Goal: Task Accomplishment & Management: Use online tool/utility

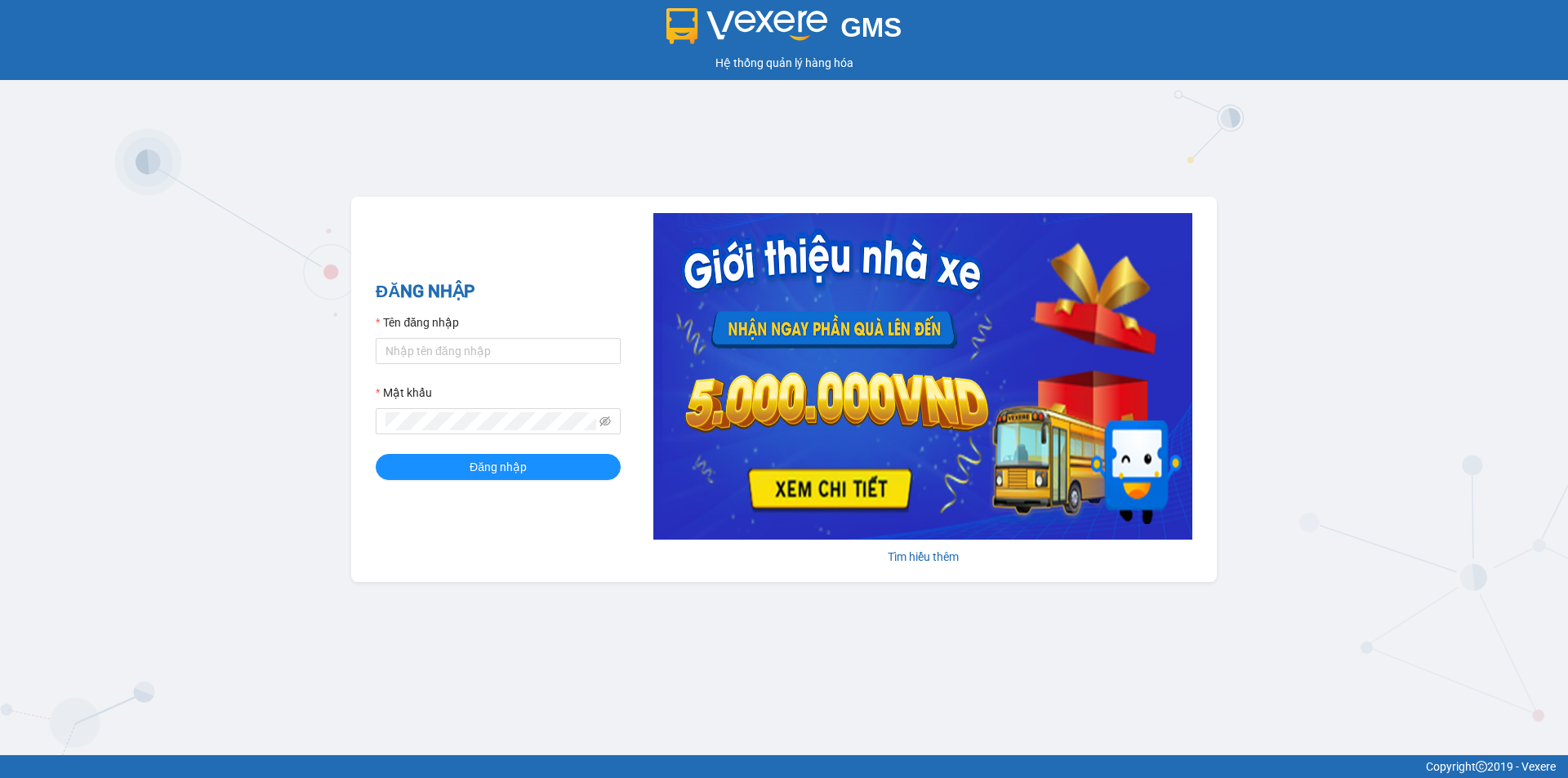
click at [479, 337] on div "Tên đăng nhập" at bounding box center [498, 325] width 245 height 24
click at [471, 355] on input "Tên đăng nhập" at bounding box center [498, 351] width 245 height 26
type input "nvbanve.vananh"
click at [500, 462] on span "Đăng nhập" at bounding box center [498, 467] width 57 height 18
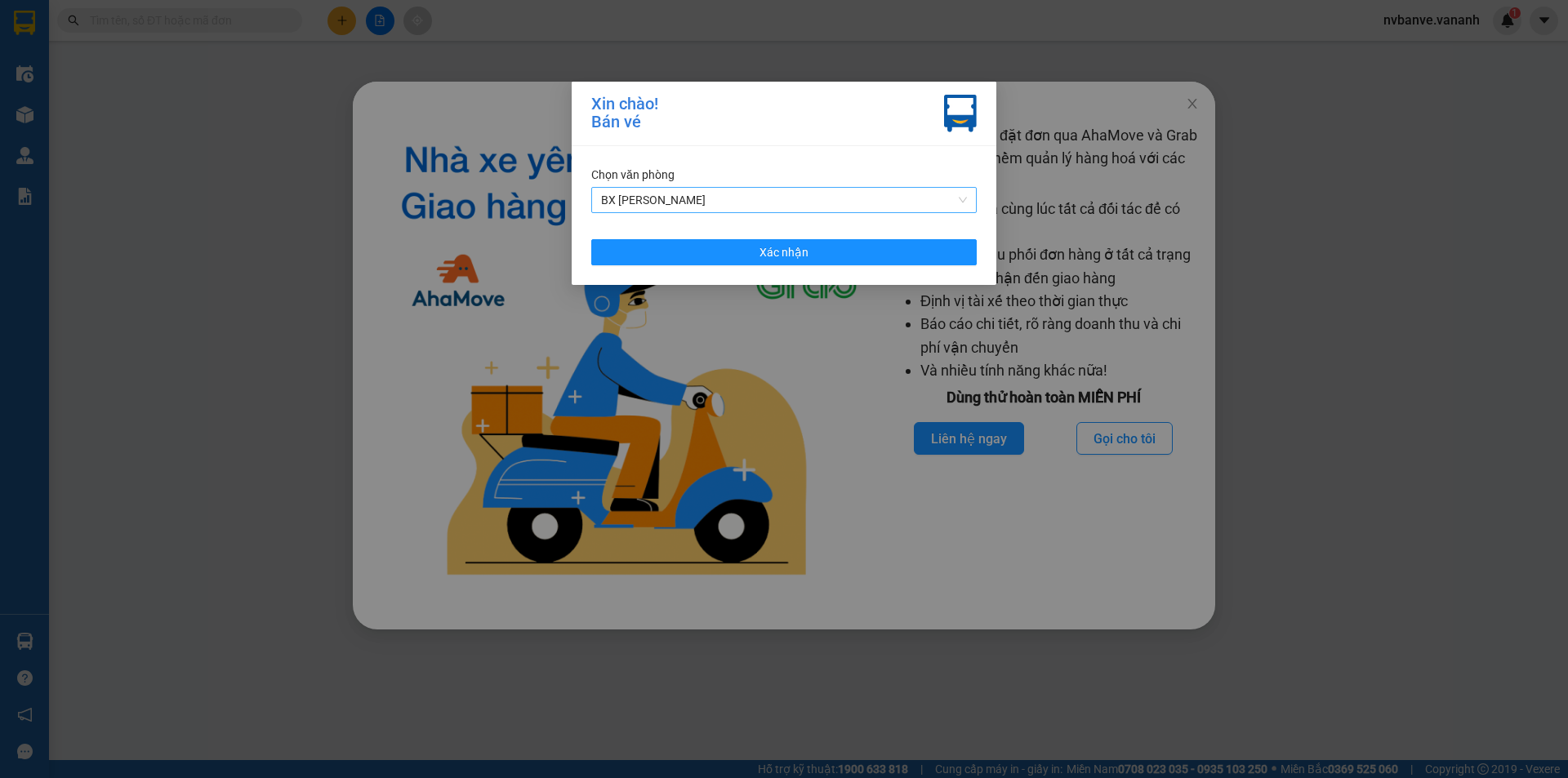
click at [807, 202] on span "BX [PERSON_NAME]" at bounding box center [784, 199] width 366 height 24
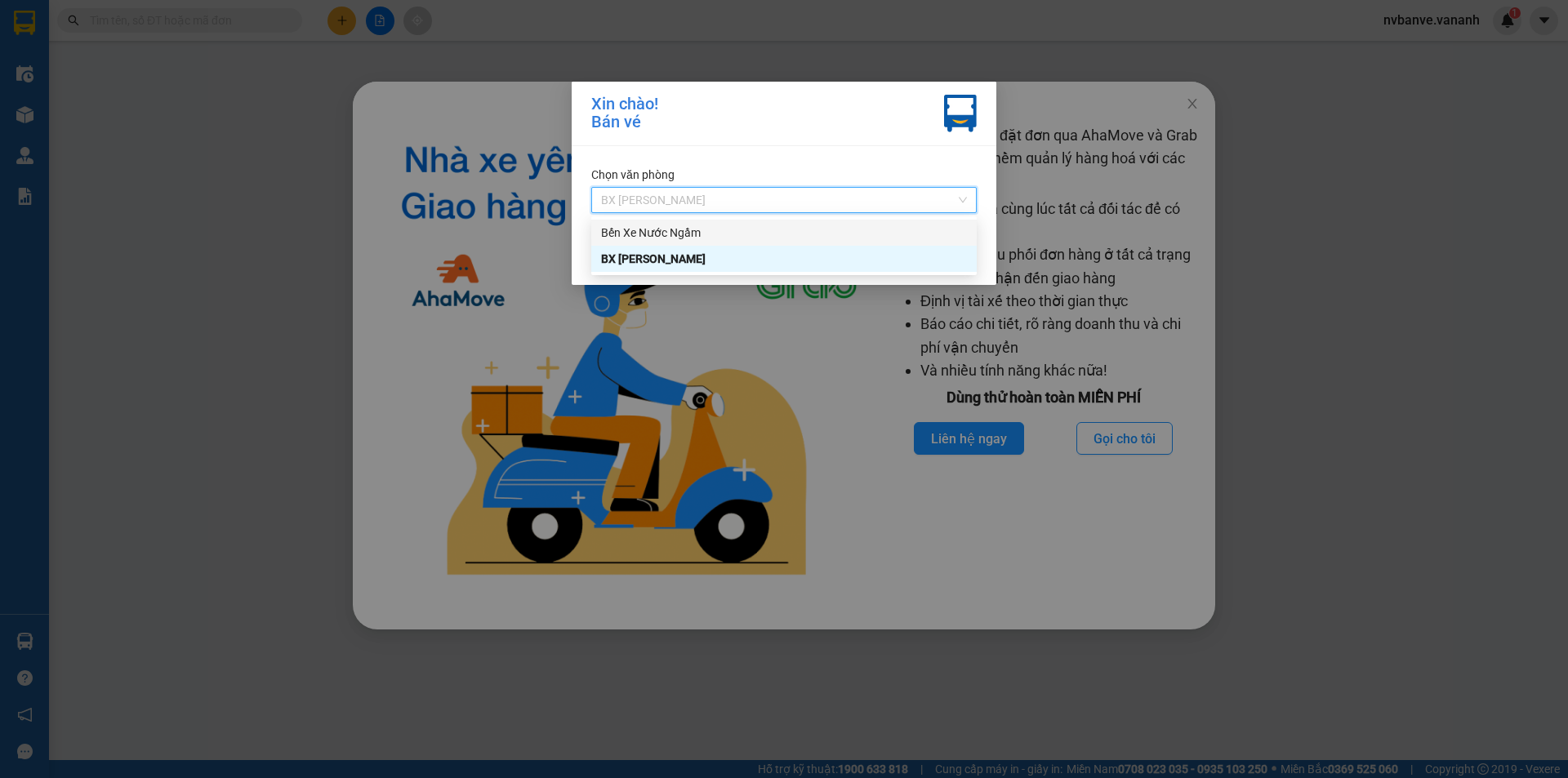
click at [669, 234] on div "Bến Xe Nước Ngầm" at bounding box center [784, 233] width 366 height 18
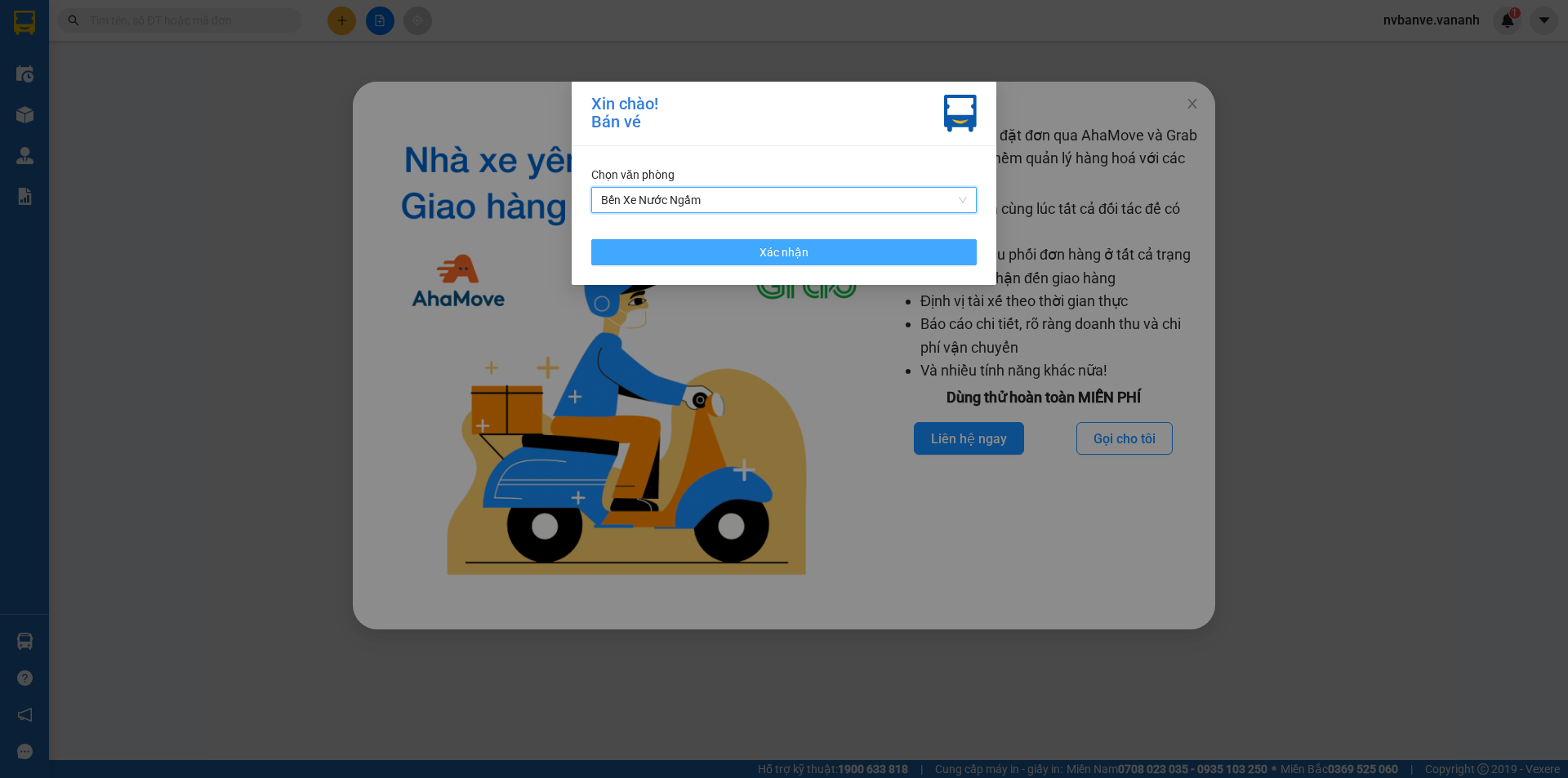
click at [819, 255] on button "Xác nhận" at bounding box center [784, 252] width 385 height 26
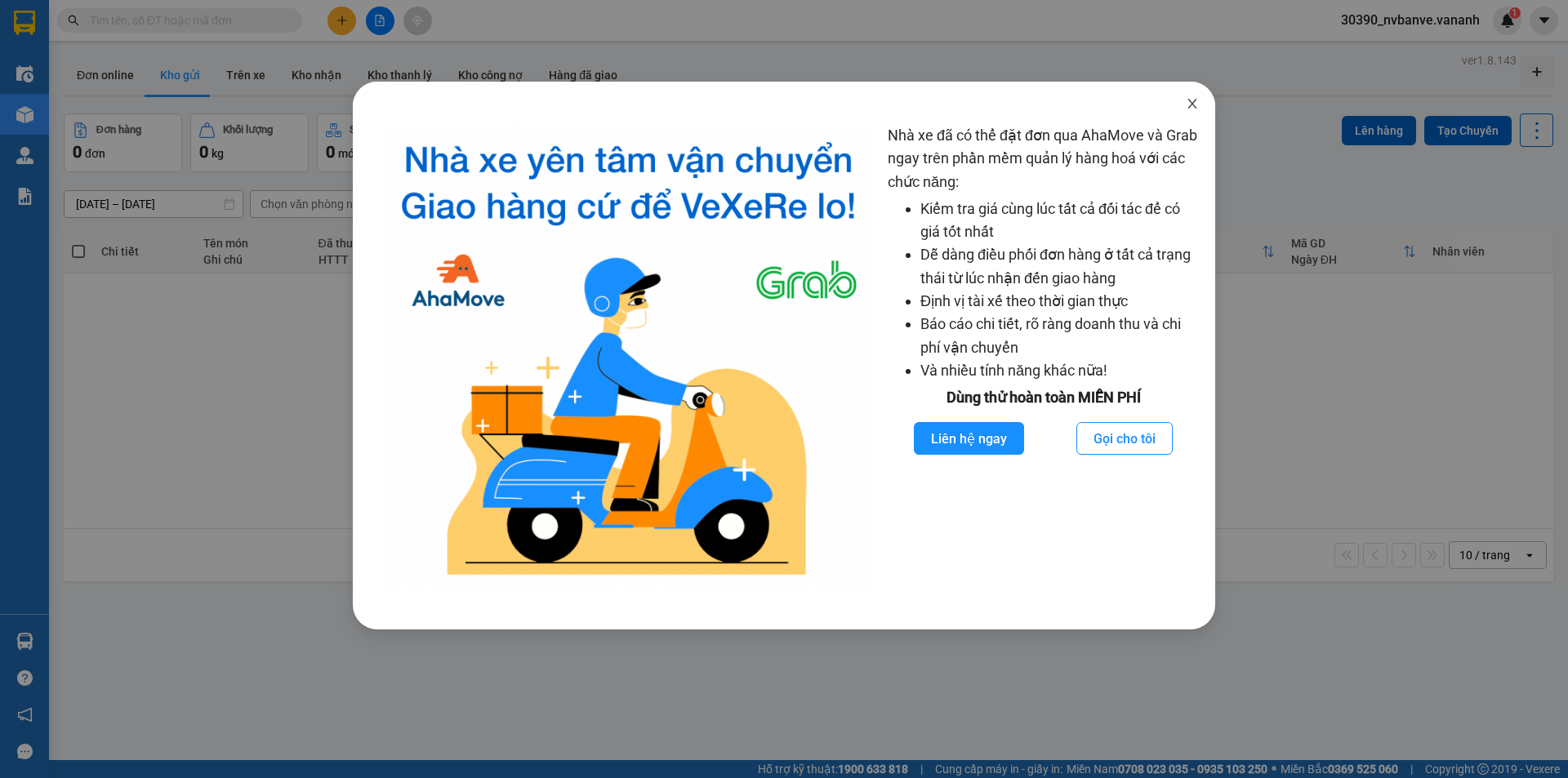
click at [1196, 104] on icon "close" at bounding box center [1192, 103] width 13 height 13
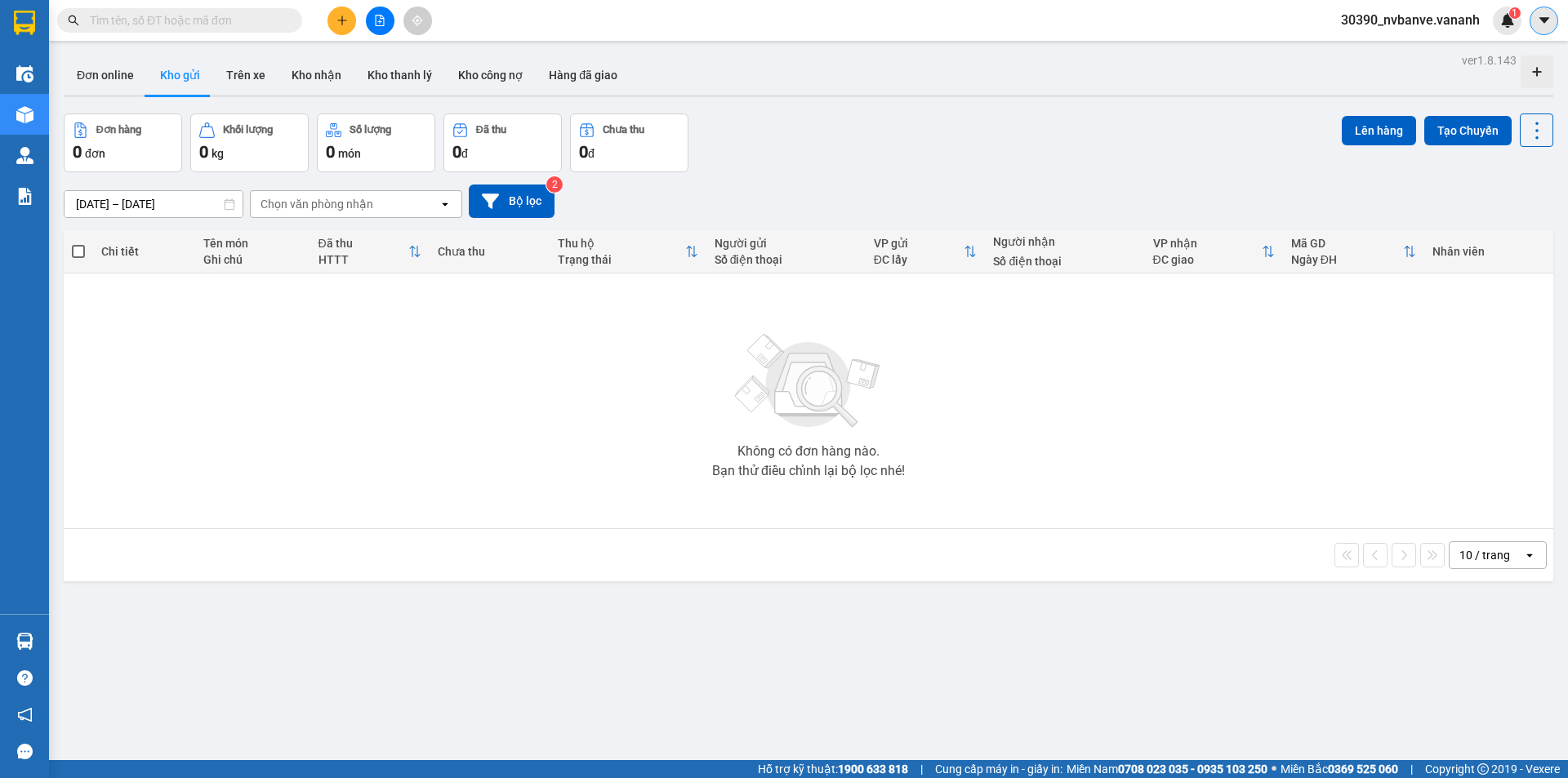
click at [1537, 21] on icon "caret-down" at bounding box center [1544, 20] width 15 height 15
click at [1466, 28] on span "30390_nvbanve.vananh" at bounding box center [1410, 20] width 165 height 21
click at [1367, 44] on span "Đăng xuất" at bounding box center [1418, 51] width 128 height 18
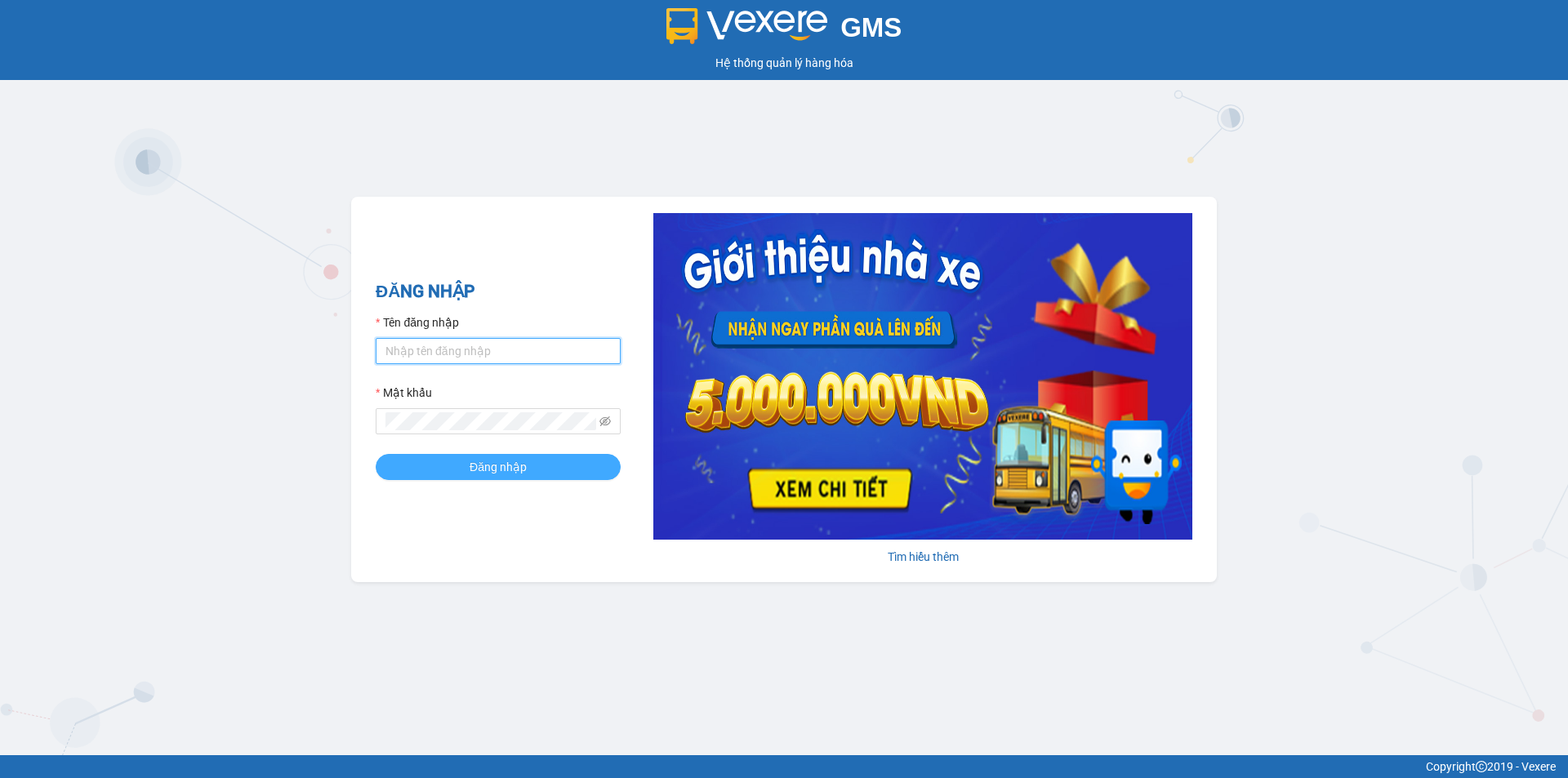
type input "nvbanve.vananh"
click at [433, 463] on button "Đăng nhập" at bounding box center [498, 466] width 245 height 26
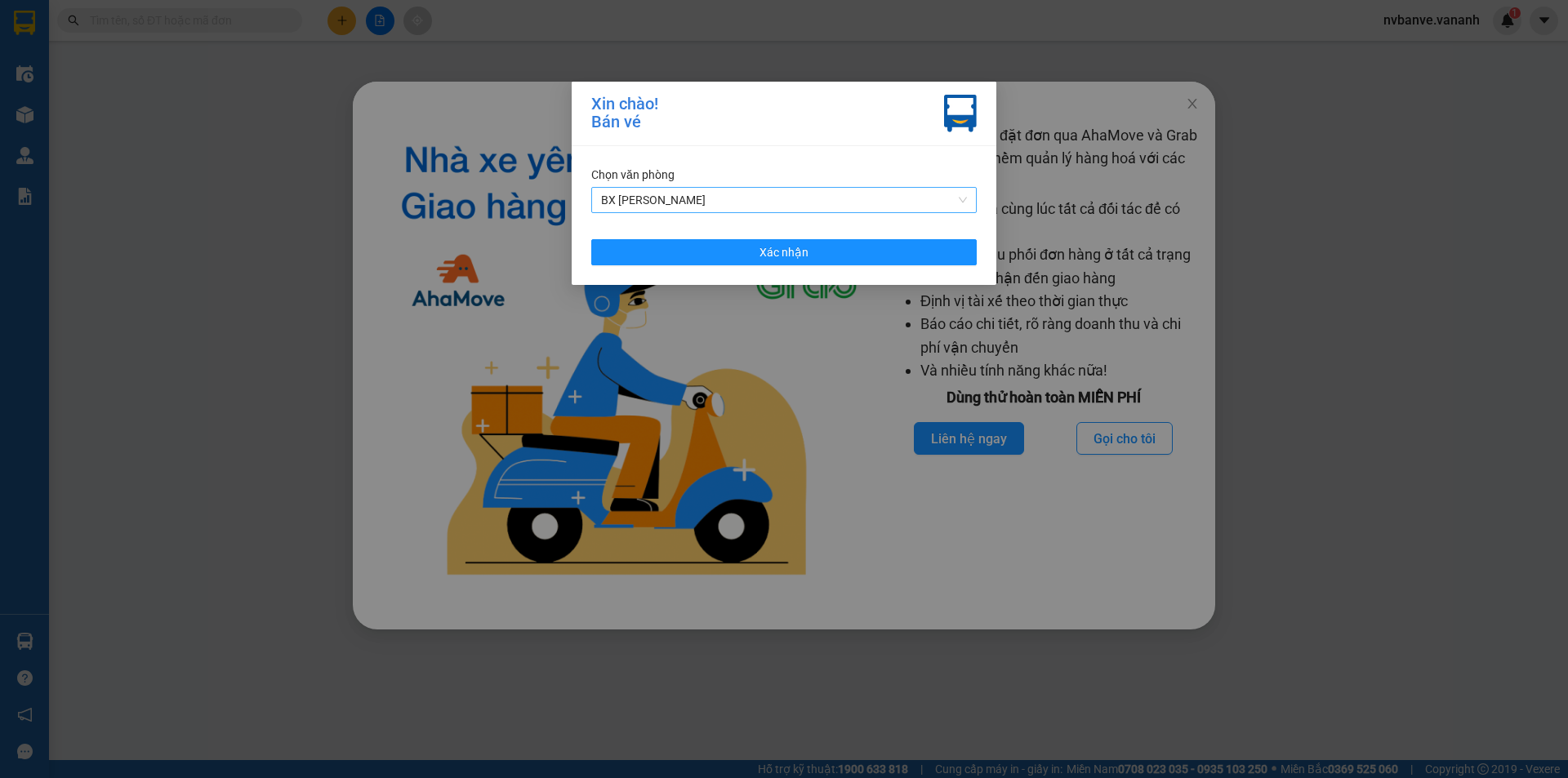
click at [777, 202] on span "BX [PERSON_NAME]" at bounding box center [784, 199] width 366 height 24
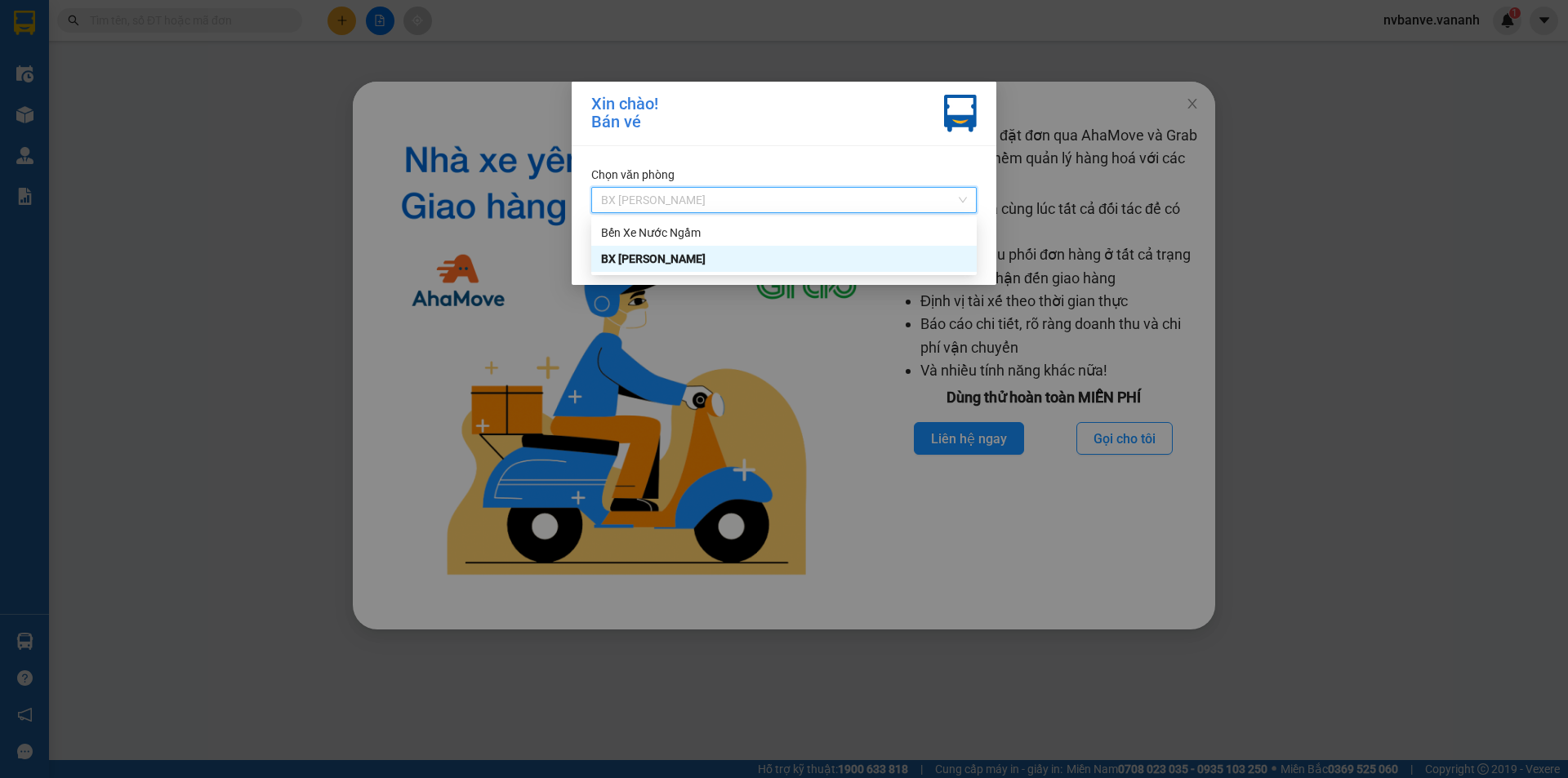
click at [684, 324] on div "[PERSON_NAME]! Bán vé [PERSON_NAME] BX [PERSON_NAME] Xác [PERSON_NAME]" at bounding box center [784, 389] width 1568 height 778
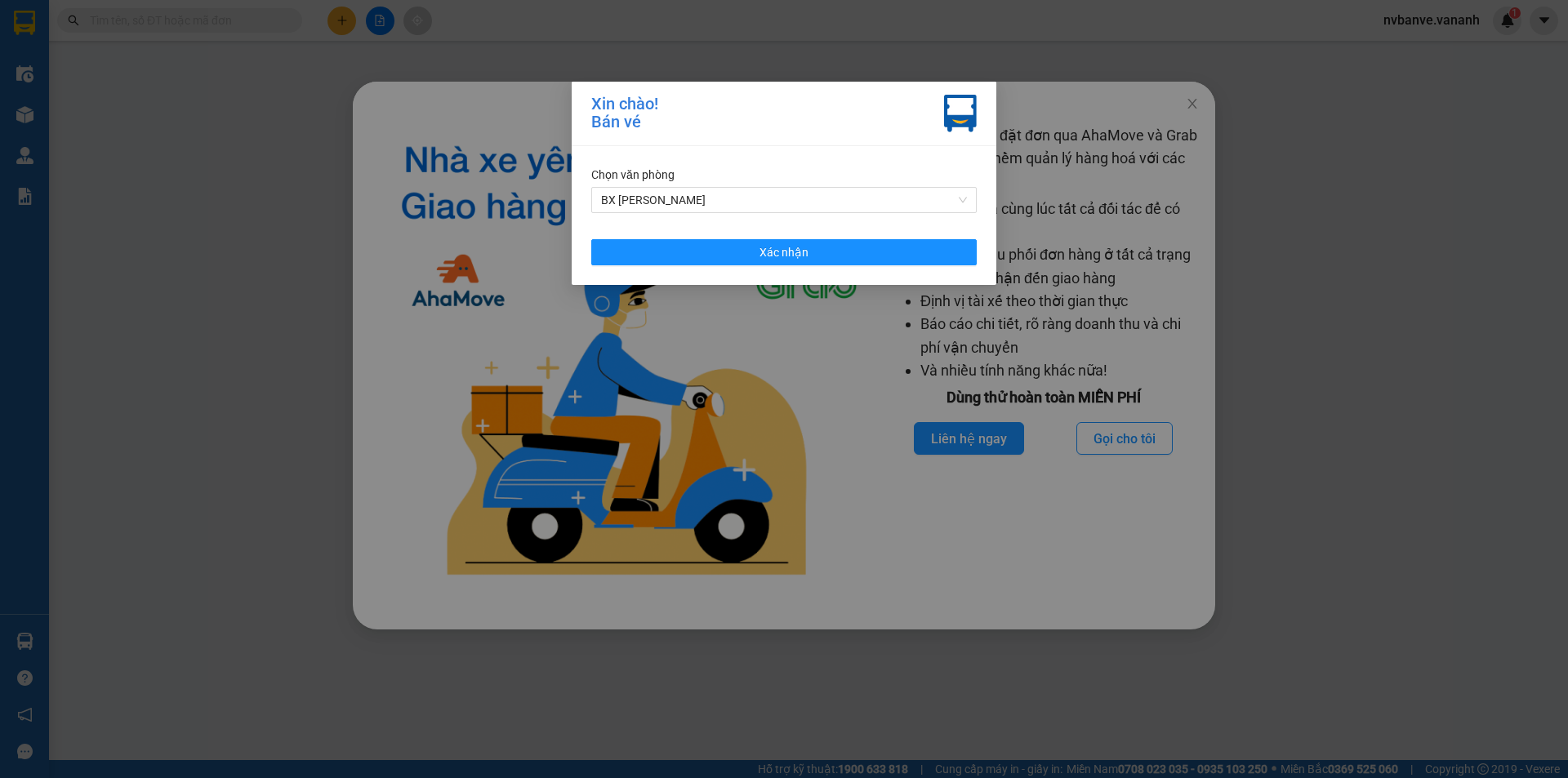
click at [1081, 99] on div "[PERSON_NAME]! Bán vé [PERSON_NAME] BX [PERSON_NAME] Xác [PERSON_NAME]" at bounding box center [784, 389] width 1568 height 778
click at [1220, 114] on div "Xin chào! Bán vé Chọn văn phòng BX Bãi Cháy Xác nhận" at bounding box center [784, 389] width 1568 height 778
click at [971, 107] on img at bounding box center [960, 113] width 32 height 37
click at [1096, 129] on div "Xin chào! Bán vé Chọn văn phòng BX Bãi Cháy Xác nhận" at bounding box center [784, 389] width 1568 height 778
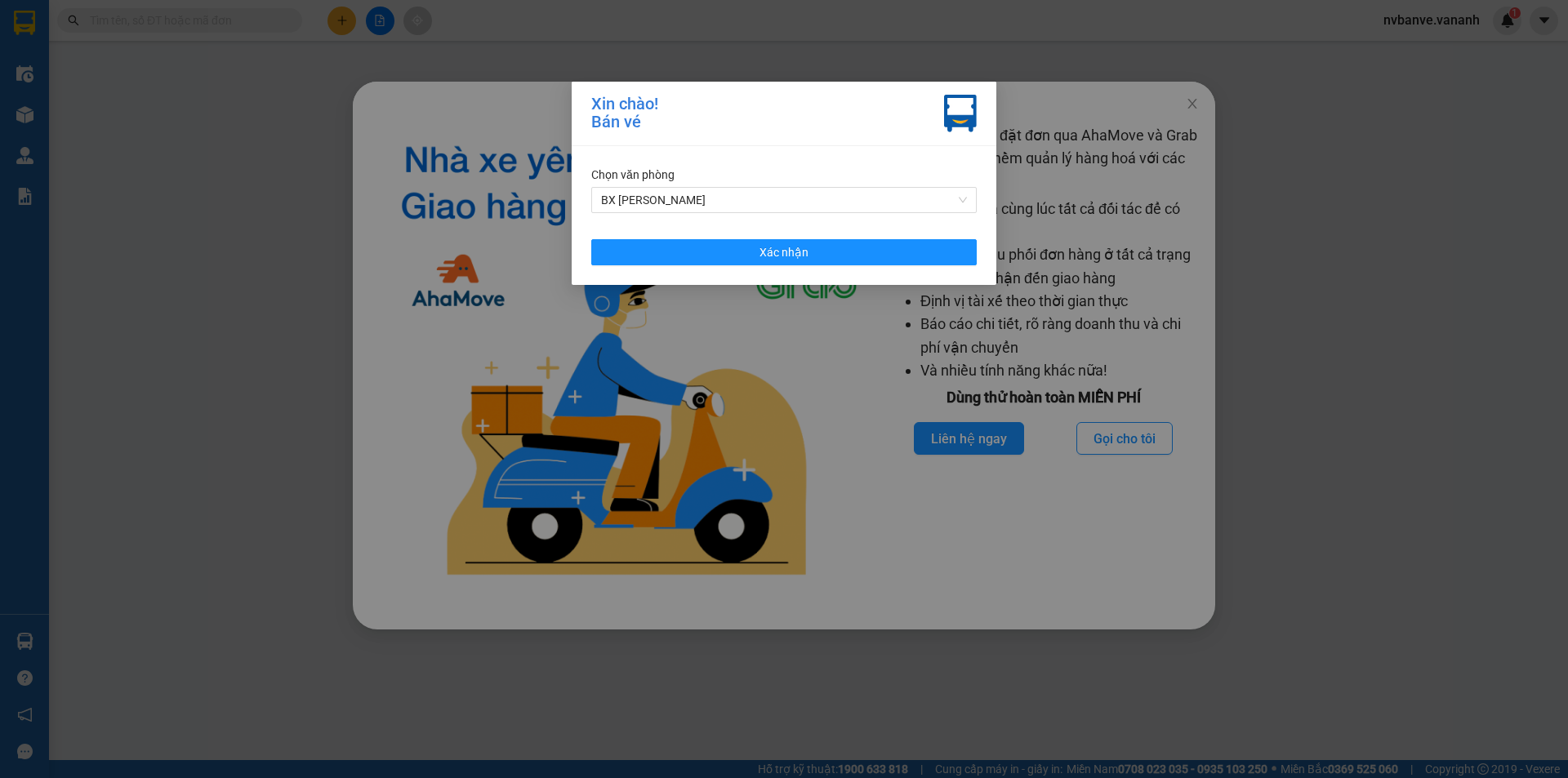
click at [1116, 151] on div "Xin chào! Bán vé Chọn văn phòng BX Bãi Cháy Xác nhận" at bounding box center [784, 389] width 1568 height 778
click at [1108, 176] on div "Xin chào! Bán vé Chọn văn phòng BX Bãi Cháy Xác nhận" at bounding box center [784, 389] width 1568 height 778
click at [1062, 243] on div "Xin chào! Bán vé Chọn văn phòng BX Bãi Cháy Xác nhận" at bounding box center [784, 389] width 1568 height 778
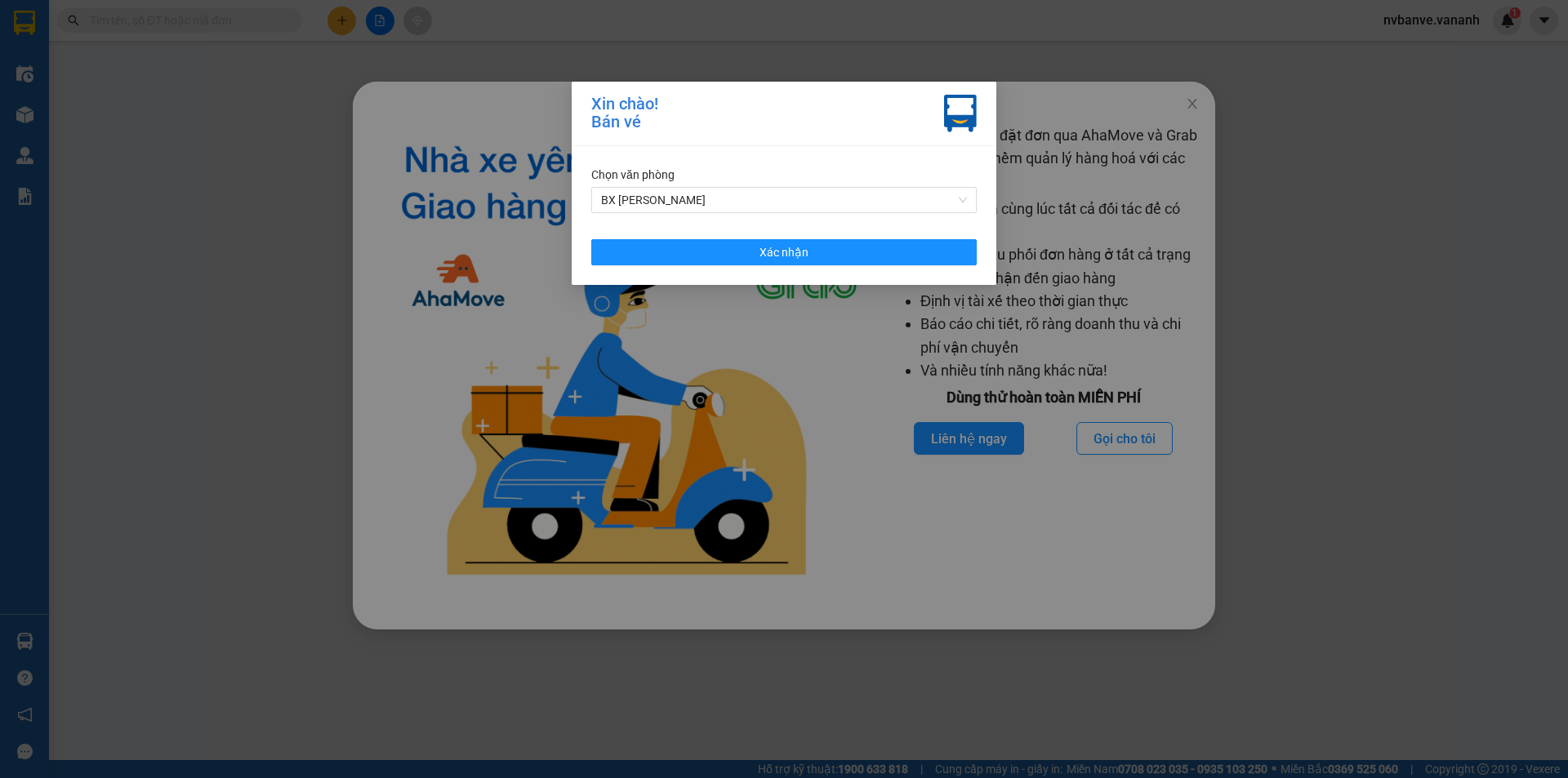
click at [1129, 442] on div "Xin chào! Bán vé Chọn văn phòng BX Bãi Cháy Xác nhận" at bounding box center [784, 389] width 1568 height 778
drag, startPoint x: 1156, startPoint y: 505, endPoint x: 1314, endPoint y: 493, distance: 158.5
click at [1172, 506] on div "Xin chào! Bán vé Chọn văn phòng BX Bãi Cháy Xác nhận" at bounding box center [784, 389] width 1568 height 778
click at [1314, 493] on div "Xin chào! Bán vé Chọn văn phòng BX Bãi Cháy Xác nhận" at bounding box center [784, 389] width 1568 height 778
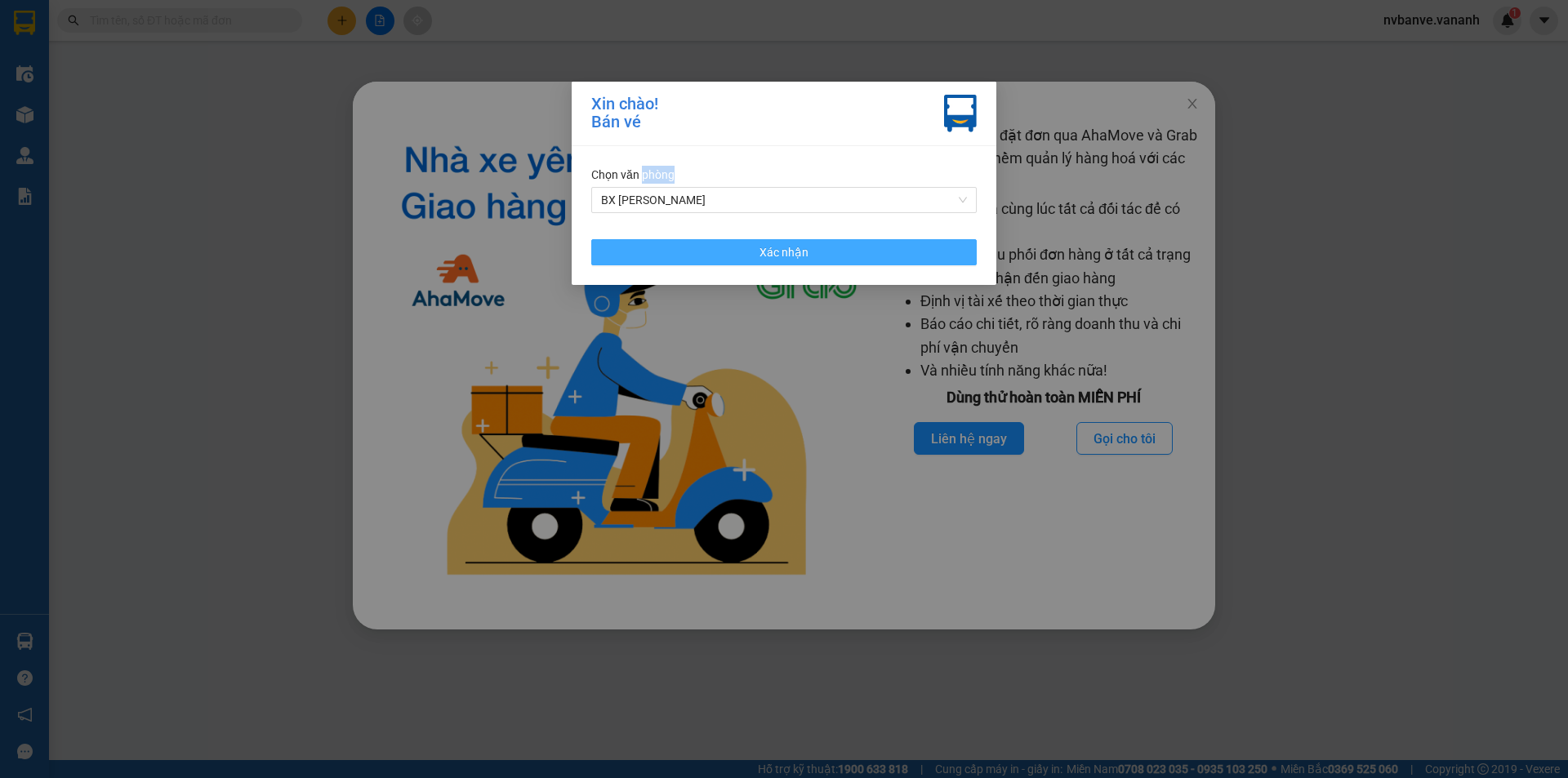
click at [800, 250] on span "Xác nhận" at bounding box center [784, 252] width 49 height 18
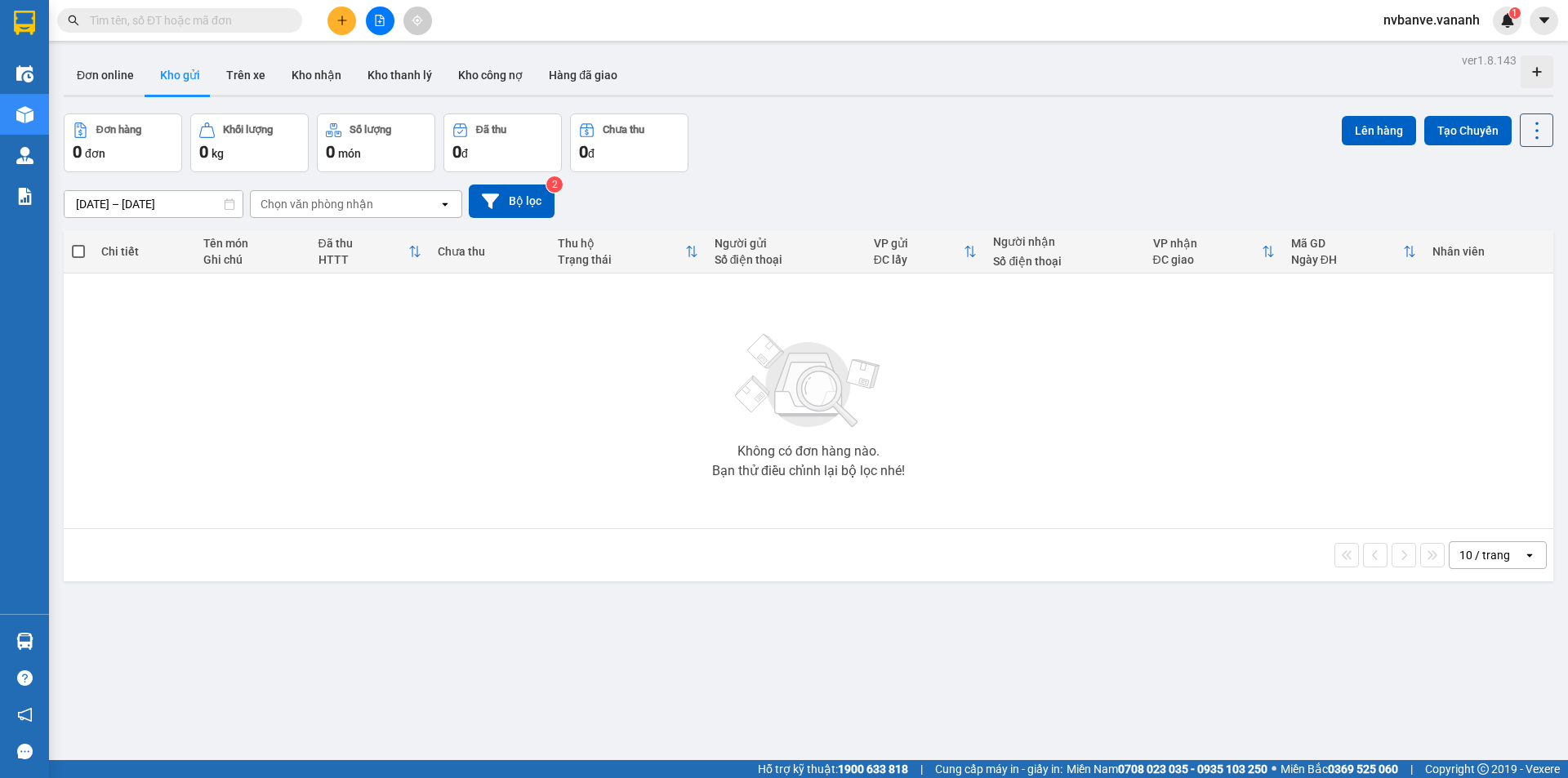
click at [1439, 26] on span "nvbanve.vananh" at bounding box center [1430, 20] width 122 height 21
click at [1415, 55] on span "Đăng xuất" at bounding box center [1440, 51] width 86 height 18
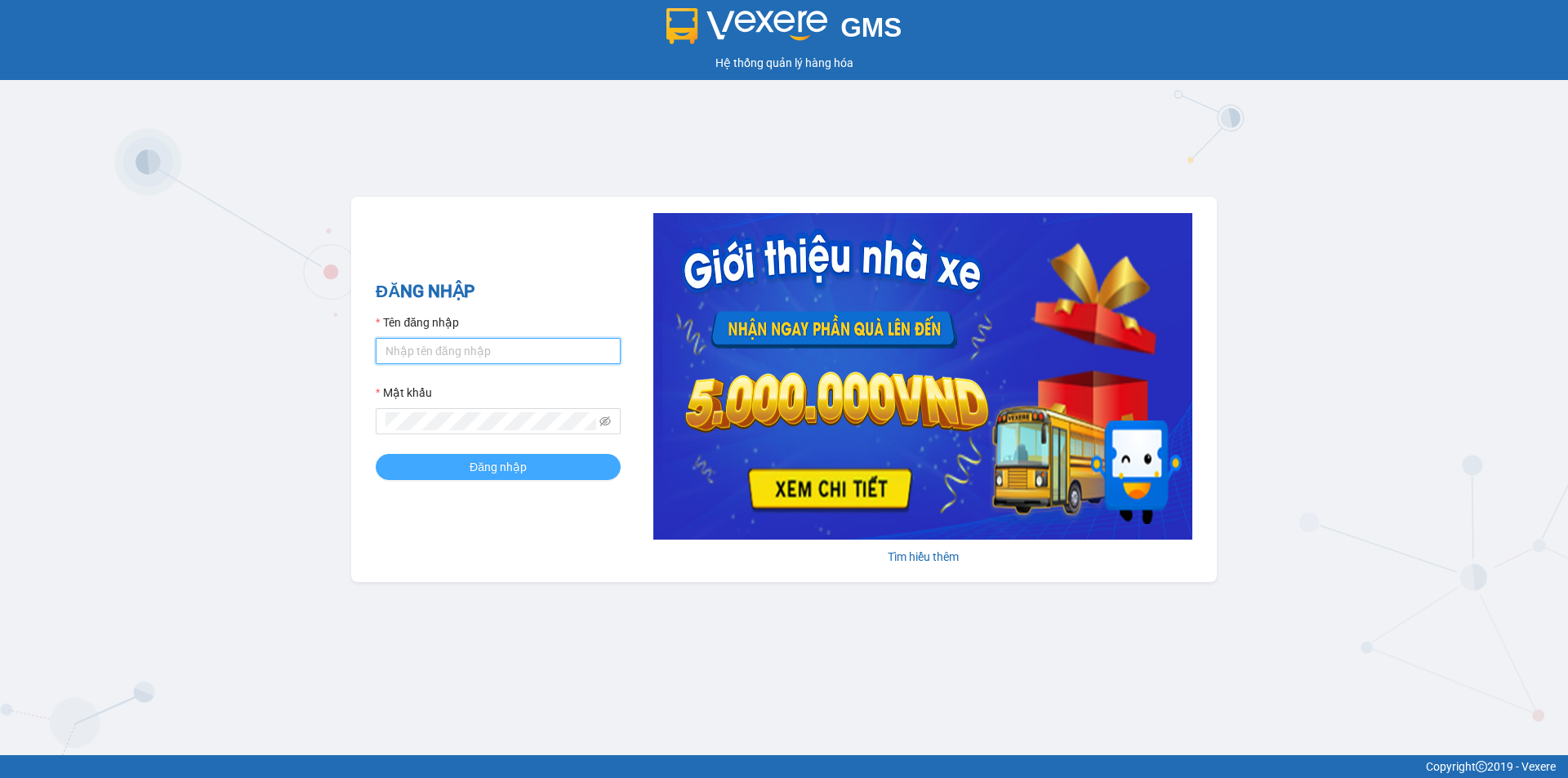
type input "nvbanve.vananh"
click at [480, 462] on span "Đăng nhập" at bounding box center [498, 467] width 57 height 18
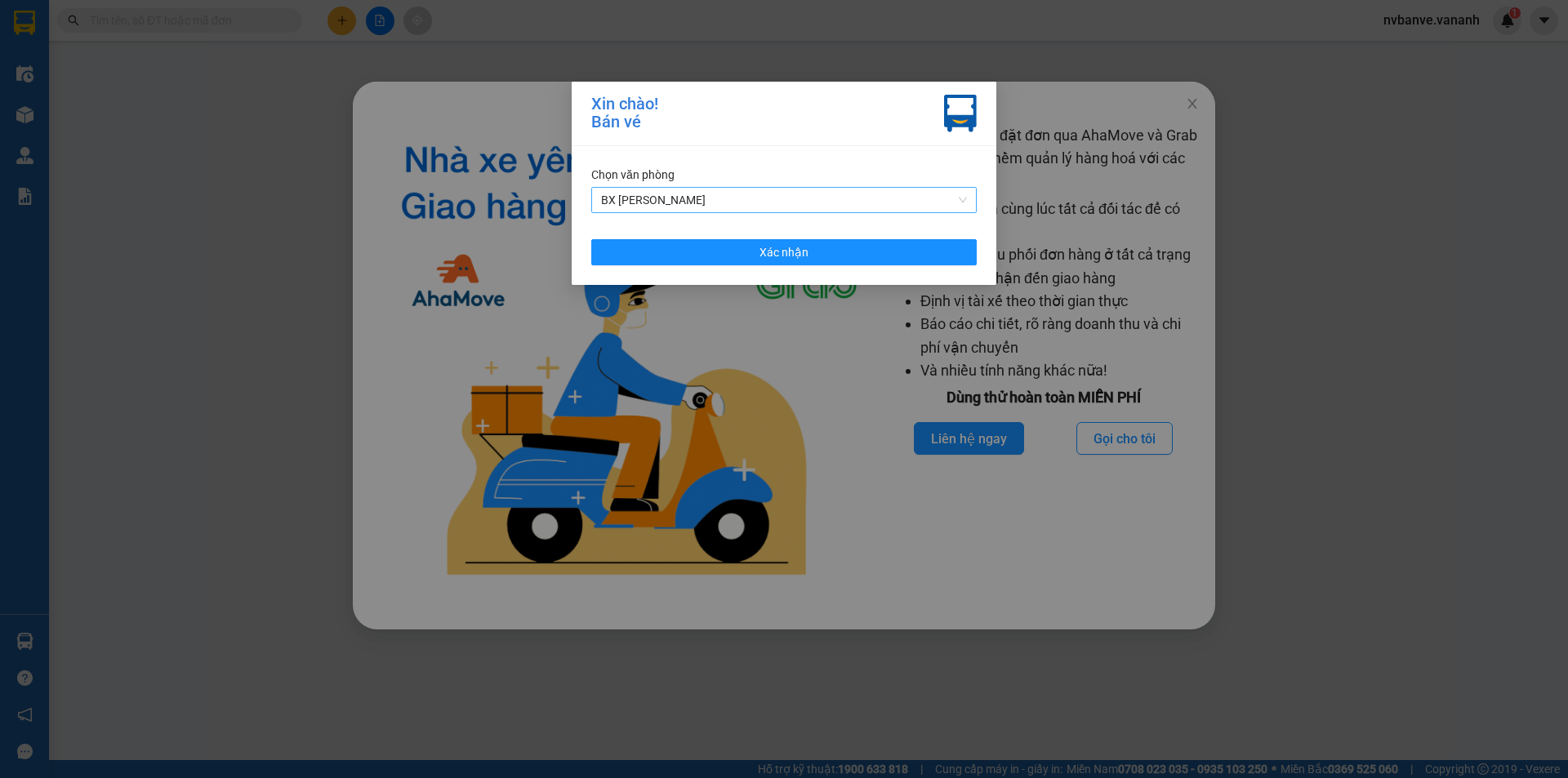
click at [757, 204] on span "BX Bãi Cháy" at bounding box center [784, 199] width 366 height 24
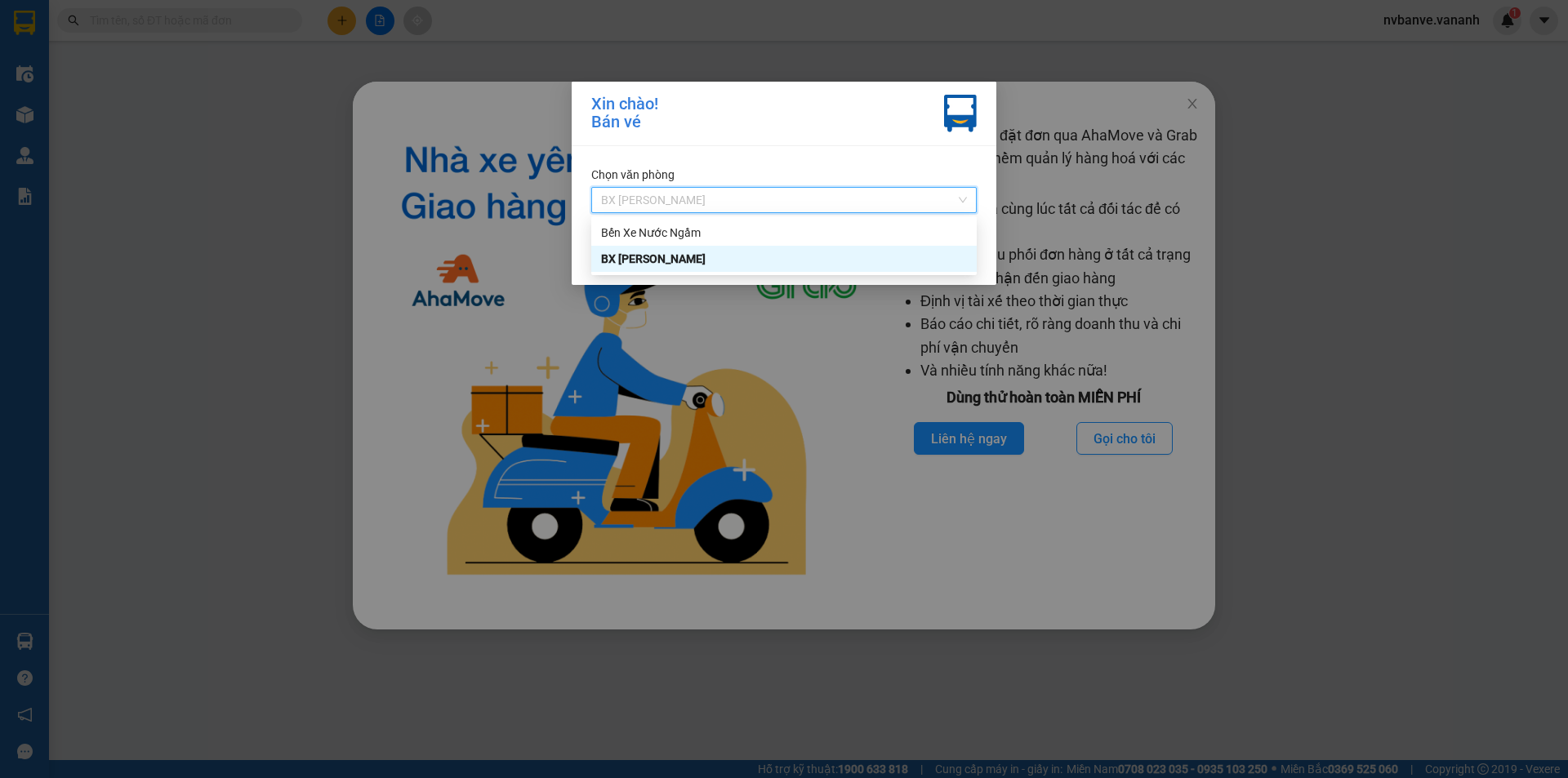
click at [677, 260] on div "BX Bãi Cháy" at bounding box center [784, 259] width 366 height 18
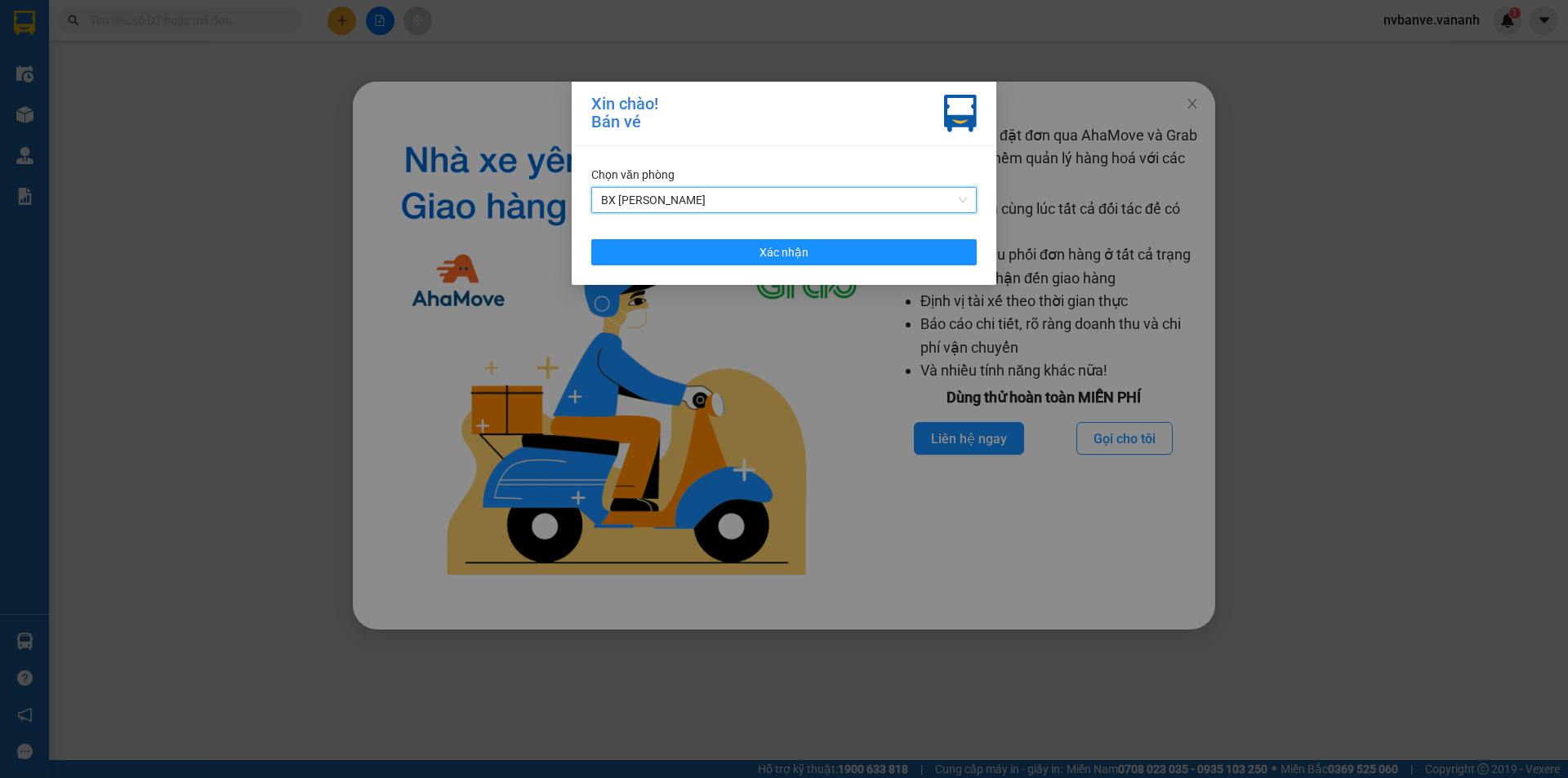
click at [710, 197] on span "BX Bãi Cháy" at bounding box center [784, 199] width 366 height 24
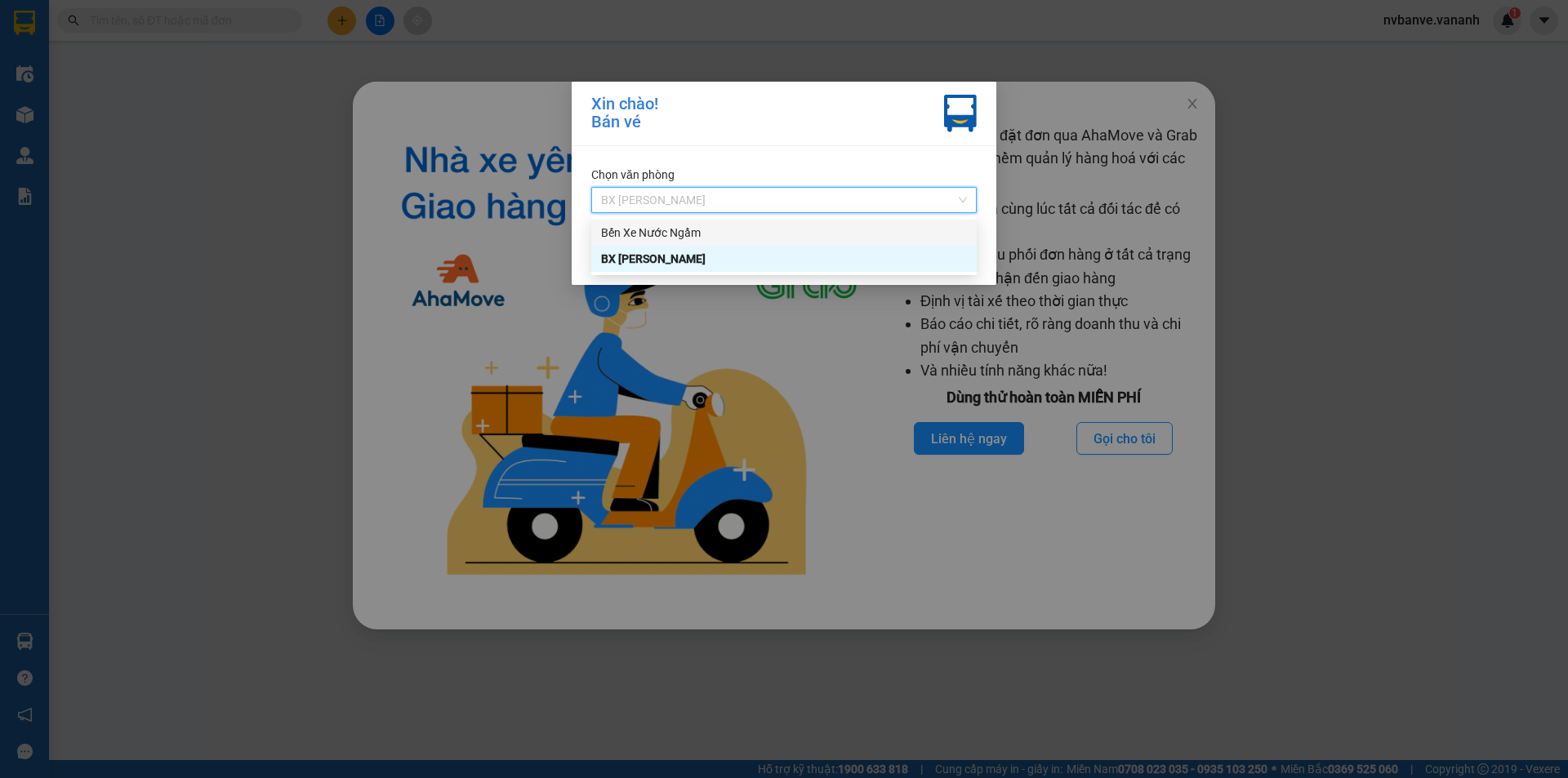
click at [685, 225] on div "Bến Xe Nước Ngầm" at bounding box center [784, 233] width 366 height 18
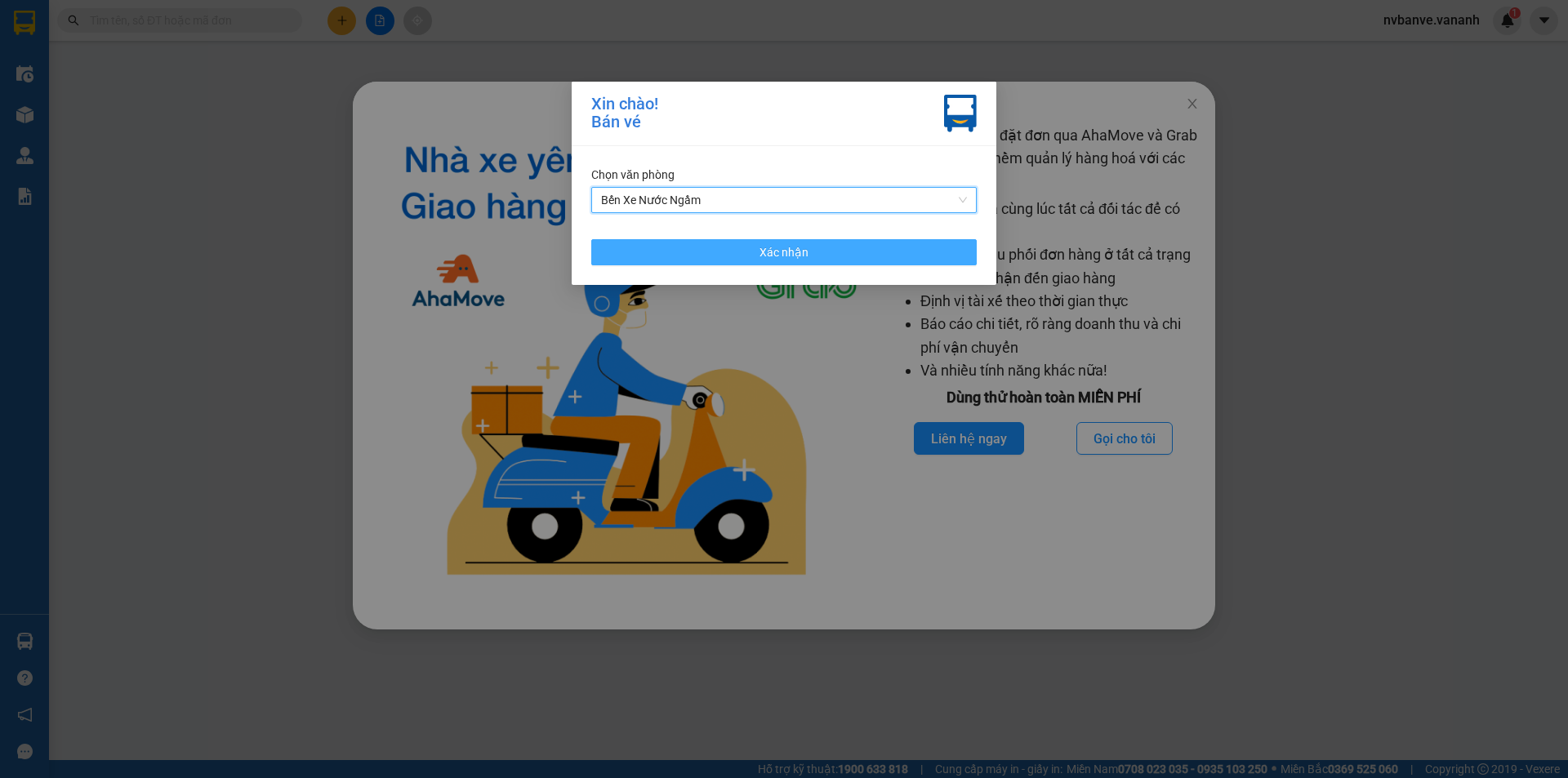
click at [897, 245] on button "Xác nhận" at bounding box center [784, 252] width 385 height 26
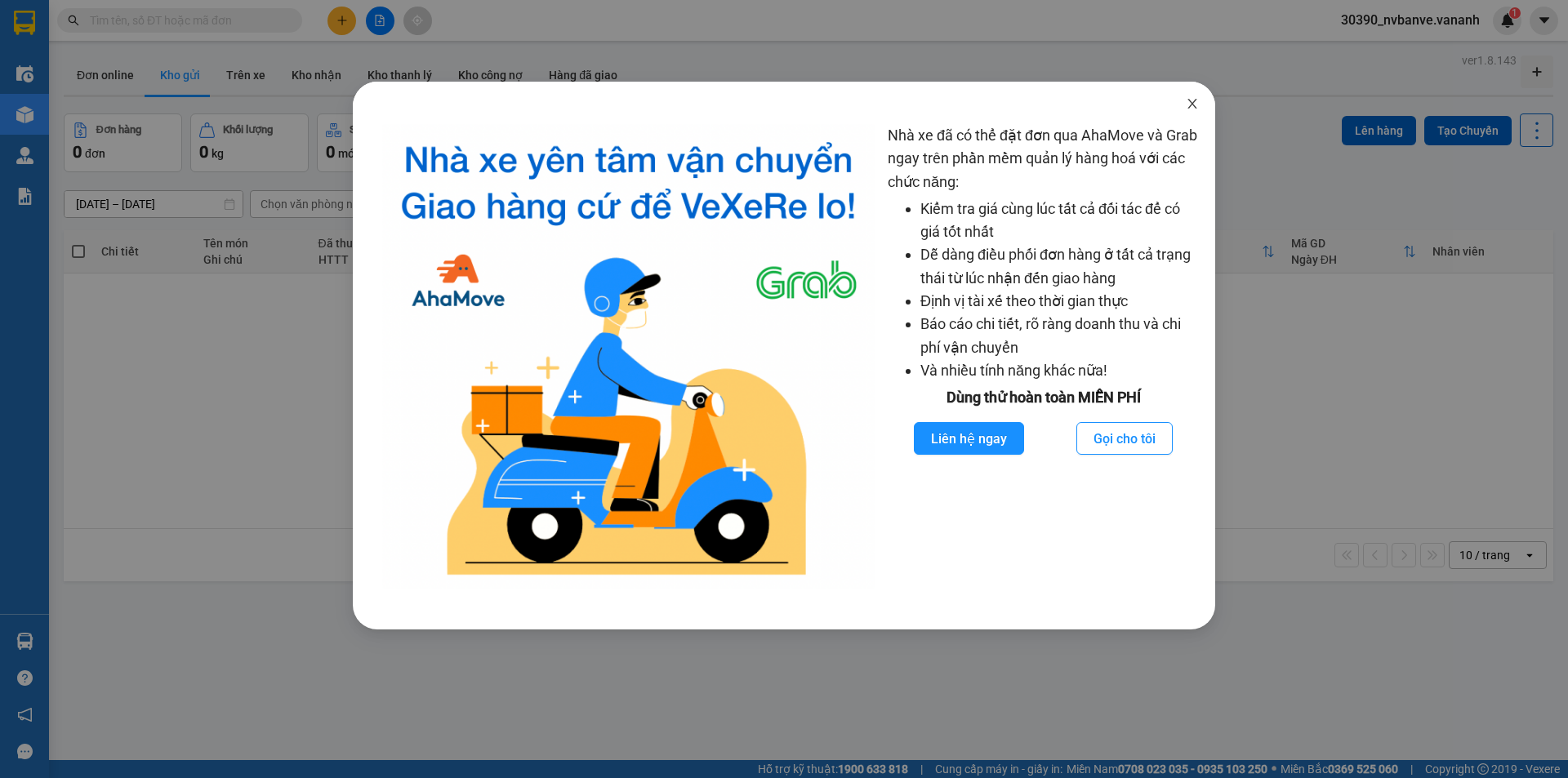
click at [1195, 101] on icon "close" at bounding box center [1192, 103] width 13 height 13
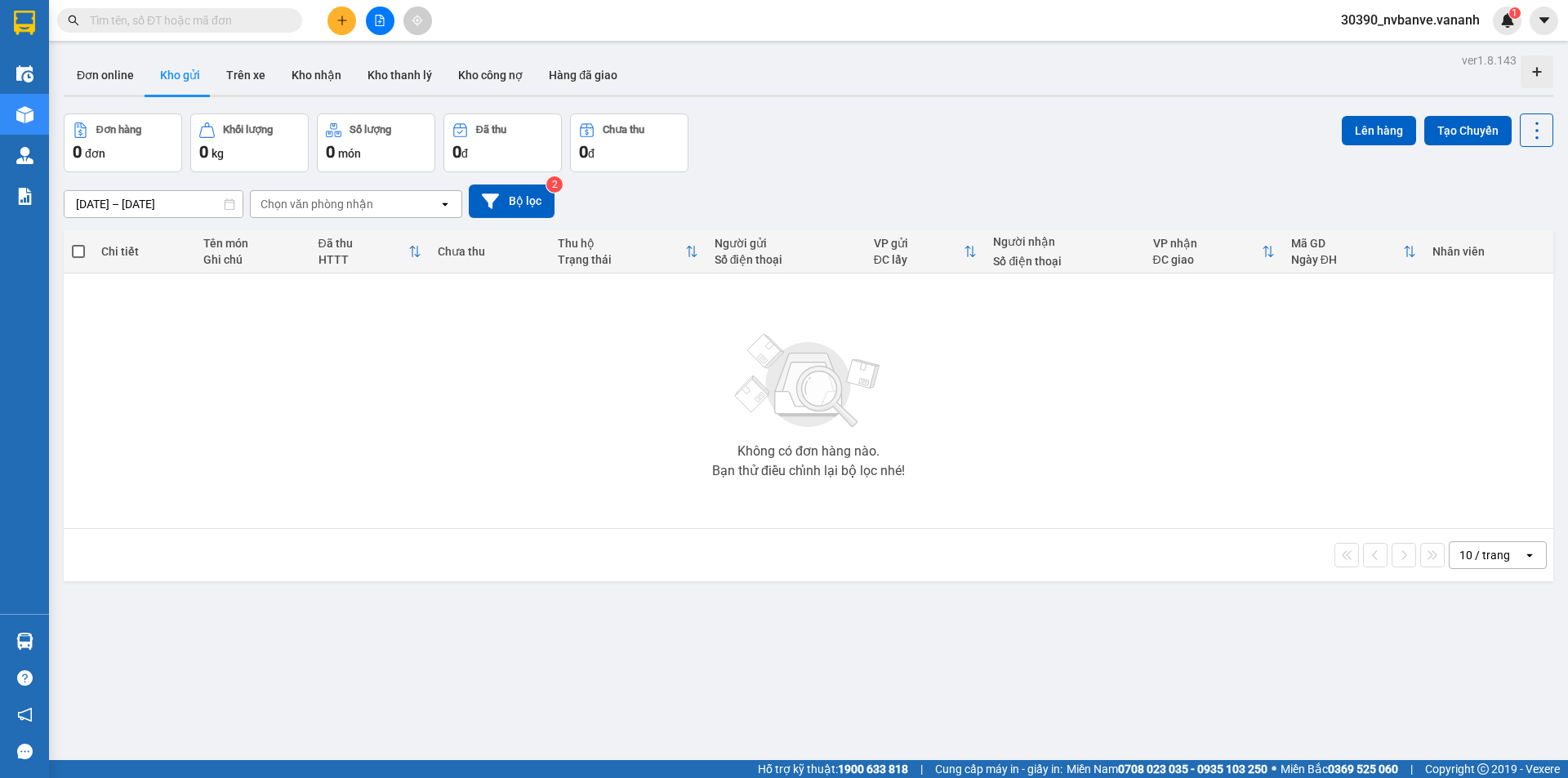
click at [1420, 21] on span "30390_nvbanve.vananh" at bounding box center [1410, 20] width 165 height 21
click at [1372, 53] on span "Đăng xuất" at bounding box center [1418, 51] width 128 height 18
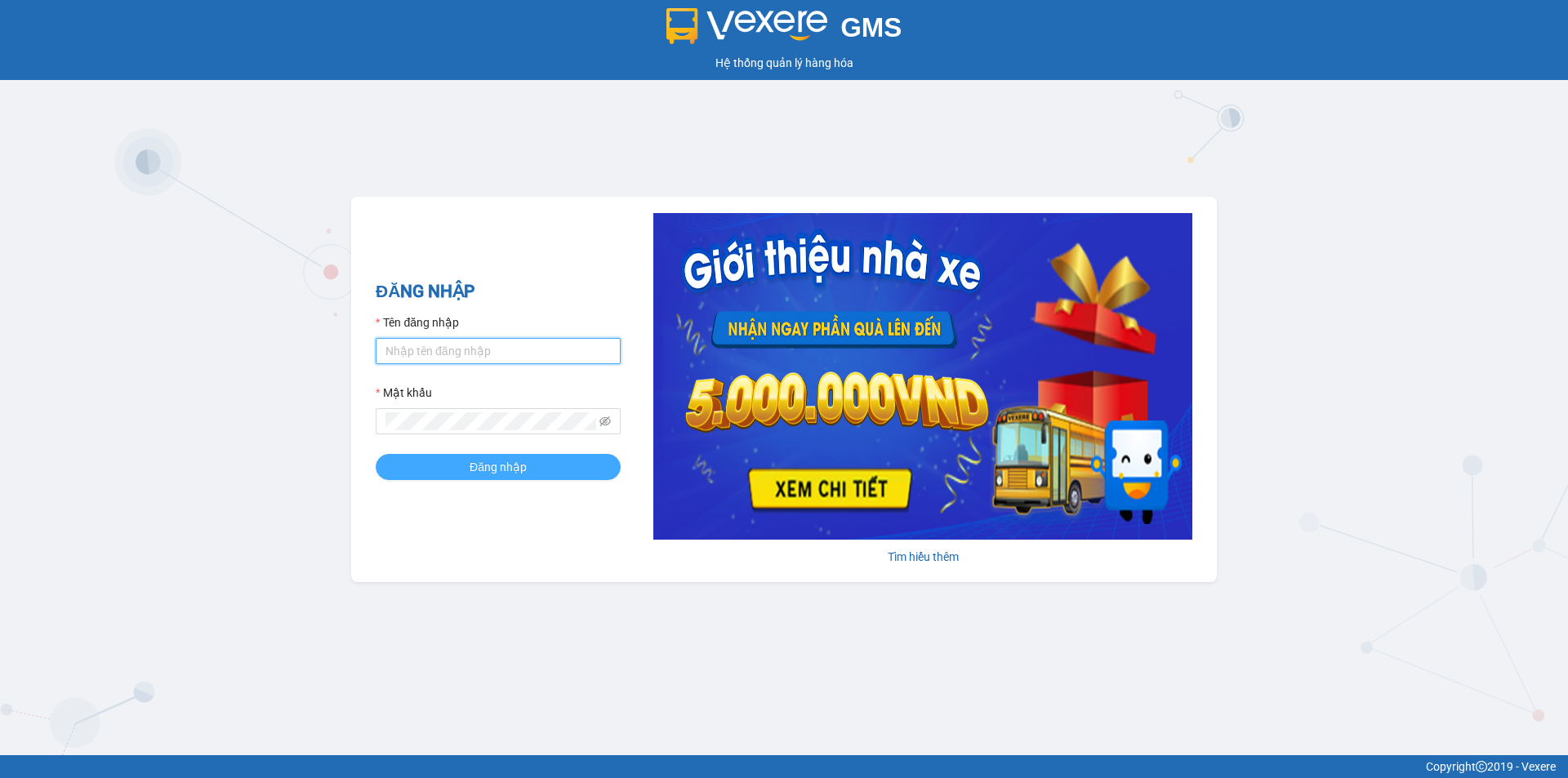
type input "nvbanve.vananh"
click at [454, 469] on button "Đăng nhập" at bounding box center [498, 466] width 245 height 26
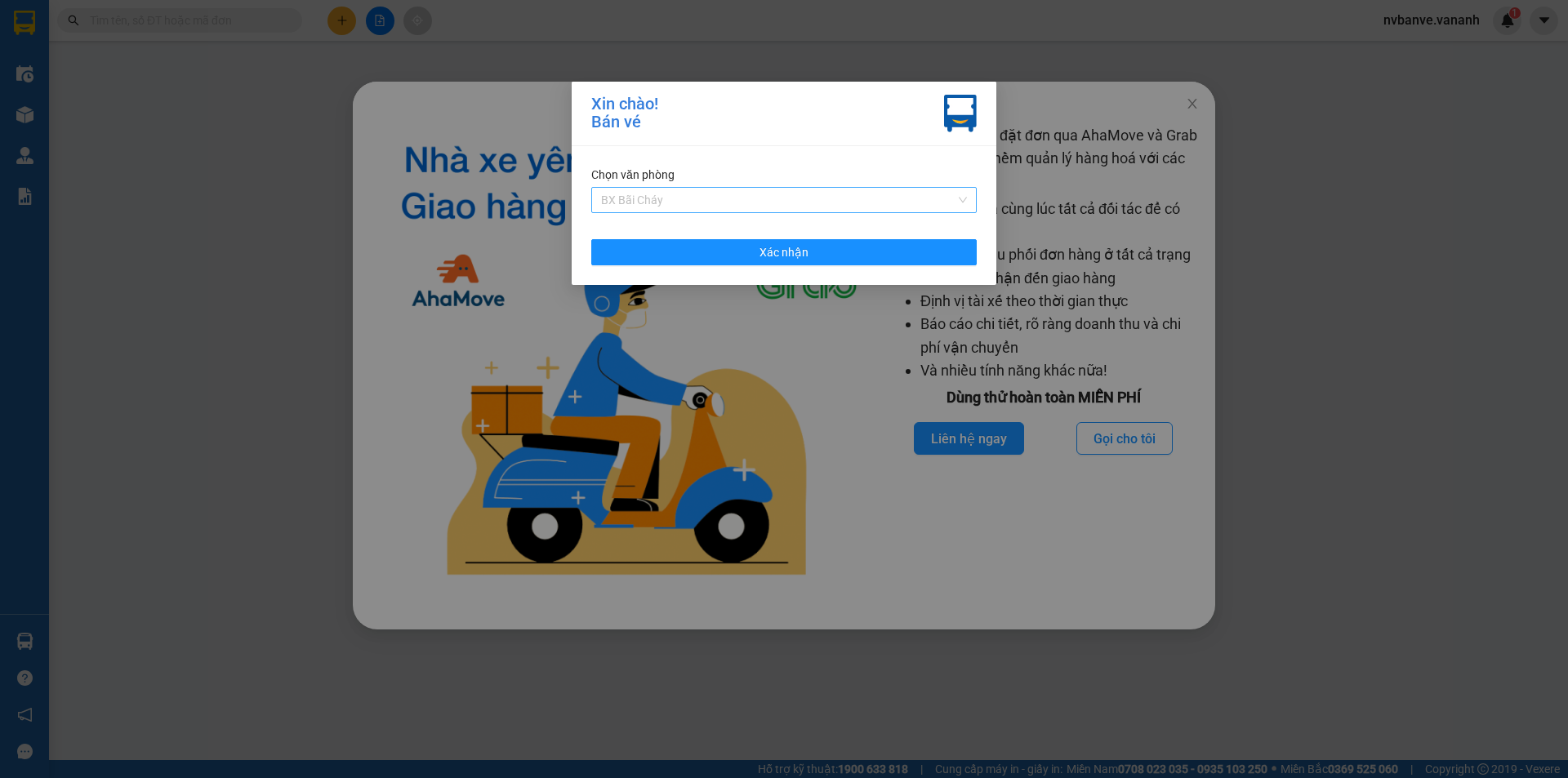
click at [782, 196] on span "BX Bãi Cháy" at bounding box center [784, 199] width 366 height 24
click at [767, 209] on span "BX [PERSON_NAME]" at bounding box center [784, 199] width 366 height 24
click at [772, 196] on span "BX [PERSON_NAME]" at bounding box center [784, 199] width 366 height 24
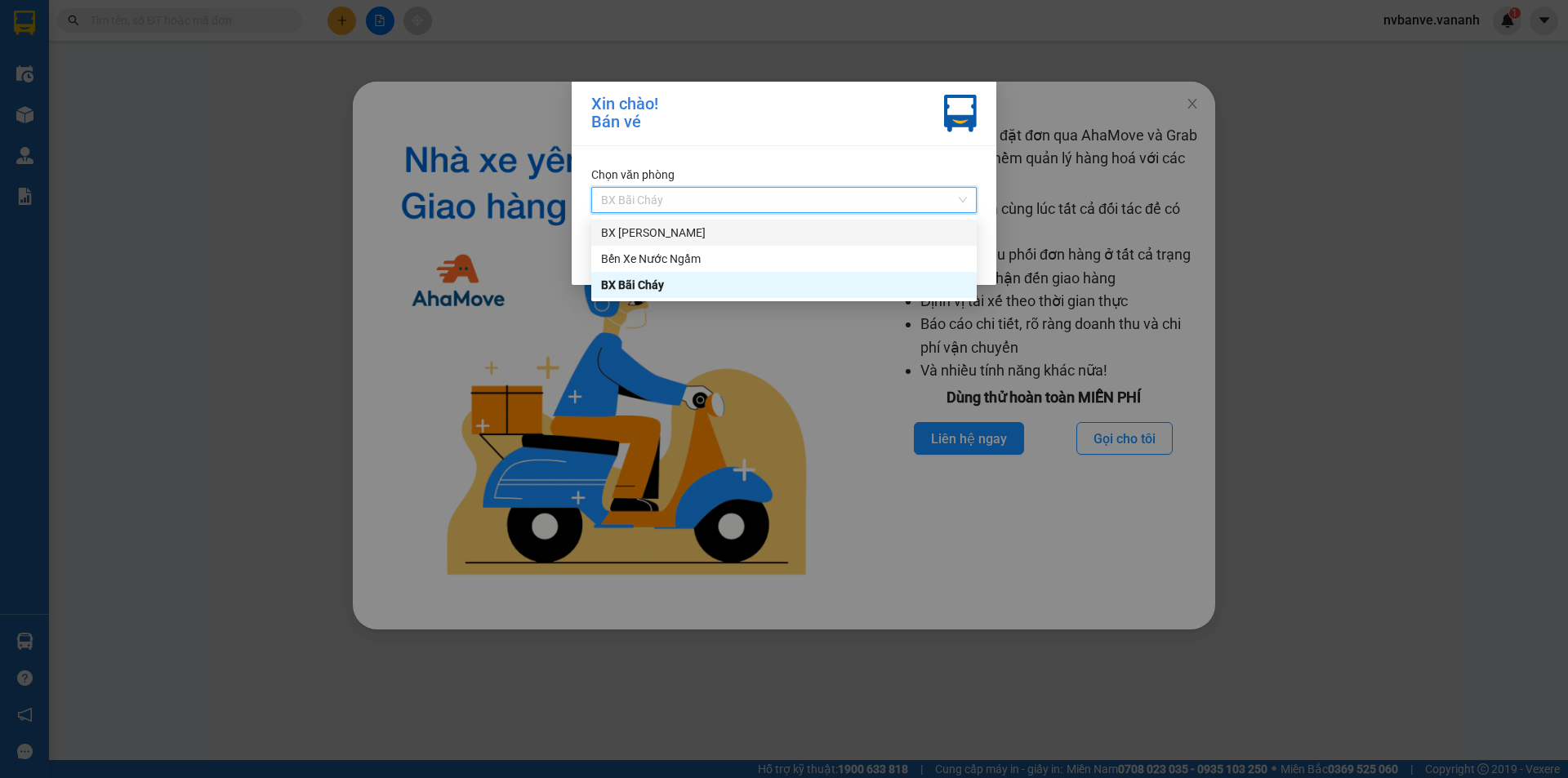
click at [691, 231] on div "BX Gia Lâm" at bounding box center [784, 233] width 366 height 18
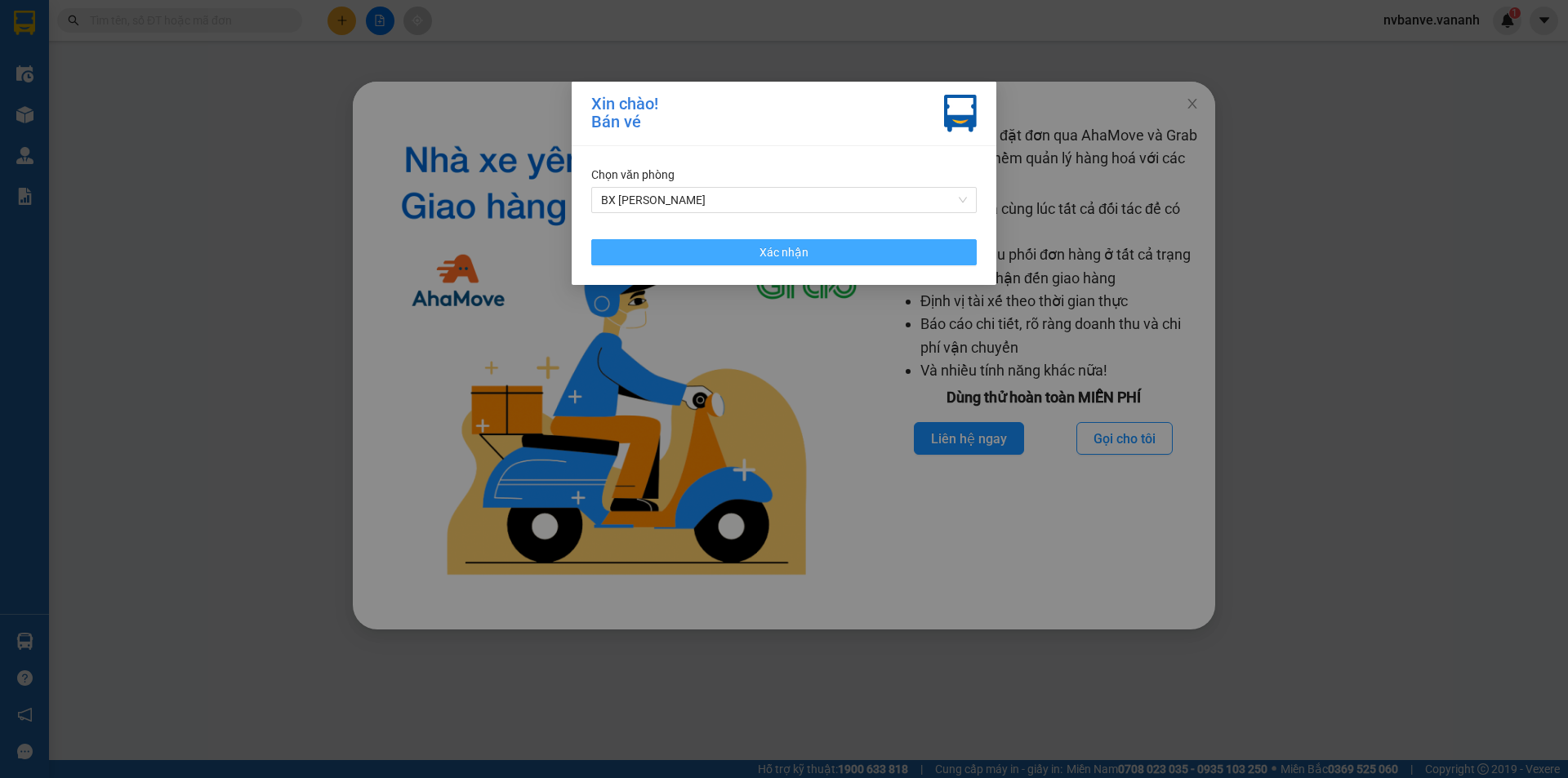
click at [702, 251] on button "Xác nhận" at bounding box center [784, 252] width 385 height 26
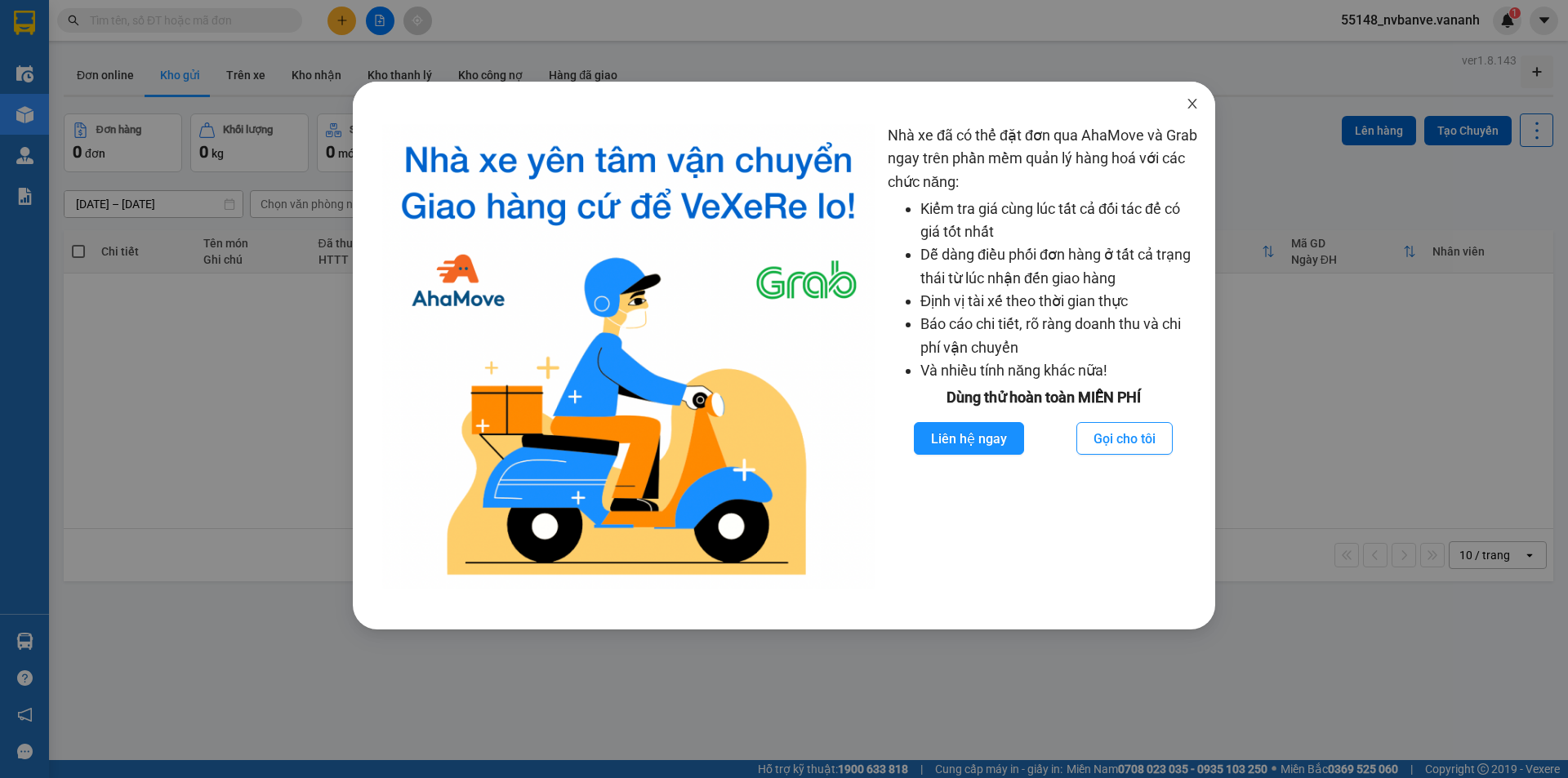
click at [1196, 98] on icon "close" at bounding box center [1192, 103] width 13 height 13
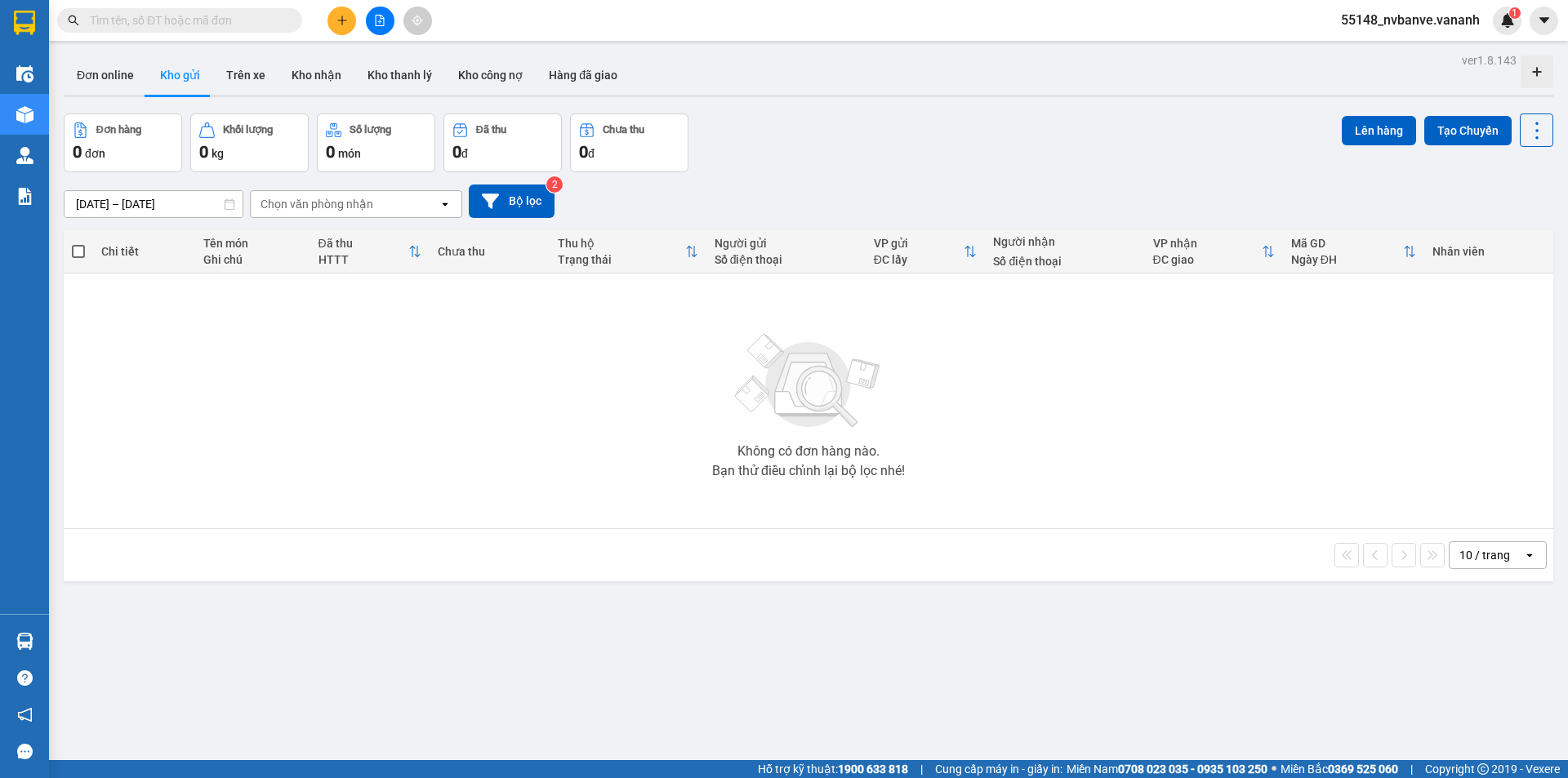
click at [211, 22] on input "text" at bounding box center [186, 21] width 193 height 18
click at [196, 22] on input "text" at bounding box center [186, 21] width 193 height 18
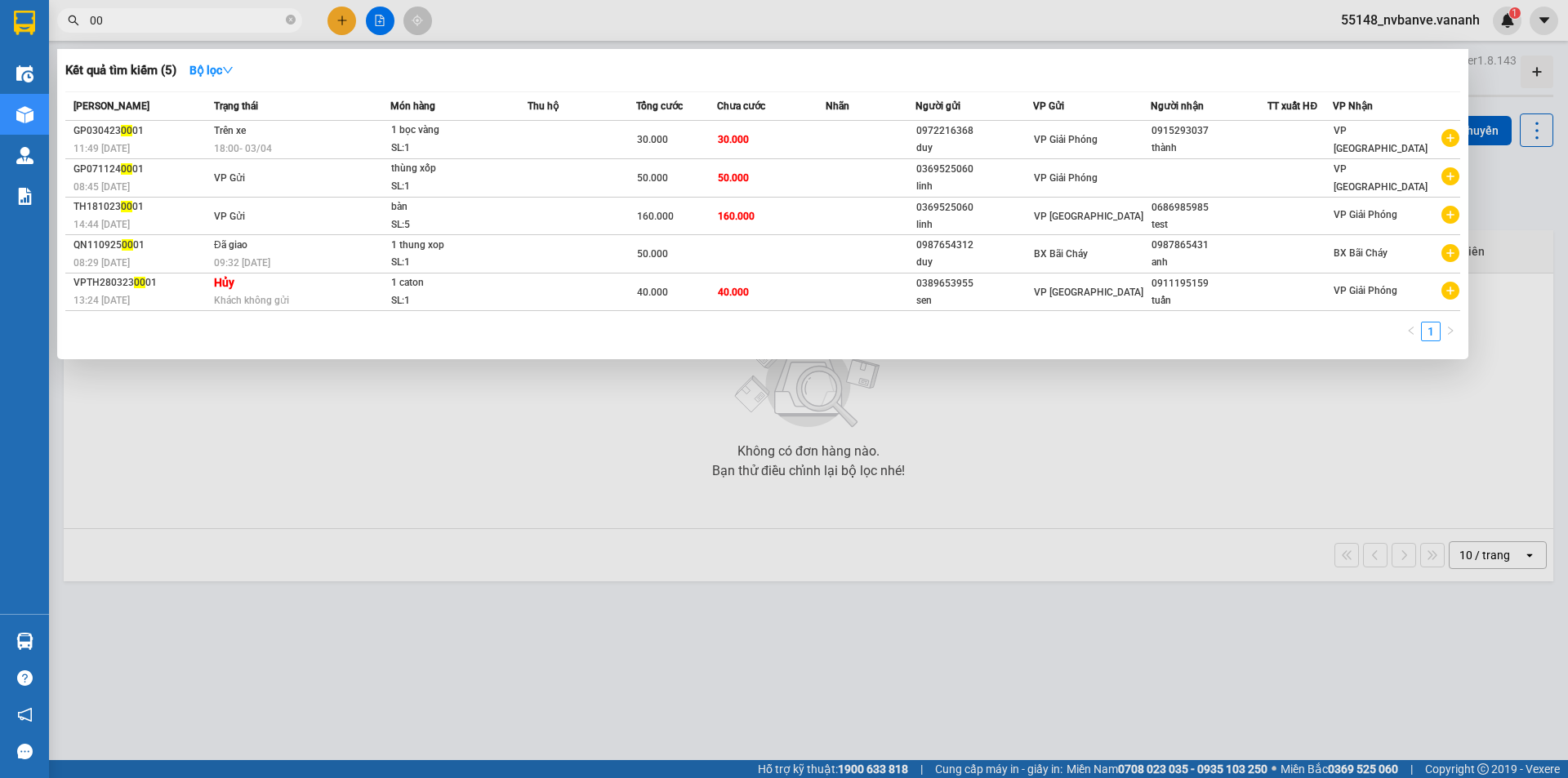
type input "0"
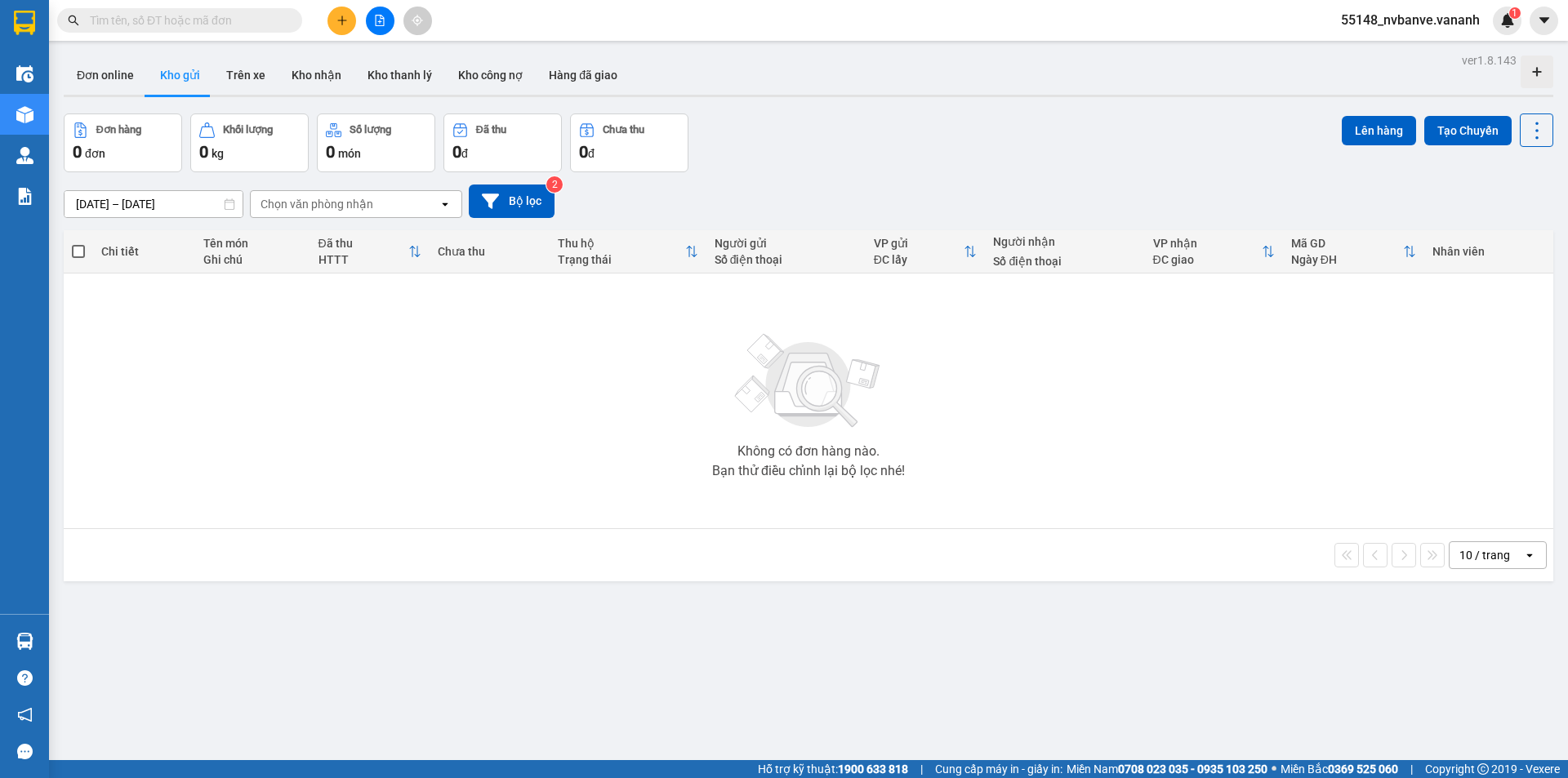
type input "0"
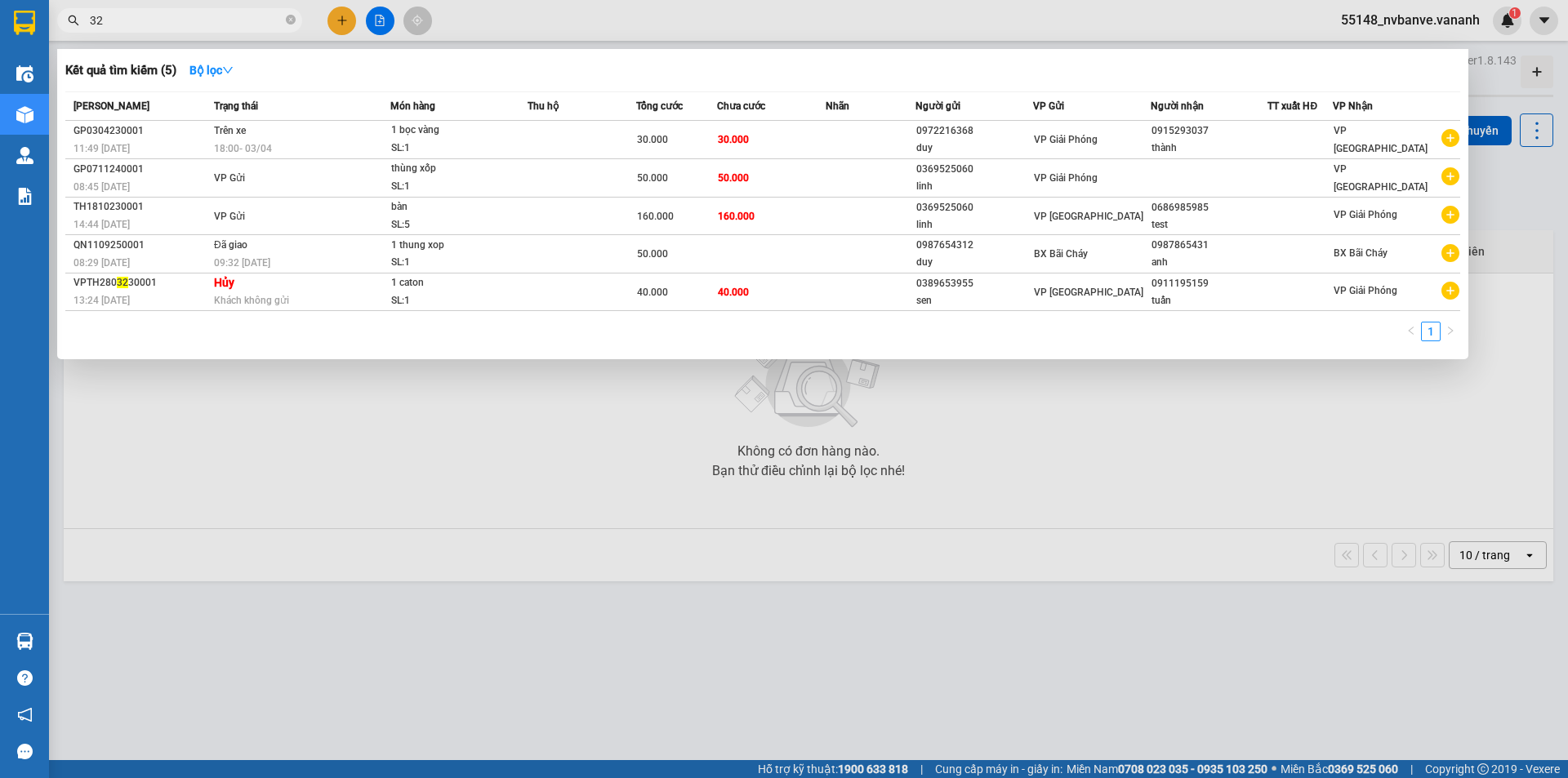
type input "321"
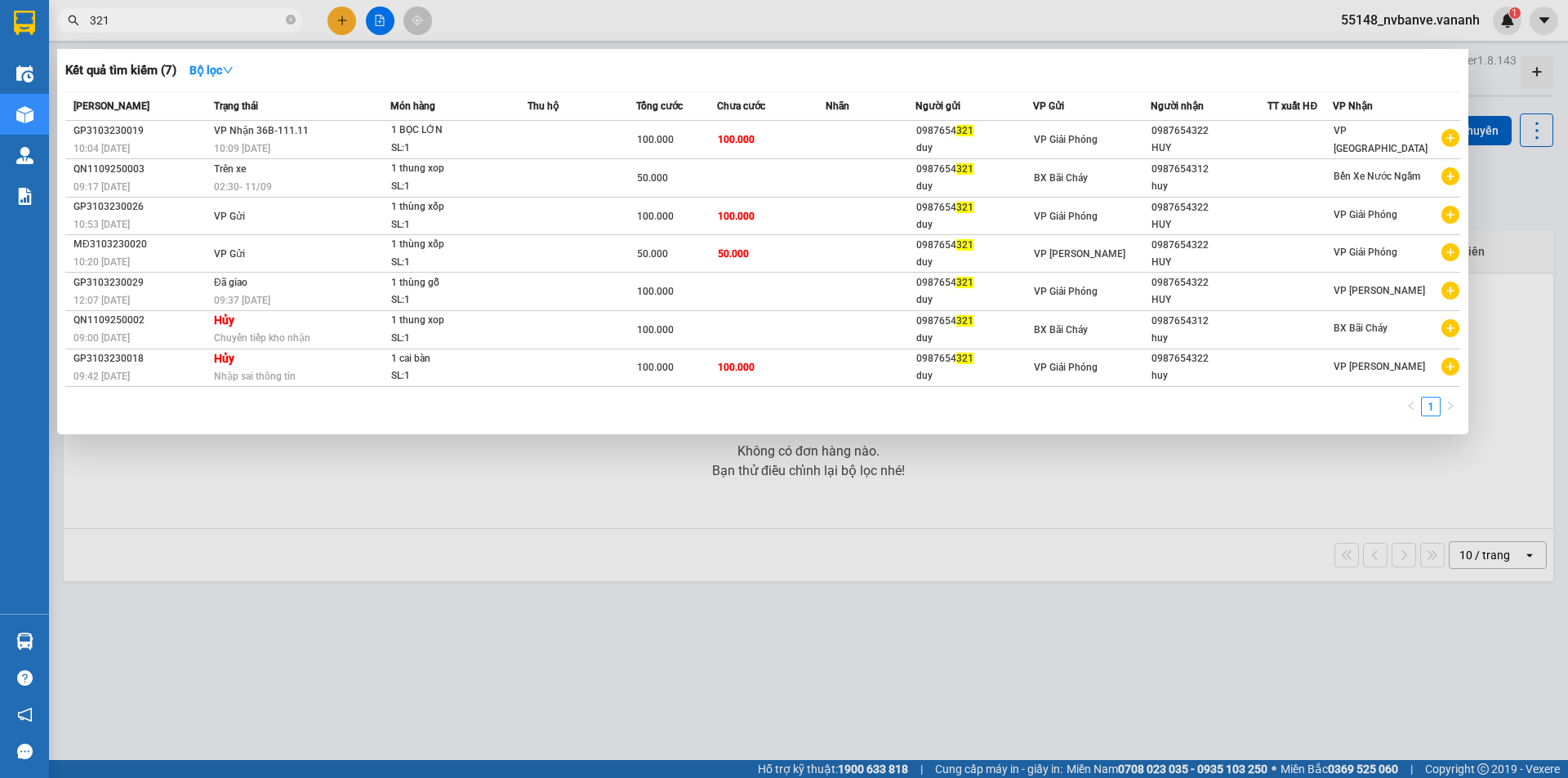
click at [186, 21] on input "321" at bounding box center [186, 21] width 193 height 18
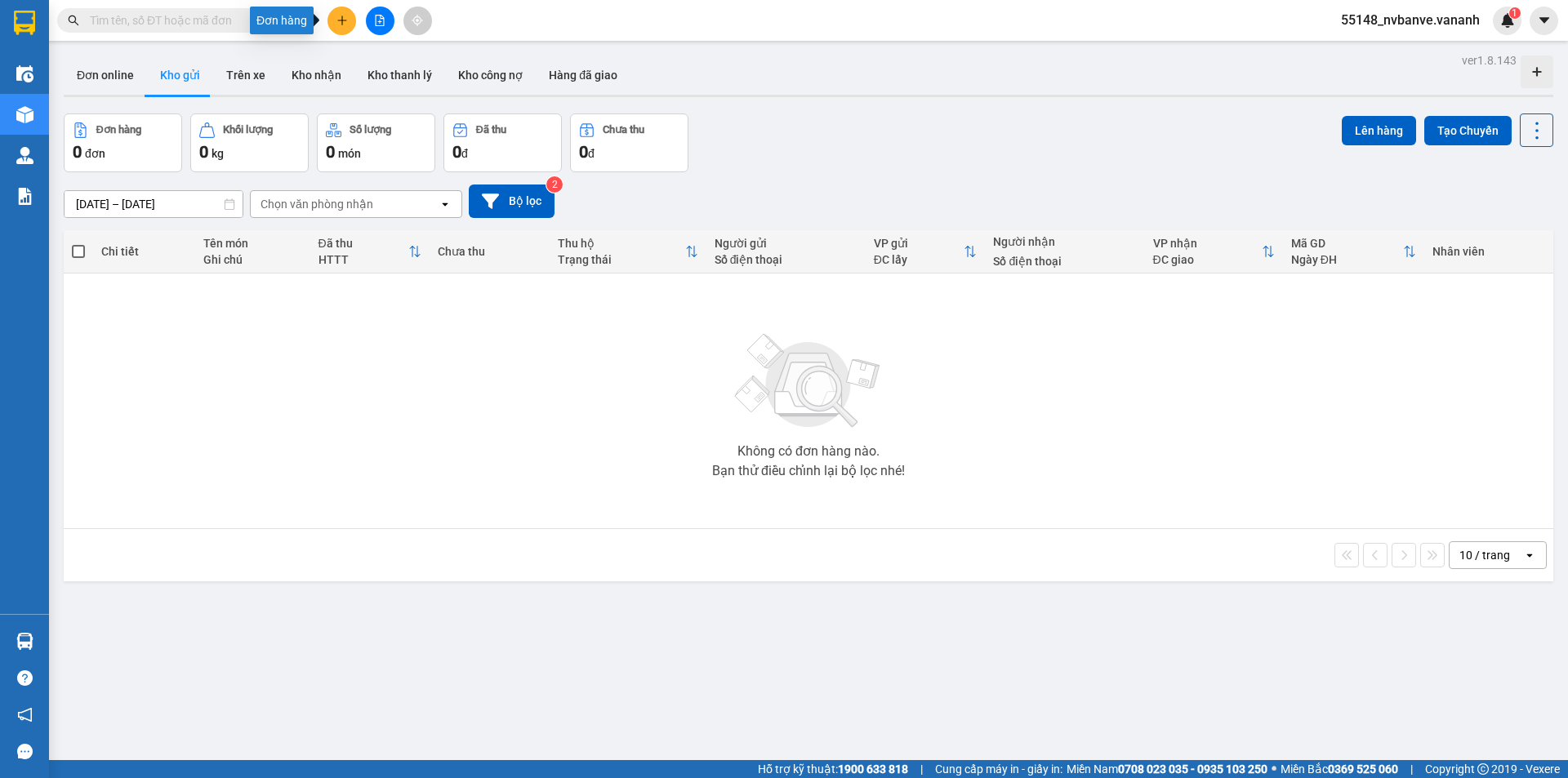
click at [339, 25] on icon "plus" at bounding box center [342, 21] width 12 height 12
click at [390, 67] on div "Tạo đơn hàng" at bounding box center [406, 61] width 71 height 18
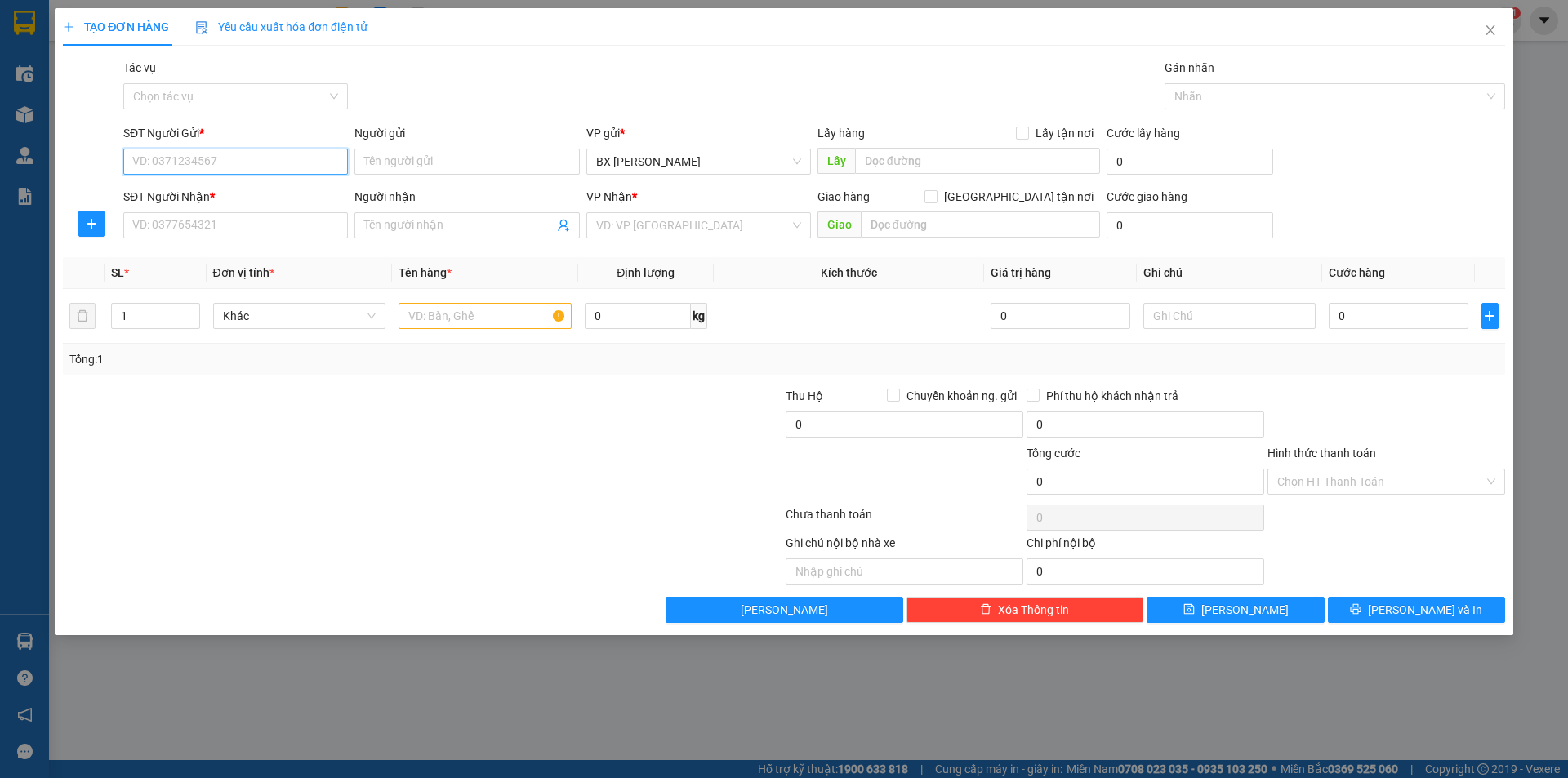
click at [290, 164] on input "SĐT Người Gửi *" at bounding box center [236, 161] width 225 height 26
type input "0987654321"
click at [414, 168] on input "Người gửi" at bounding box center [466, 161] width 225 height 26
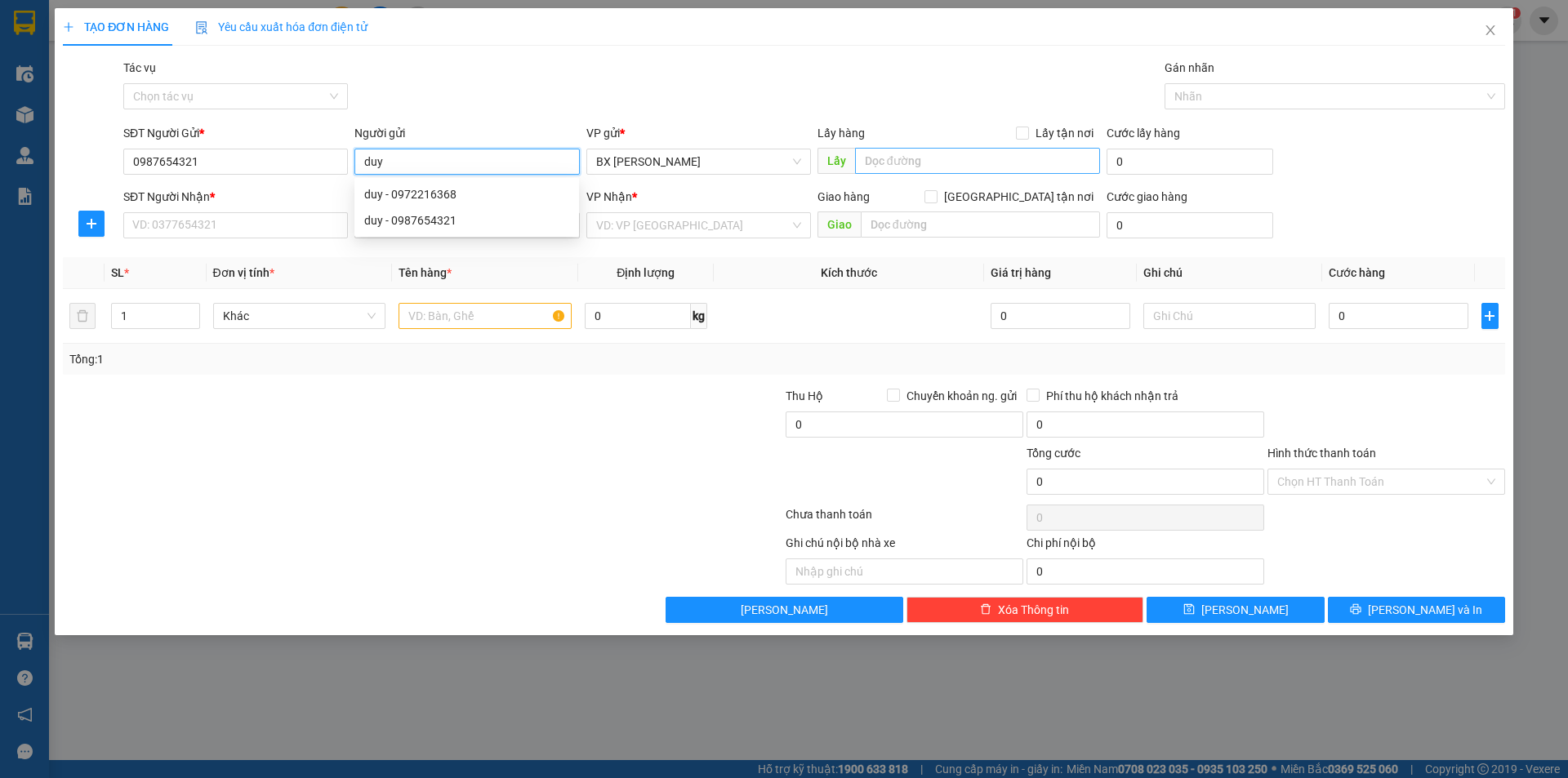
type input "duy"
click at [961, 172] on input "text" at bounding box center [977, 160] width 245 height 26
click at [922, 160] on input "text" at bounding box center [977, 160] width 245 height 26
drag, startPoint x: 941, startPoint y: 114, endPoint x: 950, endPoint y: 115, distance: 9.1
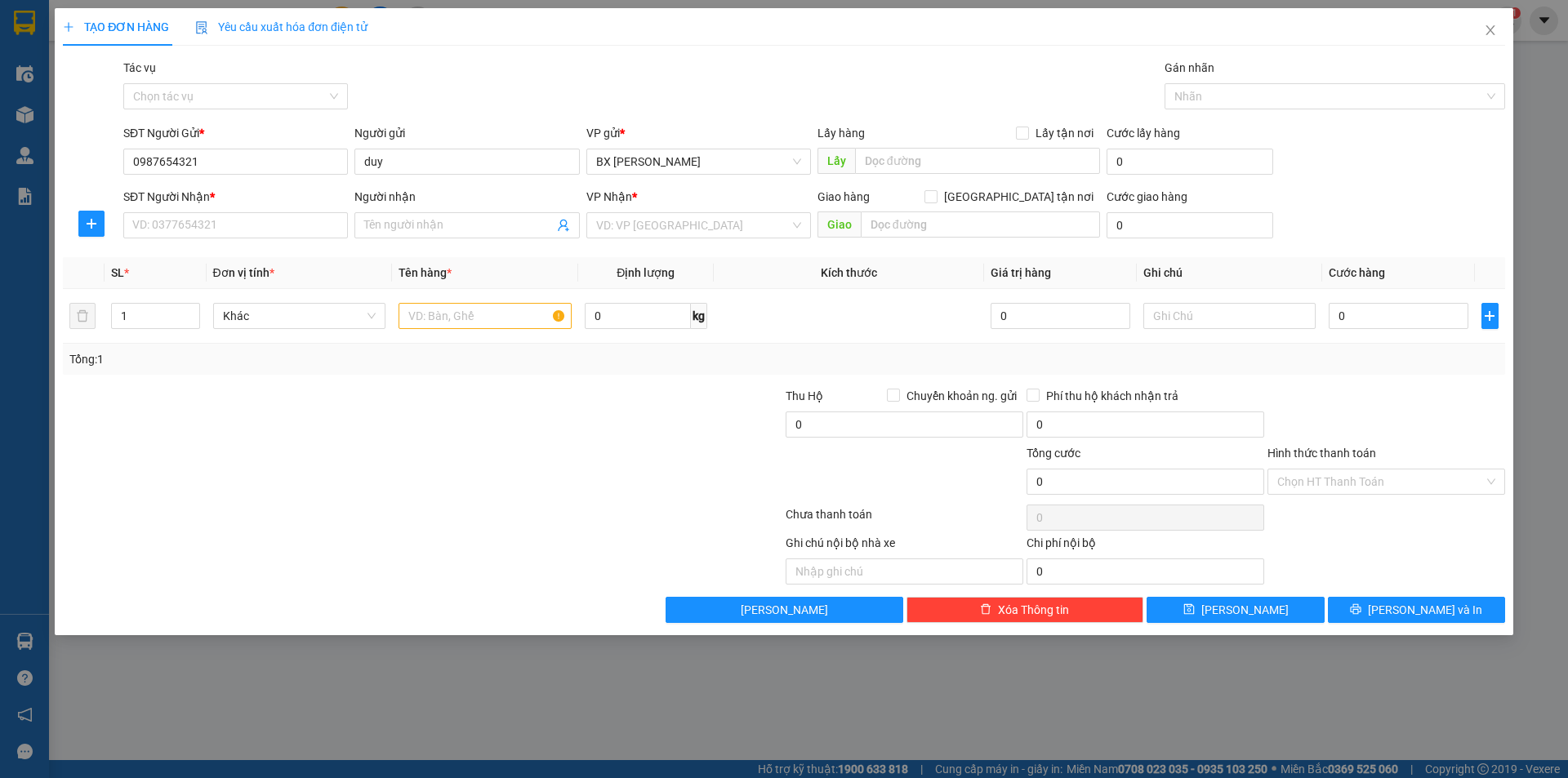
click at [944, 113] on div "Tác vụ Chọn tác vụ Gán nhãn Nhãn" at bounding box center [814, 87] width 1388 height 57
click at [1025, 132] on input "Lấy tận nơi" at bounding box center [1022, 132] width 12 height 12
checkbox input "true"
click at [993, 174] on div "Lấy" at bounding box center [958, 161] width 283 height 26
click at [969, 162] on input "text" at bounding box center [977, 160] width 245 height 26
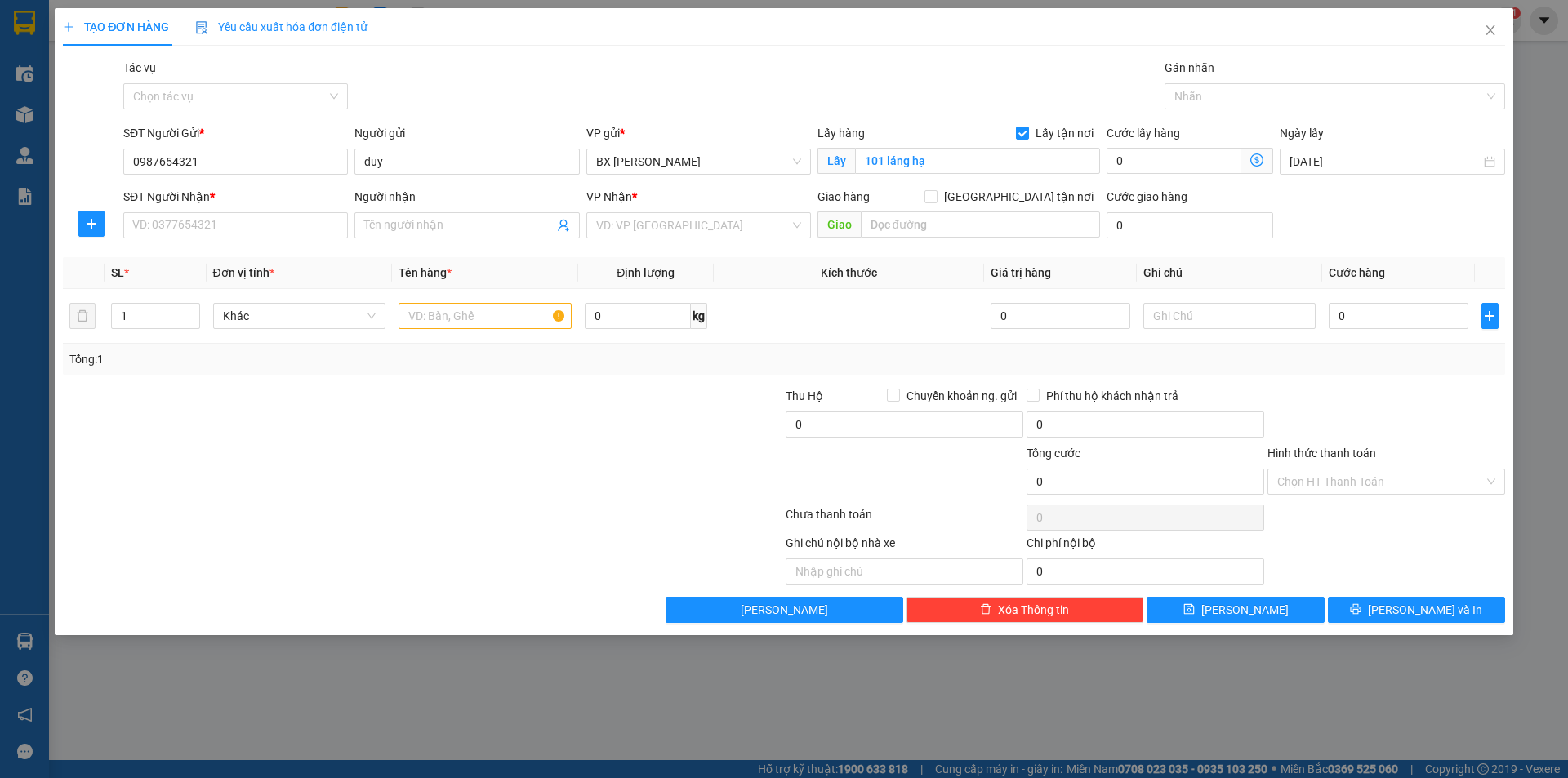
click at [1263, 157] on icon "dollar-circle" at bounding box center [1256, 159] width 13 height 13
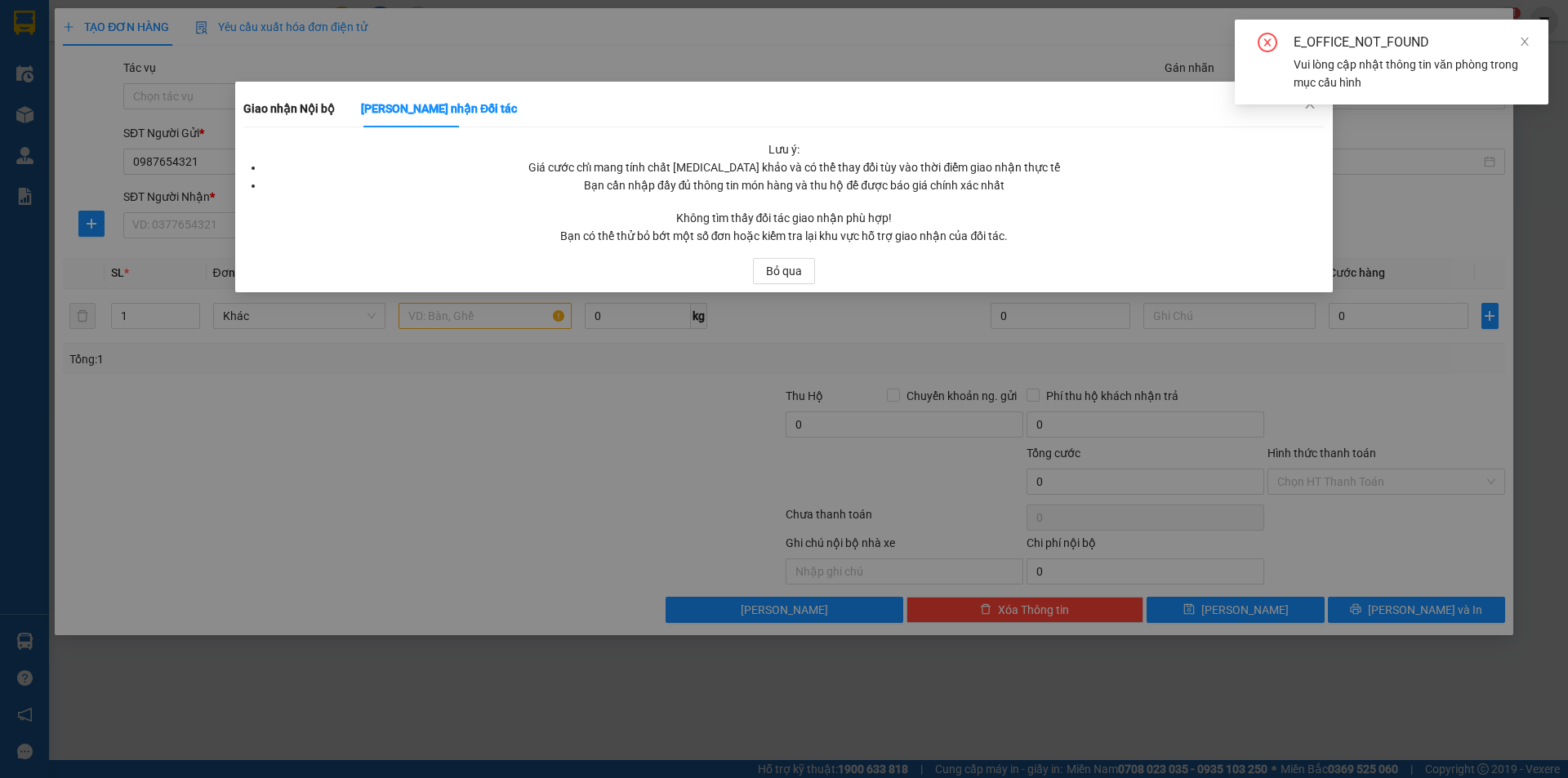
click at [1305, 105] on div "E_OFFICE_NOT_FOUND Vui lòng cập nhật thông tin văn phòng trong mục cấu hình" at bounding box center [1391, 68] width 314 height 98
click at [1306, 108] on div "E_OFFICE_NOT_FOUND Vui lòng cập nhật thông tin văn phòng trong mục cấu hình" at bounding box center [1391, 68] width 314 height 98
click at [1521, 42] on icon "close" at bounding box center [1524, 42] width 12 height 12
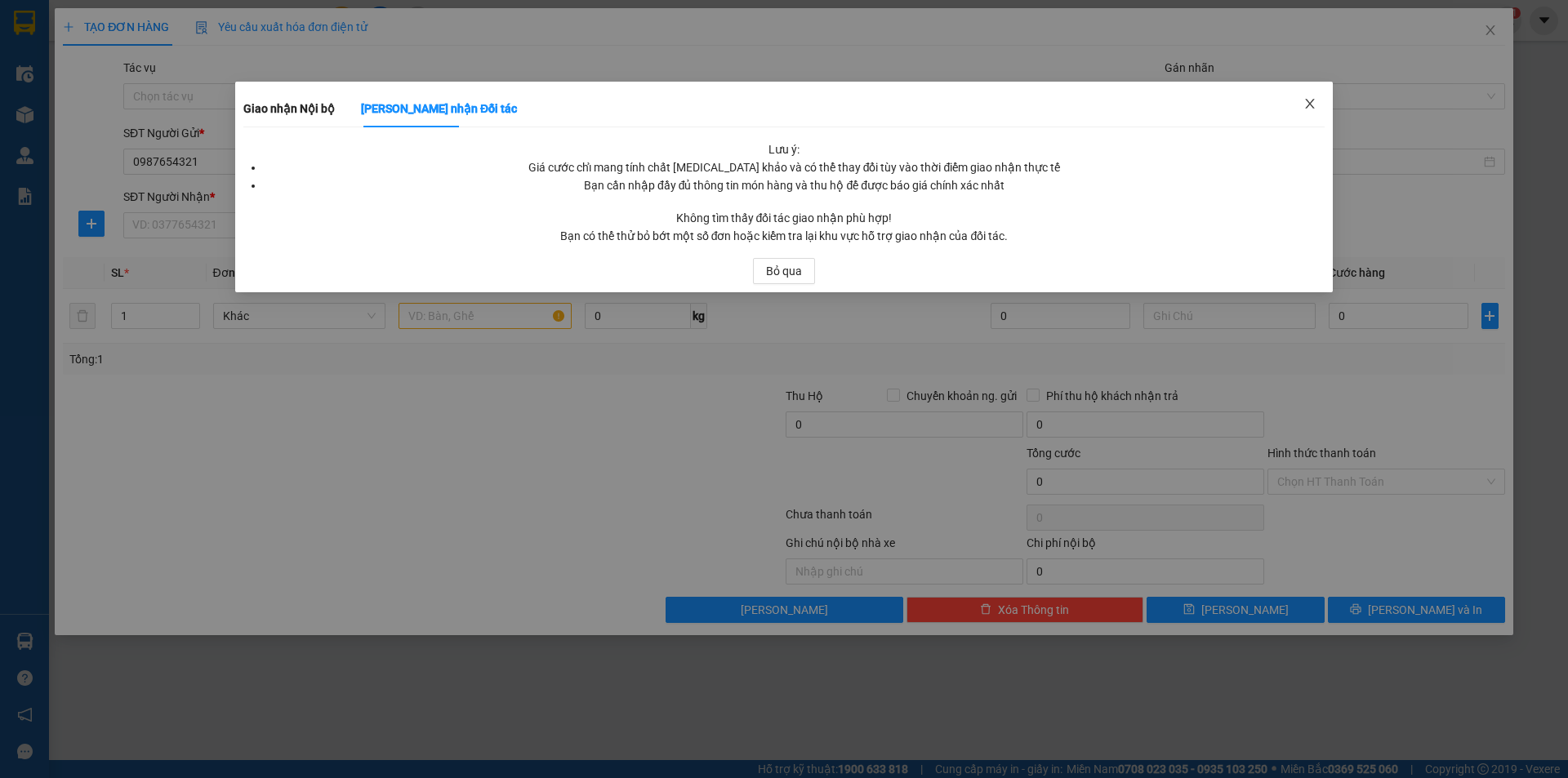
click at [1313, 96] on span "Close" at bounding box center [1309, 105] width 46 height 46
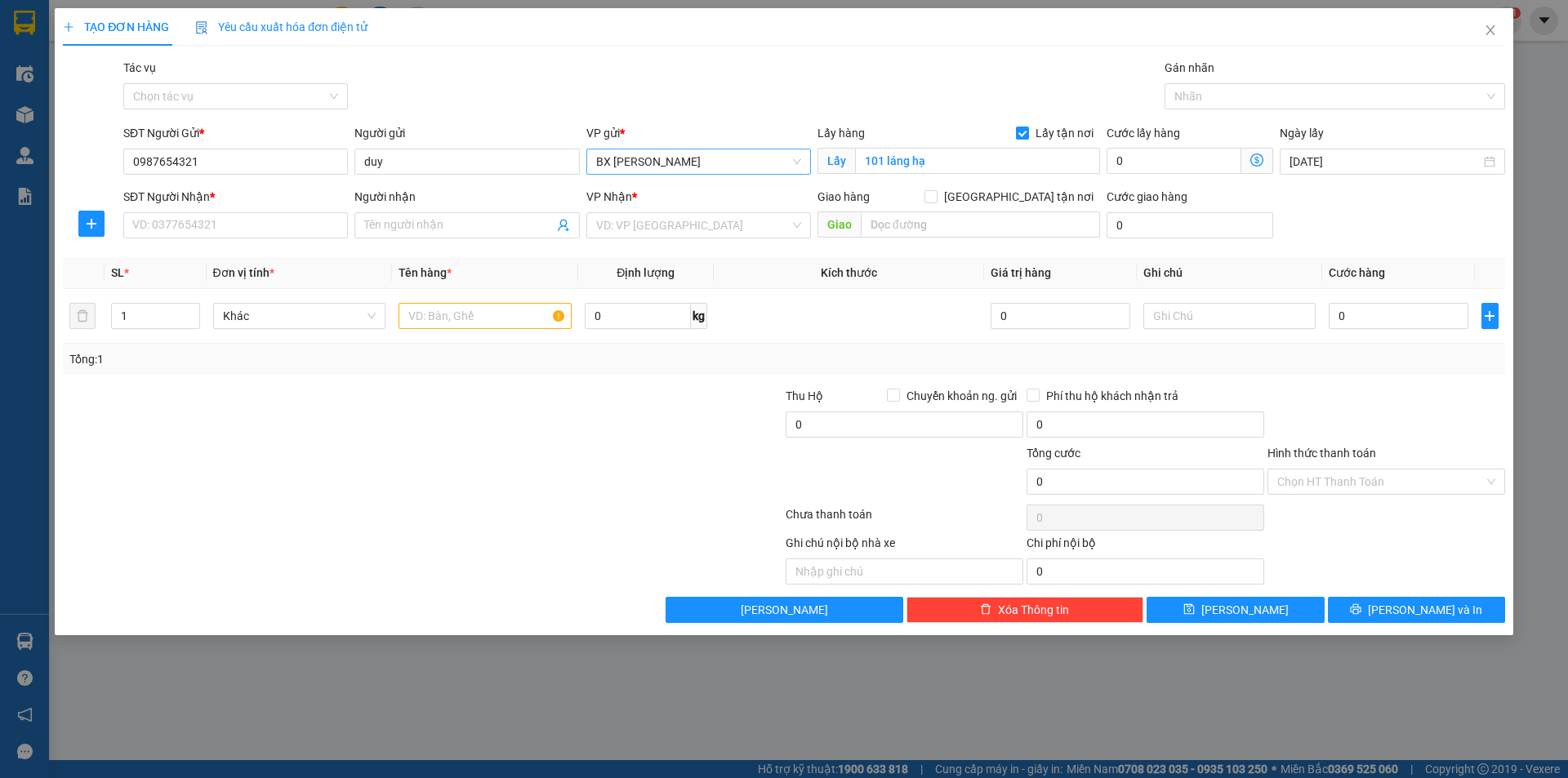
click at [741, 166] on span "BX [PERSON_NAME]" at bounding box center [699, 161] width 205 height 24
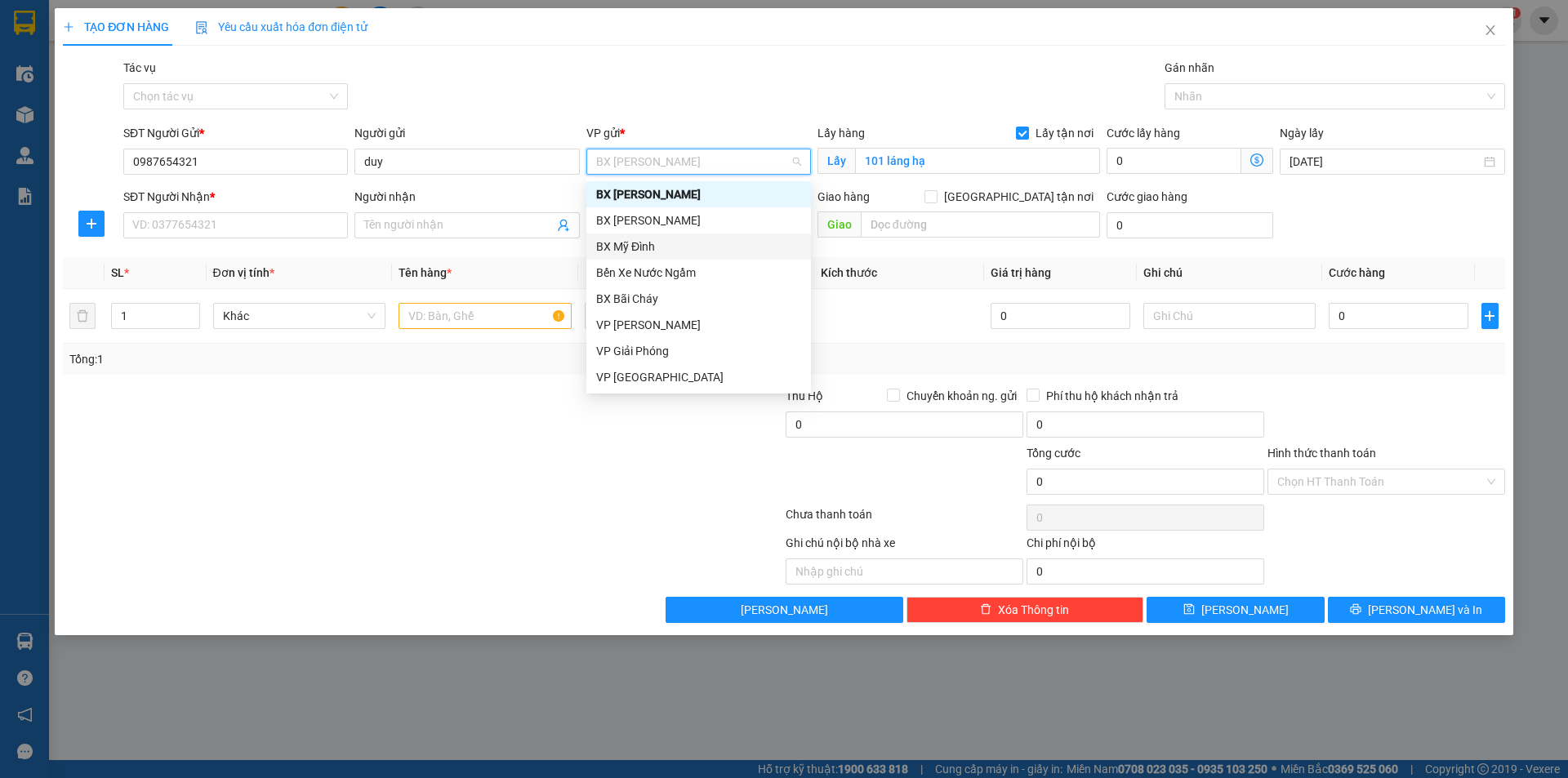
click at [696, 245] on div "BX Mỹ Đình" at bounding box center [699, 246] width 205 height 18
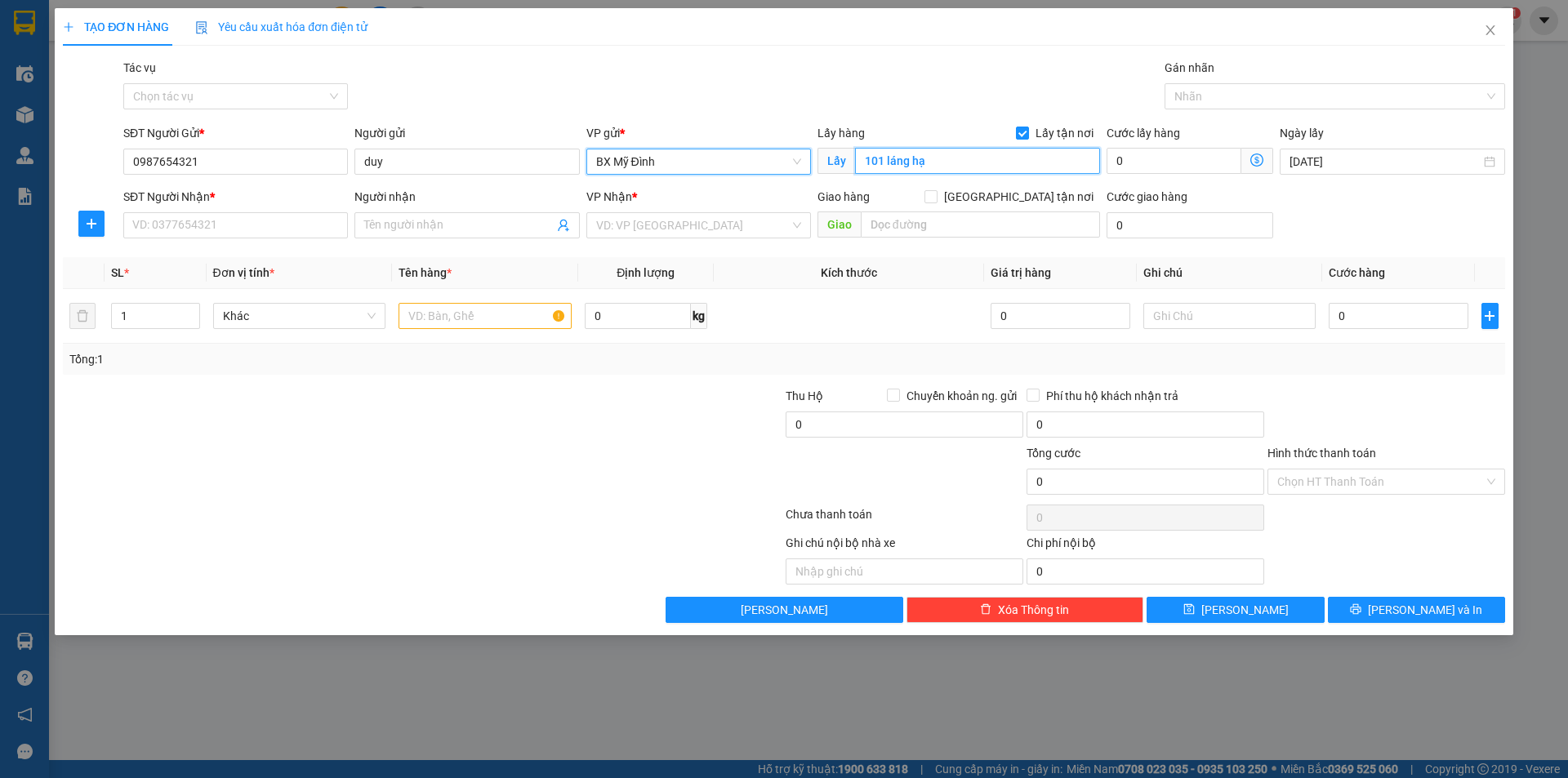
click at [993, 158] on input "101 láng hạ" at bounding box center [977, 160] width 245 height 26
click at [1002, 160] on input "101 láng hạ" at bounding box center [977, 160] width 245 height 26
type input "[STREET_ADDRESS][PERSON_NAME]"
click at [1265, 161] on span "Giao nhận Nội bộ Giao nhận Đối tác Lưu ý: Giá cước chỉ mang tính chất tham khảo…" at bounding box center [1257, 160] width 32 height 26
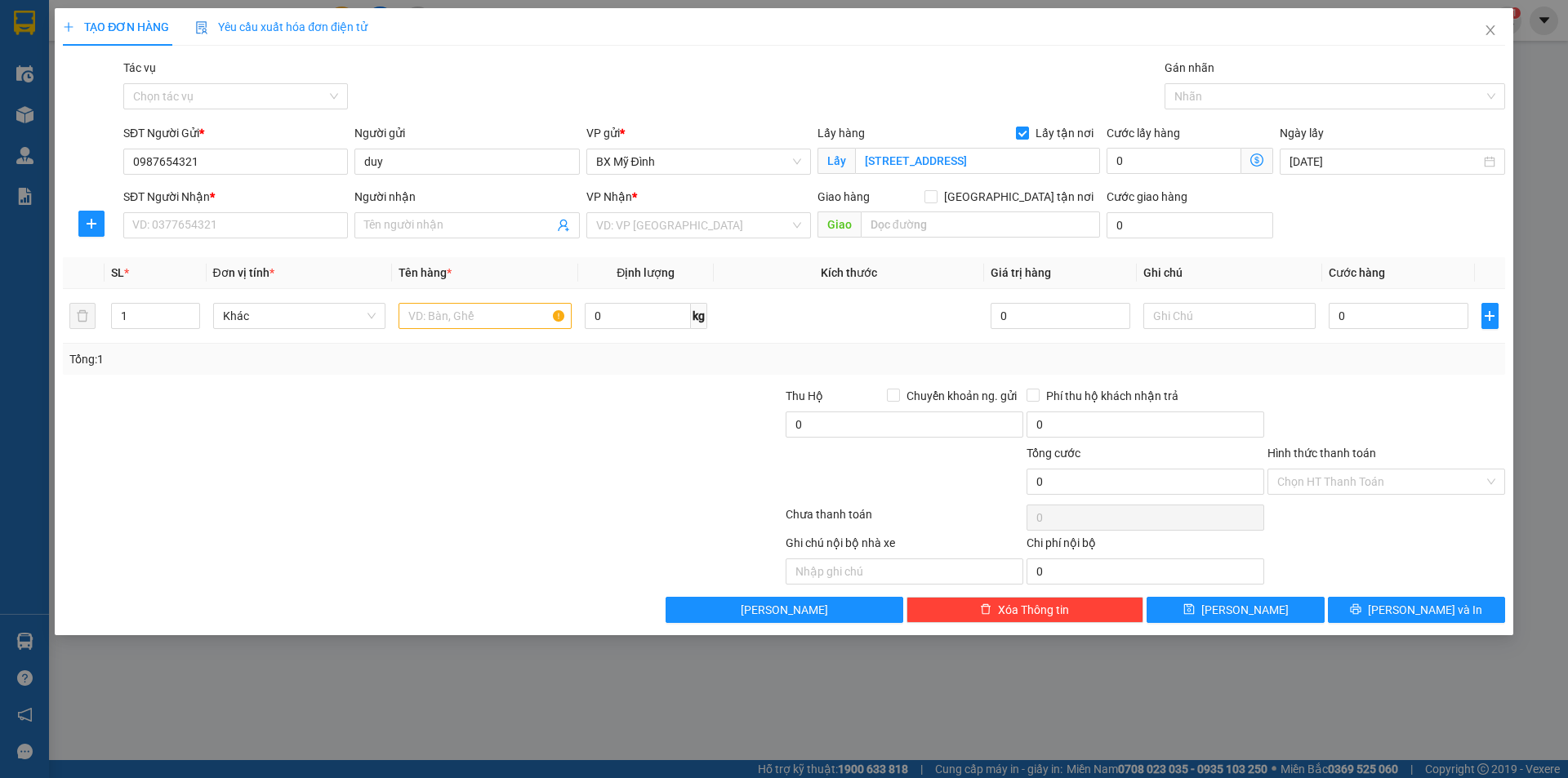
click at [1256, 158] on icon "dollar-circle" at bounding box center [1256, 159] width 13 height 13
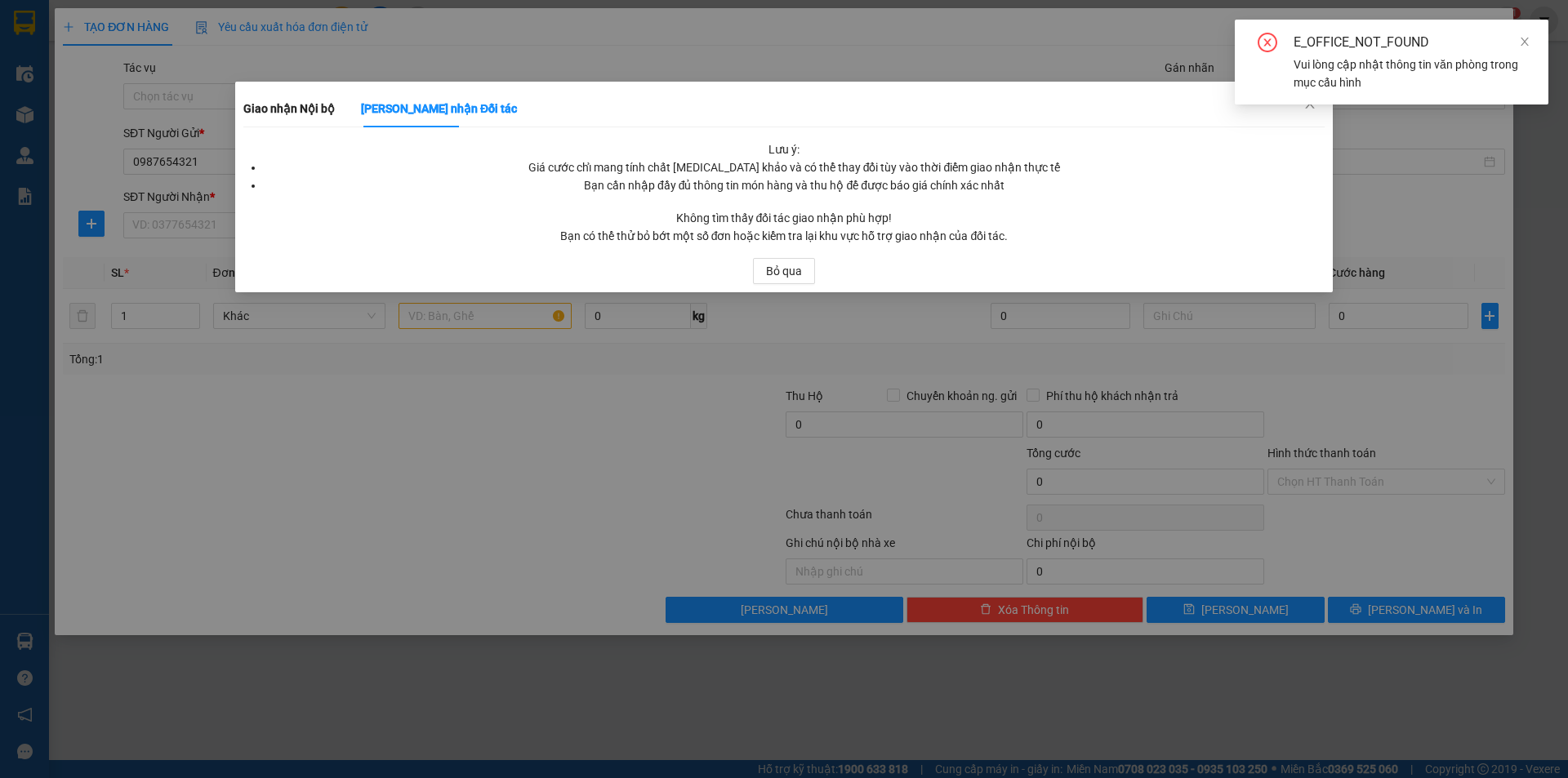
click at [1305, 108] on div "E_OFFICE_NOT_FOUND Vui lòng cập nhật thông tin văn phòng trong mục cấu hình" at bounding box center [1391, 68] width 314 height 98
click at [1524, 42] on icon "close" at bounding box center [1524, 42] width 12 height 12
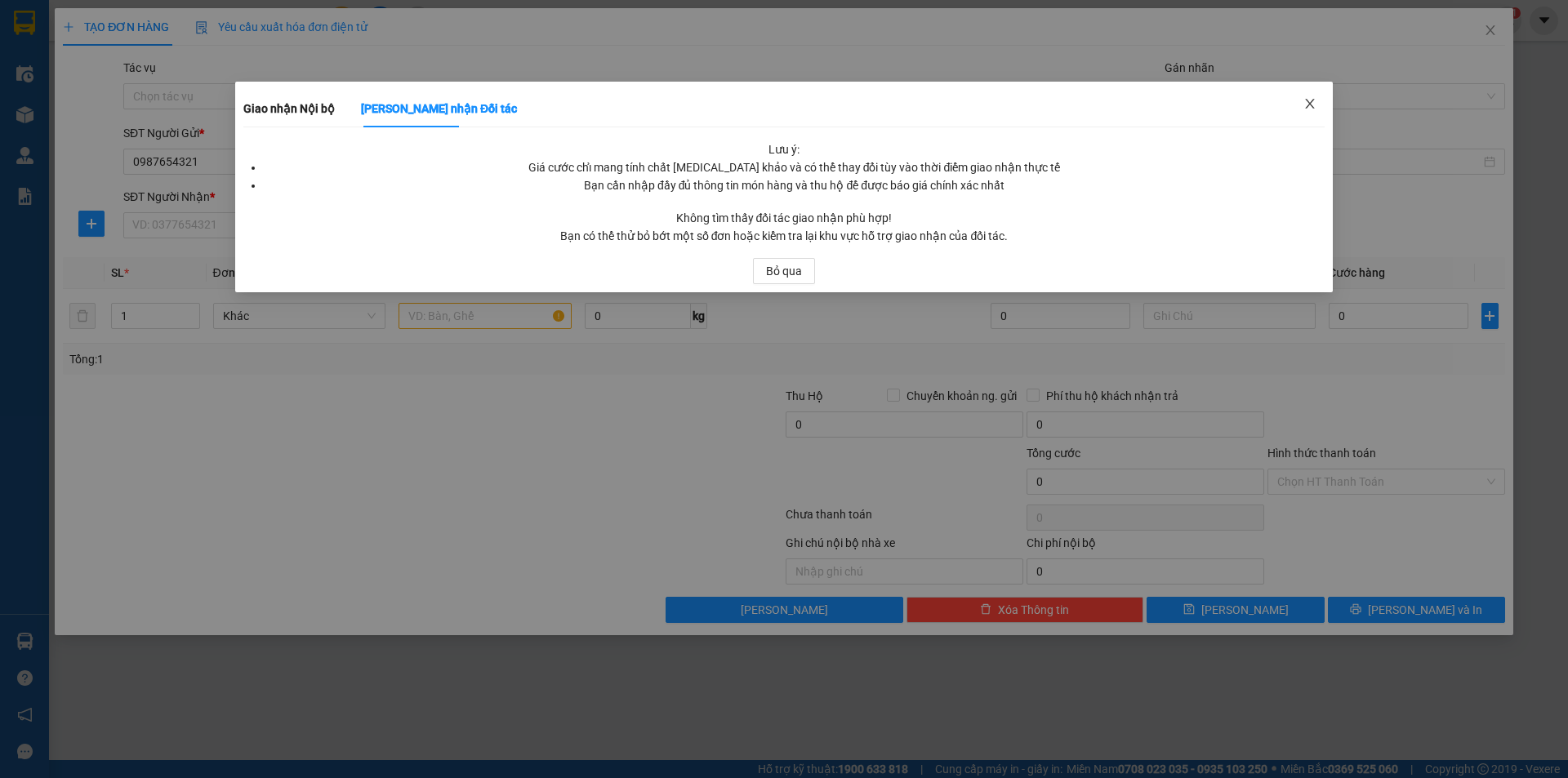
click at [1314, 100] on icon "close" at bounding box center [1309, 103] width 13 height 13
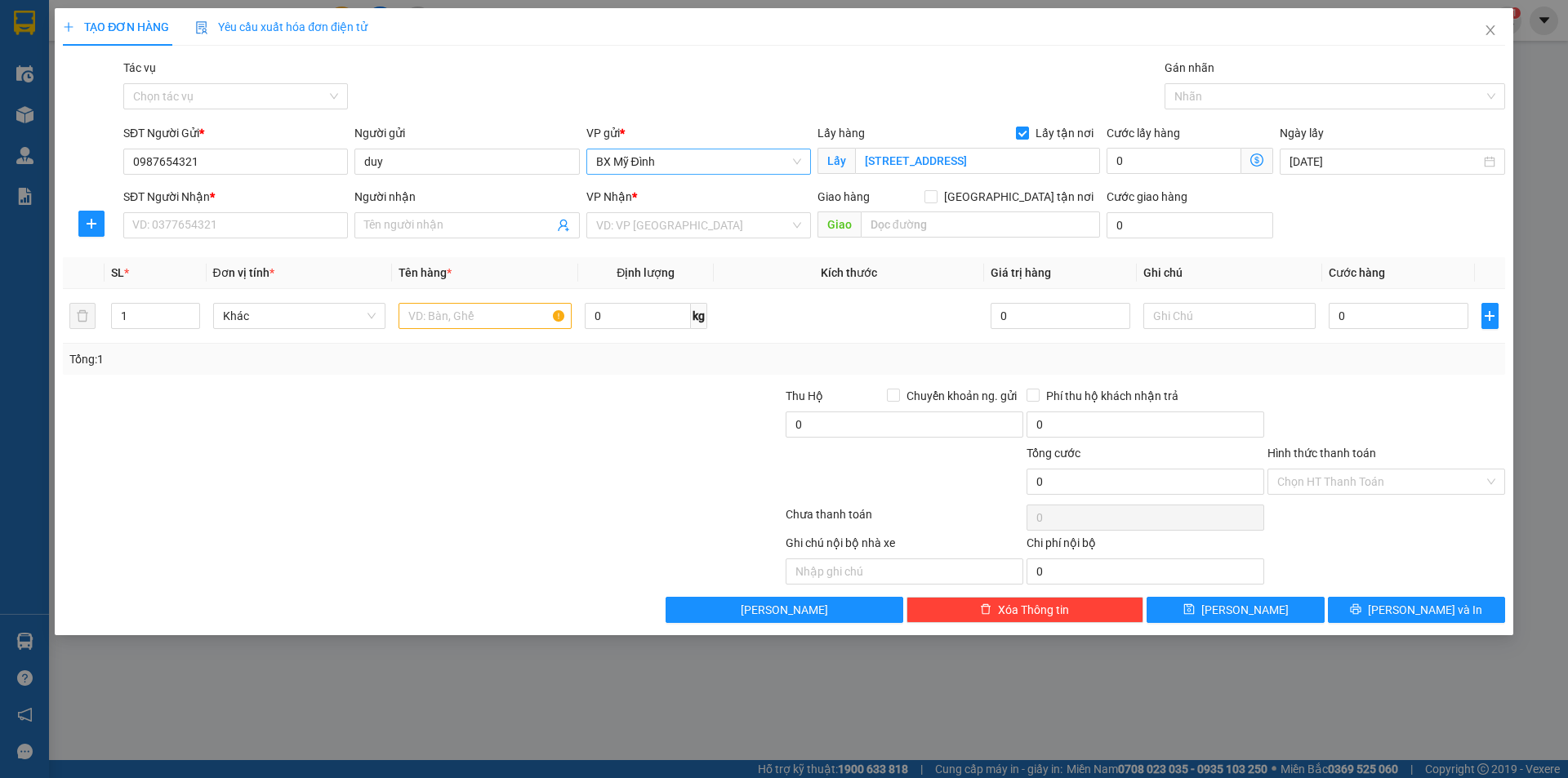
click at [701, 156] on span "BX Mỹ Đình" at bounding box center [699, 161] width 205 height 24
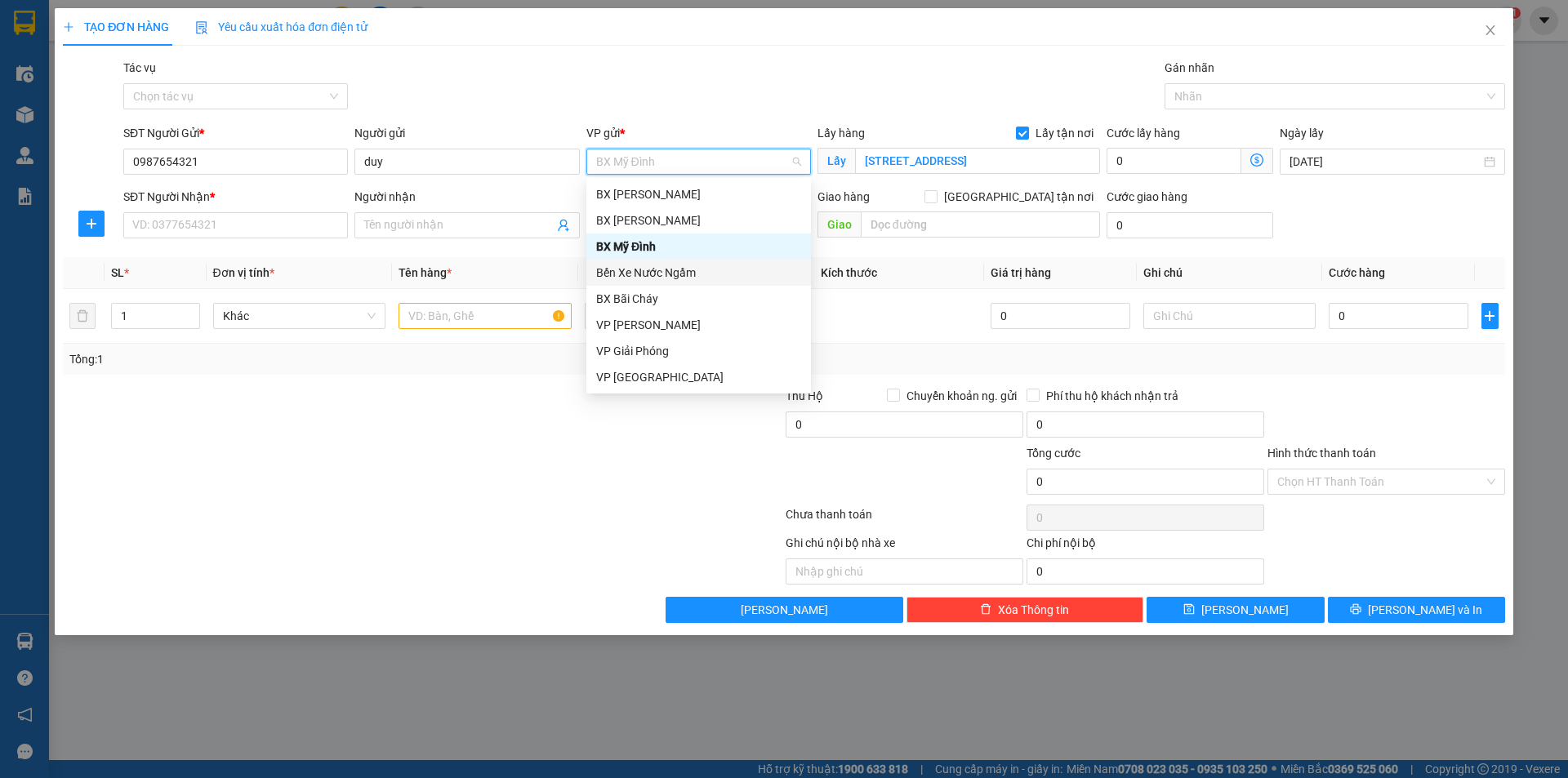
click at [659, 273] on div "Bến Xe Nước Ngầm" at bounding box center [699, 273] width 205 height 18
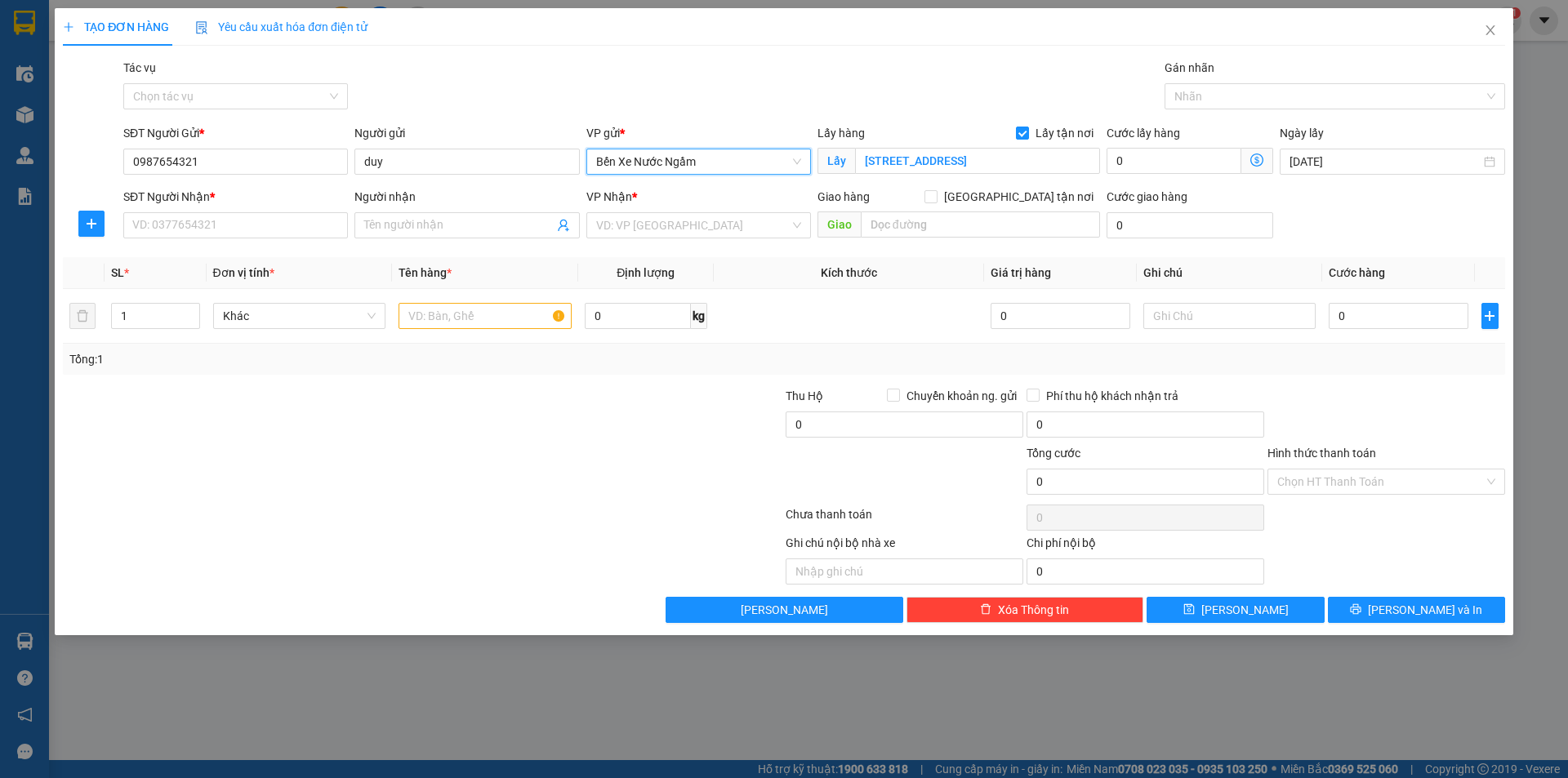
click at [1252, 170] on span "Giao nhận Nội bộ Giao nhận Đối tác Lưu ý: Giá cước chỉ mang tính chất tham khảo…" at bounding box center [1257, 160] width 32 height 26
click at [1252, 166] on icon "dollar-circle" at bounding box center [1256, 159] width 13 height 13
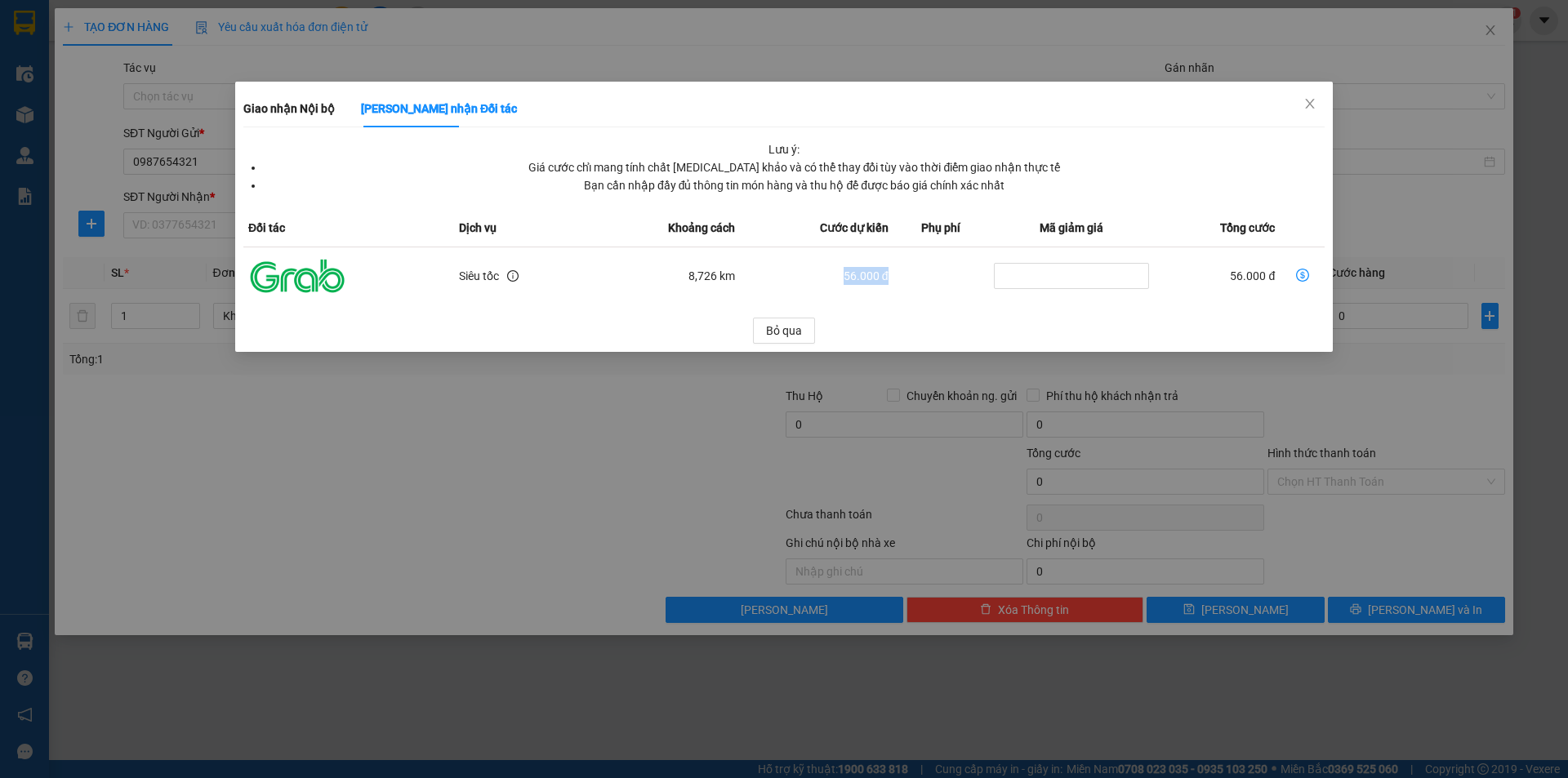
drag, startPoint x: 838, startPoint y: 272, endPoint x: 882, endPoint y: 275, distance: 44.1
click at [882, 275] on td "56.000 đ" at bounding box center [816, 276] width 153 height 58
click at [1298, 278] on icon "dollar-circle" at bounding box center [1301, 275] width 13 height 13
type input "56.000"
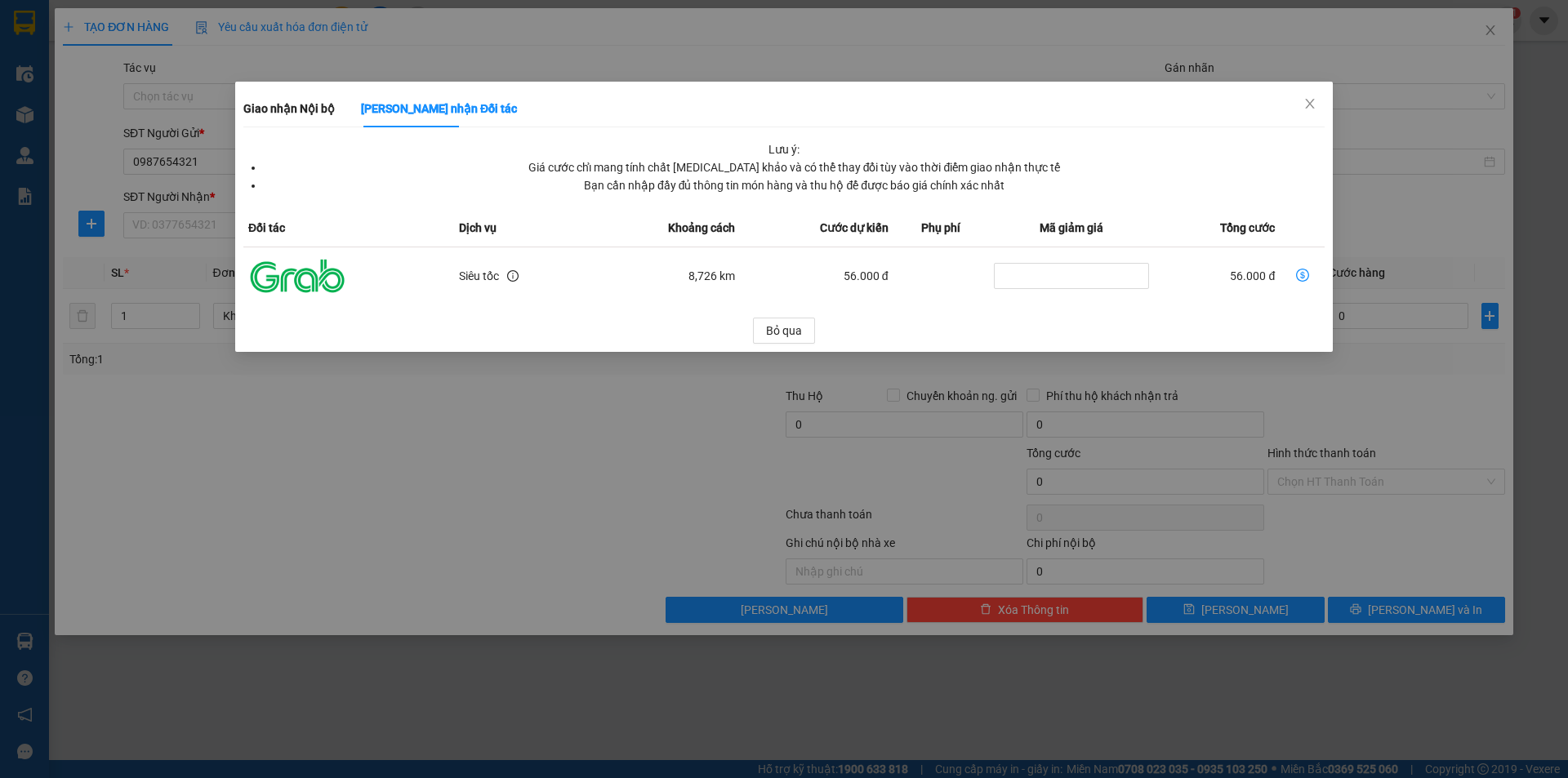
type input "56.000"
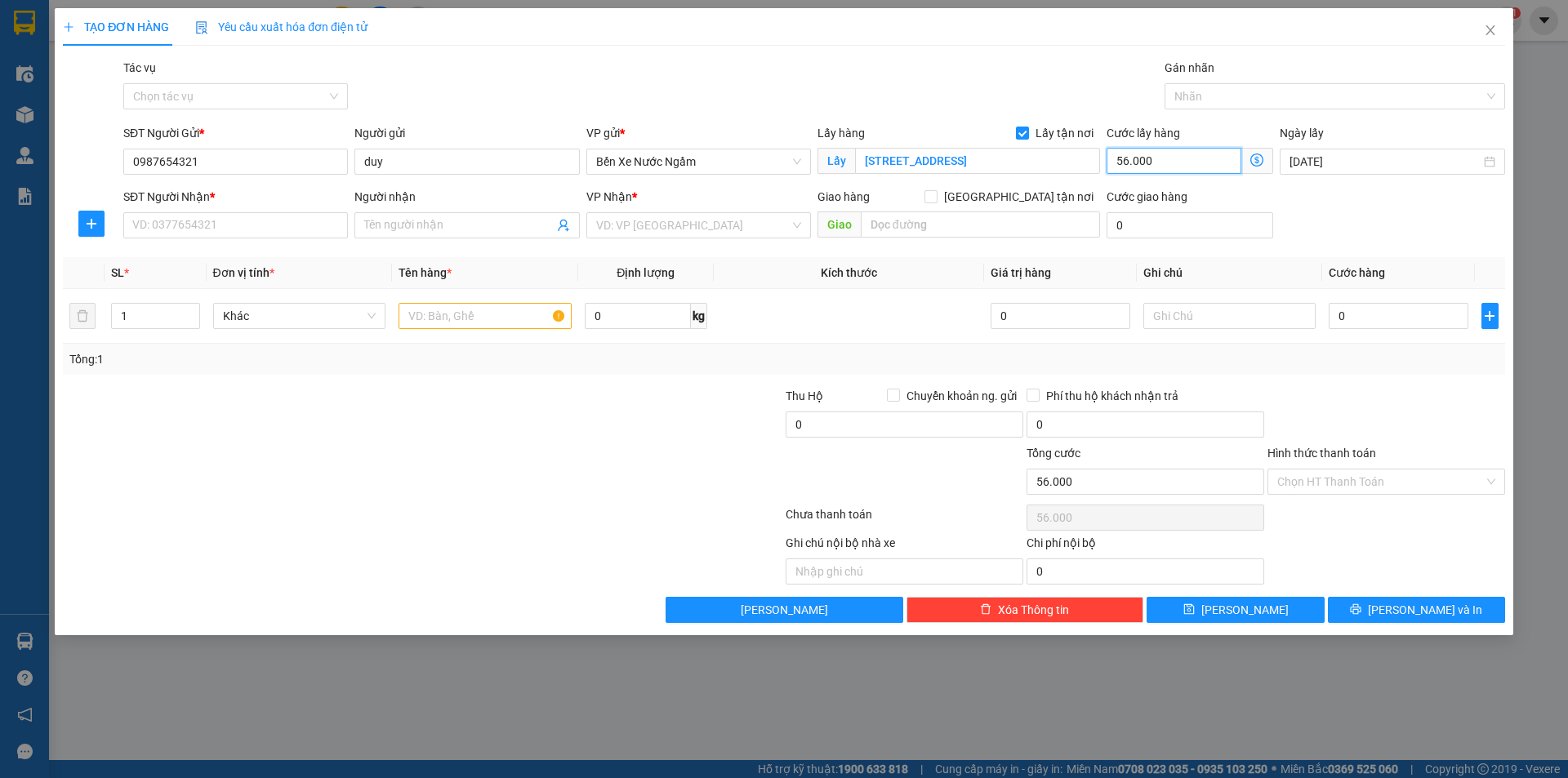
click at [1156, 164] on input "56.000" at bounding box center [1174, 160] width 135 height 26
type input "6"
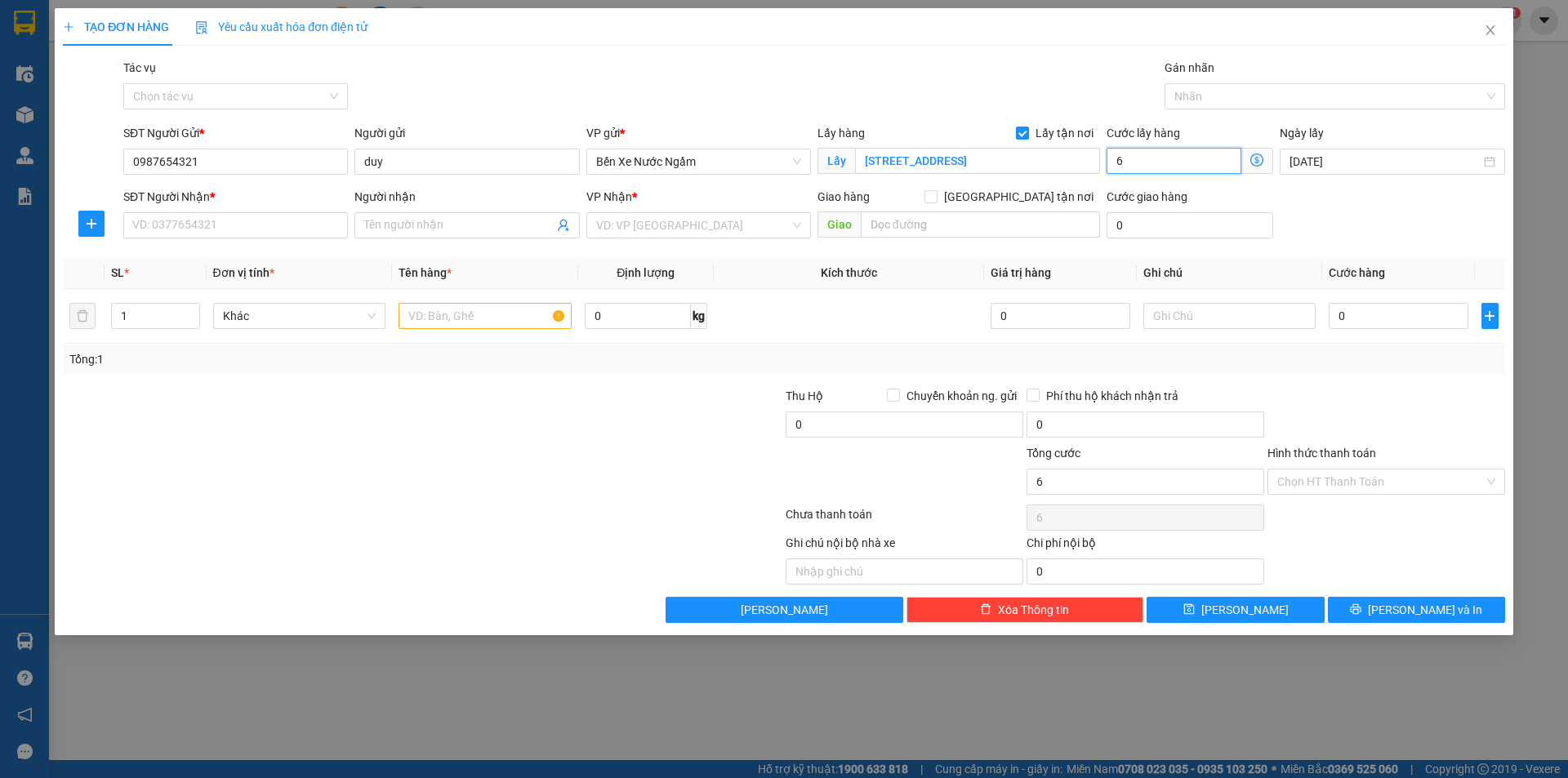
type input "60"
type input "60.000"
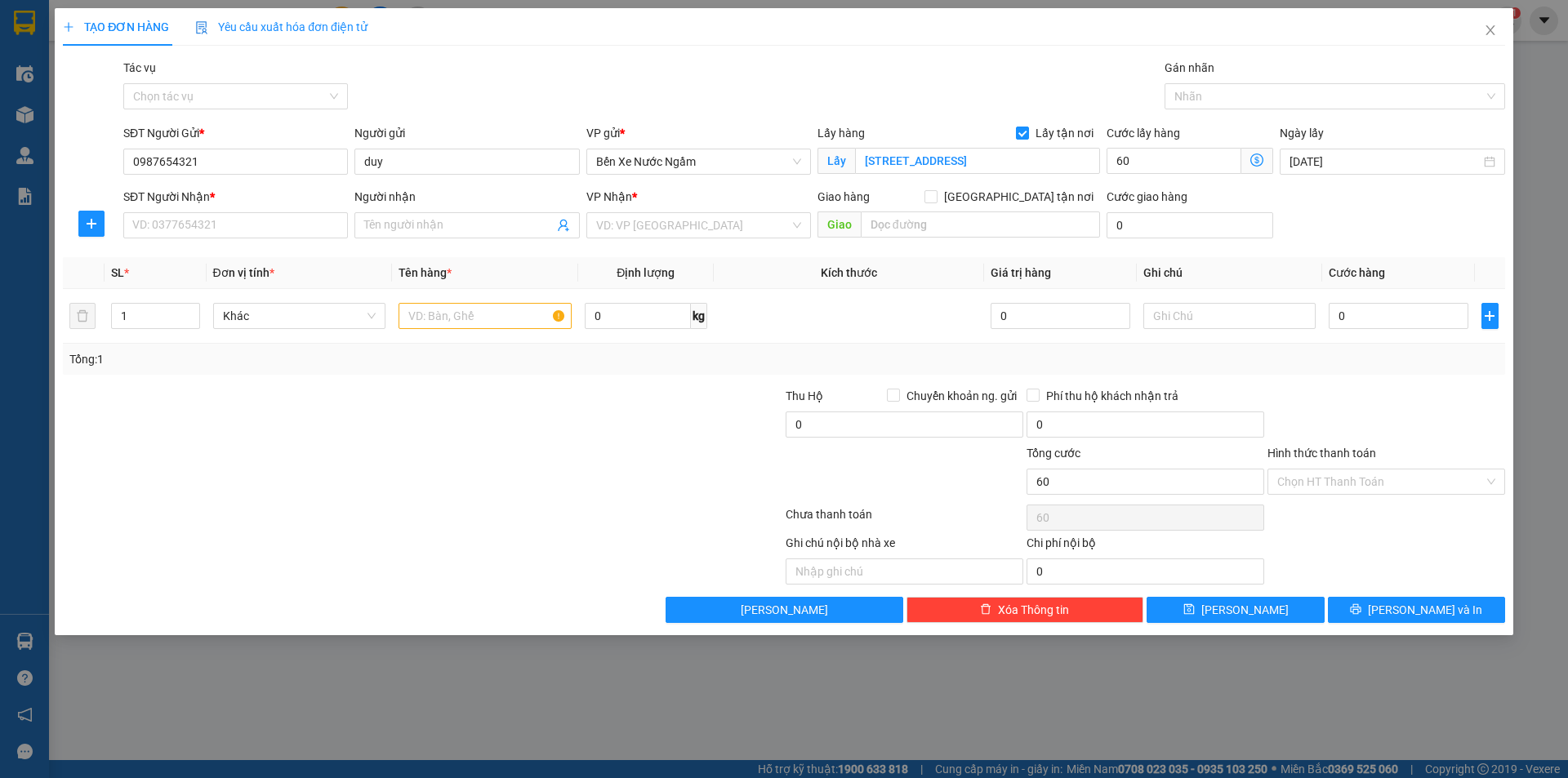
type input "60.000"
click at [1216, 127] on div "Cước lấy hàng" at bounding box center [1190, 136] width 166 height 24
click at [1039, 155] on input "[STREET_ADDRESS][PERSON_NAME]" at bounding box center [977, 160] width 245 height 26
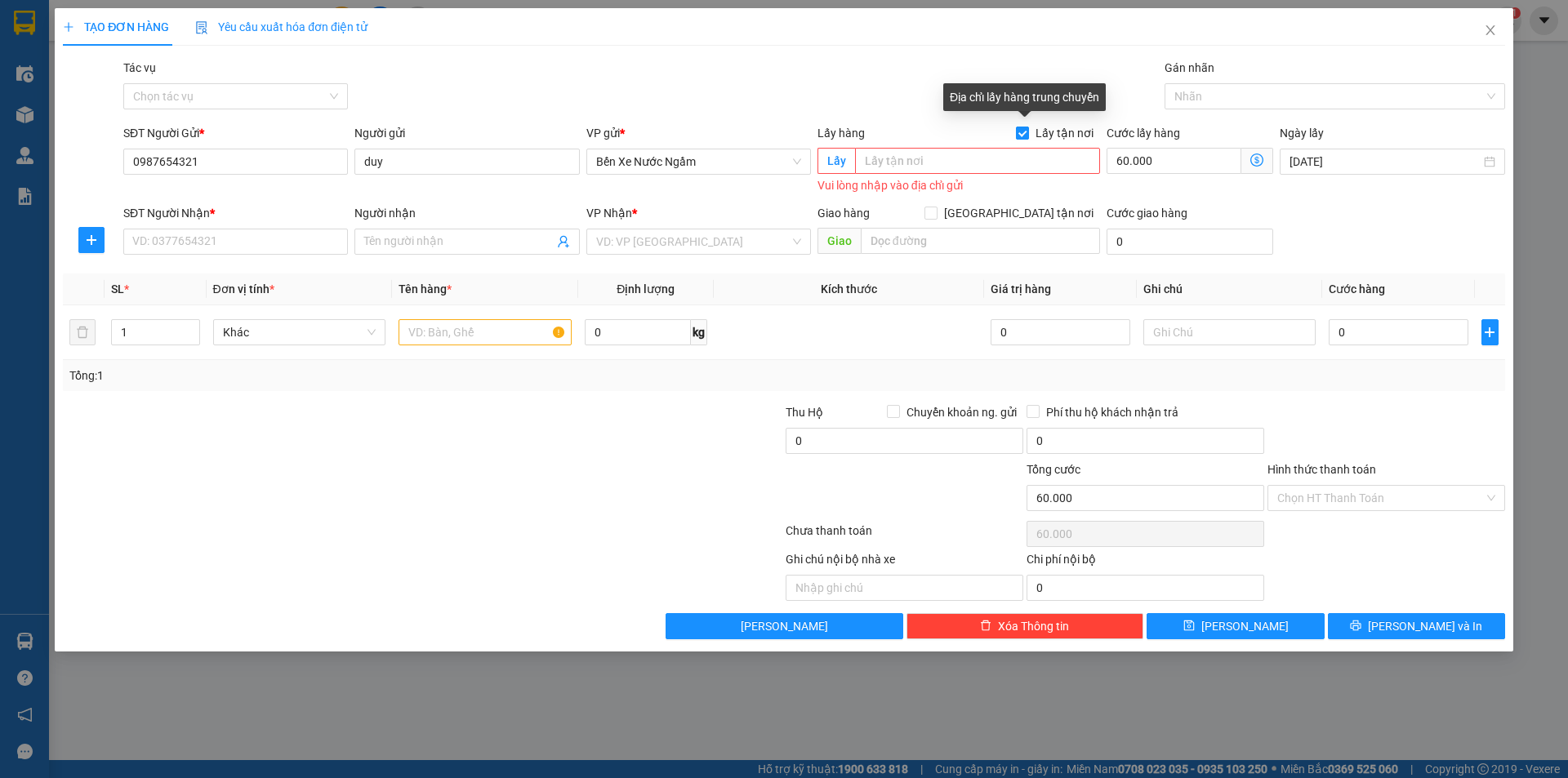
click at [1033, 126] on span "Lấy tận nơi" at bounding box center [1064, 133] width 71 height 18
click at [1027, 126] on input "Lấy tận nơi" at bounding box center [1022, 132] width 12 height 12
checkbox input "false"
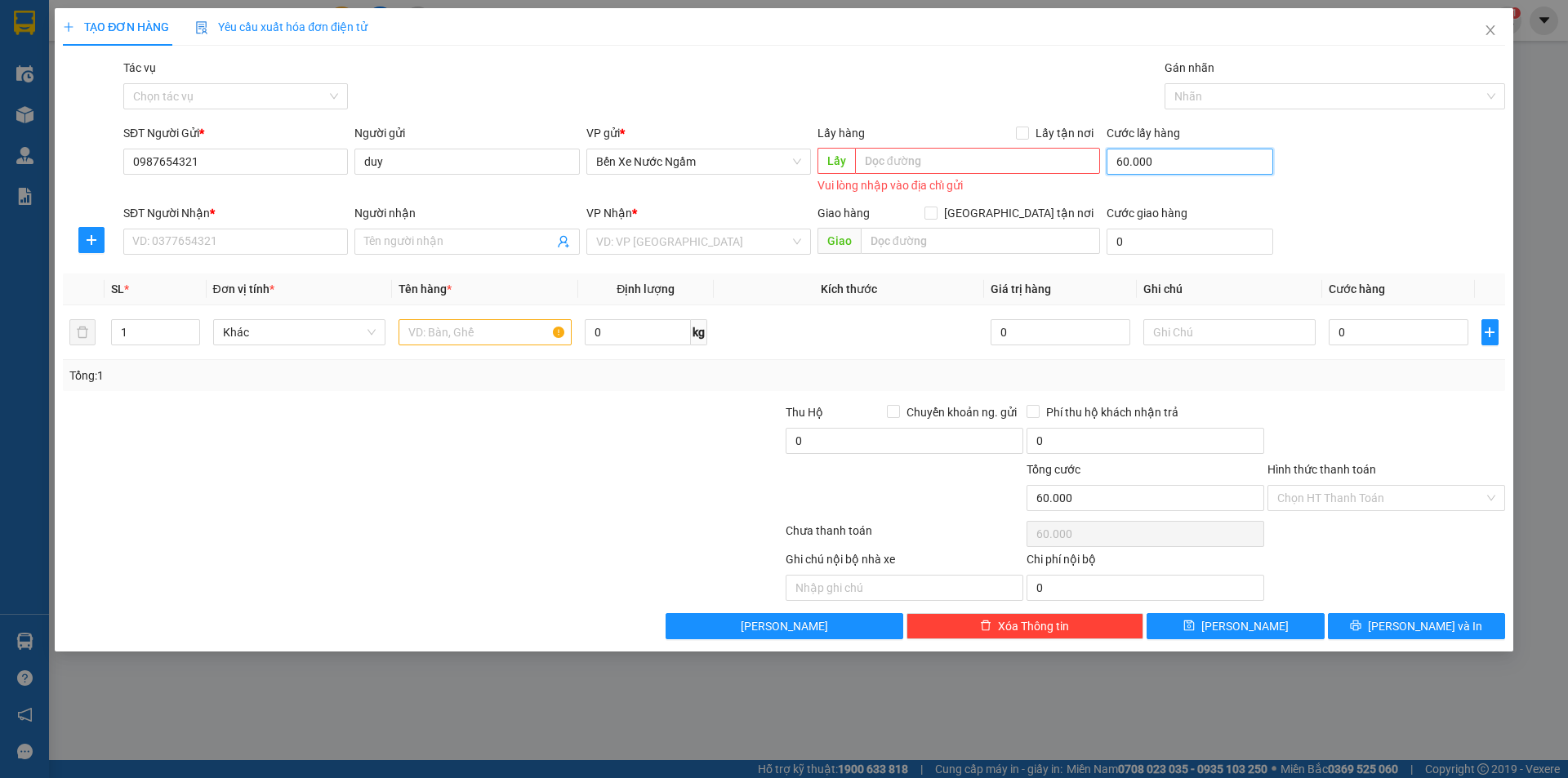
click at [1177, 161] on input "60.000" at bounding box center [1190, 161] width 166 height 26
type input "0"
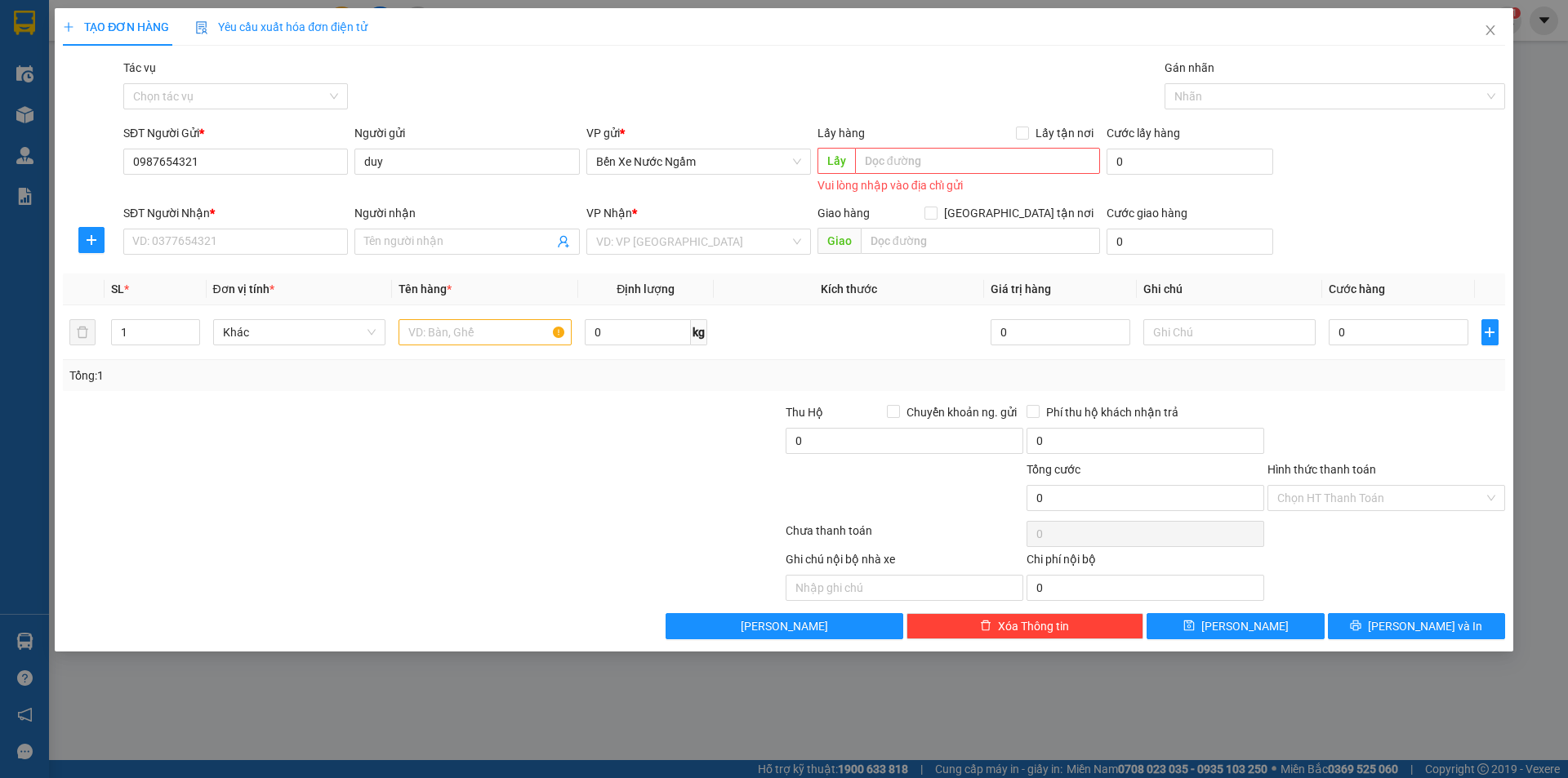
click at [989, 53] on div "TẠO ĐƠN HÀNG Yêu cầu xuất hóa đơn điện tử Transit Pickup Surcharge Ids Transit …" at bounding box center [783, 324] width 1442 height 631
click at [709, 164] on span "Bến Xe Nước Ngầm" at bounding box center [699, 161] width 205 height 24
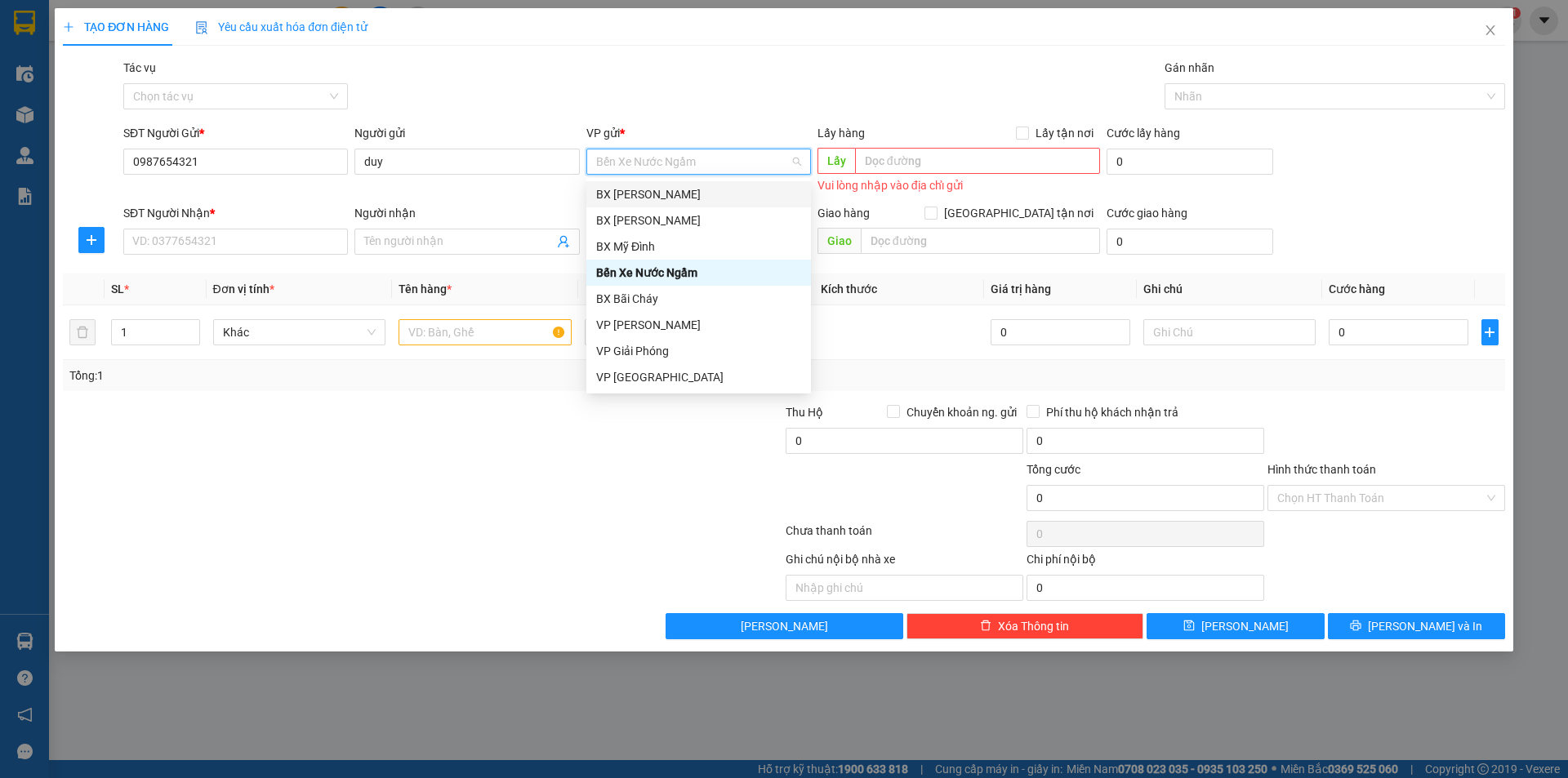
click at [672, 194] on div "BX [PERSON_NAME]" at bounding box center [699, 194] width 205 height 18
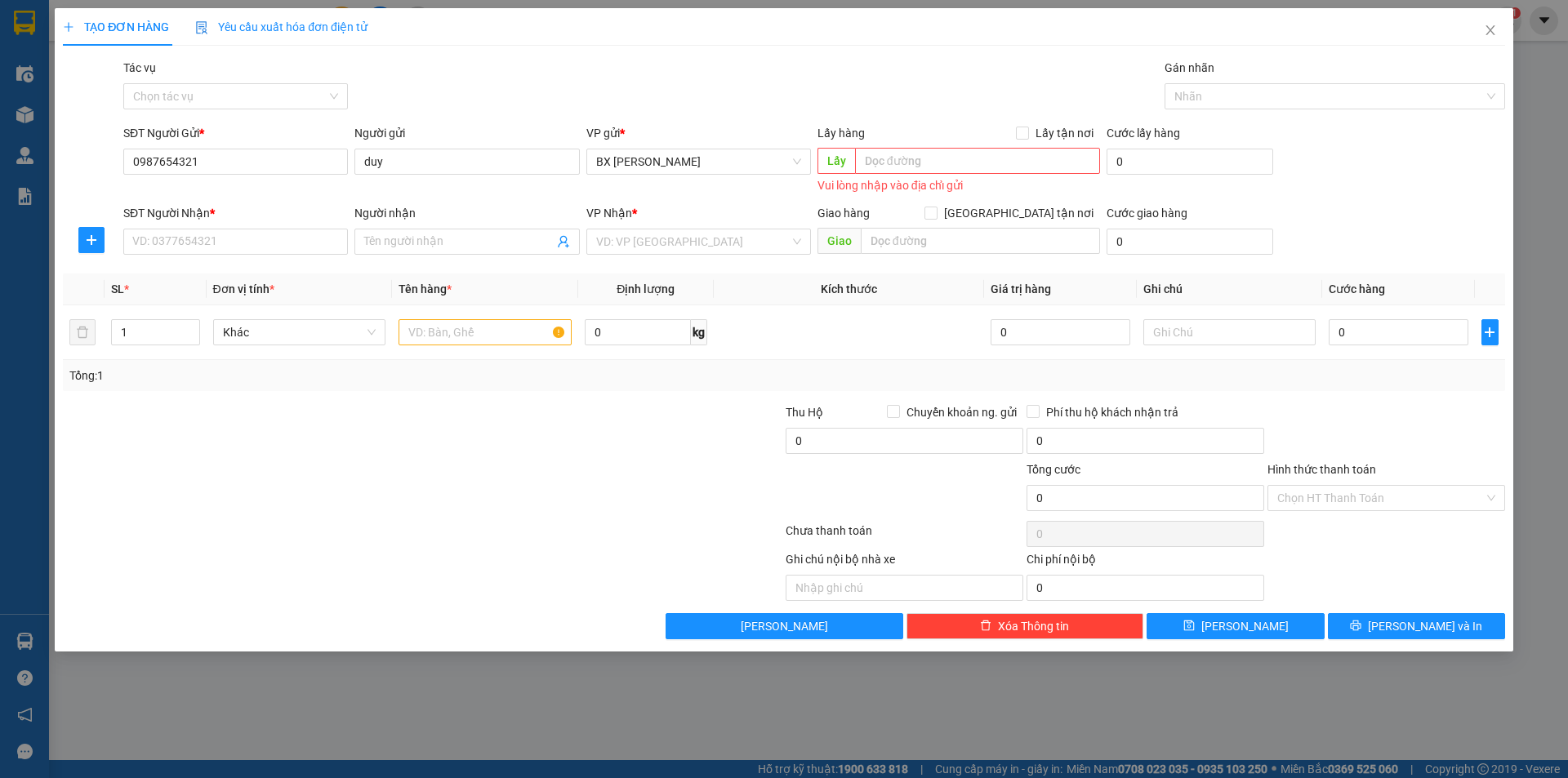
click at [767, 73] on div "Tác vụ Chọn tác vụ Gán nhãn Nhãn" at bounding box center [814, 87] width 1388 height 57
click at [914, 161] on input "text" at bounding box center [977, 160] width 245 height 26
click at [925, 121] on div "Transit Pickup Surcharge Ids Transit Deliver Surcharge Ids Transit Deliver Surc…" at bounding box center [783, 349] width 1442 height 581
click at [913, 156] on input "text" at bounding box center [977, 160] width 245 height 26
click at [231, 241] on input "SĐT Người Nhận *" at bounding box center [236, 241] width 225 height 26
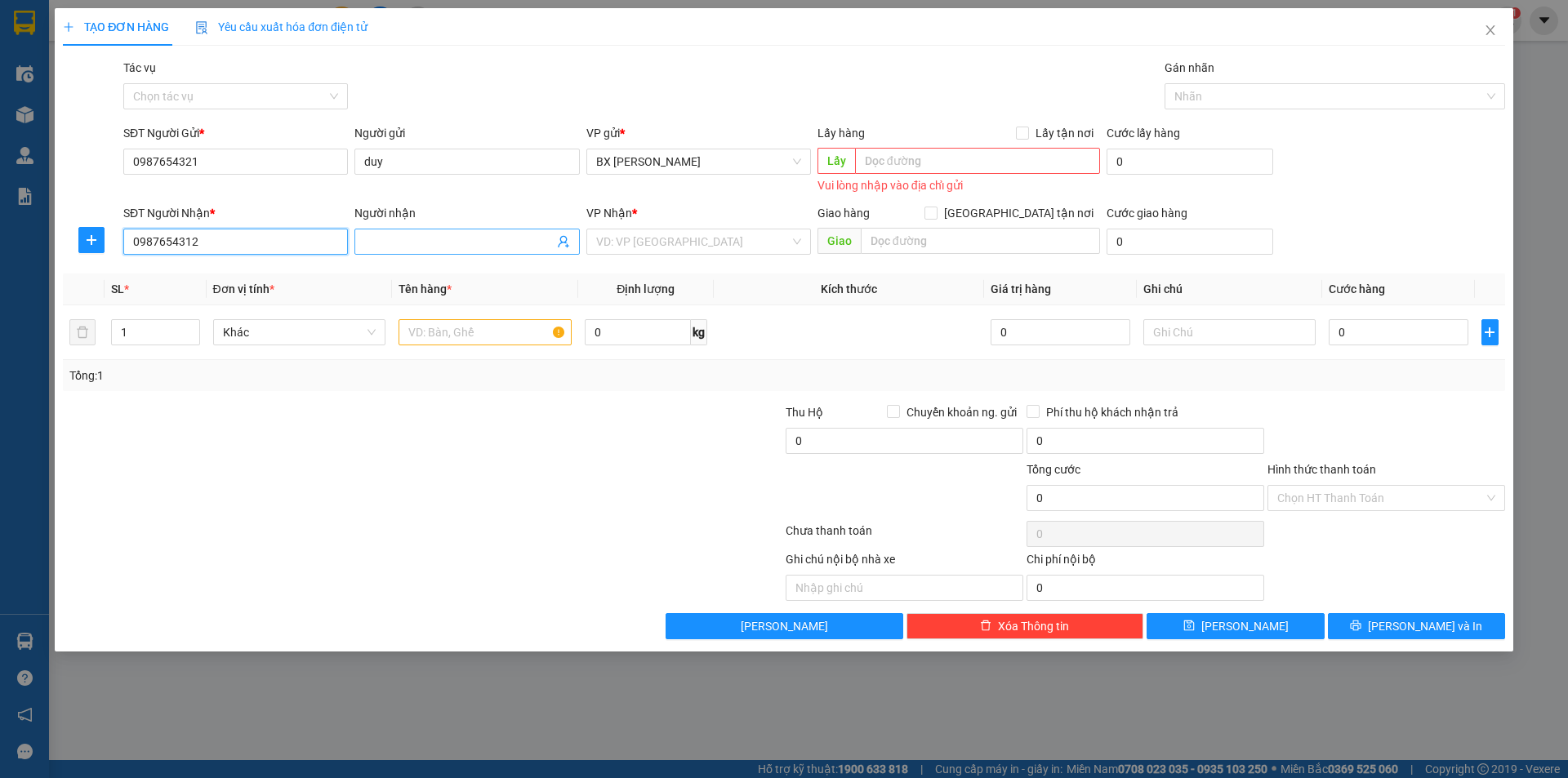
type input "0987654312"
click at [407, 237] on input "Người nhận" at bounding box center [458, 241] width 189 height 18
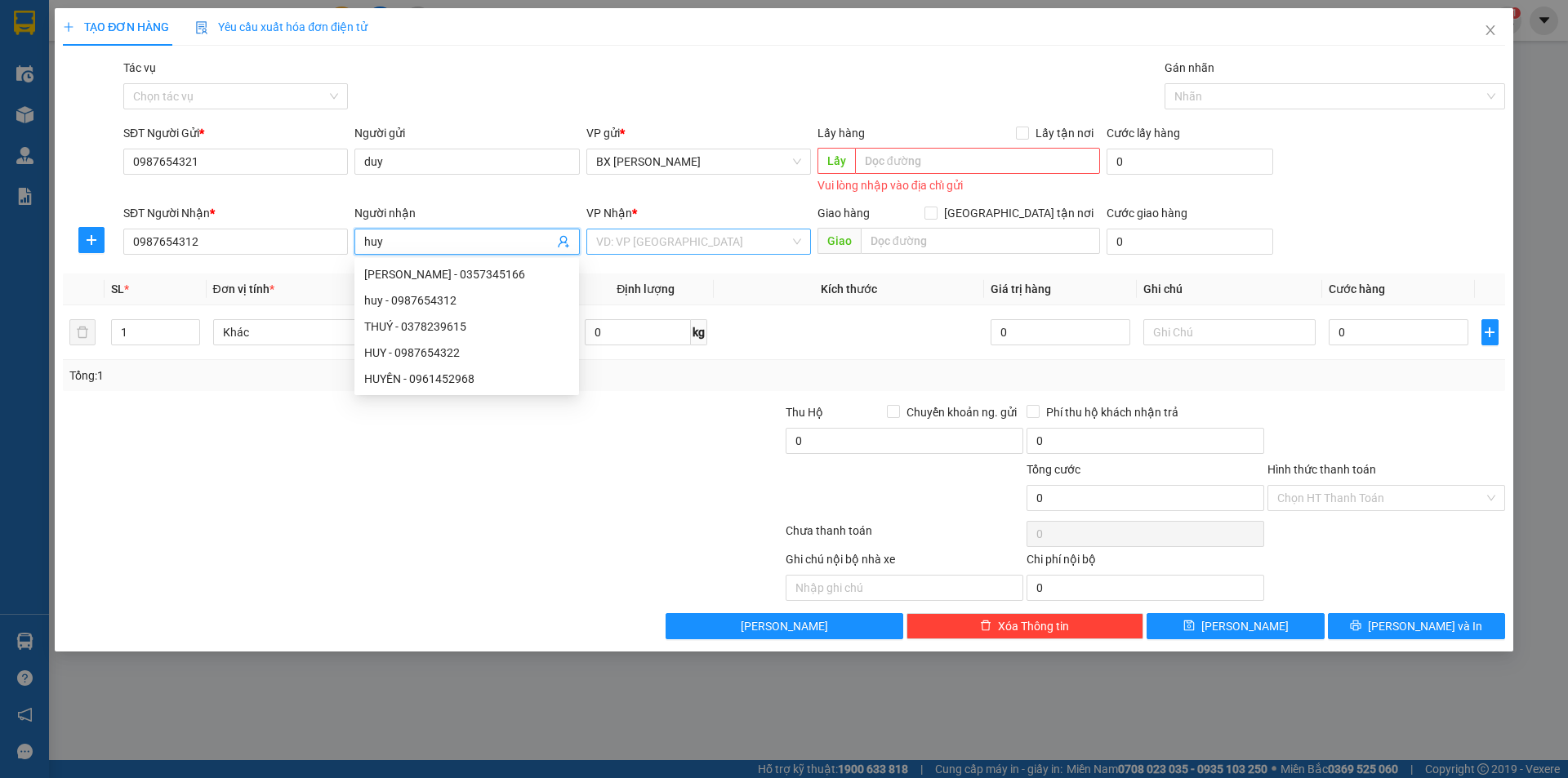
type input "huy"
click at [657, 241] on input "search" at bounding box center [693, 241] width 194 height 24
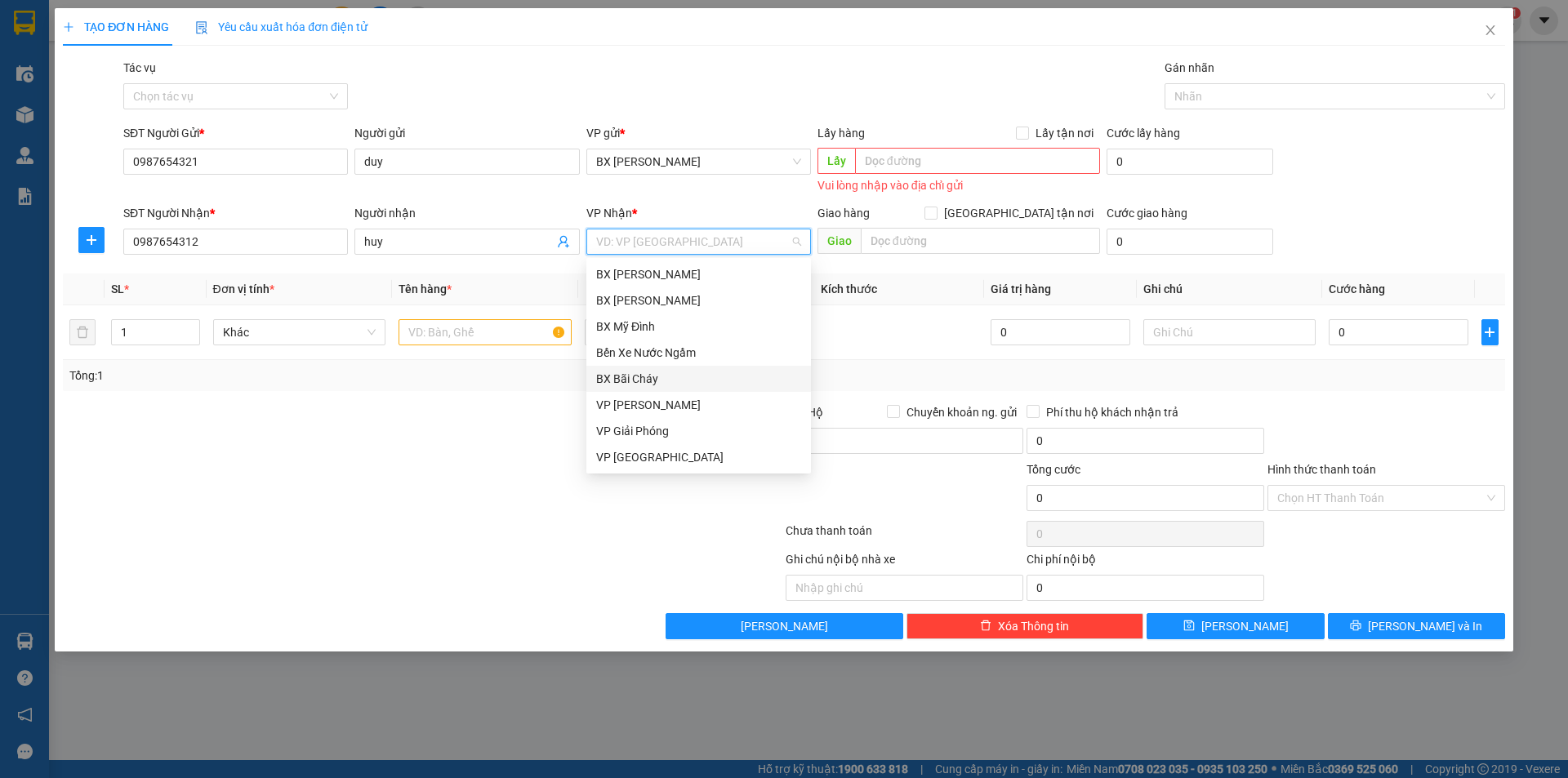
click at [679, 380] on div "BX Bãi Cháy" at bounding box center [699, 378] width 205 height 18
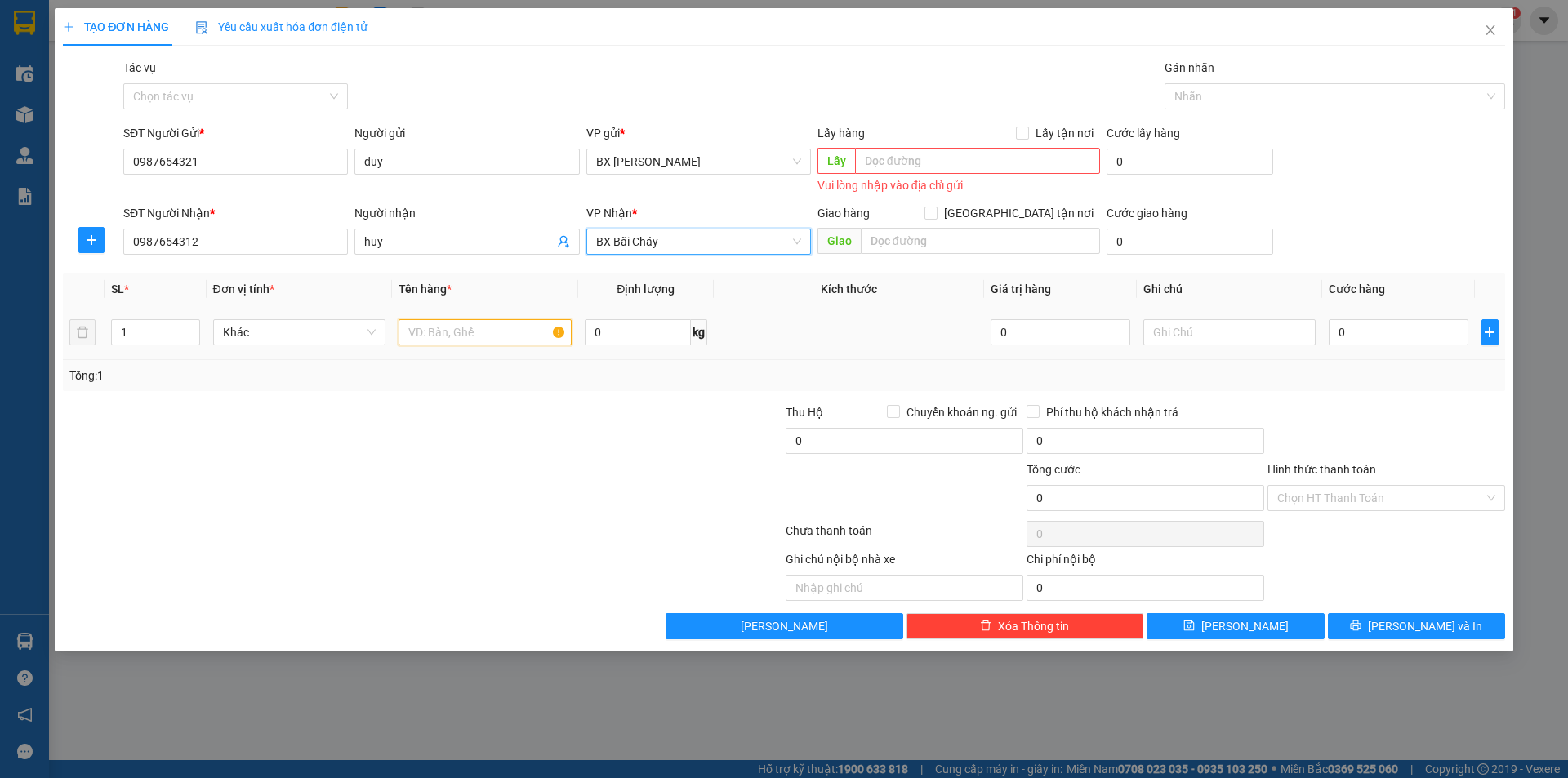
click at [445, 334] on input "text" at bounding box center [485, 332] width 173 height 26
type input "1 thung cat tong"
click at [635, 323] on input "0" at bounding box center [637, 332] width 107 height 26
click at [634, 323] on input "0" at bounding box center [637, 332] width 107 height 26
type input "5"
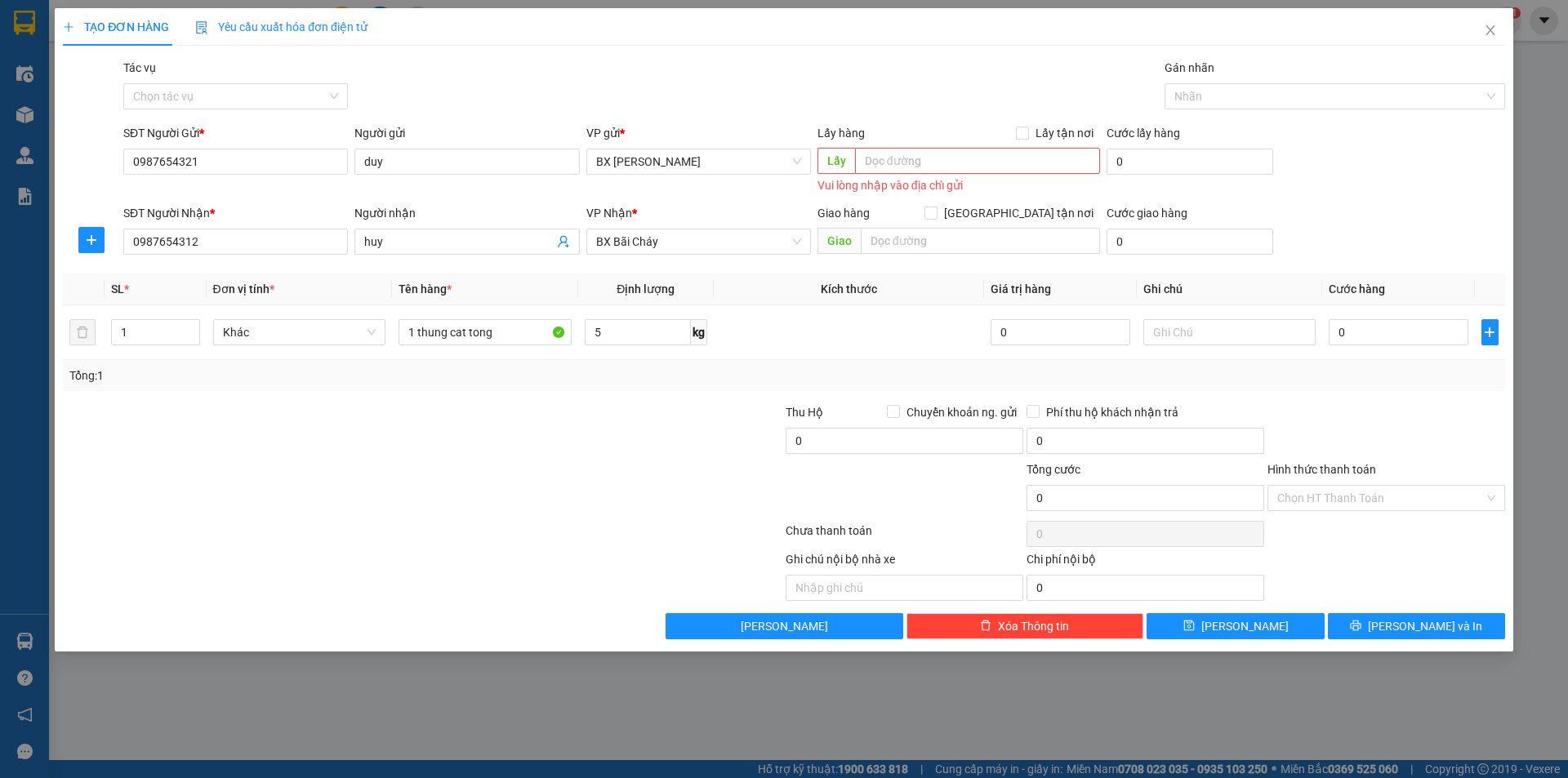
click at [775, 373] on div "Tổng: 1" at bounding box center [784, 375] width 1429 height 18
click at [665, 333] on input "5" at bounding box center [637, 332] width 107 height 26
click at [651, 329] on input "5" at bounding box center [637, 332] width 107 height 26
click at [646, 334] on input "5" at bounding box center [637, 332] width 107 height 26
click at [645, 334] on input "5" at bounding box center [637, 332] width 107 height 26
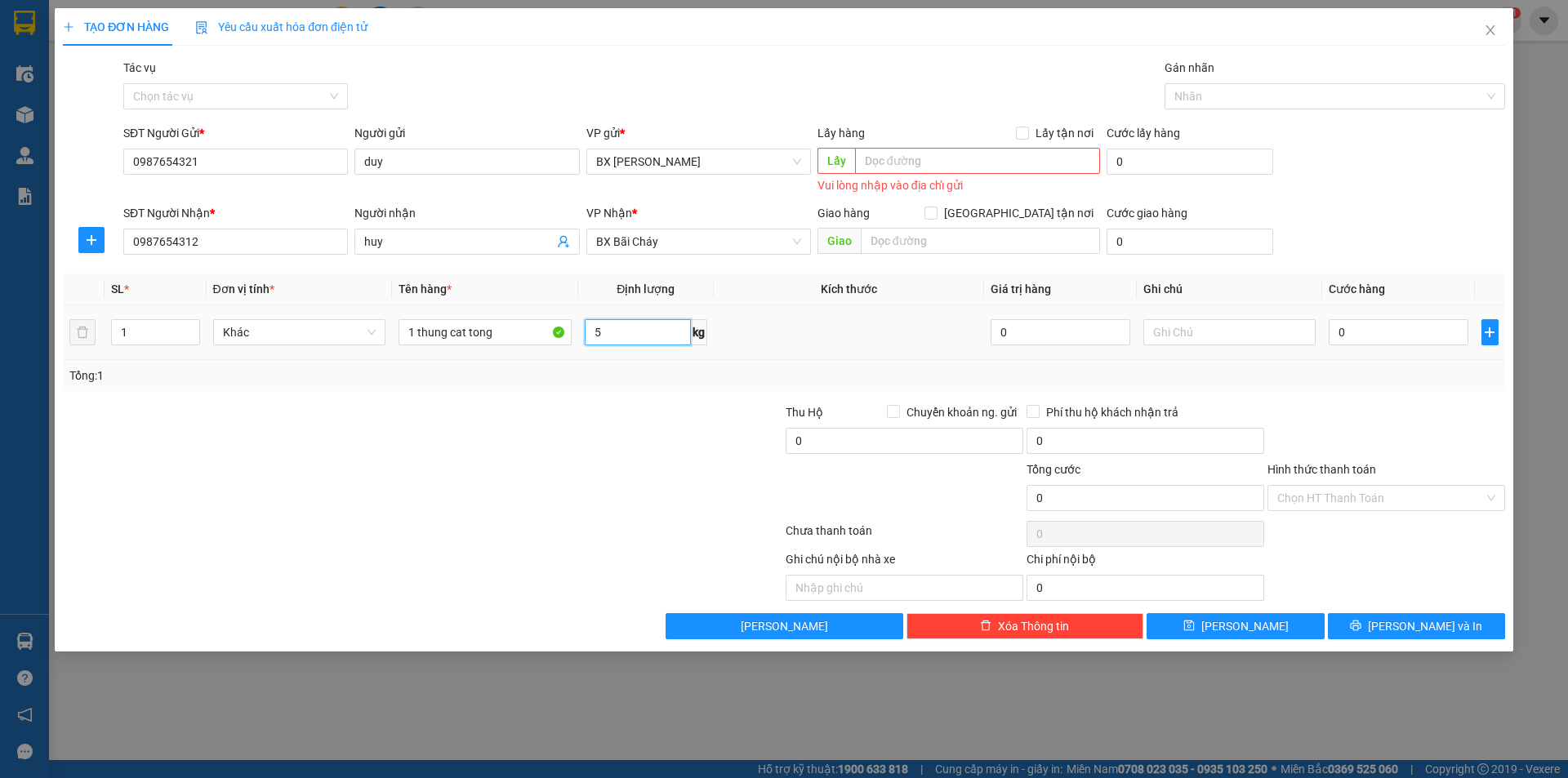
click at [645, 334] on input "5" at bounding box center [637, 332] width 107 height 26
click at [622, 338] on input "5" at bounding box center [637, 332] width 107 height 26
click at [849, 354] on td at bounding box center [849, 332] width 270 height 55
click at [660, 330] on input "5" at bounding box center [637, 332] width 107 height 26
click at [669, 327] on input "5" at bounding box center [637, 332] width 107 height 26
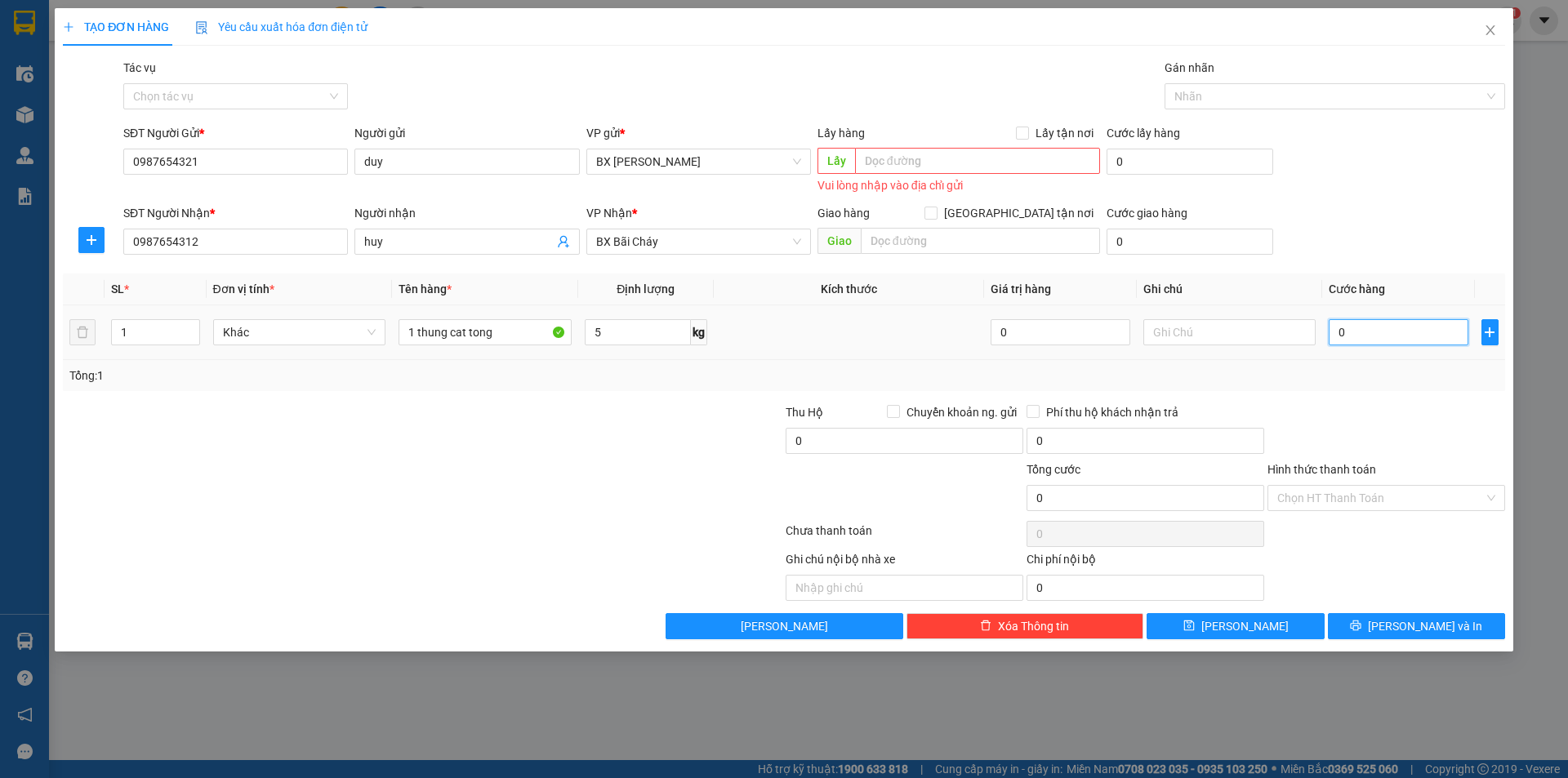
click at [1370, 337] on input "0" at bounding box center [1398, 332] width 139 height 26
type input "1"
type input "10"
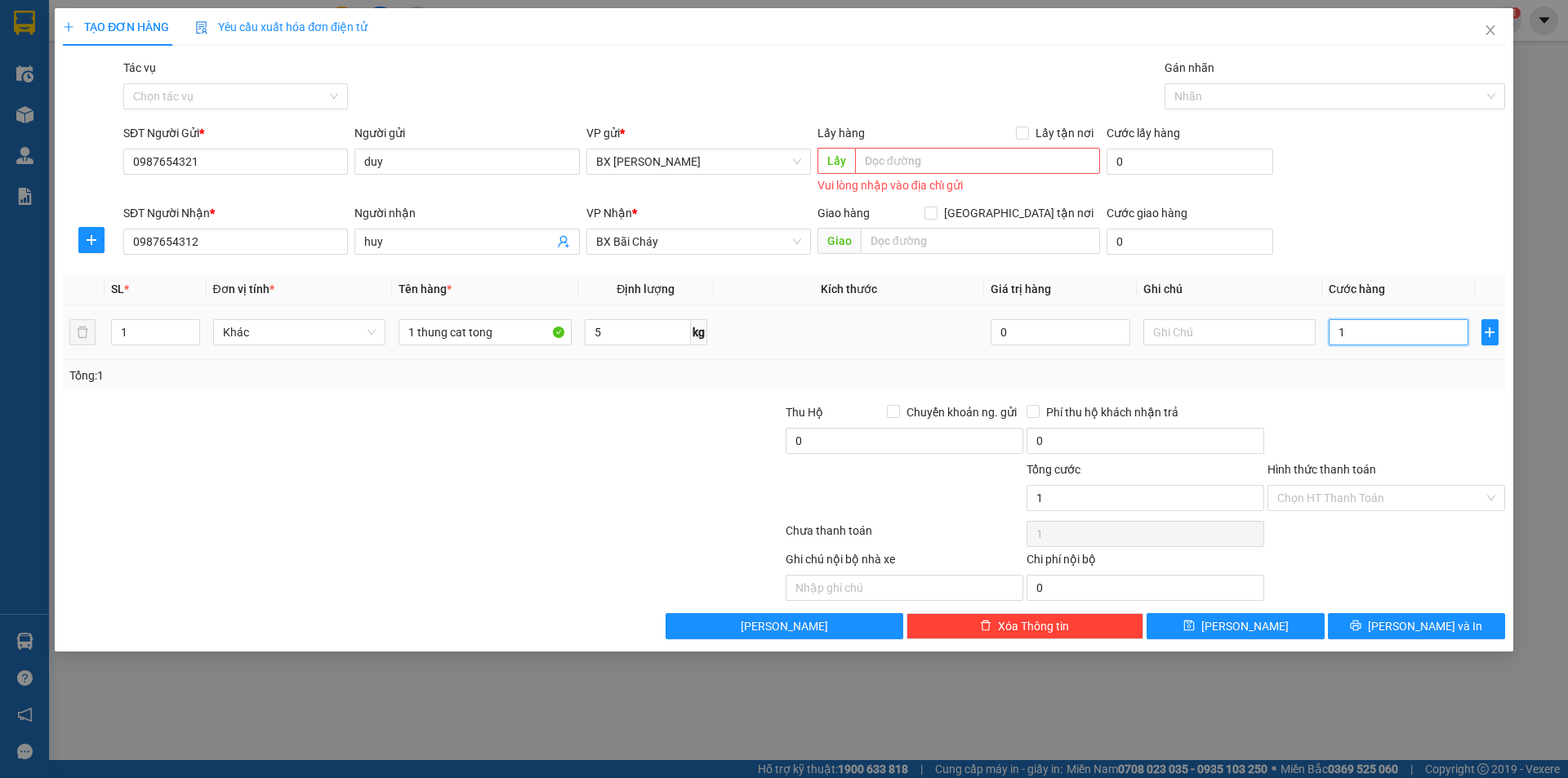
type input "10"
type input "100"
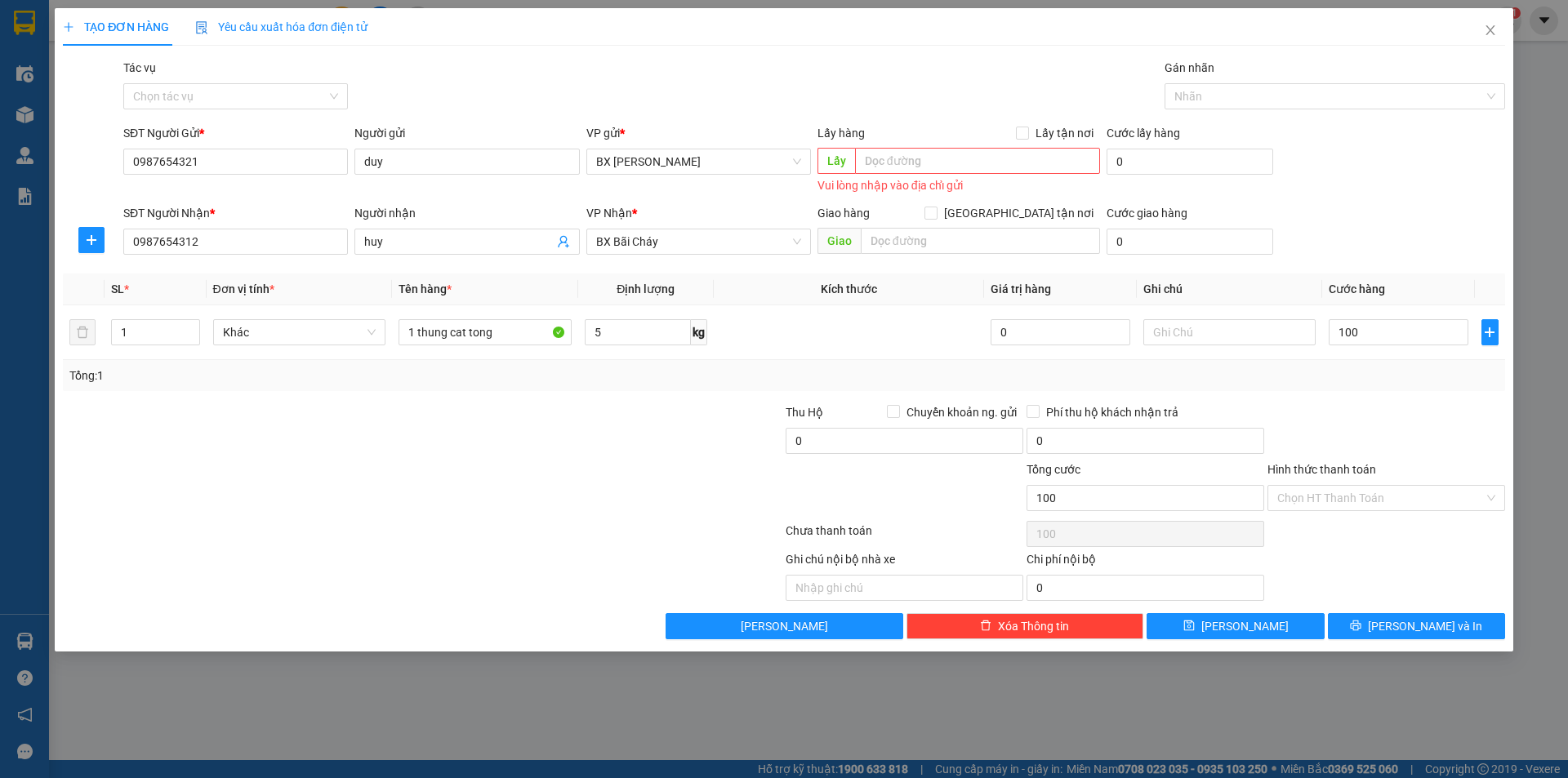
type input "100.000"
click at [1281, 301] on th "Ghi chú" at bounding box center [1230, 289] width 186 height 32
click at [844, 448] on input "0" at bounding box center [903, 441] width 238 height 26
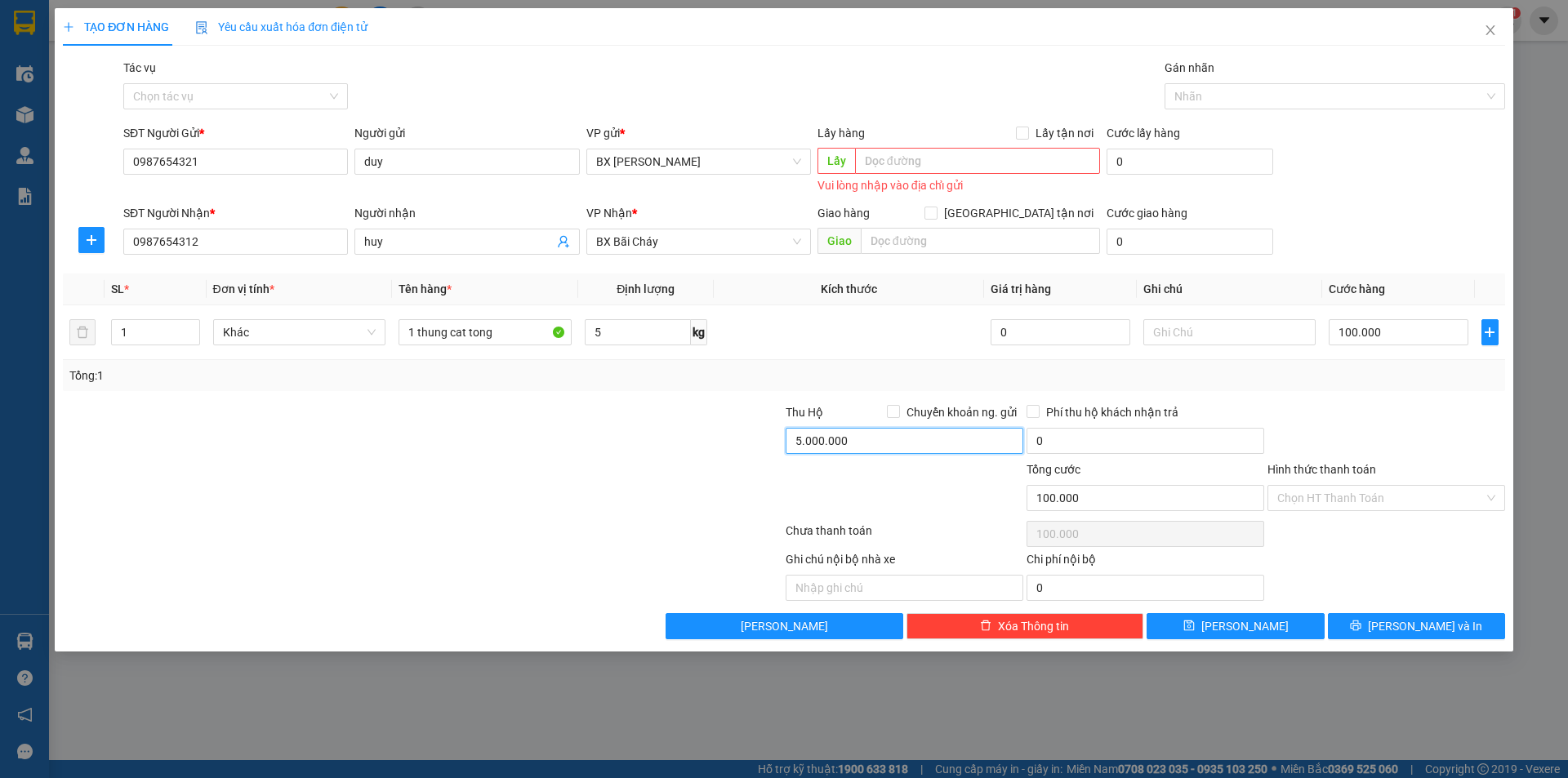
type input "5.000.000"
click at [851, 483] on div at bounding box center [904, 489] width 240 height 57
click at [1055, 435] on input "0" at bounding box center [1145, 441] width 238 height 26
click at [996, 465] on div at bounding box center [904, 489] width 240 height 57
click at [1098, 423] on div "Phí thu hộ khách nhận trả" at bounding box center [1145, 415] width 238 height 24
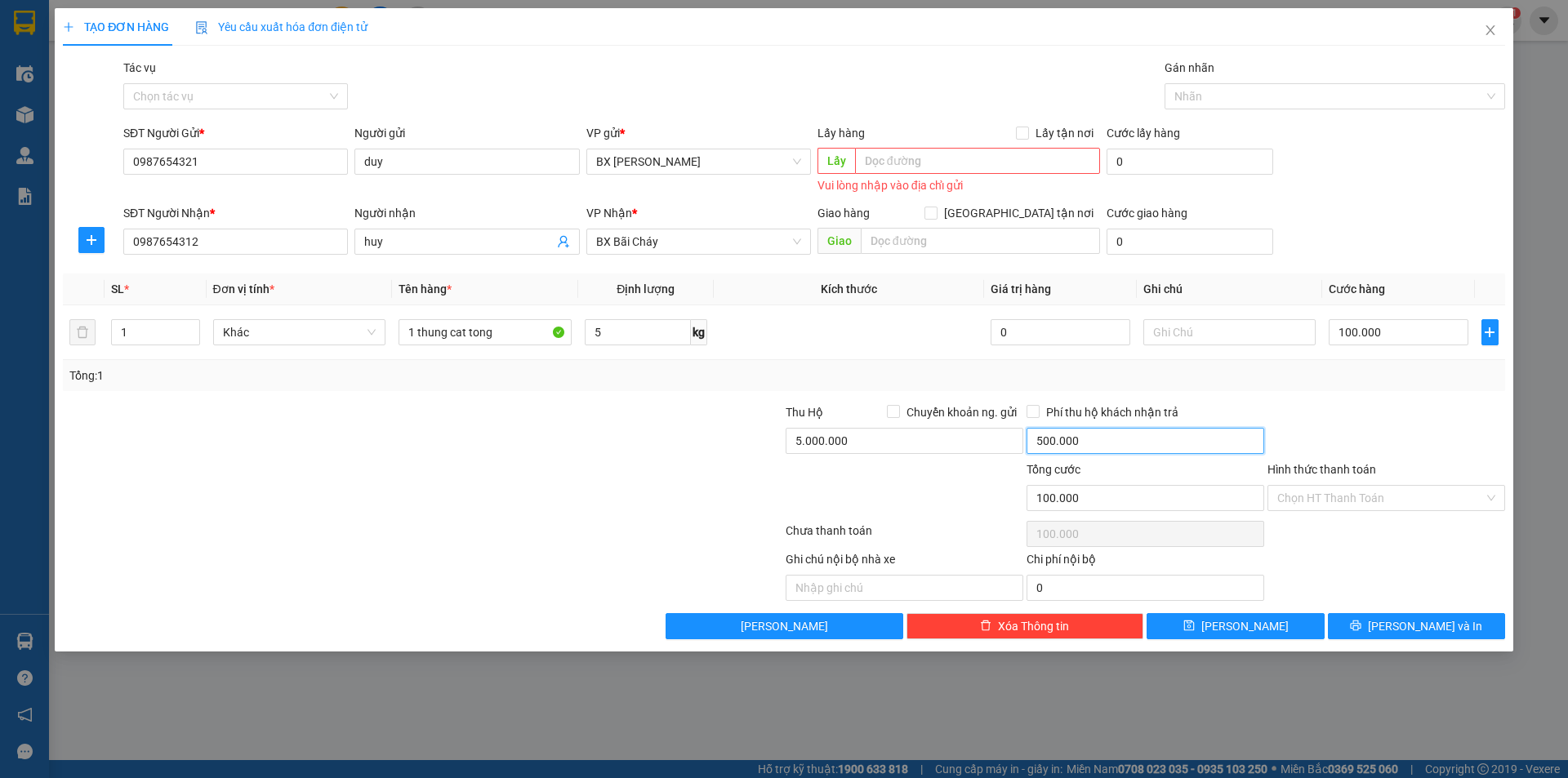
click at [1093, 435] on input "500.000" at bounding box center [1145, 441] width 238 height 26
type input "0"
click at [904, 439] on input "5.000.000" at bounding box center [903, 441] width 238 height 26
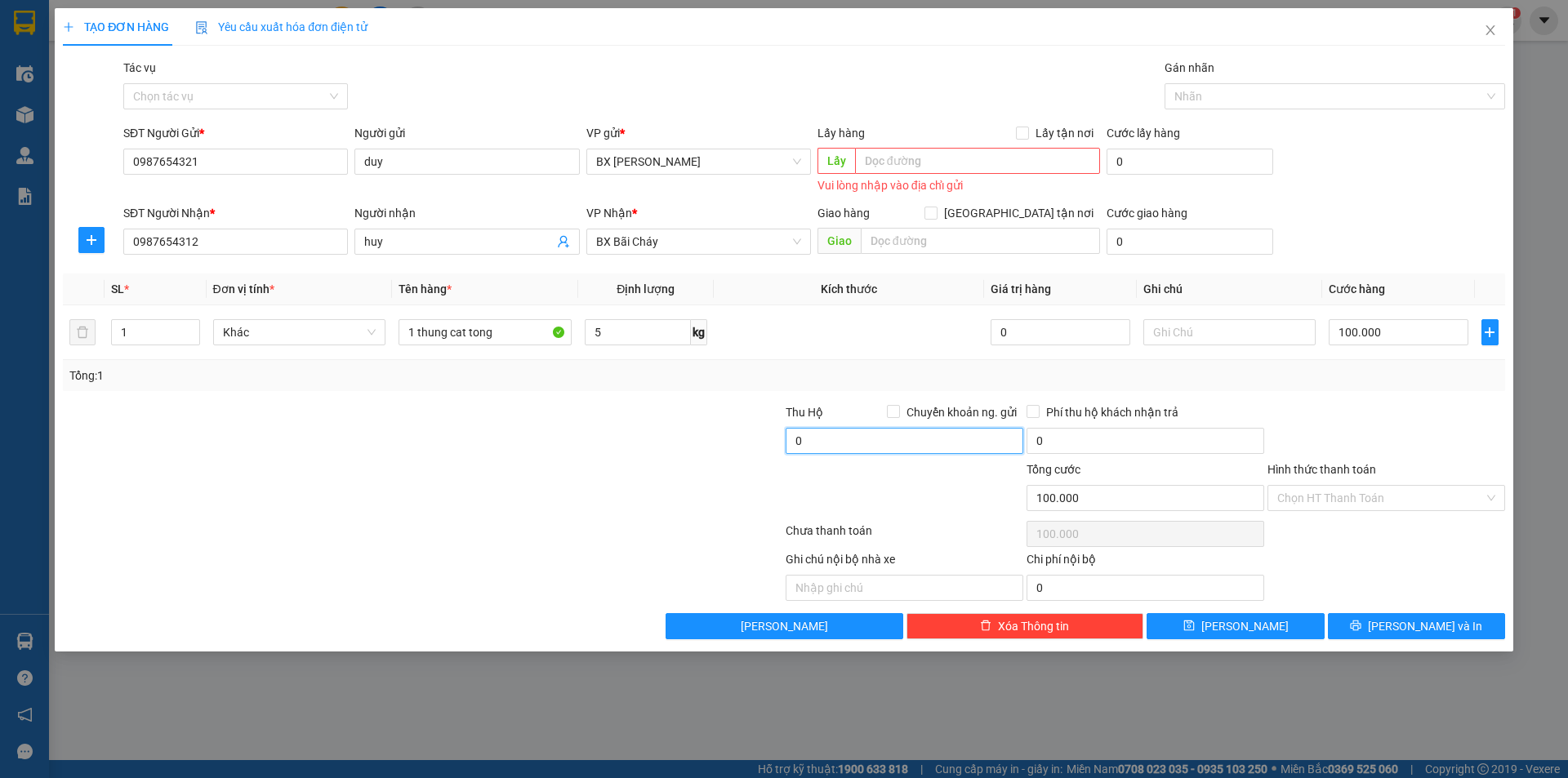
type input "0"
click at [910, 468] on div at bounding box center [904, 489] width 240 height 57
click at [1330, 449] on div at bounding box center [1386, 432] width 240 height 57
drag, startPoint x: 1273, startPoint y: 470, endPoint x: 1395, endPoint y: 474, distance: 122.1
click at [1395, 474] on div "Hình thức thanh toán" at bounding box center [1385, 472] width 238 height 24
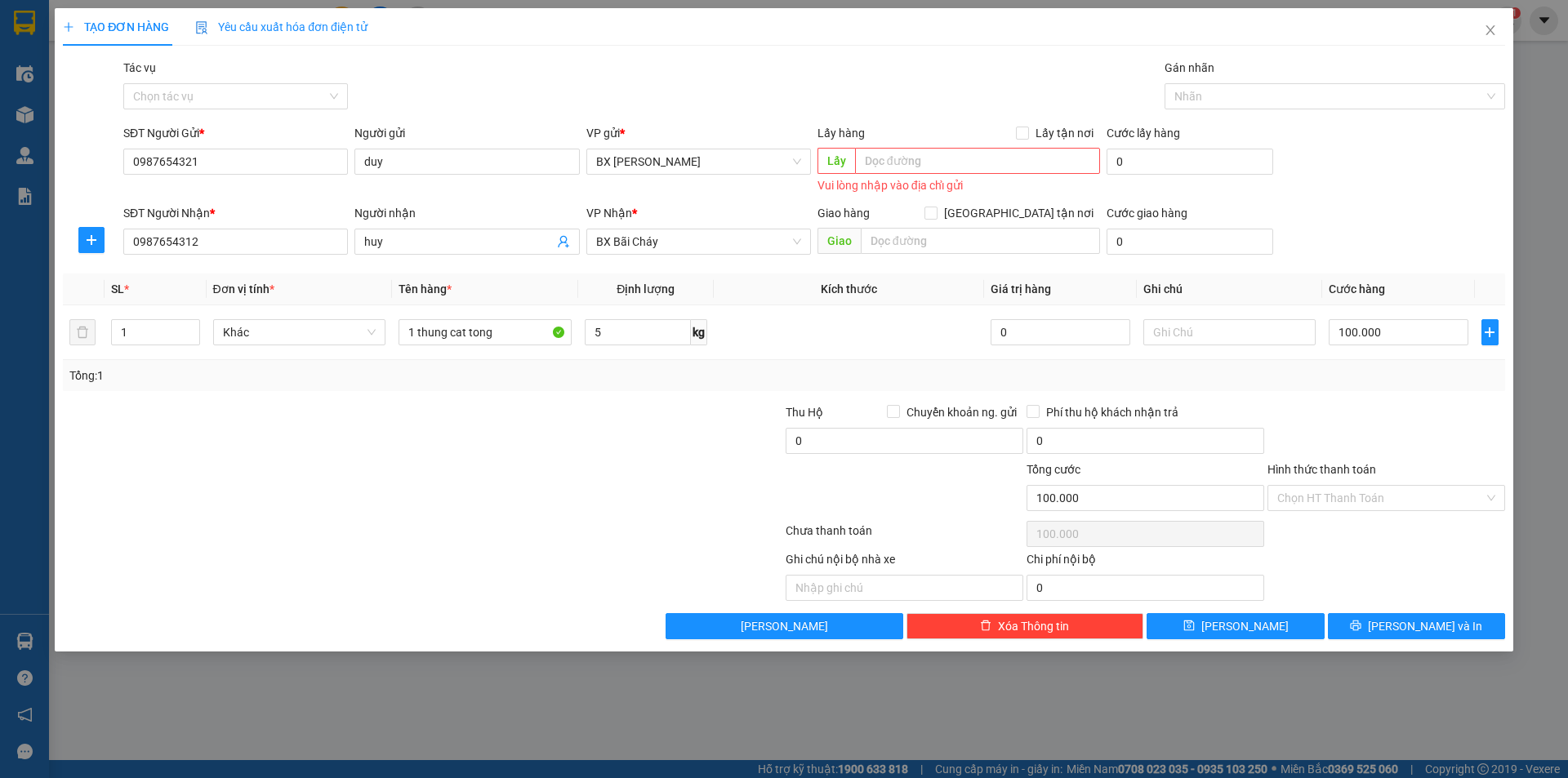
click at [1433, 449] on div at bounding box center [1386, 432] width 240 height 57
click at [1360, 503] on input "Hình thức thanh toán" at bounding box center [1379, 497] width 206 height 24
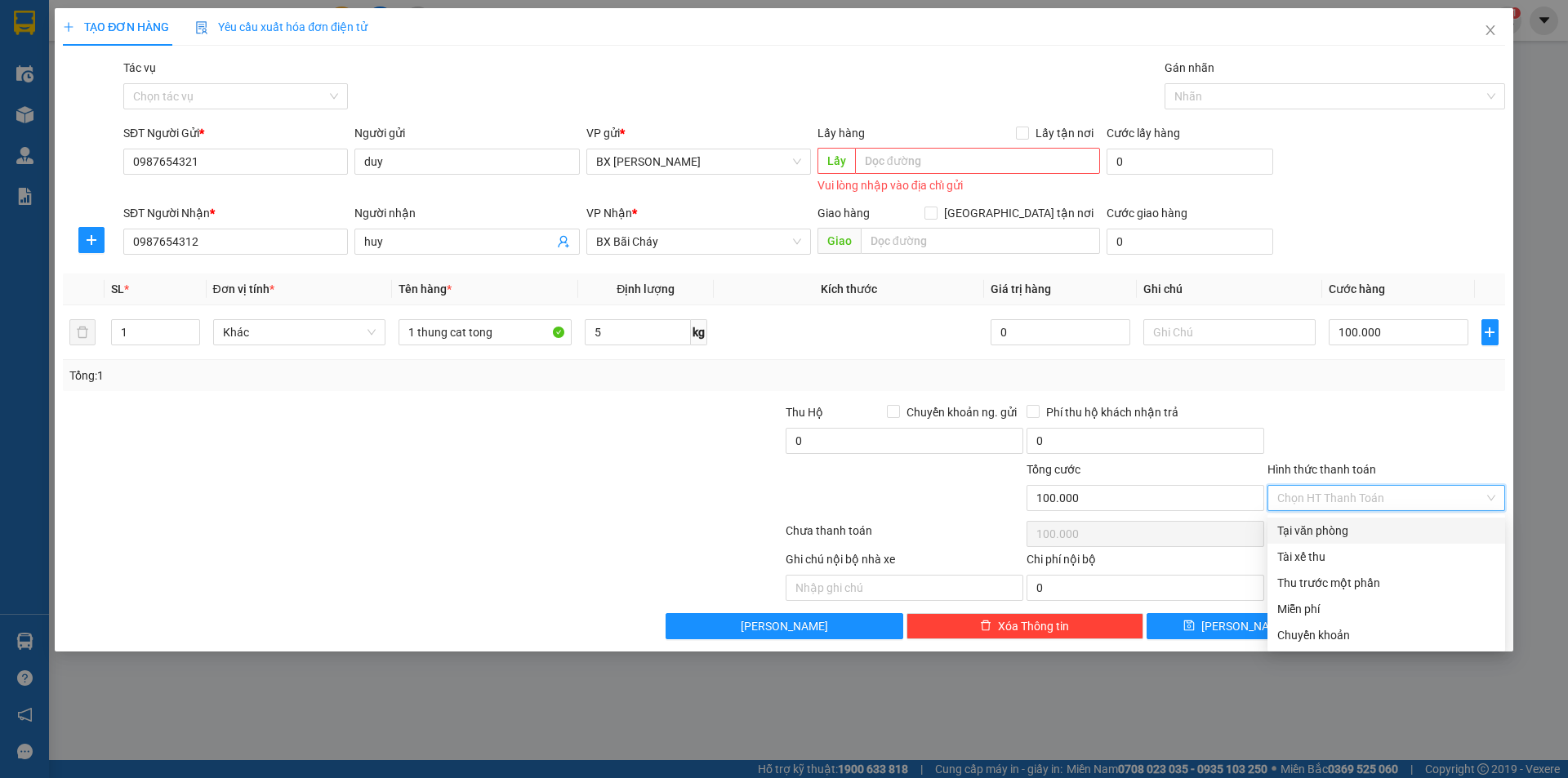
click at [1342, 524] on div "Tại văn phòng" at bounding box center [1385, 531] width 218 height 18
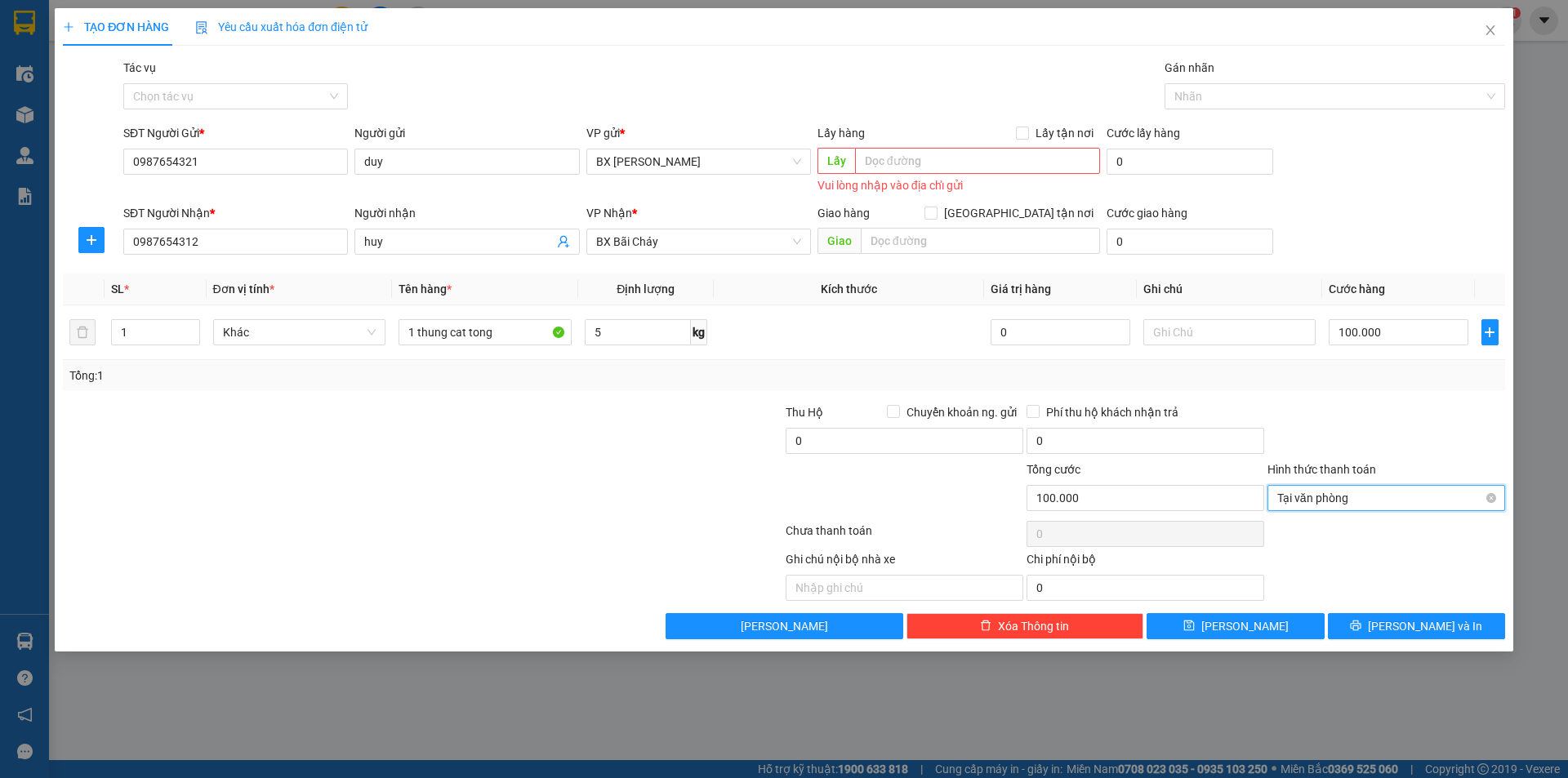
click at [1349, 504] on span "Tại văn phòng" at bounding box center [1385, 497] width 218 height 24
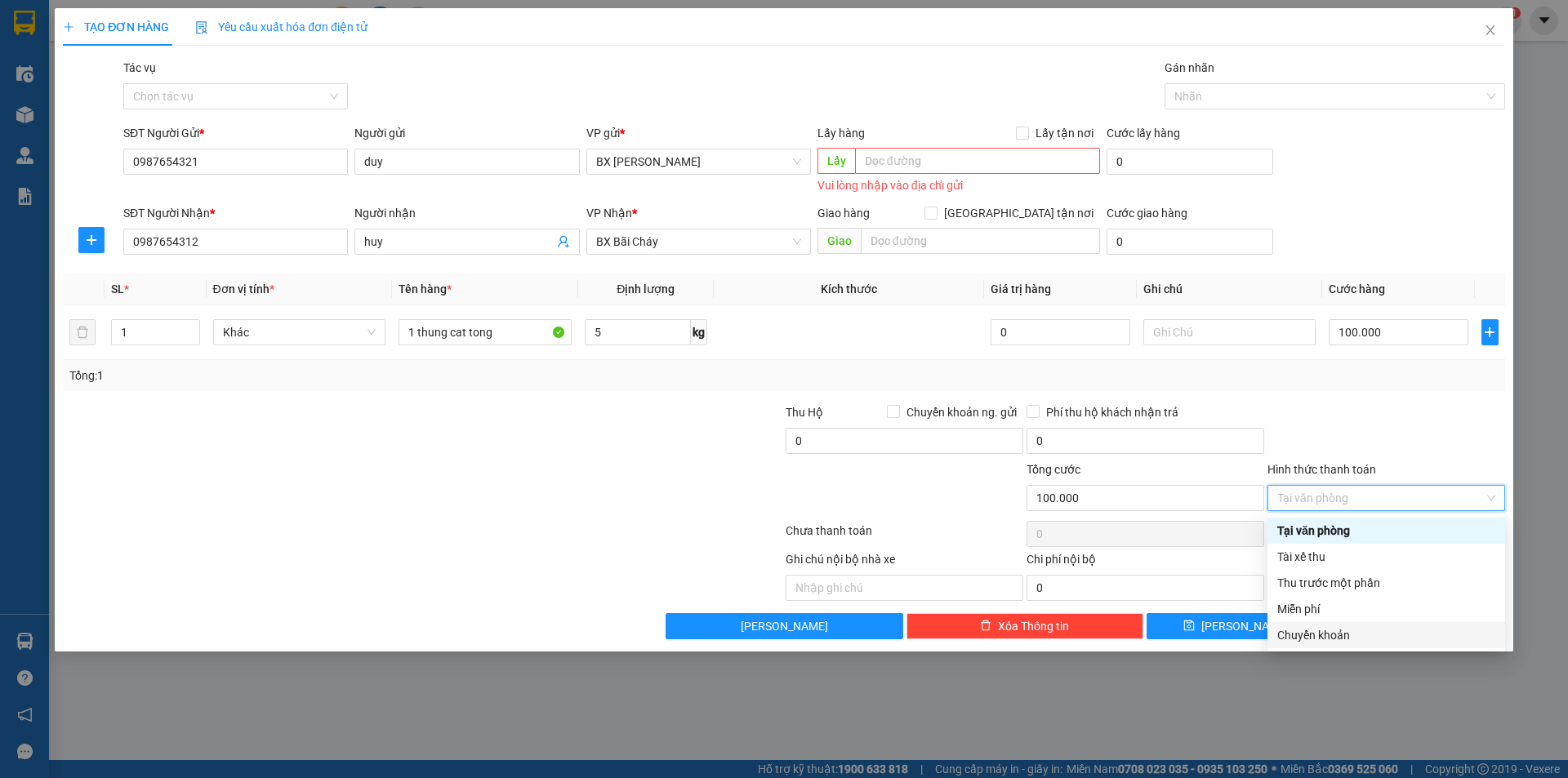
click at [1363, 635] on div "Chuyển khoản" at bounding box center [1385, 635] width 218 height 18
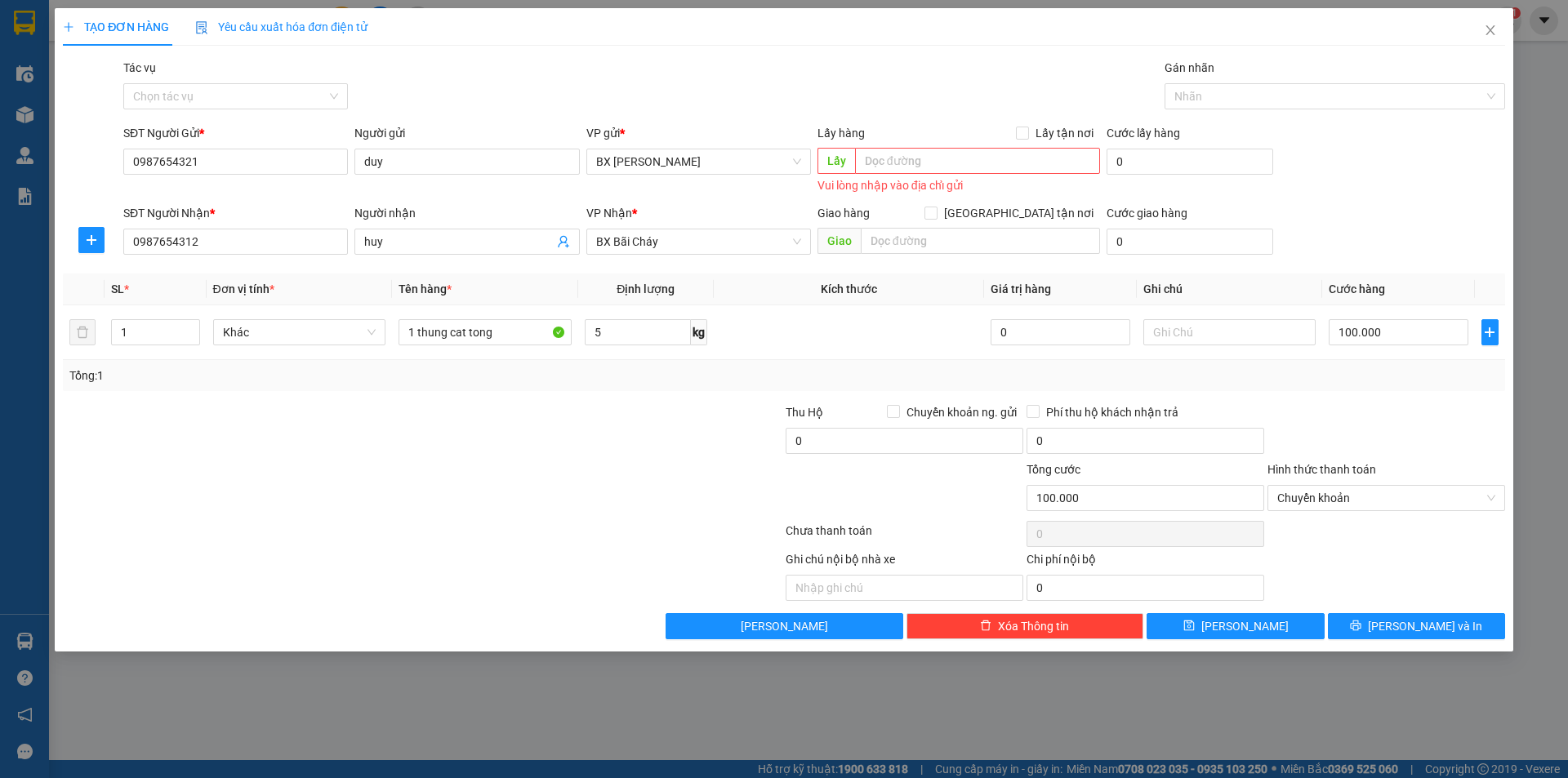
click at [1434, 443] on div at bounding box center [1386, 432] width 240 height 57
type input "100.000"
click at [1361, 631] on icon "printer" at bounding box center [1356, 626] width 12 height 12
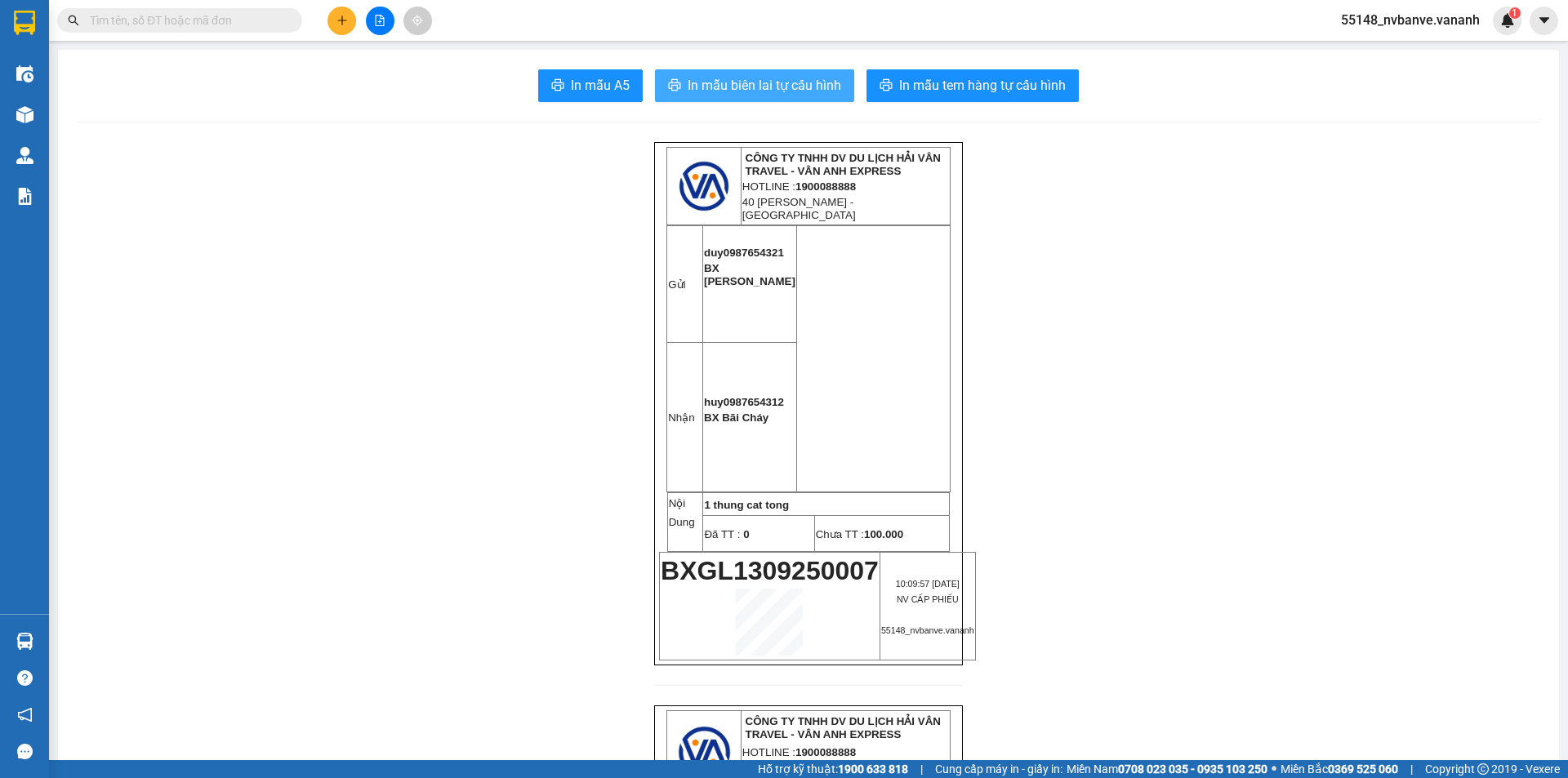
click at [721, 94] on span "In mẫu biên lai tự cấu hình" at bounding box center [763, 85] width 153 height 21
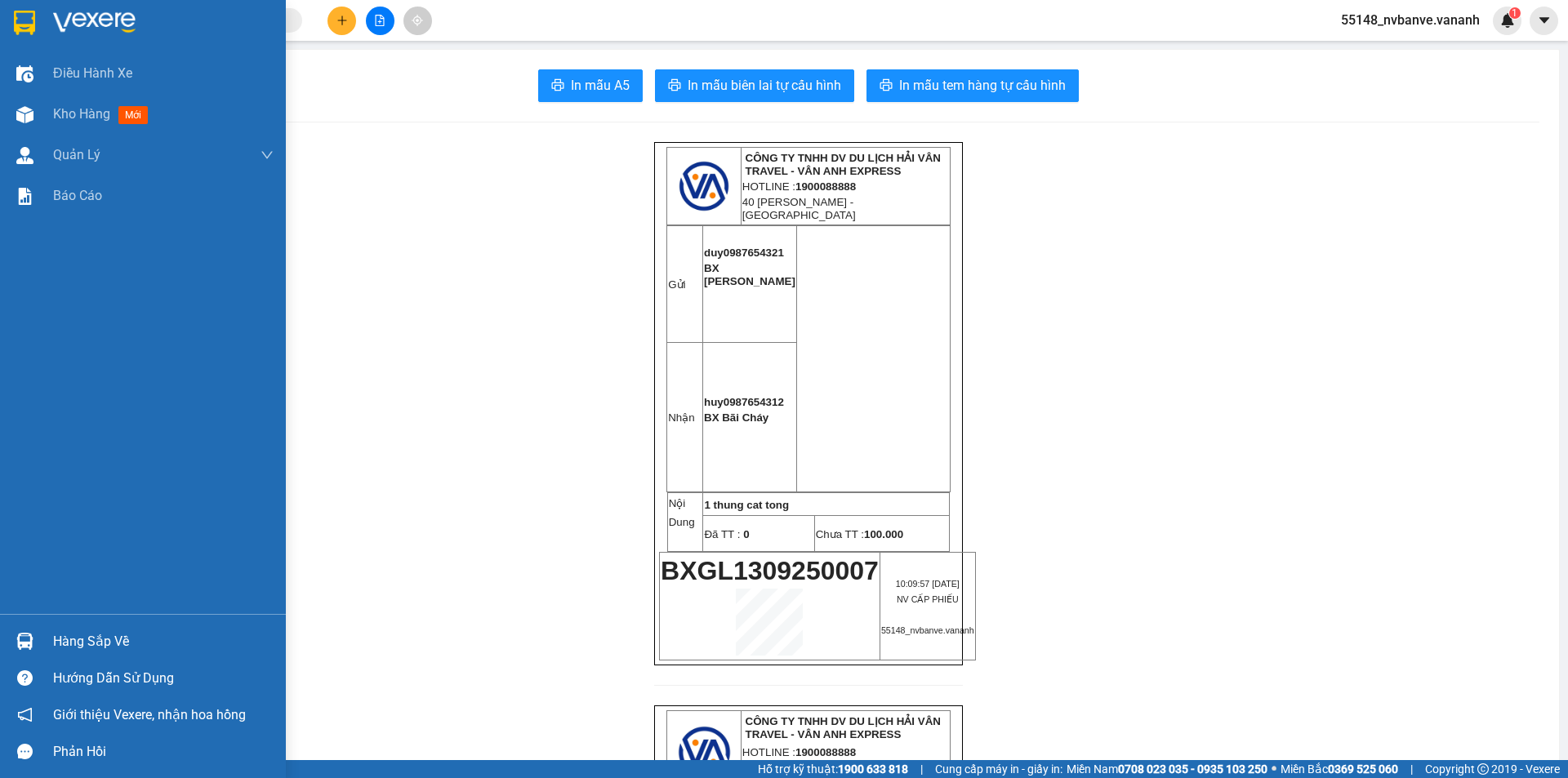
click at [65, 16] on img at bounding box center [94, 22] width 82 height 24
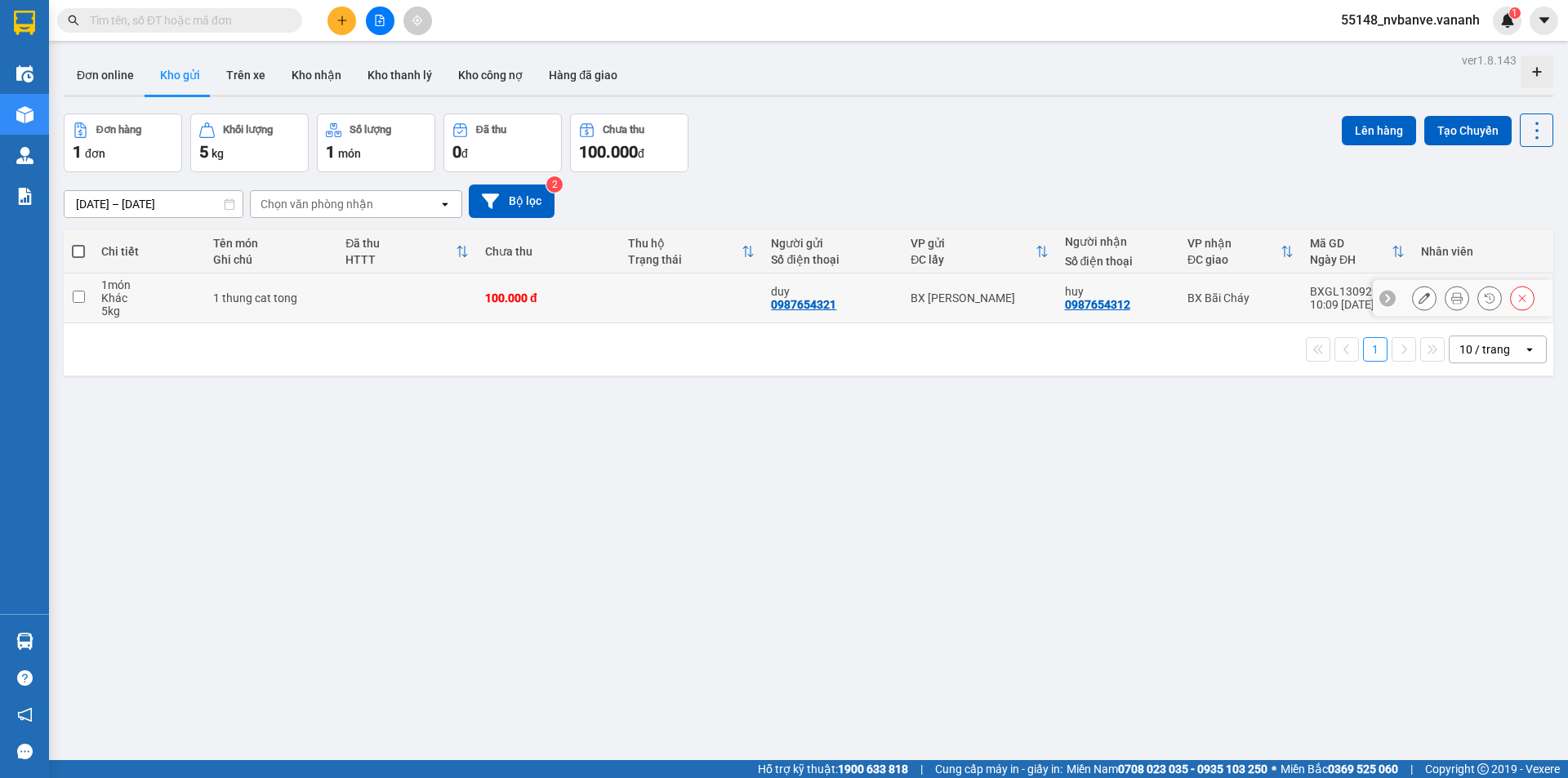
click at [77, 295] on input "checkbox" at bounding box center [78, 296] width 13 height 13
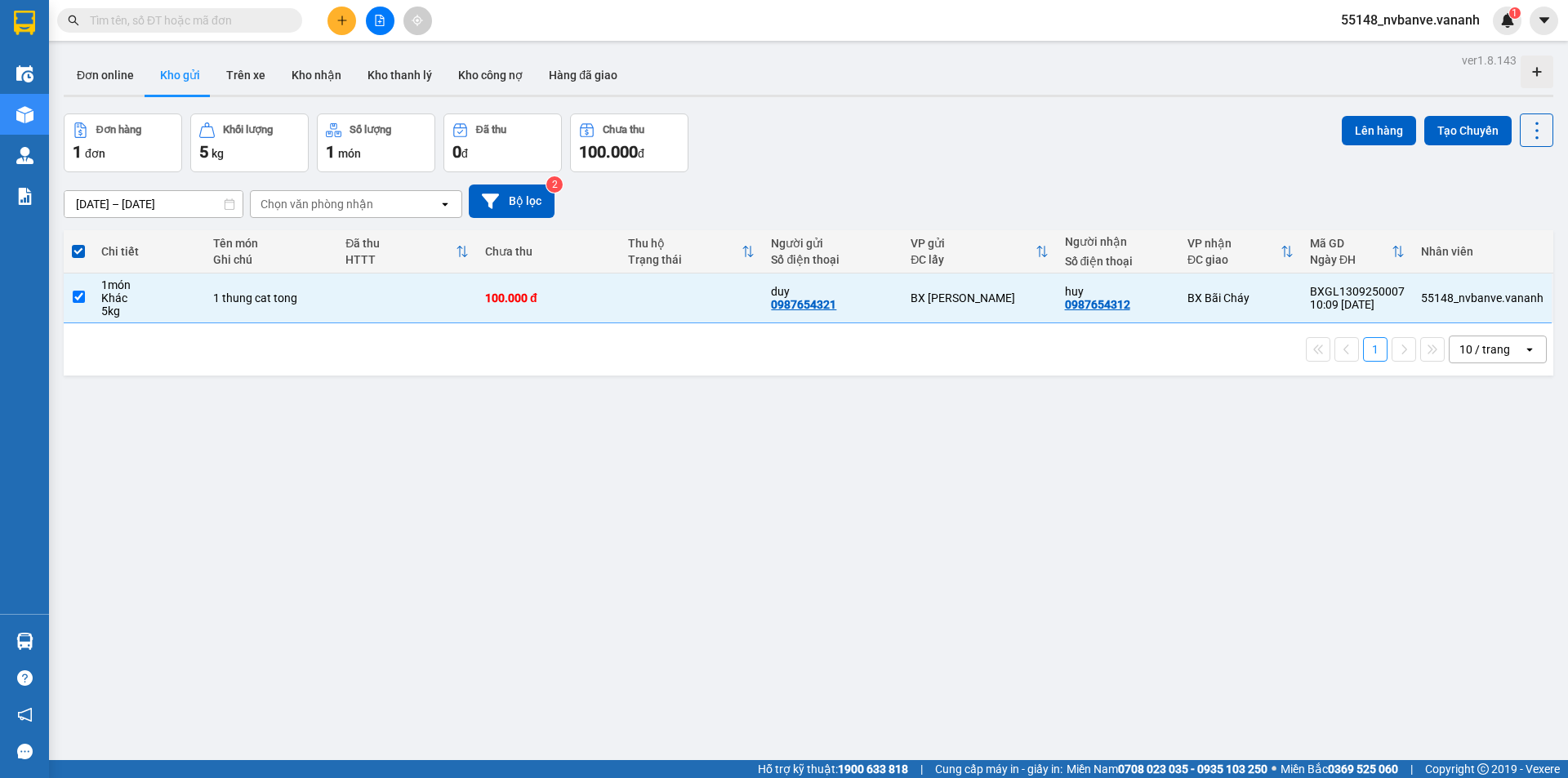
click at [80, 251] on span at bounding box center [77, 251] width 13 height 13
click at [78, 243] on input "checkbox" at bounding box center [78, 243] width 0 height 0
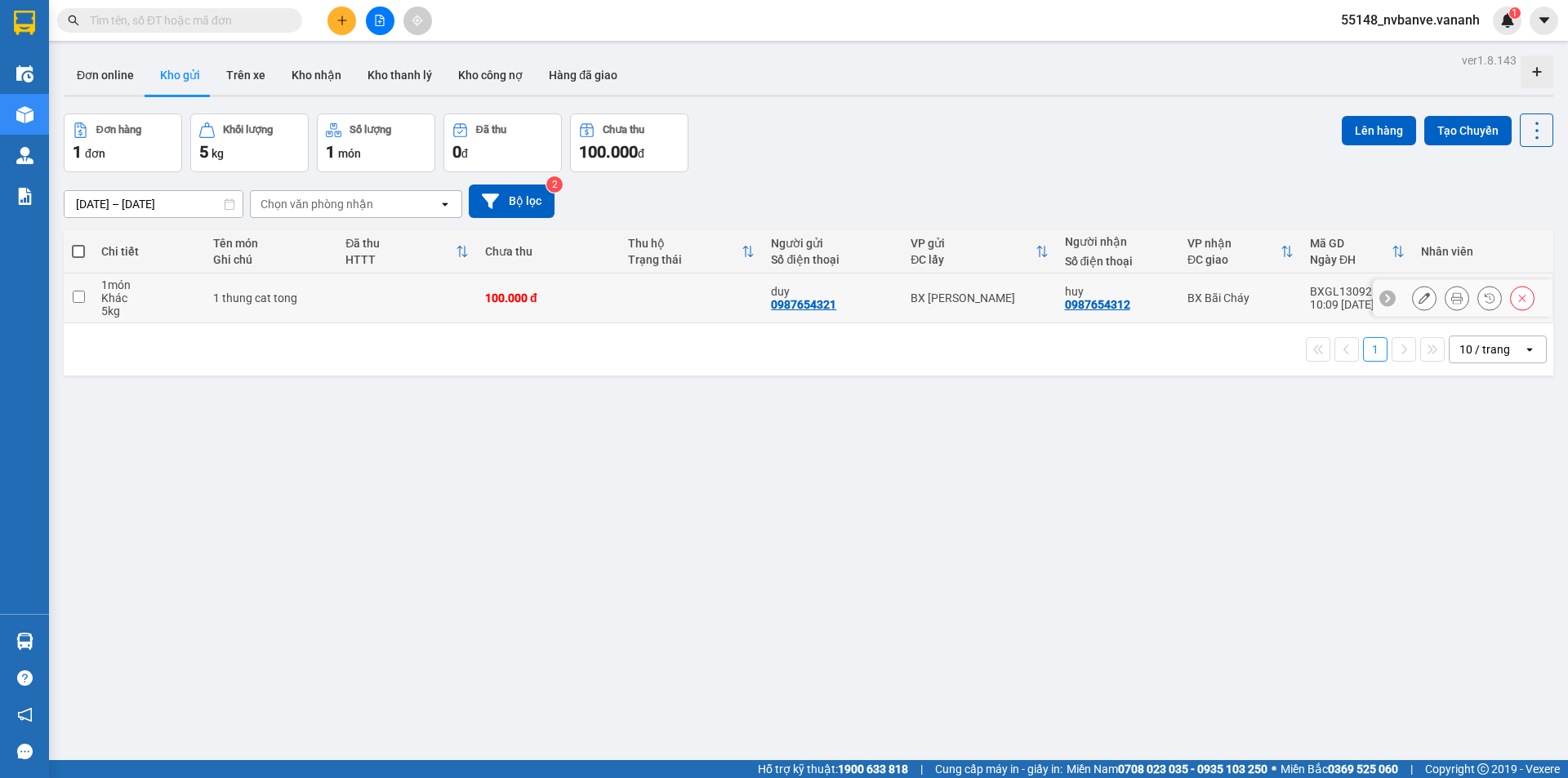
click at [82, 291] on input "checkbox" at bounding box center [78, 296] width 13 height 13
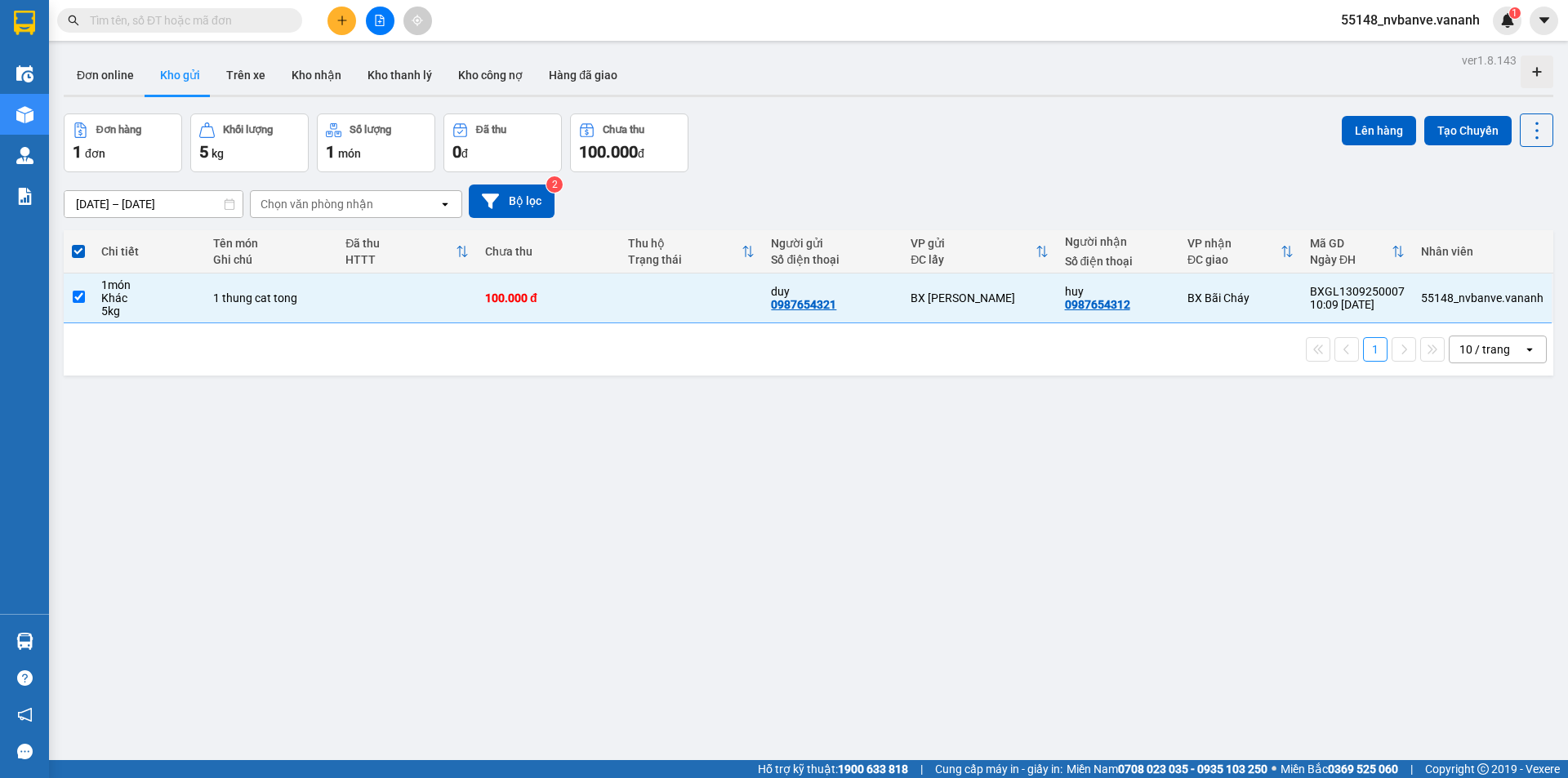
click at [84, 249] on span at bounding box center [77, 251] width 13 height 13
click at [78, 243] on input "checkbox" at bounding box center [78, 243] width 0 height 0
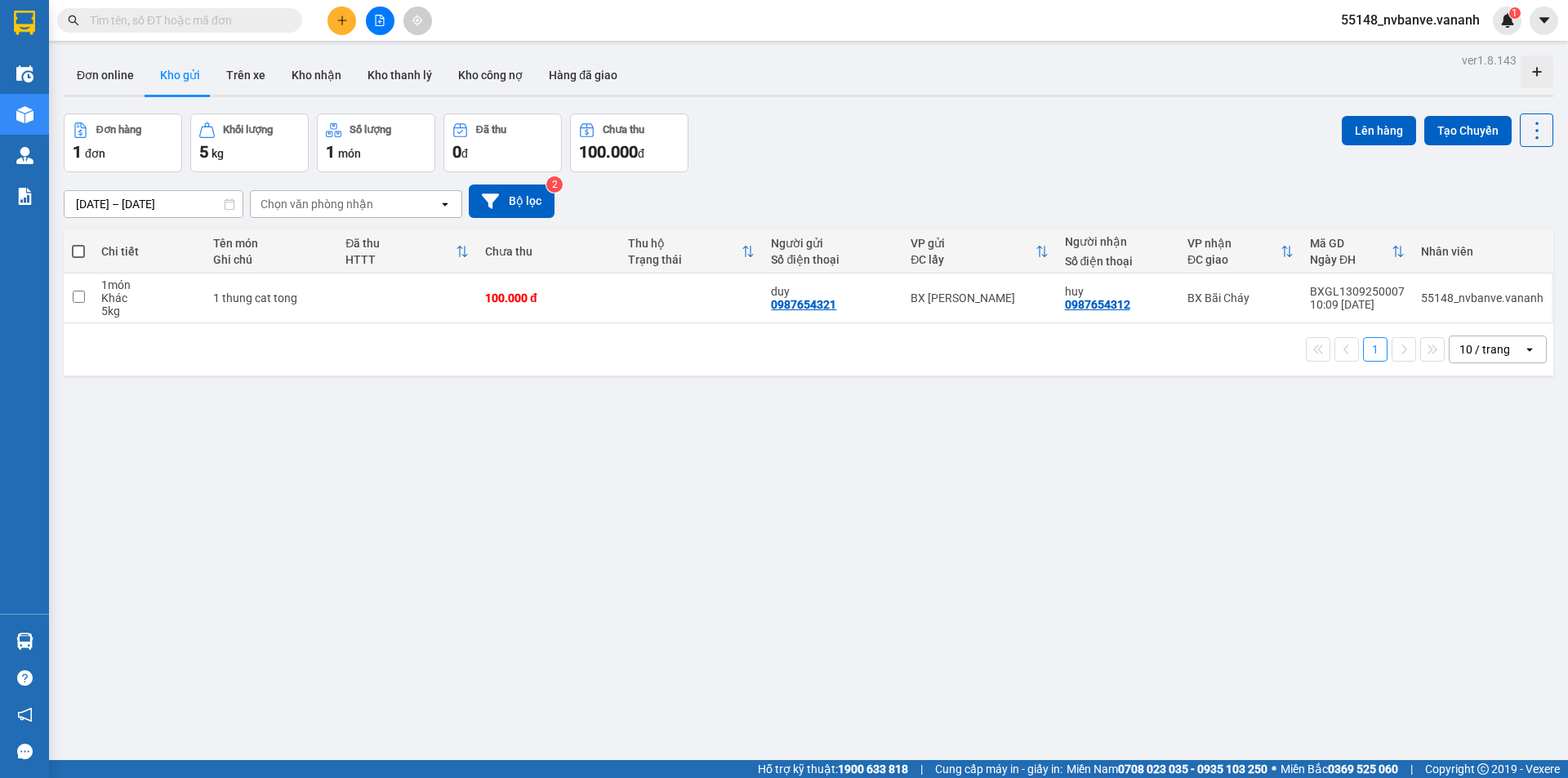
click at [76, 252] on span at bounding box center [77, 251] width 13 height 13
click at [78, 243] on input "checkbox" at bounding box center [78, 243] width 0 height 0
checkbox input "true"
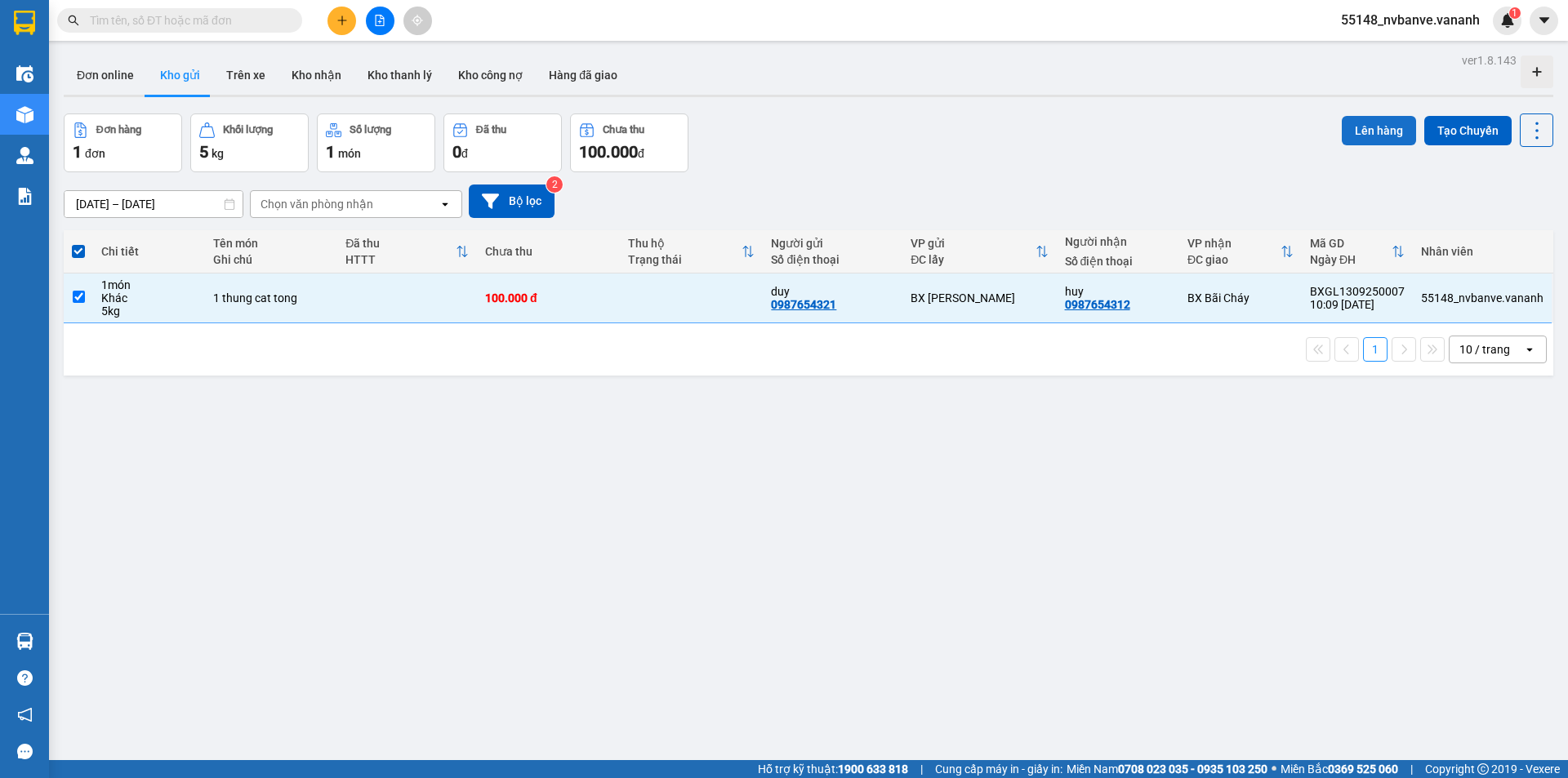
click at [1369, 128] on button "Lên hàng" at bounding box center [1378, 131] width 74 height 29
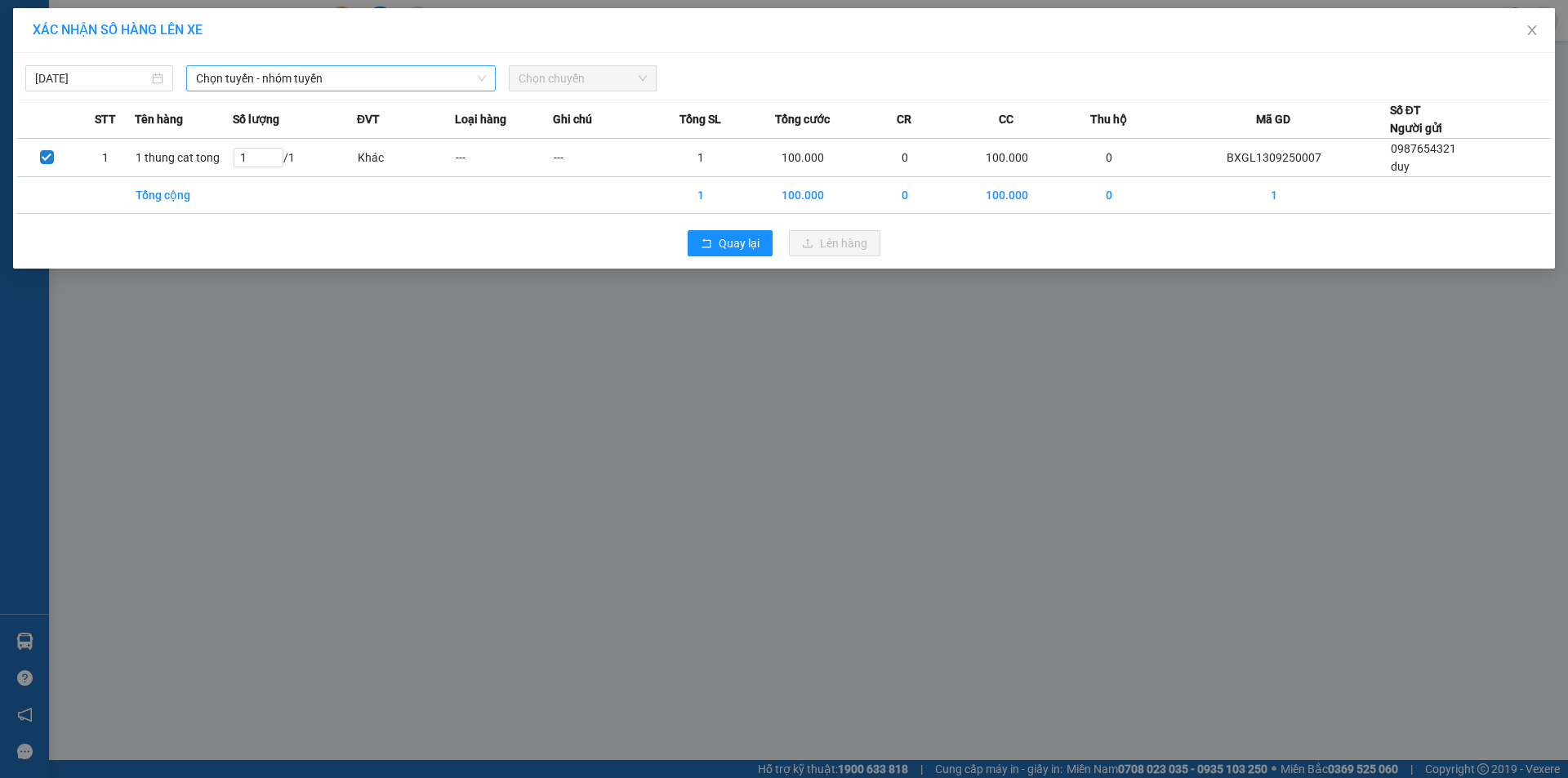
click at [268, 76] on span "Chọn tuyến - nhóm tuyến" at bounding box center [340, 78] width 289 height 24
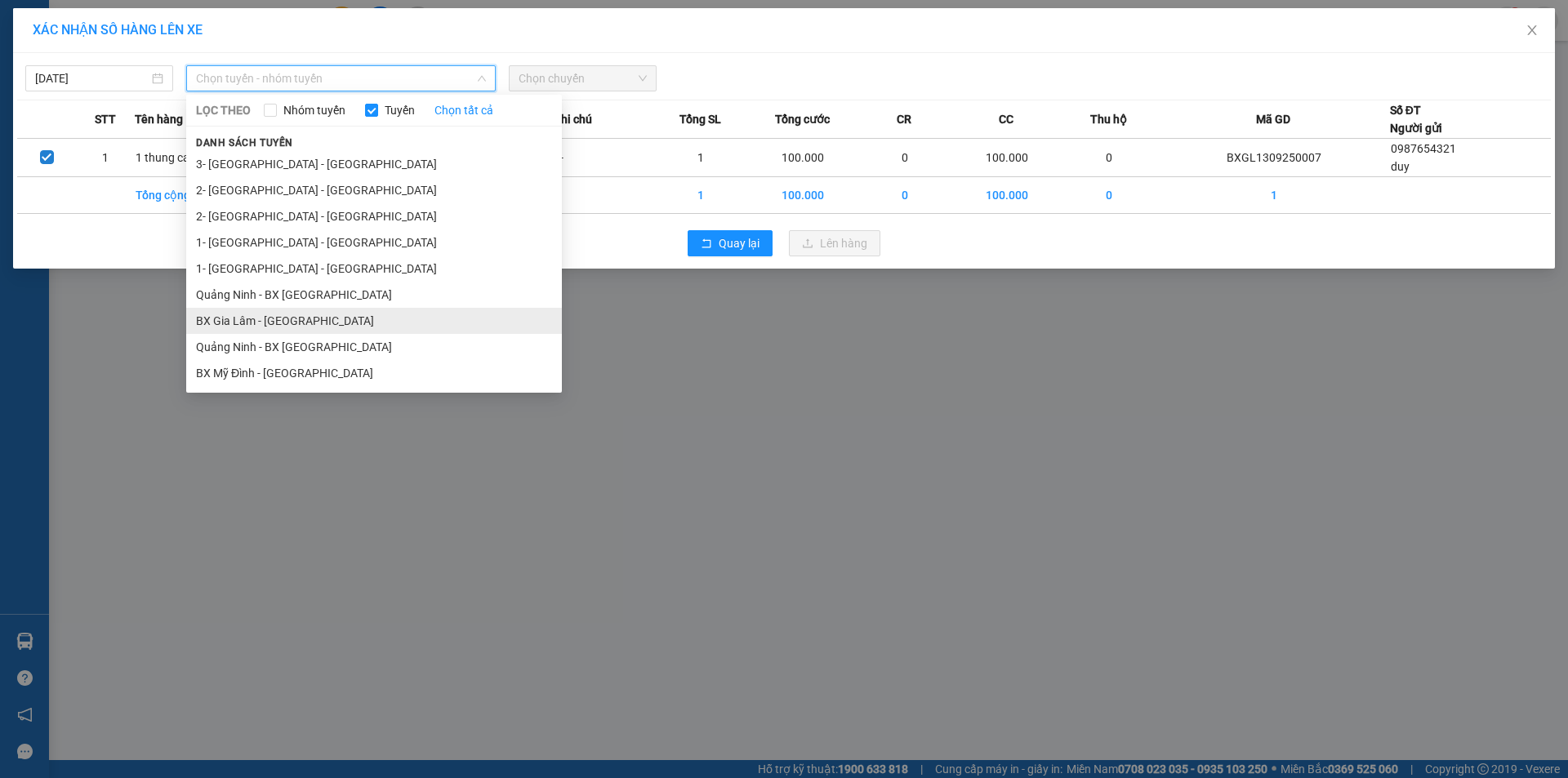
click at [379, 325] on li "BX [PERSON_NAME] - [PERSON_NAME]" at bounding box center [373, 321] width 375 height 26
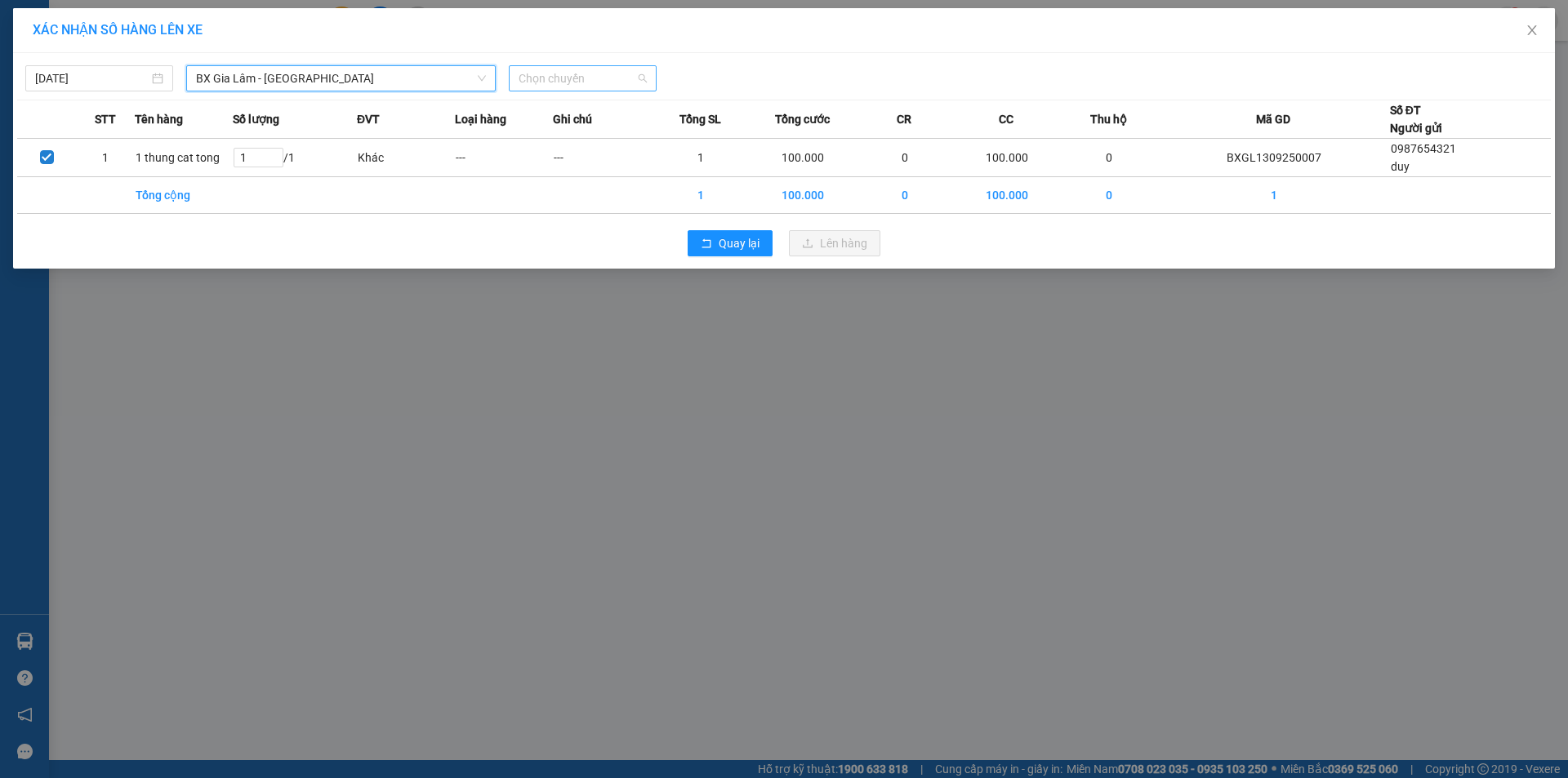
click at [559, 72] on span "Chọn chuyến" at bounding box center [582, 78] width 128 height 24
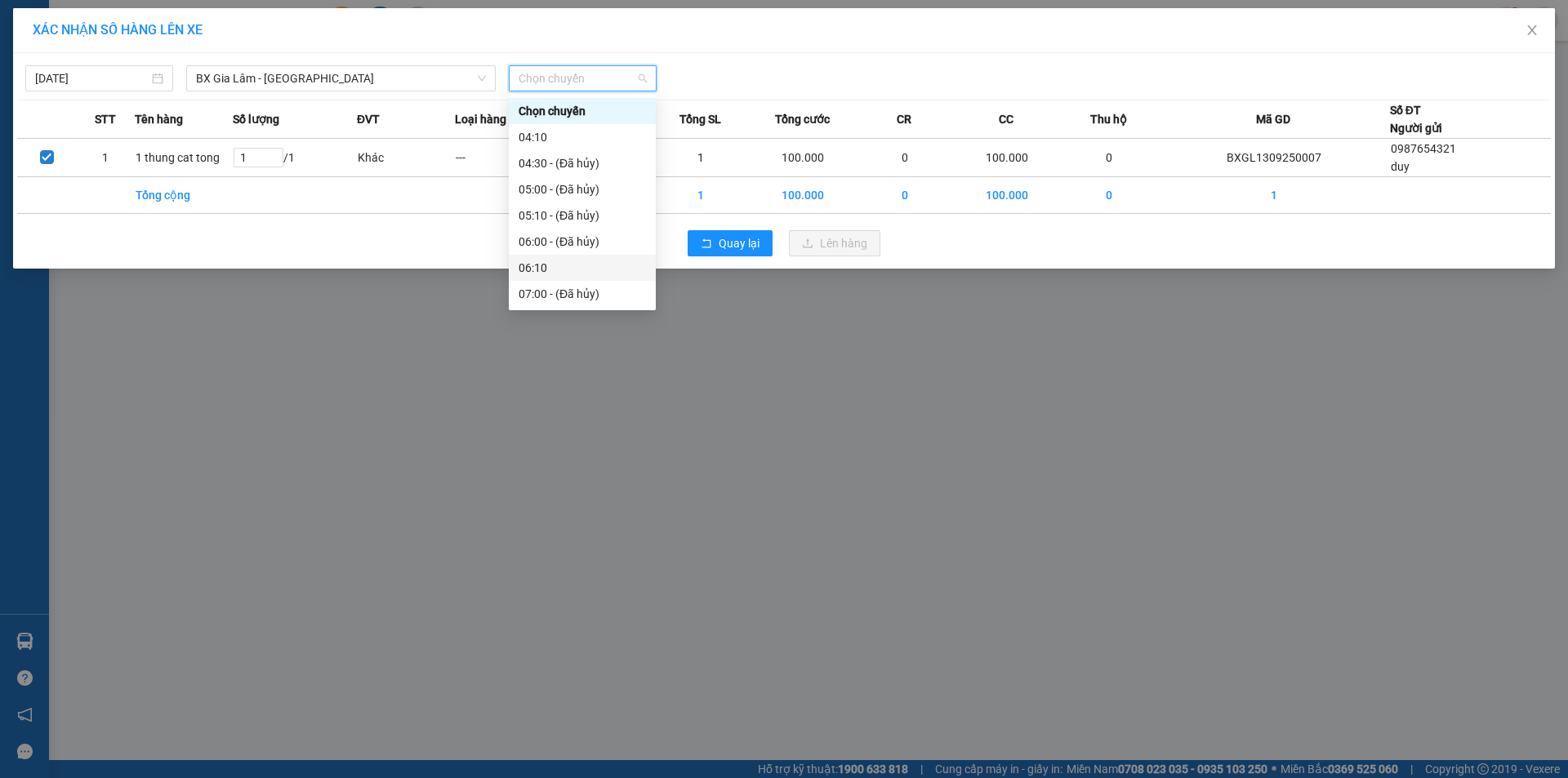
click at [592, 261] on div "06:10" at bounding box center [582, 268] width 127 height 18
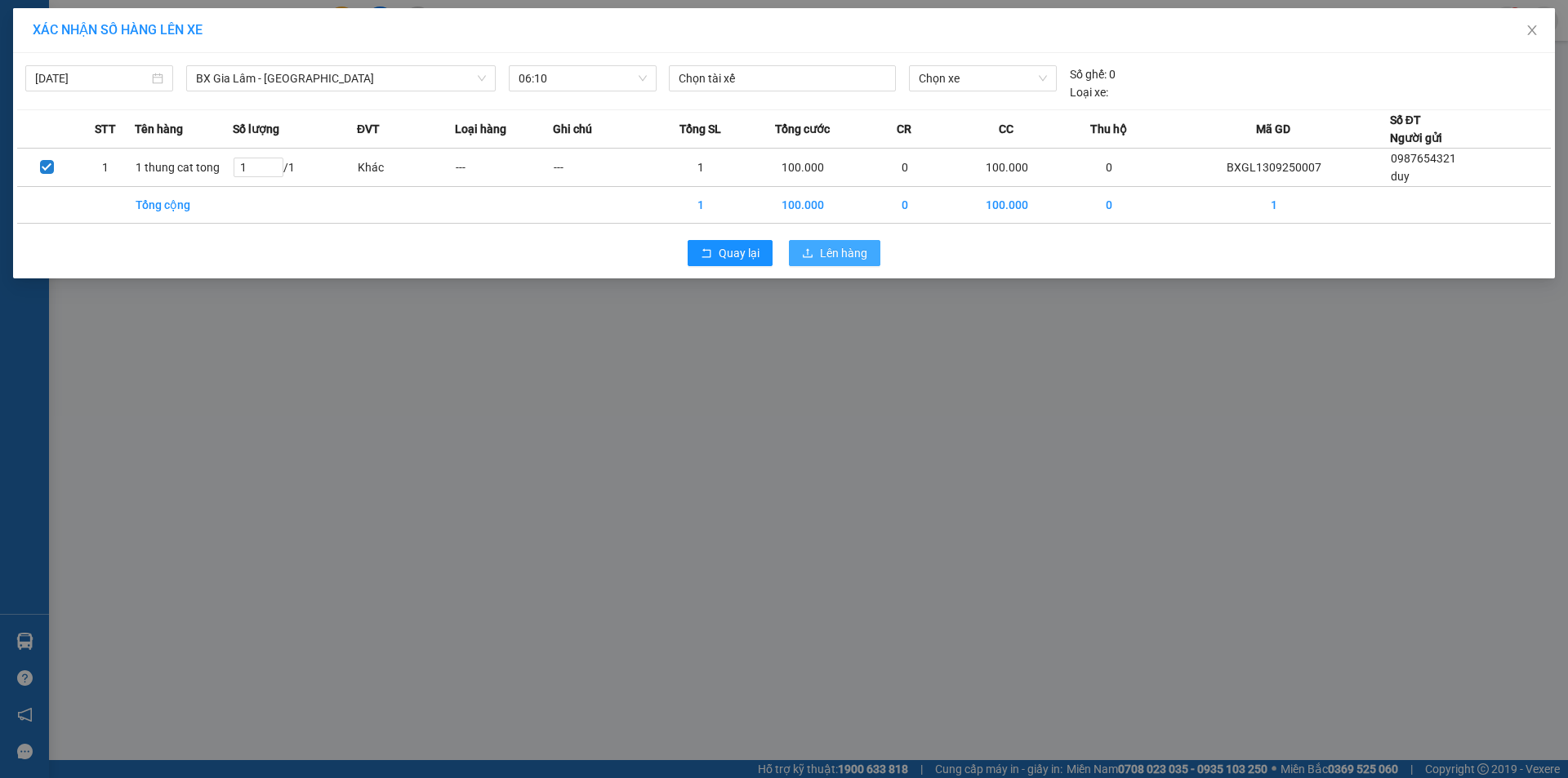
click at [842, 248] on span "Lên hàng" at bounding box center [844, 253] width 47 height 18
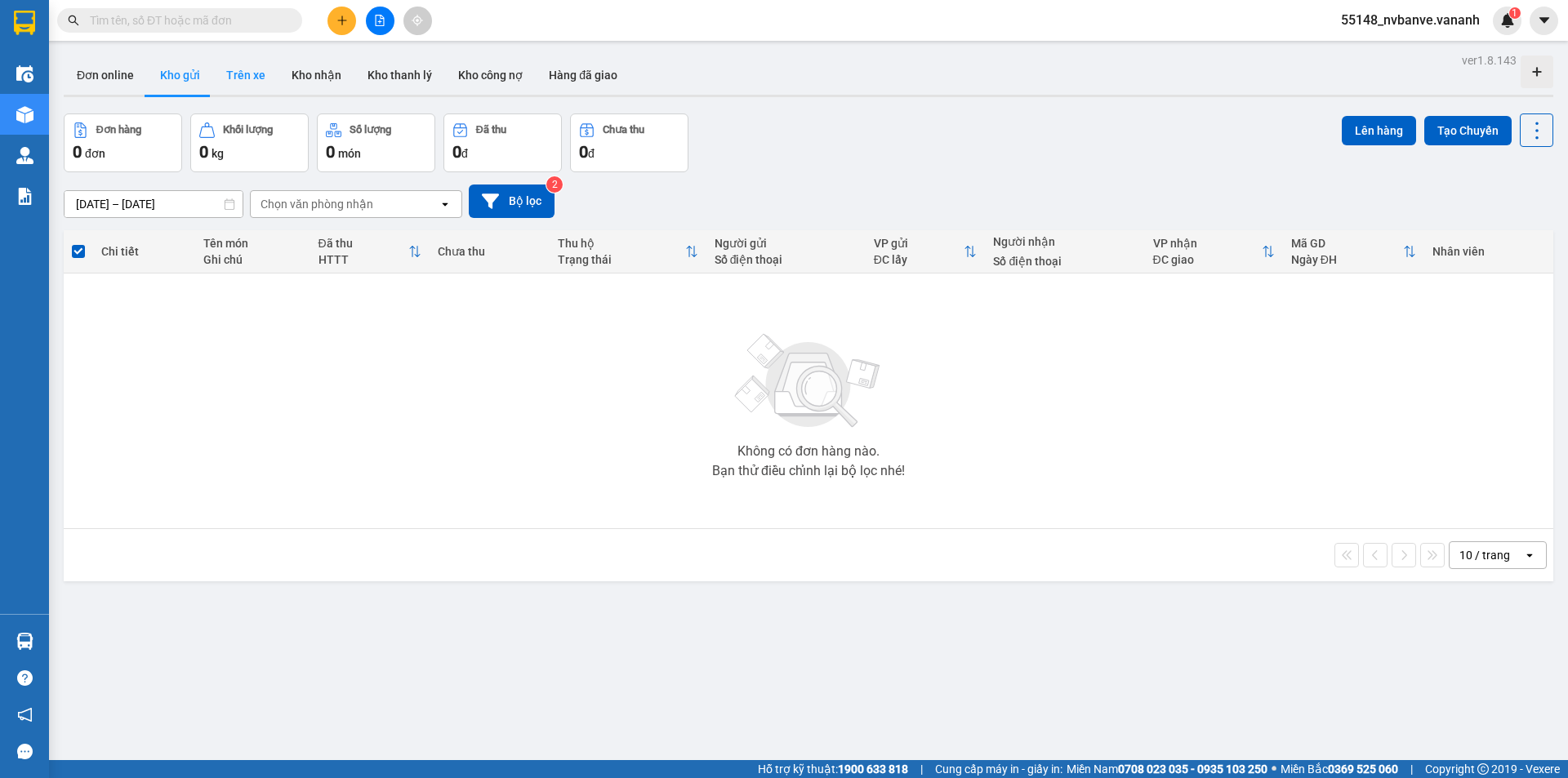
click at [250, 78] on button "Trên xe" at bounding box center [245, 75] width 65 height 39
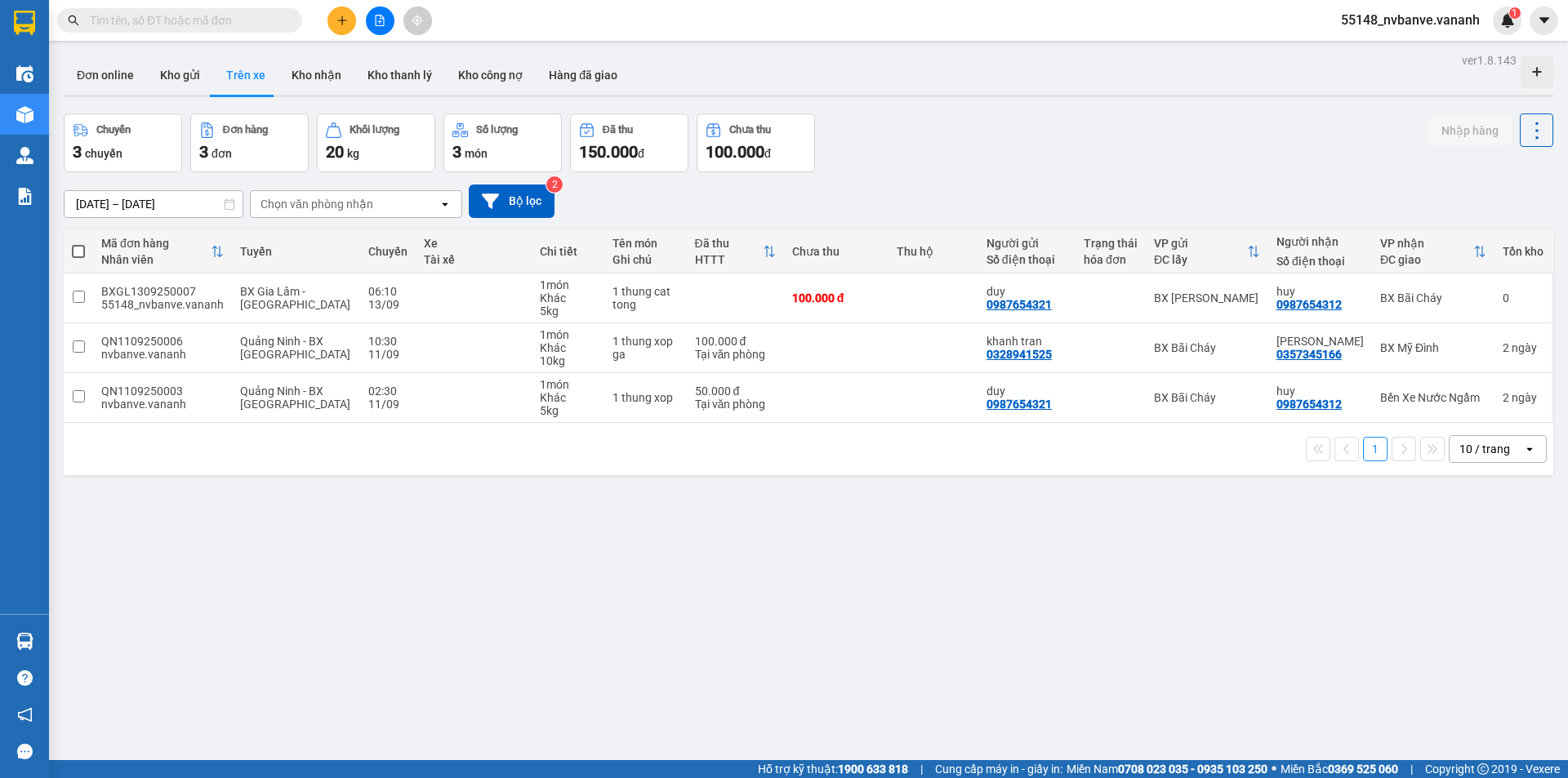
click at [367, 215] on div "Chọn văn phòng nhận" at bounding box center [344, 203] width 188 height 26
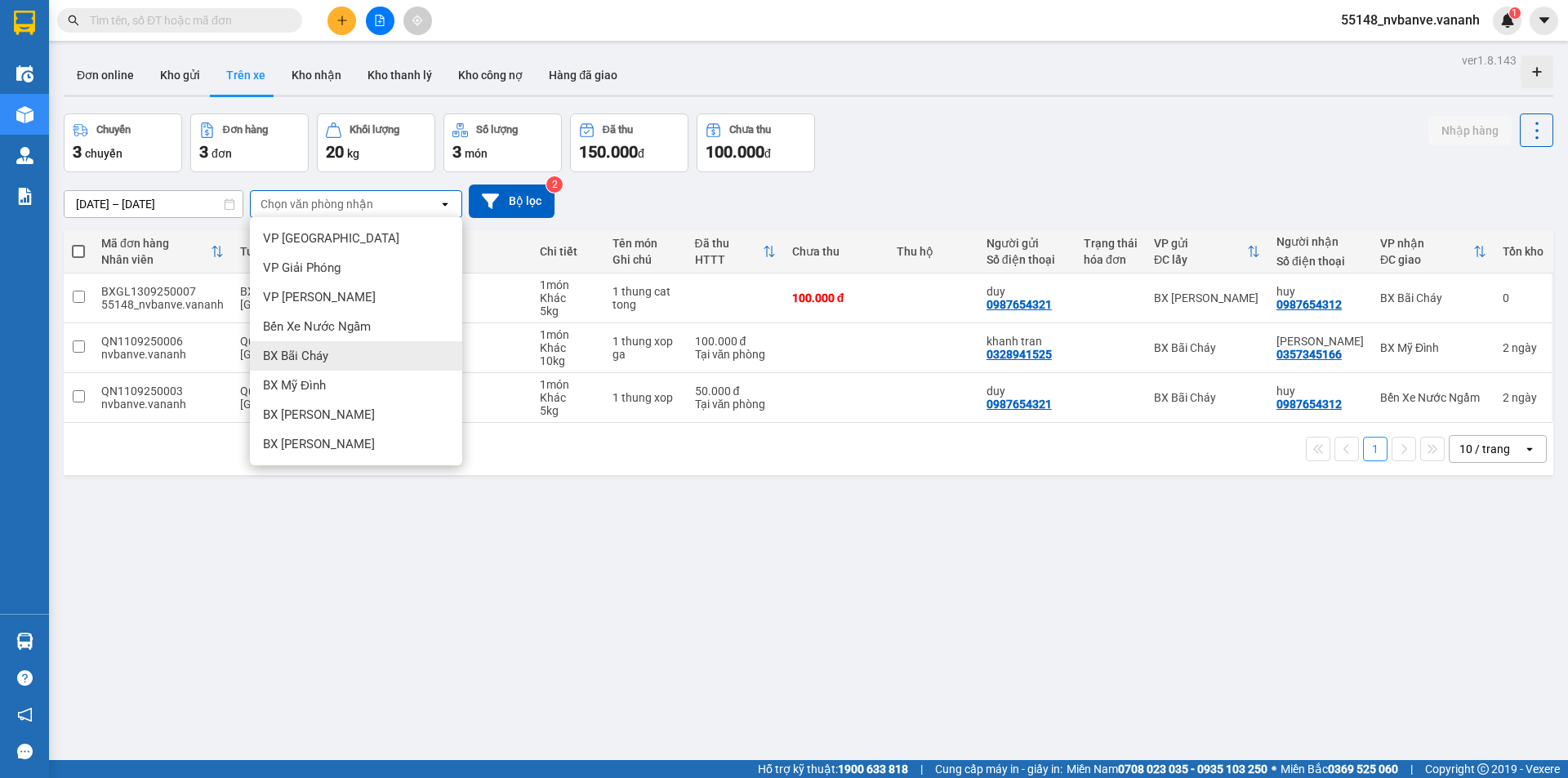
click at [376, 350] on div "BX Bãi Cháy" at bounding box center [356, 356] width 212 height 29
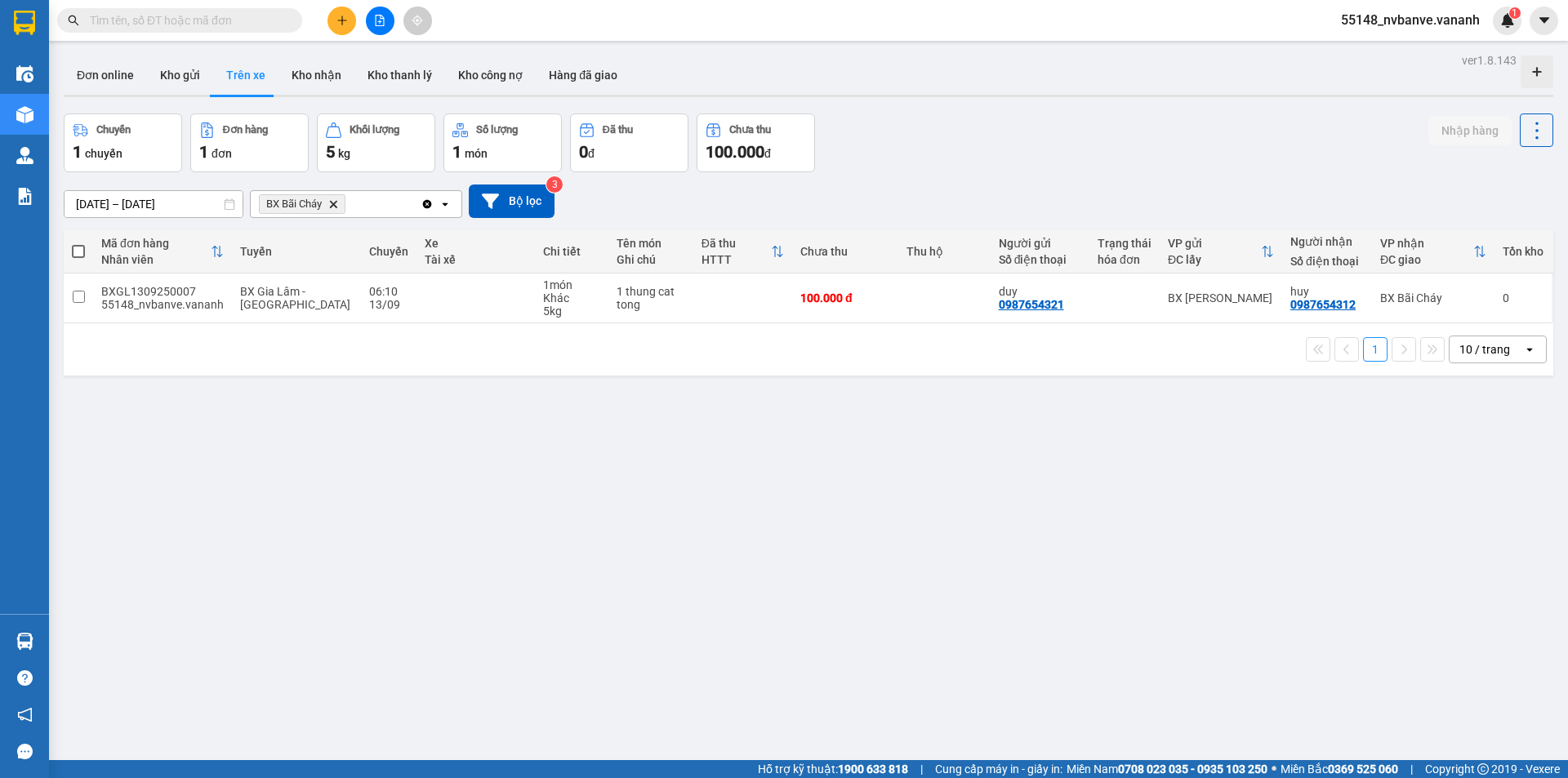
click at [335, 203] on icon "BX Bãi Cháy, close by backspace" at bounding box center [333, 204] width 8 height 8
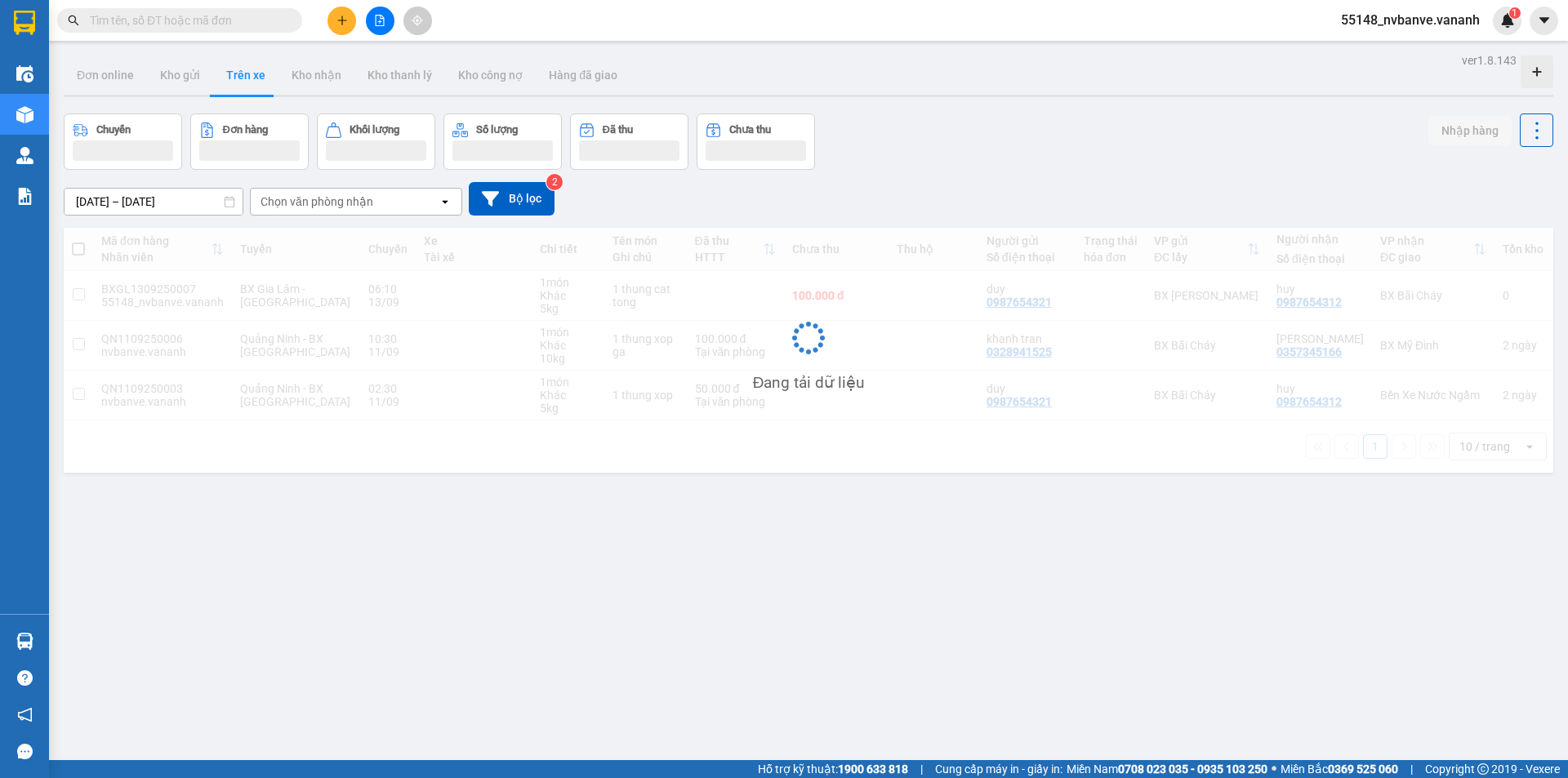
click at [334, 201] on div "Chọn văn phòng nhận" at bounding box center [316, 201] width 112 height 17
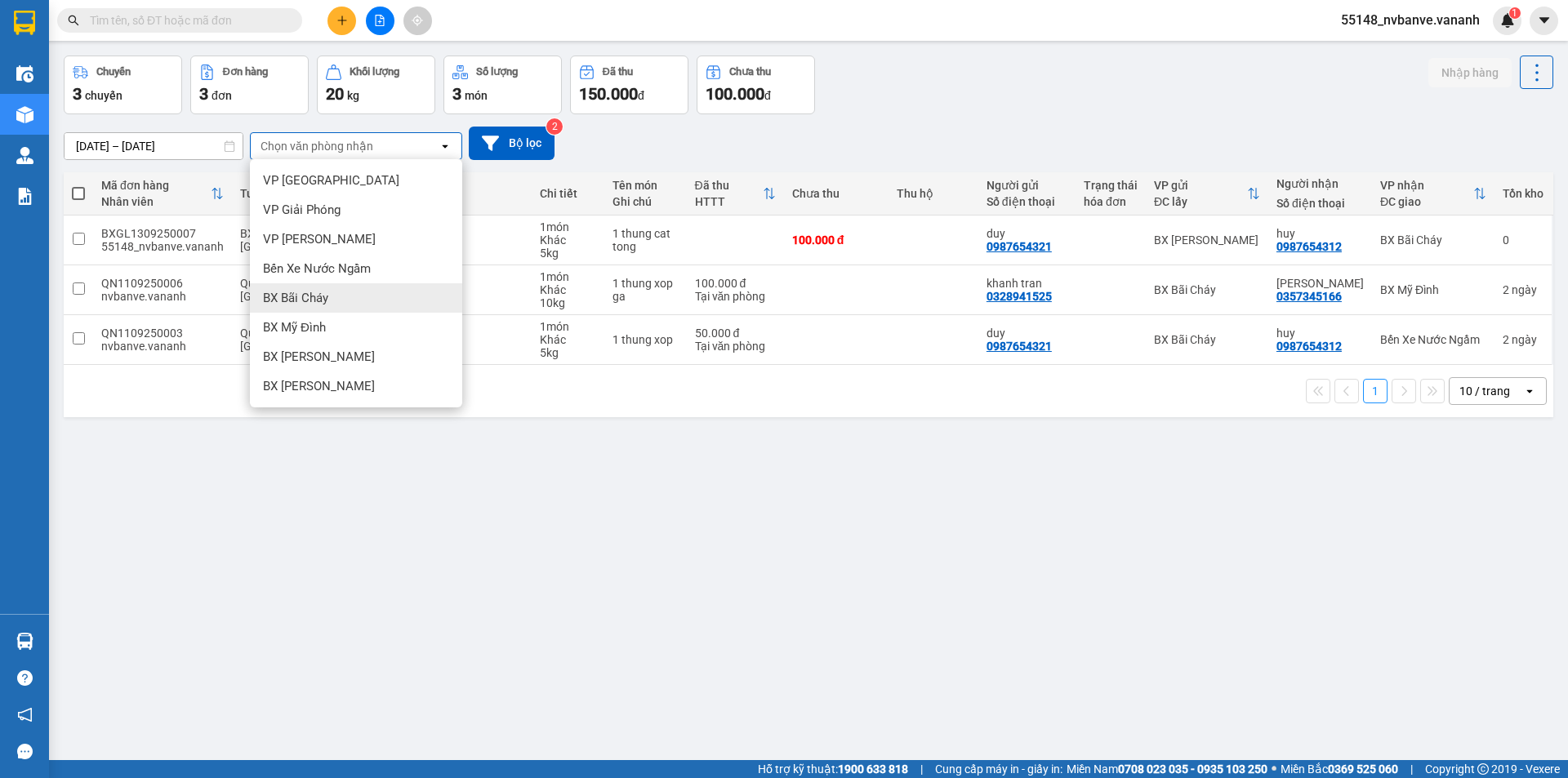
scroll to position [75, 0]
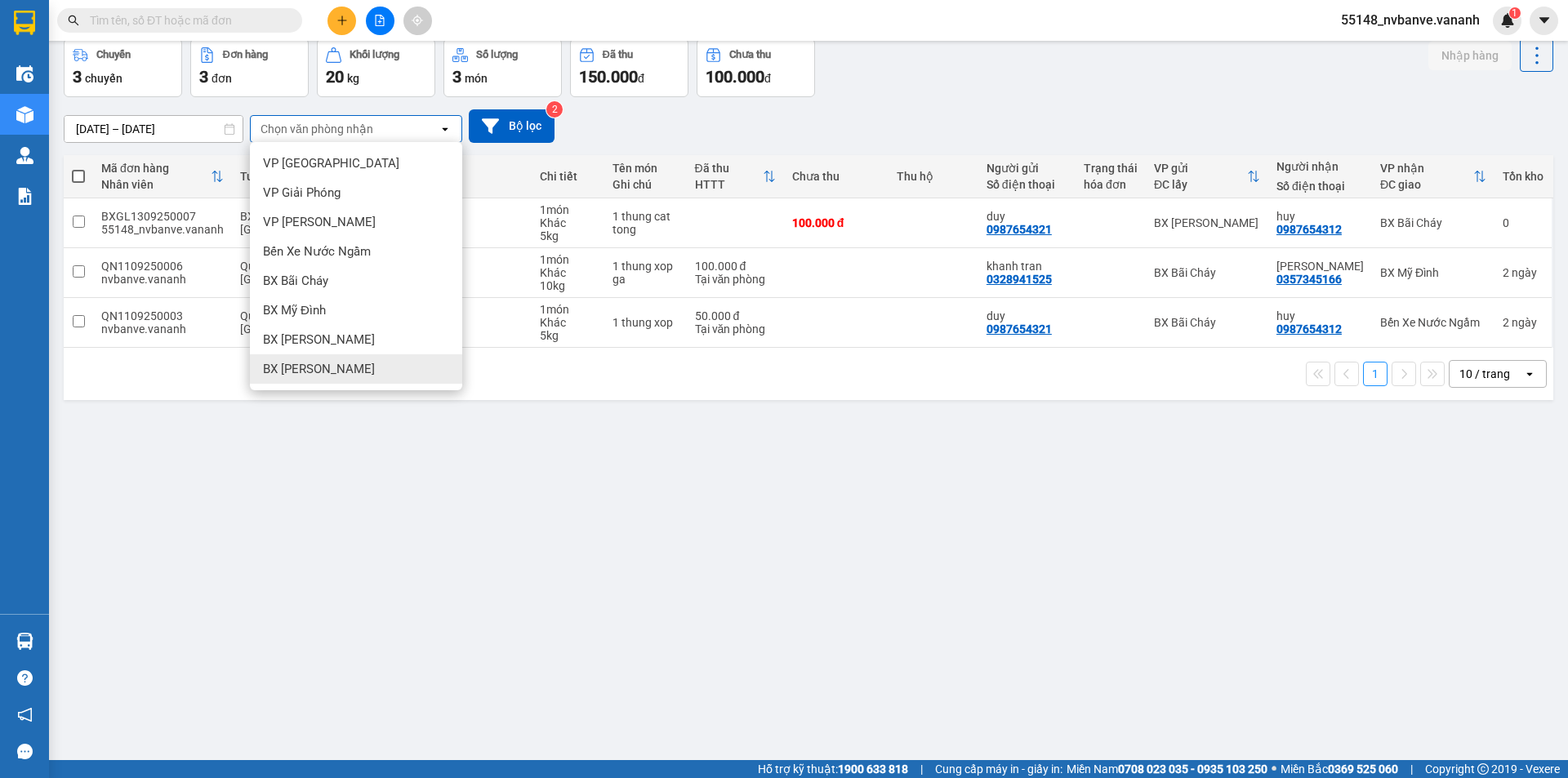
click at [366, 357] on div "BX [PERSON_NAME]" at bounding box center [356, 368] width 212 height 29
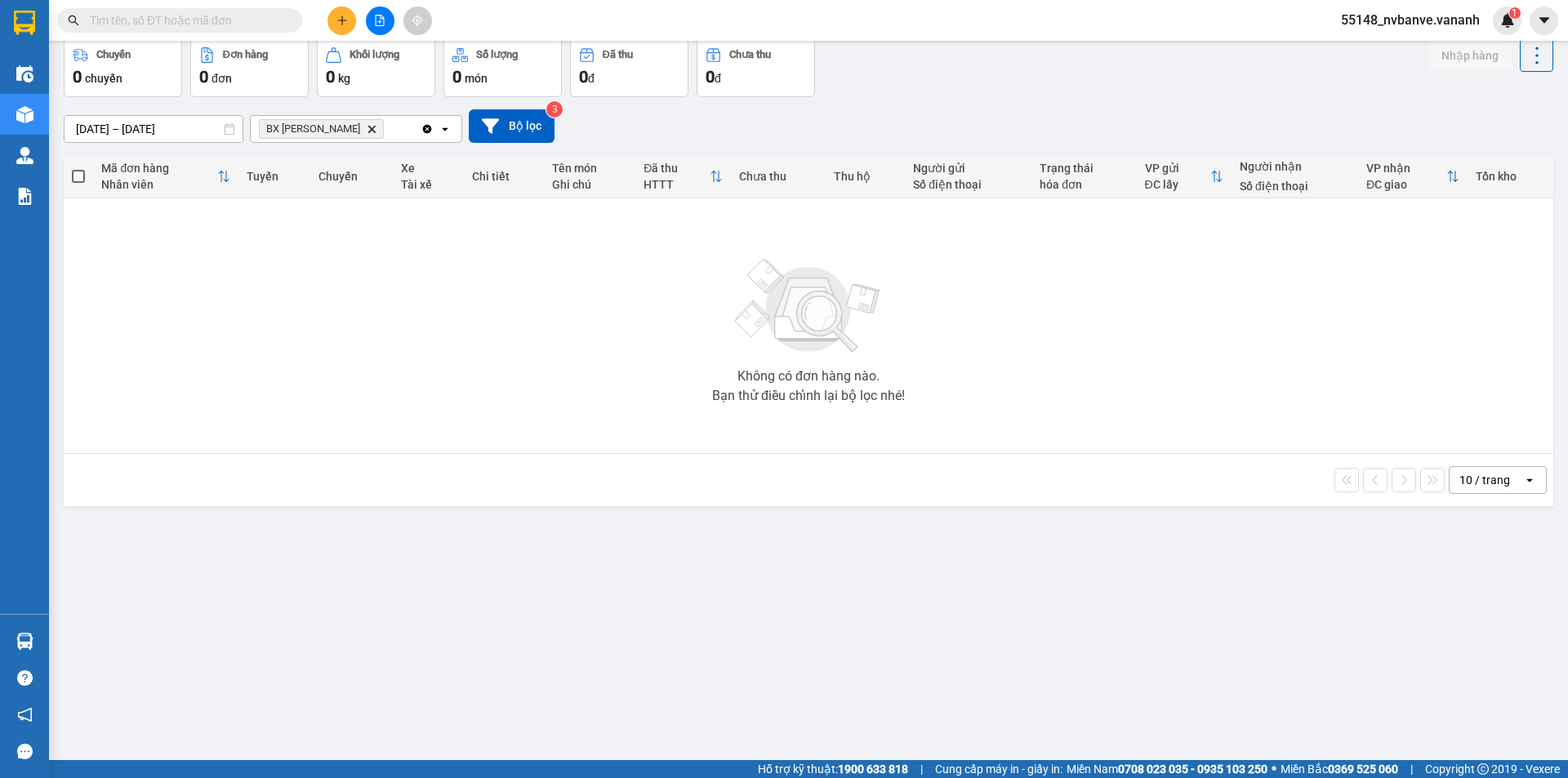
click at [374, 126] on div "BX Gia Lâm Delete" at bounding box center [335, 129] width 170 height 26
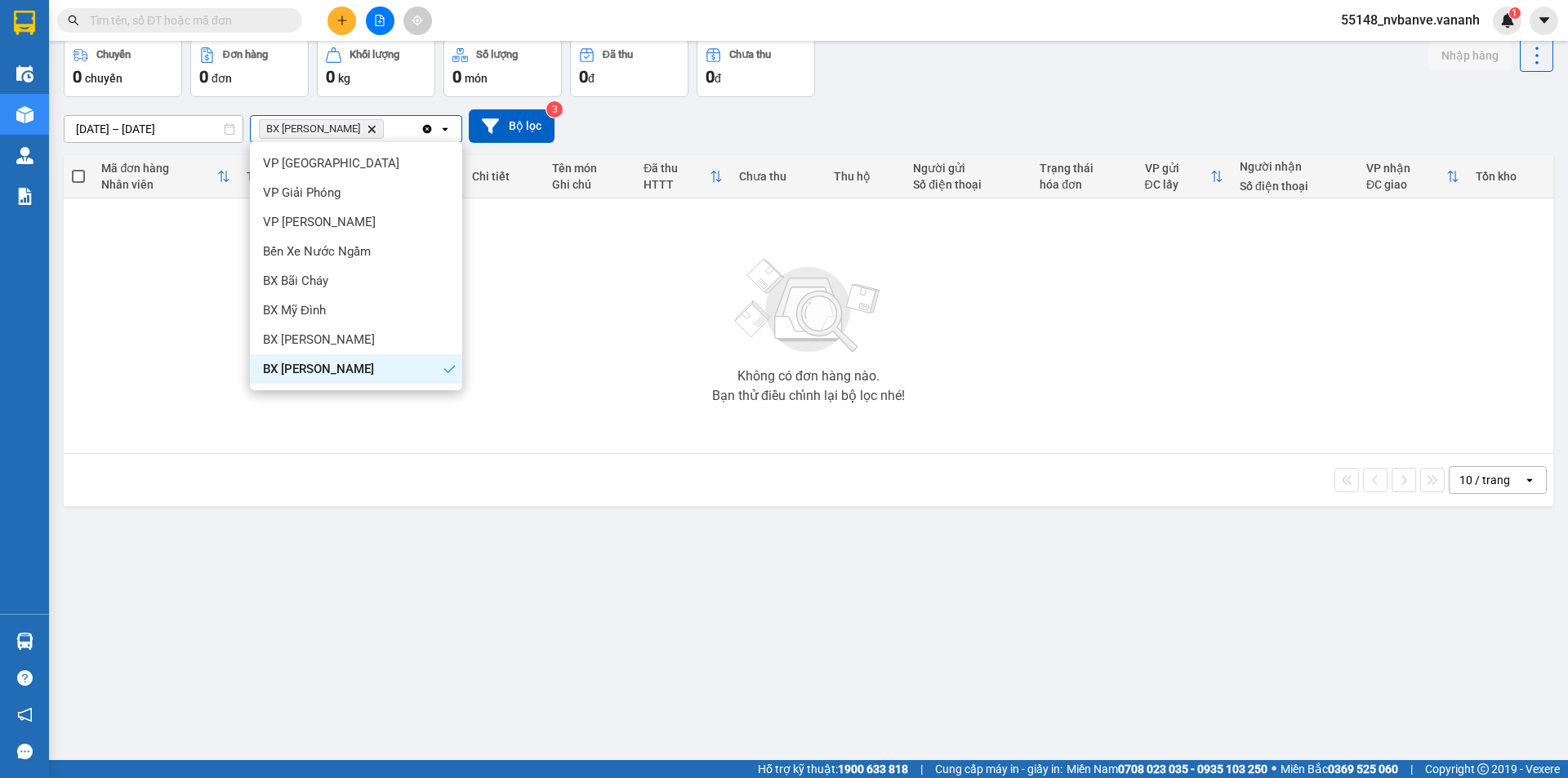
click at [389, 364] on div "BX [PERSON_NAME]" at bounding box center [356, 368] width 212 height 29
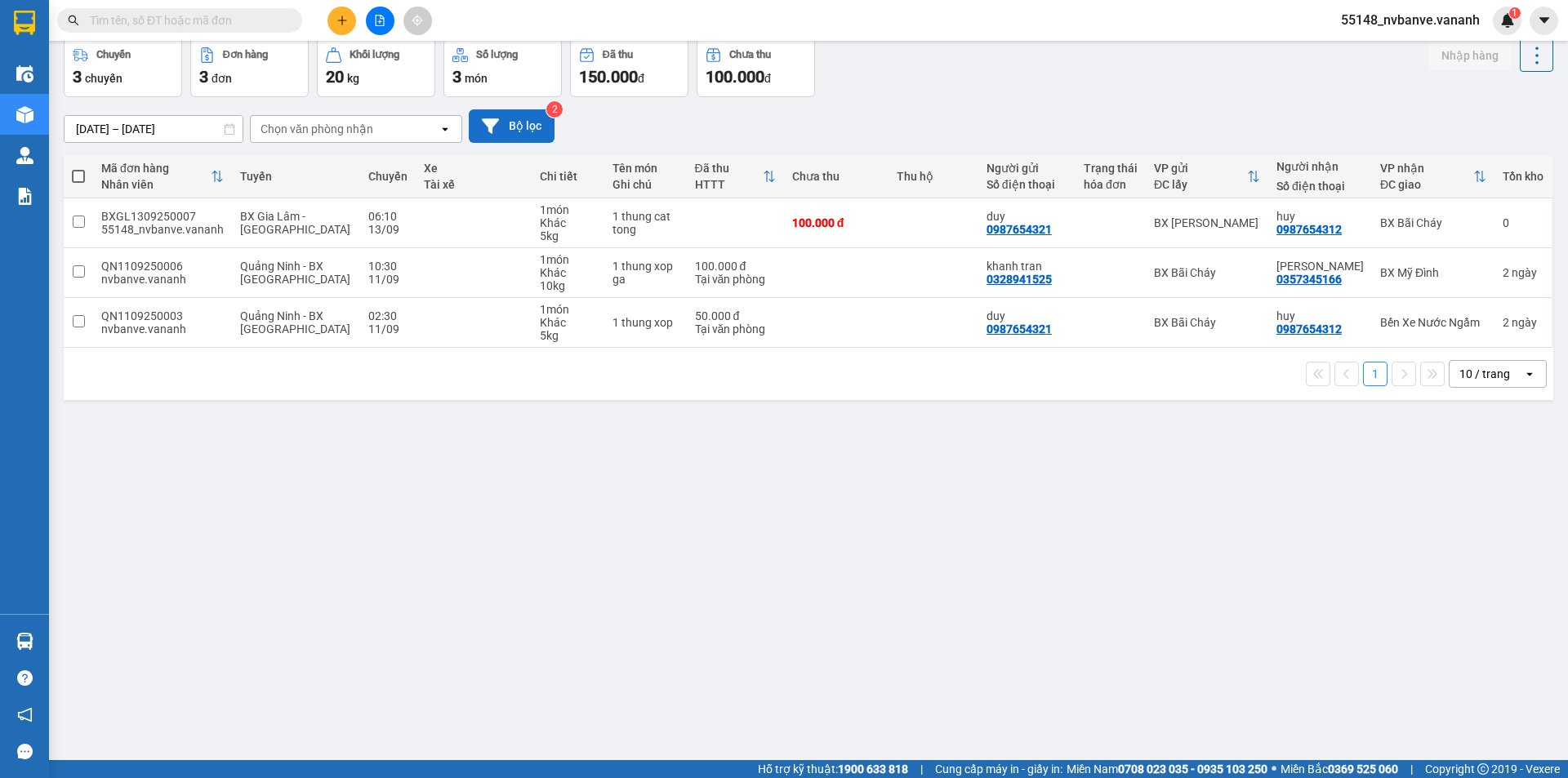
click at [500, 116] on button "Bộ lọc" at bounding box center [511, 126] width 86 height 33
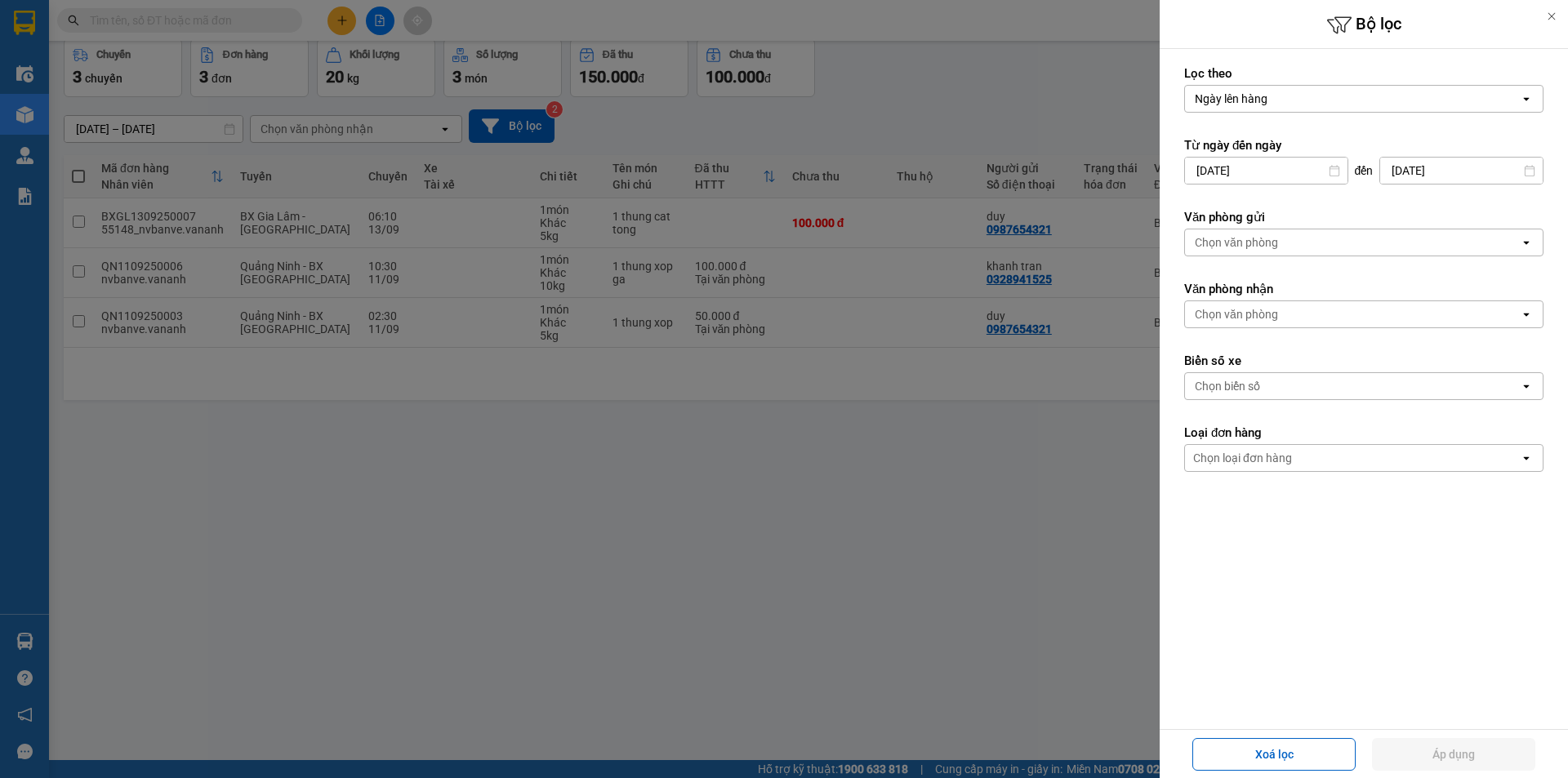
click at [722, 119] on div at bounding box center [784, 389] width 1568 height 778
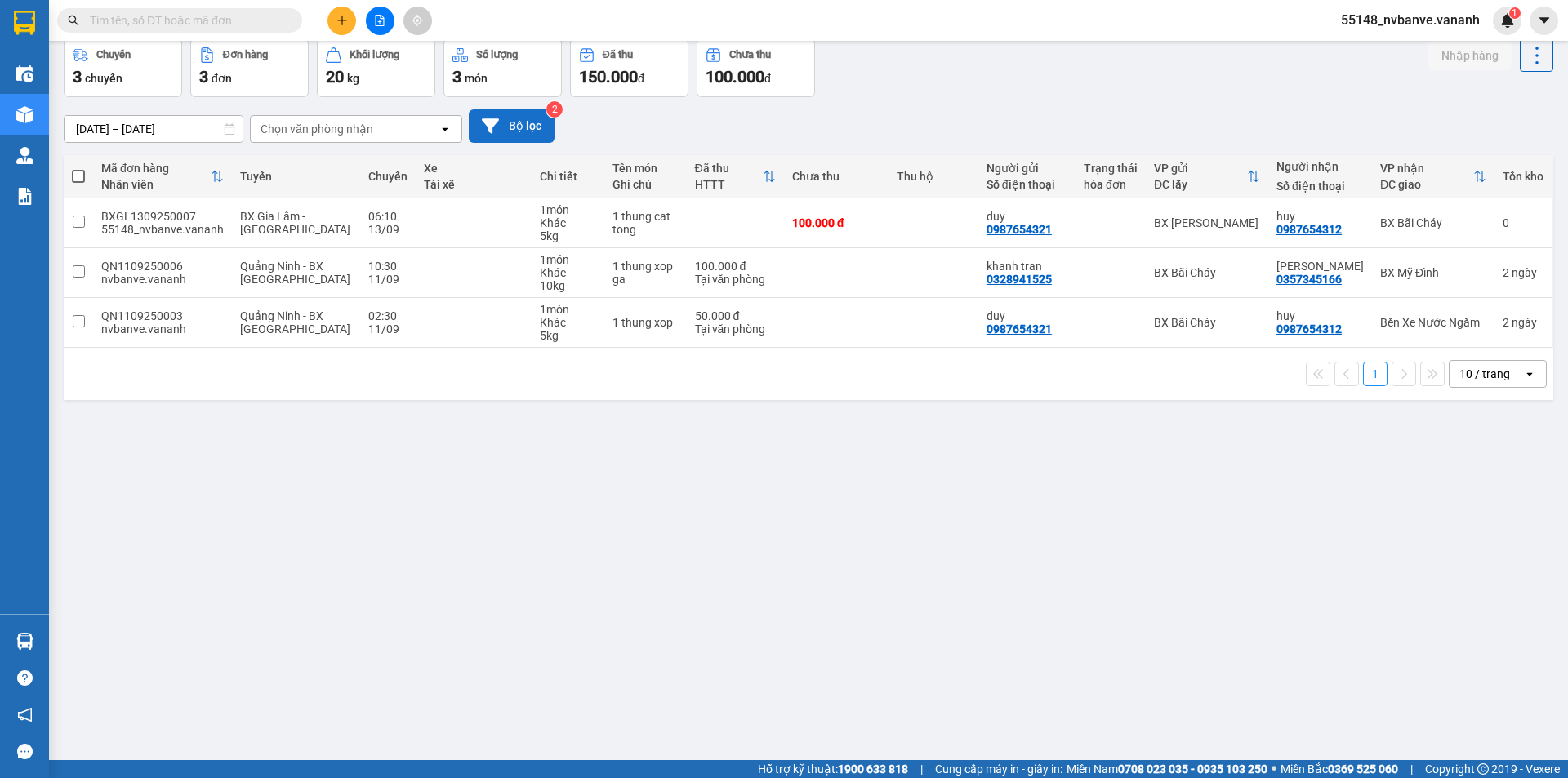
click at [525, 125] on button "Bộ lọc" at bounding box center [511, 126] width 86 height 33
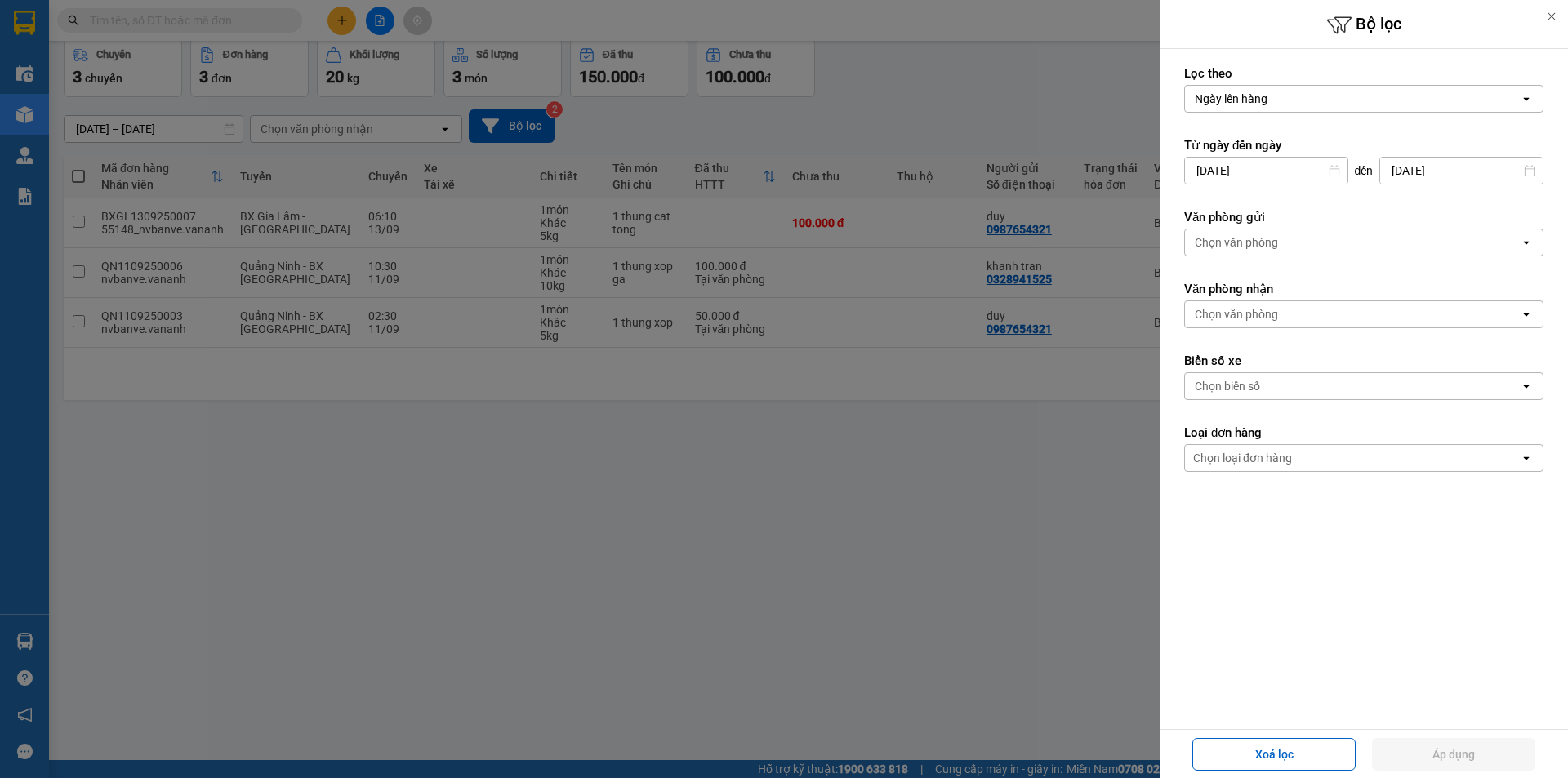
click at [1296, 245] on div "Chọn văn phòng" at bounding box center [1352, 242] width 334 height 26
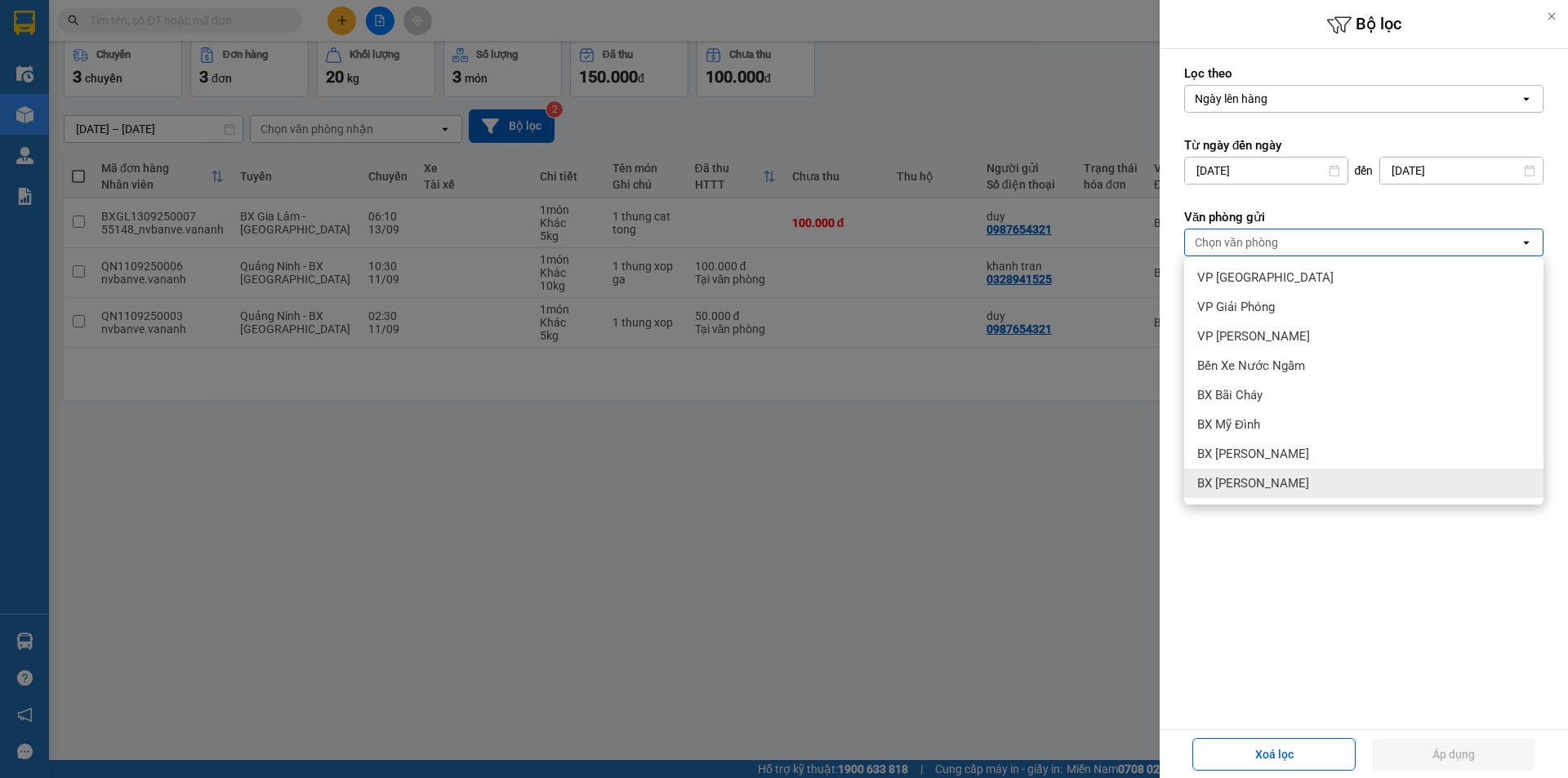
click at [1237, 478] on span "BX [PERSON_NAME]" at bounding box center [1252, 483] width 111 height 17
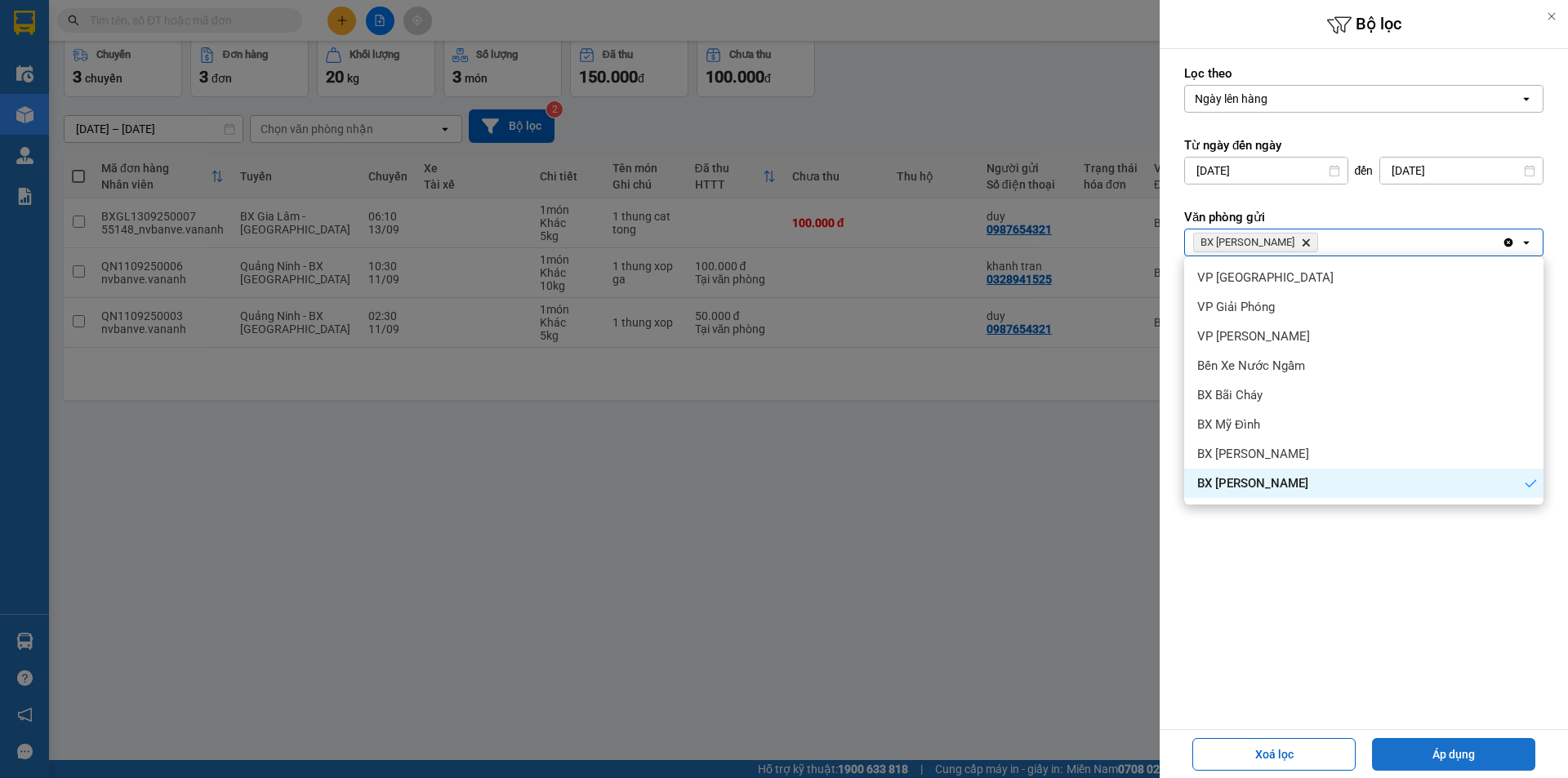
click at [1467, 747] on button "Áp dụng" at bounding box center [1453, 754] width 163 height 32
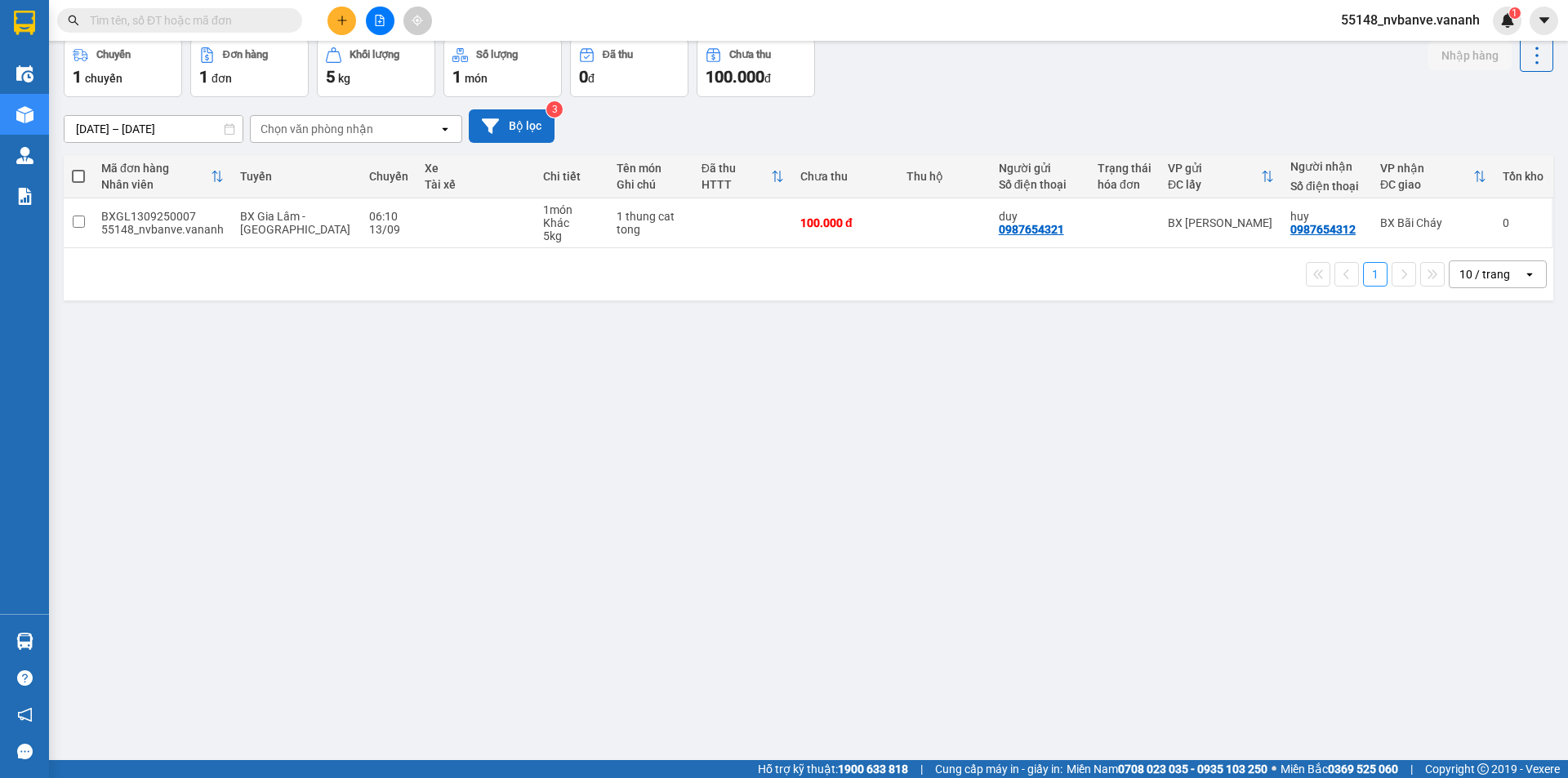
click at [505, 129] on button "Bộ lọc" at bounding box center [511, 126] width 86 height 33
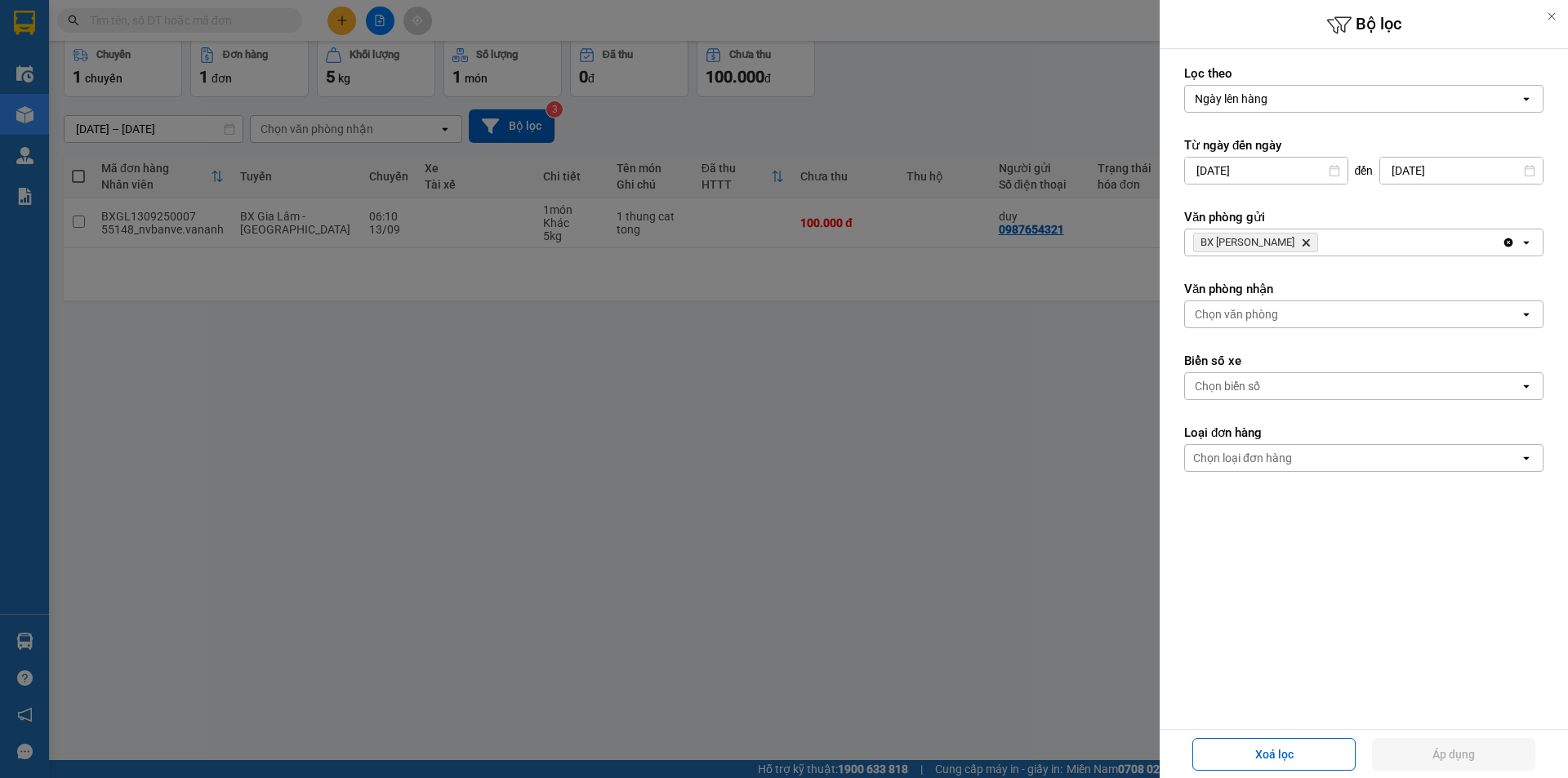
click at [1302, 240] on icon "BX Gia Lâm, close by backspace" at bounding box center [1306, 243] width 8 height 8
click at [1193, 383] on input at bounding box center [1194, 386] width 2 height 17
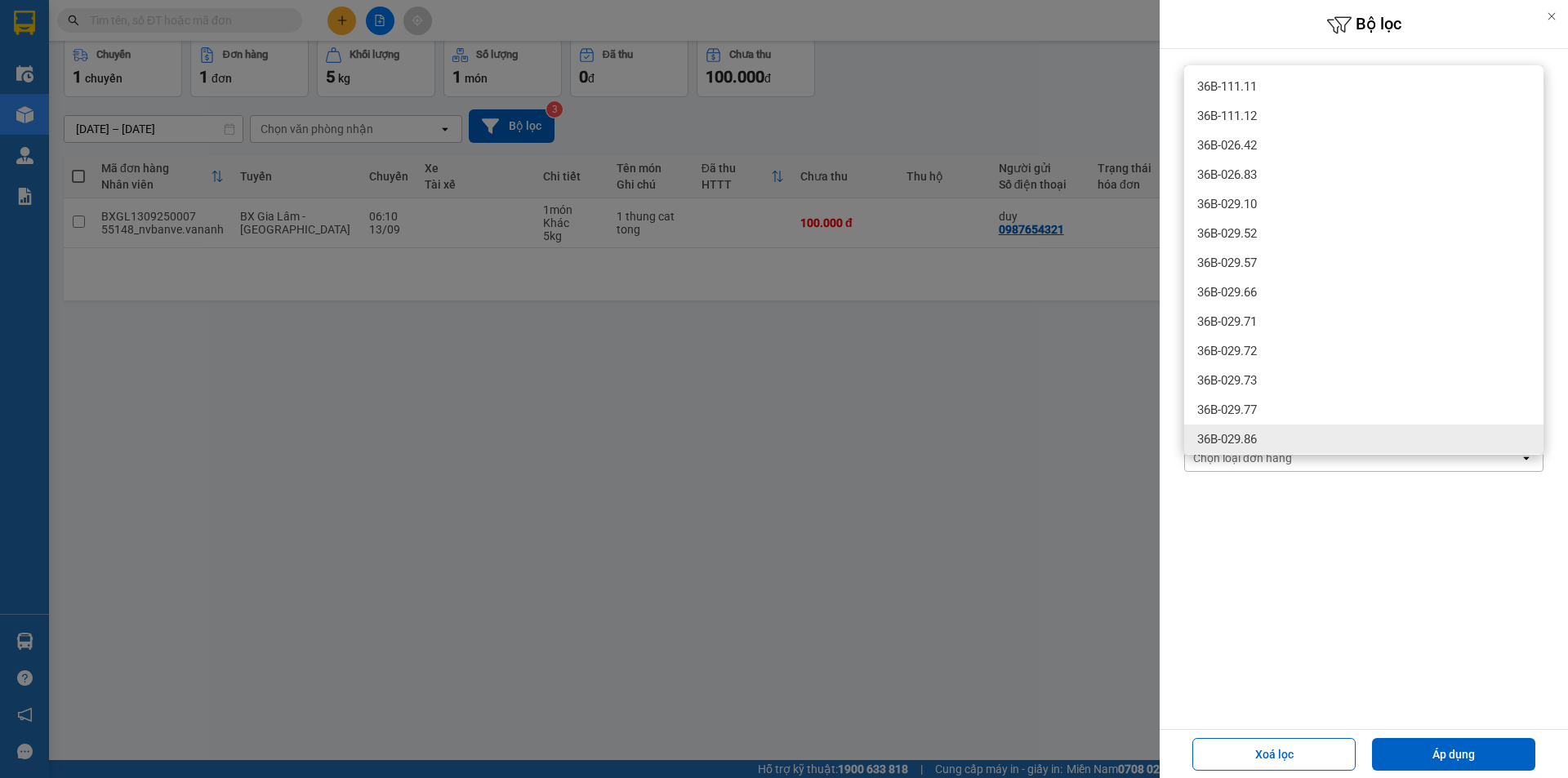
click at [1266, 556] on form "Lọc theo Ngày lên hàng open Từ ngày đến ngày 11/09/2025 Press the down arrow ke…" at bounding box center [1363, 342] width 359 height 553
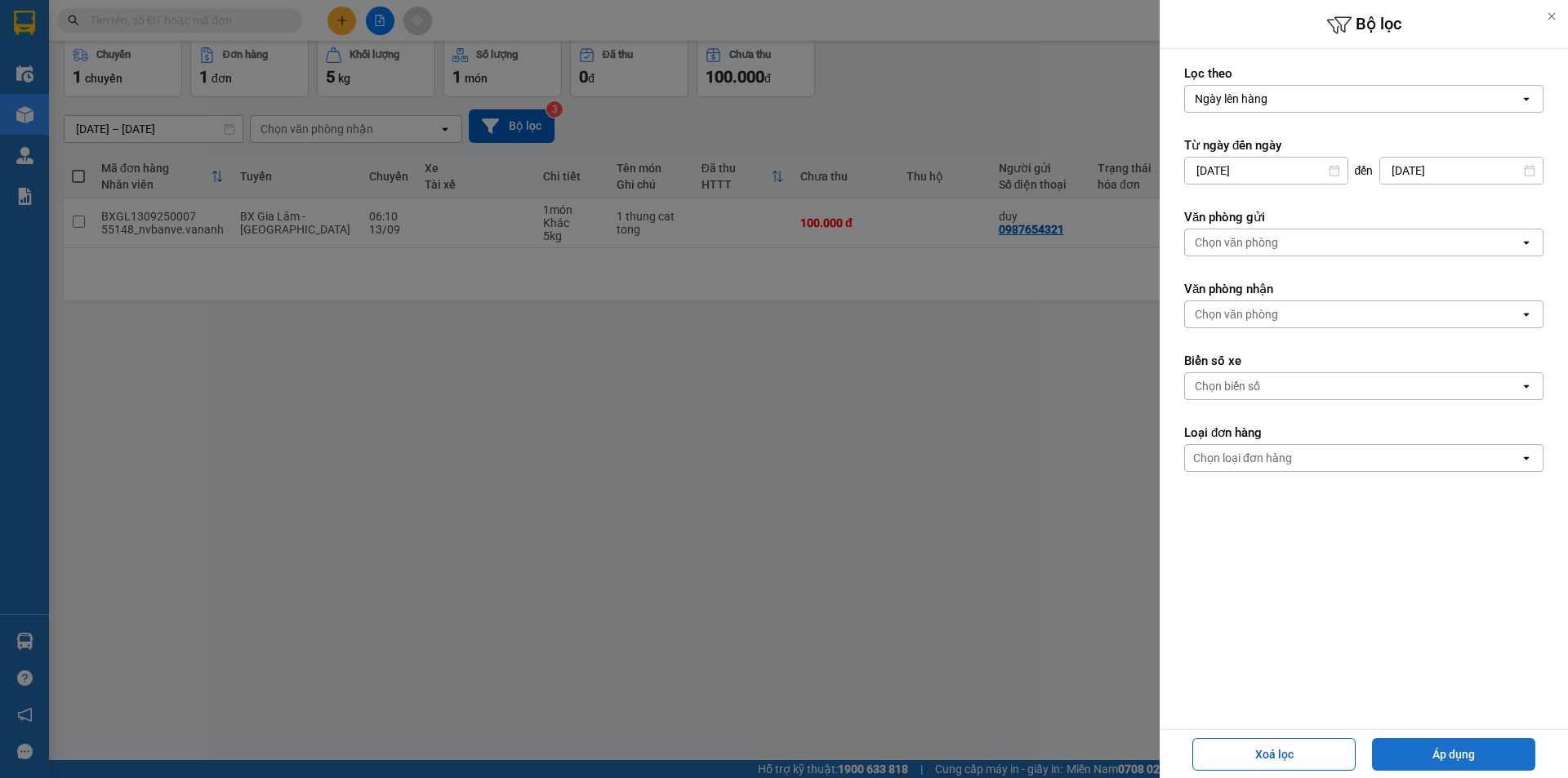
click at [1410, 753] on button "Áp dụng" at bounding box center [1453, 754] width 163 height 32
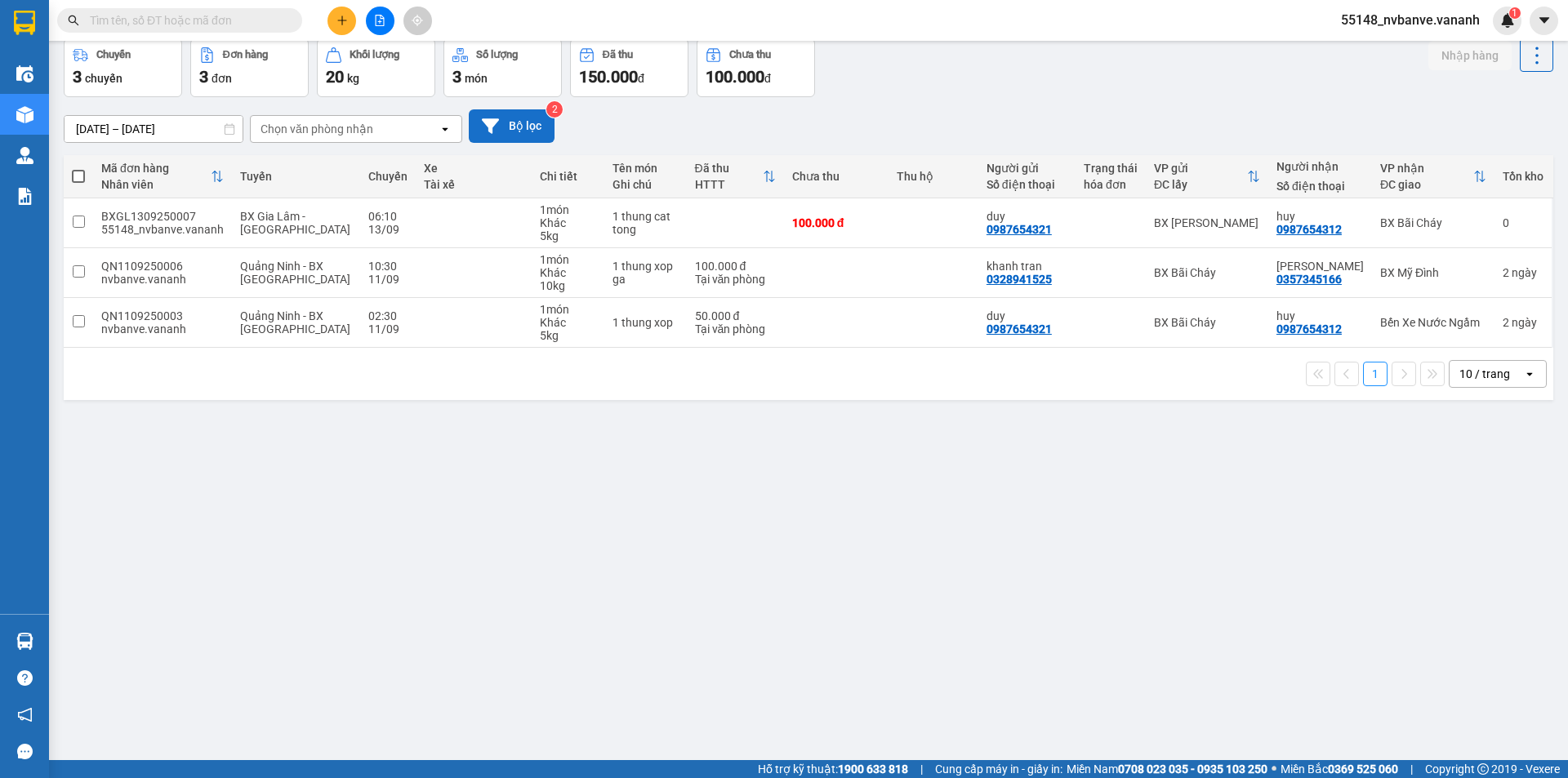
click at [535, 127] on button "Bộ lọc" at bounding box center [511, 126] width 86 height 33
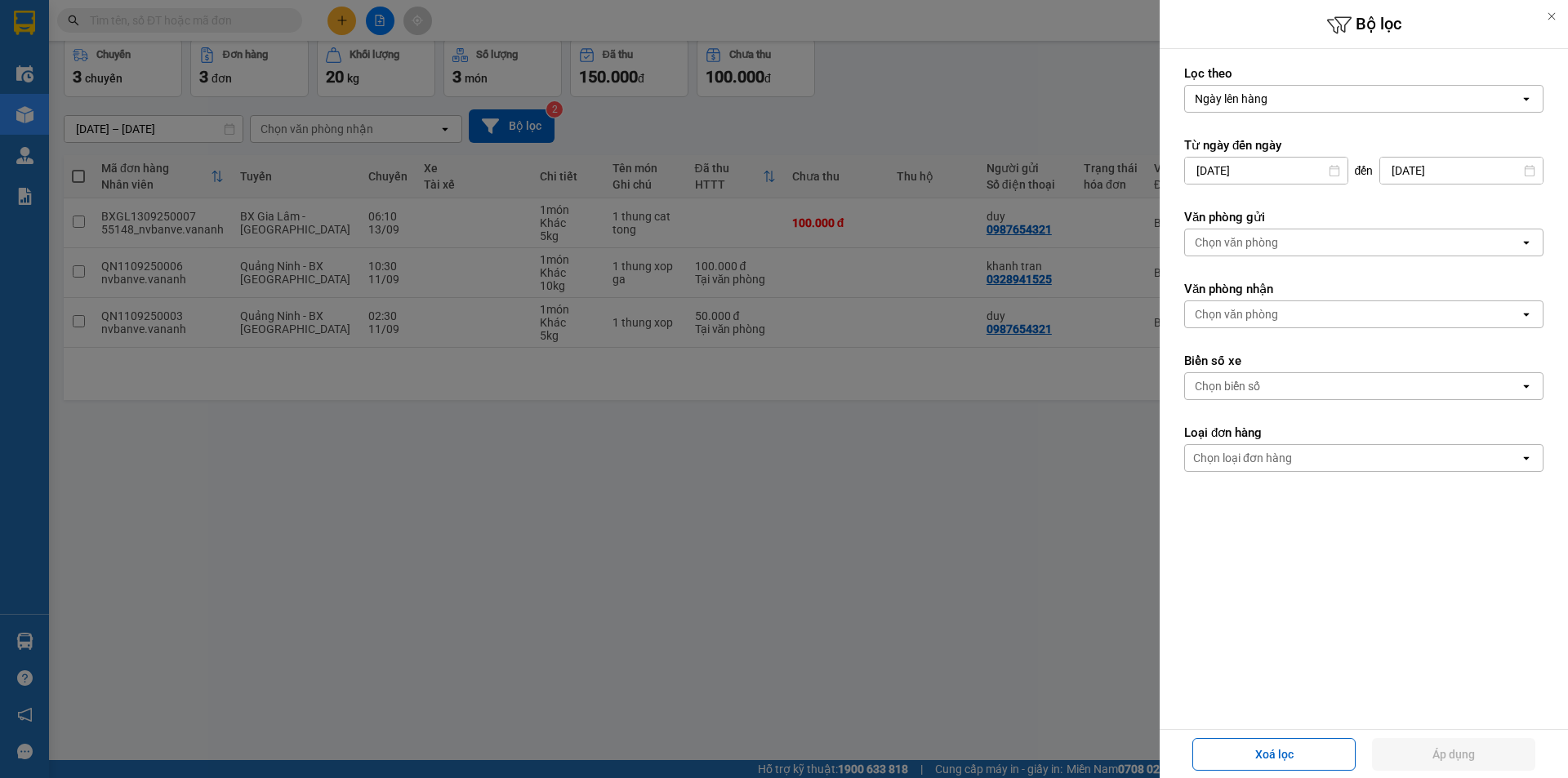
click at [1214, 245] on div "Chọn văn phòng" at bounding box center [1236, 242] width 83 height 17
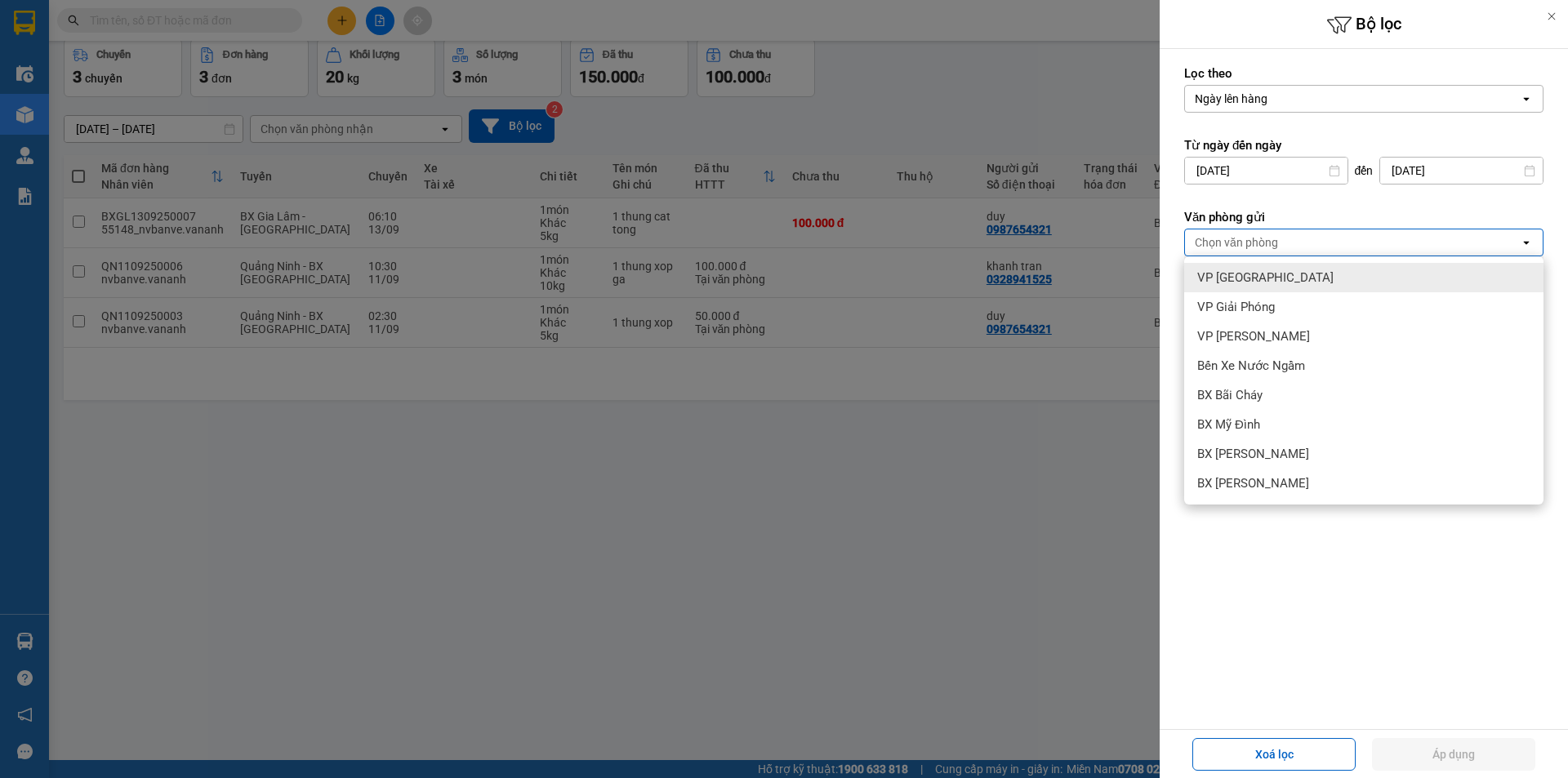
click at [1249, 280] on span "VP [GEOGRAPHIC_DATA]" at bounding box center [1264, 278] width 136 height 17
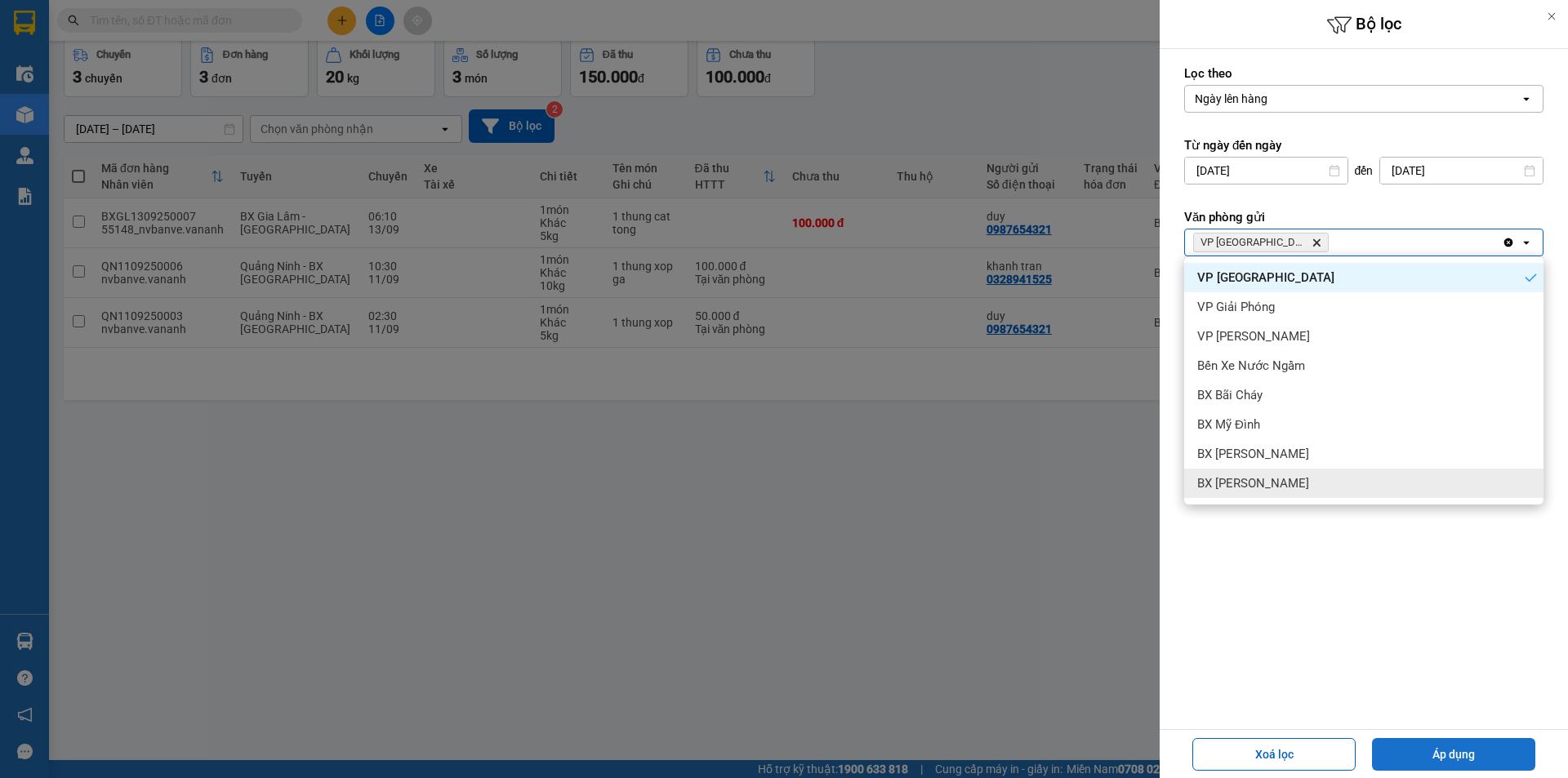
click at [1452, 751] on button "Áp dụng" at bounding box center [1453, 754] width 163 height 32
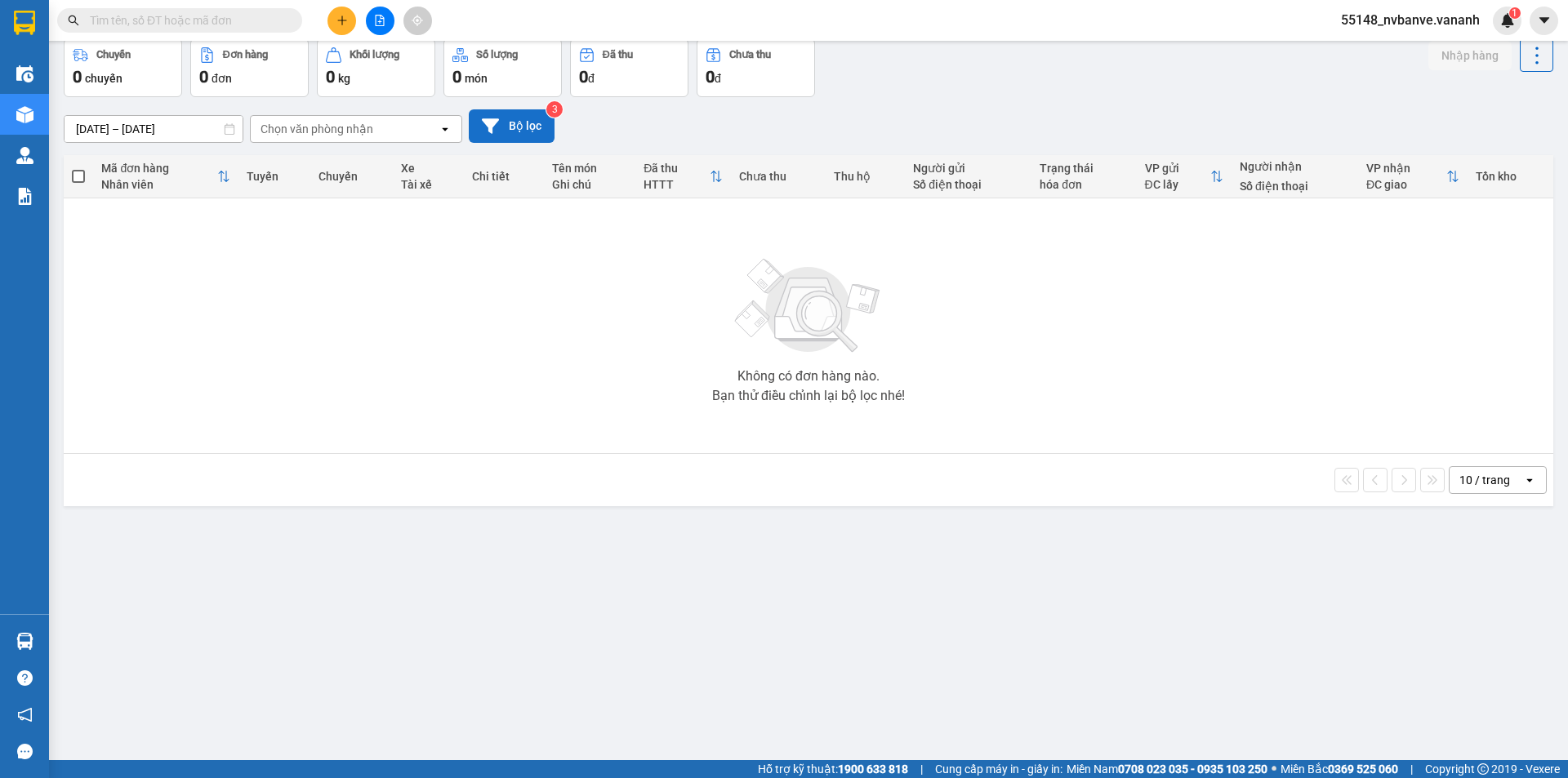
click at [524, 121] on button "Bộ lọc" at bounding box center [511, 126] width 86 height 33
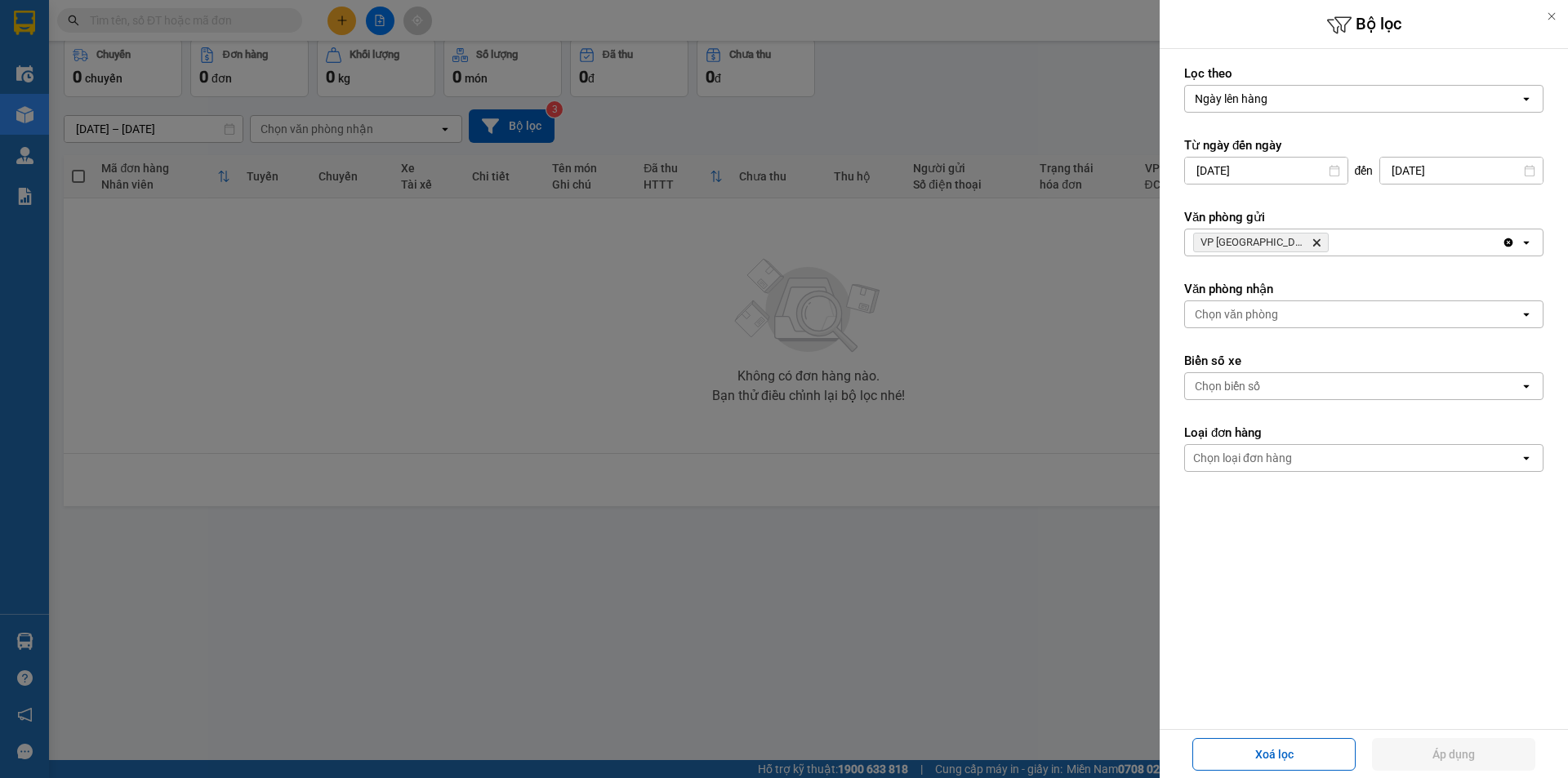
click at [1311, 242] on icon "Delete" at bounding box center [1316, 242] width 10 height 10
click at [1417, 759] on button "Áp dụng" at bounding box center [1453, 754] width 163 height 32
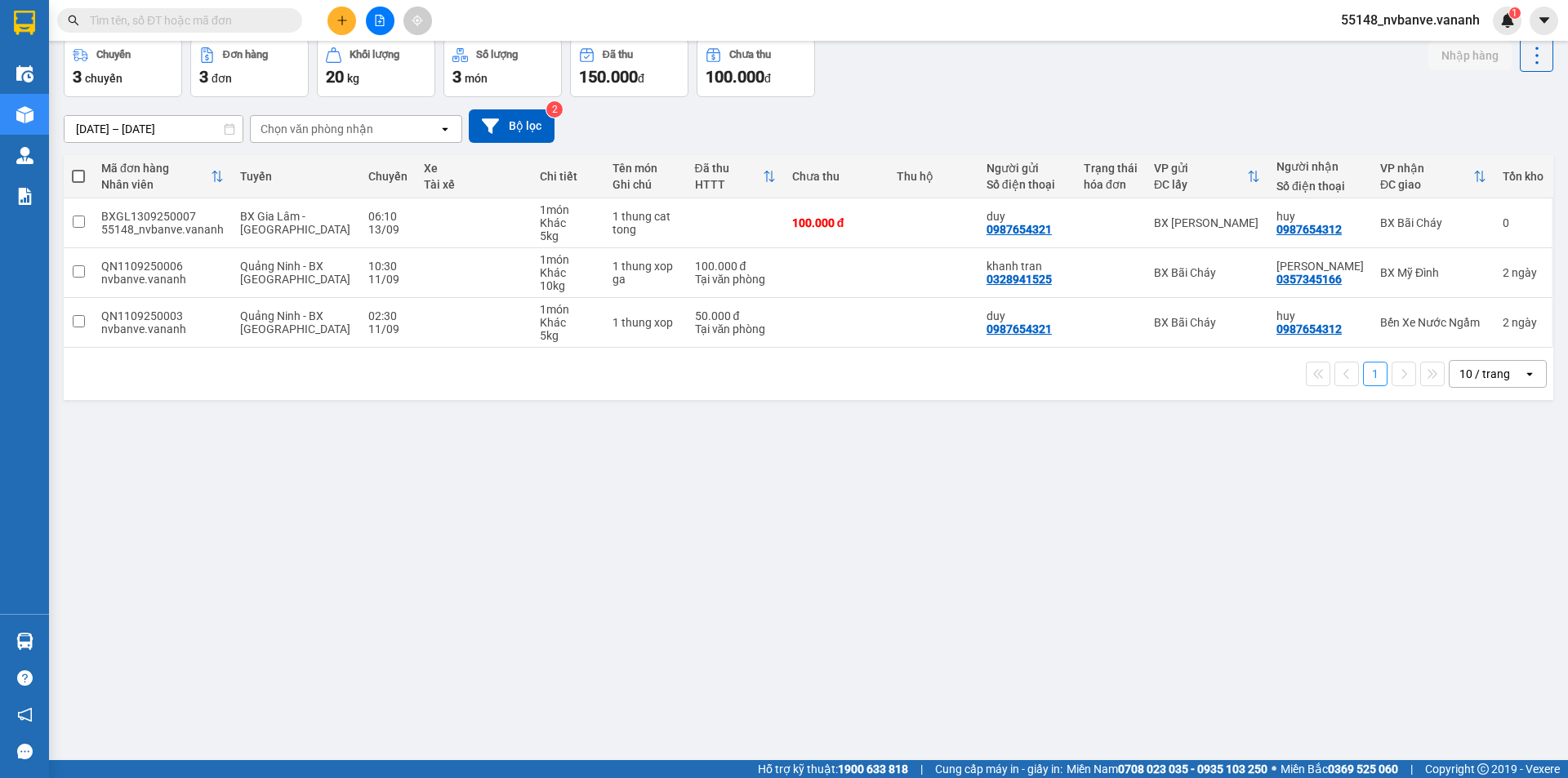
scroll to position [0, 0]
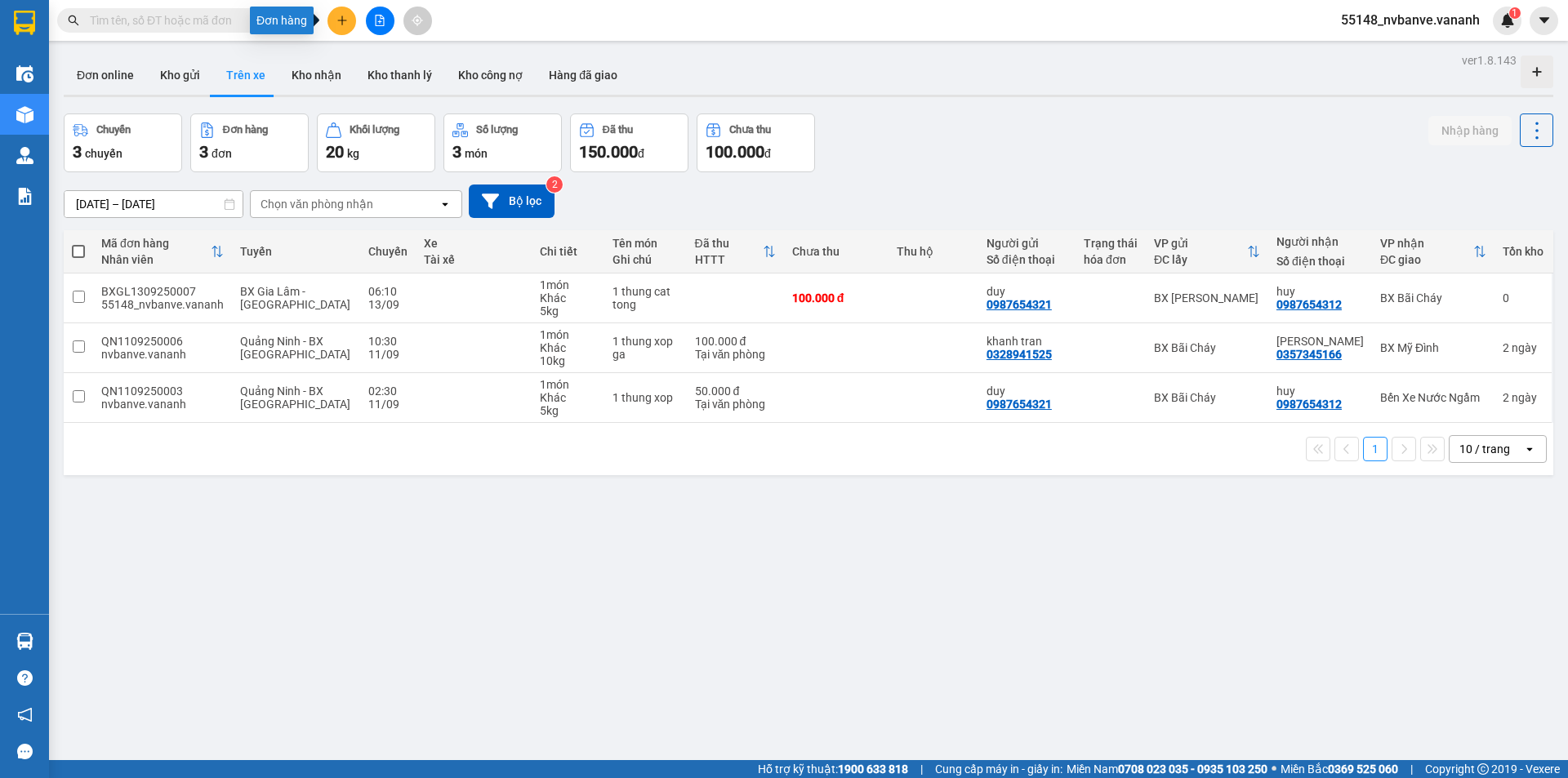
click at [338, 19] on icon "plus" at bounding box center [342, 21] width 12 height 12
click at [437, 66] on div "Tạo đơn hàng" at bounding box center [406, 61] width 71 height 18
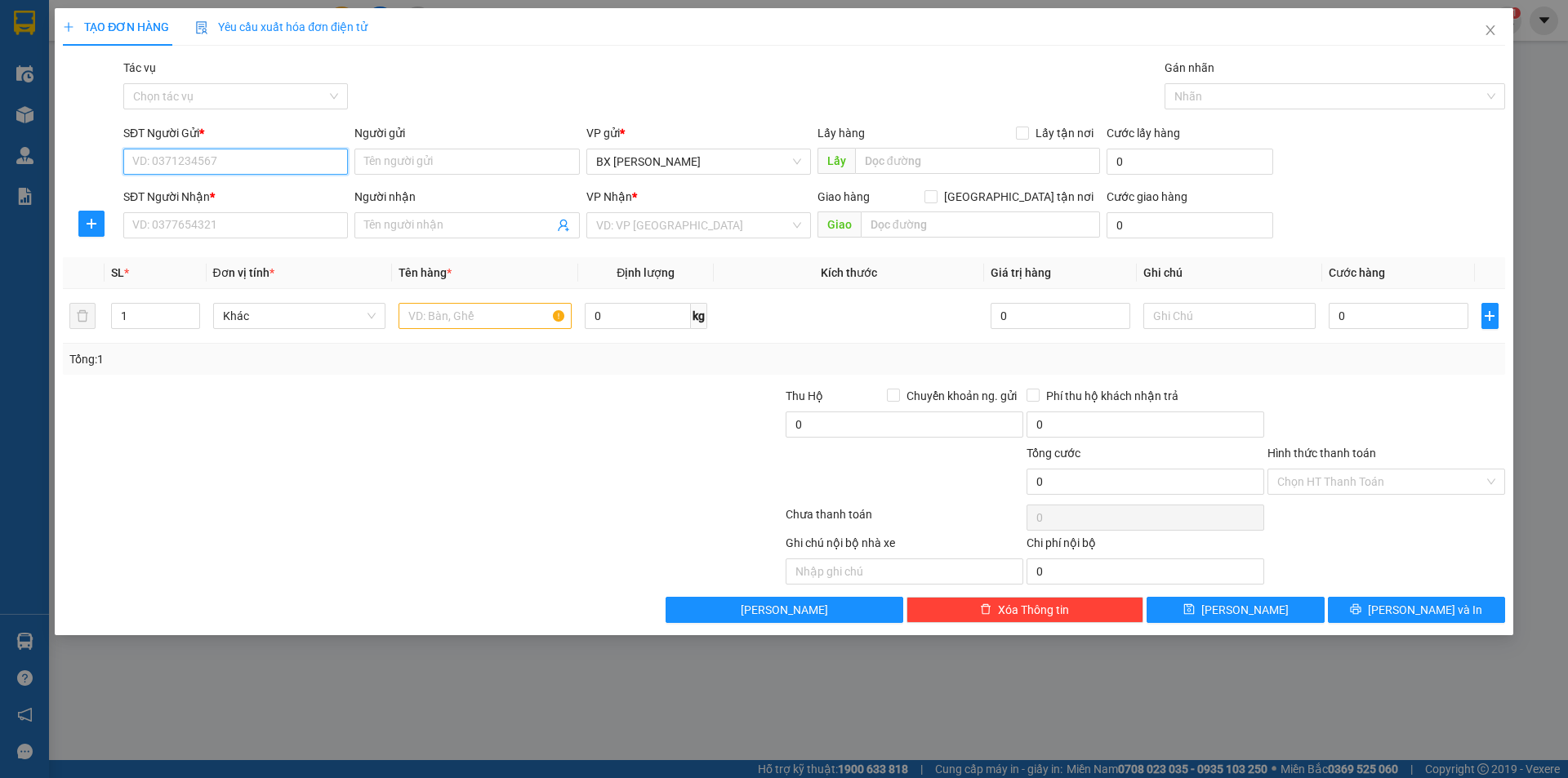
click at [295, 156] on input "SĐT Người Gửi *" at bounding box center [236, 161] width 225 height 26
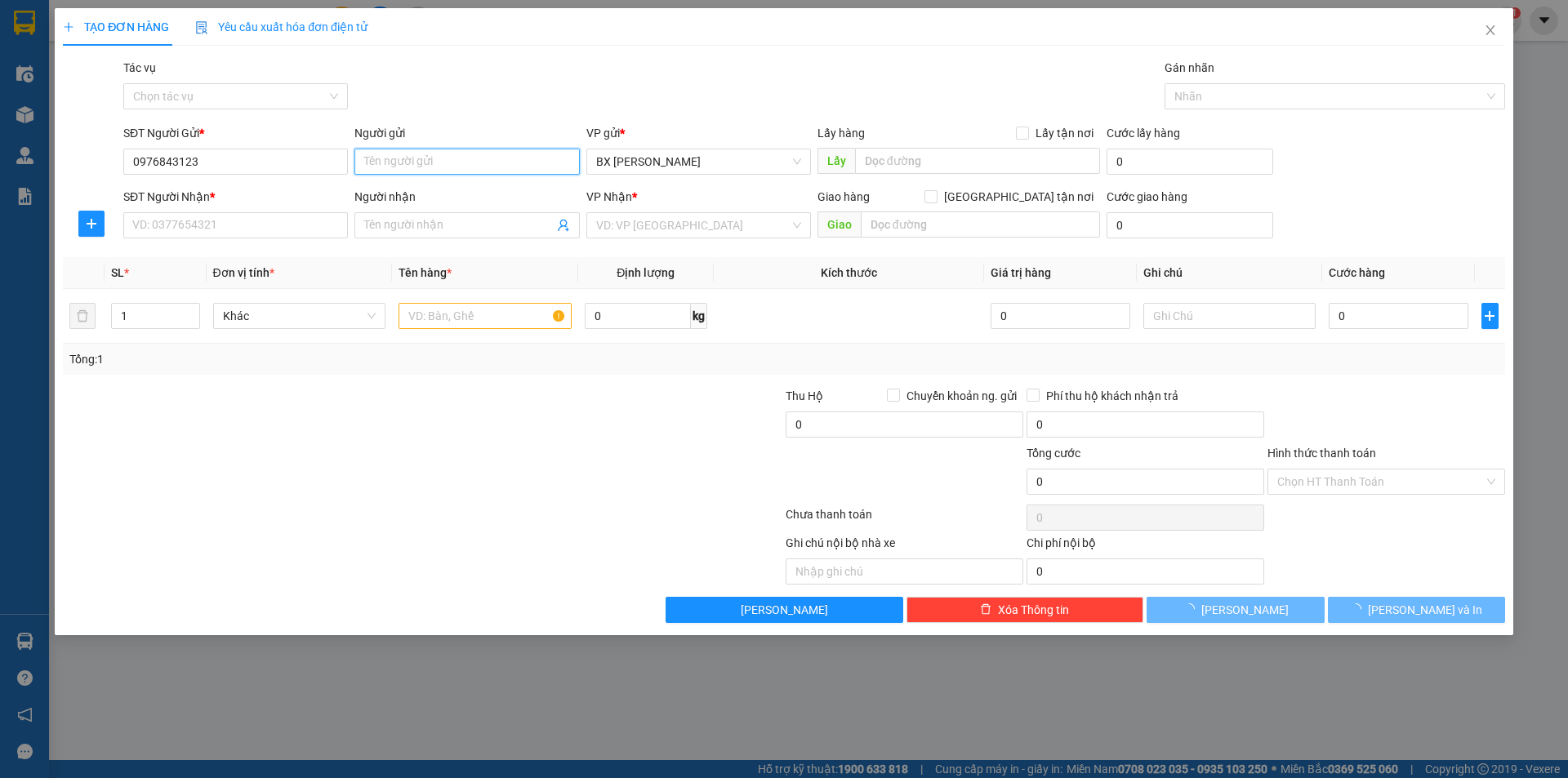
click at [444, 150] on input "Người gửi" at bounding box center [466, 161] width 225 height 26
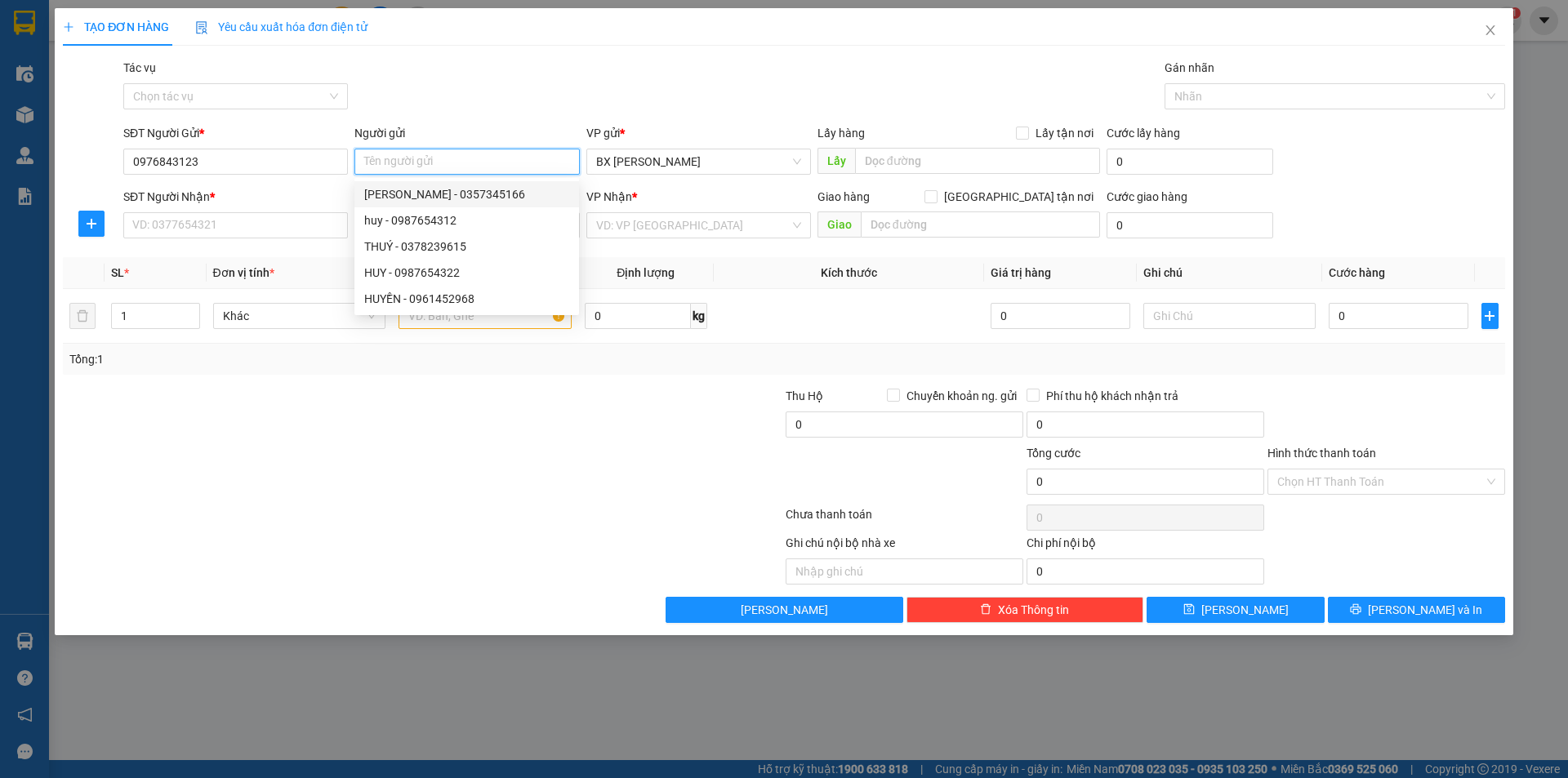
click at [473, 195] on div "[PERSON_NAME] - 0357345166" at bounding box center [467, 194] width 205 height 18
type input "0357345166"
type input "[PERSON_NAME]"
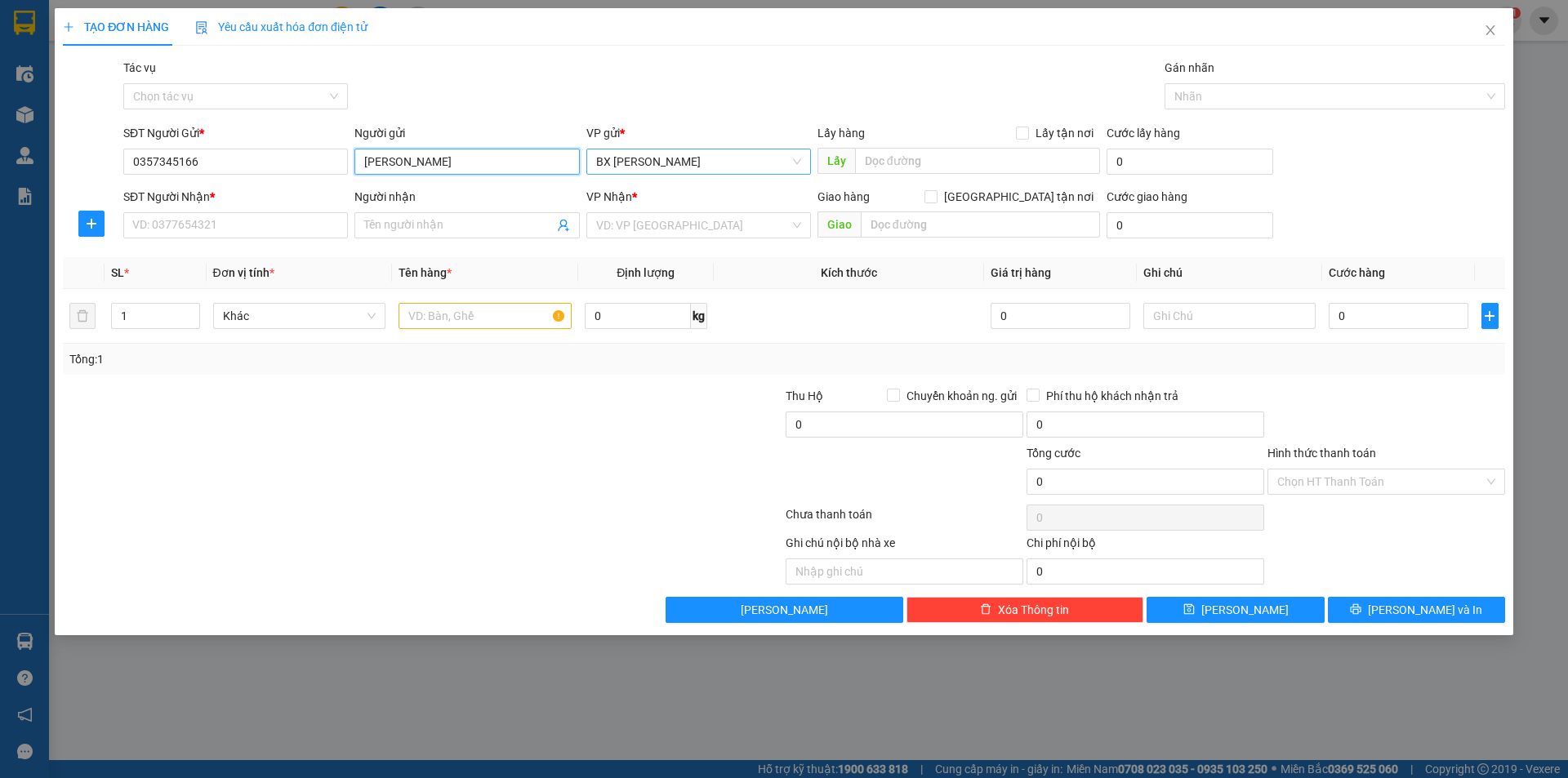
click at [676, 161] on span "BX [PERSON_NAME]" at bounding box center [699, 161] width 205 height 24
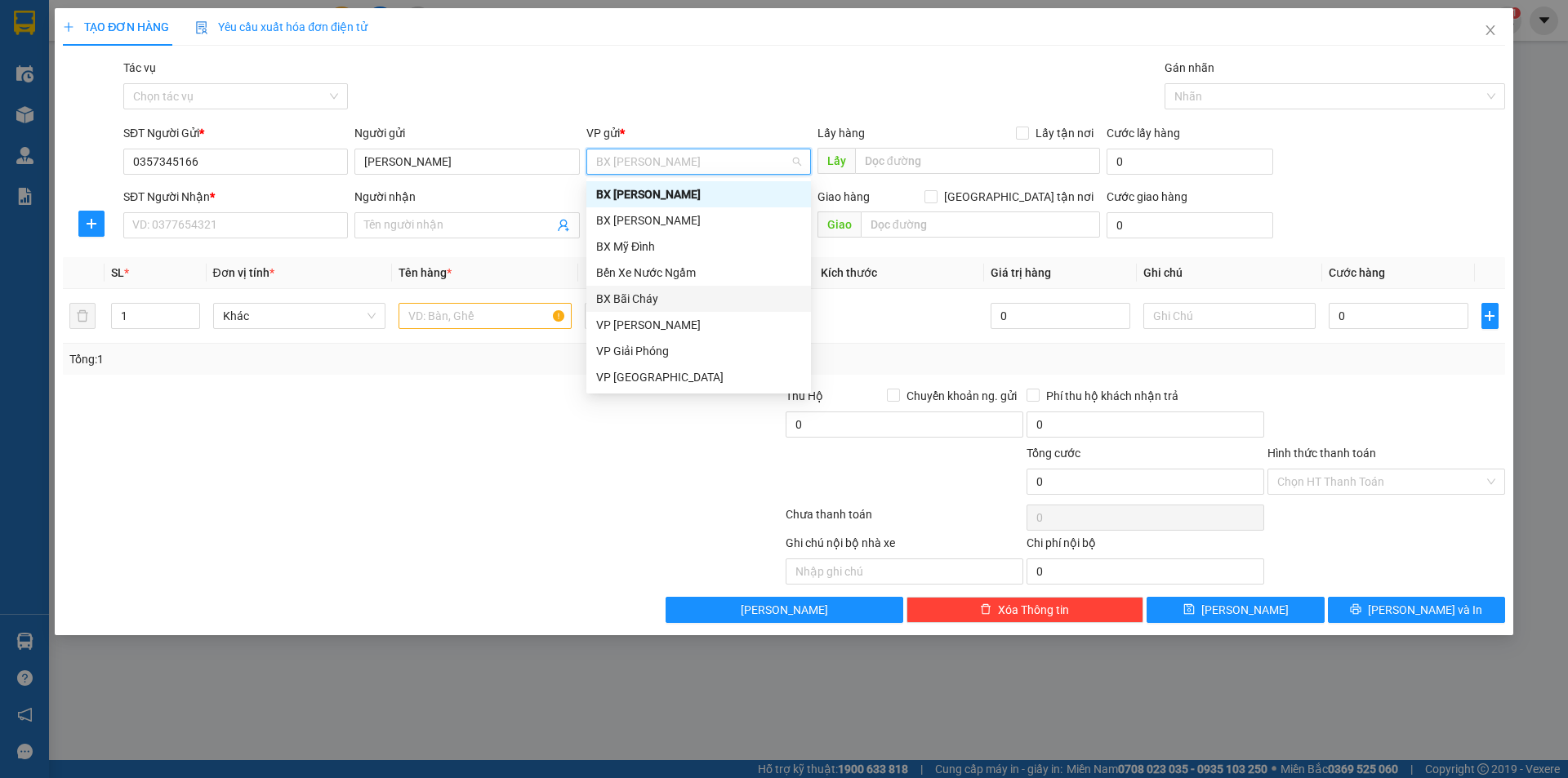
click at [696, 294] on div "BX Bãi Cháy" at bounding box center [699, 298] width 205 height 18
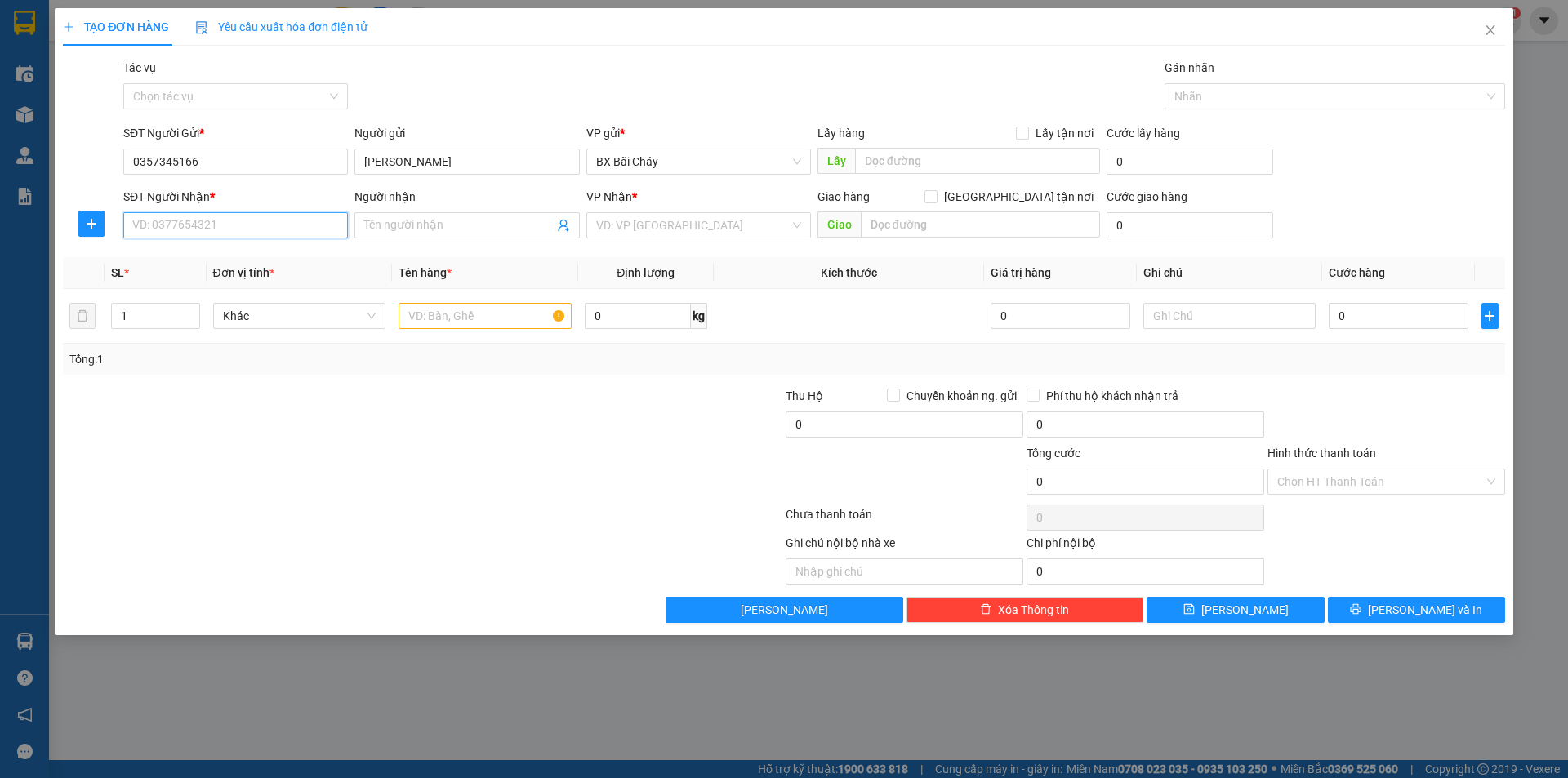
click at [240, 236] on input "SĐT Người Nhận *" at bounding box center [236, 225] width 225 height 26
click at [414, 214] on span at bounding box center [466, 225] width 225 height 26
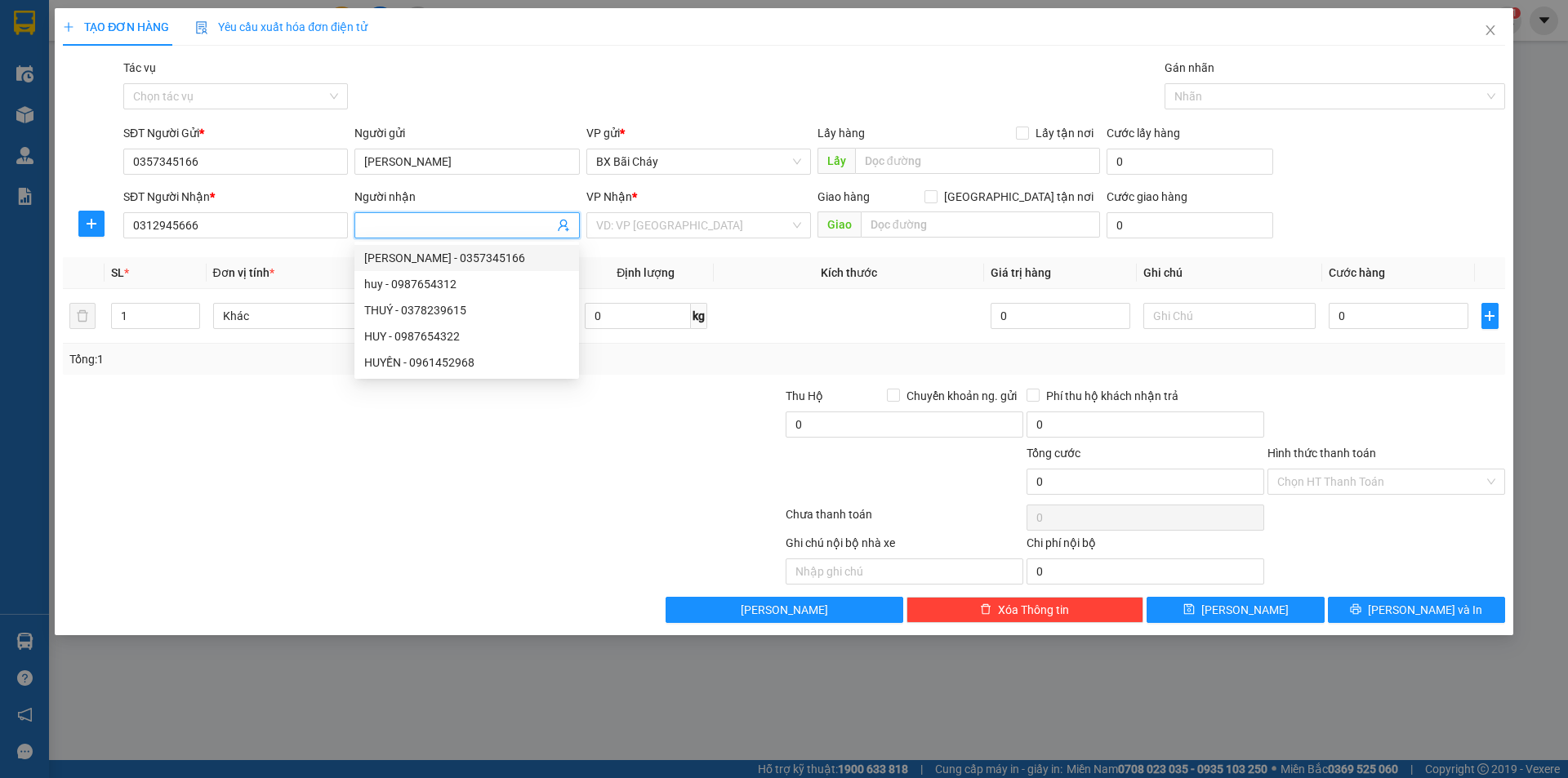
click at [498, 279] on div "huy - 0987654312" at bounding box center [467, 283] width 205 height 18
type input "0987654312"
type input "huy"
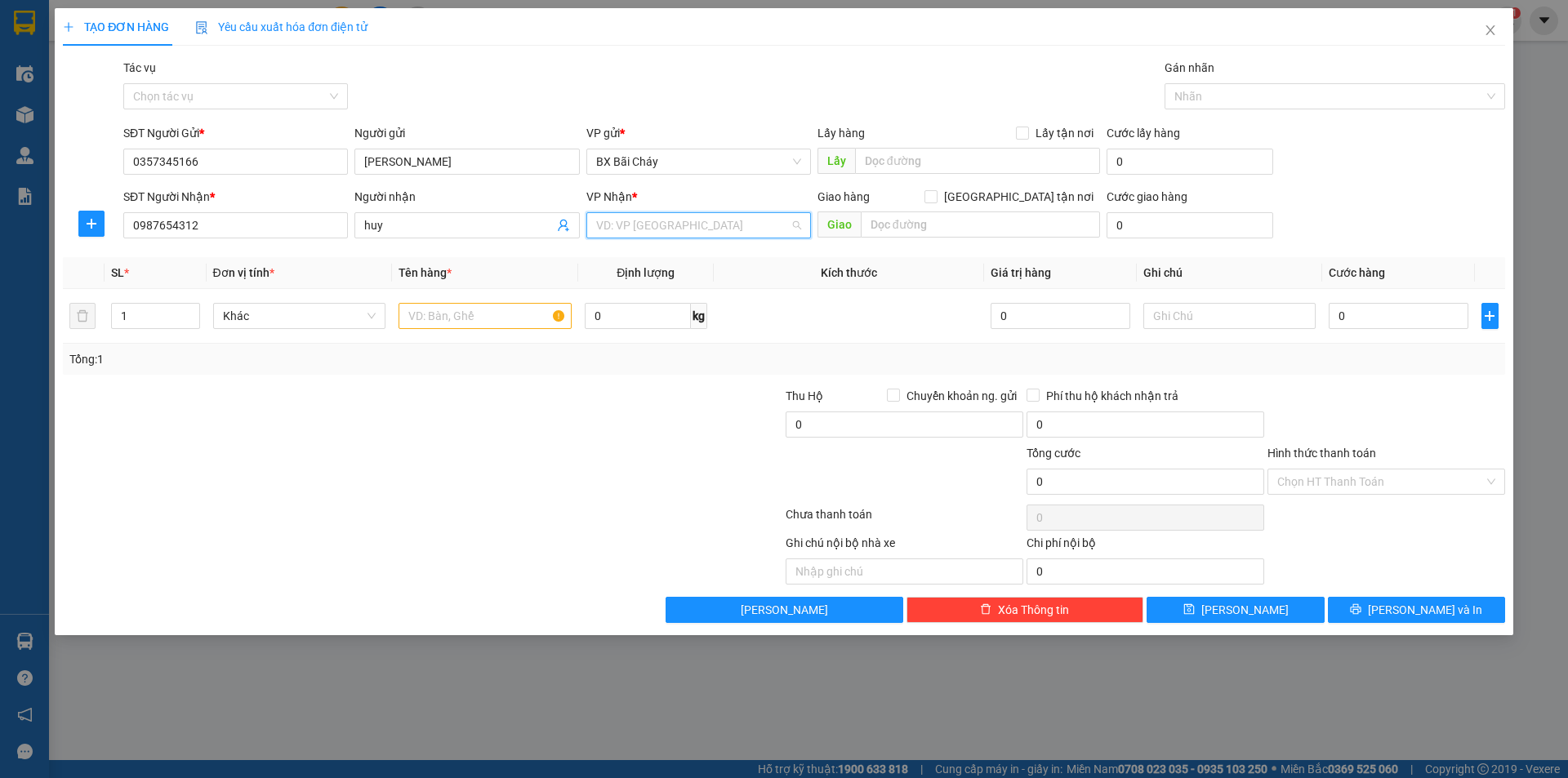
click at [645, 221] on input "search" at bounding box center [693, 225] width 194 height 24
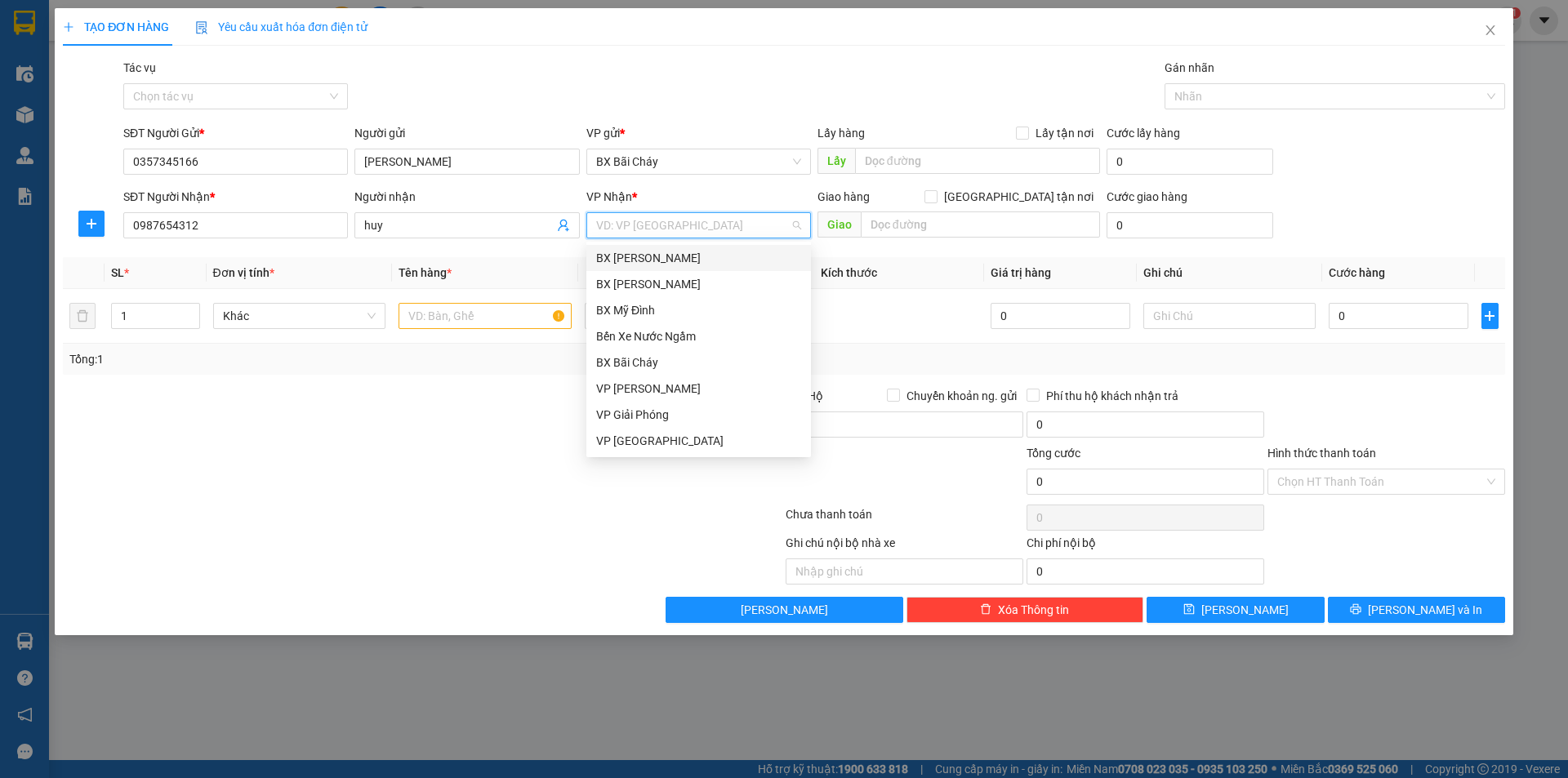
click at [701, 253] on div "BX [PERSON_NAME]" at bounding box center [699, 258] width 205 height 18
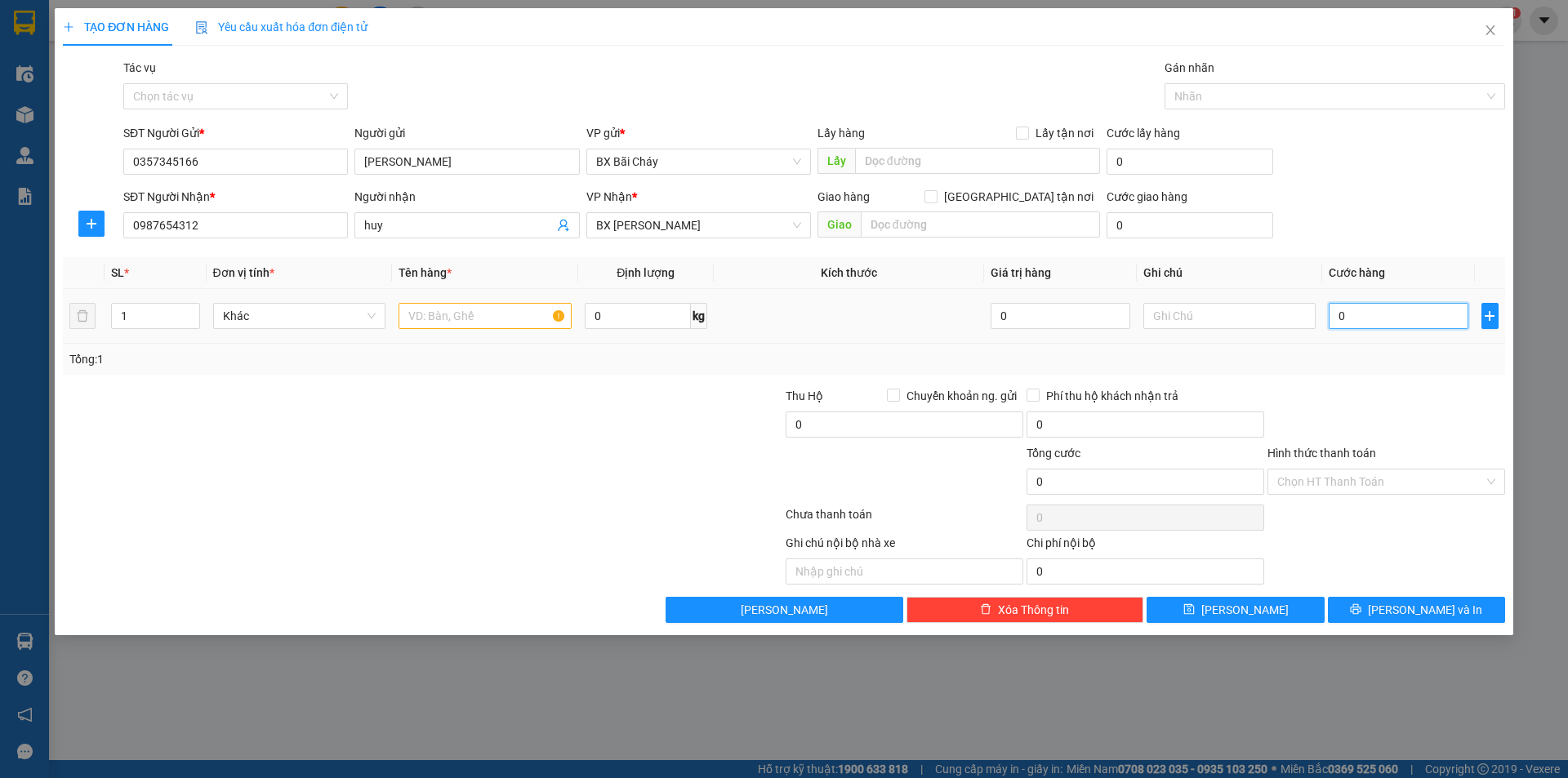
click at [1376, 311] on input "0" at bounding box center [1398, 316] width 139 height 26
type input "1"
type input "10"
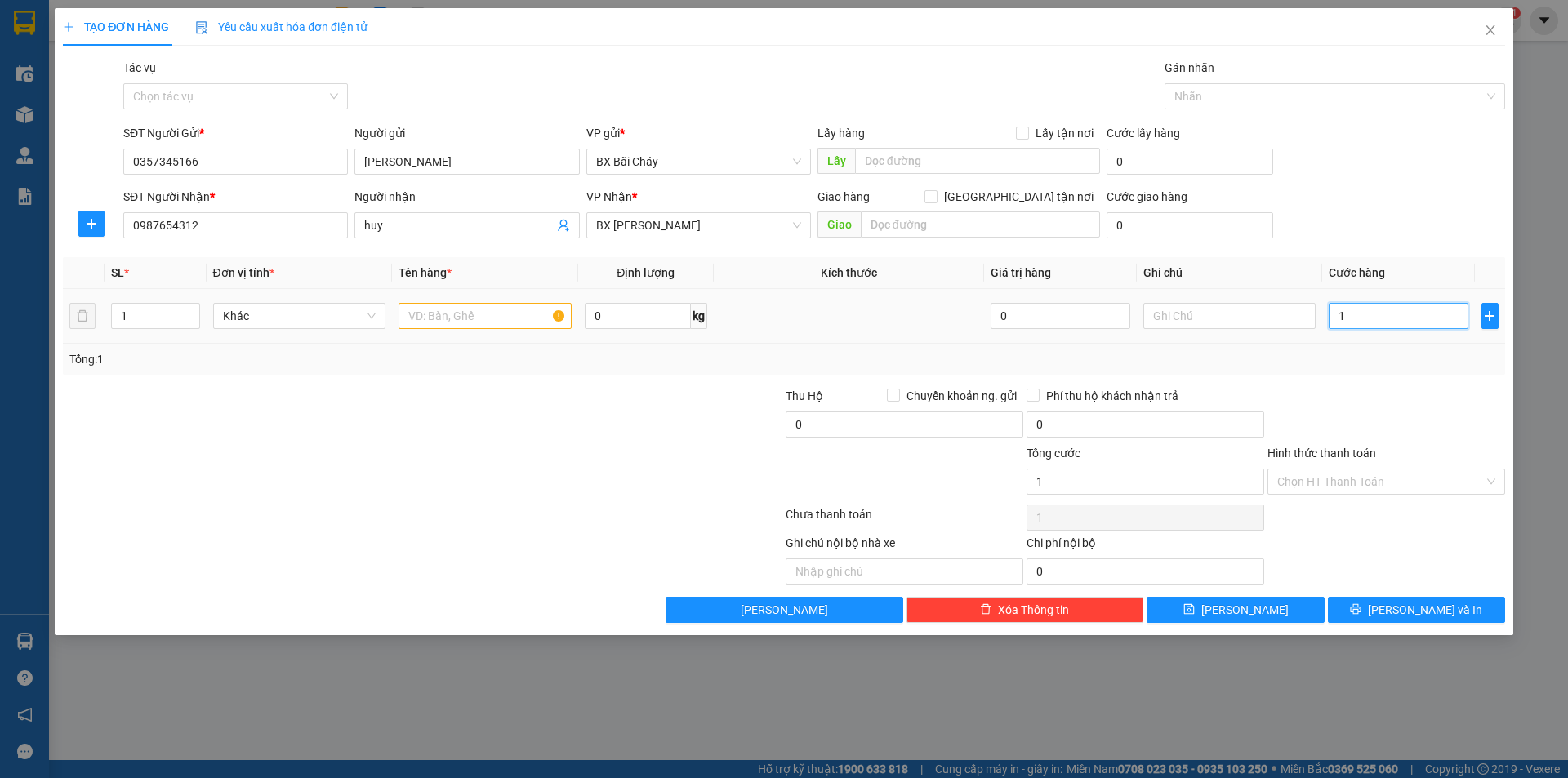
type input "10"
type input "100"
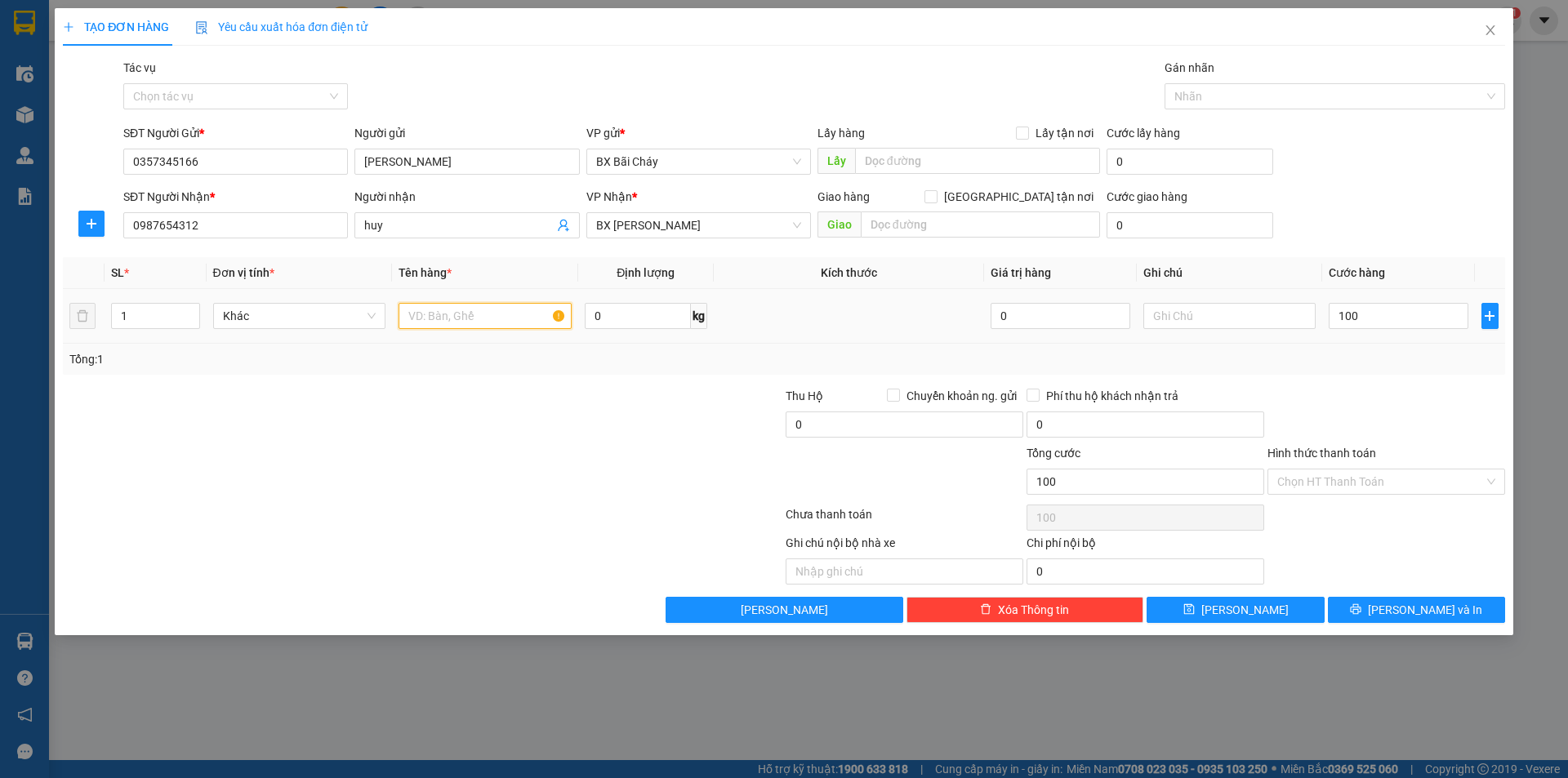
type input "100.000"
click at [467, 315] on input "text" at bounding box center [485, 316] width 173 height 26
type input "1 thang xop"
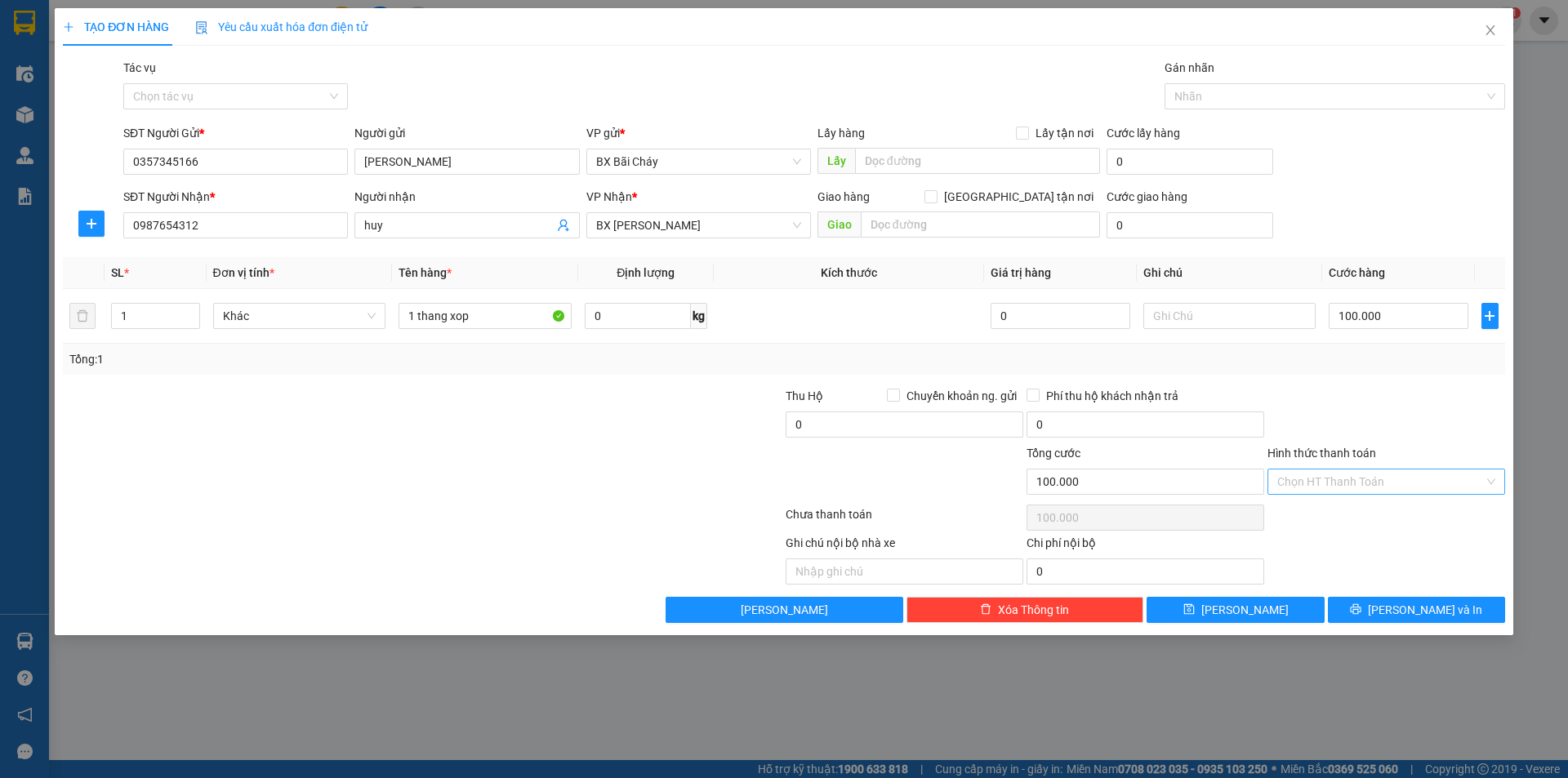
click at [1369, 474] on input "Hình thức thanh toán" at bounding box center [1379, 481] width 206 height 24
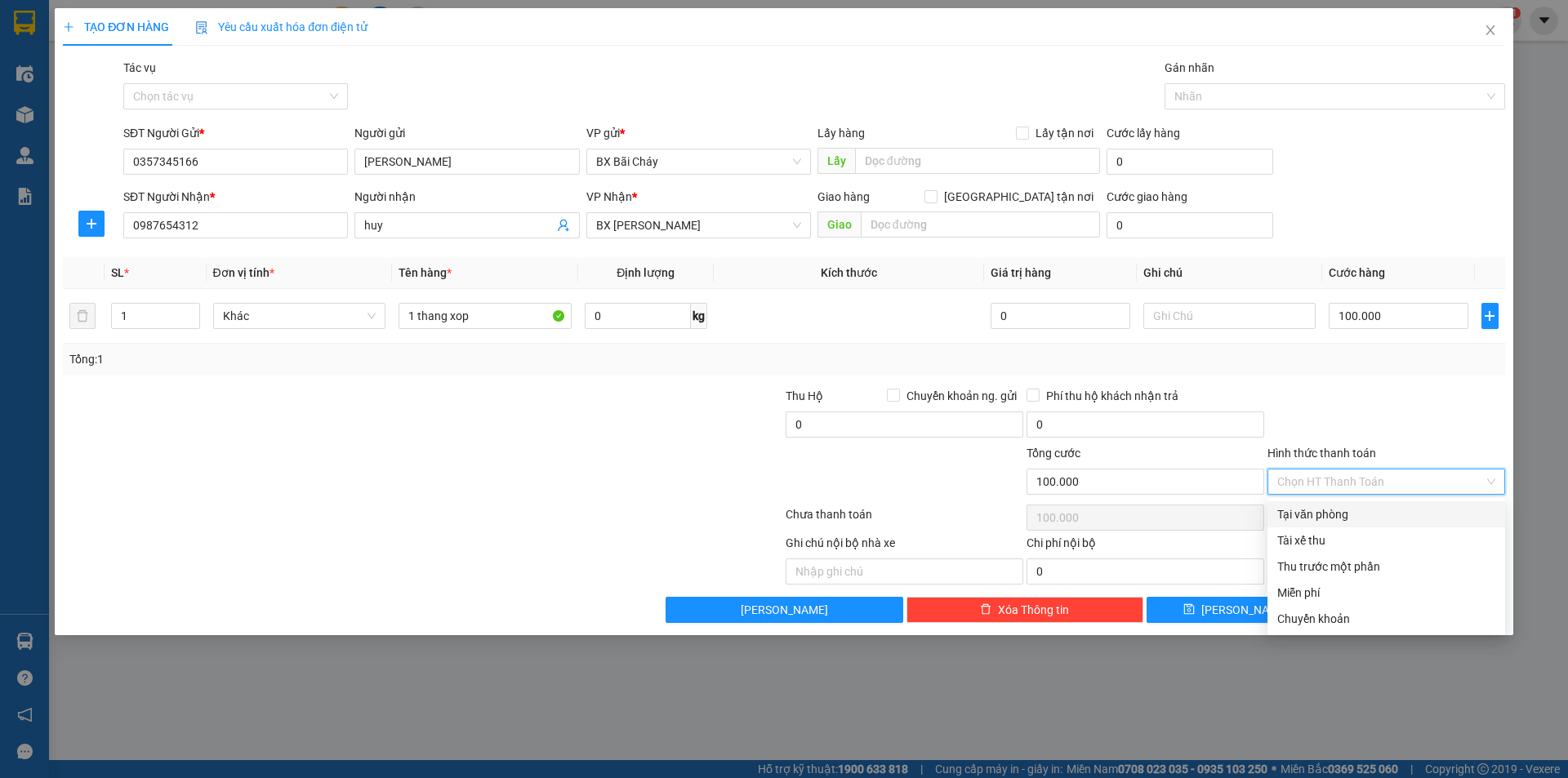
click at [1313, 511] on div "Tại văn phòng" at bounding box center [1385, 514] width 218 height 18
type input "0"
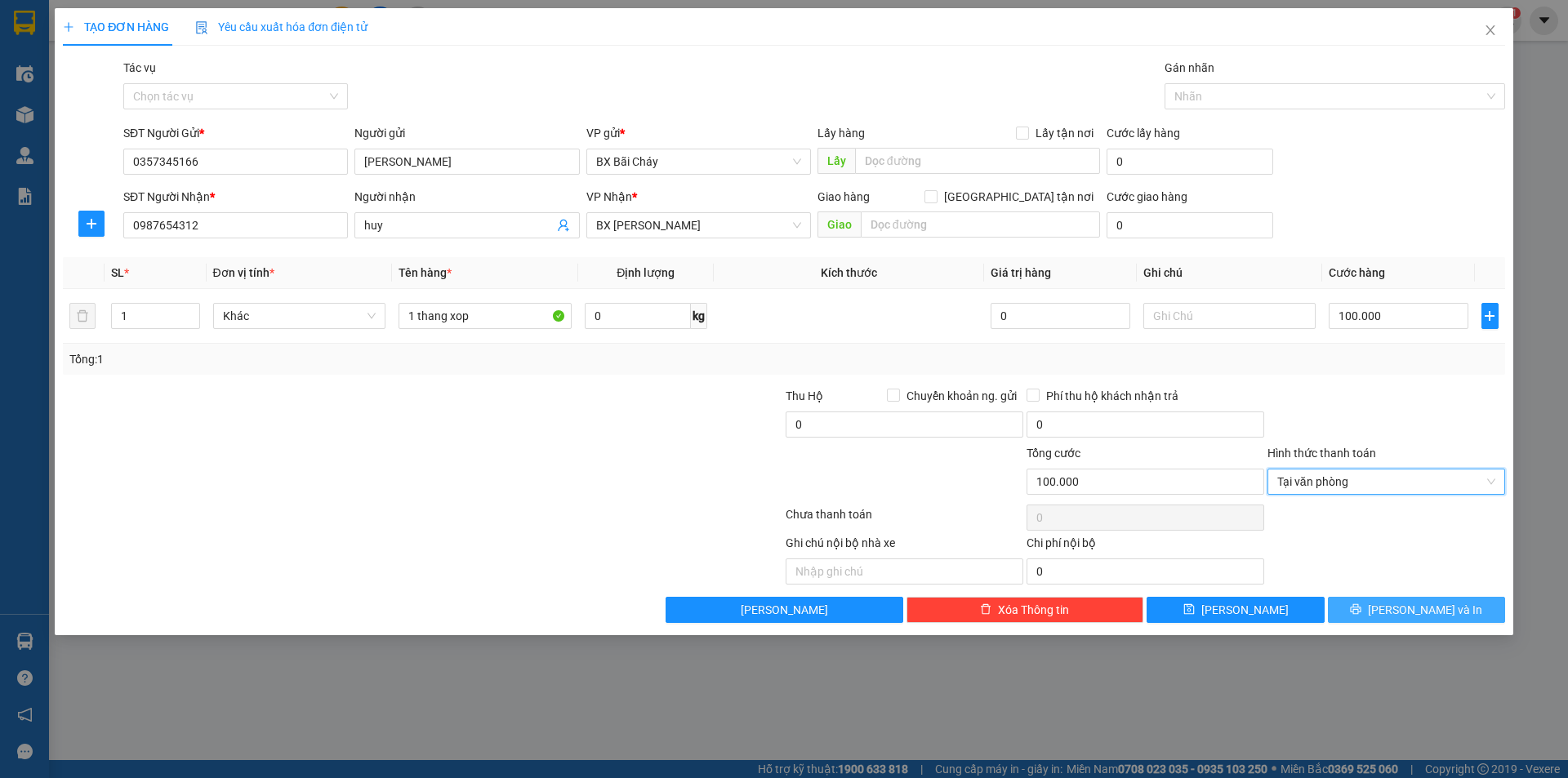
click at [1365, 607] on button "[PERSON_NAME] và In" at bounding box center [1416, 610] width 177 height 26
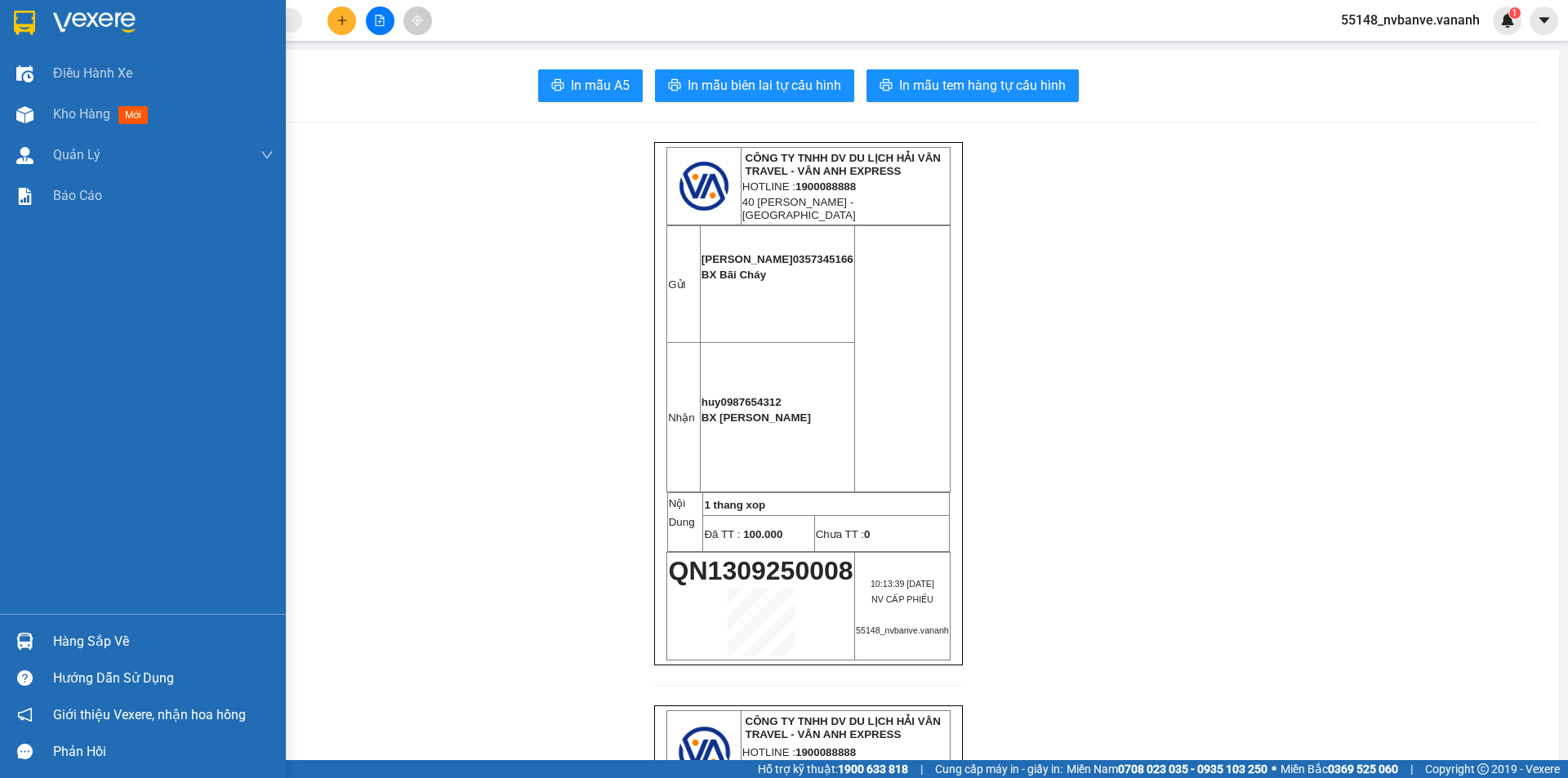
click at [44, 17] on div at bounding box center [143, 26] width 285 height 53
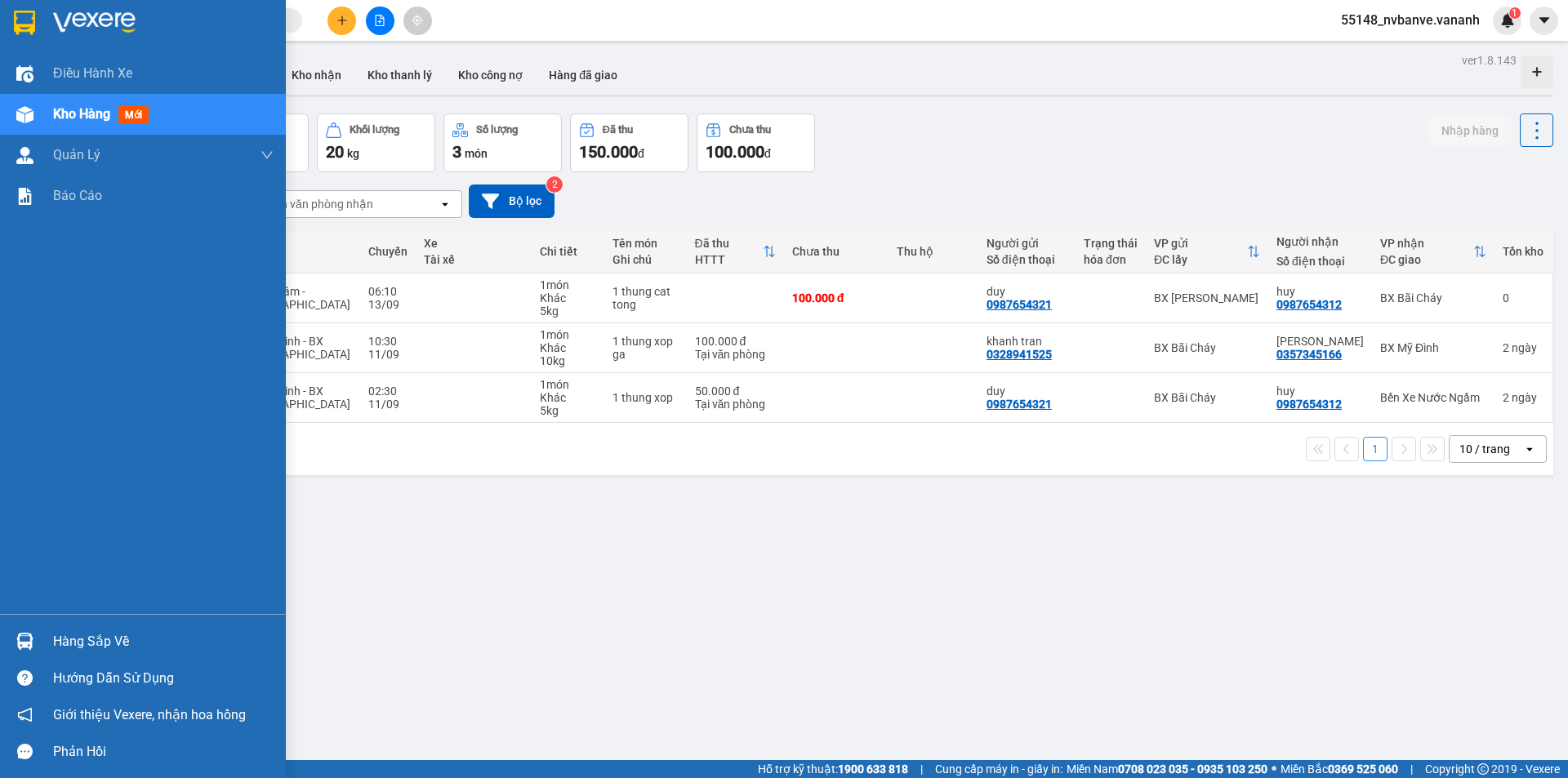
click at [35, 645] on div at bounding box center [24, 640] width 28 height 28
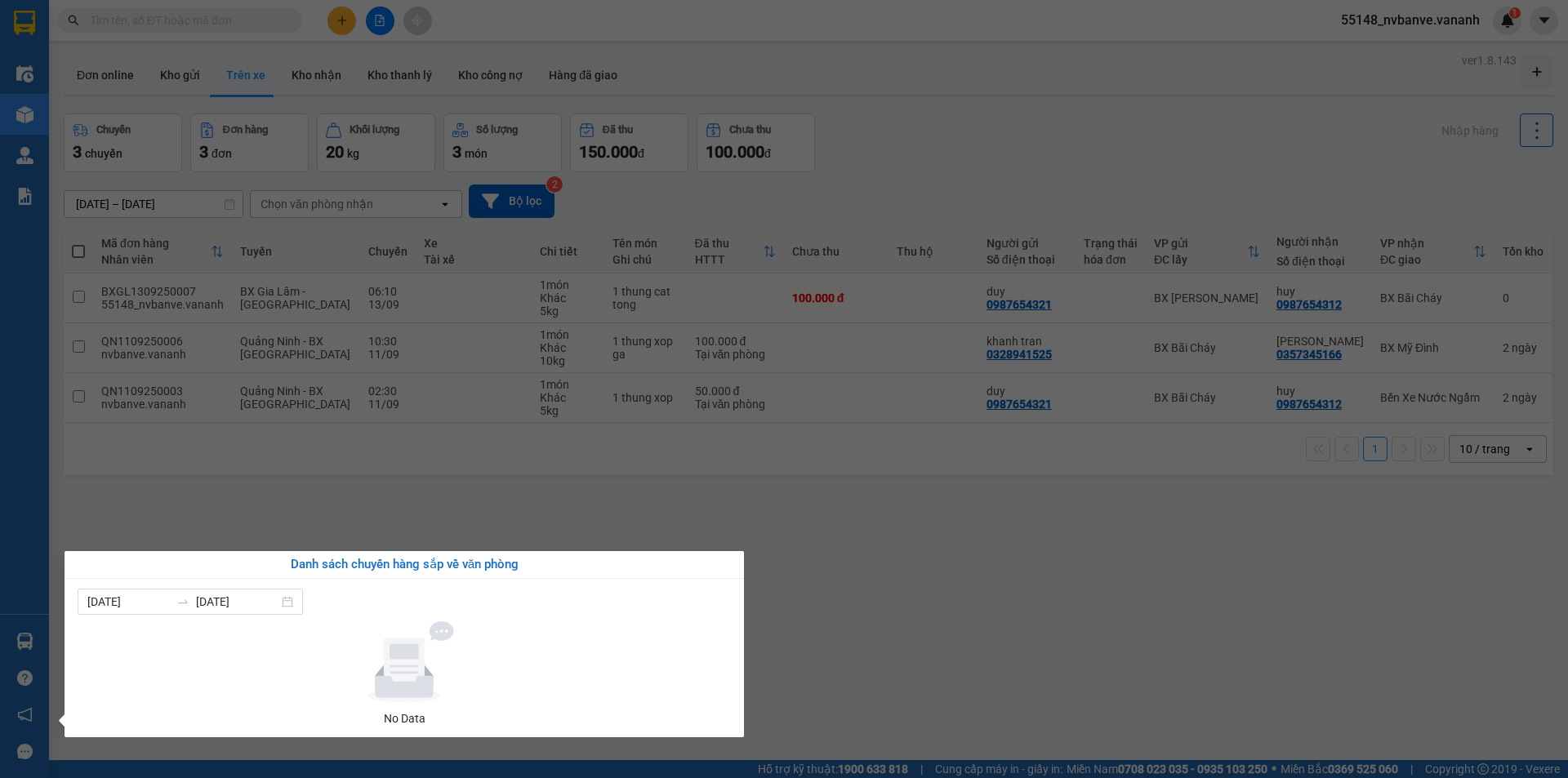
click at [507, 445] on section "Kết quả tìm kiếm ( 7 ) Bộ lọc Mã ĐH Trạng thái Món hàng Thu hộ Tổng cước Chưa c…" at bounding box center [784, 389] width 1568 height 778
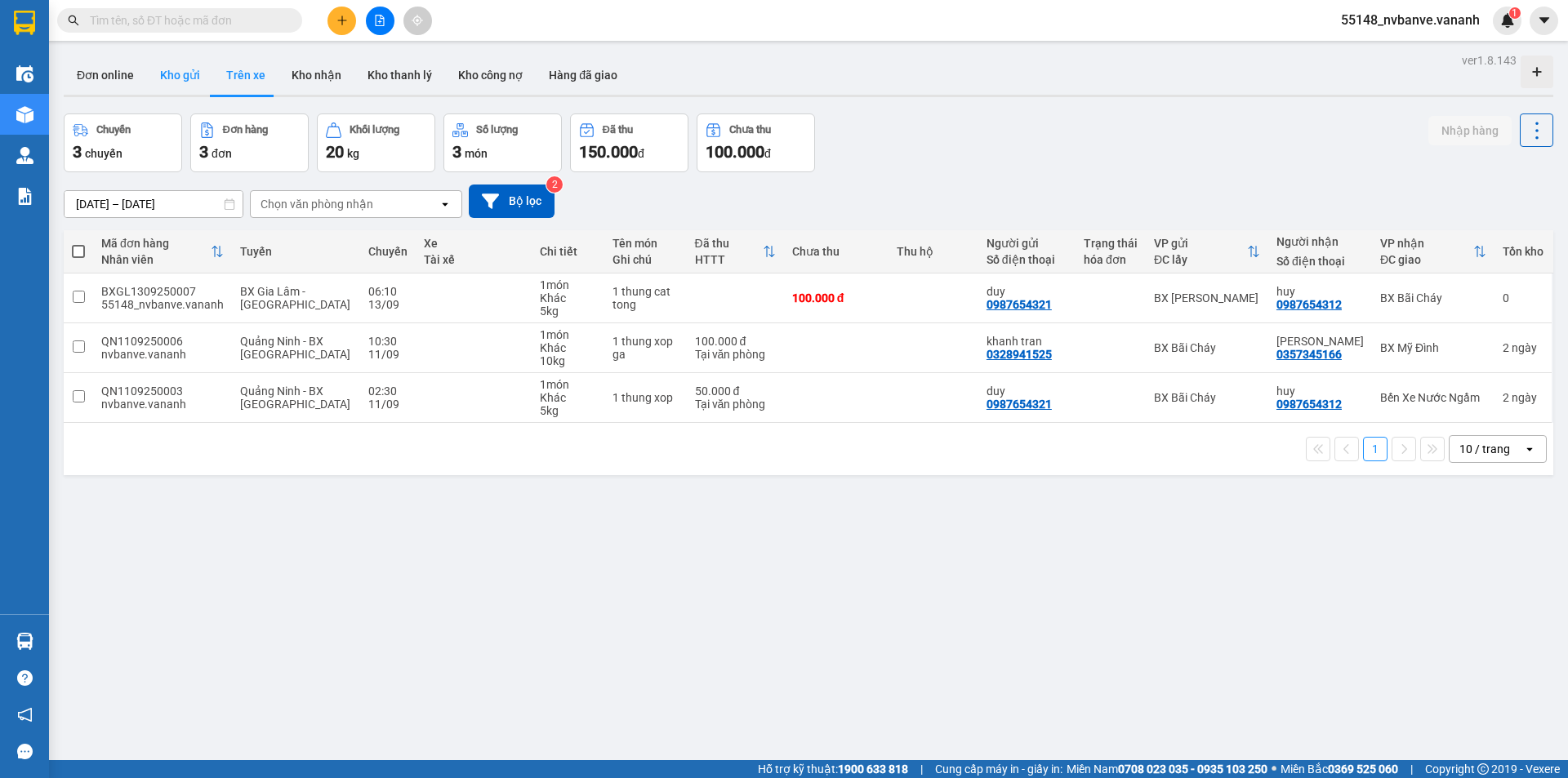
click at [184, 79] on button "Kho gửi" at bounding box center [180, 75] width 66 height 39
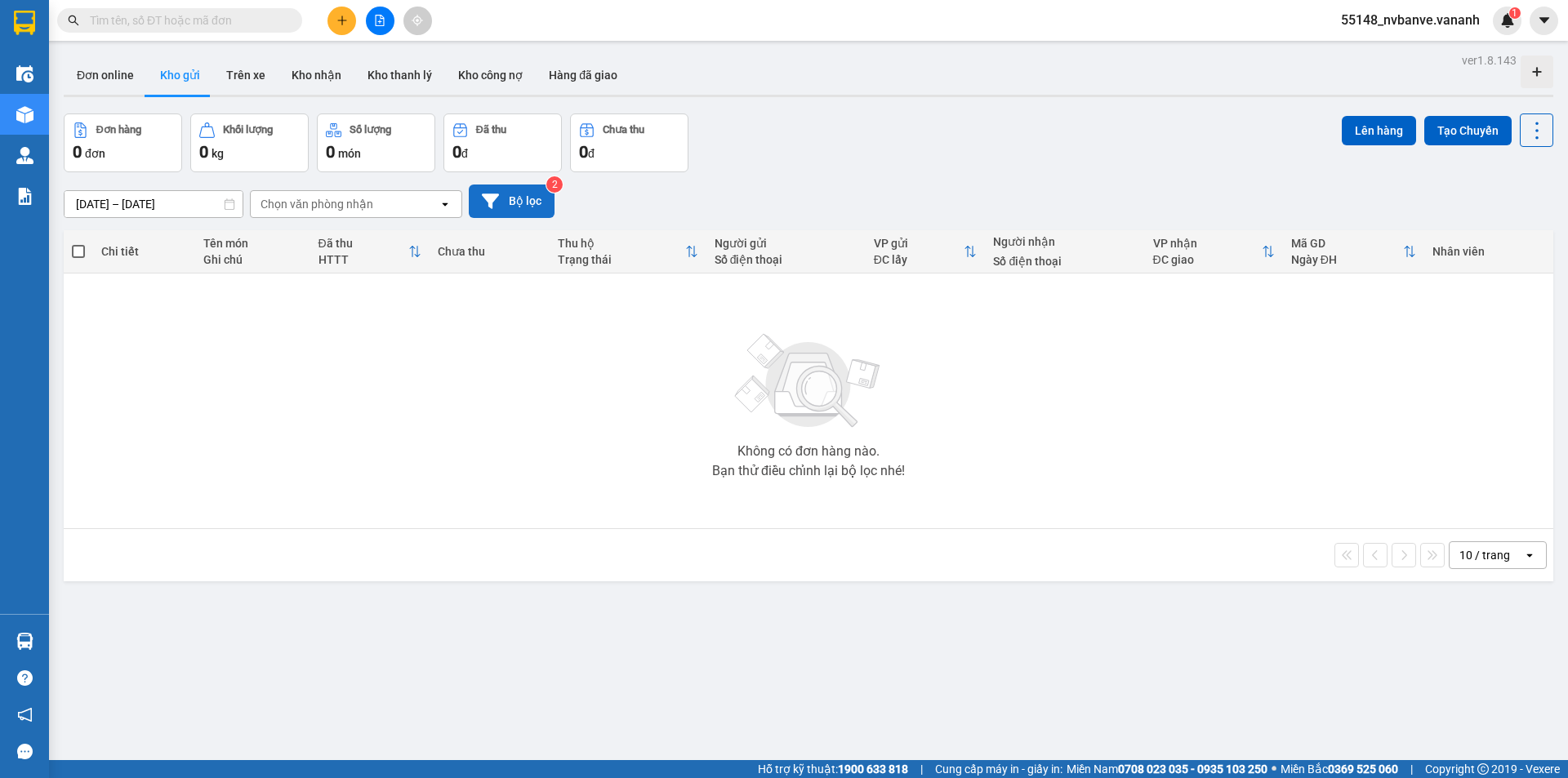
click at [482, 195] on button "Bộ lọc" at bounding box center [511, 201] width 86 height 33
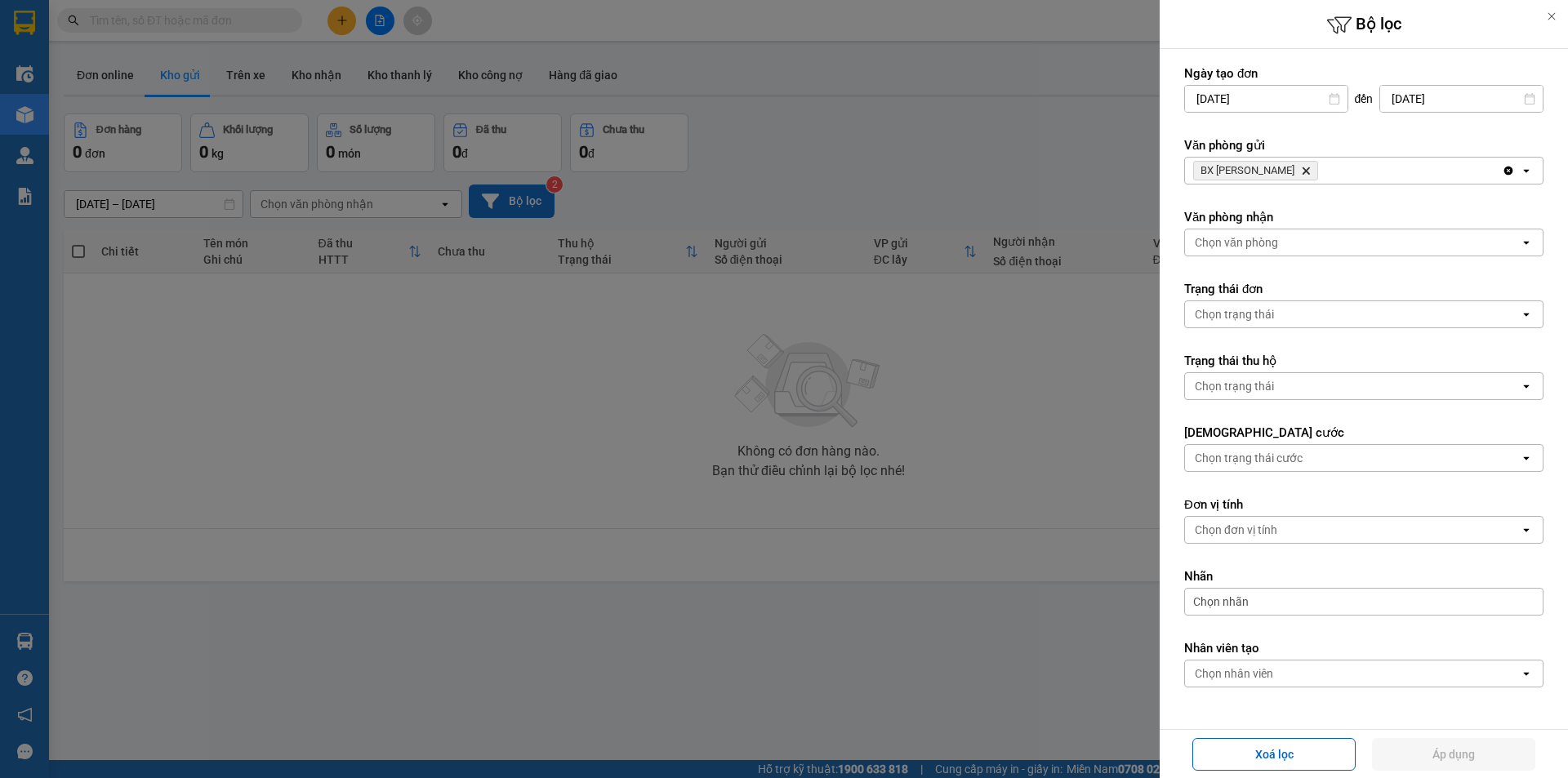
click at [1312, 172] on div "BX Gia Lâm Delete" at bounding box center [1343, 170] width 317 height 26
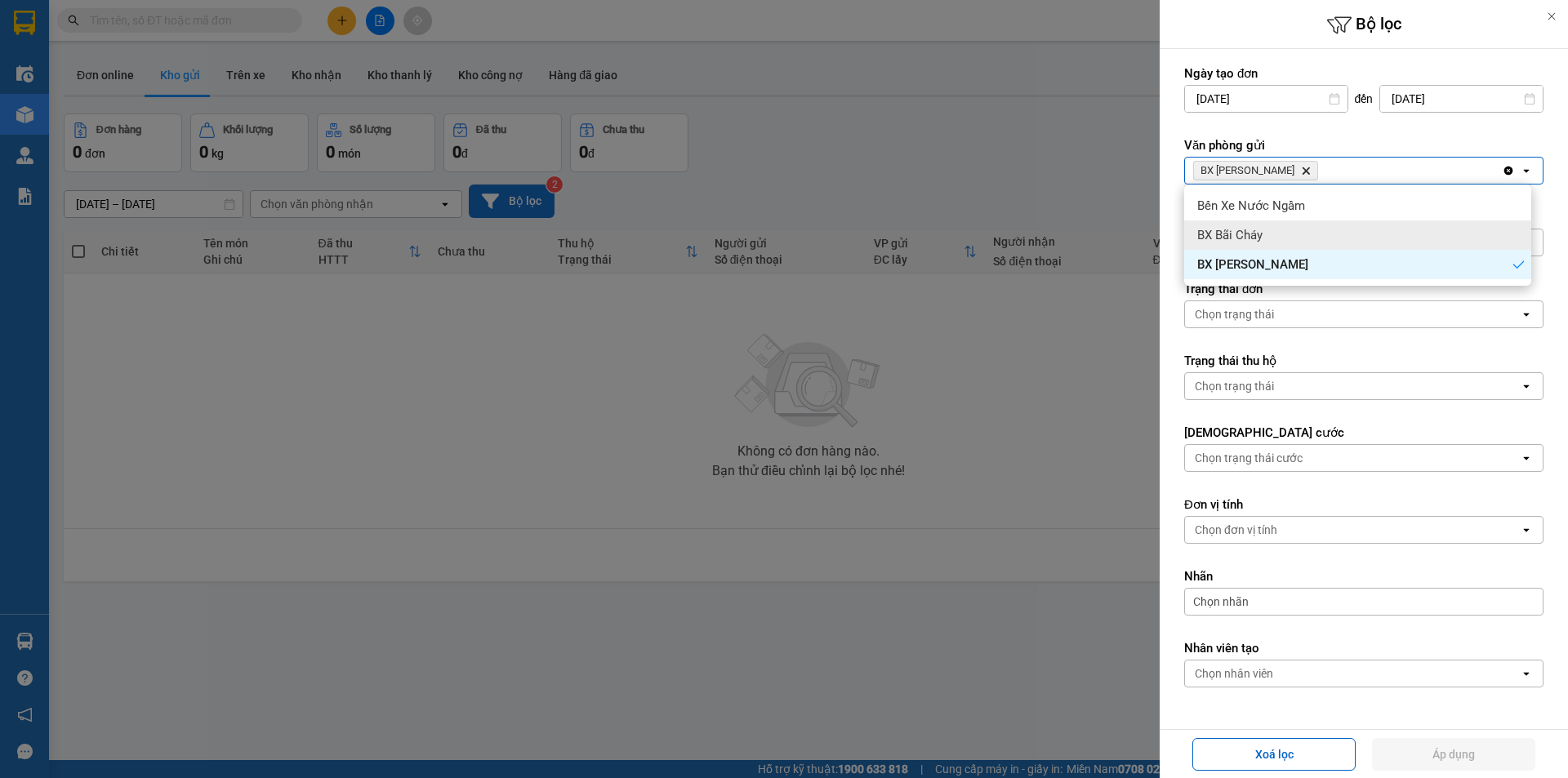
click at [1284, 231] on div "BX Bãi Cháy" at bounding box center [1357, 236] width 347 height 29
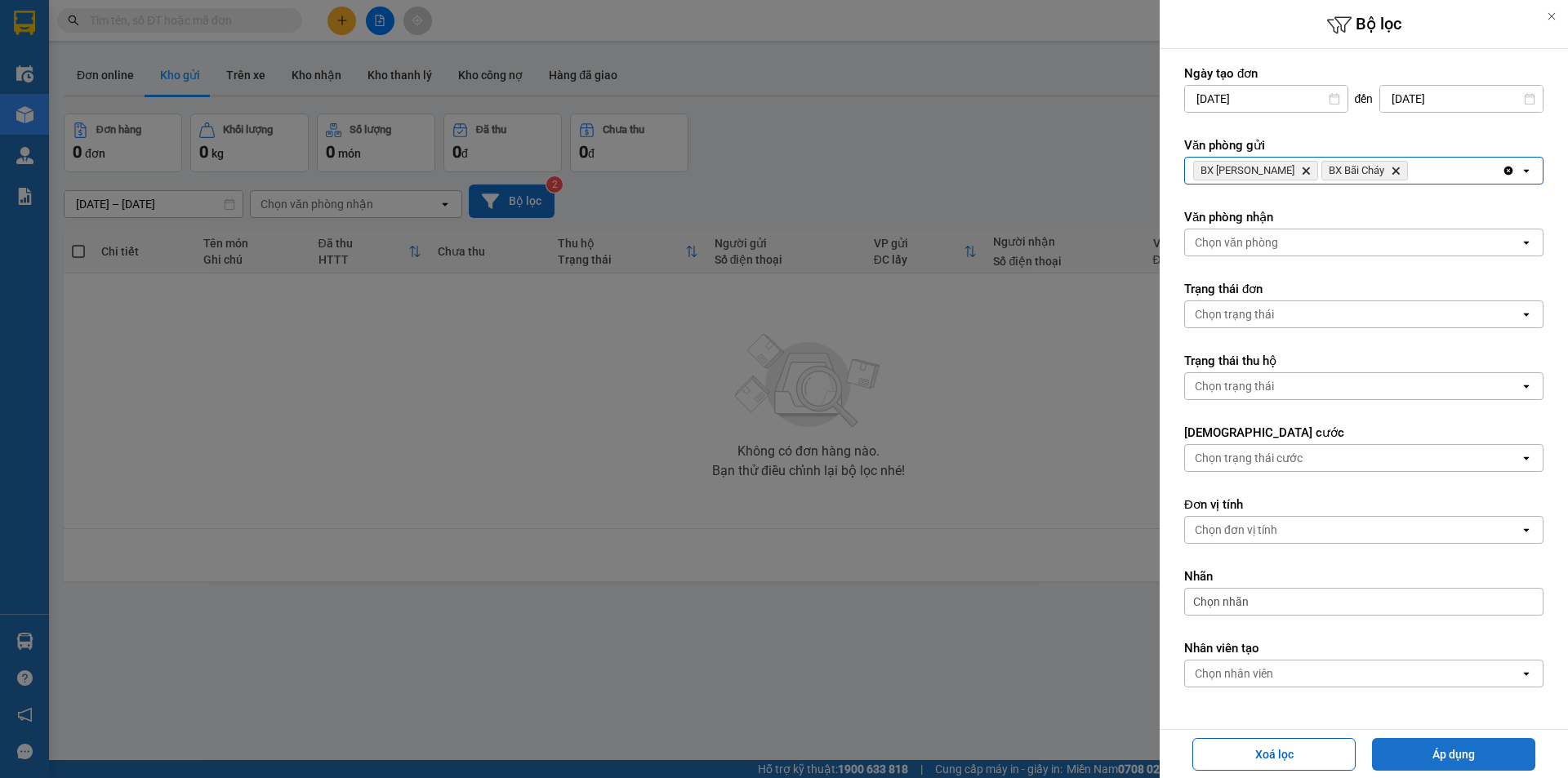
click at [1423, 752] on button "Áp dụng" at bounding box center [1453, 754] width 163 height 32
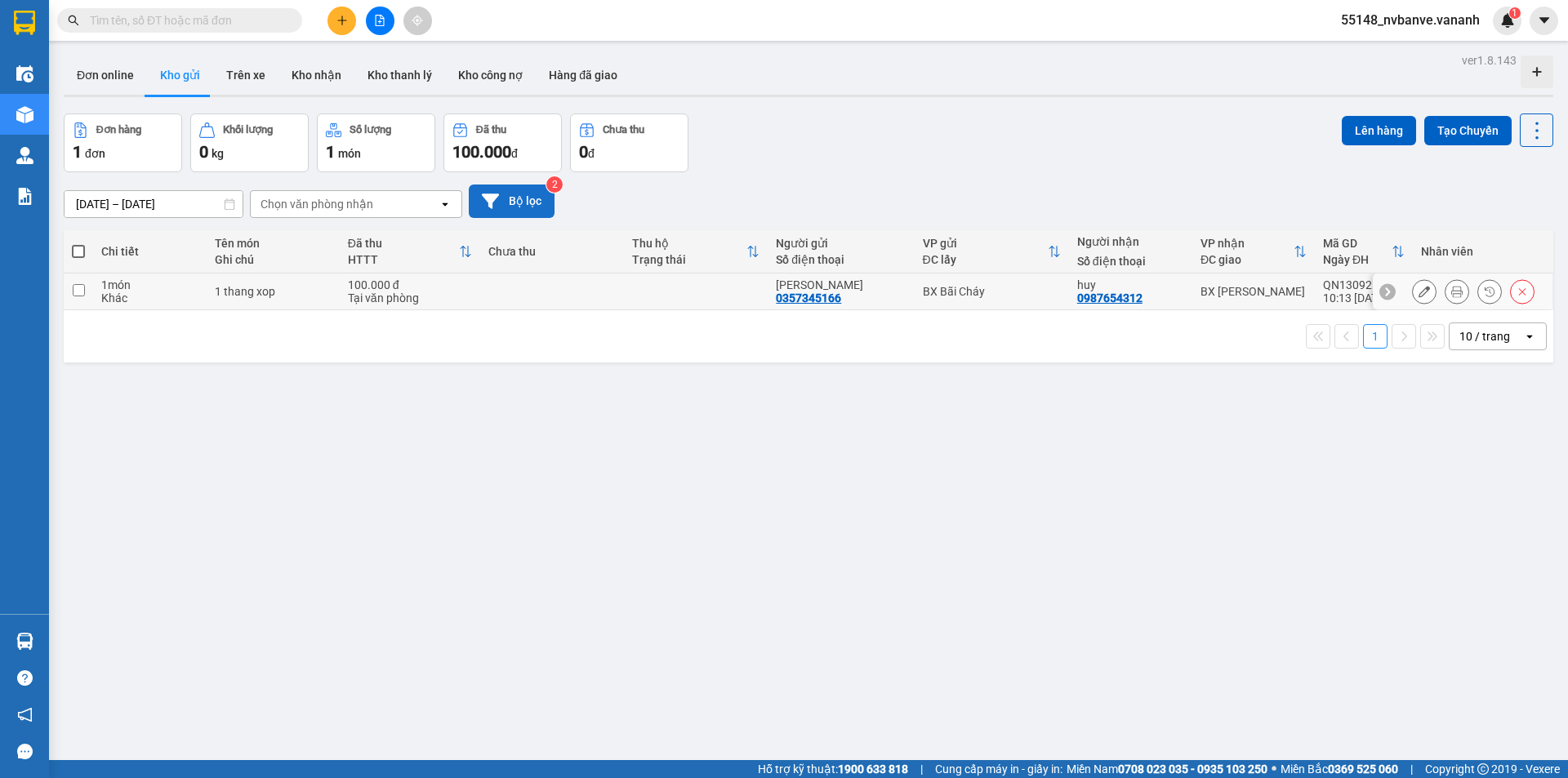
click at [1418, 292] on icon at bounding box center [1424, 291] width 12 height 12
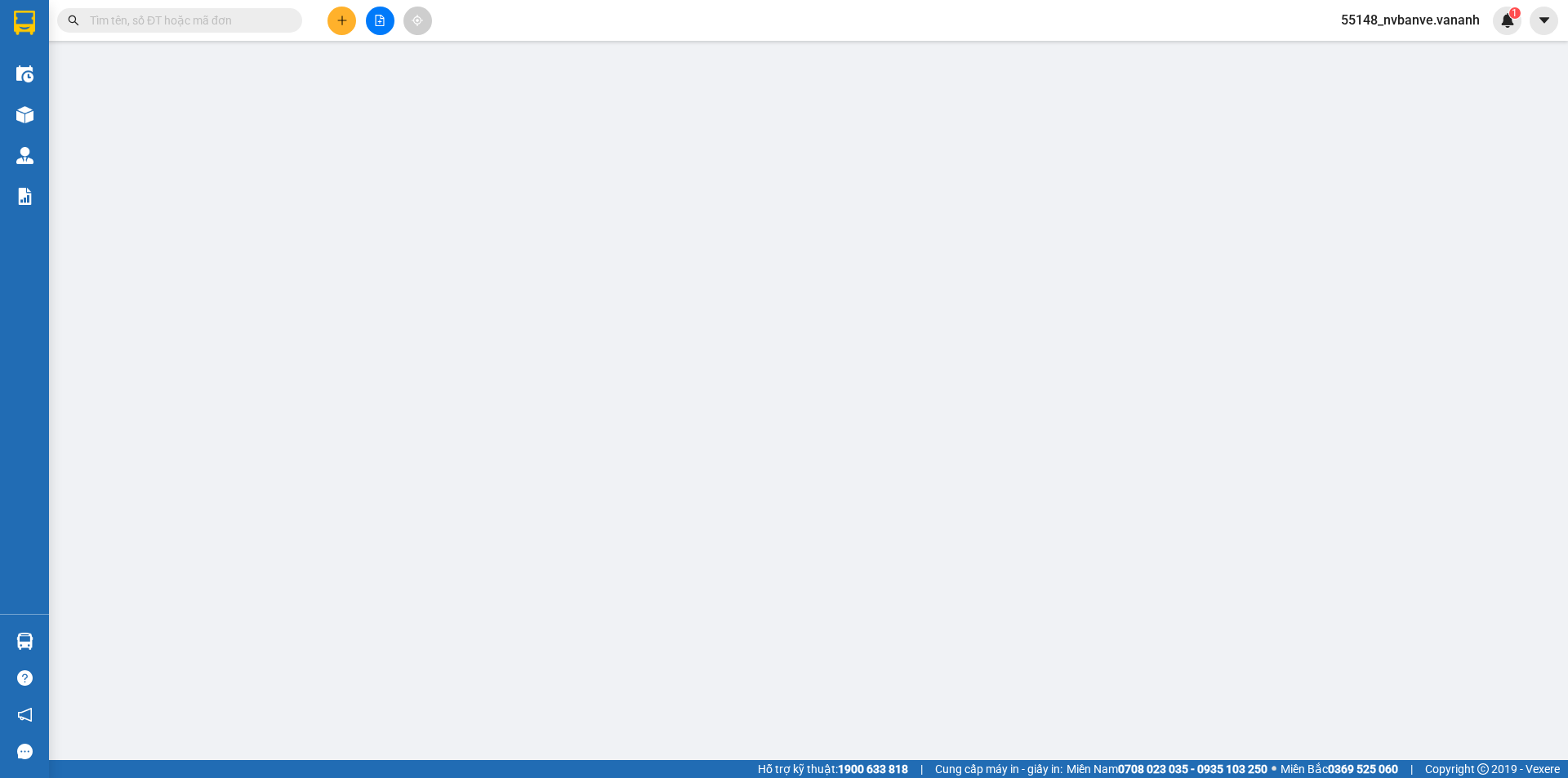
type input "0357345166"
type input "[PERSON_NAME]"
type input "0987654312"
type input "huy"
type input "100.000"
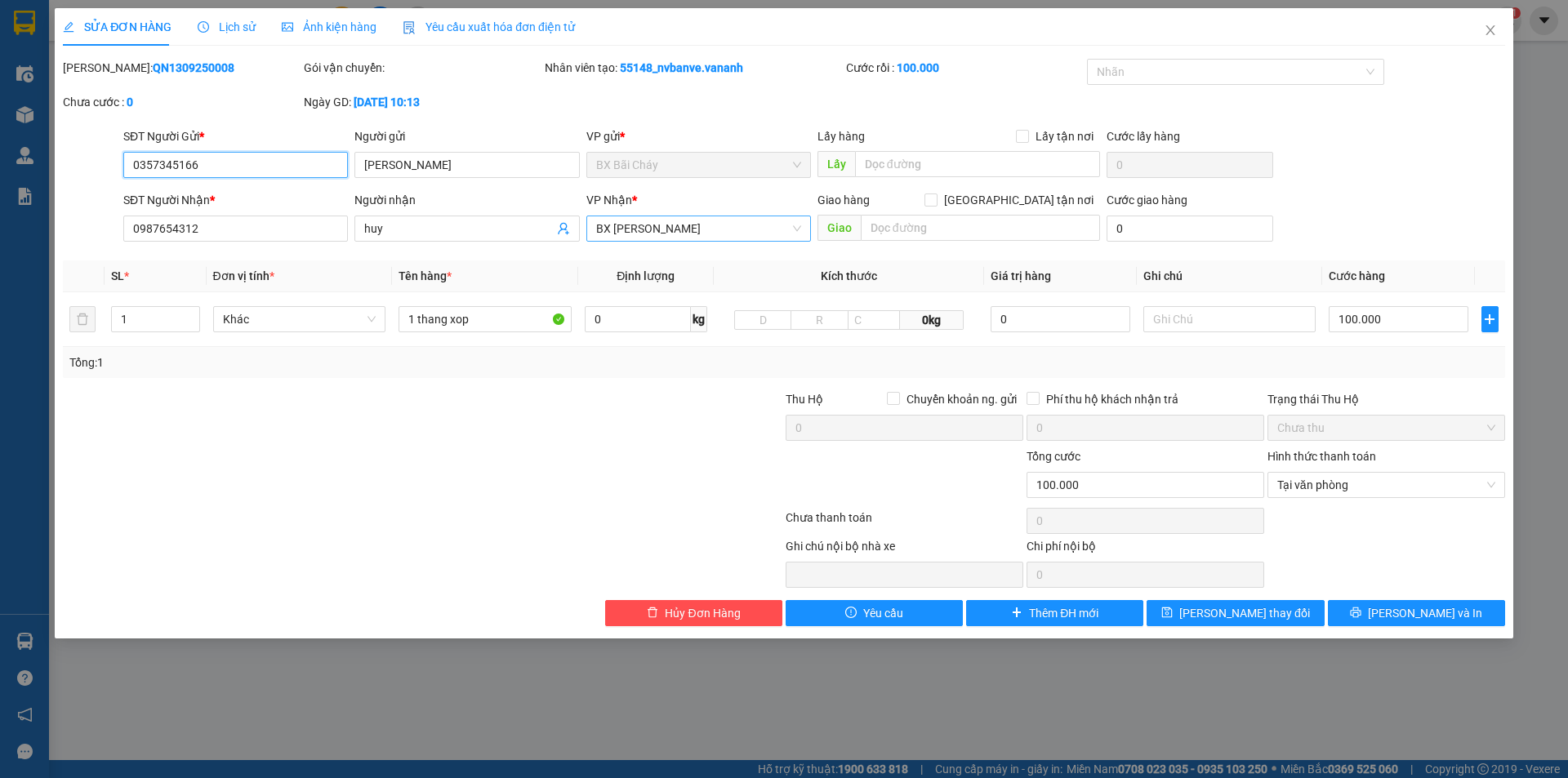
click at [669, 221] on span "BX [PERSON_NAME]" at bounding box center [699, 228] width 205 height 24
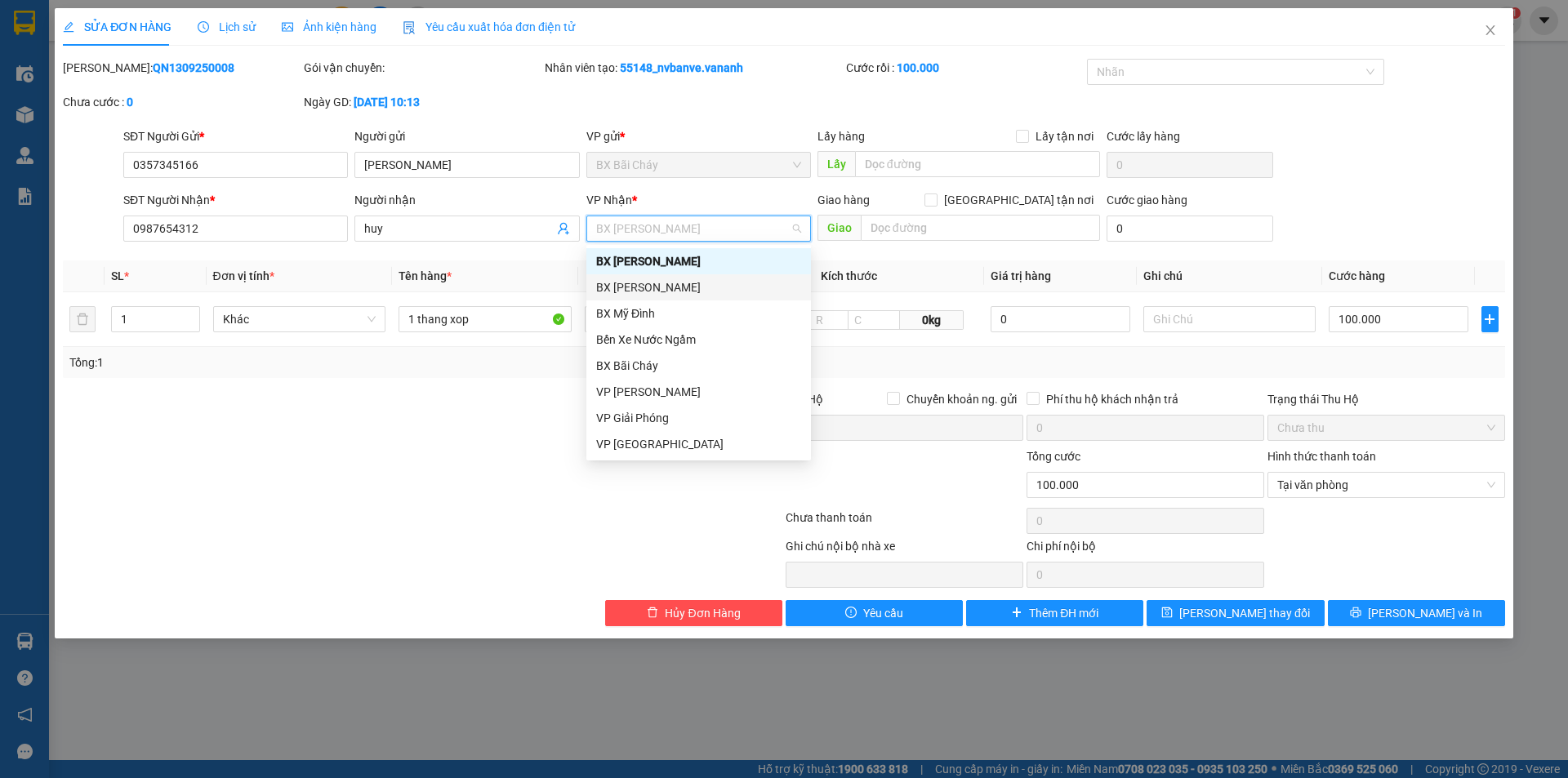
click at [645, 281] on div "BX [PERSON_NAME]" at bounding box center [699, 287] width 205 height 18
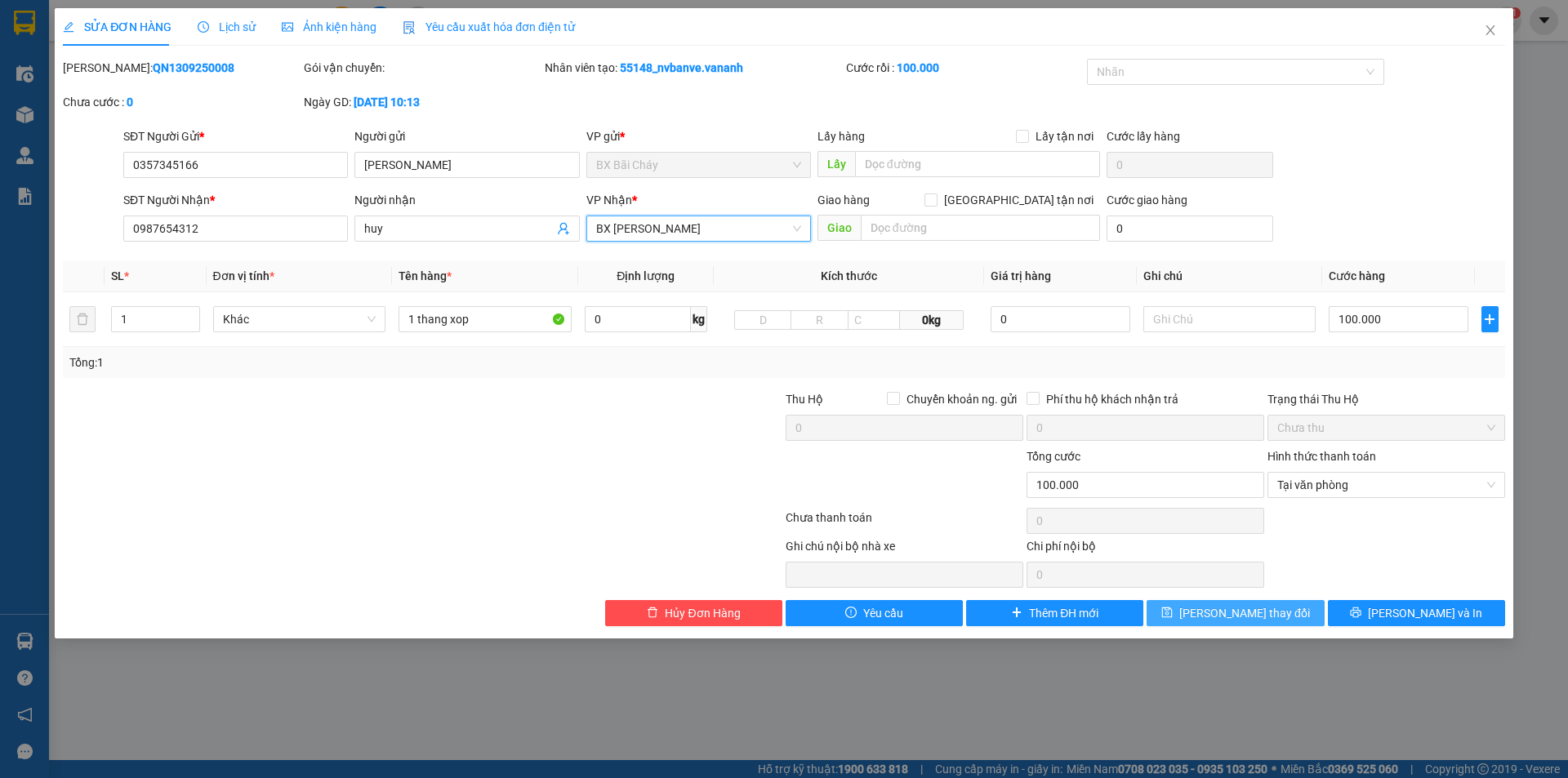
click at [1251, 611] on span "[PERSON_NAME] đổi" at bounding box center [1244, 613] width 131 height 18
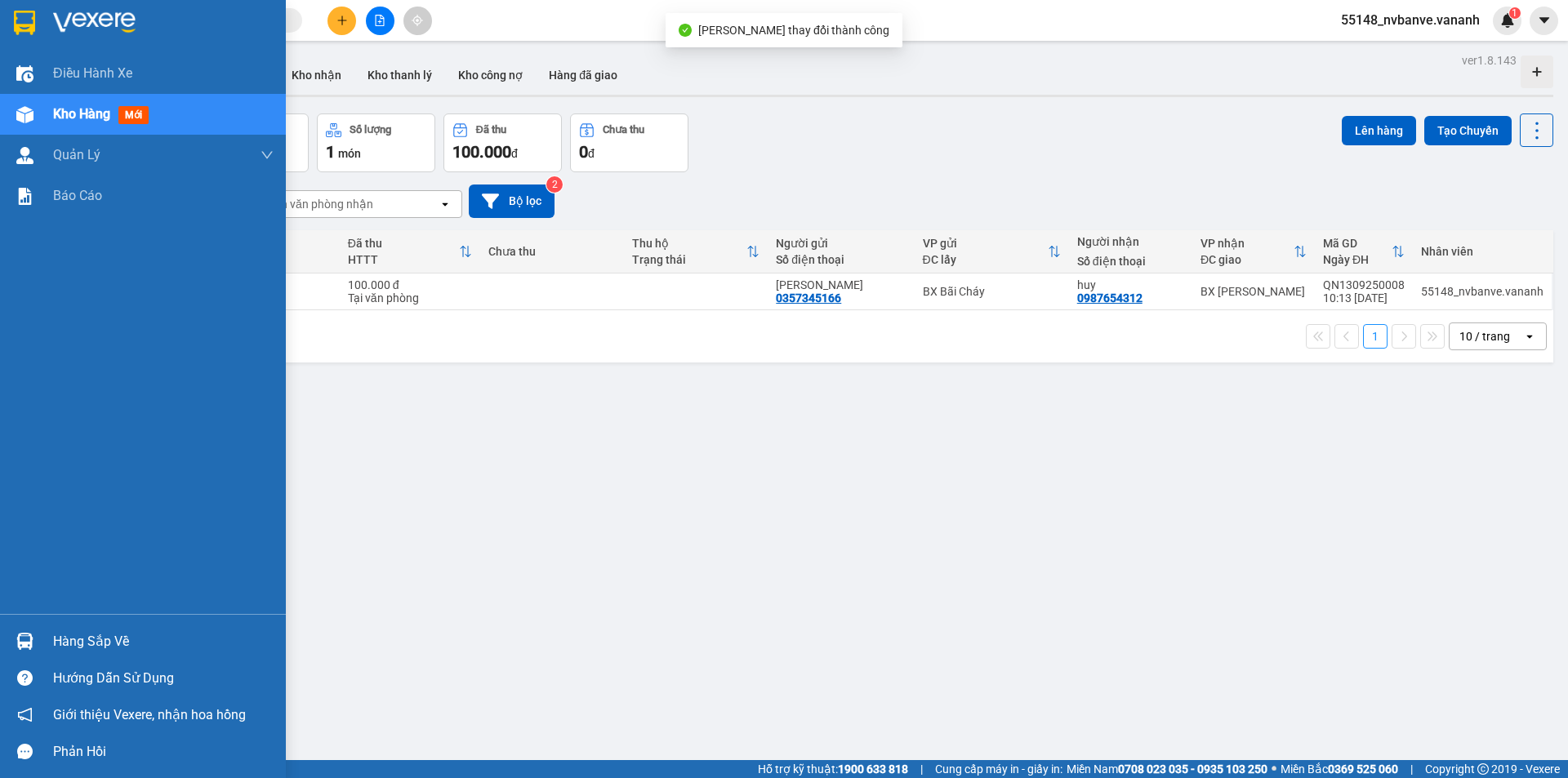
click at [70, 636] on div "Hàng sắp về" at bounding box center [163, 641] width 221 height 24
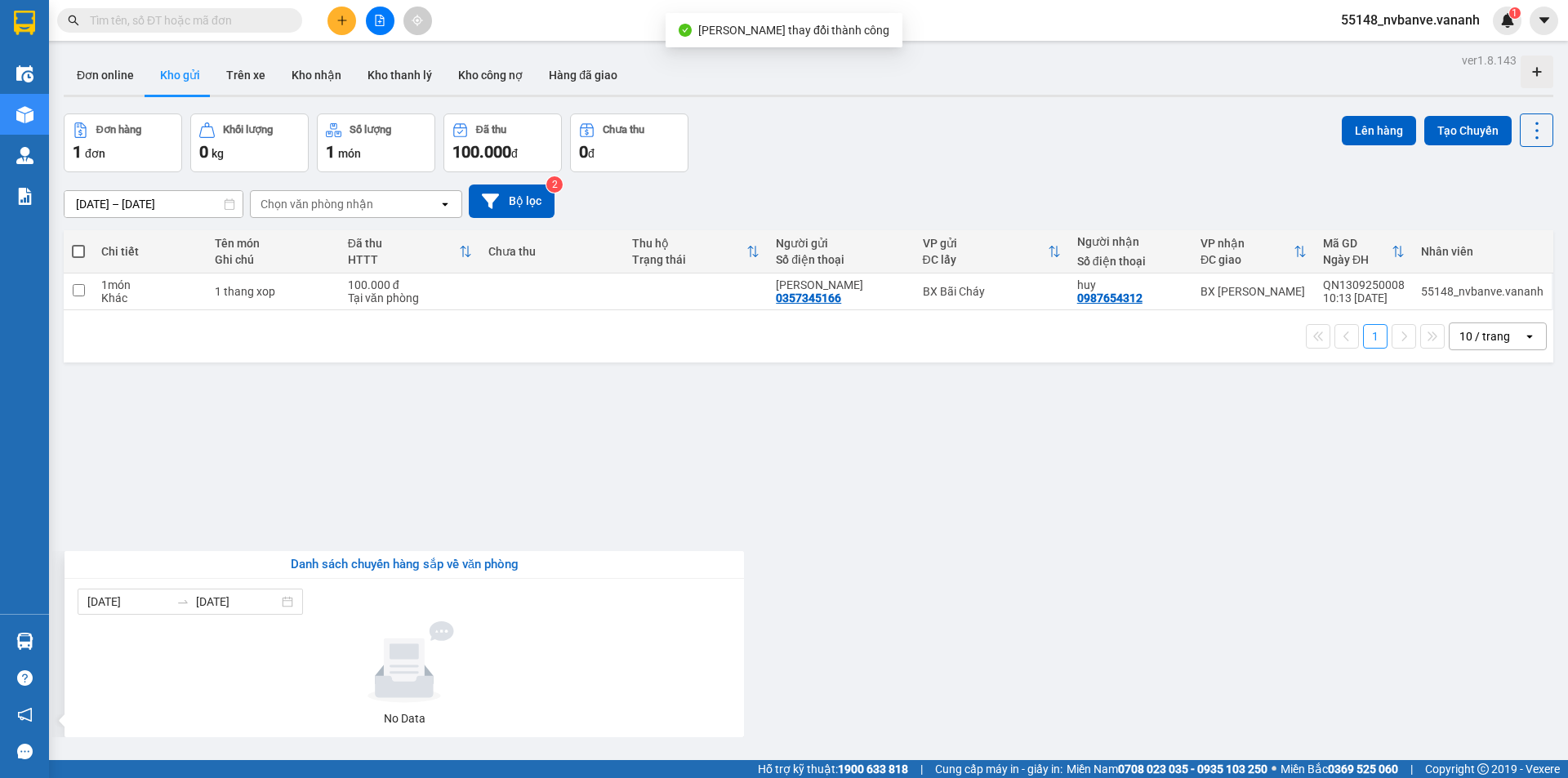
click at [370, 504] on section "Kết quả tìm kiếm ( 7 ) Bộ lọc Mã ĐH Trạng thái Món hàng Thu hộ Tổng cước Chưa c…" at bounding box center [784, 389] width 1568 height 778
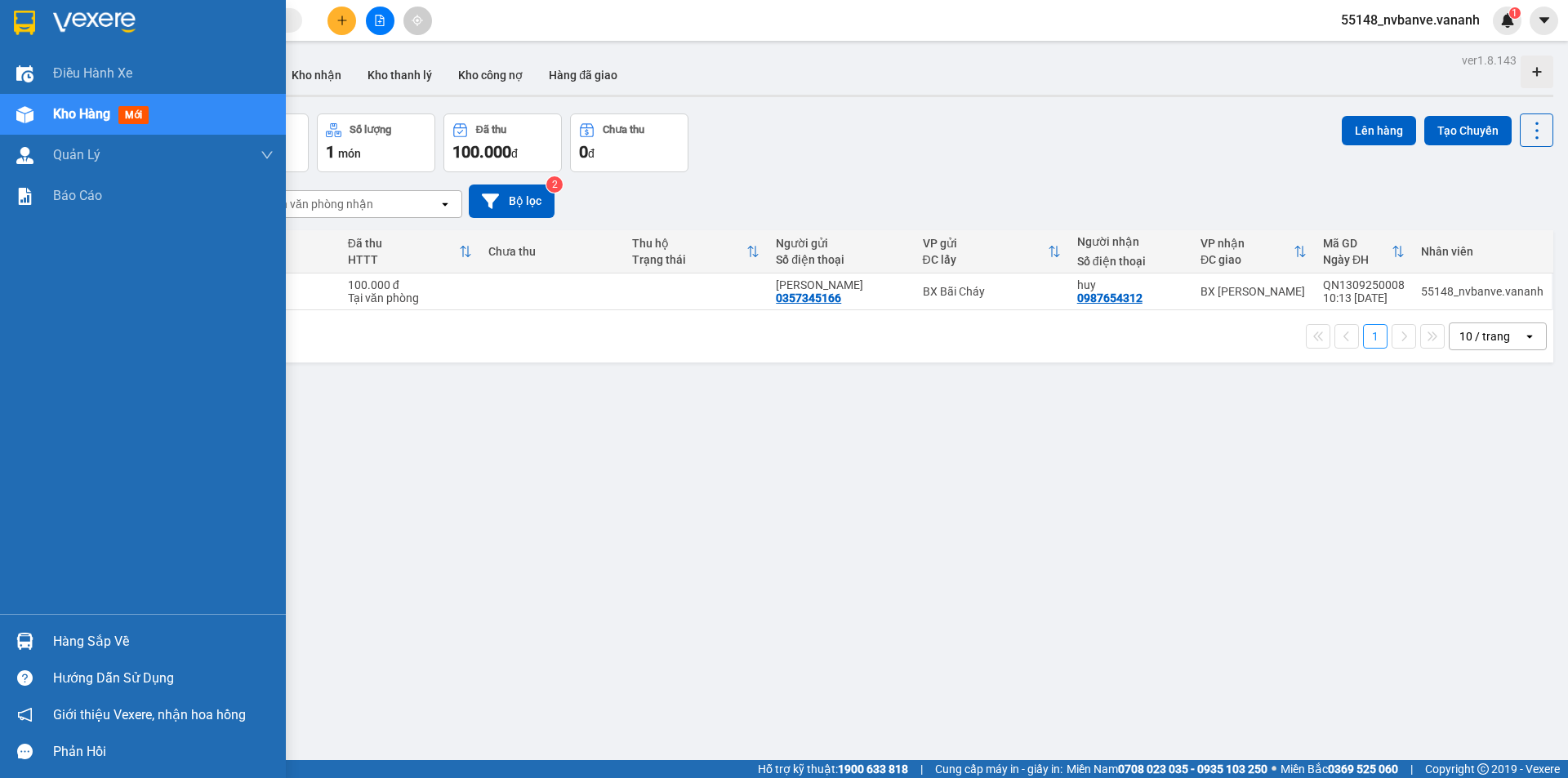
click at [25, 637] on img at bounding box center [25, 641] width 18 height 18
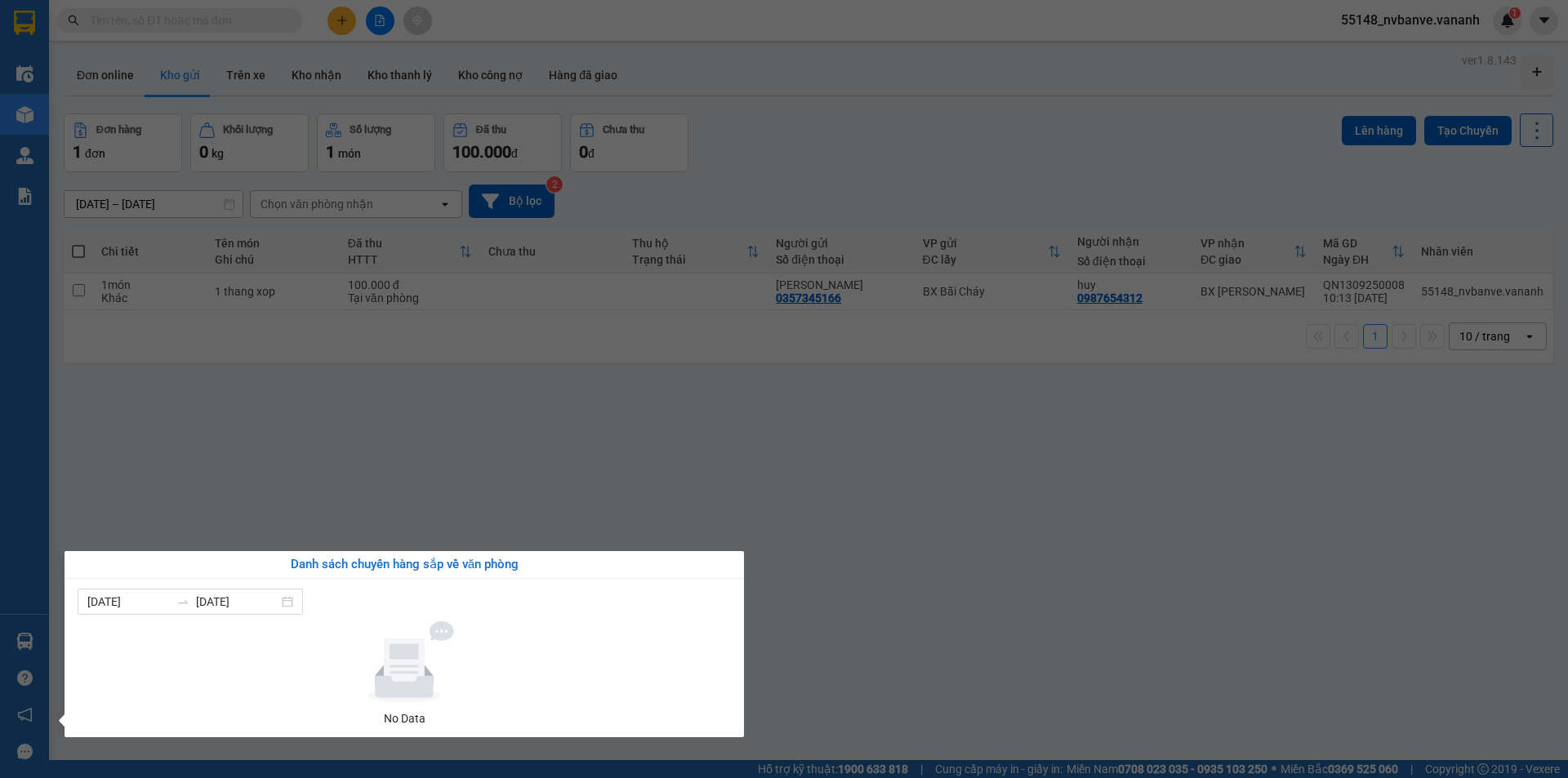
click at [388, 468] on section "Kết quả tìm kiếm ( 7 ) Bộ lọc Mã ĐH Trạng thái Món hàng Thu hộ Tổng cước Chưa c…" at bounding box center [784, 389] width 1568 height 778
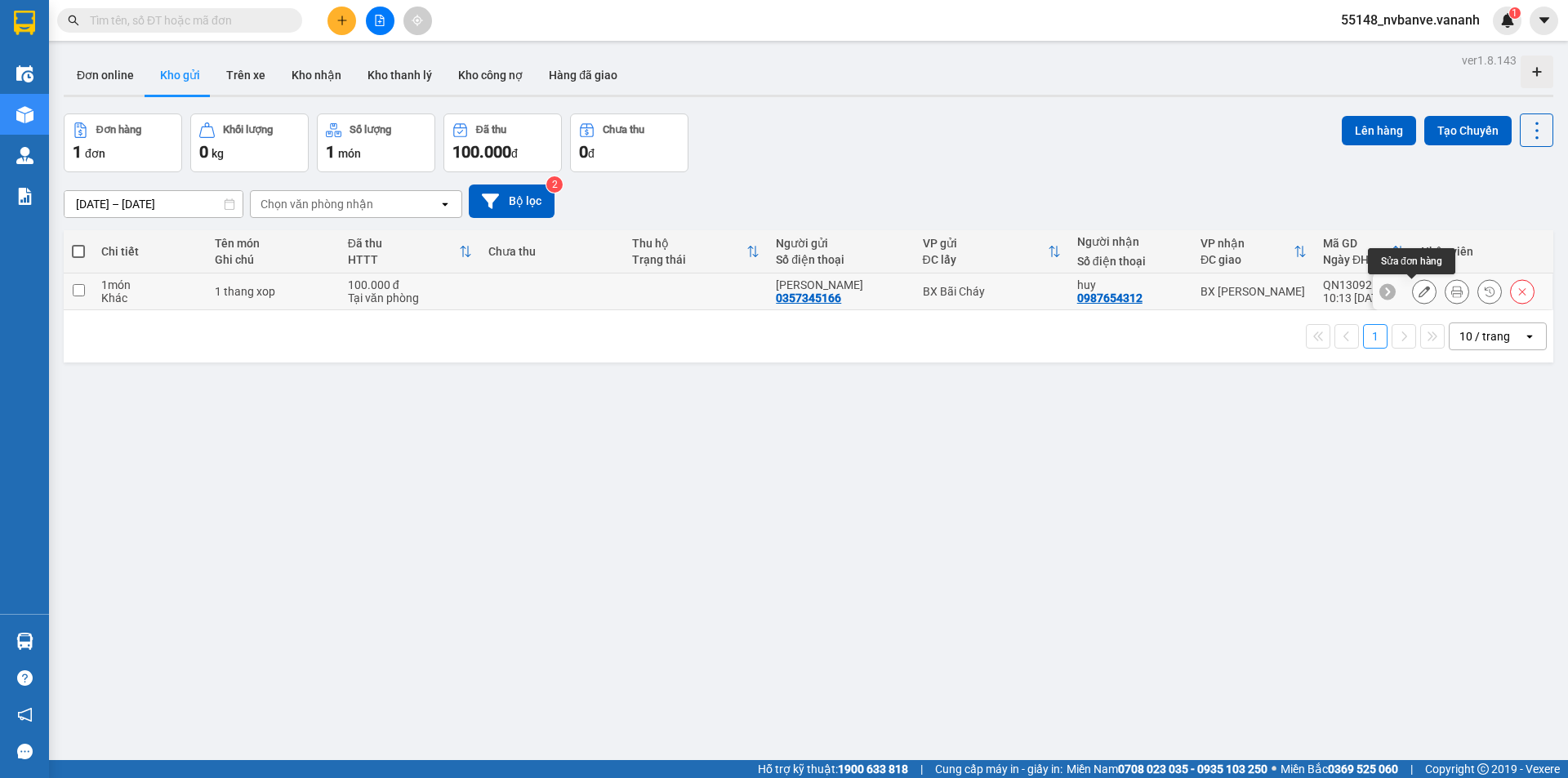
click at [1419, 289] on button at bounding box center [1423, 291] width 22 height 28
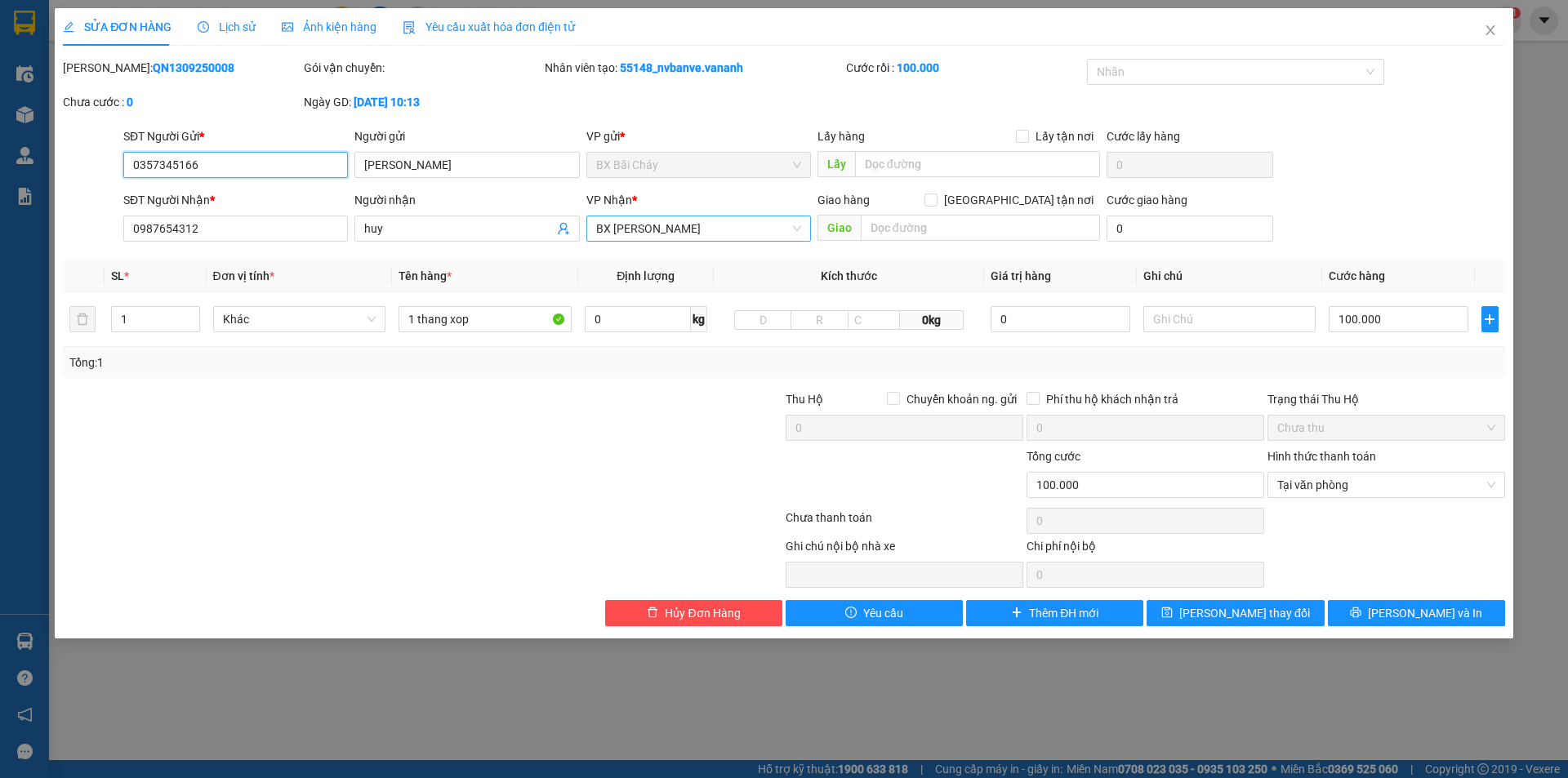
click at [678, 235] on span "BX [PERSON_NAME]" at bounding box center [699, 228] width 205 height 24
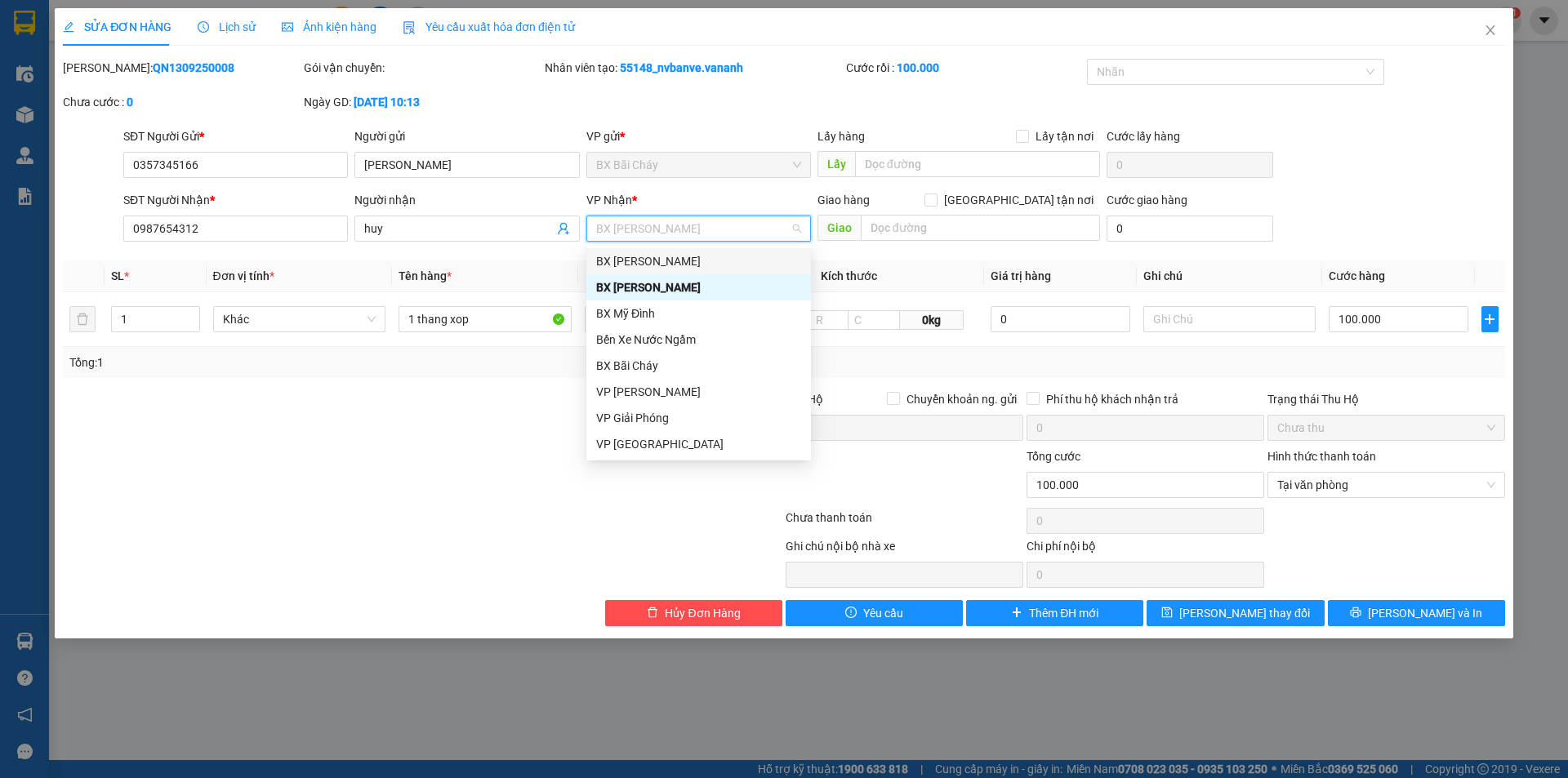
click at [667, 258] on div "BX [PERSON_NAME]" at bounding box center [699, 261] width 205 height 18
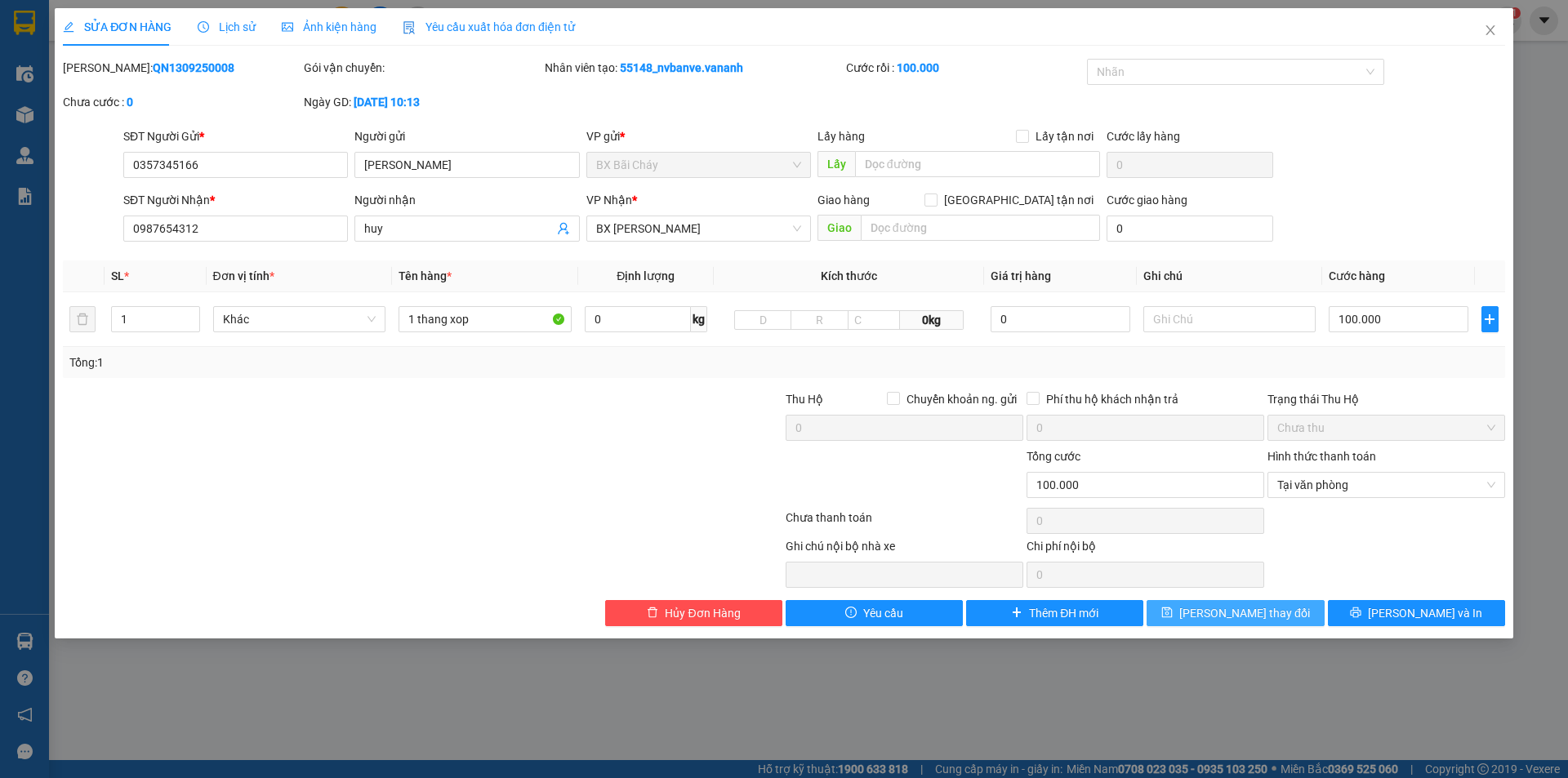
click at [1240, 612] on span "[PERSON_NAME] đổi" at bounding box center [1244, 613] width 131 height 18
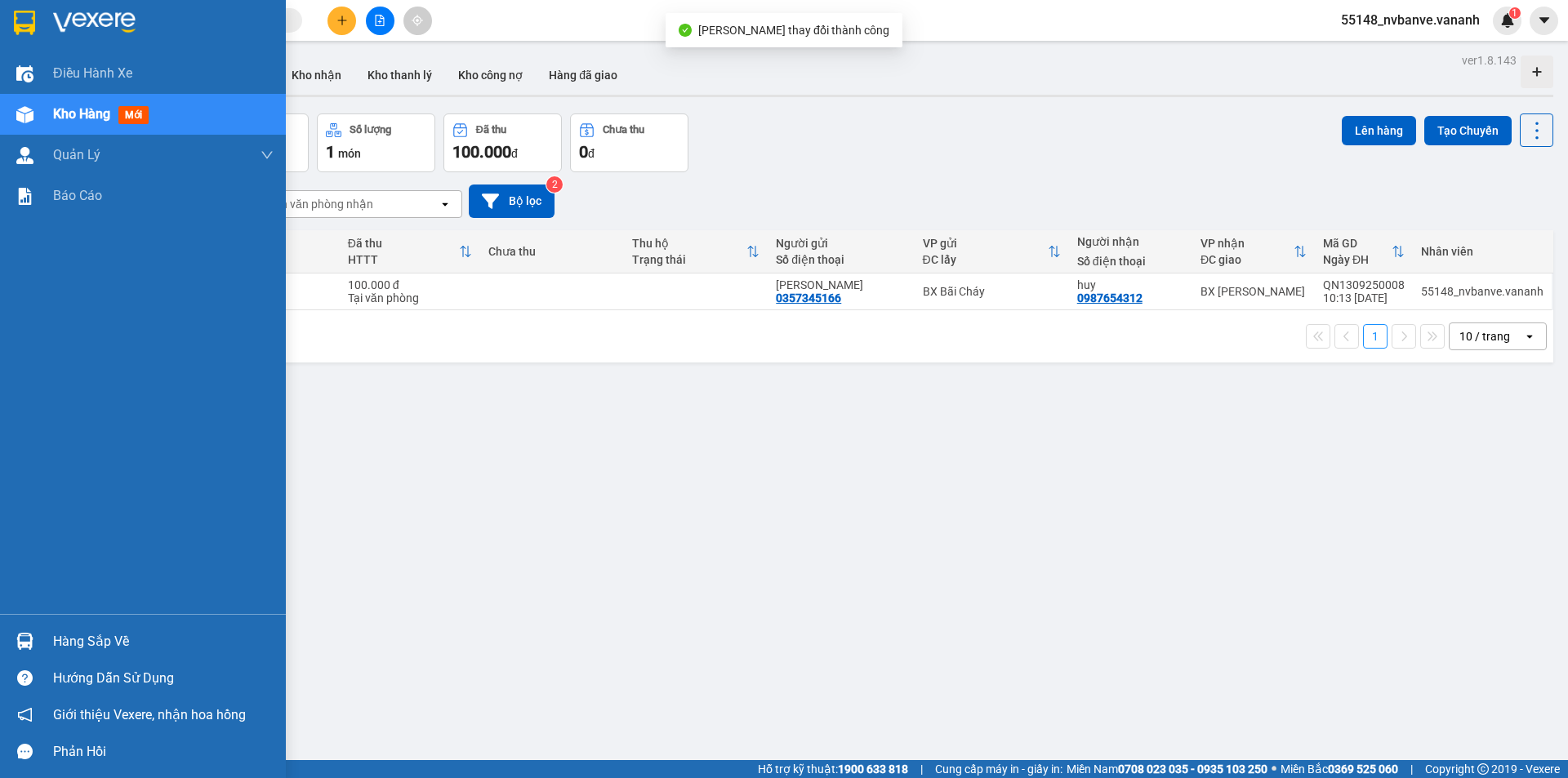
click at [25, 639] on img at bounding box center [25, 641] width 18 height 18
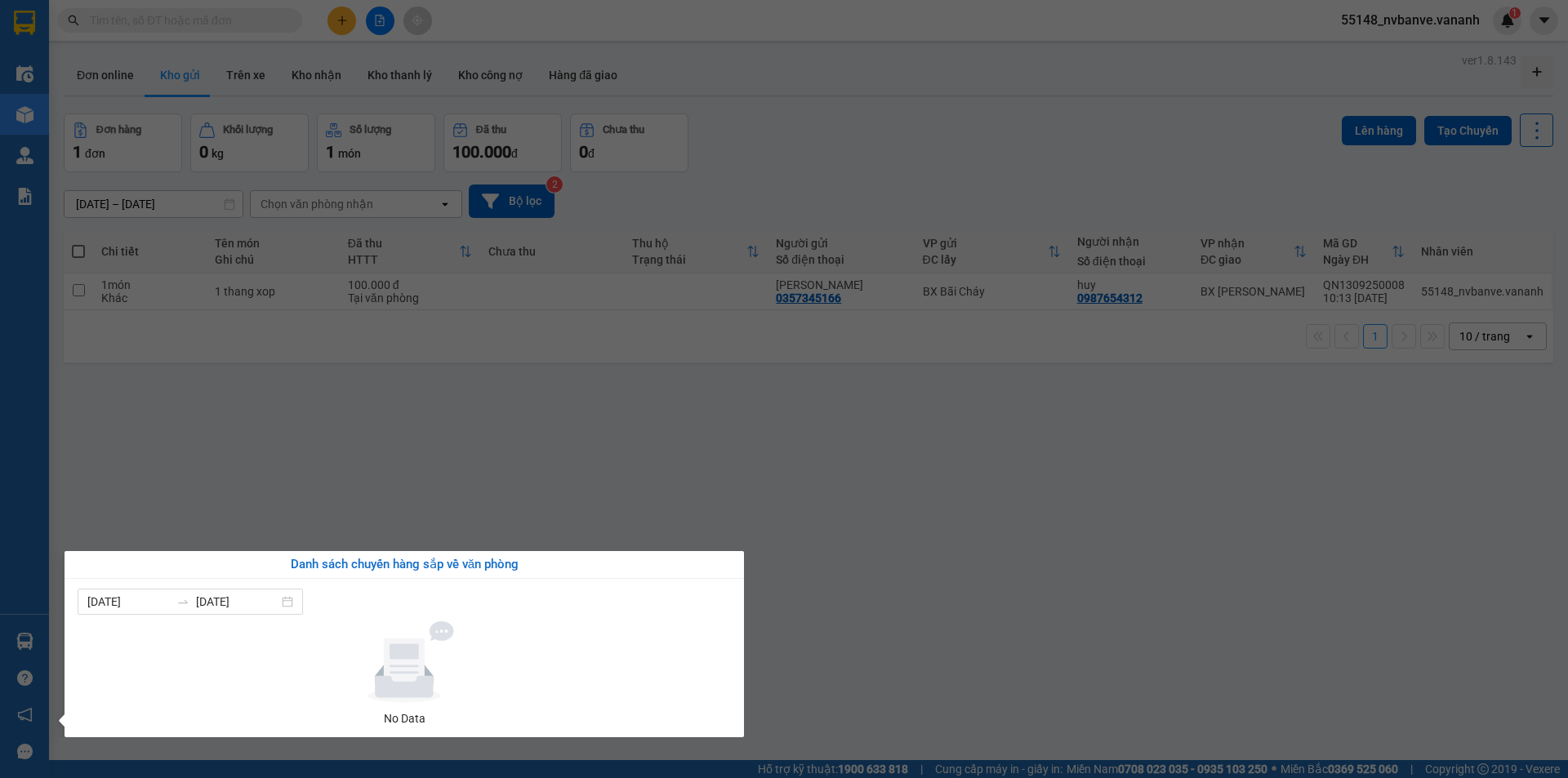
click at [637, 411] on section "Kết quả tìm kiếm ( 7 ) Bộ lọc Mã ĐH Trạng thái Món hàng Thu hộ Tổng cước Chưa c…" at bounding box center [784, 389] width 1568 height 778
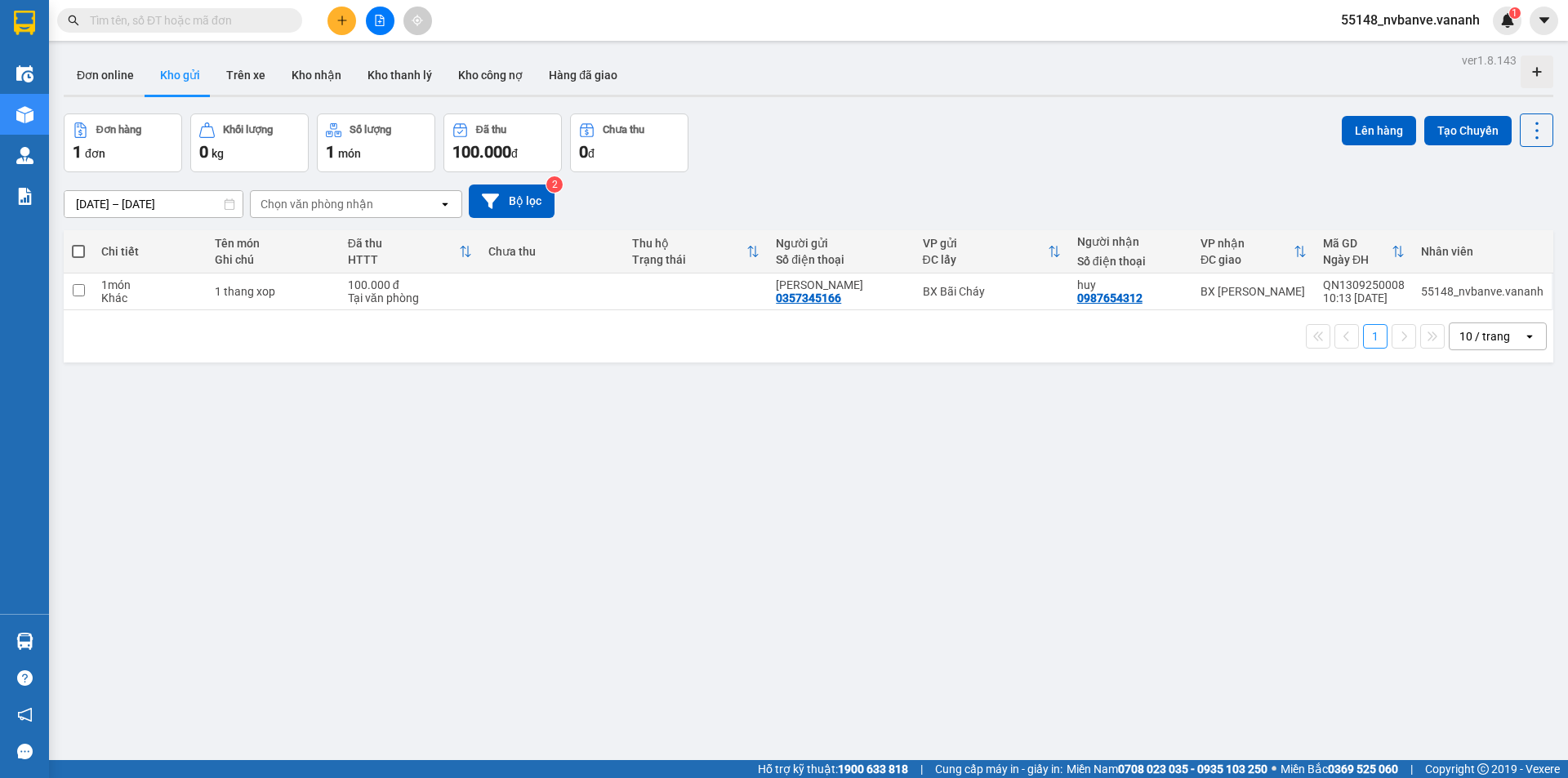
click at [375, 214] on div "Chọn văn phòng nhận" at bounding box center [344, 203] width 188 height 26
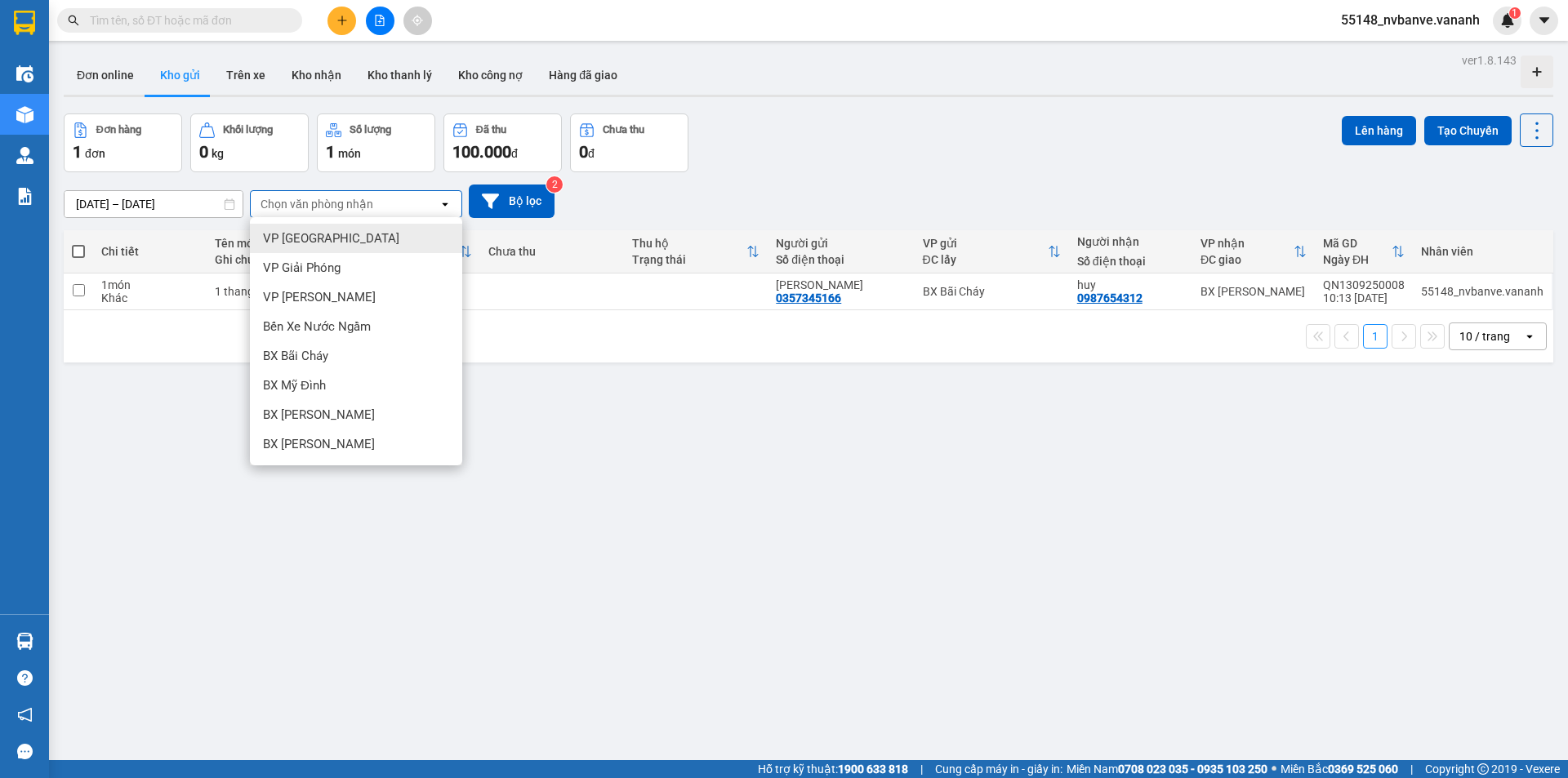
drag, startPoint x: 765, startPoint y: 142, endPoint x: 904, endPoint y: 143, distance: 139.0
click at [768, 144] on div "Đơn hàng 1 đơn Khối lượng 0 kg Số lượng 1 món Đã thu 100.000 đ Chưa thu 0 đ Lên…" at bounding box center [807, 143] width 1489 height 59
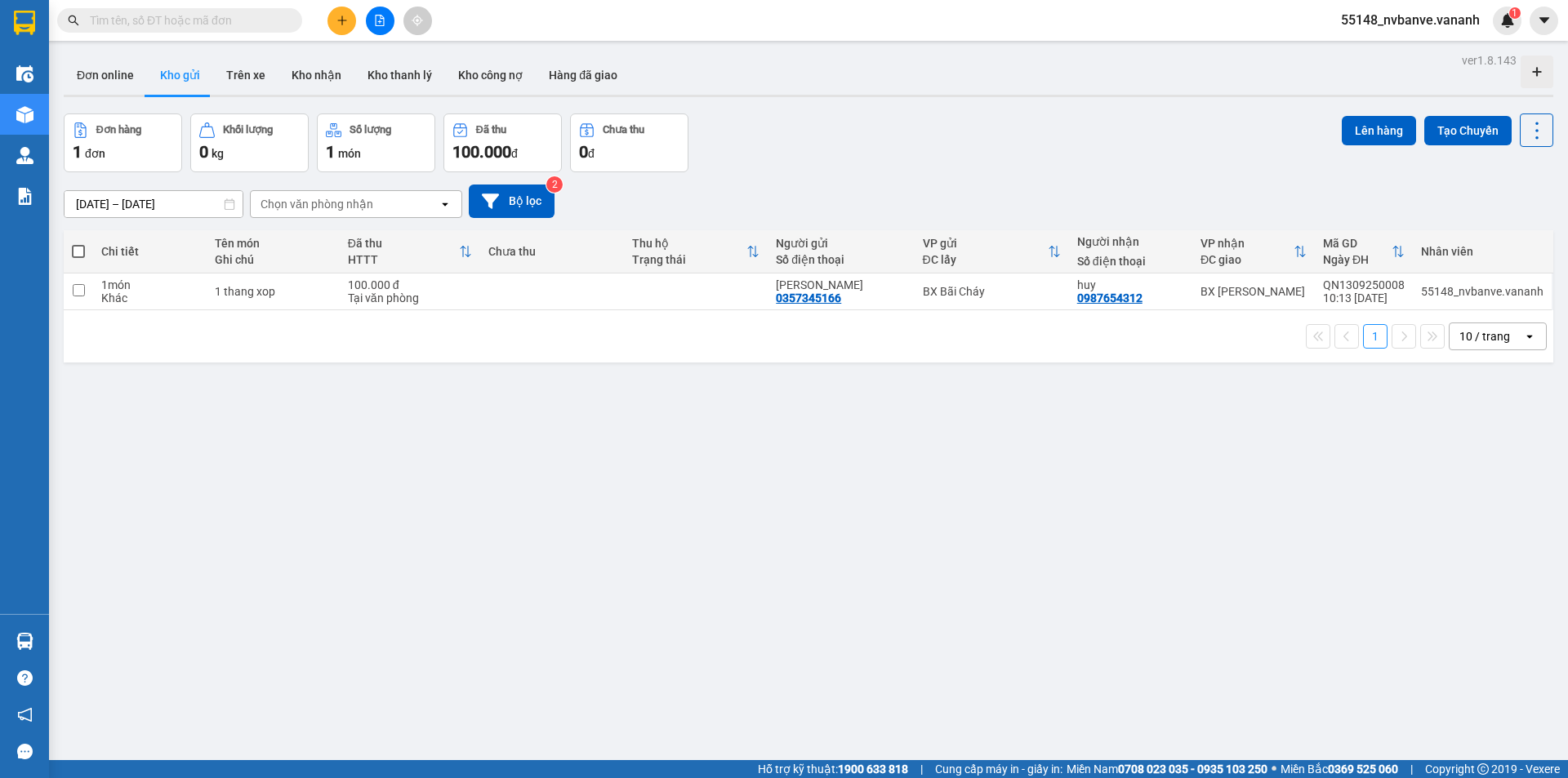
click at [1461, 18] on span "55148_nvbanve.vananh" at bounding box center [1410, 20] width 165 height 21
click at [1386, 57] on span "Đăng xuất" at bounding box center [1418, 51] width 128 height 18
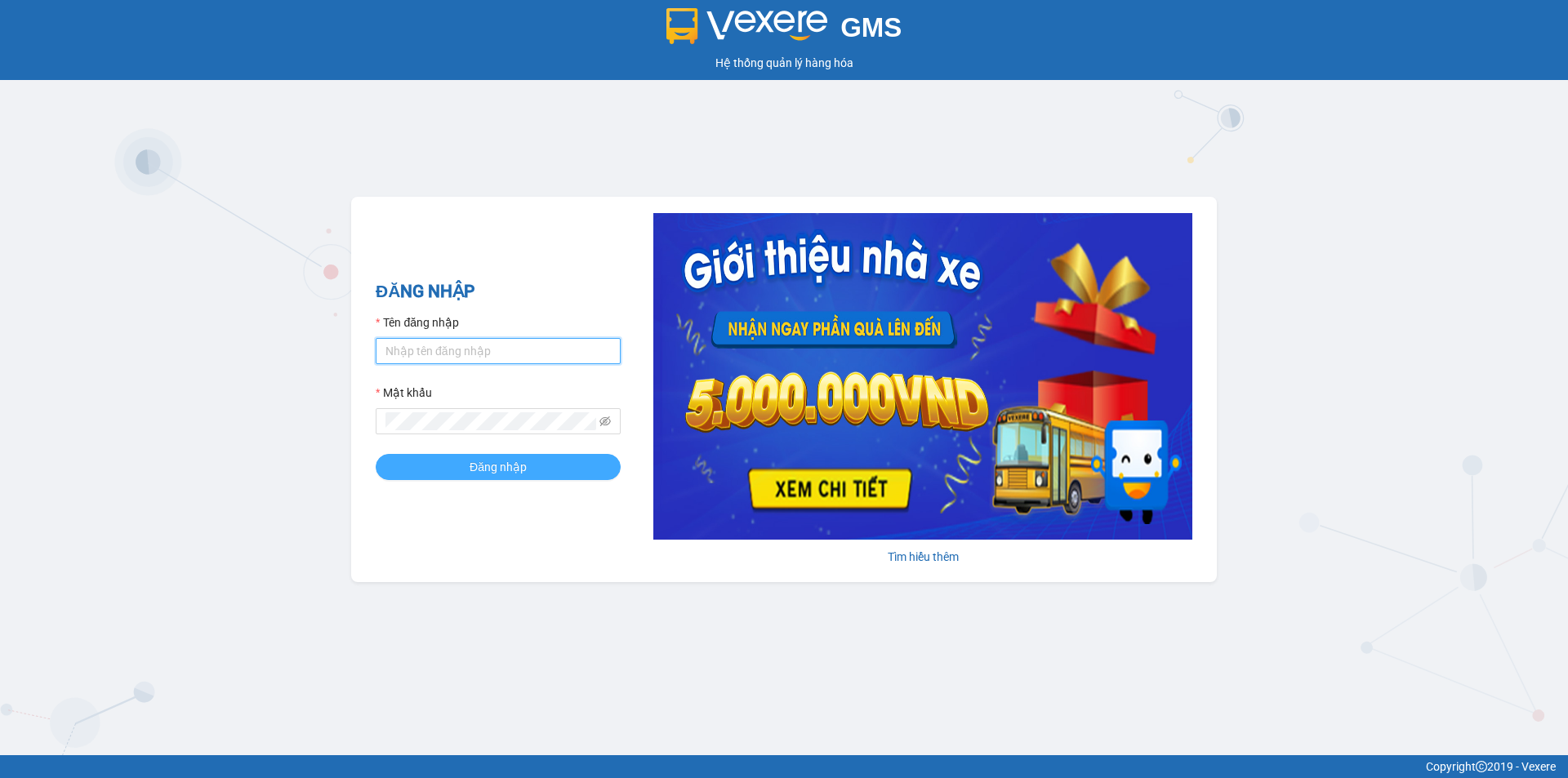
type input "nvbanve.vananh"
click at [479, 461] on span "Đăng nhập" at bounding box center [498, 467] width 57 height 18
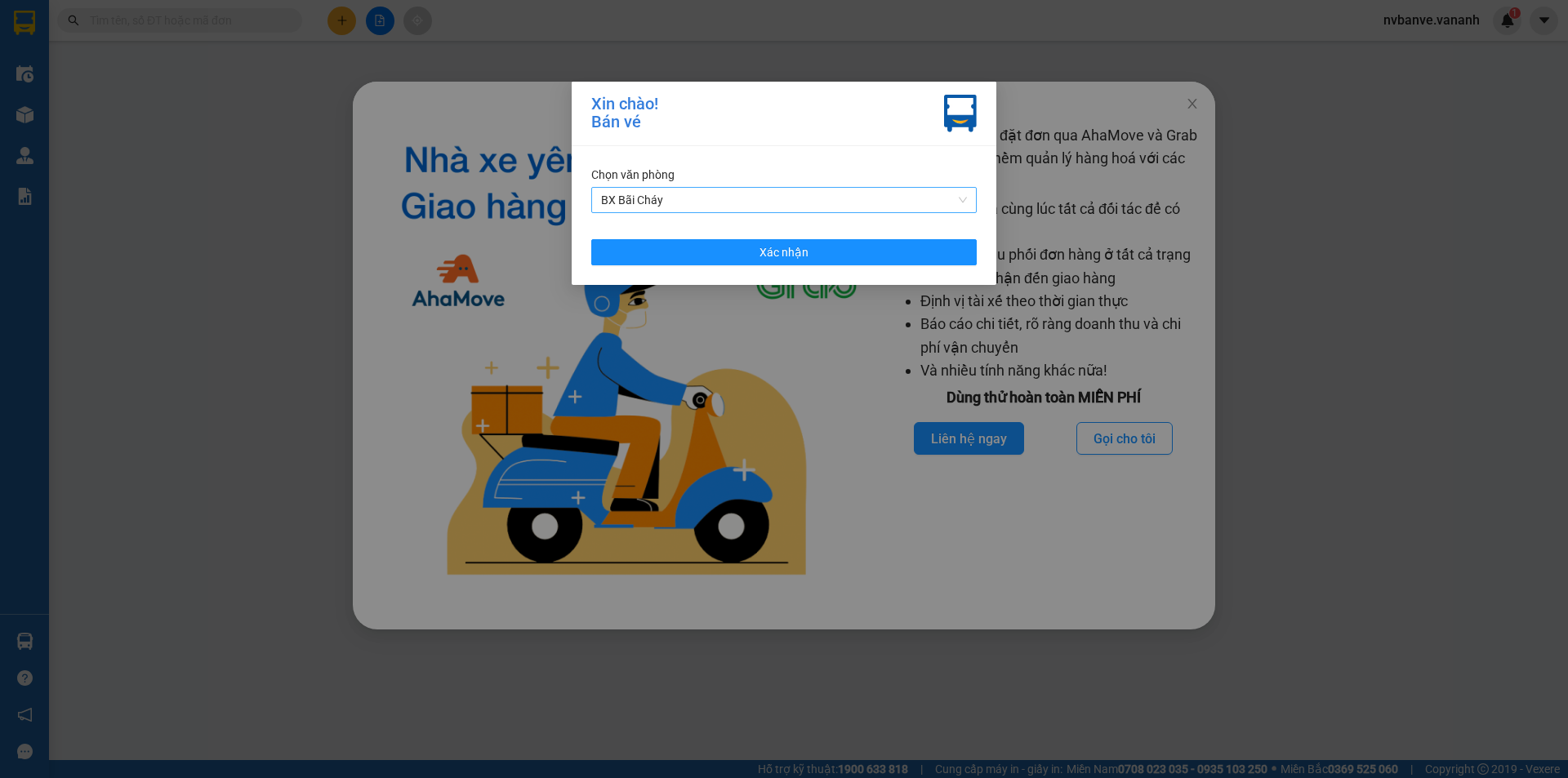
click at [801, 196] on span "BX Bãi Cháy" at bounding box center [784, 199] width 366 height 24
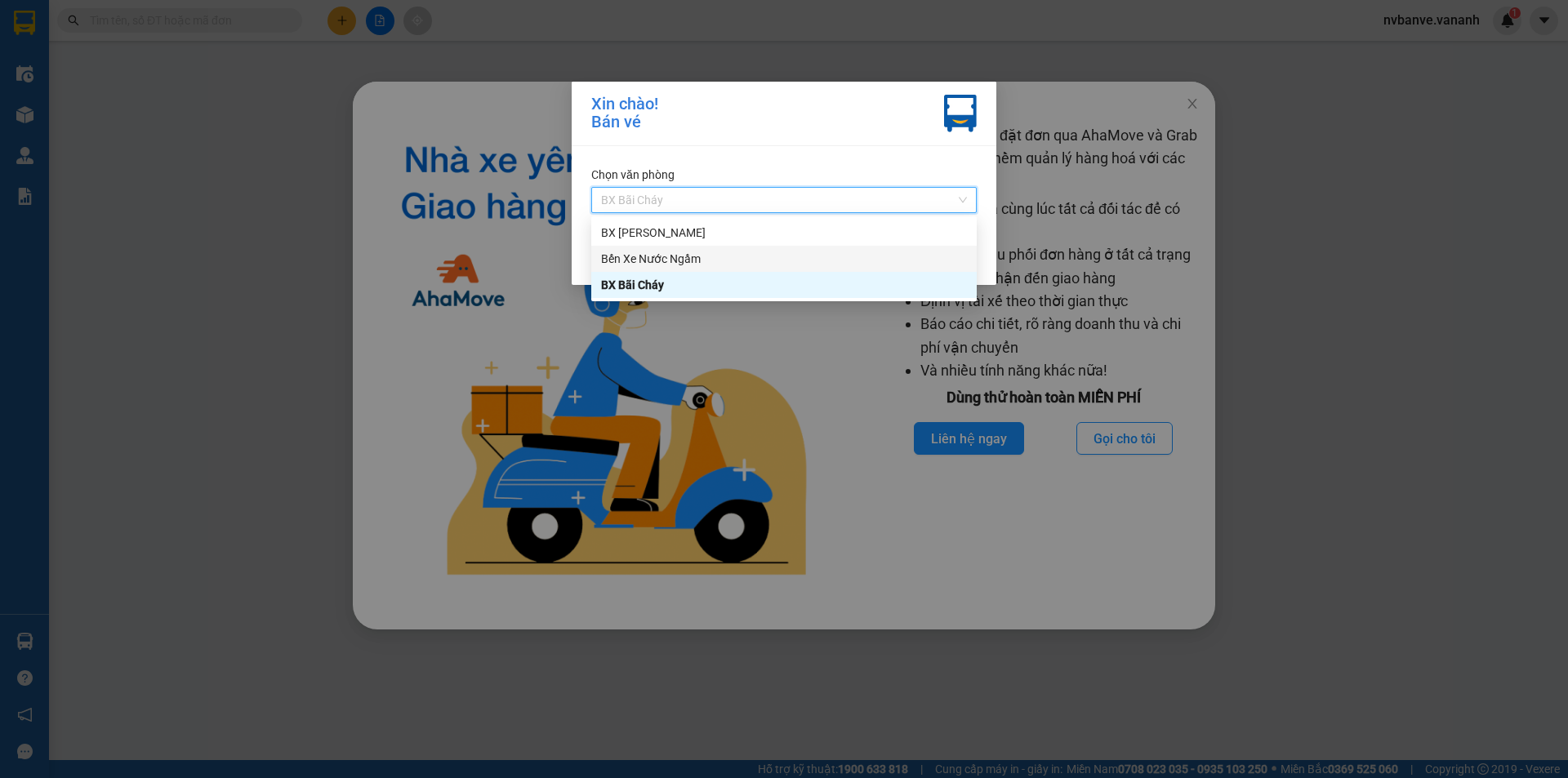
click at [744, 252] on div "Bến Xe Nước Ngầm" at bounding box center [784, 259] width 366 height 18
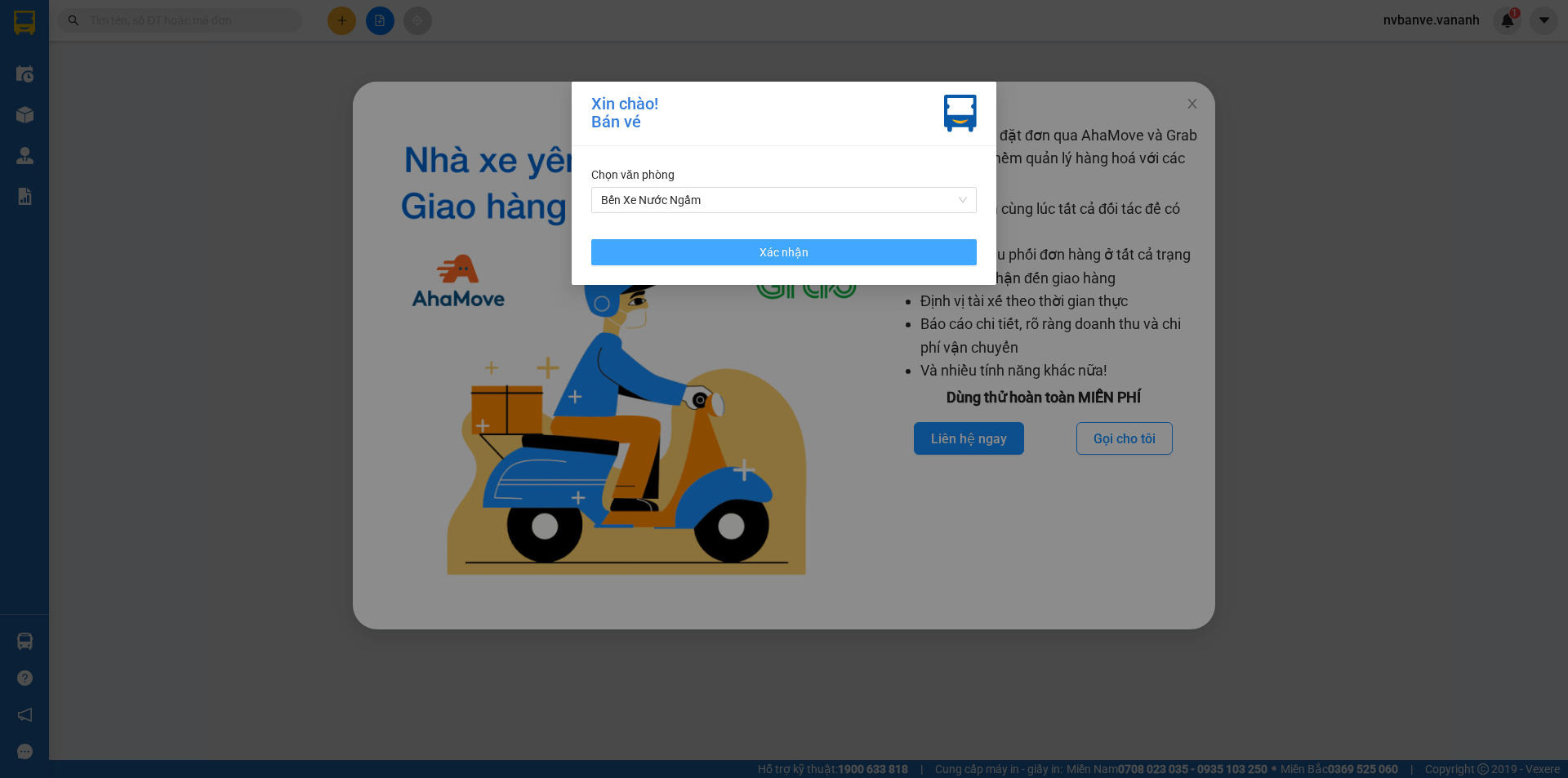
click at [724, 247] on button "Xác nhận" at bounding box center [784, 252] width 385 height 26
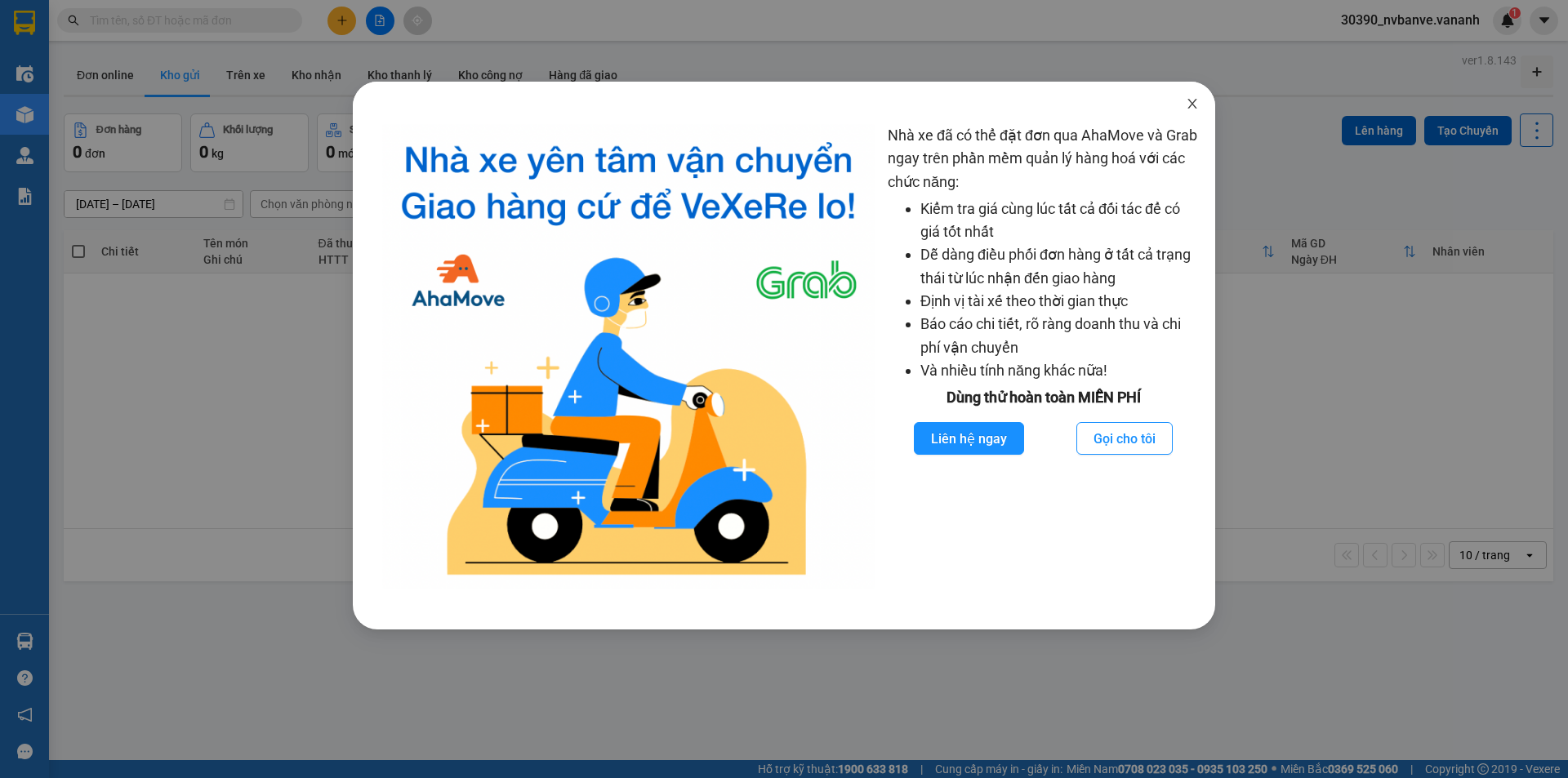
click at [1193, 111] on span "Close" at bounding box center [1192, 105] width 46 height 46
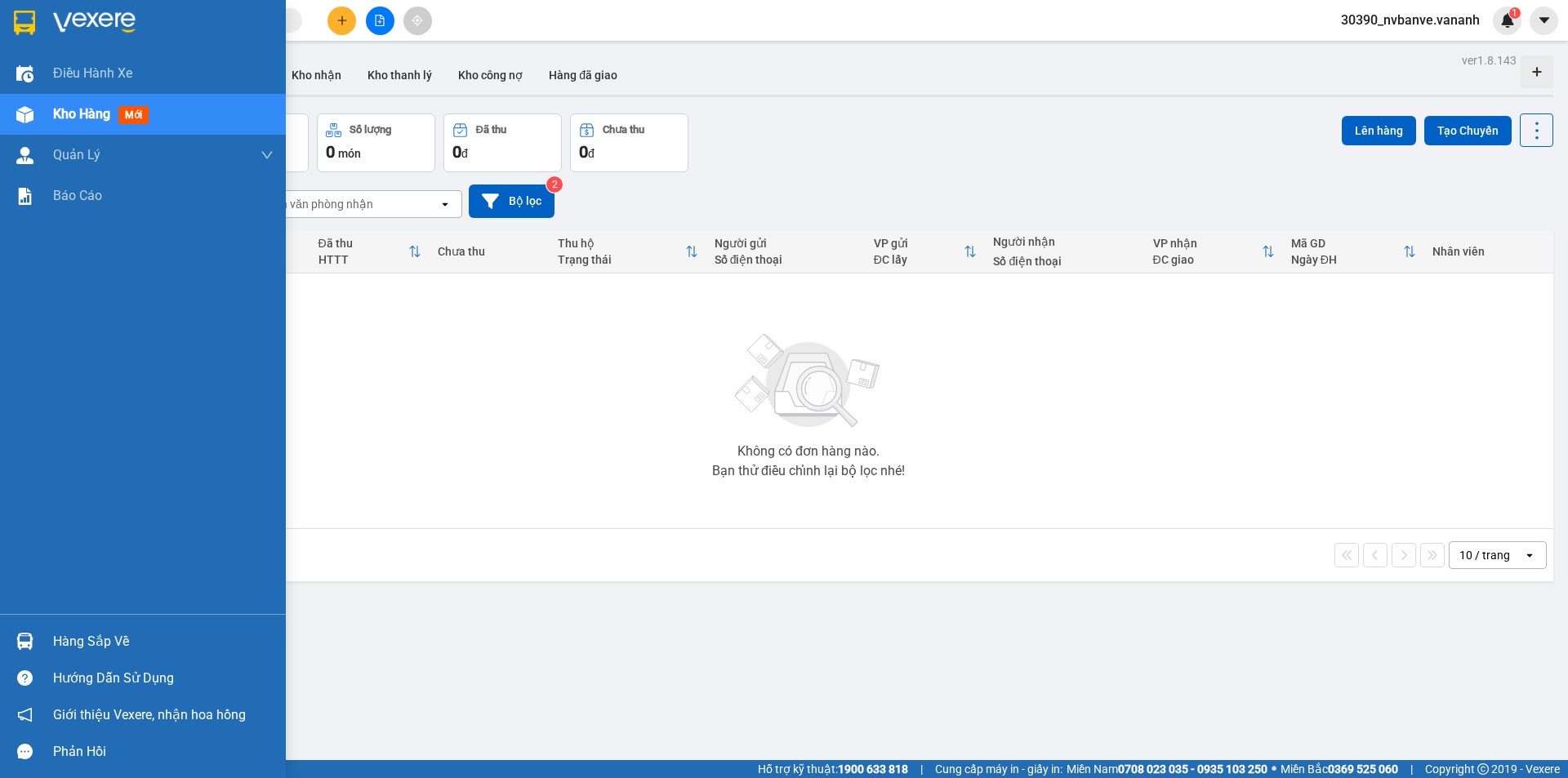
click at [24, 636] on img at bounding box center [25, 641] width 18 height 18
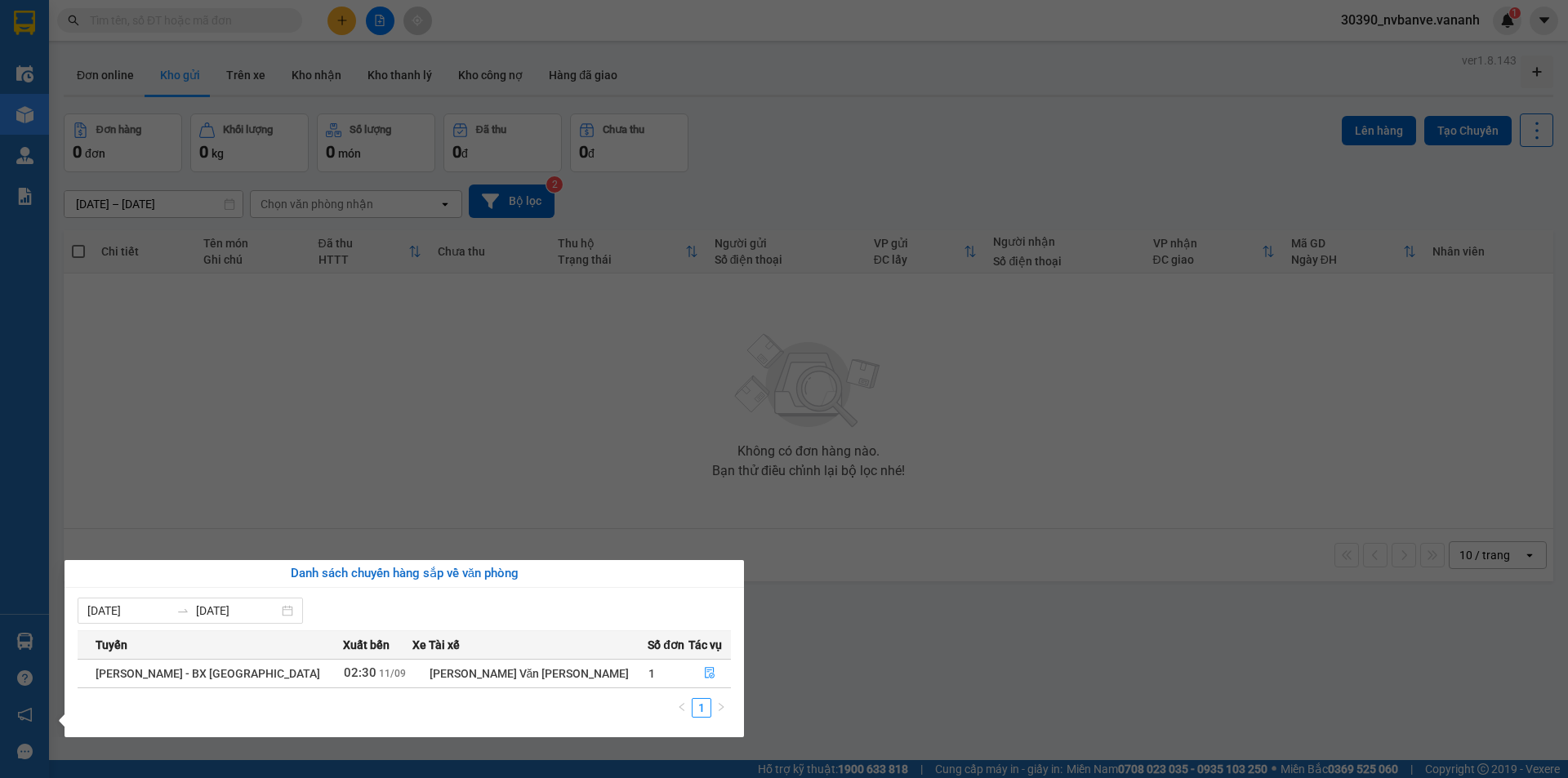
click at [458, 499] on section "Kết quả [PERSON_NAME] ( 0 ) Bộ lọc No Data 30390_nvbanve.vananh 1 Điều [PERSON_…" at bounding box center [784, 389] width 1568 height 778
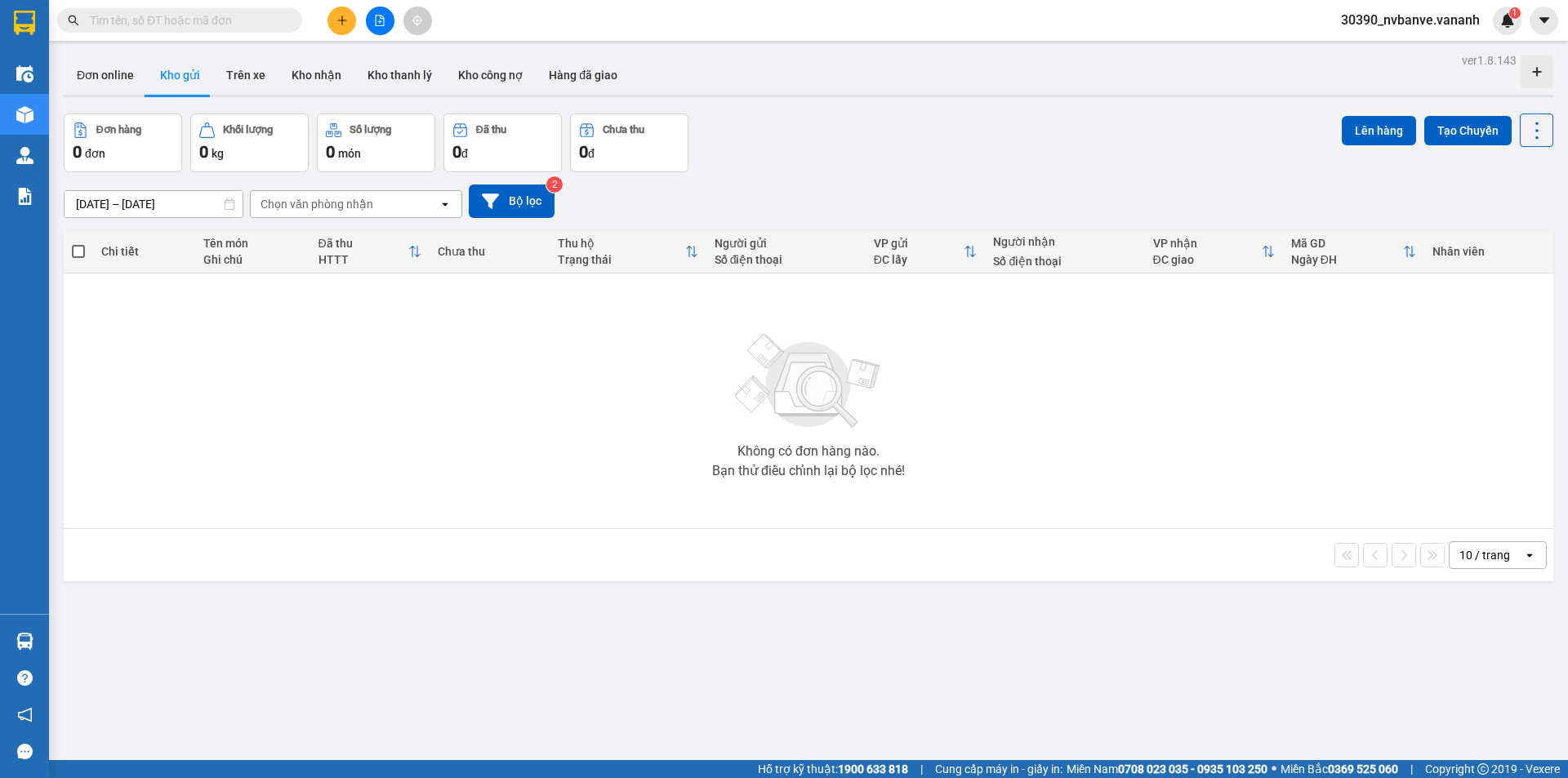
click at [183, 71] on button "Kho gửi" at bounding box center [180, 75] width 66 height 39
click at [216, 70] on button "Trên xe" at bounding box center [245, 75] width 65 height 39
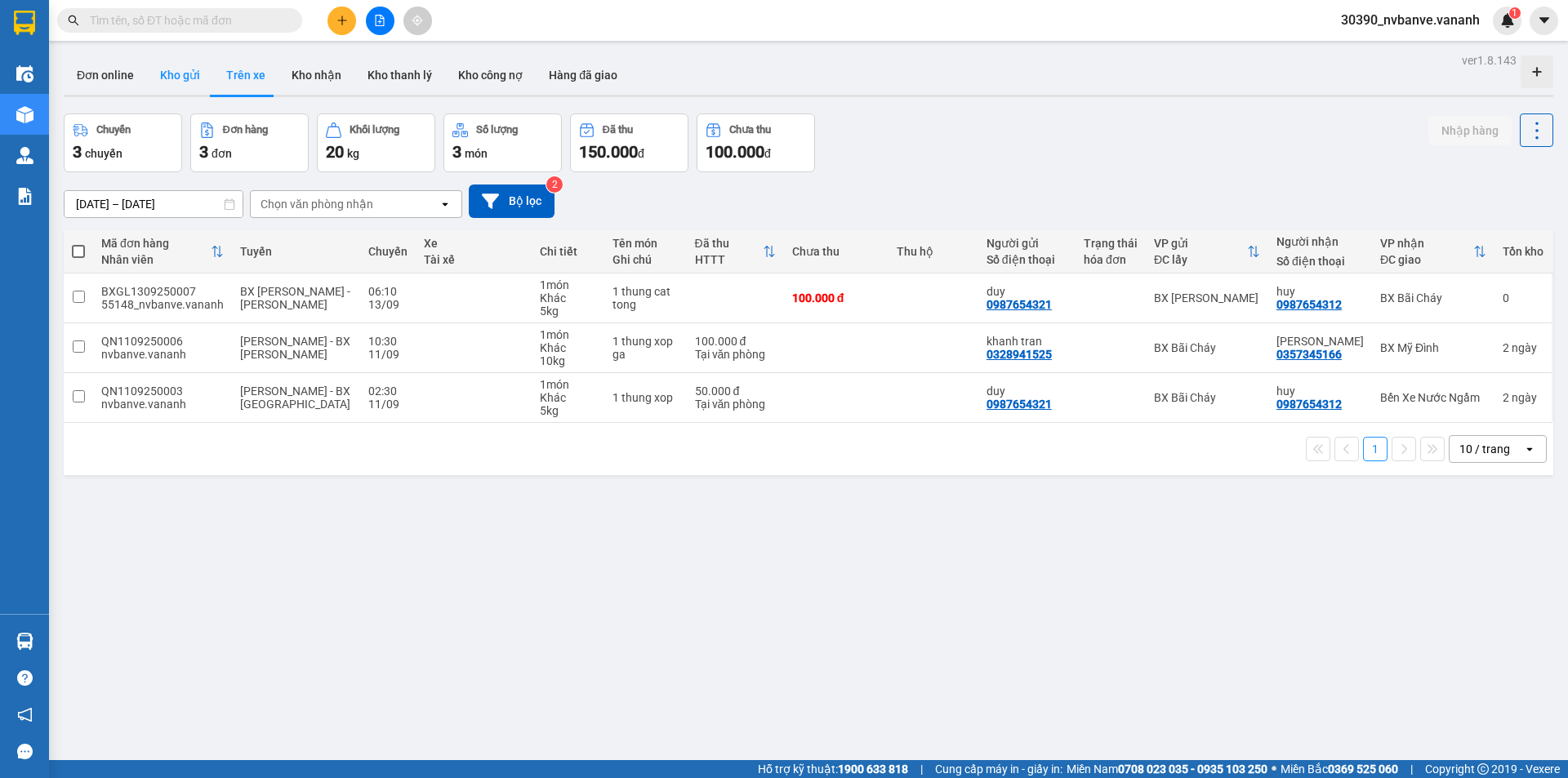
click at [185, 74] on button "Kho gửi" at bounding box center [180, 75] width 66 height 39
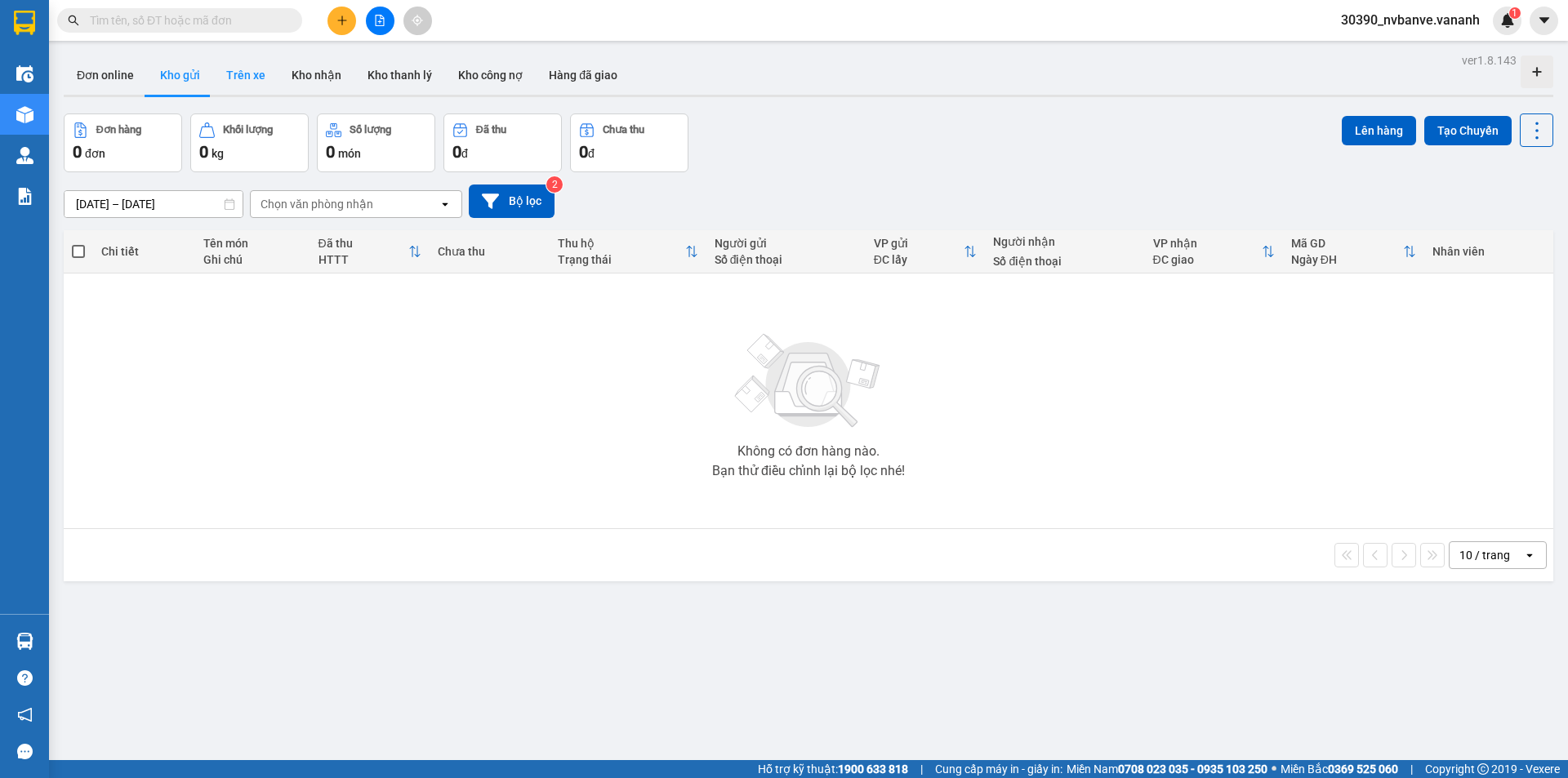
click at [232, 66] on button "Trên xe" at bounding box center [245, 75] width 65 height 39
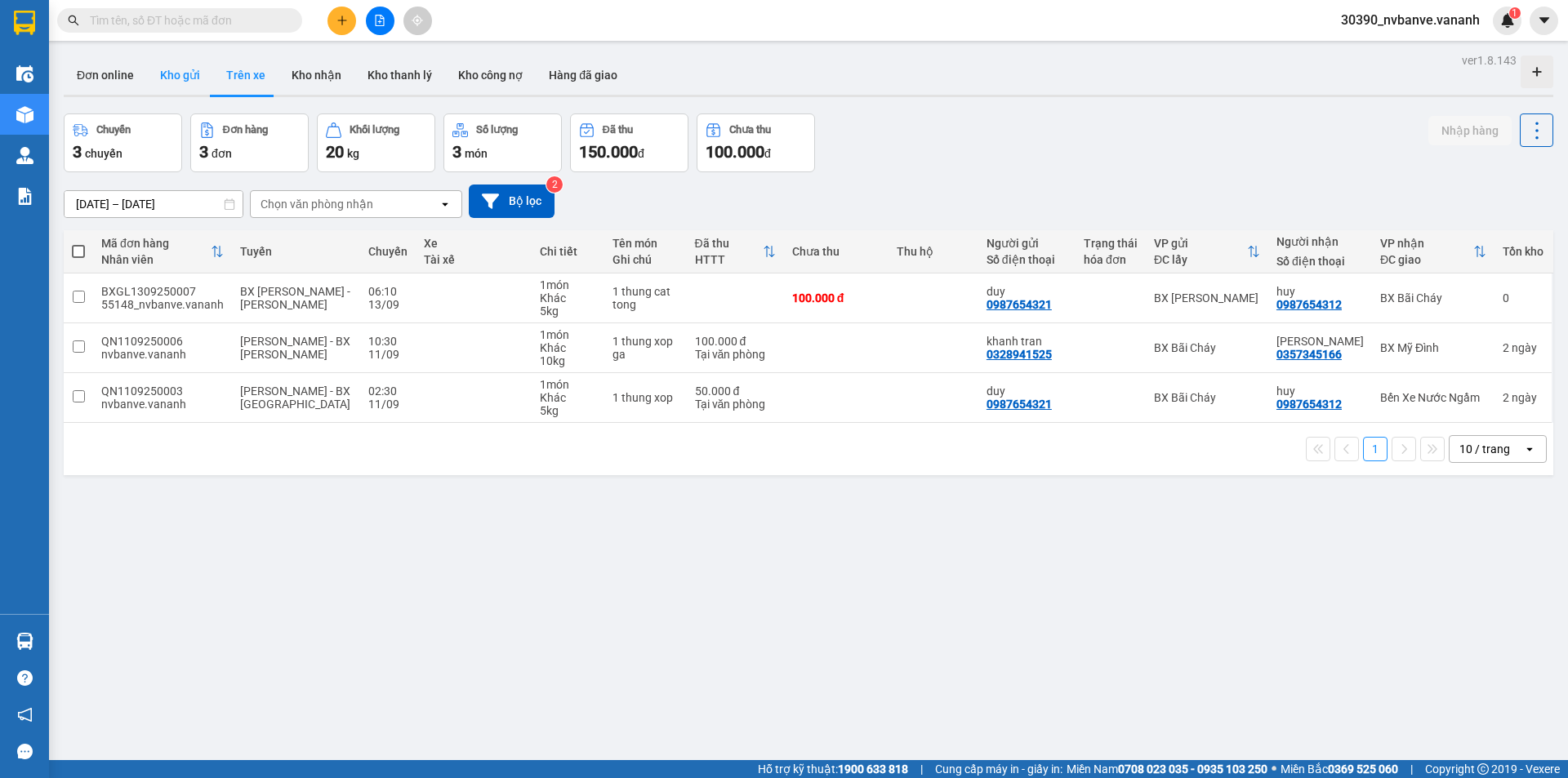
click at [171, 77] on button "Kho gửi" at bounding box center [180, 75] width 66 height 39
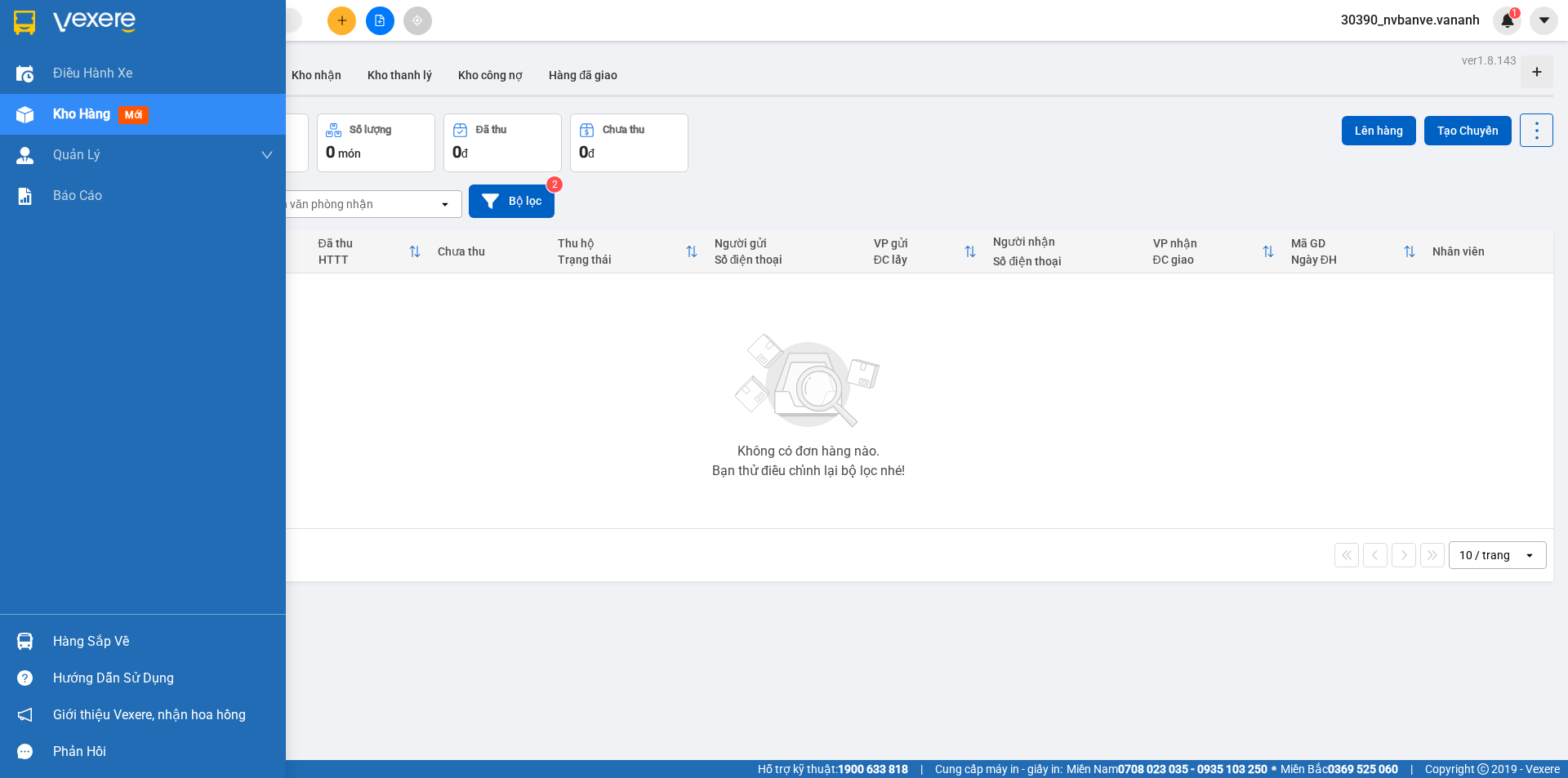
click at [108, 640] on div "Hàng sắp về" at bounding box center [163, 641] width 221 height 24
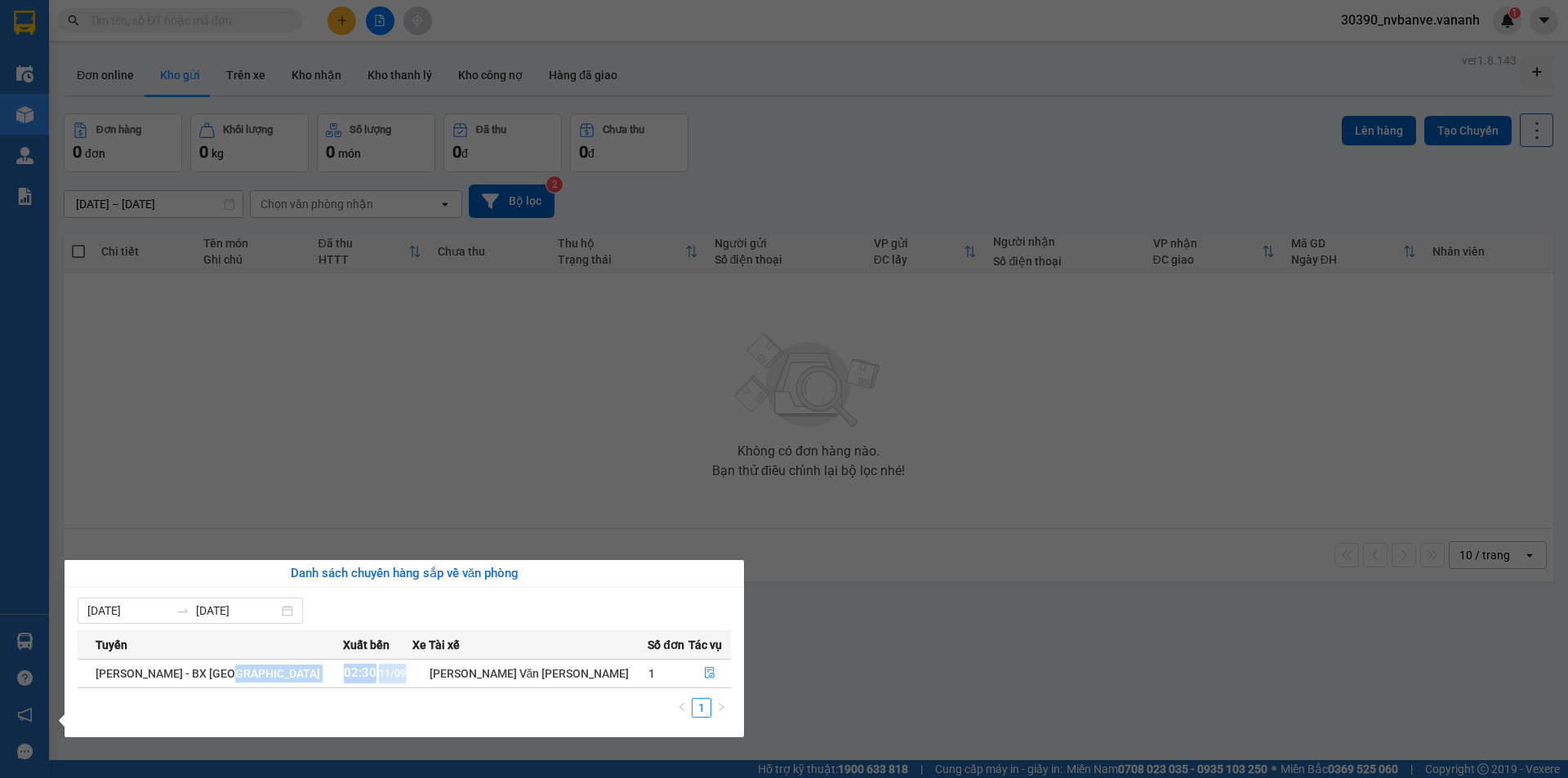
drag, startPoint x: 312, startPoint y: 673, endPoint x: 379, endPoint y: 671, distance: 67.0
click at [379, 671] on tr "[PERSON_NAME] - BX [GEOGRAPHIC_DATA] 02:30 [DATE] [PERSON_NAME] Văn [PERSON_NAM…" at bounding box center [404, 672] width 653 height 28
drag, startPoint x: 487, startPoint y: 675, endPoint x: 562, endPoint y: 675, distance: 75.0
click at [553, 672] on div "[PERSON_NAME] Văn [PERSON_NAME]" at bounding box center [538, 673] width 218 height 18
drag, startPoint x: 649, startPoint y: 665, endPoint x: 609, endPoint y: 671, distance: 40.4
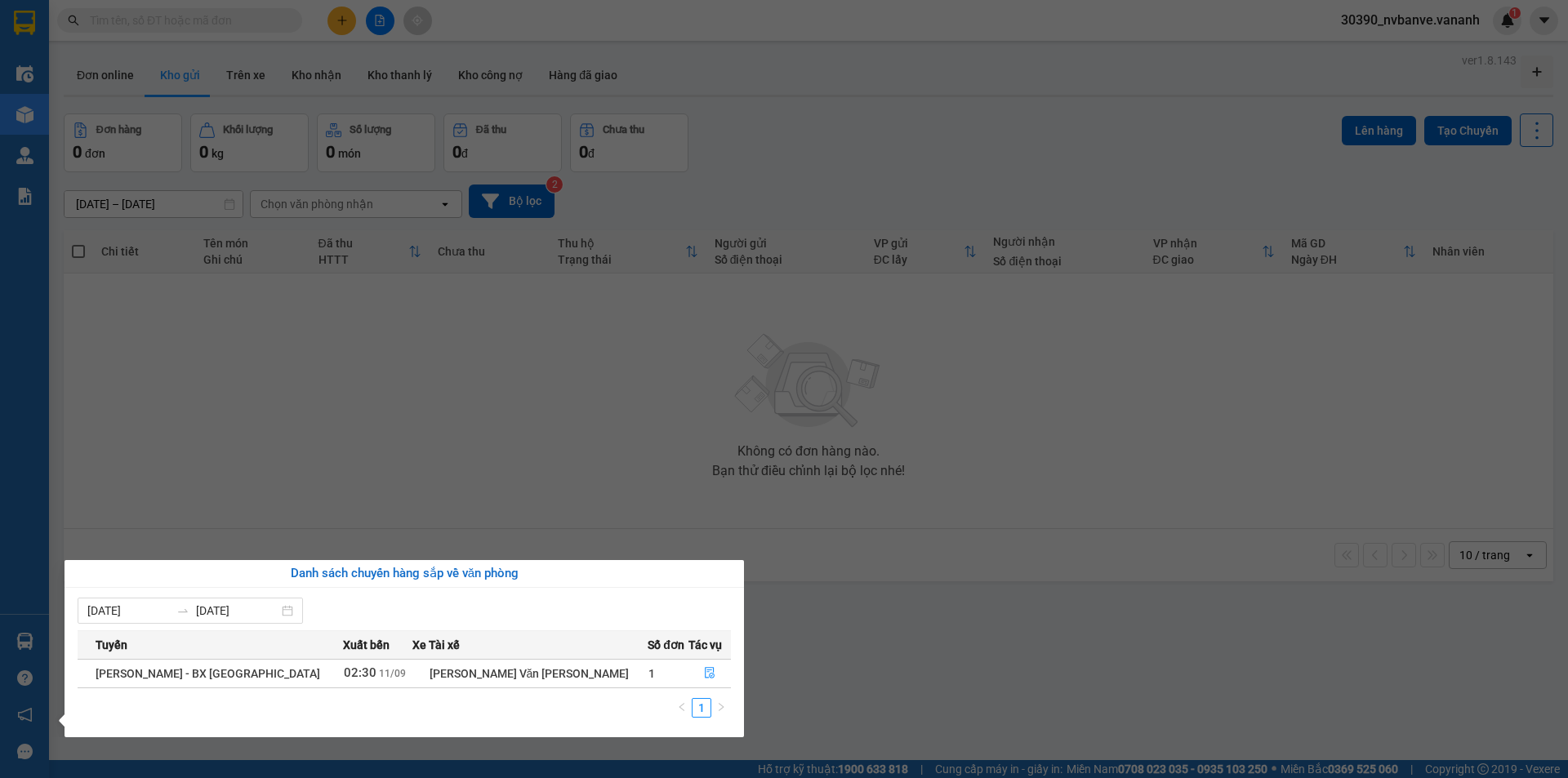
click at [647, 666] on td "1" at bounding box center [668, 672] width 41 height 28
drag, startPoint x: 603, startPoint y: 672, endPoint x: 622, endPoint y: 672, distance: 19.0
click at [622, 672] on tr "[PERSON_NAME] - BX [GEOGRAPHIC_DATA] 02:30 [DATE] [PERSON_NAME] Văn [PERSON_NAM…" at bounding box center [404, 672] width 653 height 28
click at [647, 672] on td "1" at bounding box center [668, 672] width 41 height 28
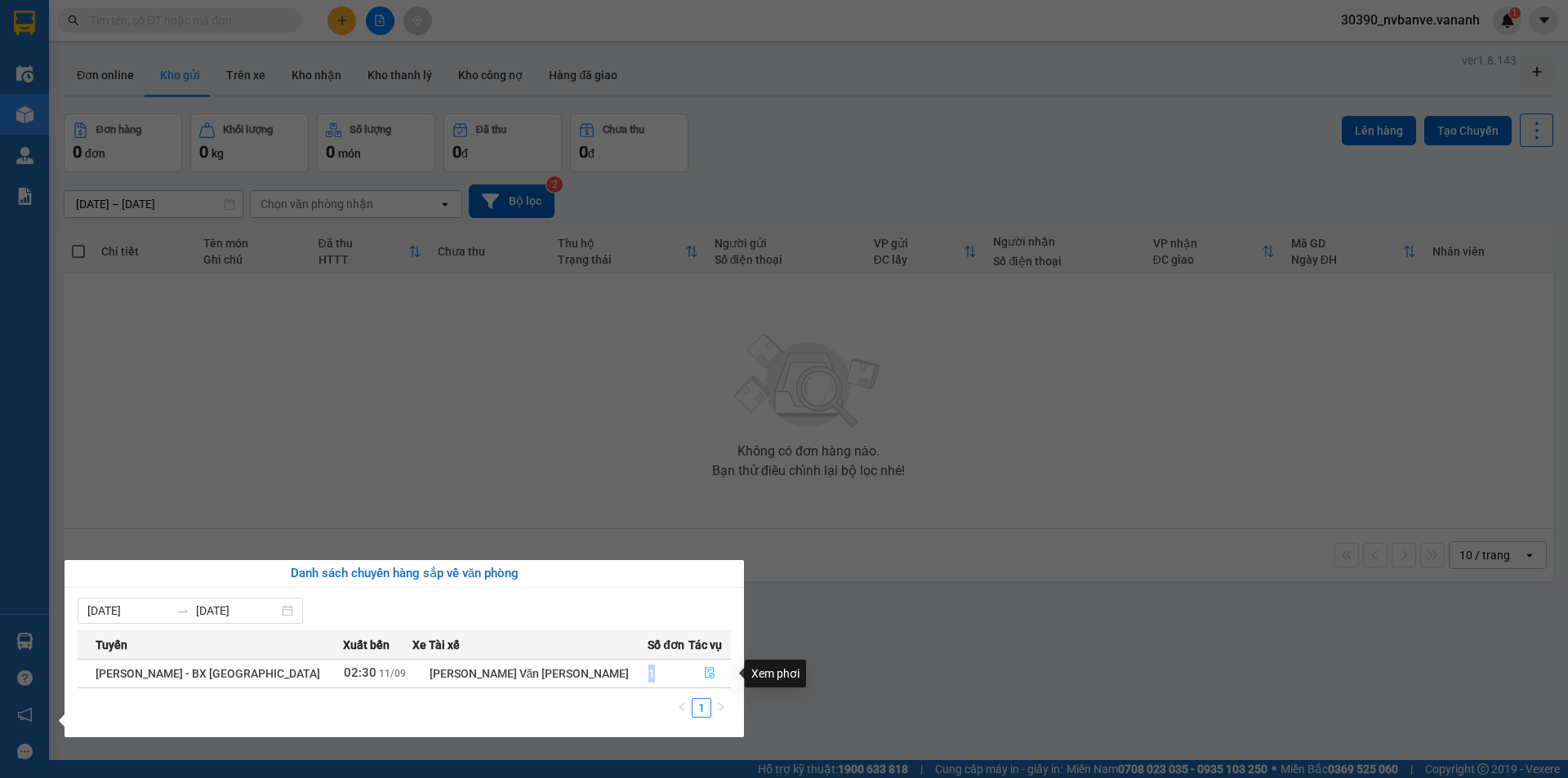
click at [705, 676] on icon "file-done" at bounding box center [710, 673] width 10 height 12
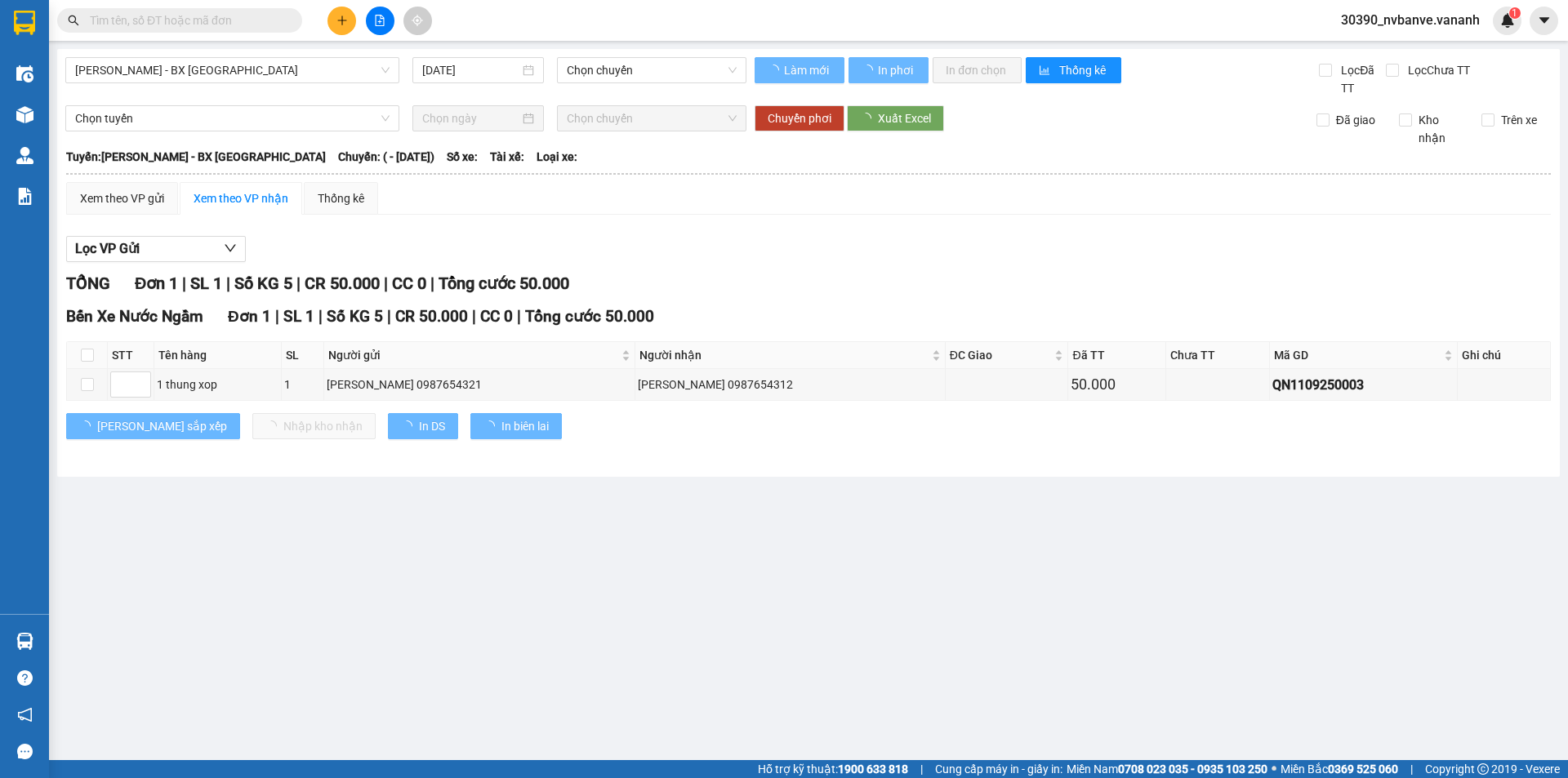
type input "[DATE]"
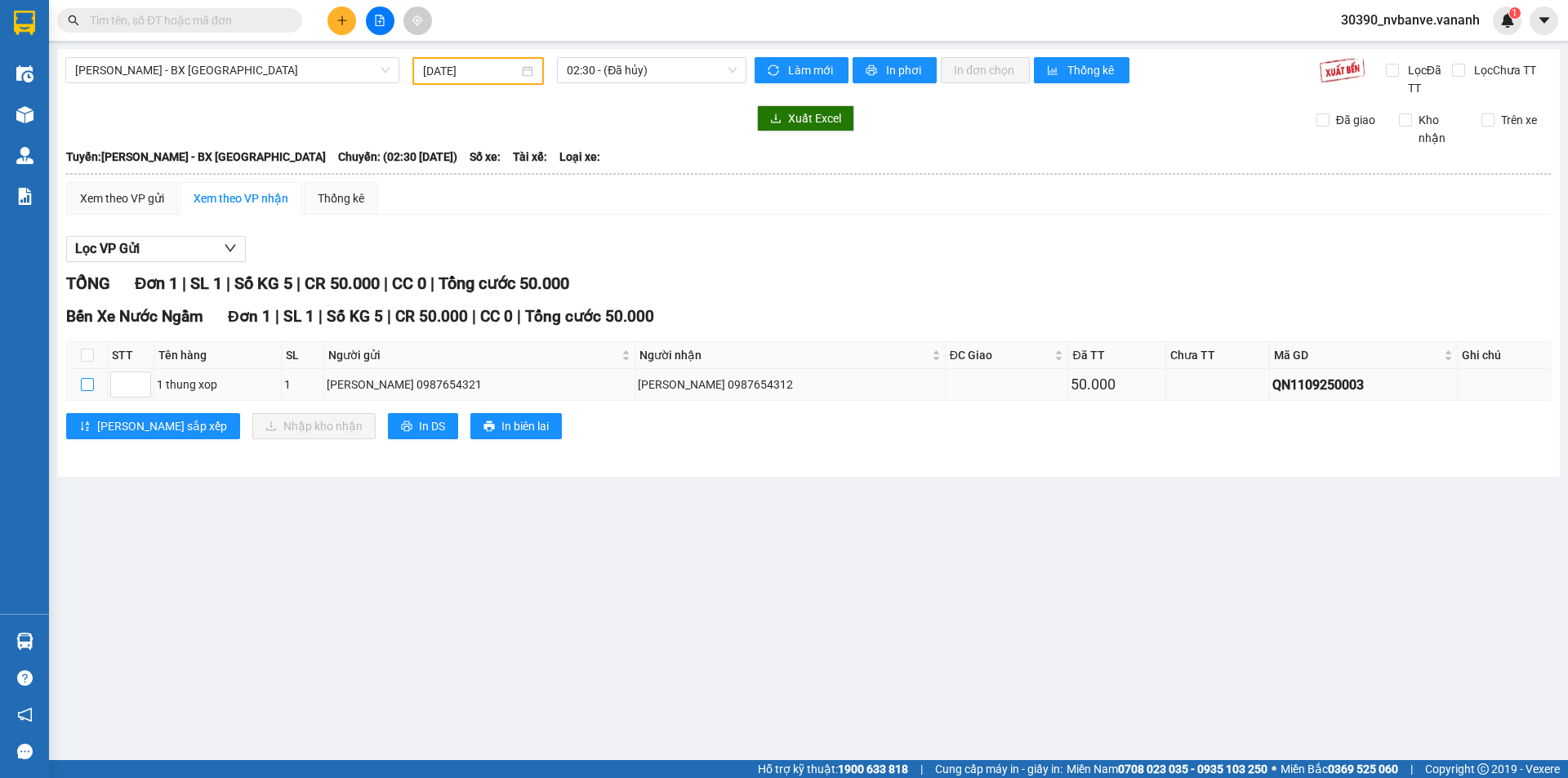
click at [86, 387] on input "checkbox" at bounding box center [87, 384] width 13 height 13
checkbox input "true"
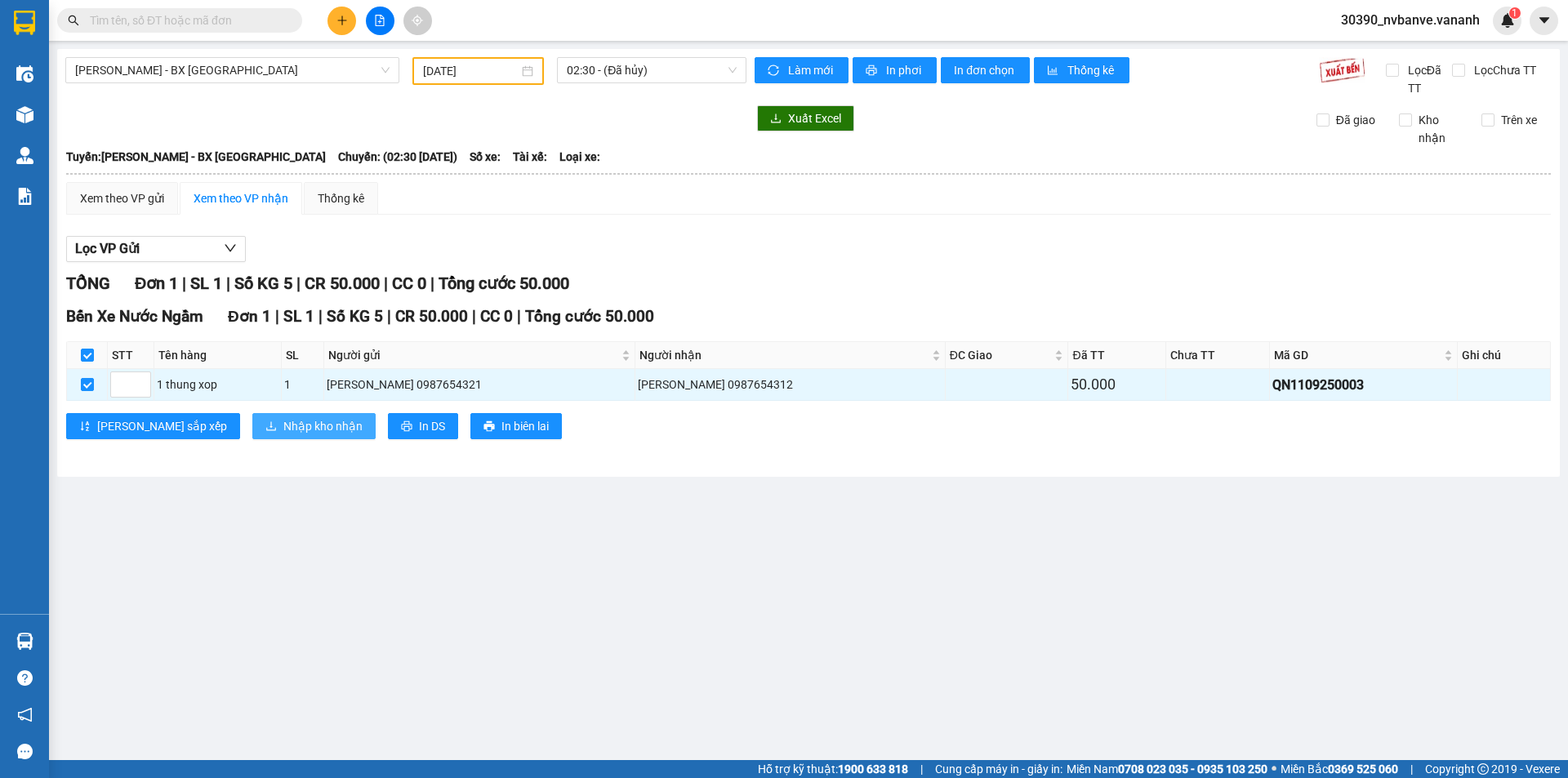
click at [283, 427] on span "Nhập kho nhận" at bounding box center [323, 426] width 79 height 18
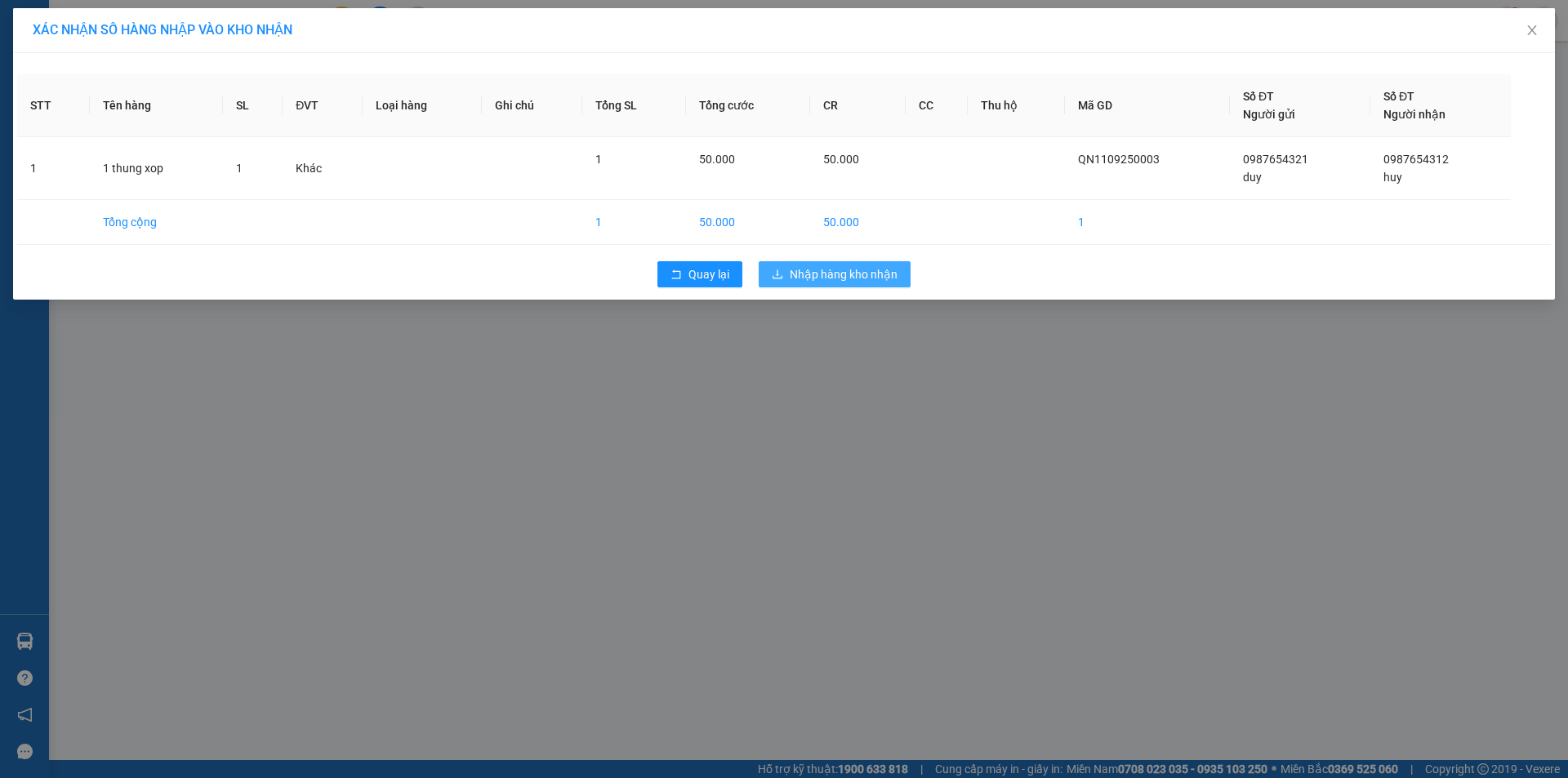
click at [873, 272] on span "Nhập hàng kho nhận" at bounding box center [844, 274] width 108 height 18
click at [1528, 37] on icon "close" at bounding box center [1524, 42] width 12 height 12
click at [1532, 31] on icon "close" at bounding box center [1531, 30] width 9 height 10
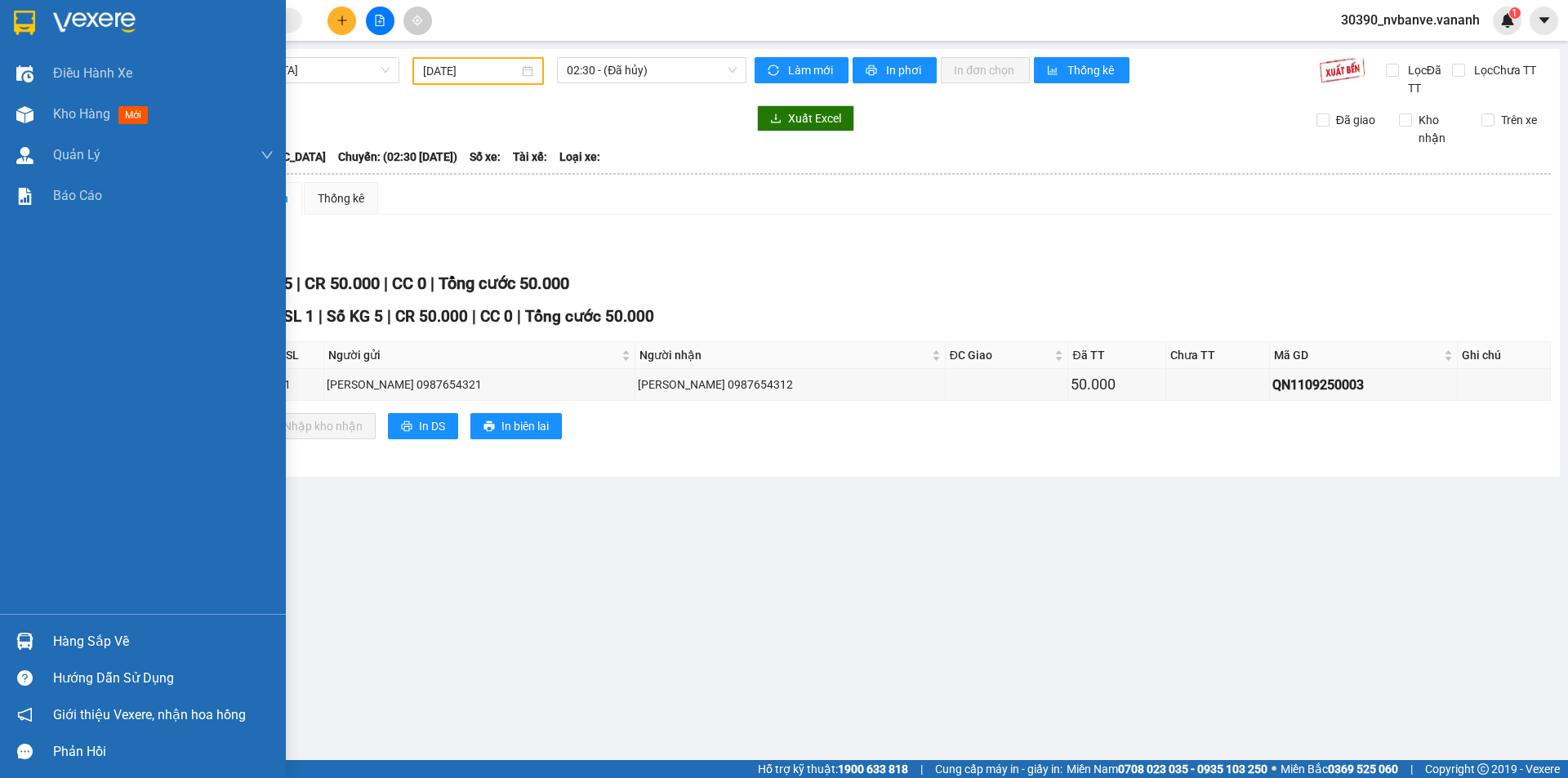
click at [48, 16] on div at bounding box center [143, 26] width 285 height 53
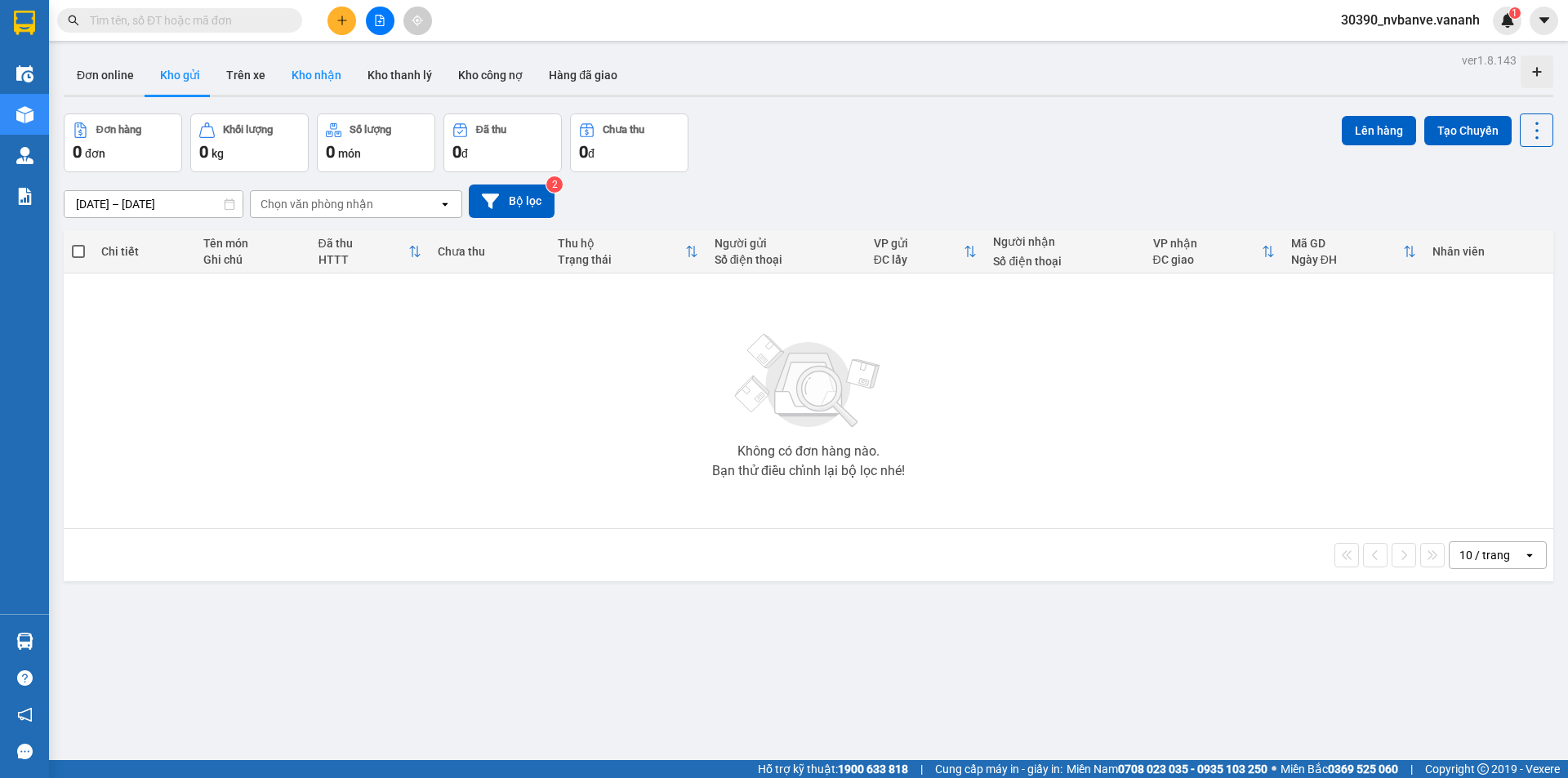
click at [304, 71] on button "Kho nhận" at bounding box center [317, 75] width 76 height 39
click at [427, 201] on icon "Clear value" at bounding box center [427, 203] width 9 height 9
click at [236, 82] on button "Trên xe" at bounding box center [245, 75] width 65 height 39
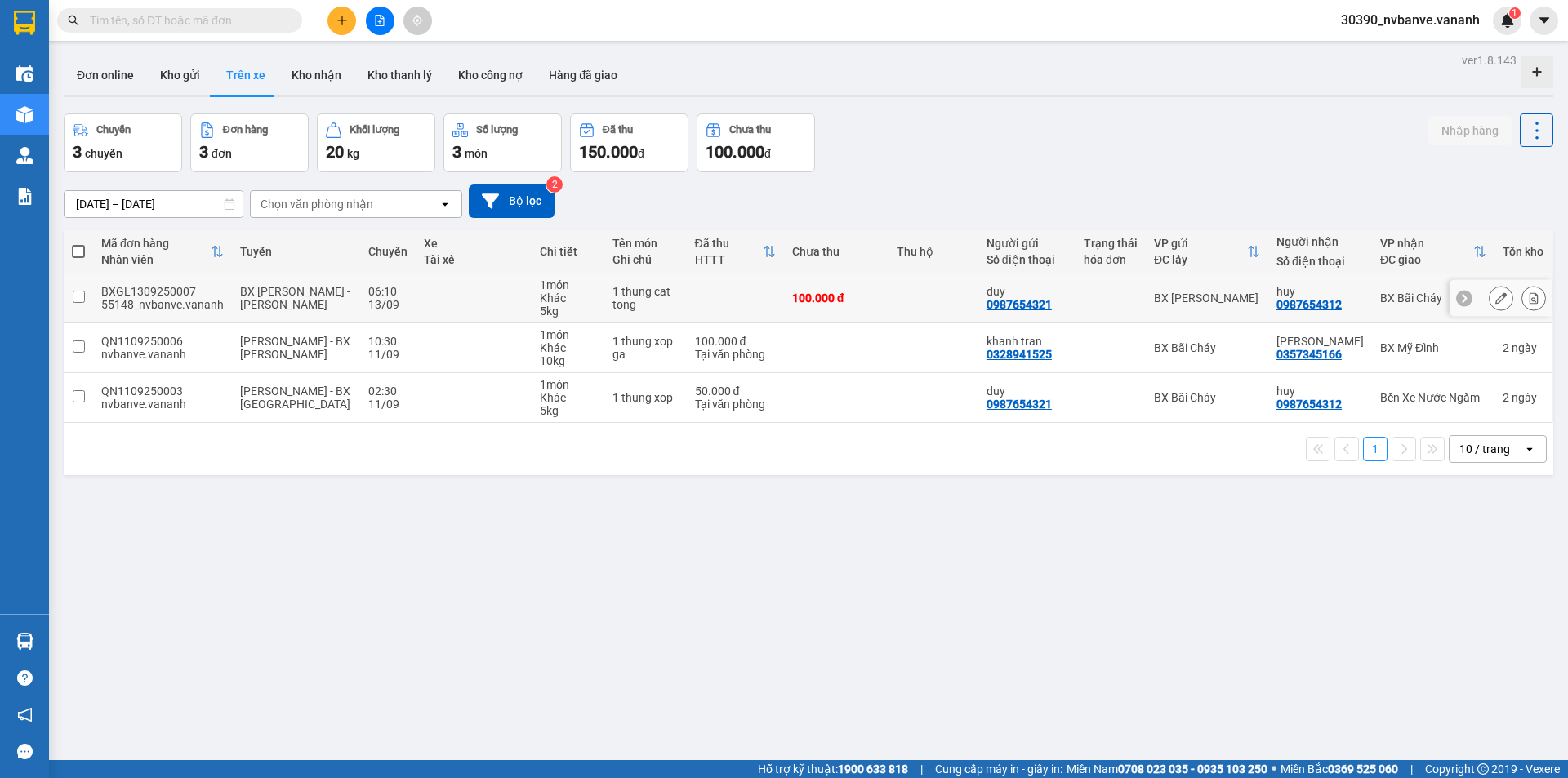
click at [82, 293] on input "checkbox" at bounding box center [78, 296] width 13 height 13
checkbox input "true"
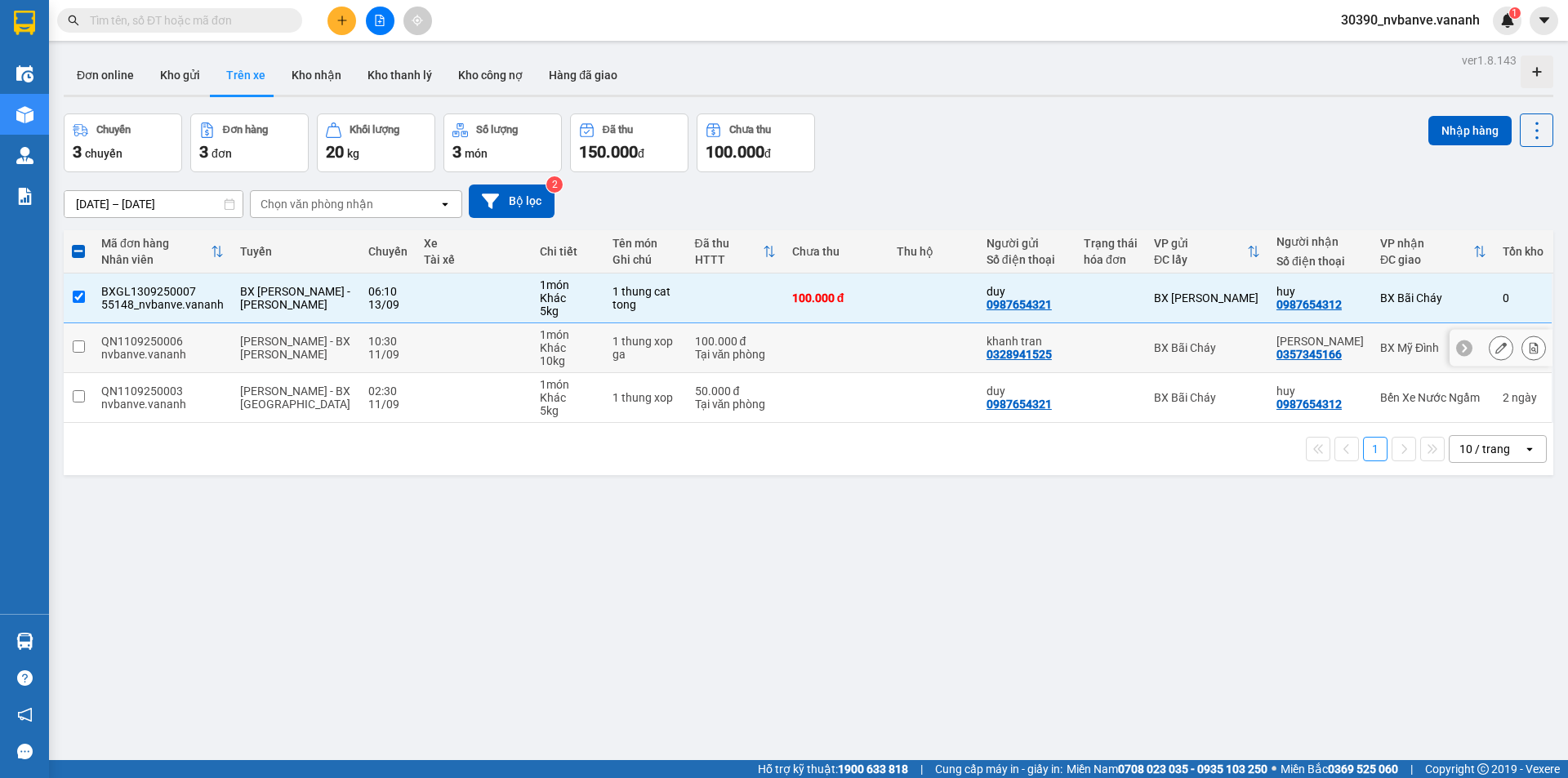
click at [86, 346] on td at bounding box center [78, 348] width 29 height 50
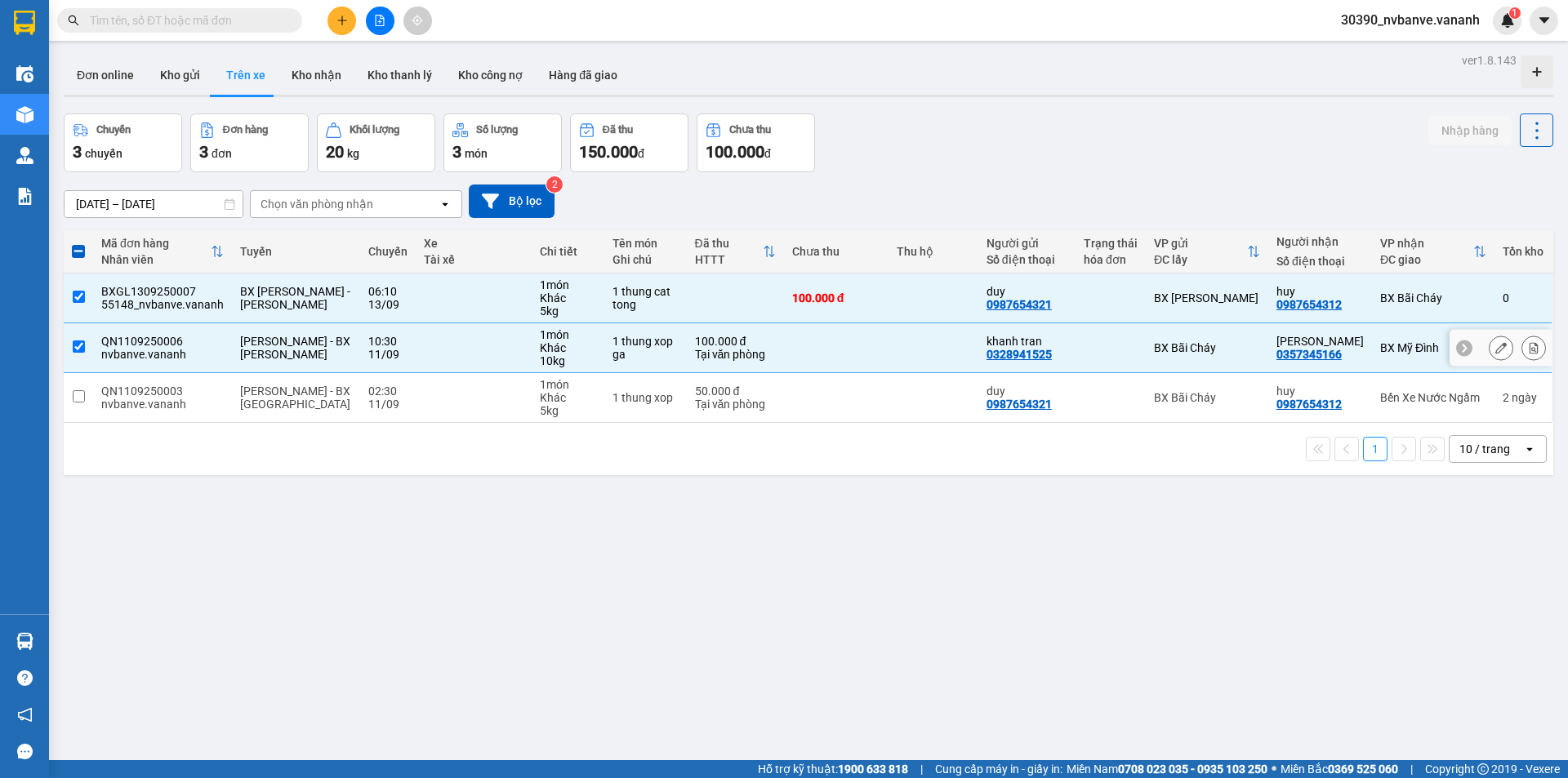
click at [81, 346] on input "checkbox" at bounding box center [78, 346] width 13 height 13
checkbox input "false"
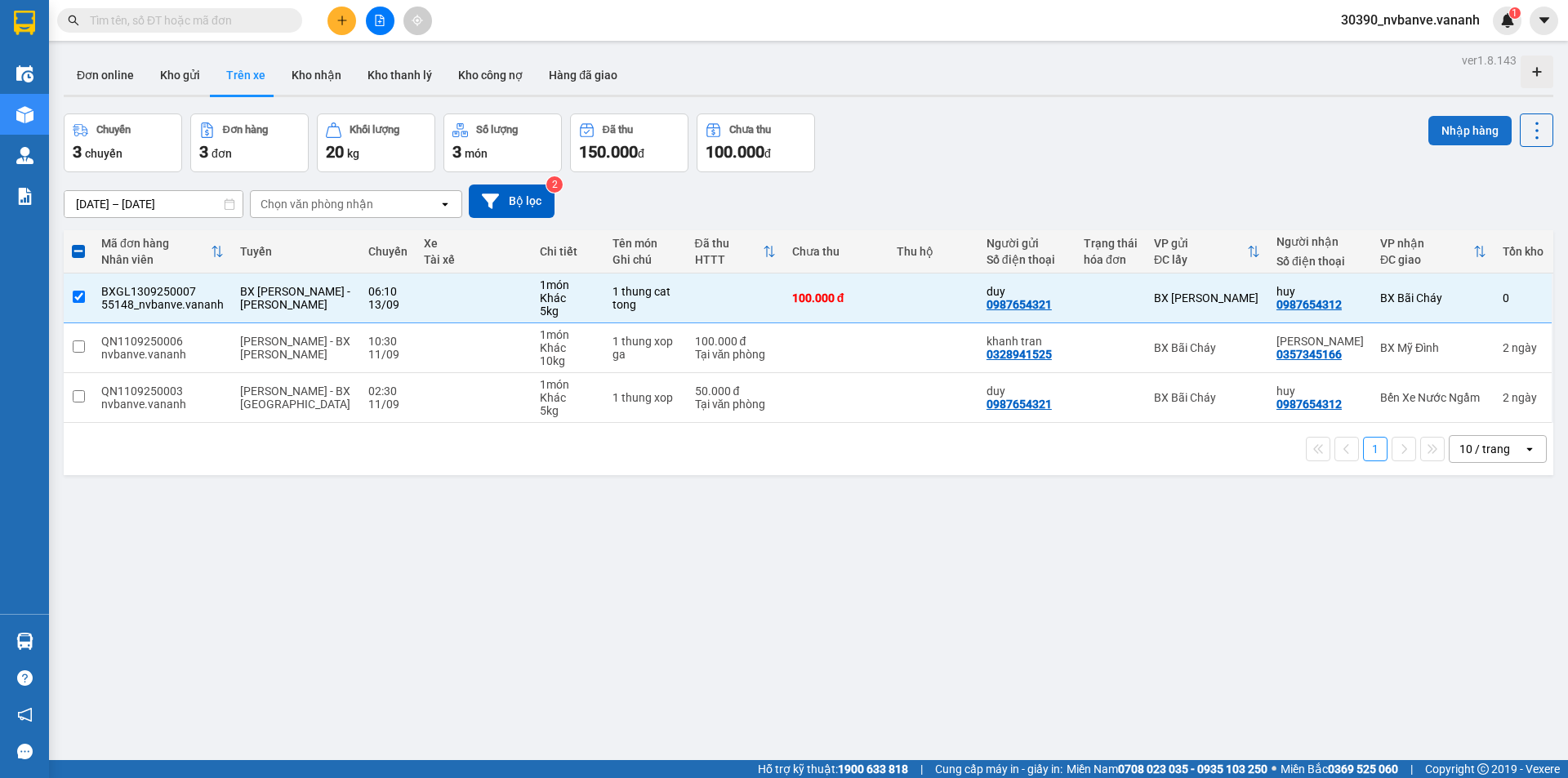
click at [1480, 131] on button "Nhập hàng" at bounding box center [1469, 131] width 83 height 29
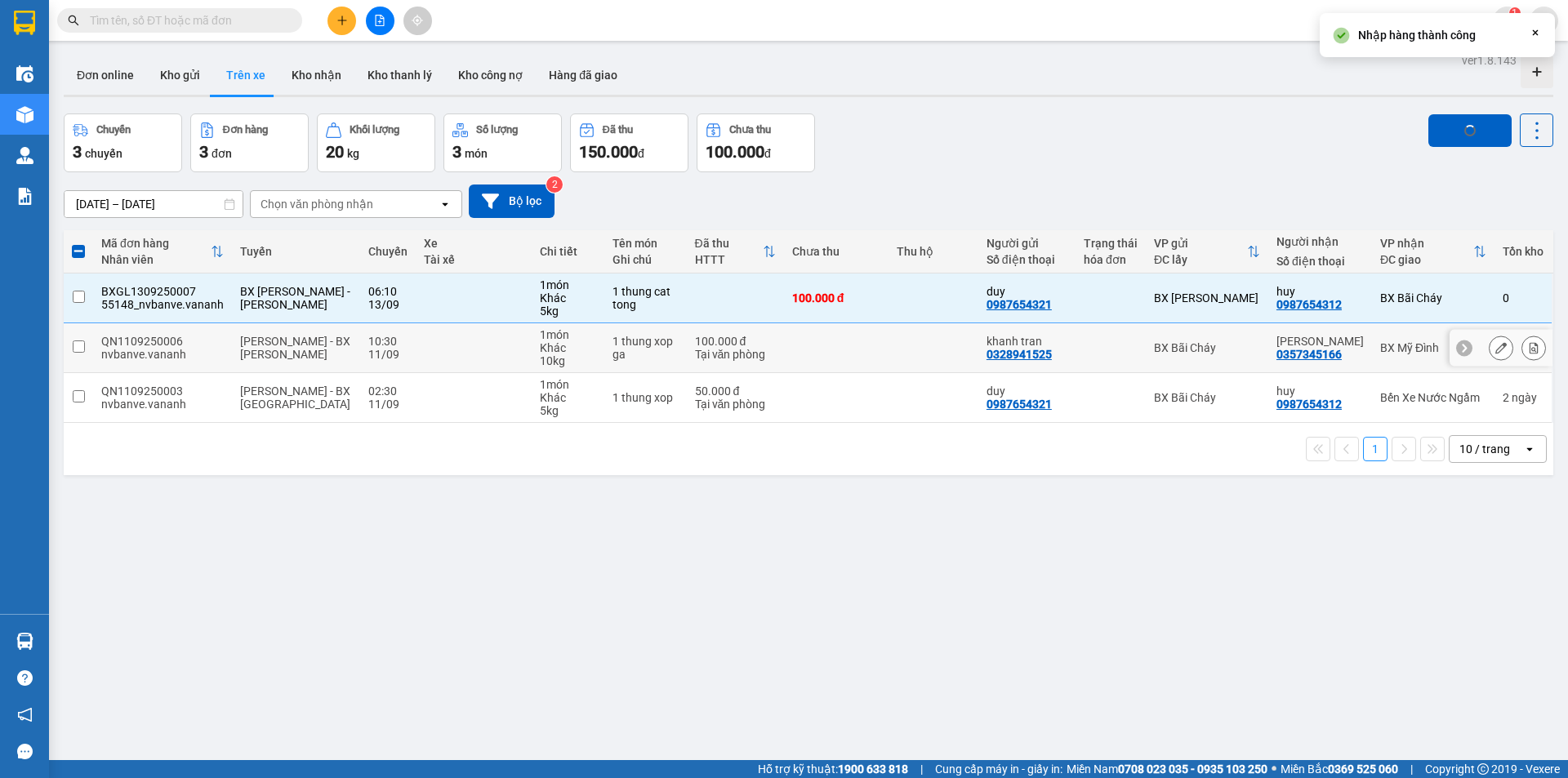
checkbox input "false"
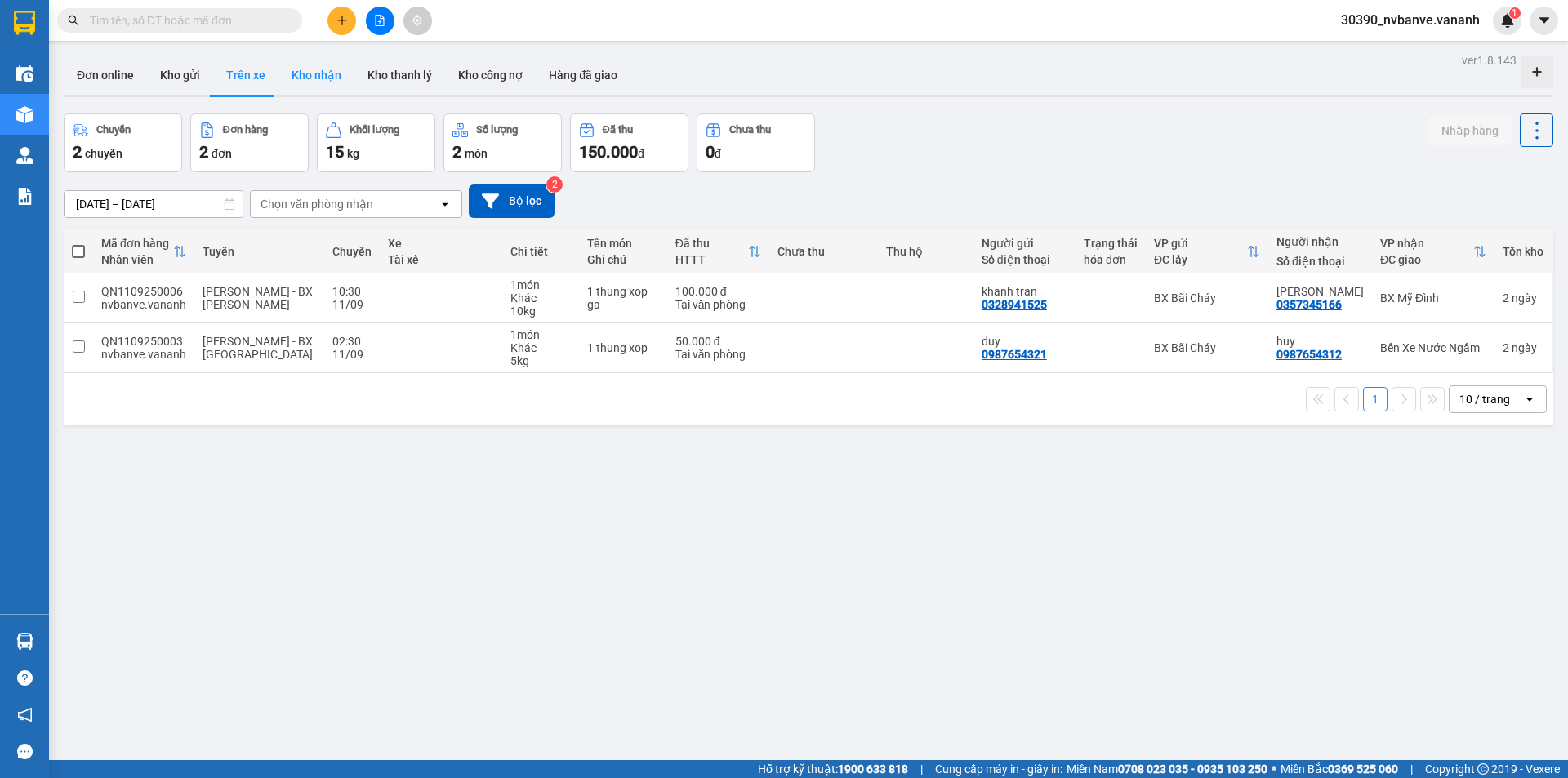
click at [295, 76] on button "Kho nhận" at bounding box center [317, 75] width 76 height 39
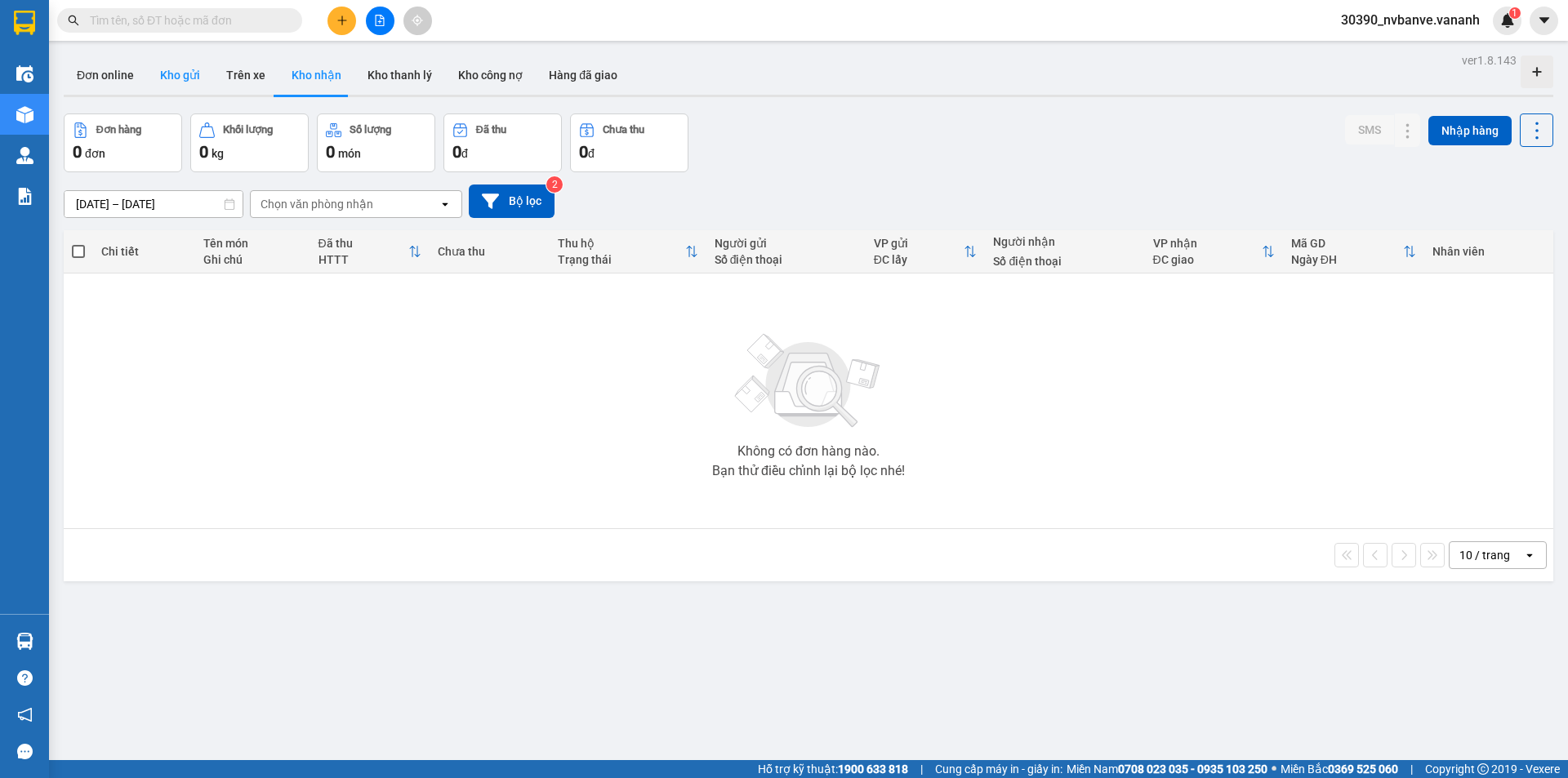
click at [185, 71] on button "Kho gửi" at bounding box center [180, 75] width 66 height 39
click at [255, 73] on button "Trên xe" at bounding box center [245, 75] width 65 height 39
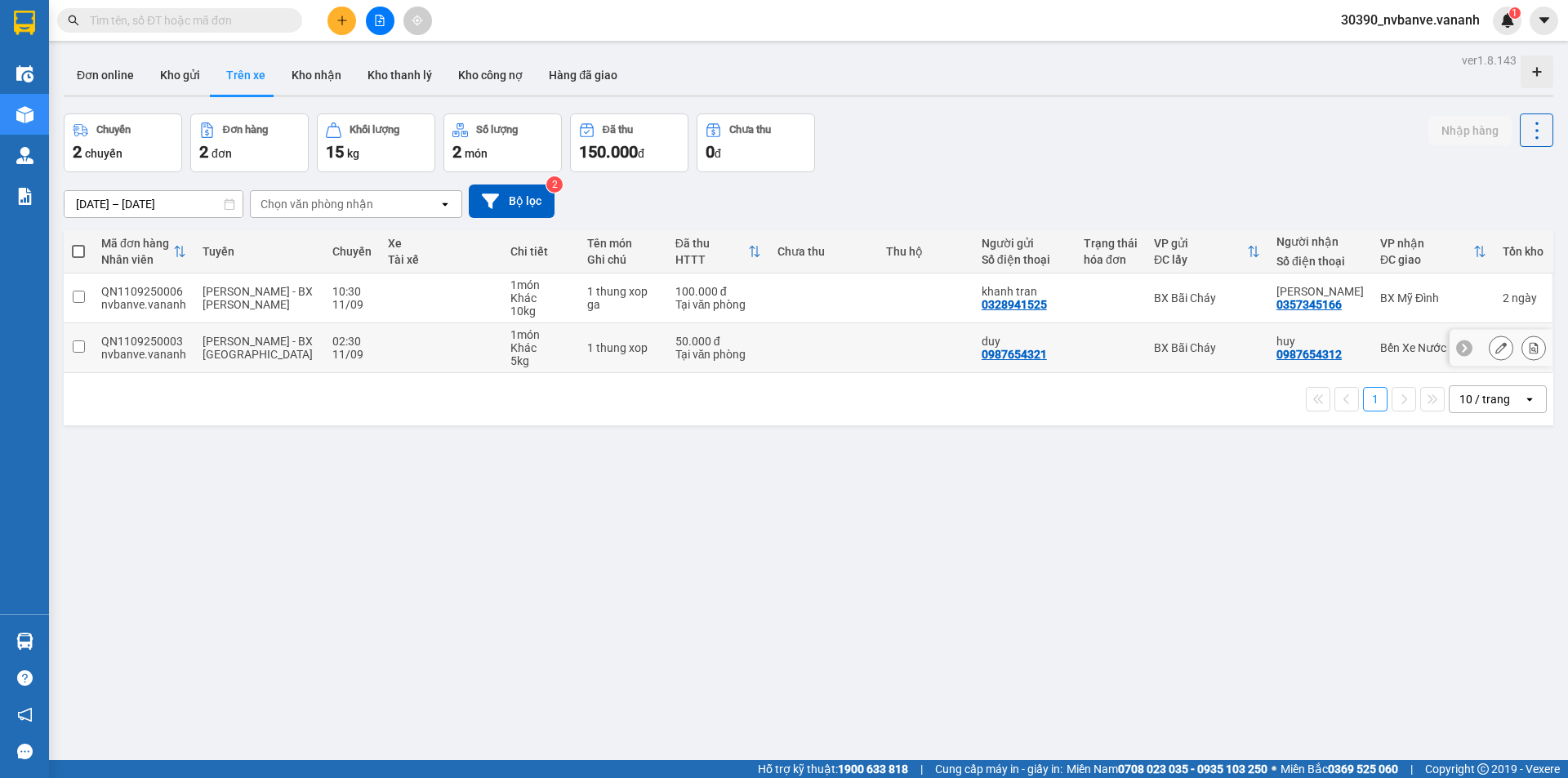
click at [79, 345] on input "checkbox" at bounding box center [78, 346] width 13 height 13
checkbox input "true"
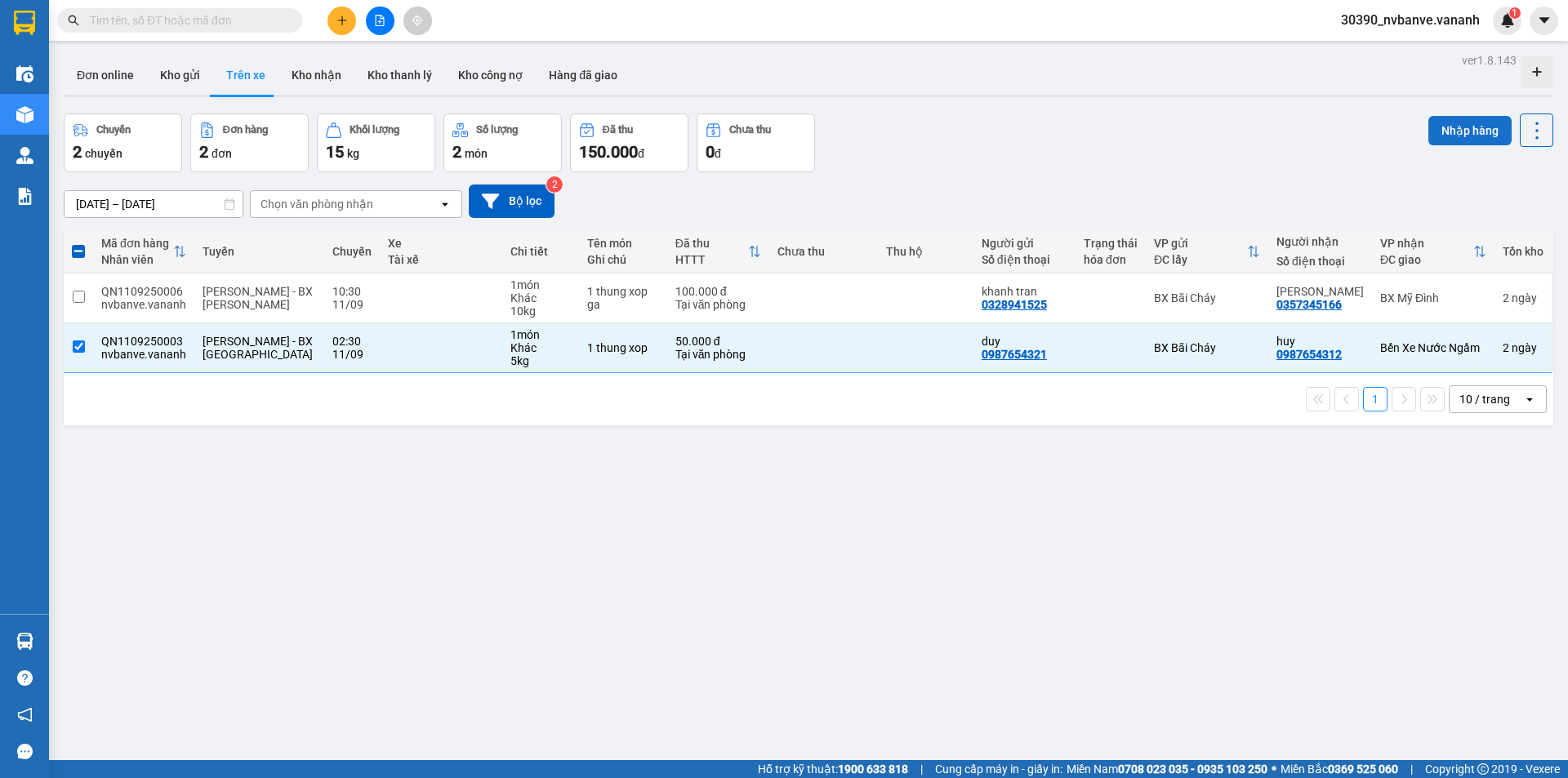
click at [1452, 132] on button "Nhập hàng" at bounding box center [1469, 131] width 83 height 29
click at [87, 296] on td at bounding box center [78, 298] width 29 height 50
checkbox input "true"
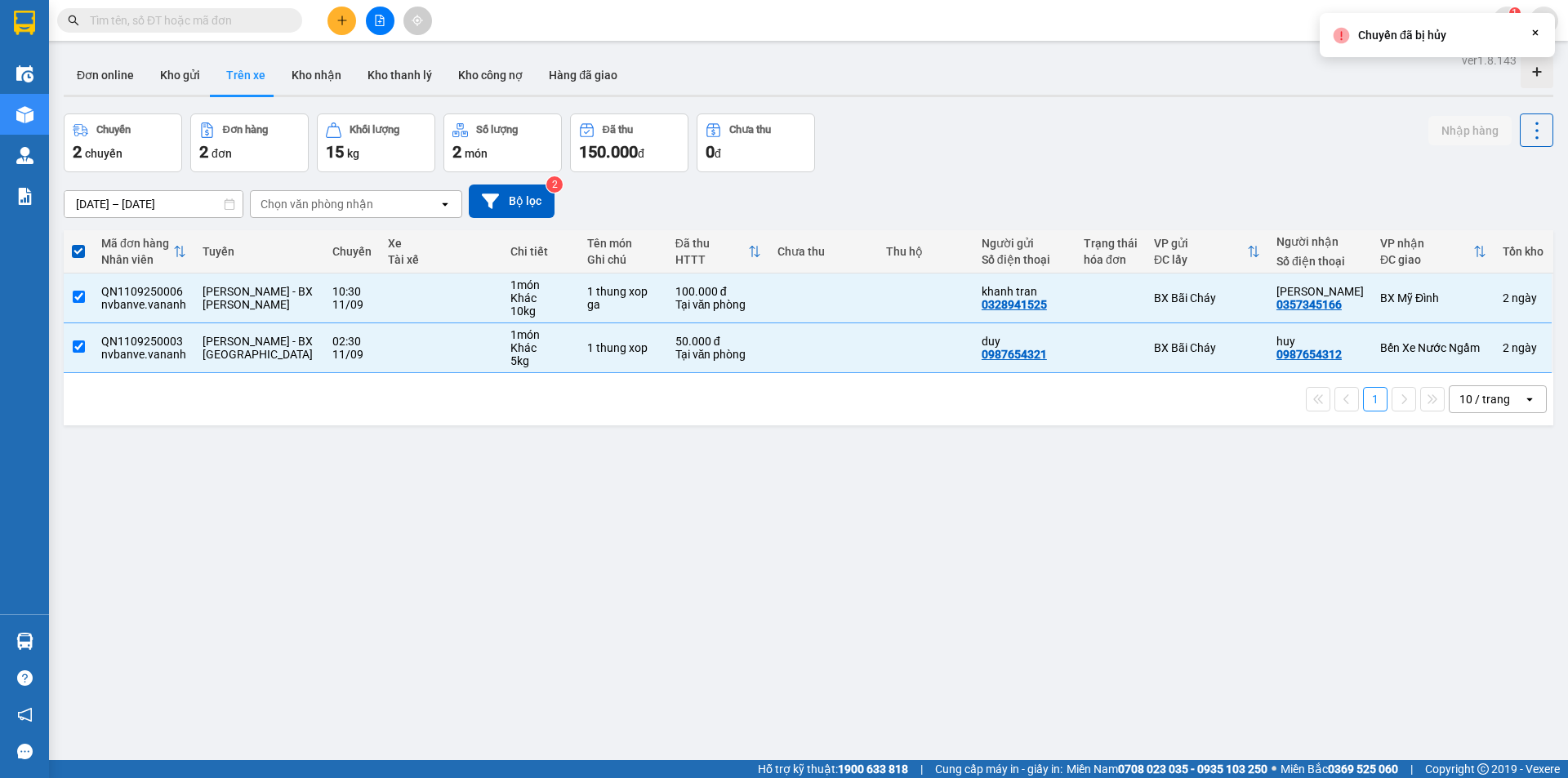
click at [1528, 32] on div "Chuyến đã bị [PERSON_NAME] Close" at bounding box center [1437, 34] width 236 height 44
click at [1530, 31] on icon "Close" at bounding box center [1535, 32] width 13 height 13
click at [340, 18] on icon "plus" at bounding box center [342, 21] width 12 height 12
click at [411, 55] on div "Tạo đơn hàng" at bounding box center [406, 61] width 71 height 18
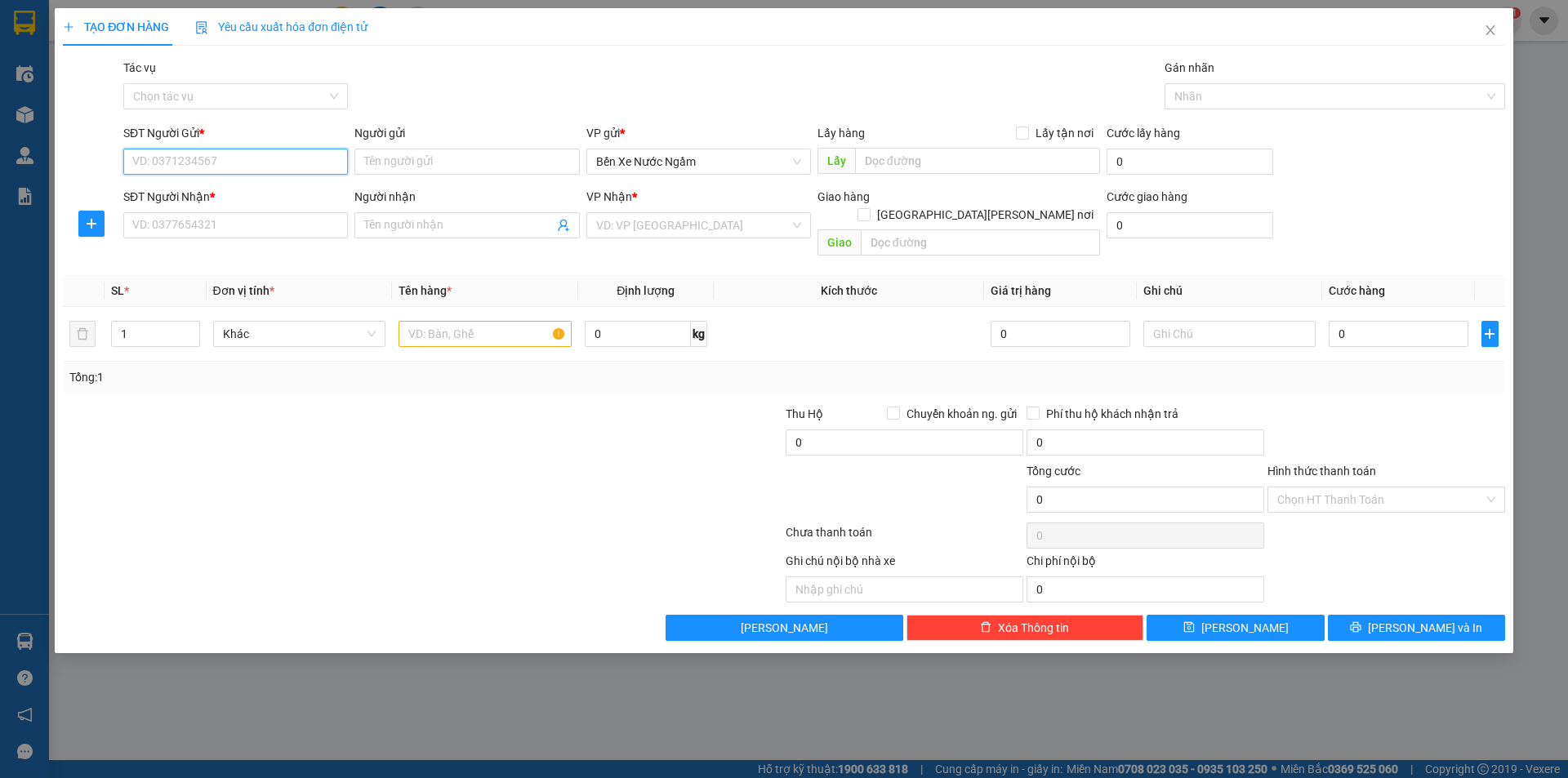
drag, startPoint x: 220, startPoint y: 156, endPoint x: 227, endPoint y: 160, distance: 8.1
click at [221, 158] on input "SĐT Người Gửi *" at bounding box center [236, 161] width 225 height 26
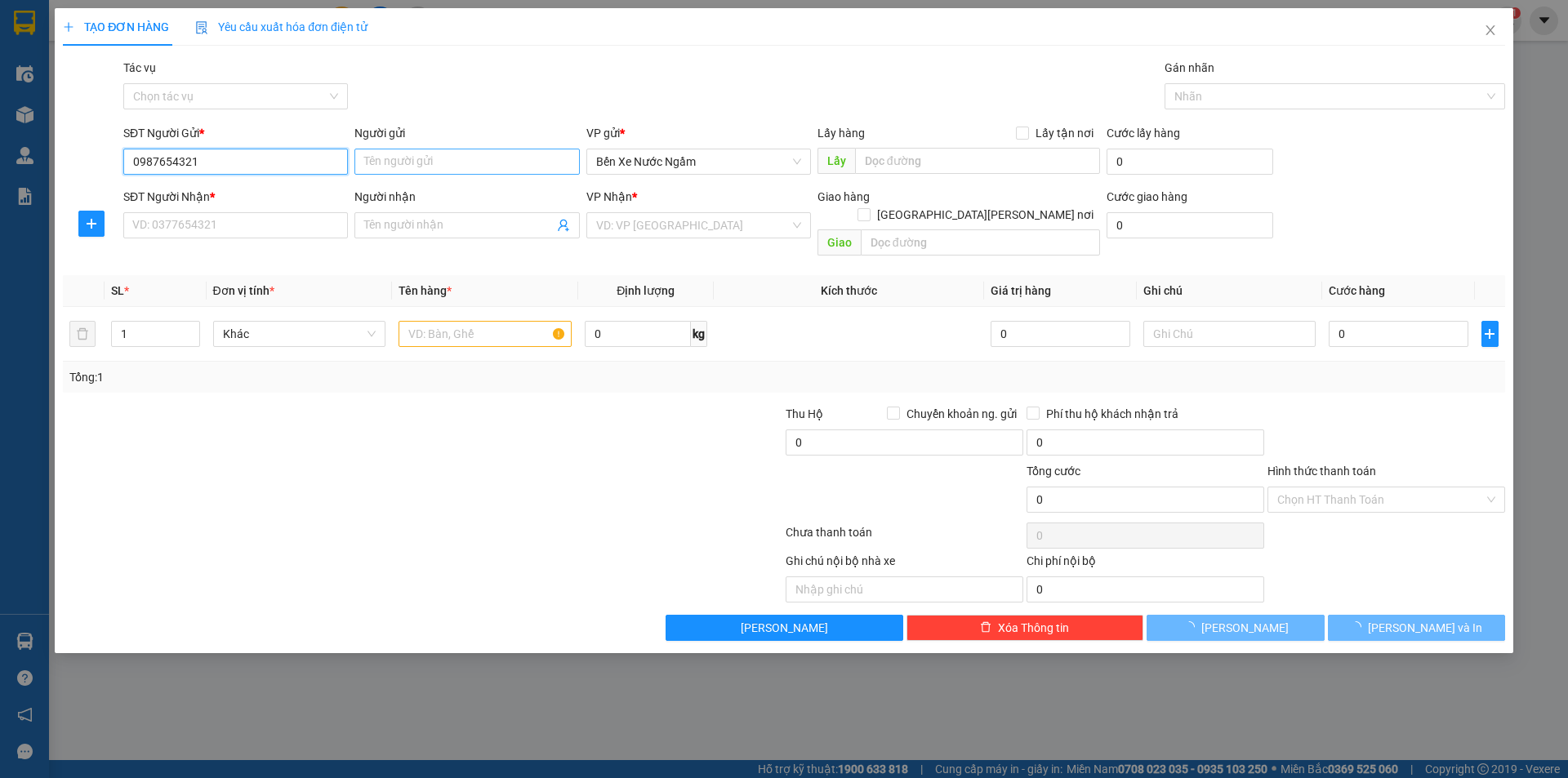
type input "0987654321"
click at [421, 154] on input "Người gửi" at bounding box center [466, 161] width 225 height 26
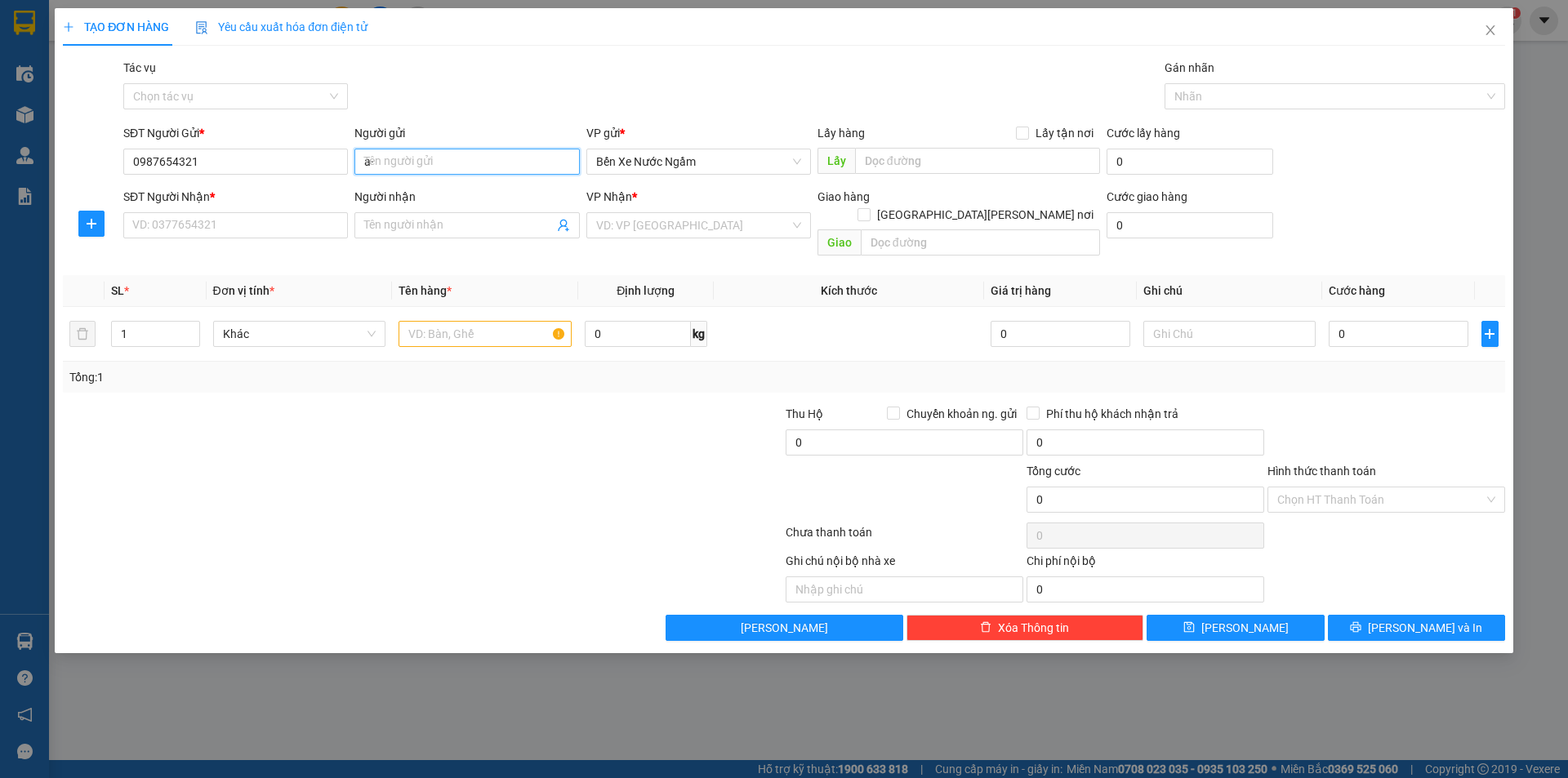
type input "a"
click at [637, 158] on span "Bến Xe Nước Ngầm" at bounding box center [699, 161] width 205 height 24
type input "ád"
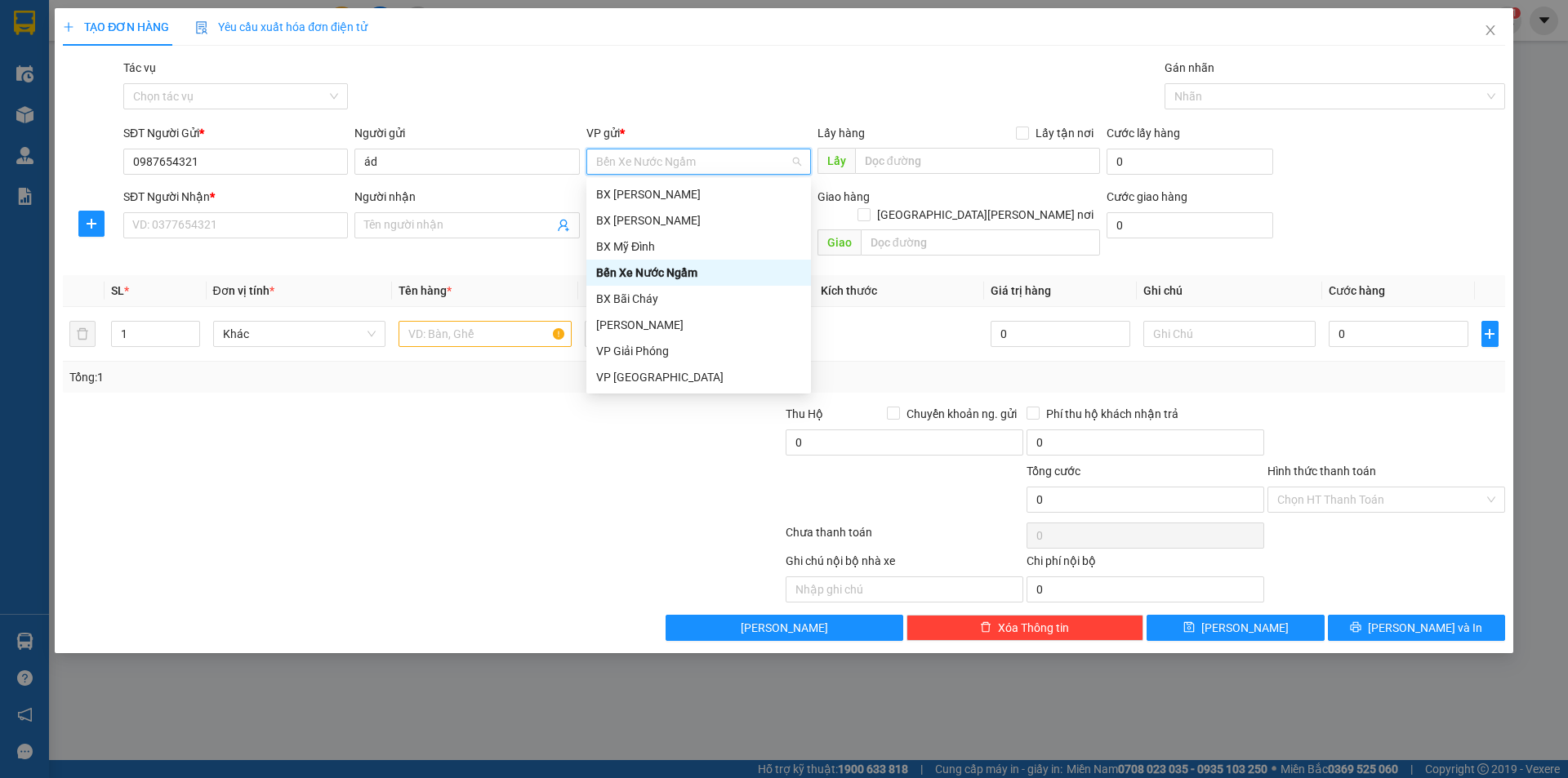
click at [849, 100] on div "Tác vụ Chọn tác vụ Gán nhãn Nhãn" at bounding box center [814, 87] width 1388 height 57
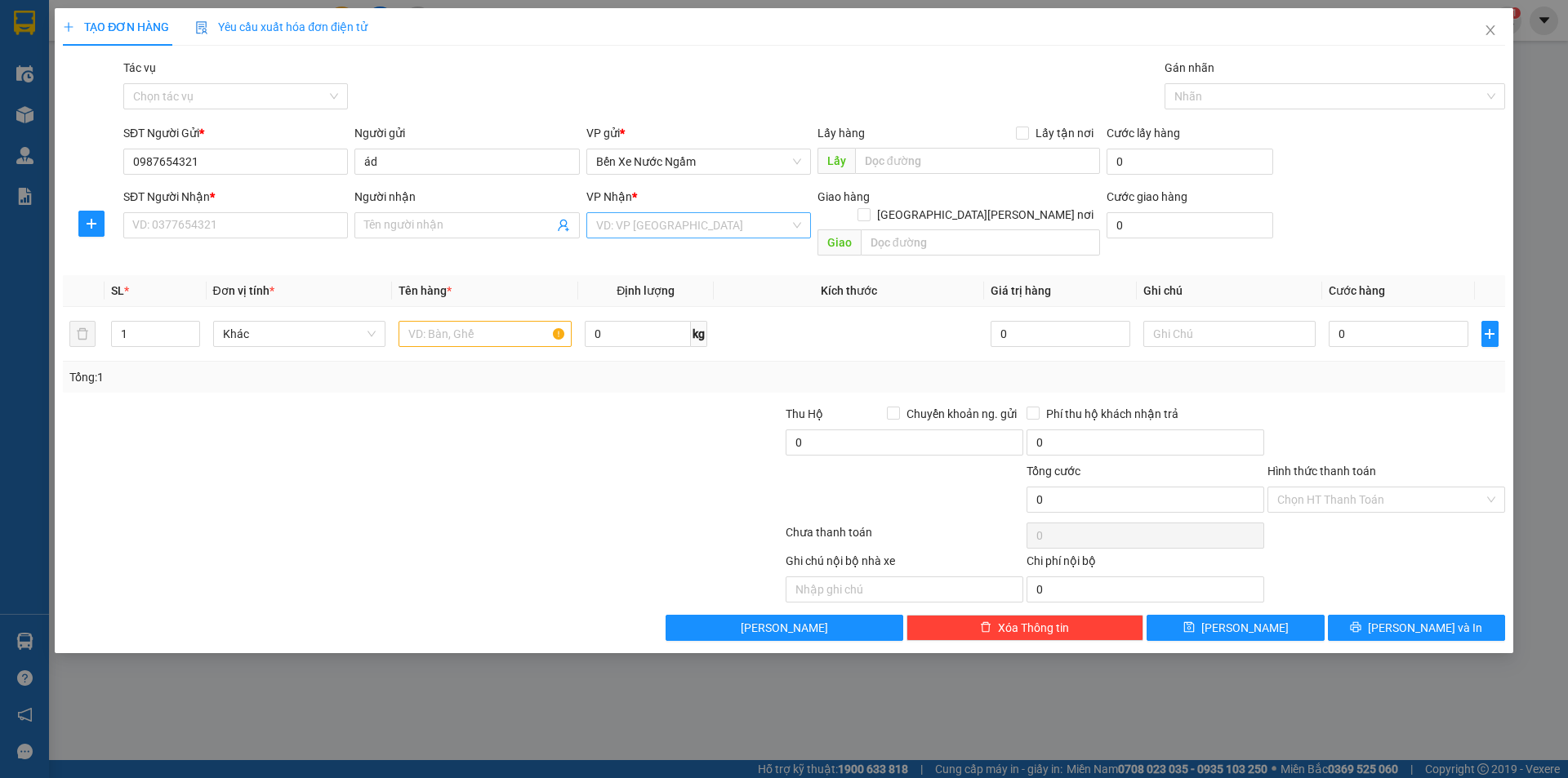
click at [686, 227] on input "search" at bounding box center [693, 225] width 194 height 24
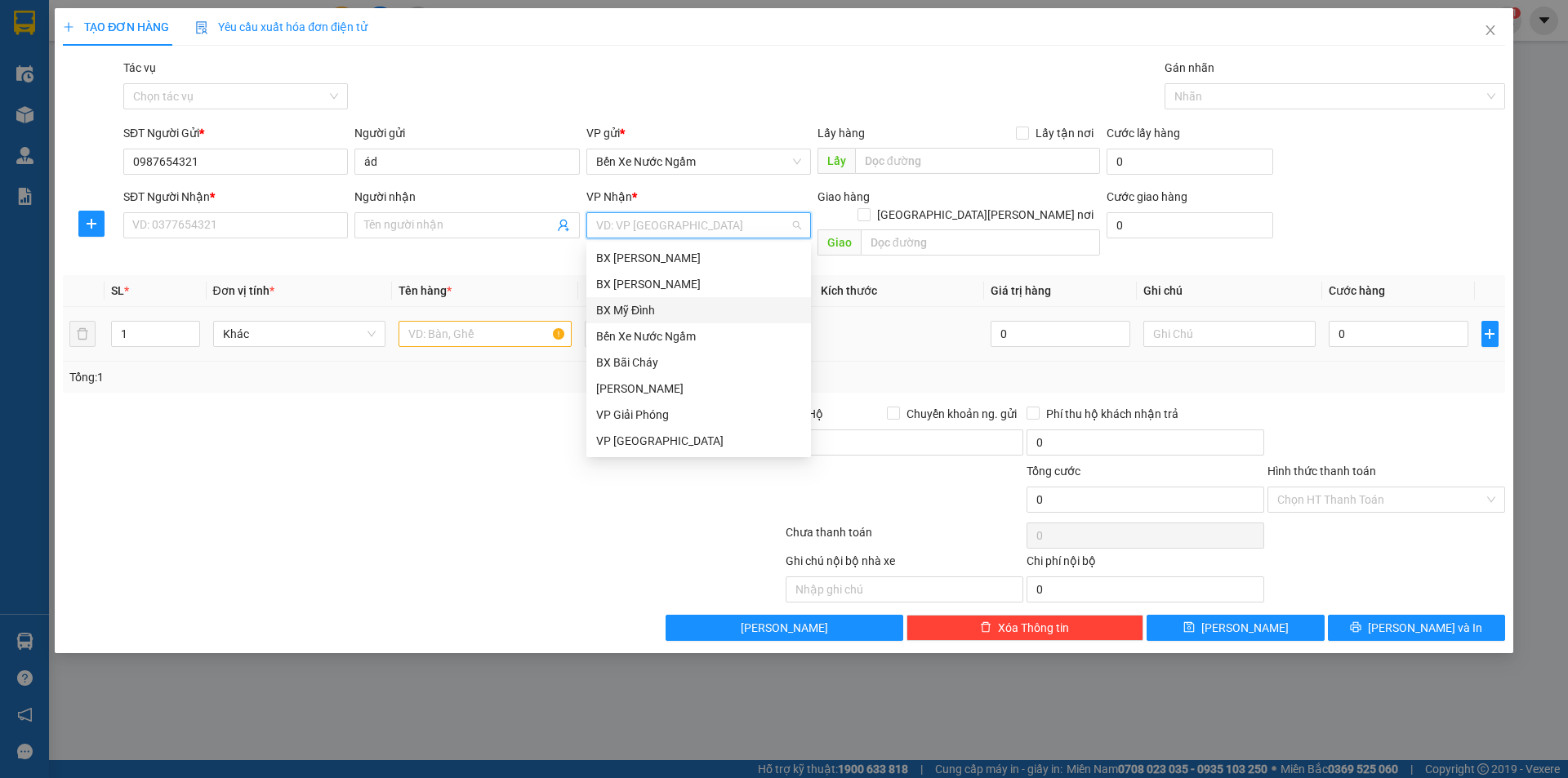
click at [681, 332] on div "Bến Xe Nước Ngầm" at bounding box center [699, 336] width 205 height 18
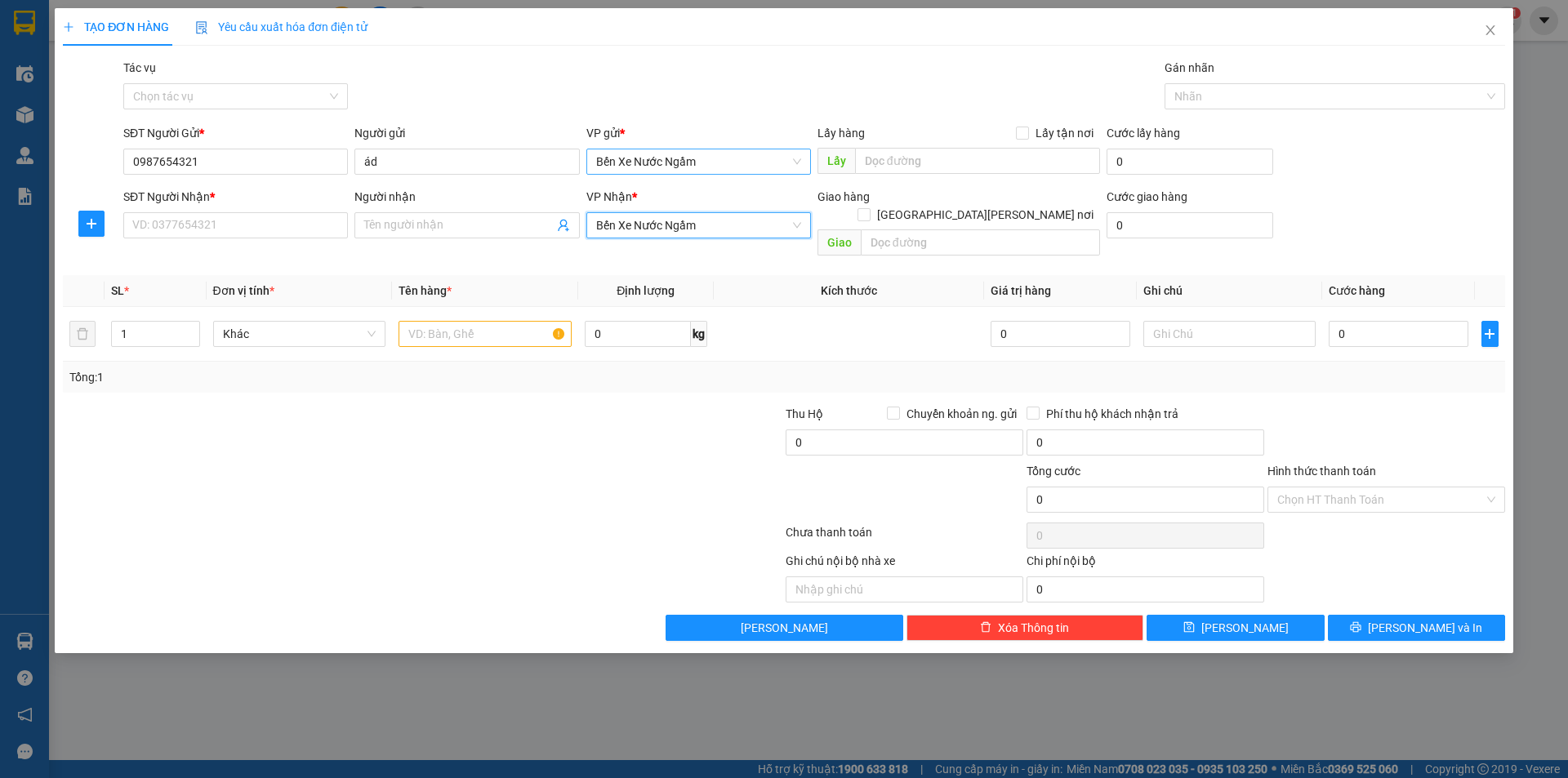
click at [689, 156] on span "Bến Xe Nước Ngầm" at bounding box center [699, 161] width 205 height 24
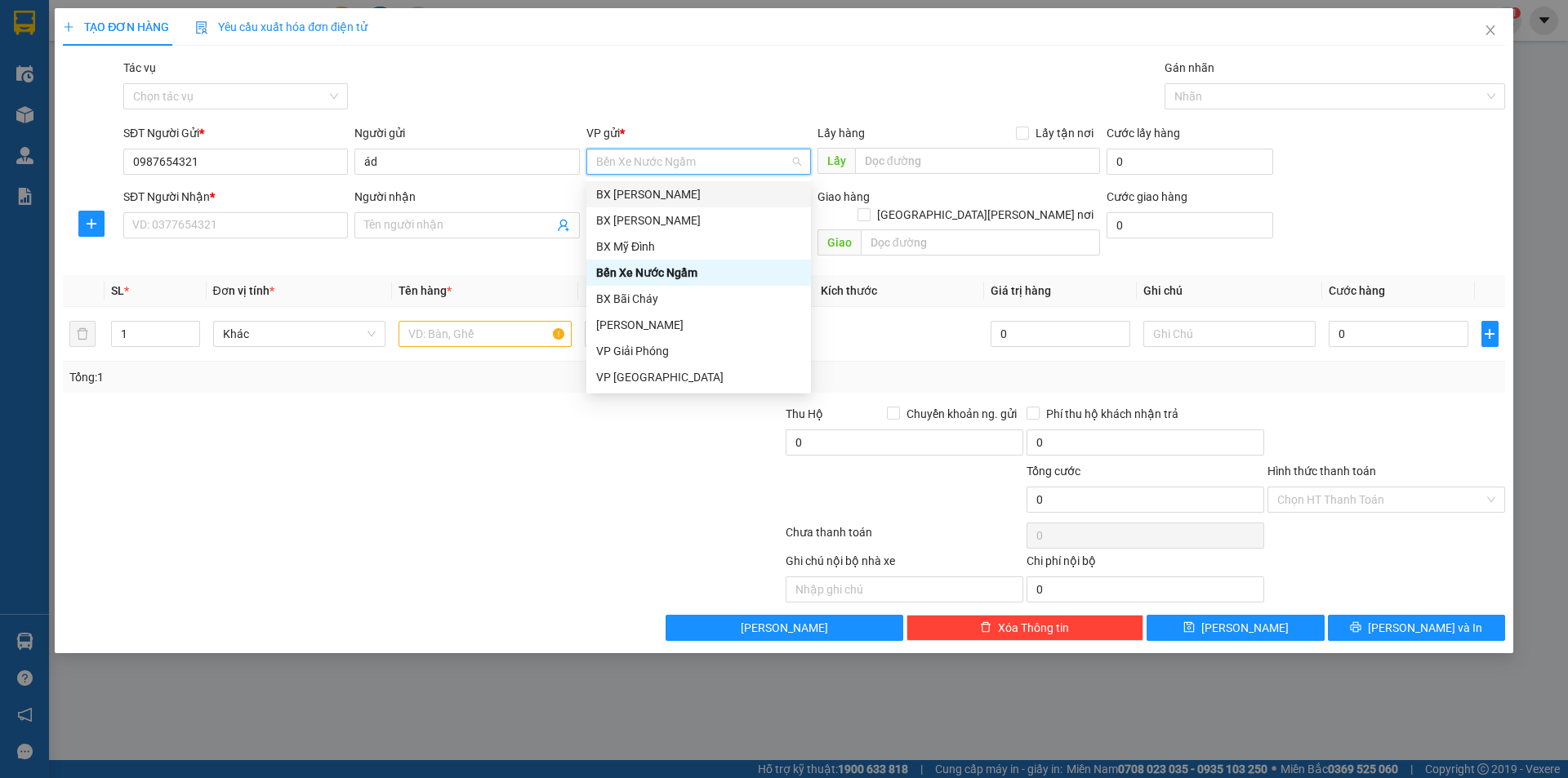
click at [652, 92] on div "Tác vụ Chọn tác vụ Gán nhãn Nhãn" at bounding box center [814, 87] width 1388 height 57
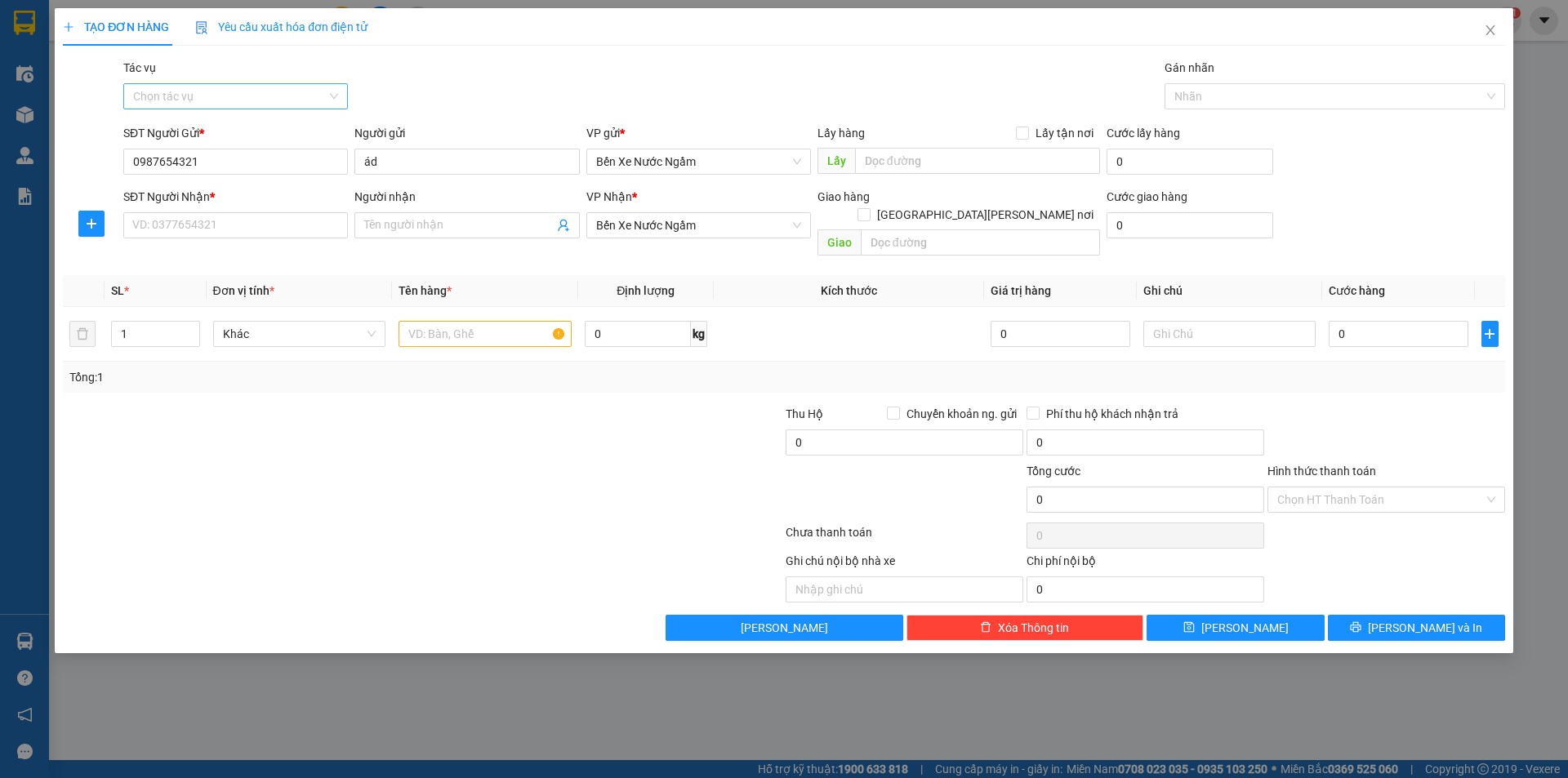
click at [150, 94] on input "Tác vụ" at bounding box center [230, 96] width 194 height 24
click at [224, 130] on div "Nhập hàng lên xe" at bounding box center [236, 129] width 205 height 18
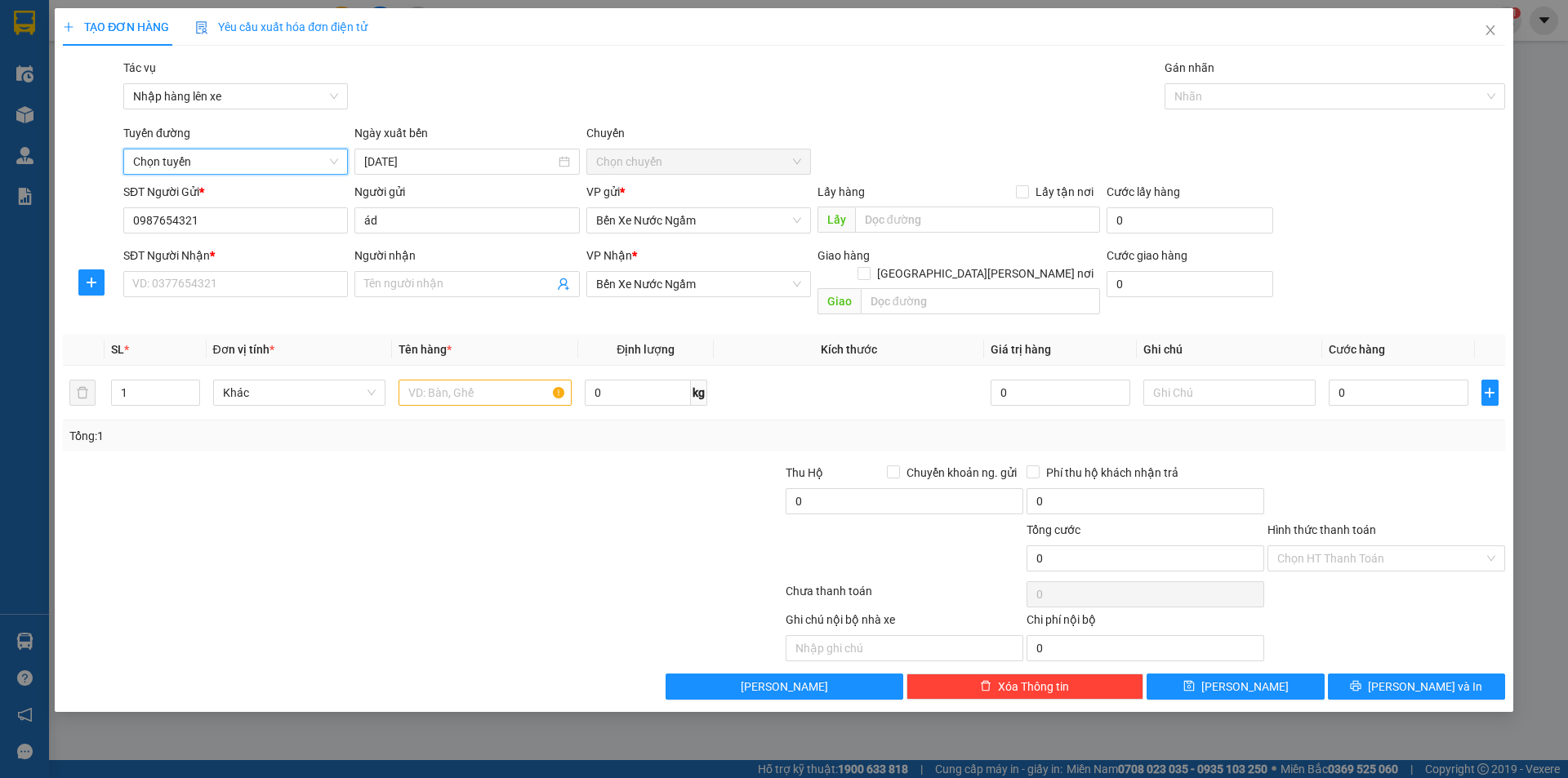
click at [485, 130] on div "Ngày xuất bến" at bounding box center [466, 136] width 225 height 24
click at [213, 156] on span "Chọn tuyến" at bounding box center [236, 161] width 205 height 24
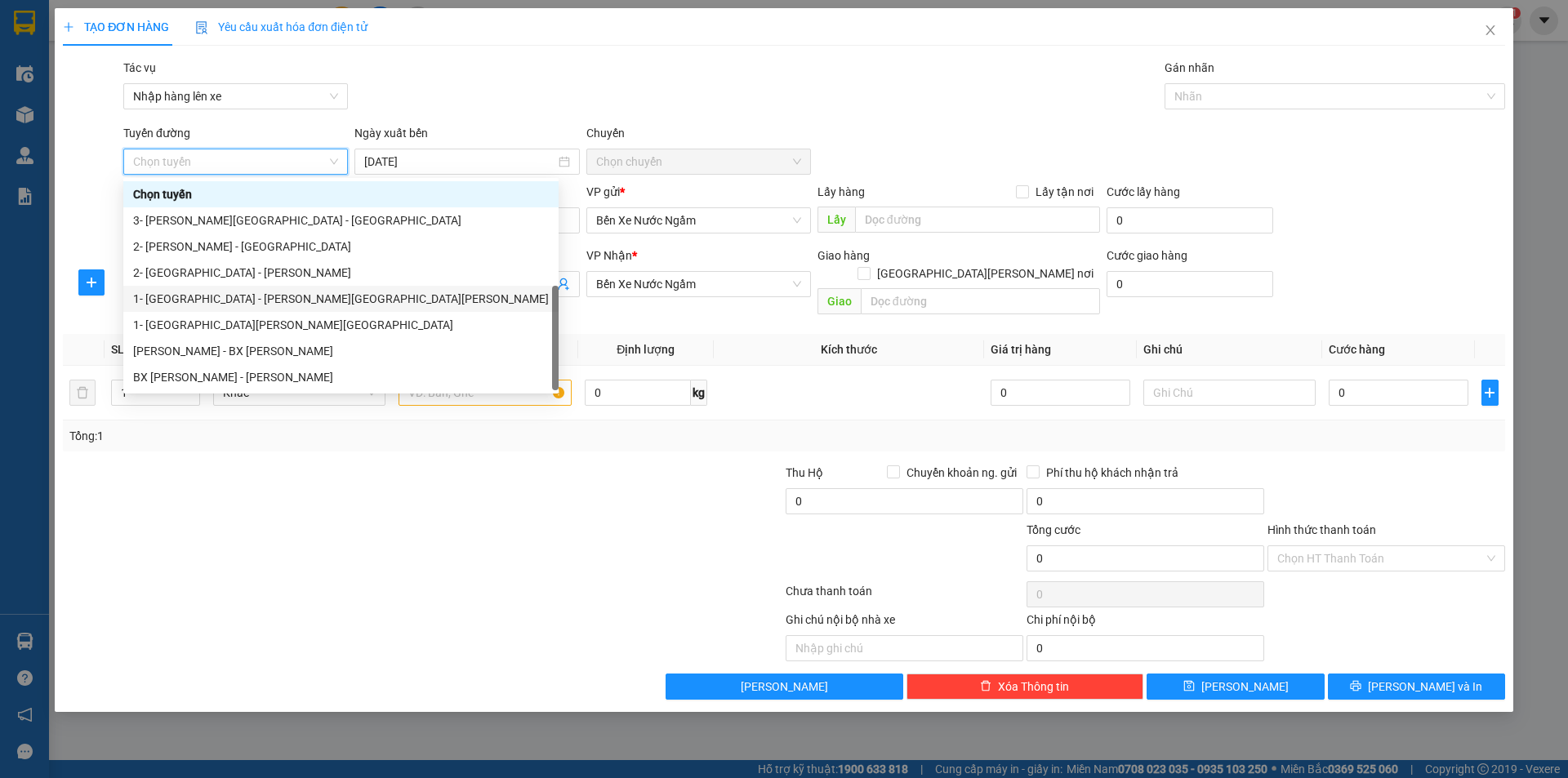
scroll to position [52, 0]
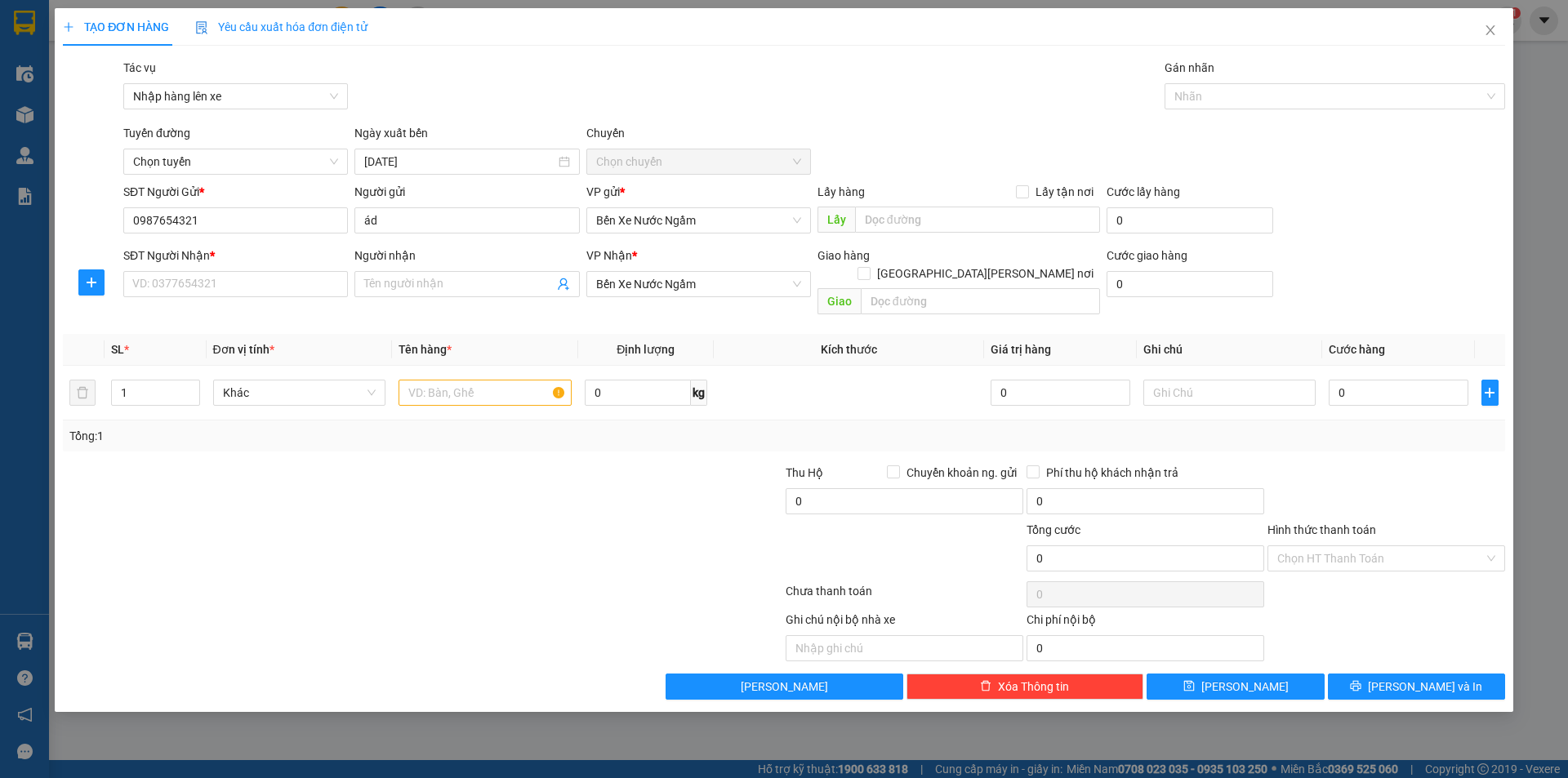
click at [552, 107] on div "Tác vụ Nhập hàng lên xe Gán nhãn Nhãn" at bounding box center [814, 87] width 1388 height 57
click at [247, 94] on span "Nhập hàng lên xe" at bounding box center [236, 96] width 205 height 24
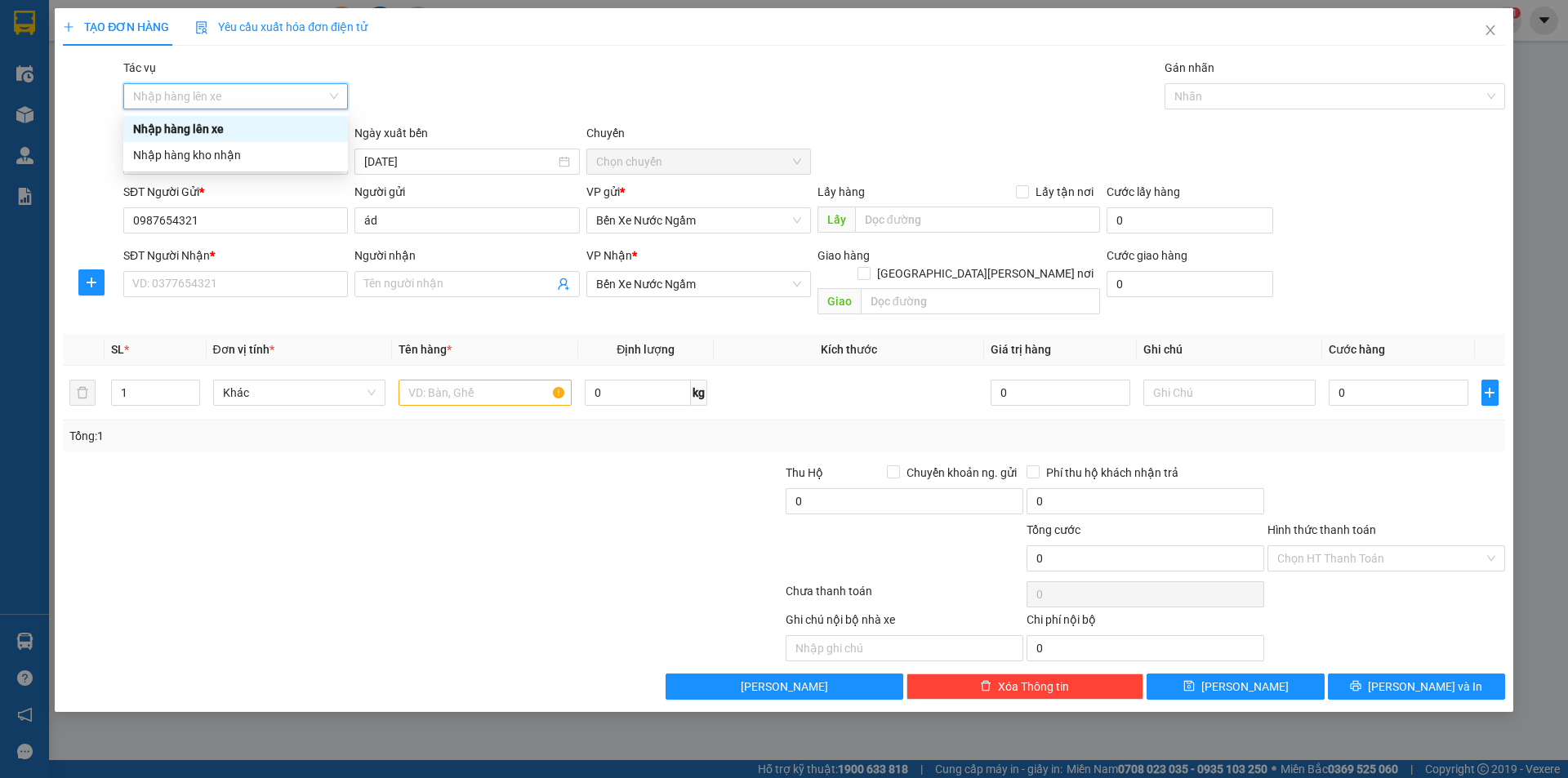
click at [240, 126] on div "Nhập hàng lên xe" at bounding box center [236, 129] width 205 height 18
click at [188, 162] on span "Chọn tuyến" at bounding box center [236, 161] width 205 height 24
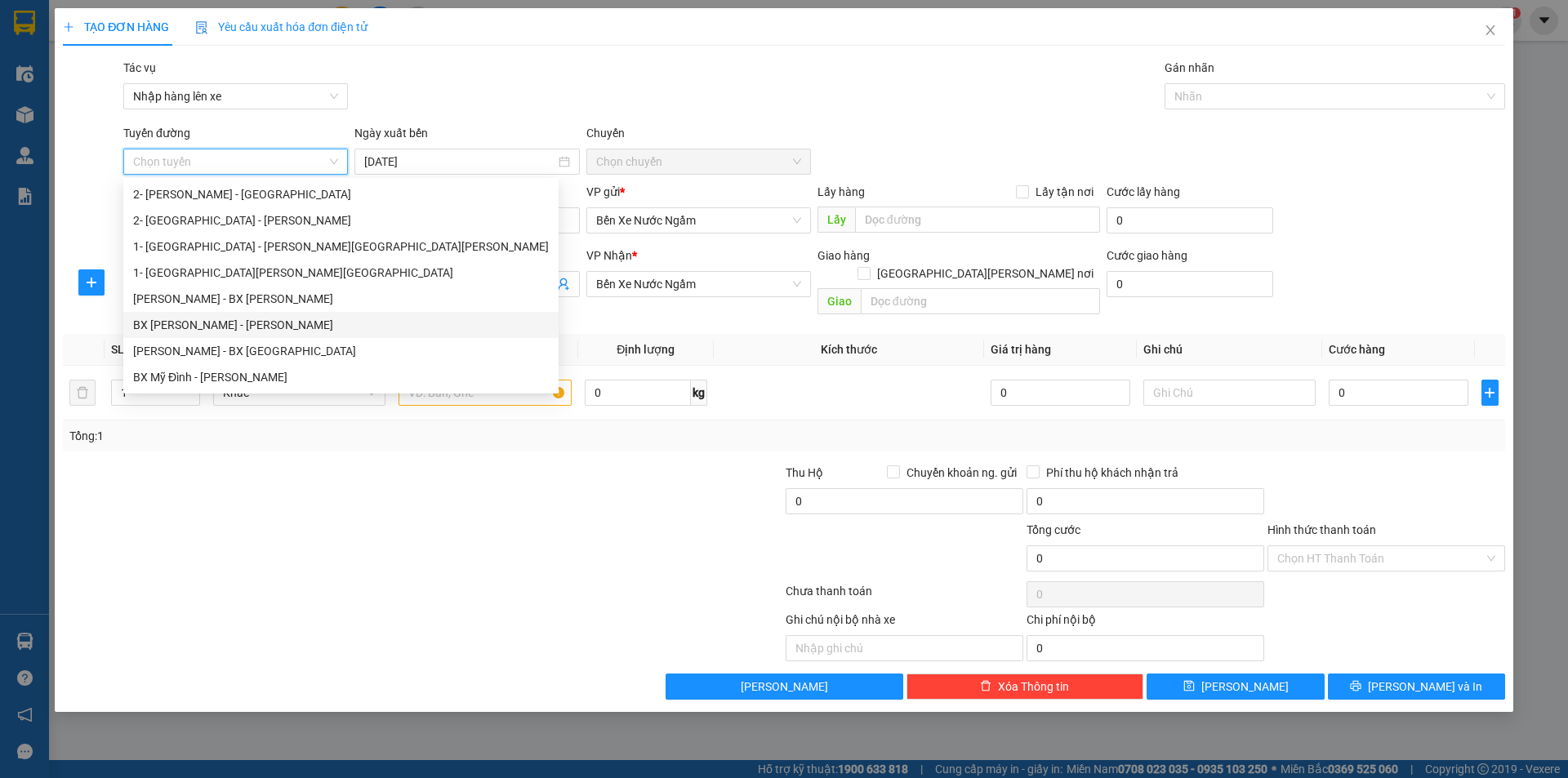
click at [234, 323] on div "BX [PERSON_NAME] - [PERSON_NAME]" at bounding box center [340, 324] width 415 height 18
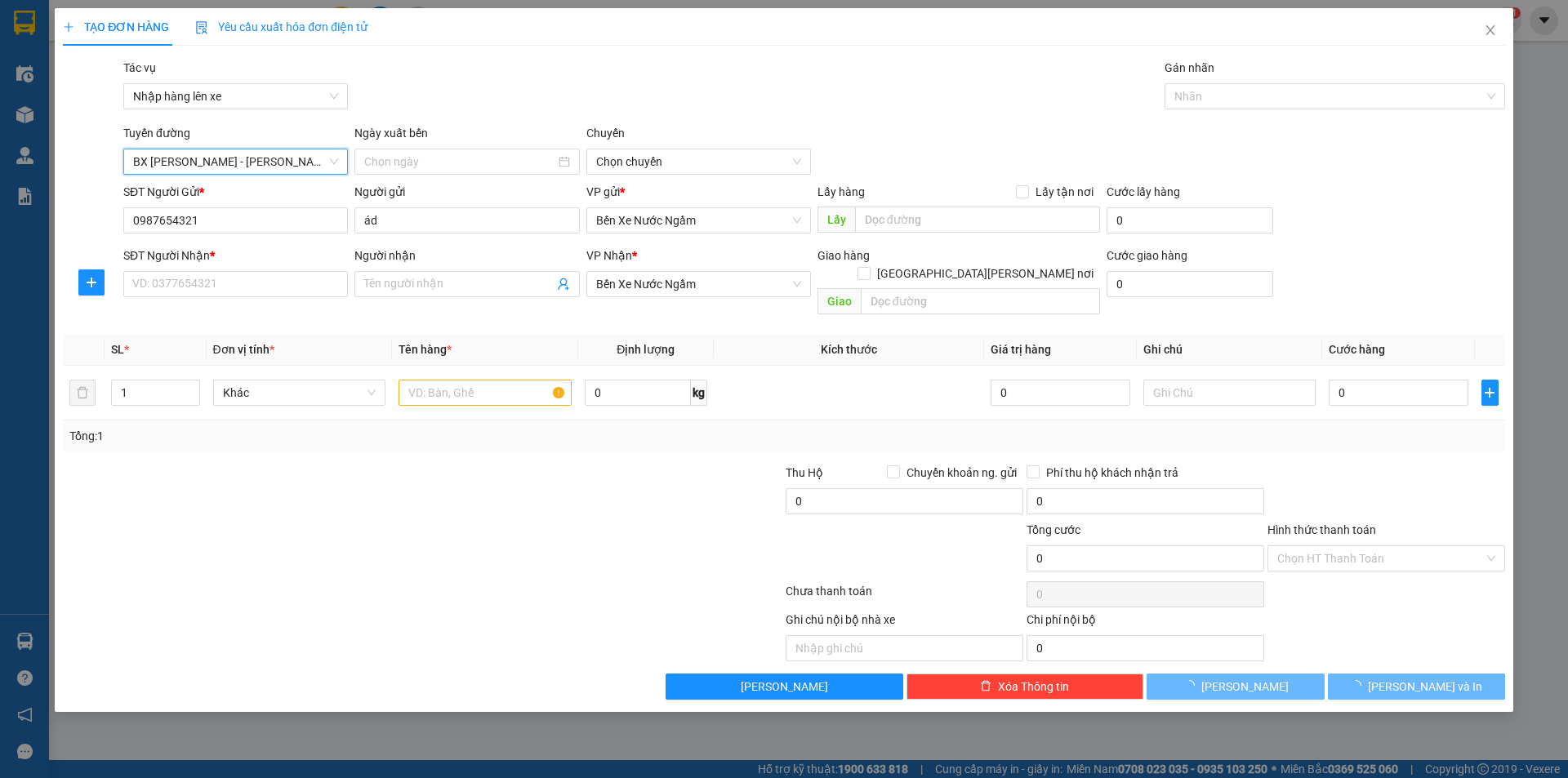
type input "[DATE]"
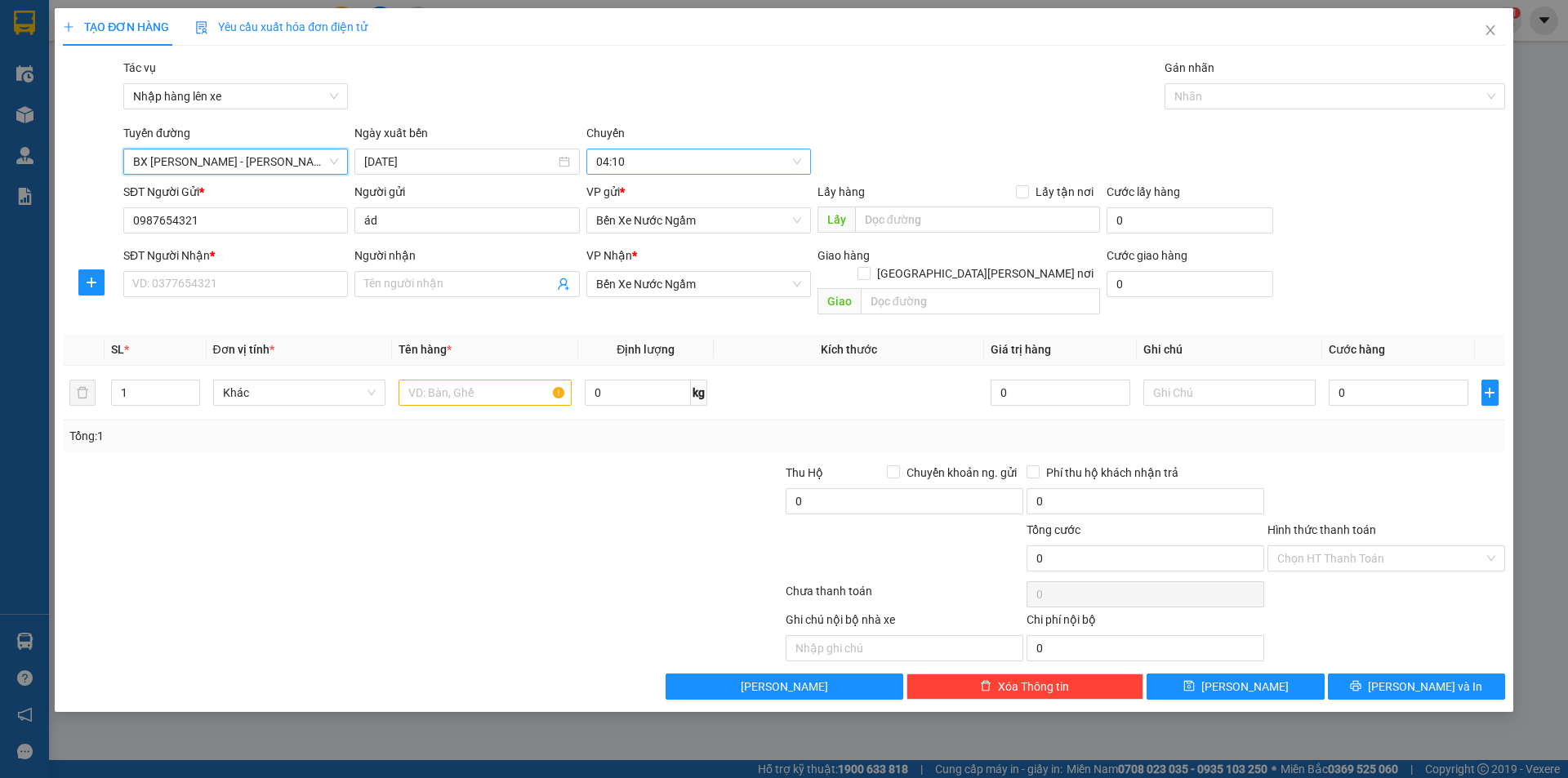
click at [651, 165] on span "04:10" at bounding box center [699, 161] width 205 height 24
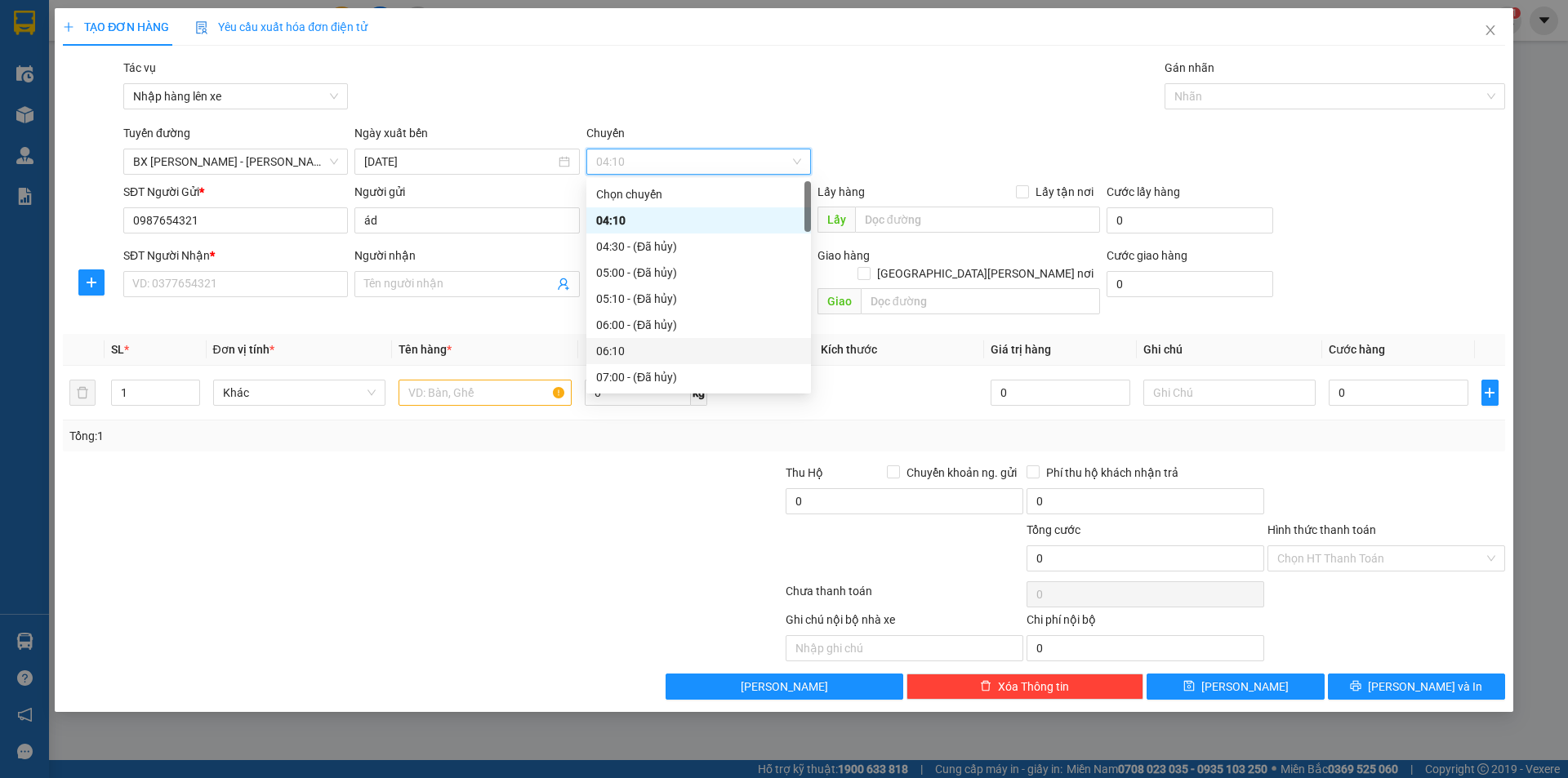
click at [657, 342] on div "06:10" at bounding box center [699, 351] width 205 height 18
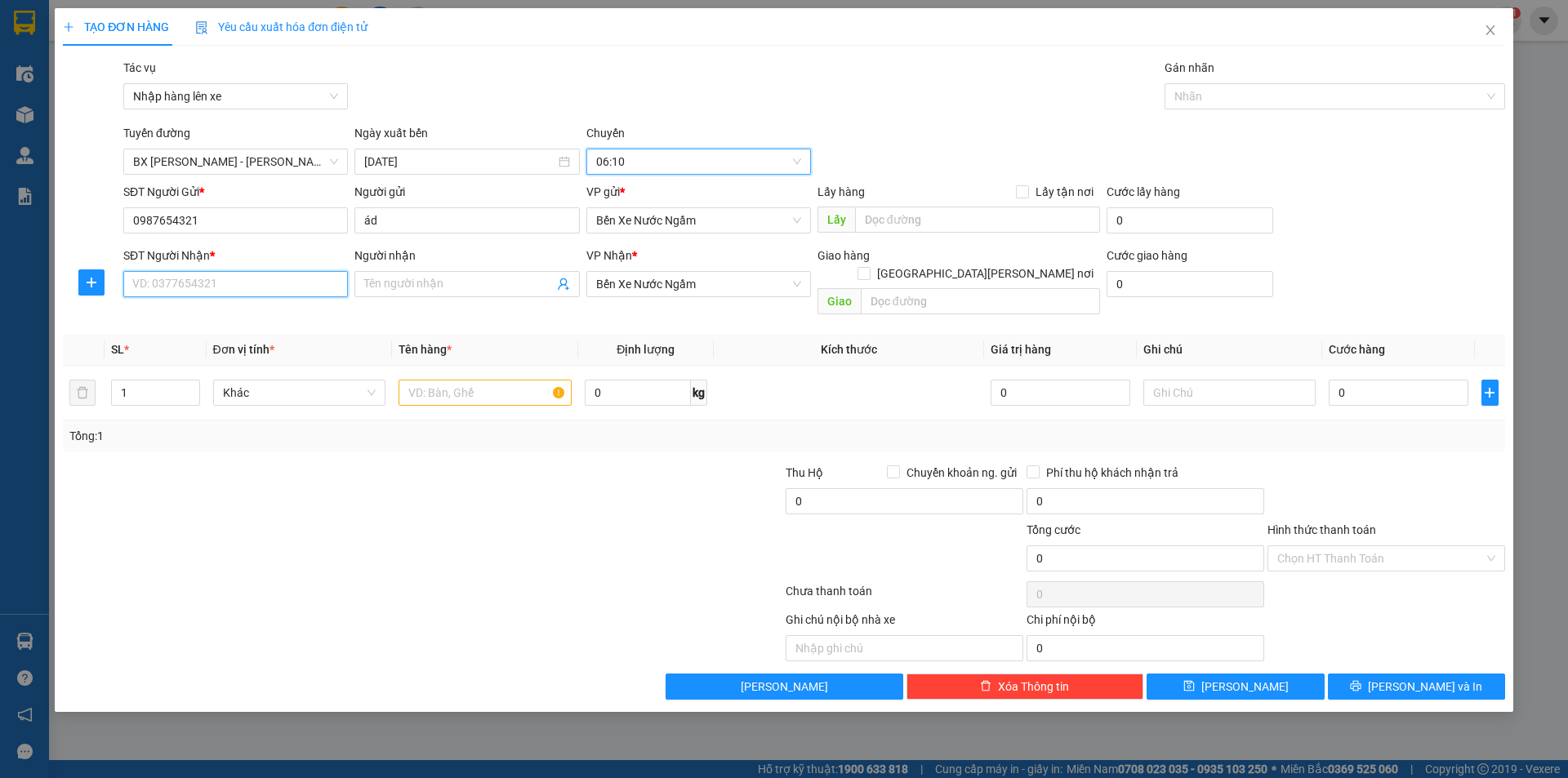
click at [268, 292] on input "SĐT Người Nhận *" at bounding box center [236, 283] width 225 height 26
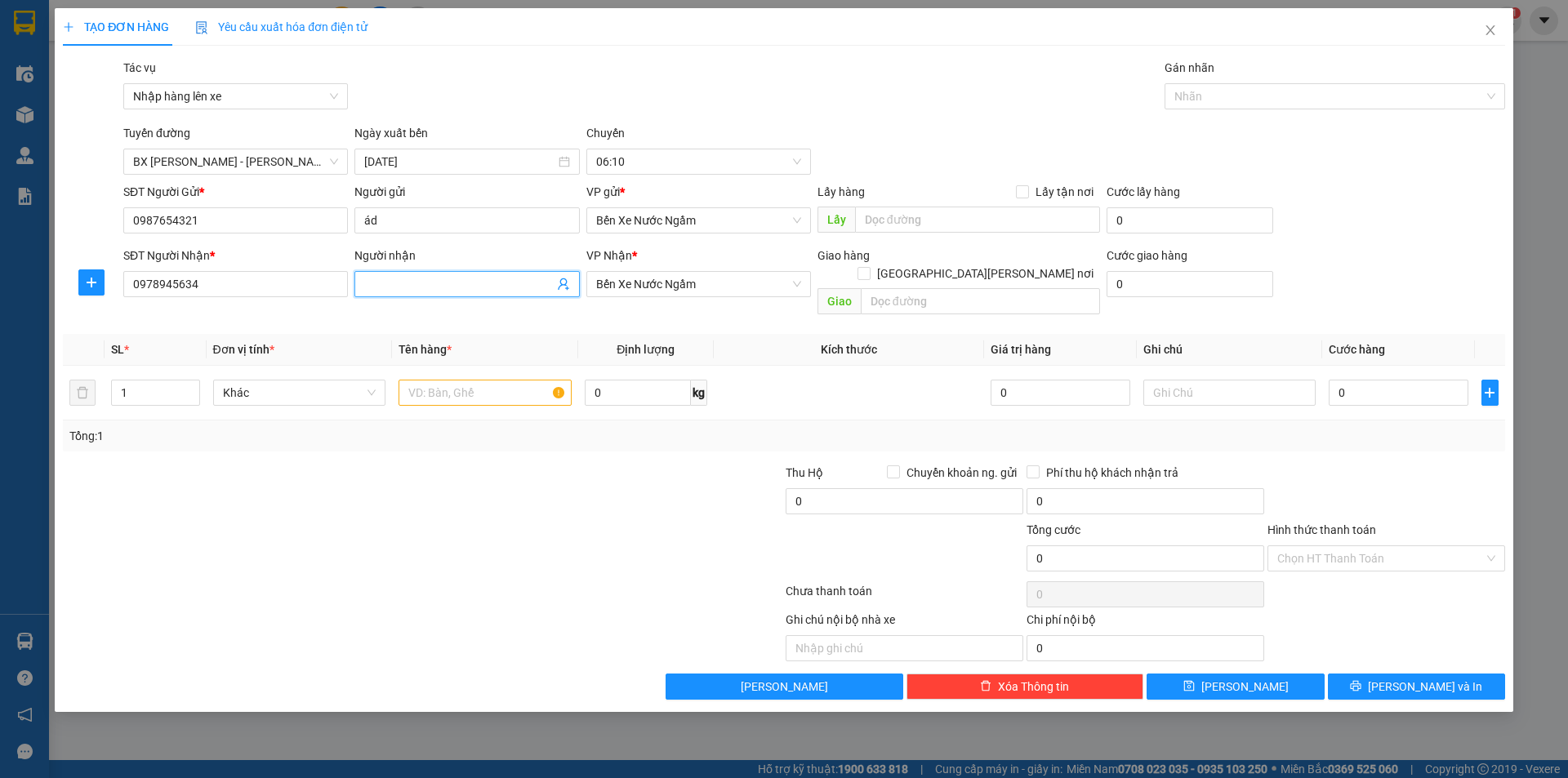
click at [418, 292] on input "Người nhận" at bounding box center [458, 283] width 189 height 18
click at [566, 283] on icon "user-add" at bounding box center [562, 284] width 11 height 13
click at [530, 229] on span "0987654312" at bounding box center [530, 225] width 65 height 13
type input "0987654312"
type input "huy"
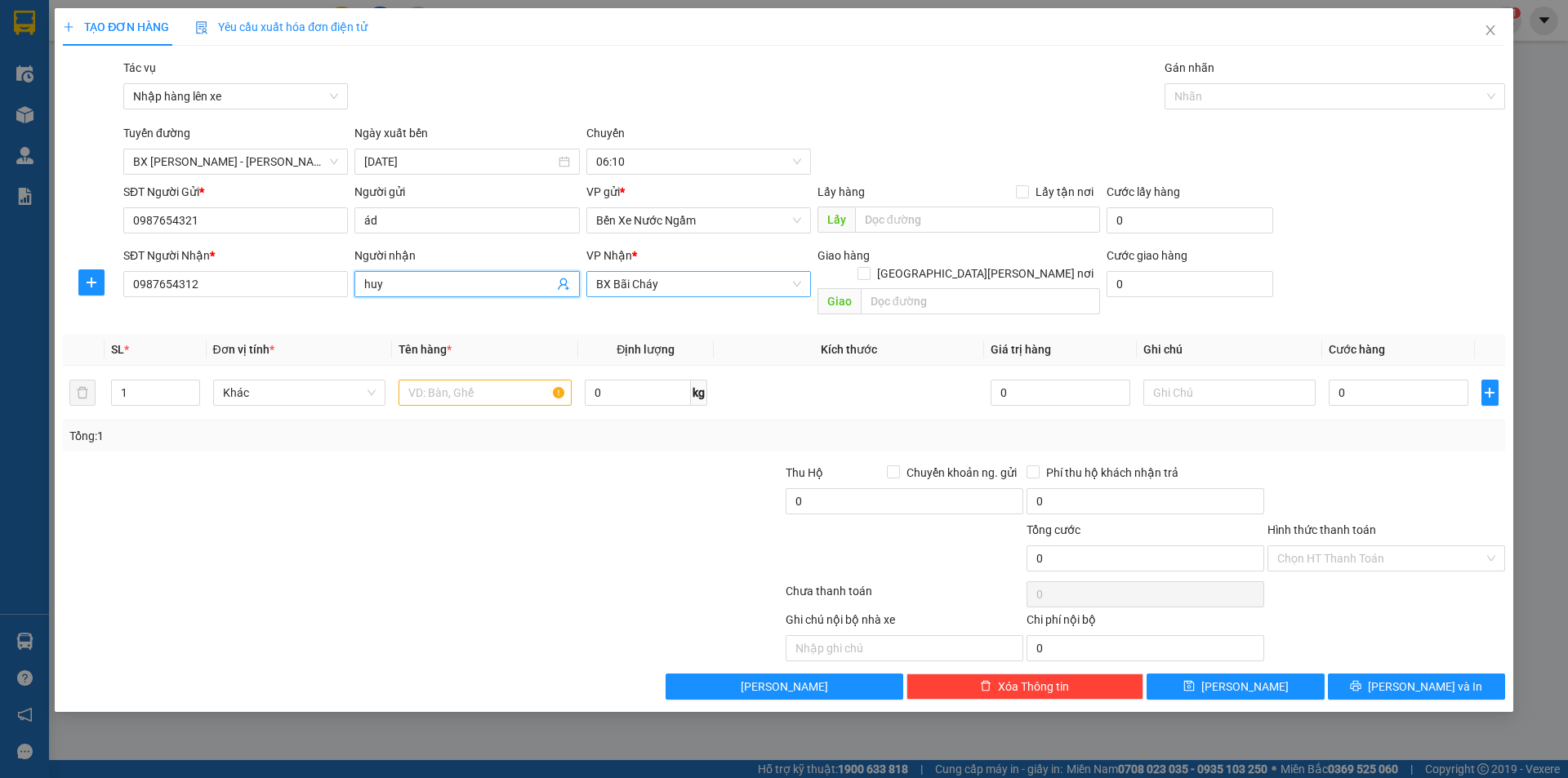
click at [652, 278] on span "BX Bãi Cháy" at bounding box center [699, 283] width 205 height 24
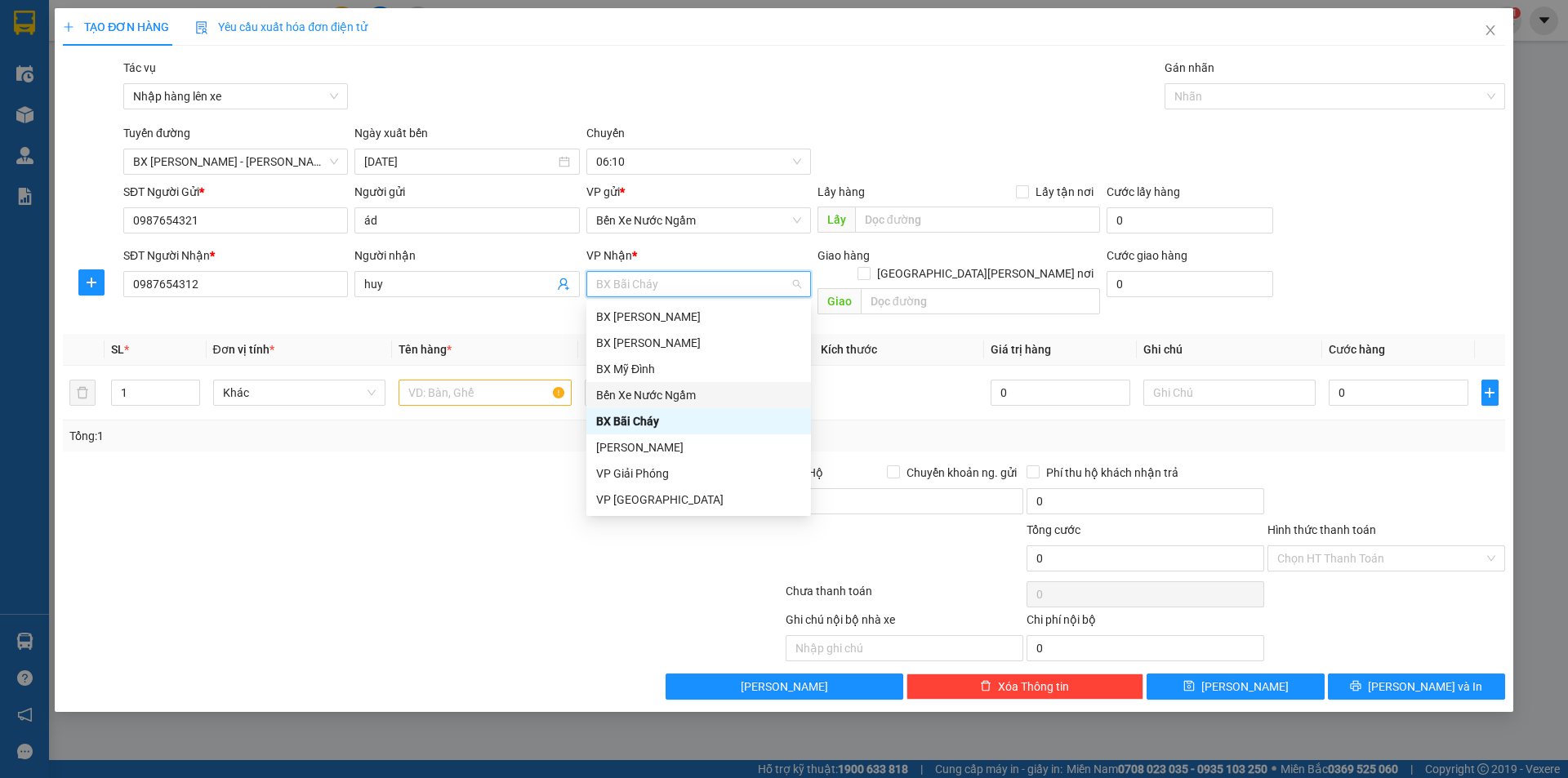
click at [670, 404] on div "Bến Xe Nước Ngầm" at bounding box center [699, 395] width 225 height 26
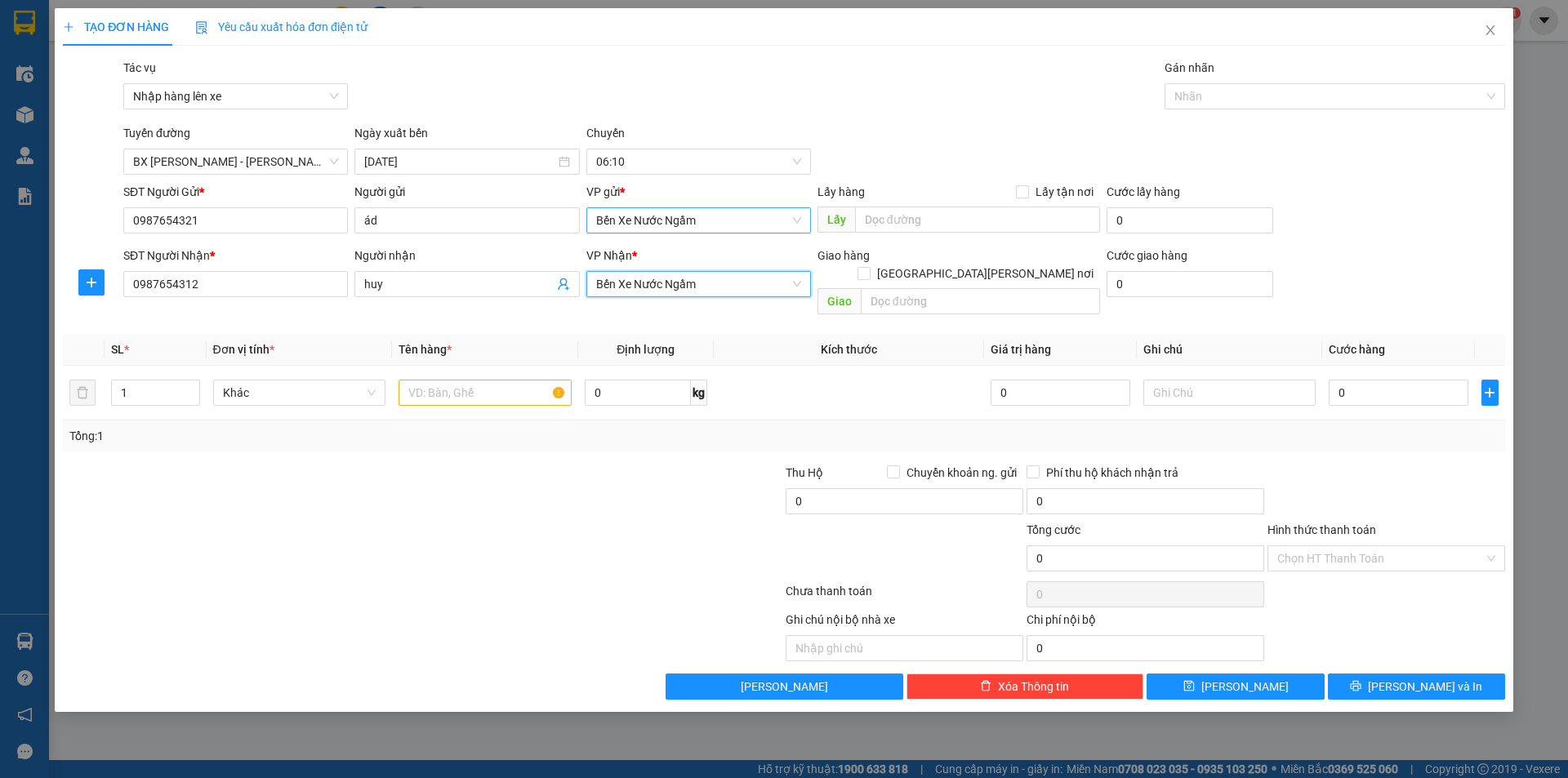
click at [733, 226] on span "Bến Xe Nước Ngầm" at bounding box center [699, 220] width 205 height 24
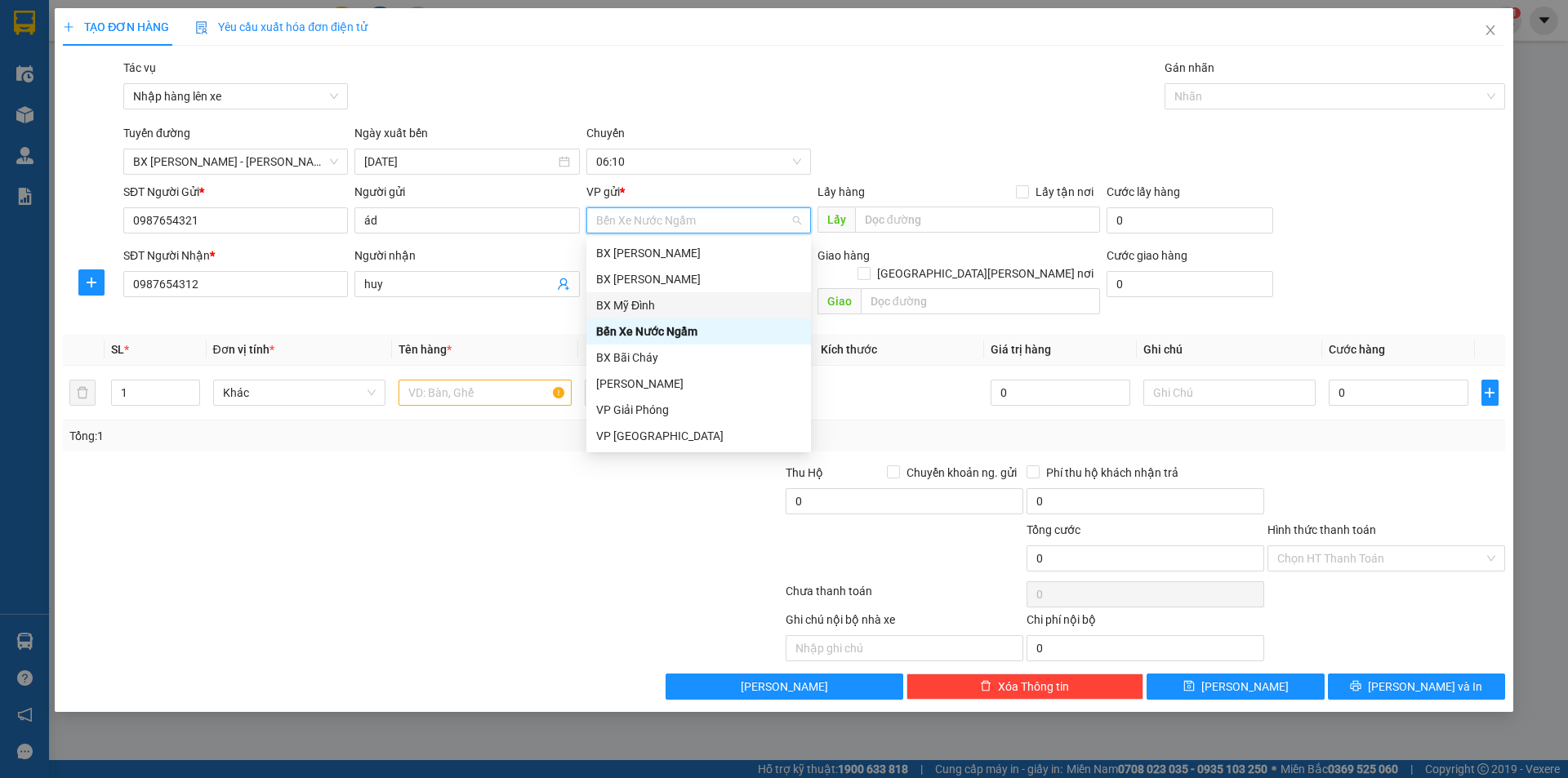
click at [683, 307] on div "BX Mỹ Đình" at bounding box center [699, 305] width 205 height 18
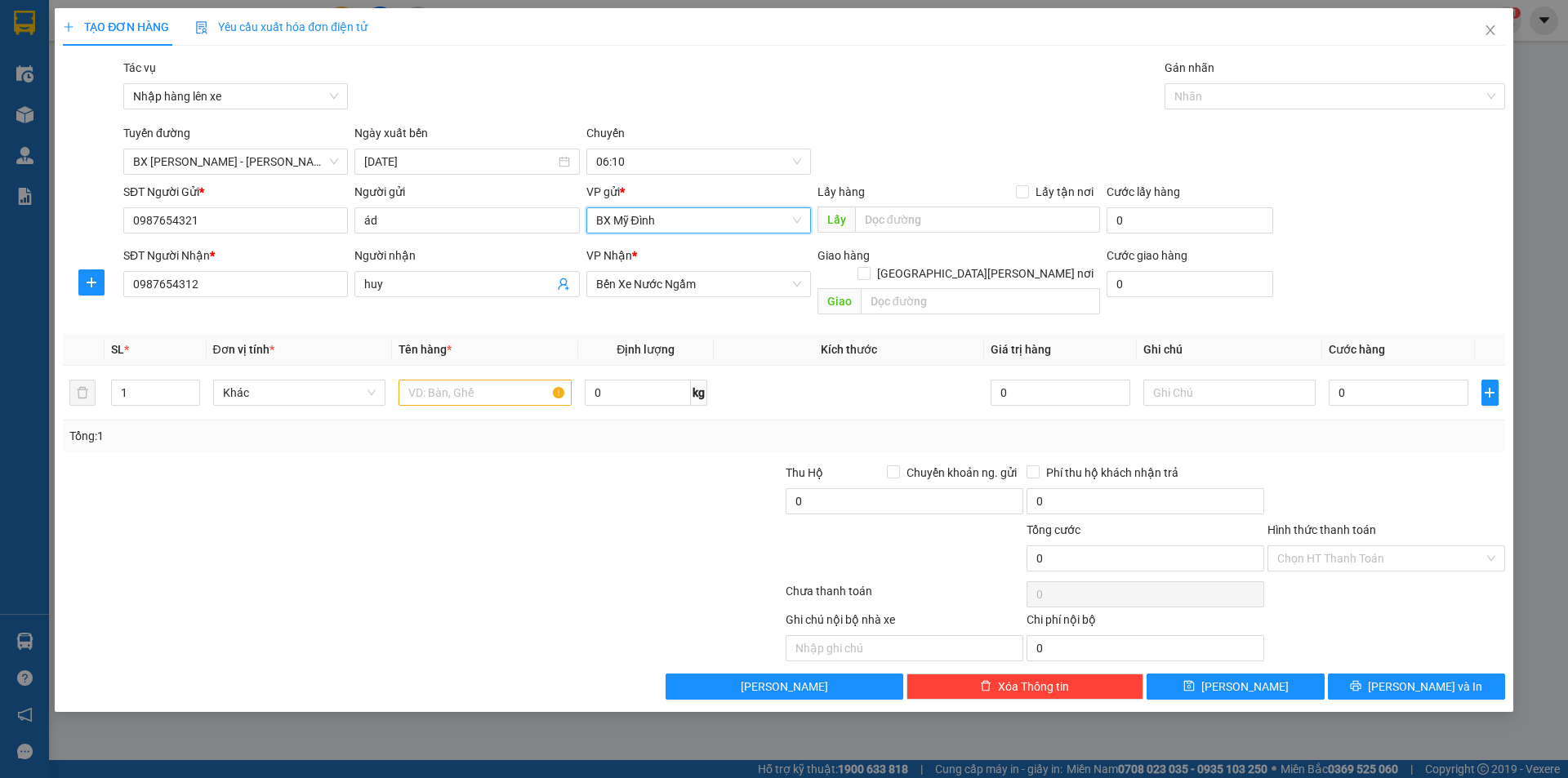
click at [864, 148] on div "[PERSON_NAME] đường BX [PERSON_NAME] - [PERSON_NAME] Ngày xuất bến [DATE] [GEOG…" at bounding box center [814, 150] width 1388 height 51
click at [1366, 383] on input "0" at bounding box center [1398, 392] width 139 height 26
click at [1363, 379] on input "0" at bounding box center [1398, 392] width 139 height 26
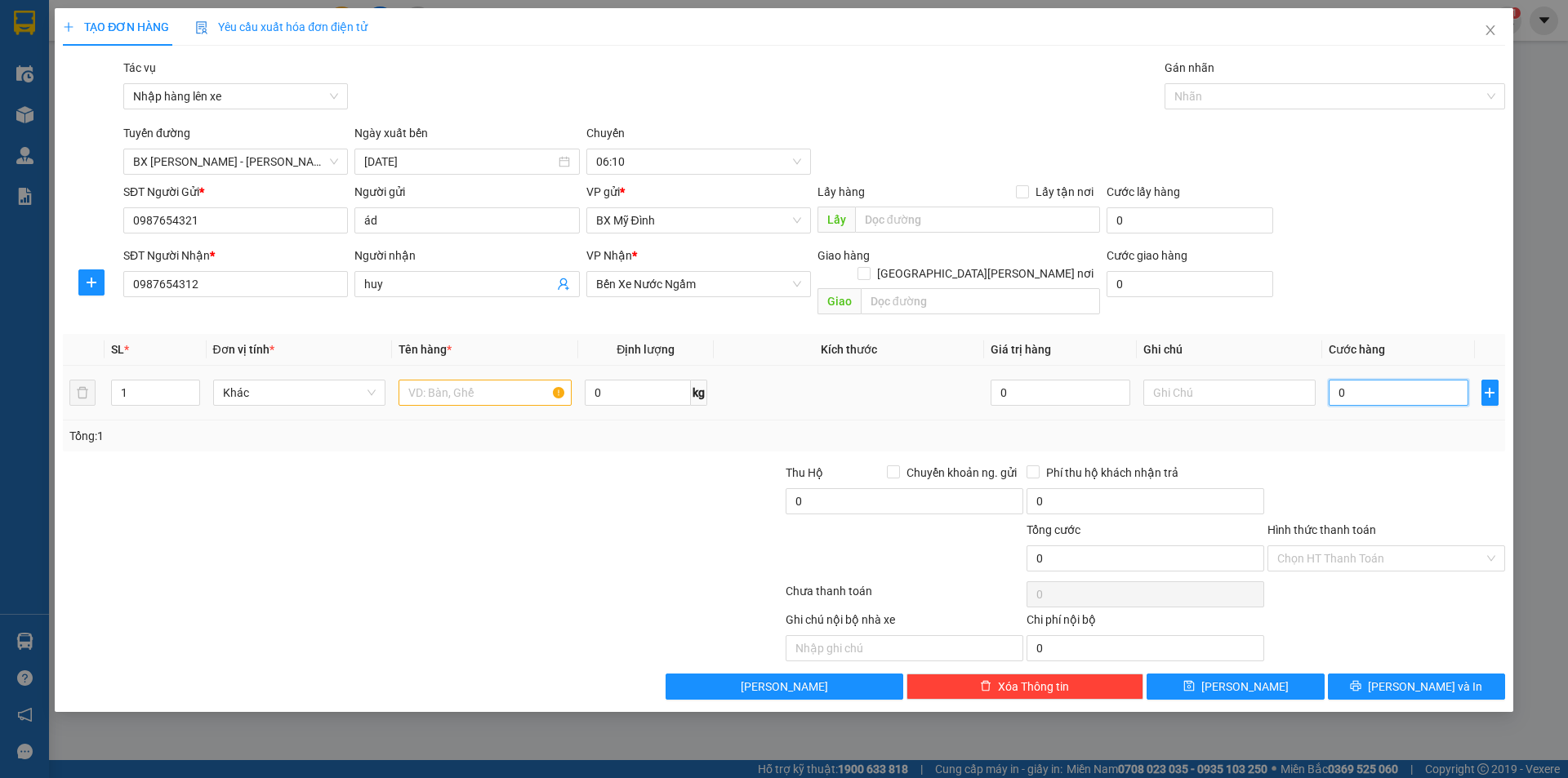
click at [1363, 379] on input "0" at bounding box center [1398, 392] width 139 height 26
type input "1"
type input "0"
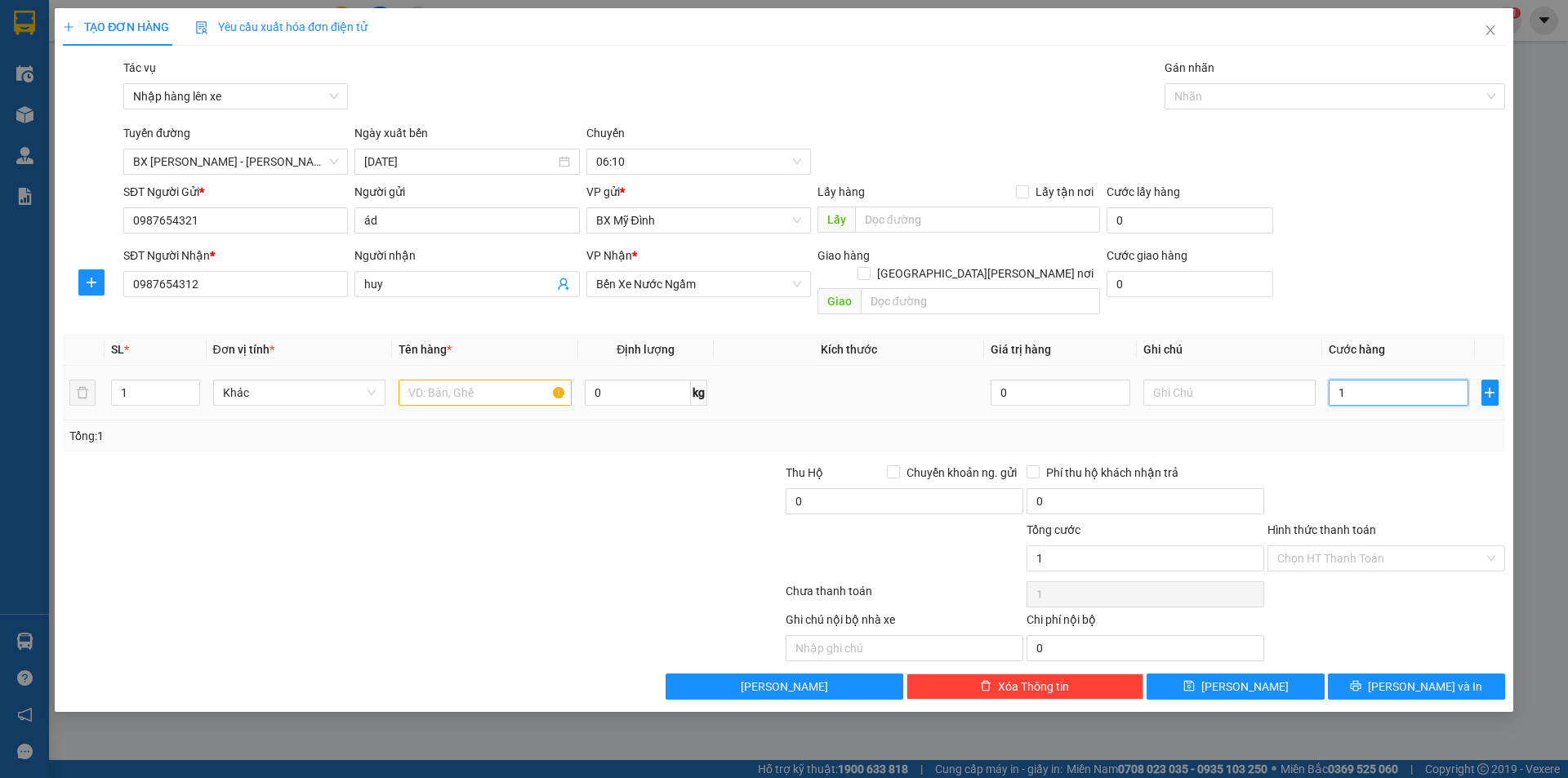
type input "0"
type input "05"
type input "5"
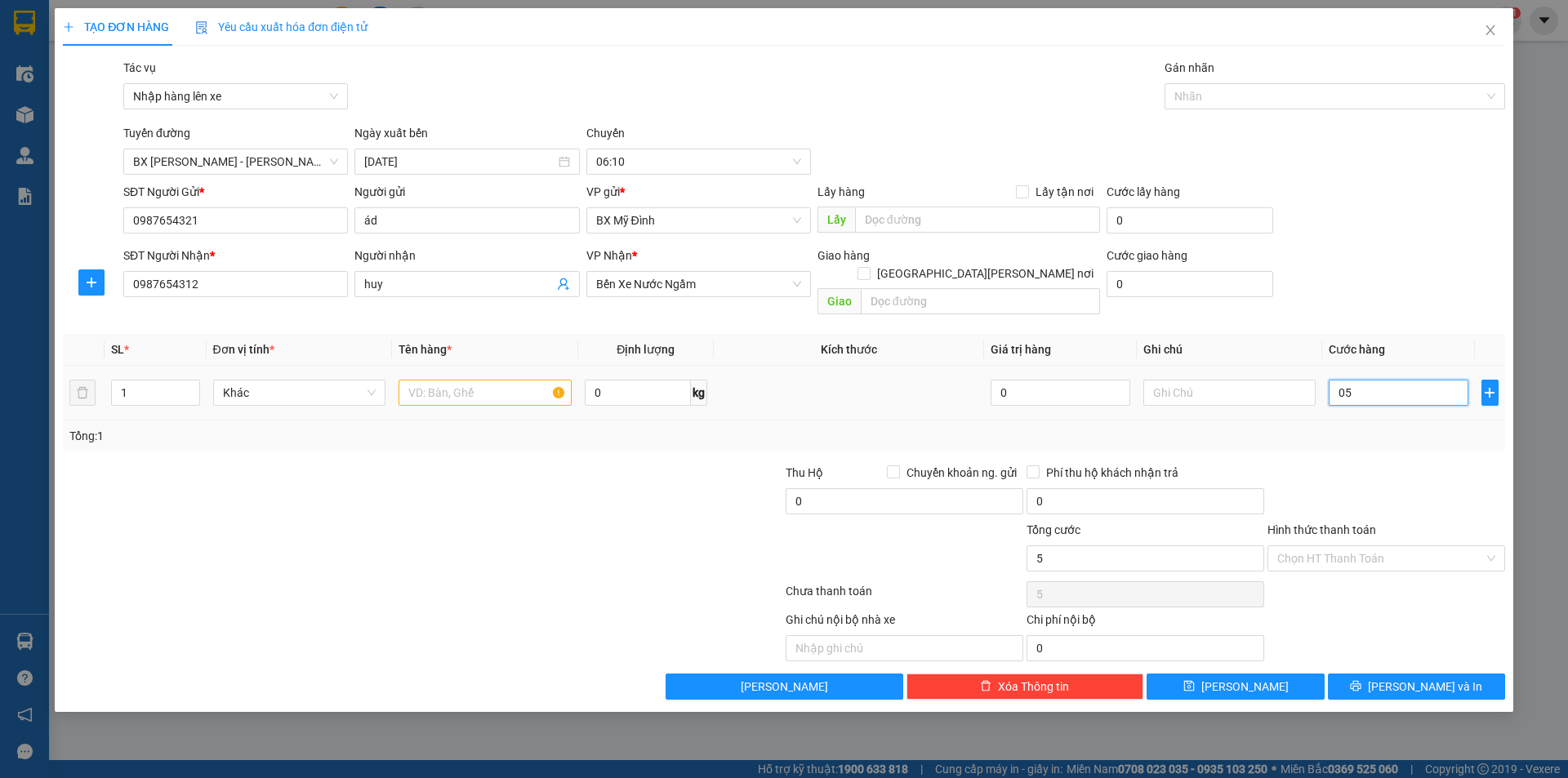
type input "050"
type input "50"
type input "0.500"
type input "500"
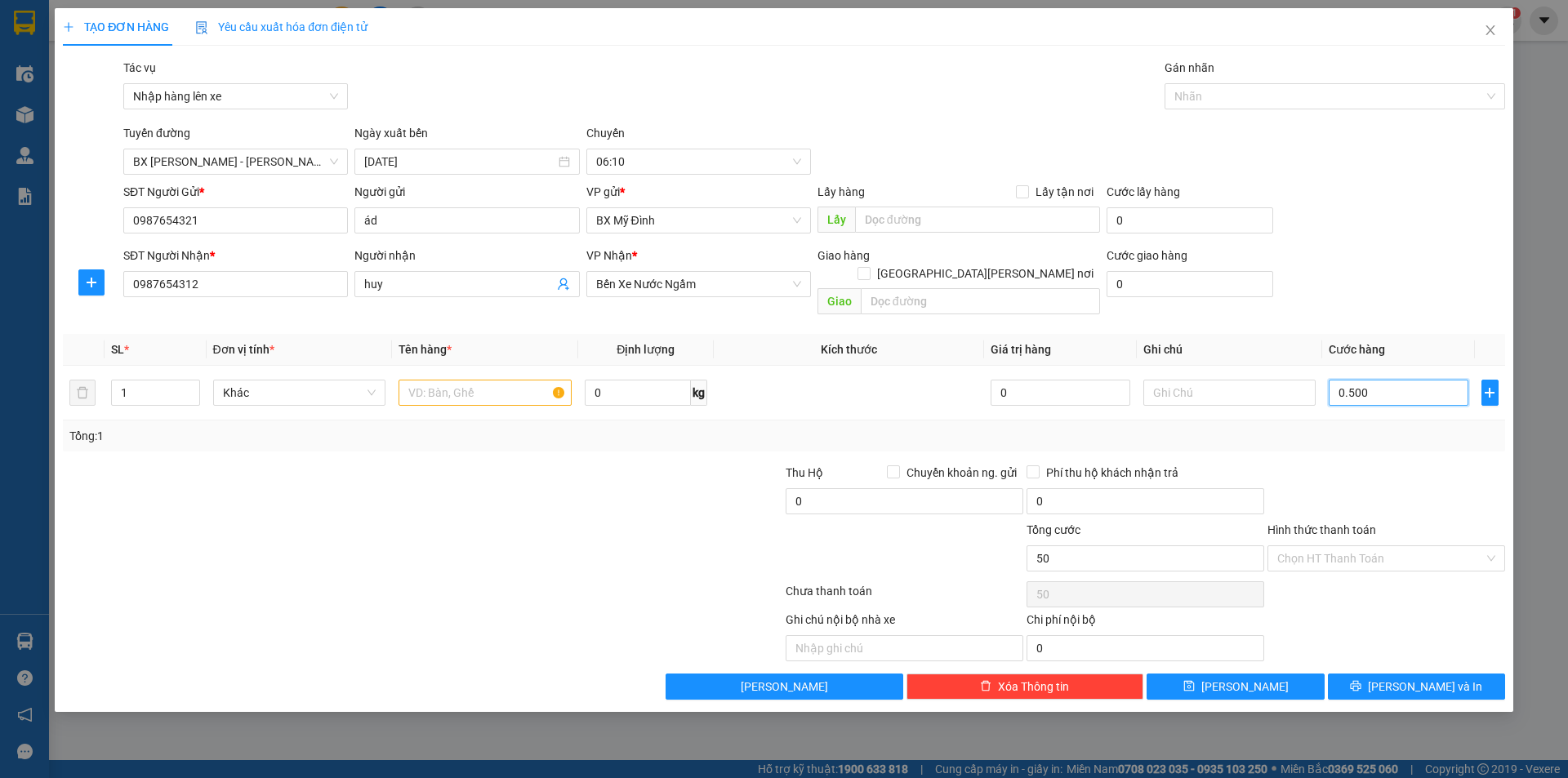
type input "500"
type input "500.000"
click at [1425, 314] on div "Transit Pickup Surcharge Ids Transit Deliver Surcharge Ids Transit Deliver Surc…" at bounding box center [783, 379] width 1442 height 641
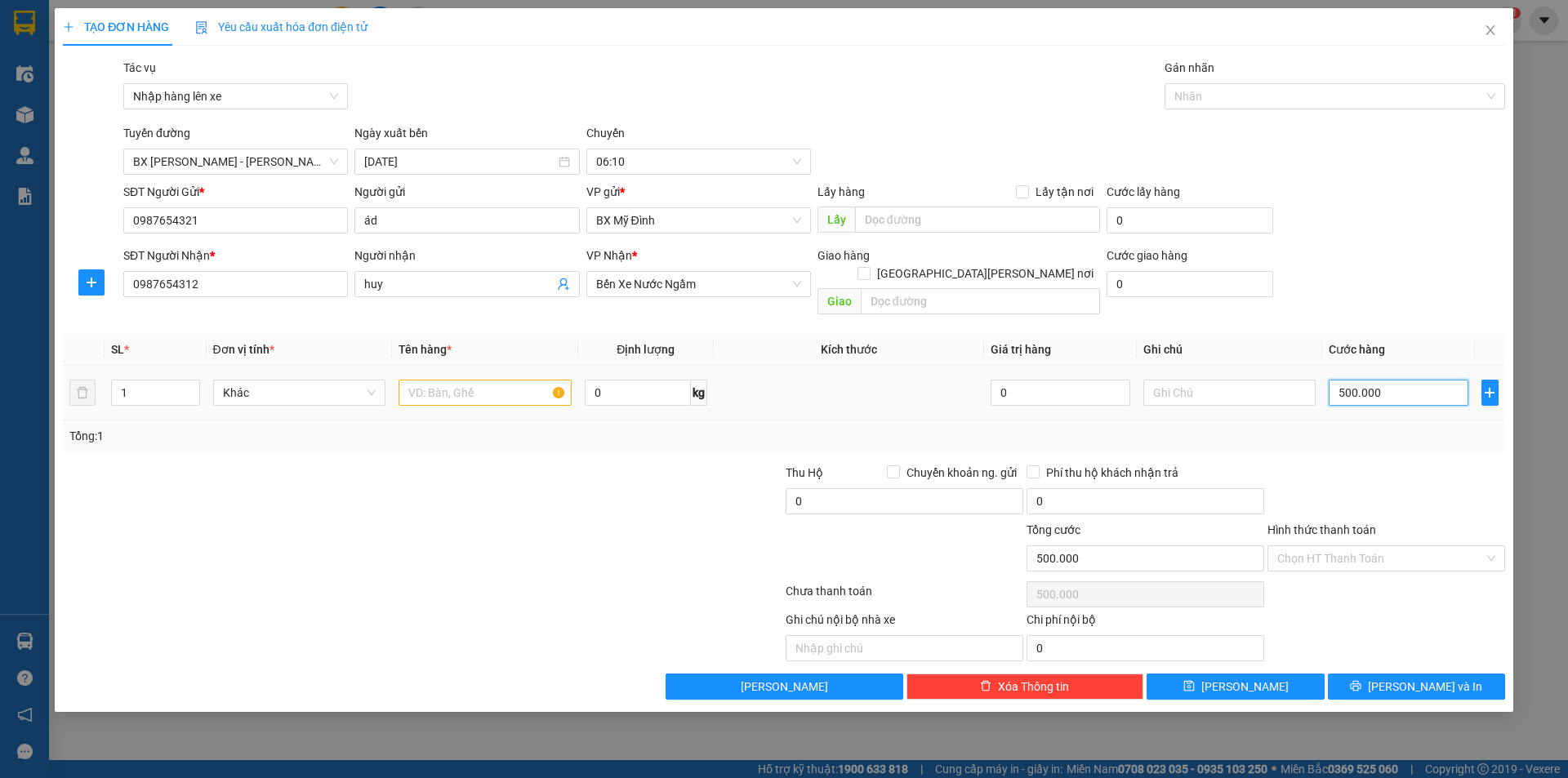
click at [1387, 379] on input "500.000" at bounding box center [1398, 392] width 139 height 26
type input "5"
type input "50"
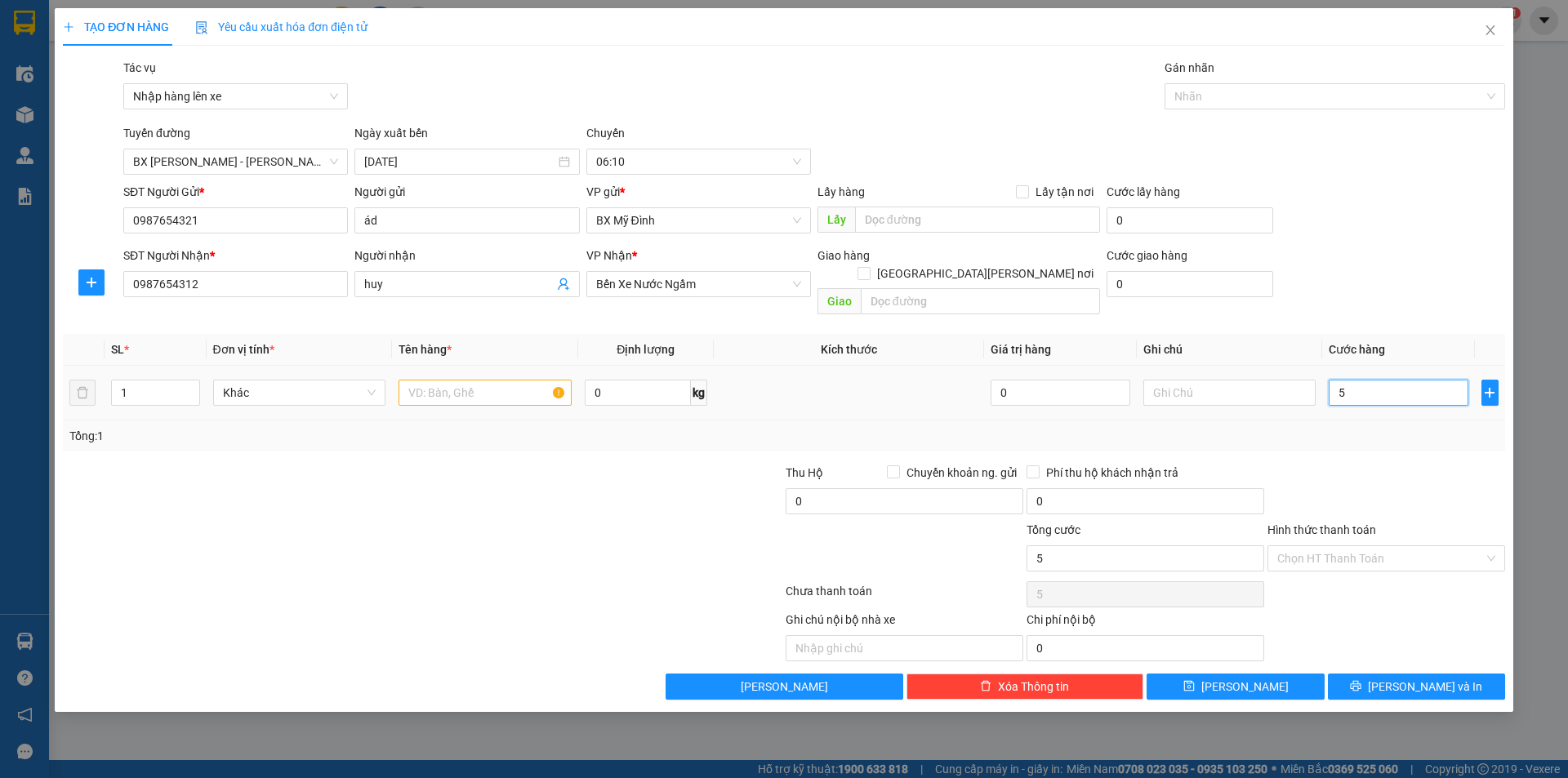
type input "50"
click at [1422, 309] on div "Transit Pickup Surcharge Ids Transit Deliver Surcharge Ids Transit Deliver Surc…" at bounding box center [783, 379] width 1442 height 641
type input "50.000"
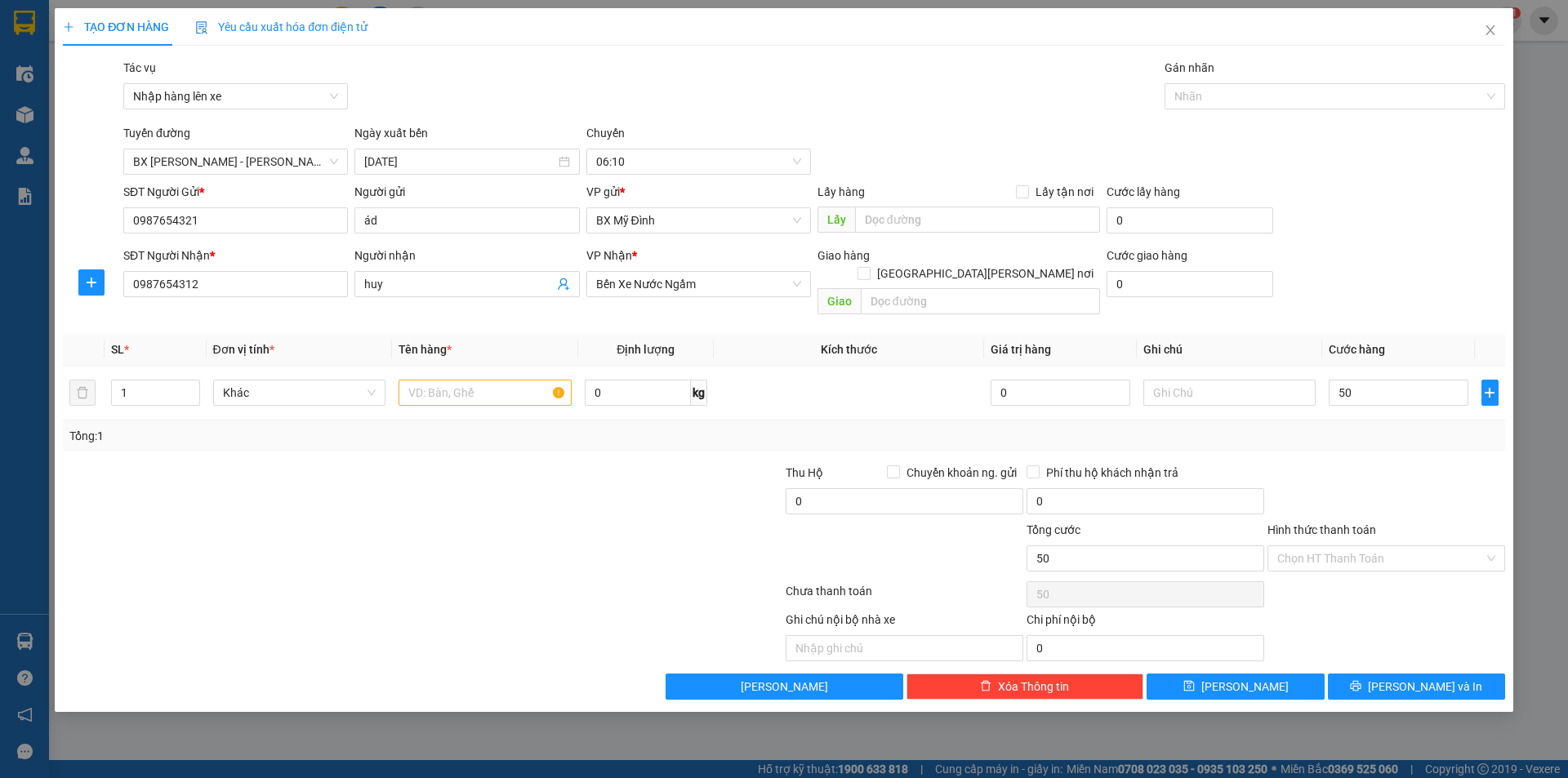
type input "50.000"
click at [1284, 673] on button "[PERSON_NAME]" at bounding box center [1235, 686] width 177 height 26
click at [504, 379] on input "text" at bounding box center [485, 392] width 173 height 26
type input "1 thung xôp"
click at [1390, 546] on input "Hình thức thanh toán" at bounding box center [1379, 558] width 206 height 24
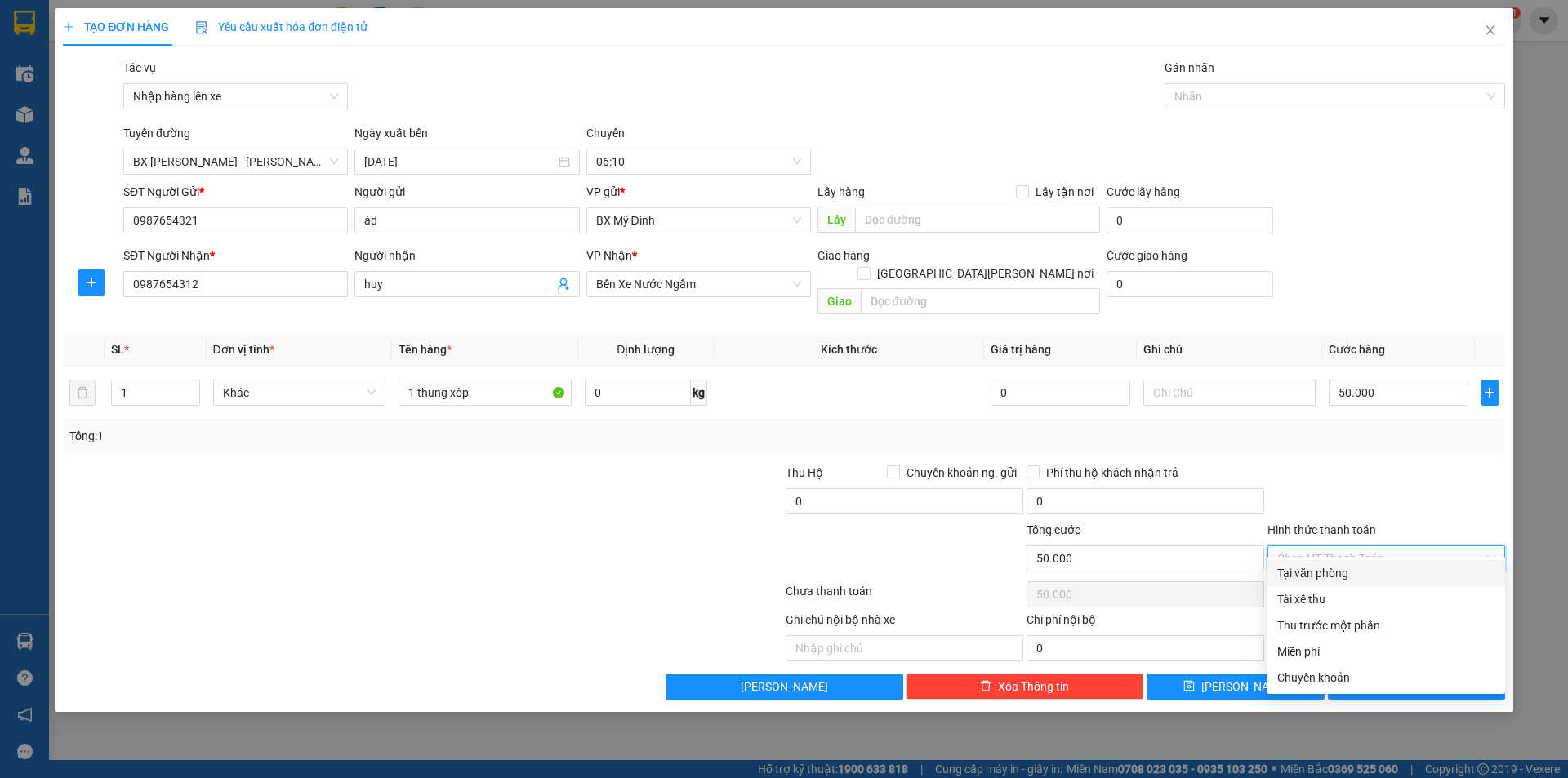
click at [1334, 571] on div "Tại văn phòng" at bounding box center [1385, 573] width 218 height 18
type input "0"
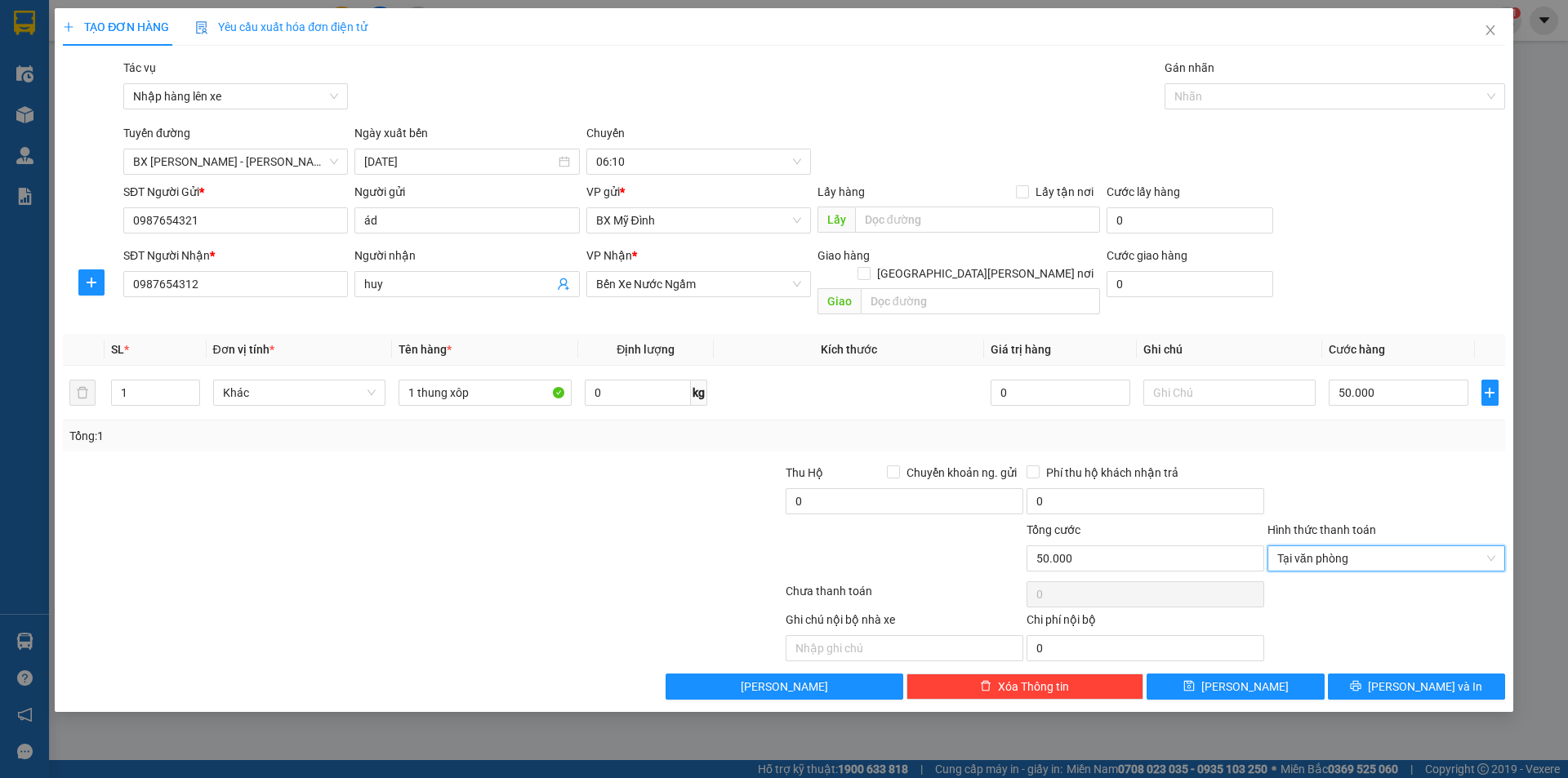
click at [1399, 612] on div "Ghi chú nội bộ nhà xe Chi phí nội bộ 0" at bounding box center [784, 636] width 1445 height 51
click at [1271, 675] on button "[PERSON_NAME]" at bounding box center [1235, 686] width 177 height 26
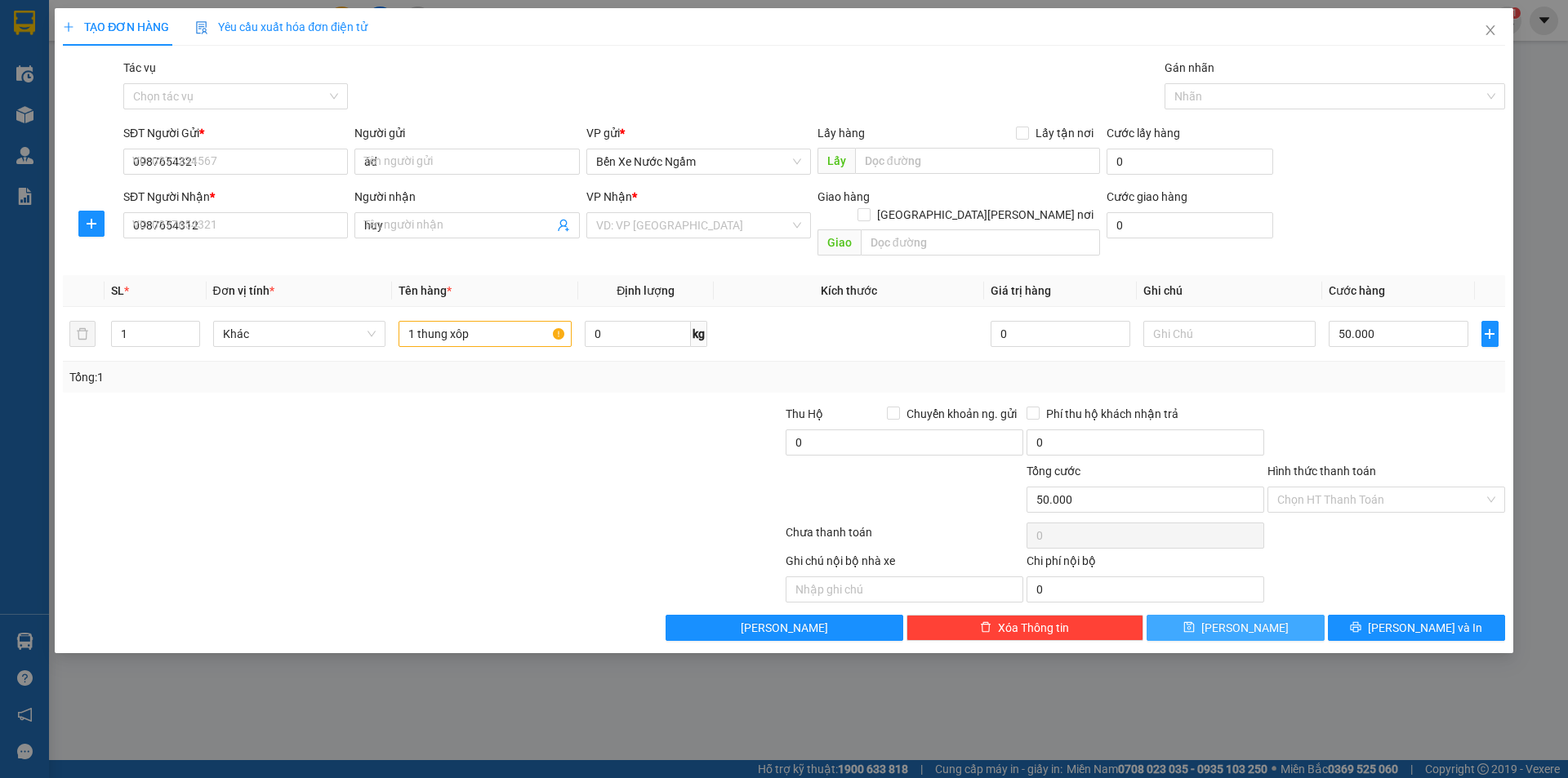
type input "0"
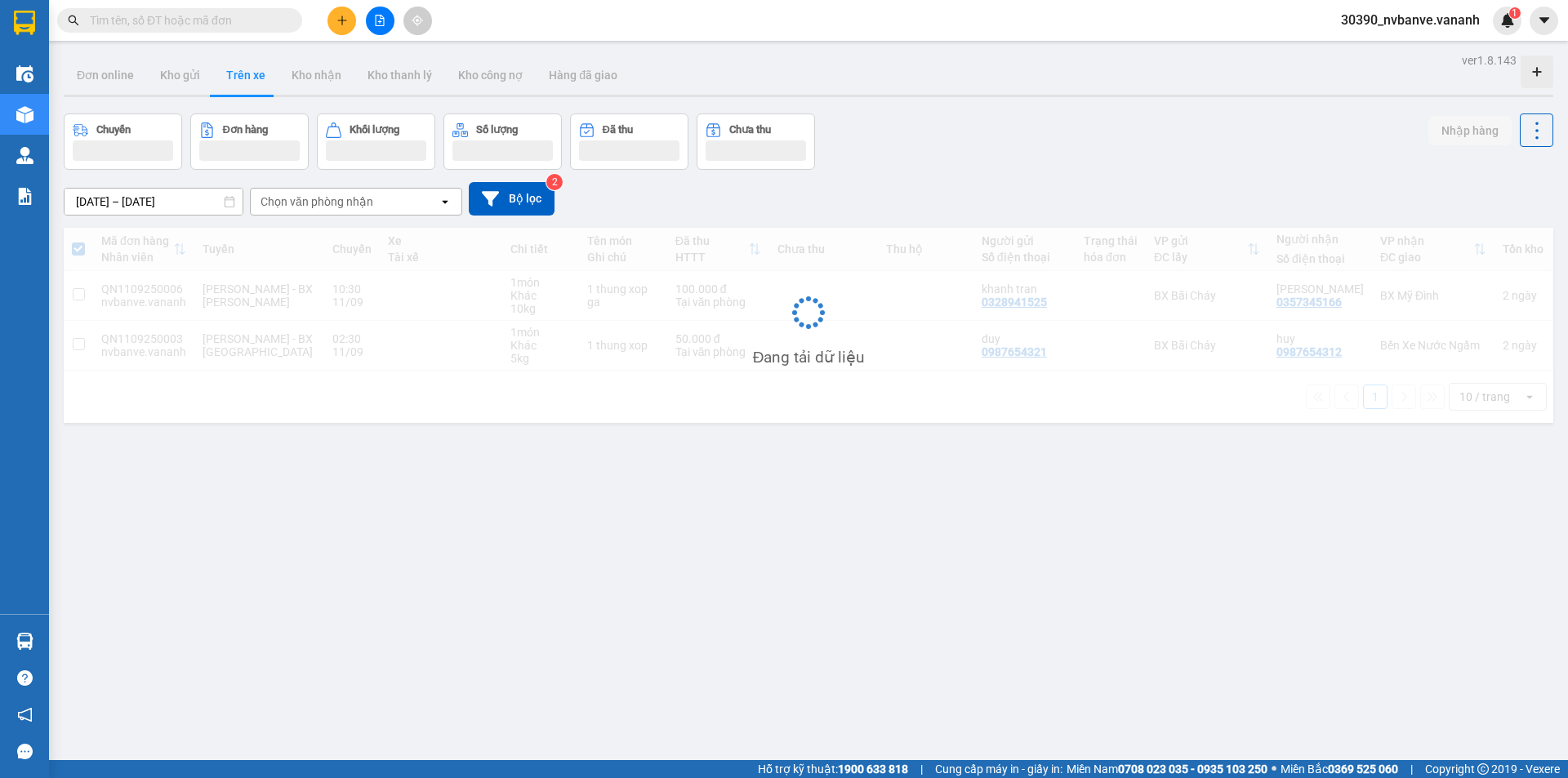
click at [1492, 27] on span "30390_nvbanve.vananh" at bounding box center [1410, 20] width 165 height 21
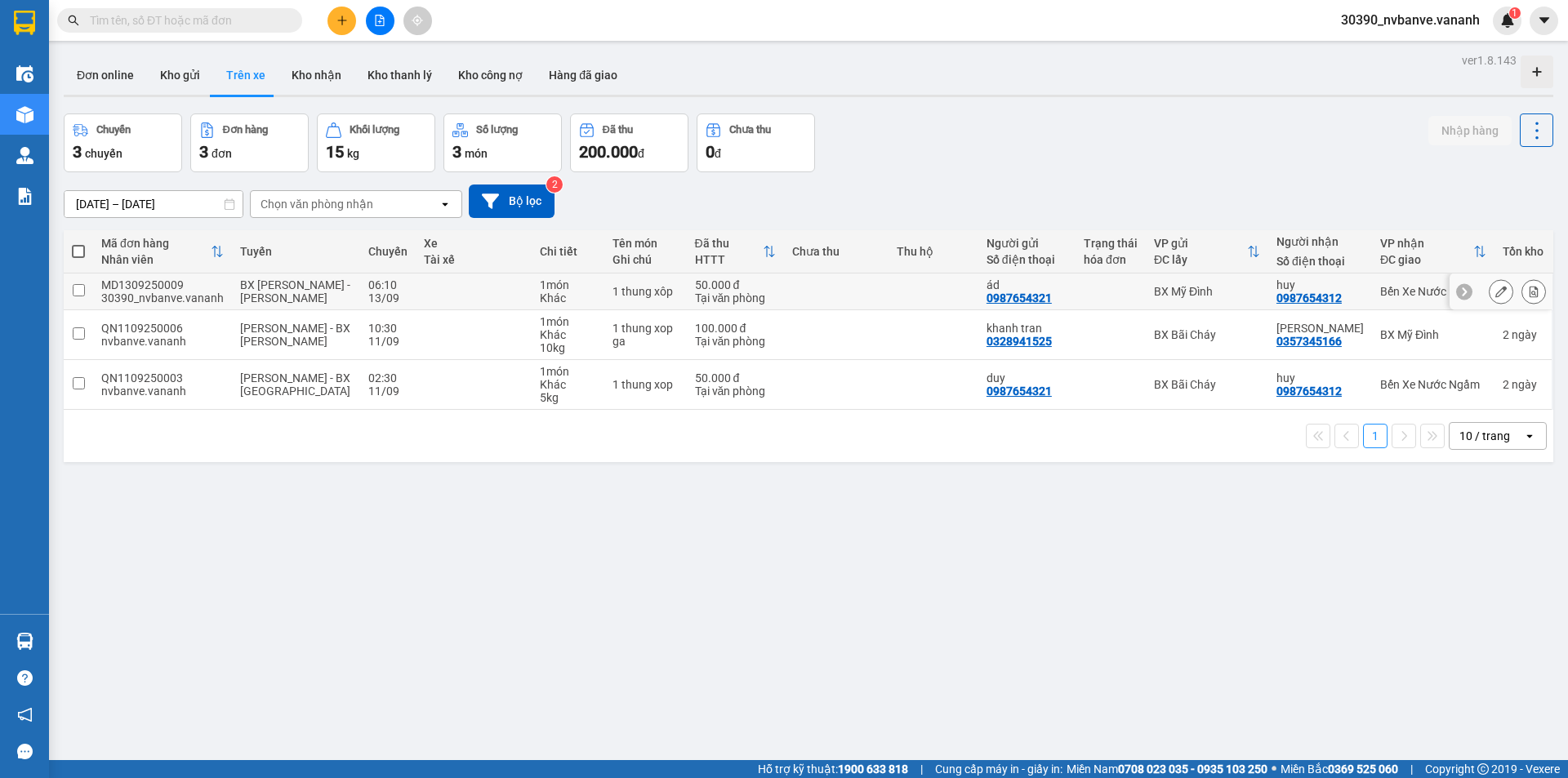
click at [78, 285] on input "checkbox" at bounding box center [78, 290] width 13 height 13
checkbox input "true"
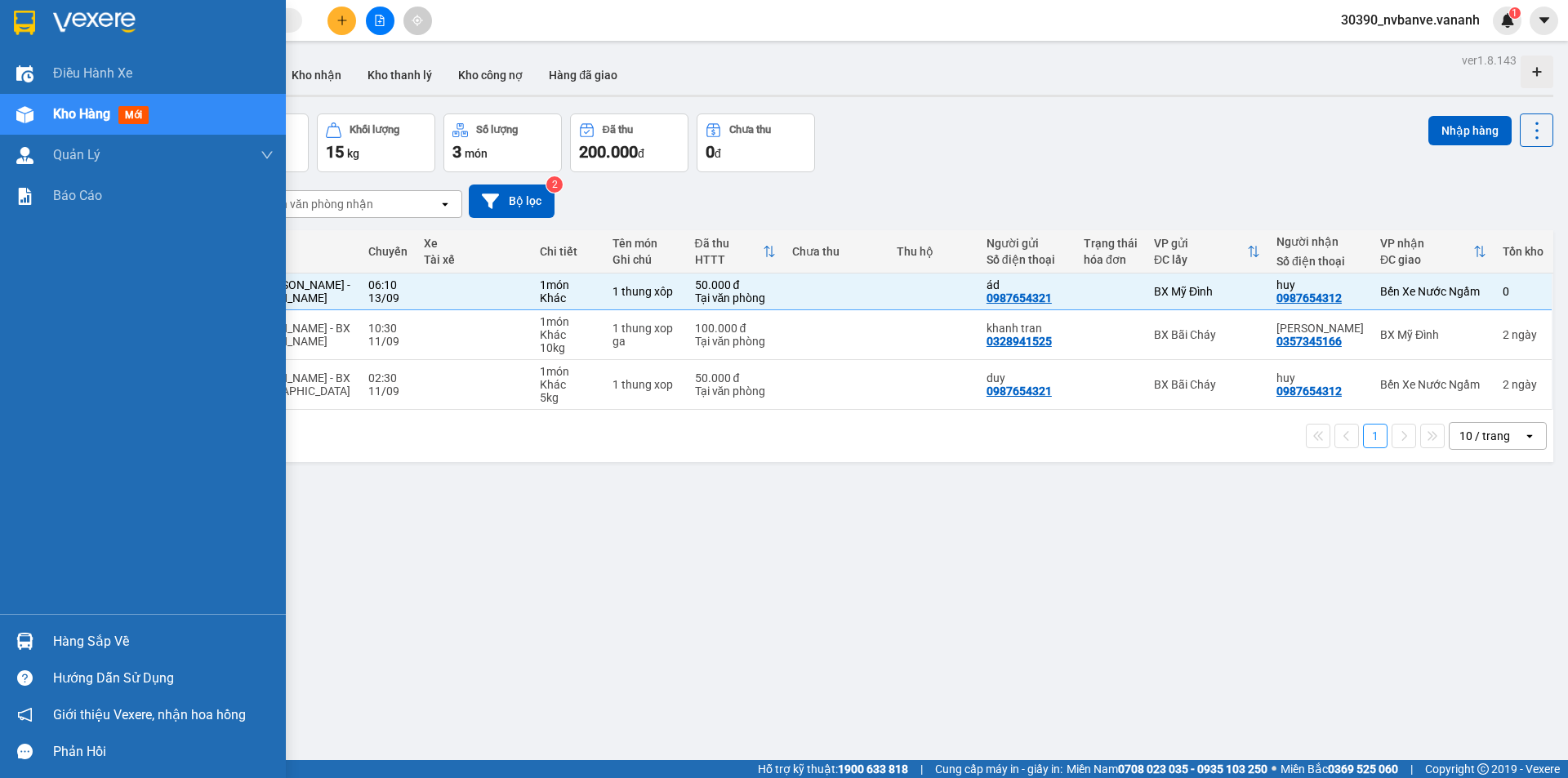
click at [44, 638] on div "Hàng sắp về" at bounding box center [143, 641] width 285 height 37
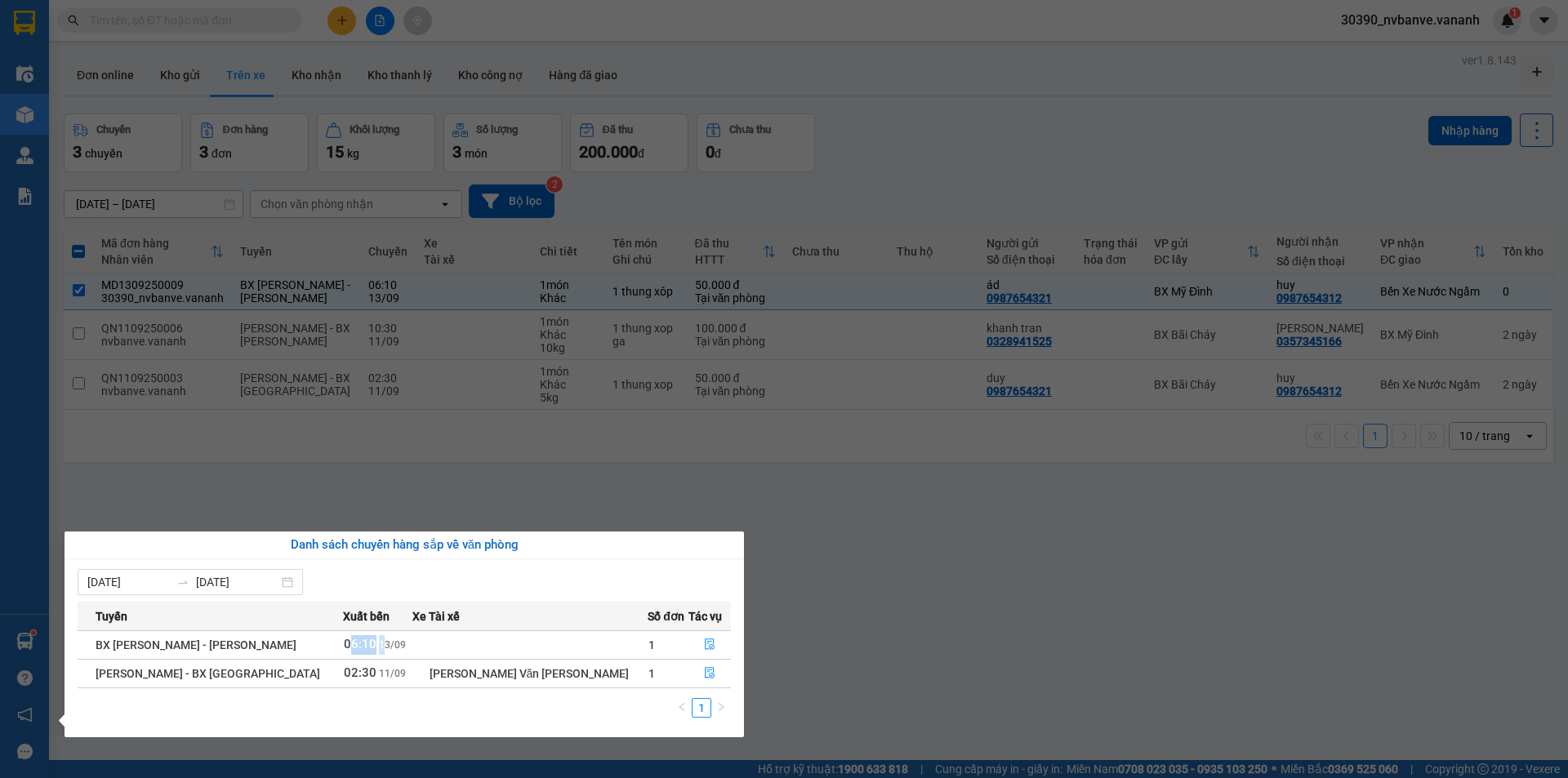
drag, startPoint x: 323, startPoint y: 650, endPoint x: 357, endPoint y: 642, distance: 34.9
click at [357, 642] on span "06:10 [DATE]" at bounding box center [374, 643] width 62 height 13
click at [344, 640] on span "06:10" at bounding box center [360, 643] width 32 height 15
drag, startPoint x: 326, startPoint y: 640, endPoint x: 354, endPoint y: 632, distance: 29.1
click at [354, 632] on td "06:10 [DATE]" at bounding box center [377, 644] width 69 height 28
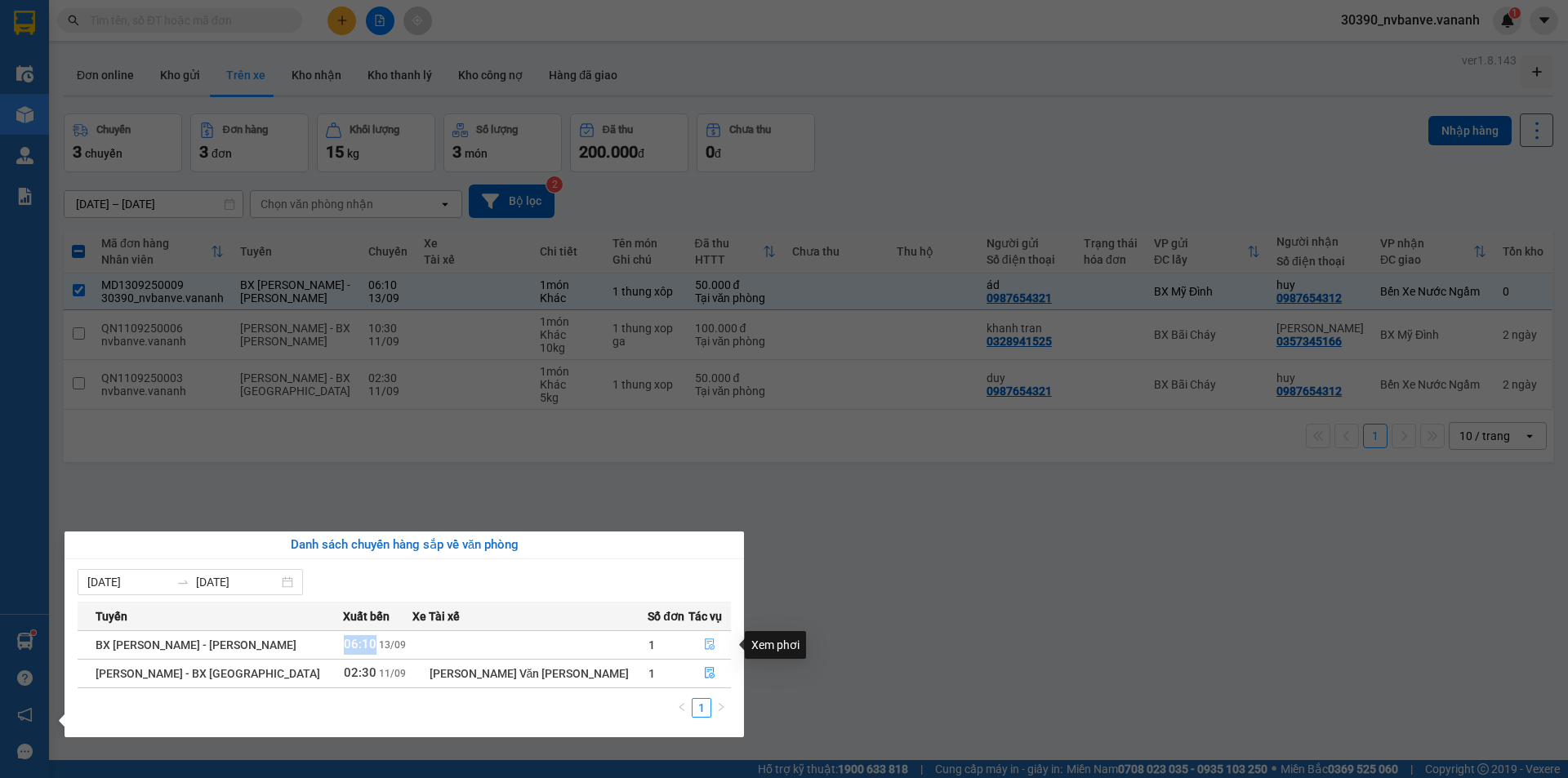
click at [705, 648] on icon "file-done" at bounding box center [710, 645] width 10 height 12
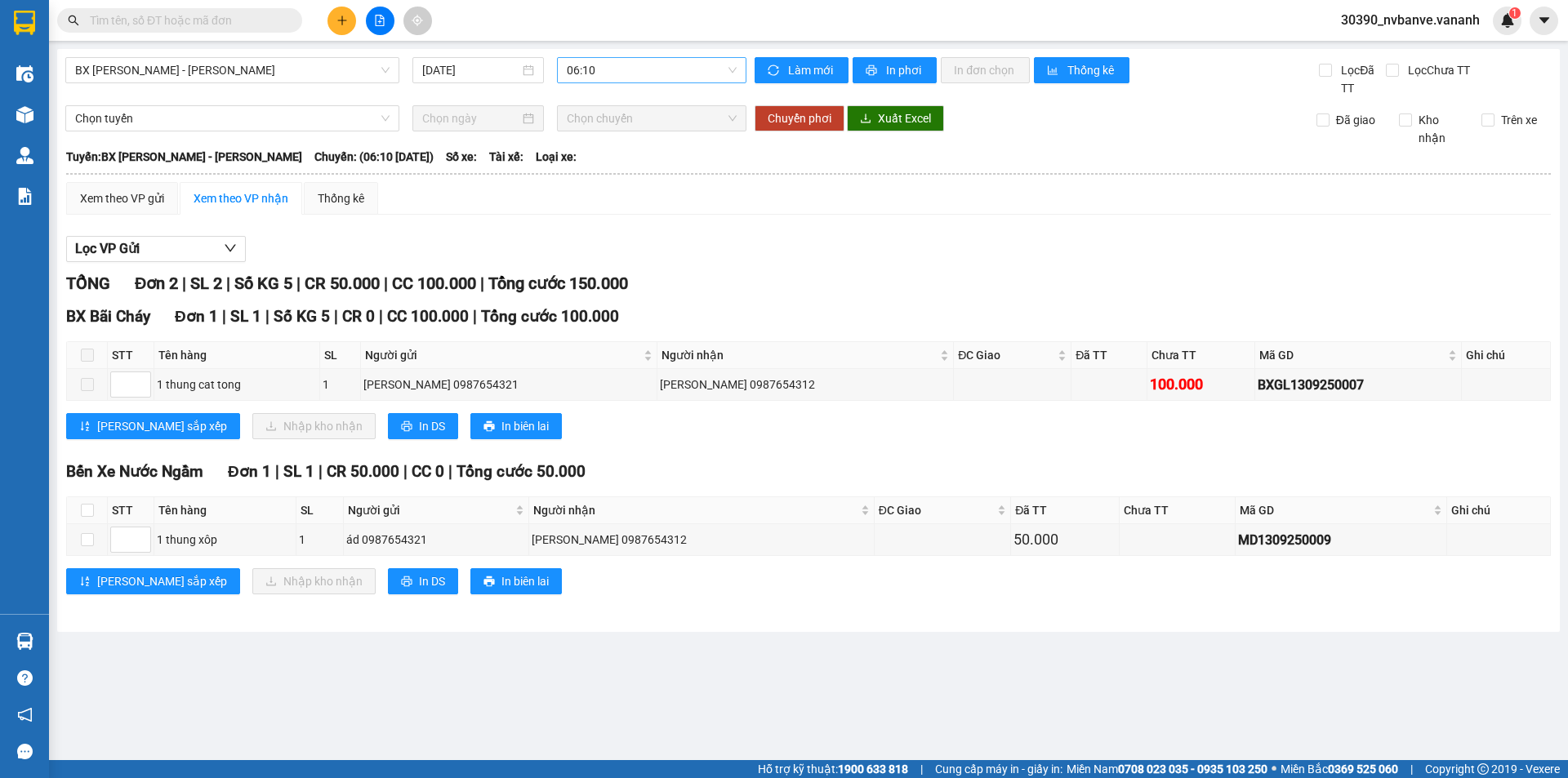
click at [601, 71] on span "06:10" at bounding box center [652, 69] width 170 height 24
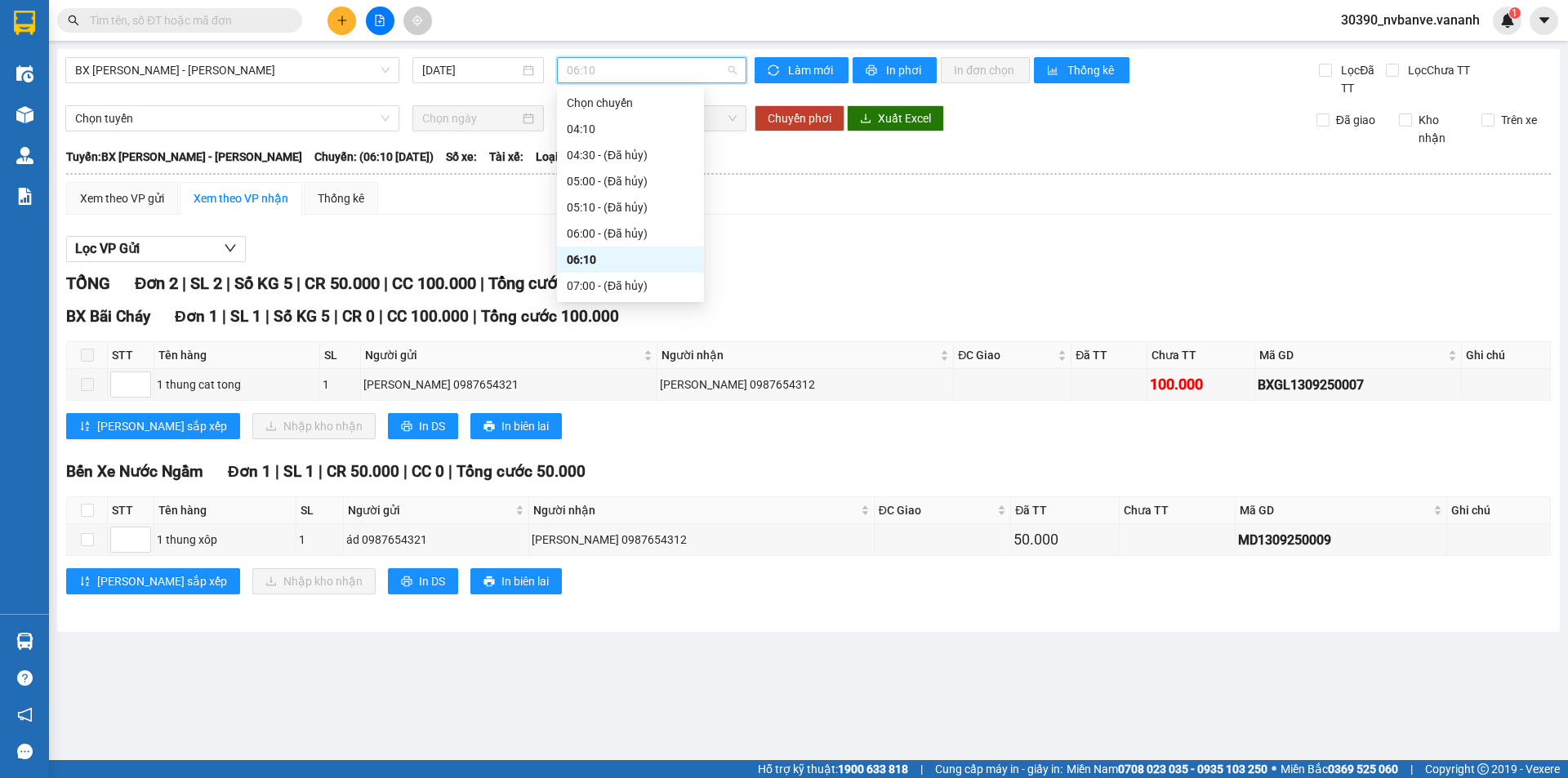
click at [602, 256] on div "06:10" at bounding box center [631, 259] width 127 height 18
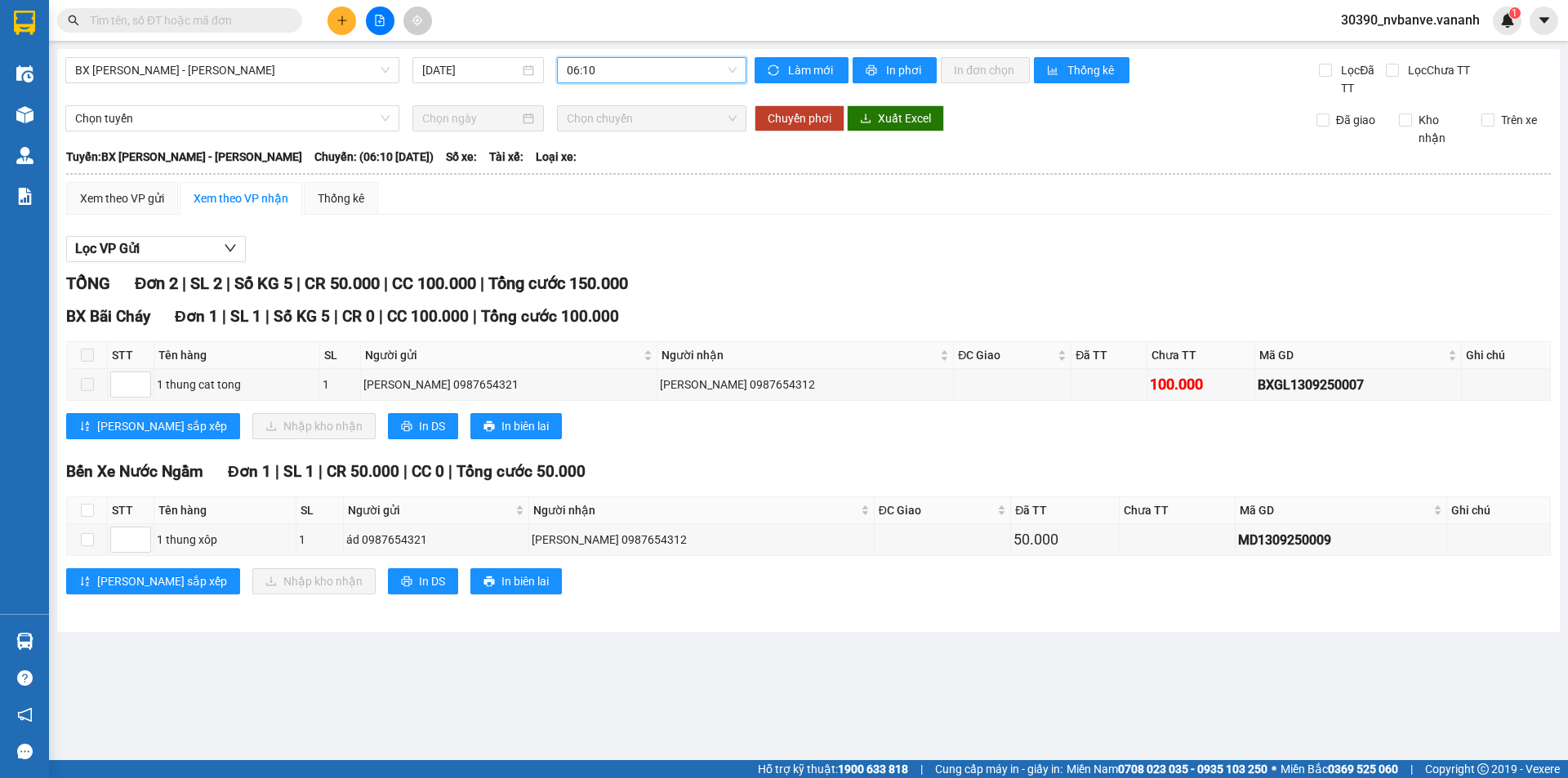
click at [786, 235] on div "Lọc VP Gửi [PERSON_NAME] 2 | SL 2 | Số KG 5 | CR 50.000 | CC 100.000 | [PERSON…" at bounding box center [808, 421] width 1484 height 387
click at [92, 507] on input "checkbox" at bounding box center [87, 509] width 13 height 13
checkbox input "true"
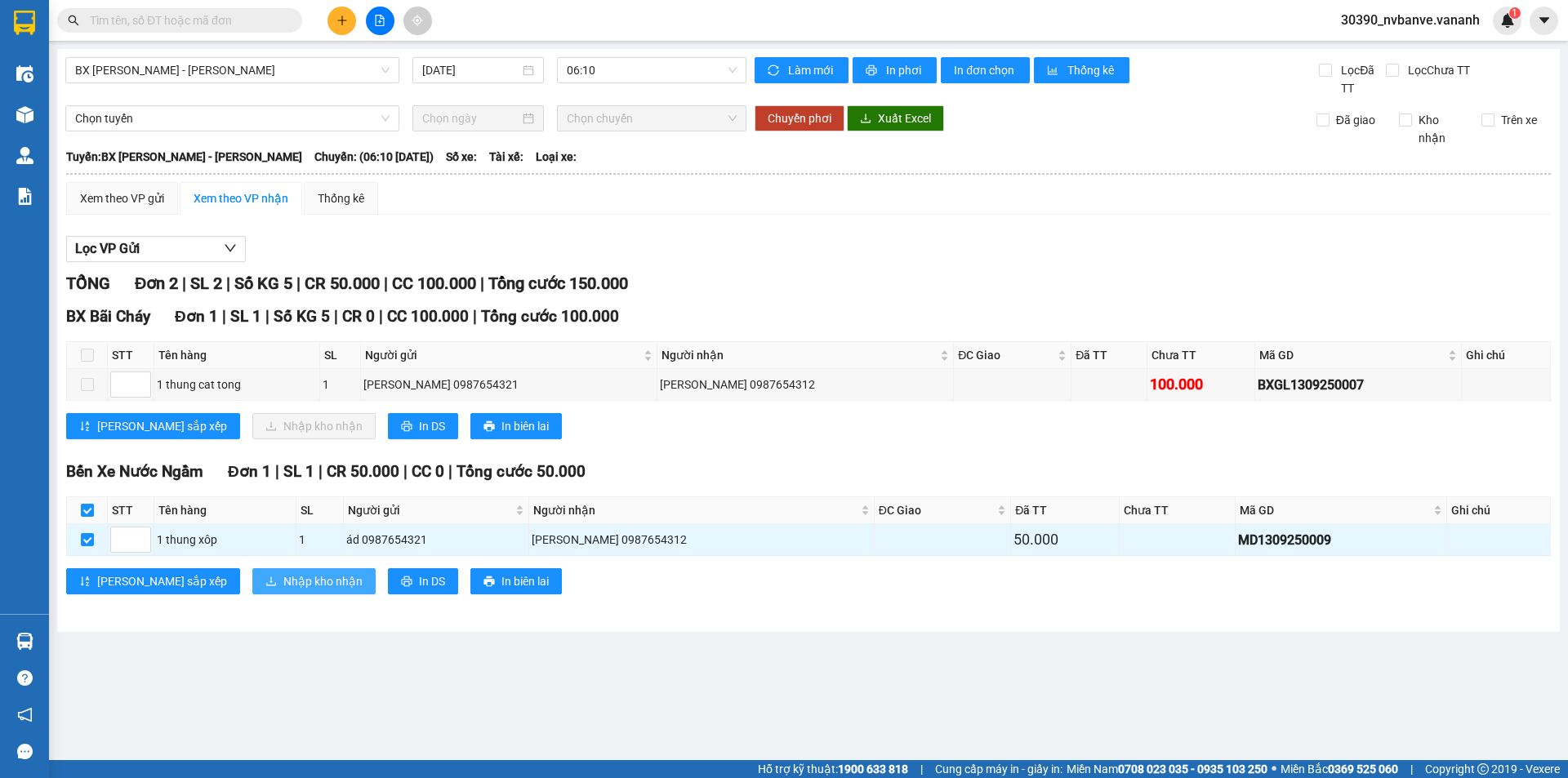
click at [283, 586] on span "Nhập kho nhận" at bounding box center [323, 581] width 79 height 18
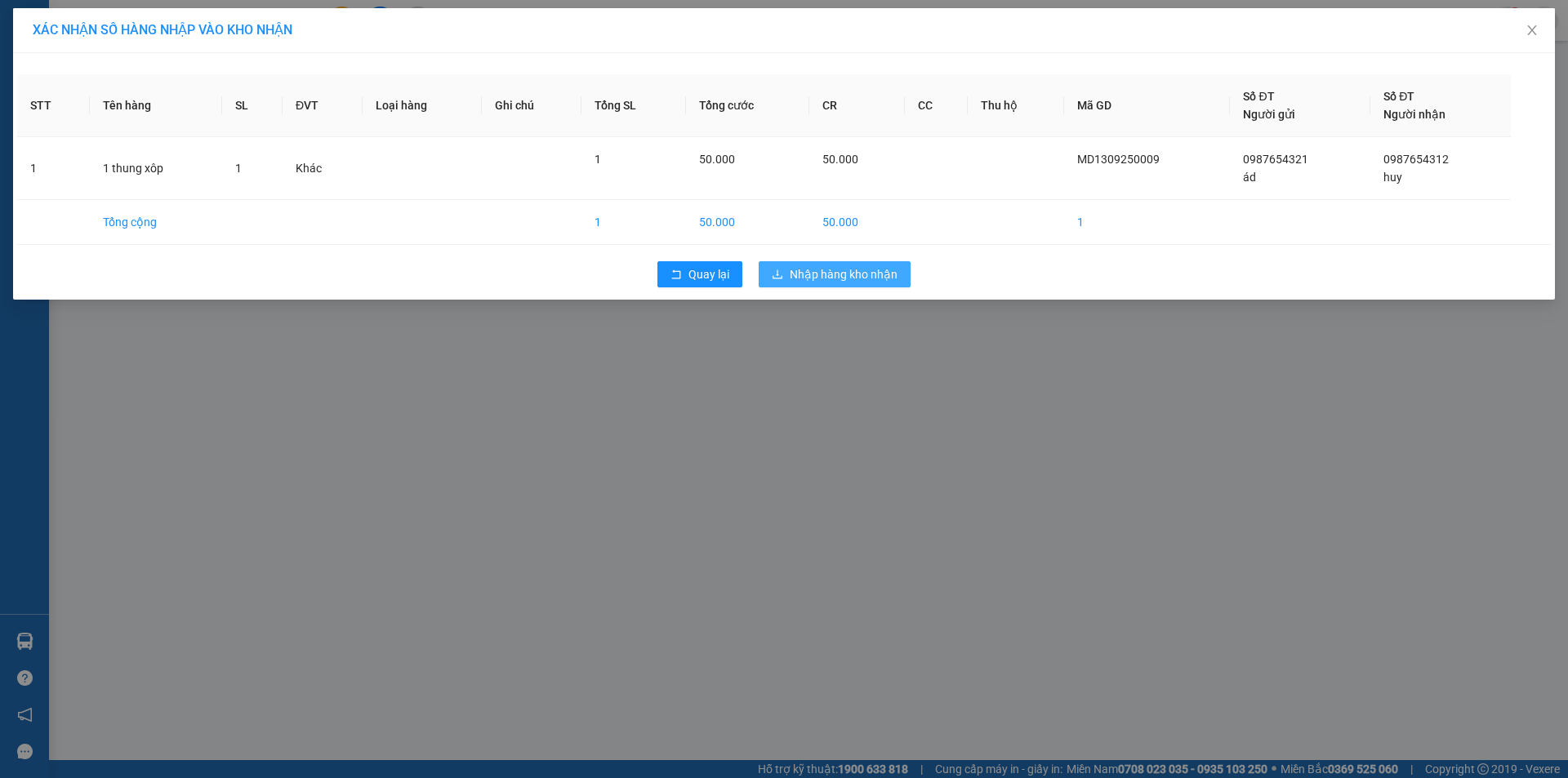
click at [859, 280] on span "Nhập hàng kho nhận" at bounding box center [844, 274] width 108 height 18
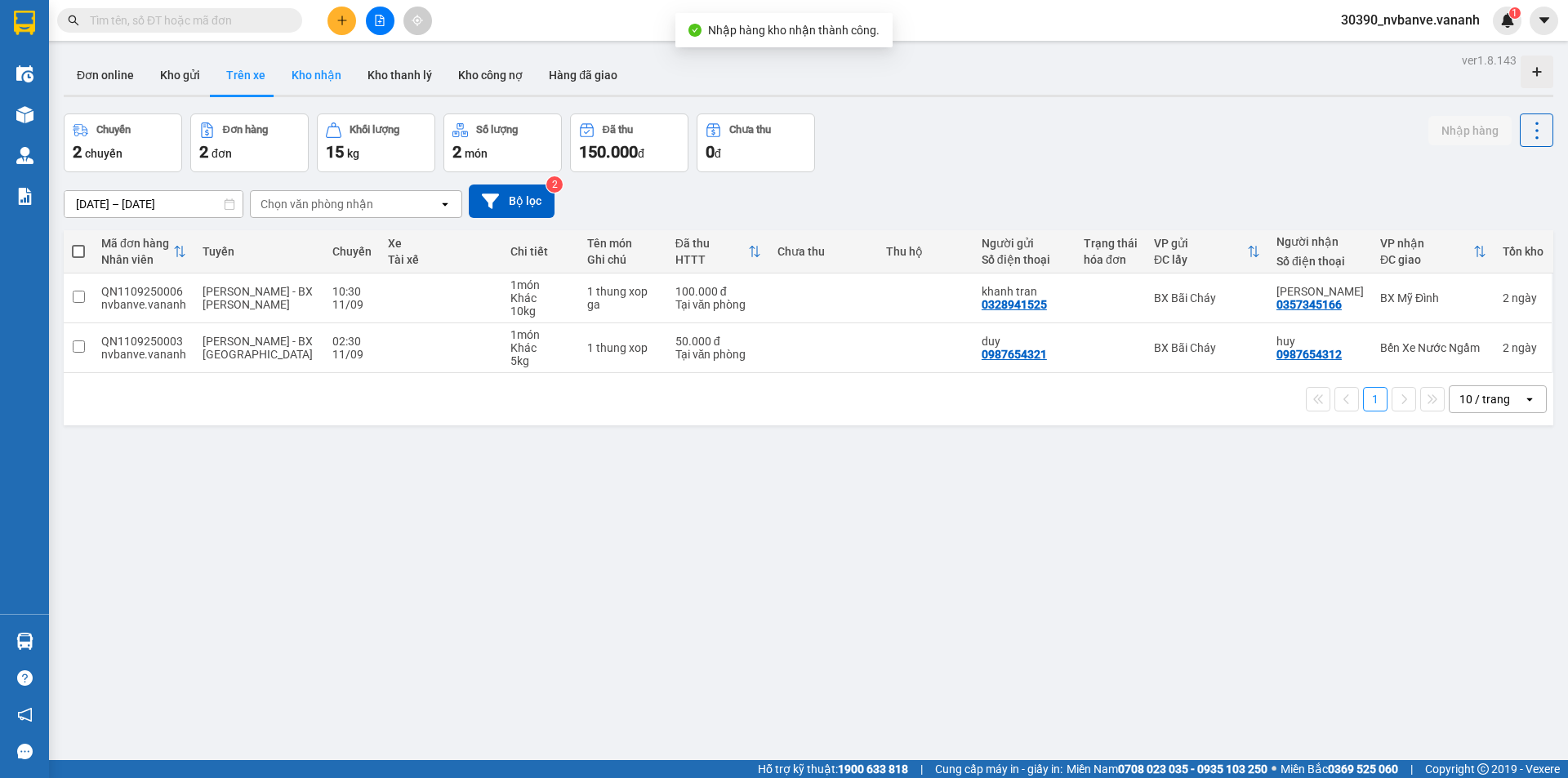
click at [342, 73] on button "Kho nhận" at bounding box center [317, 75] width 76 height 39
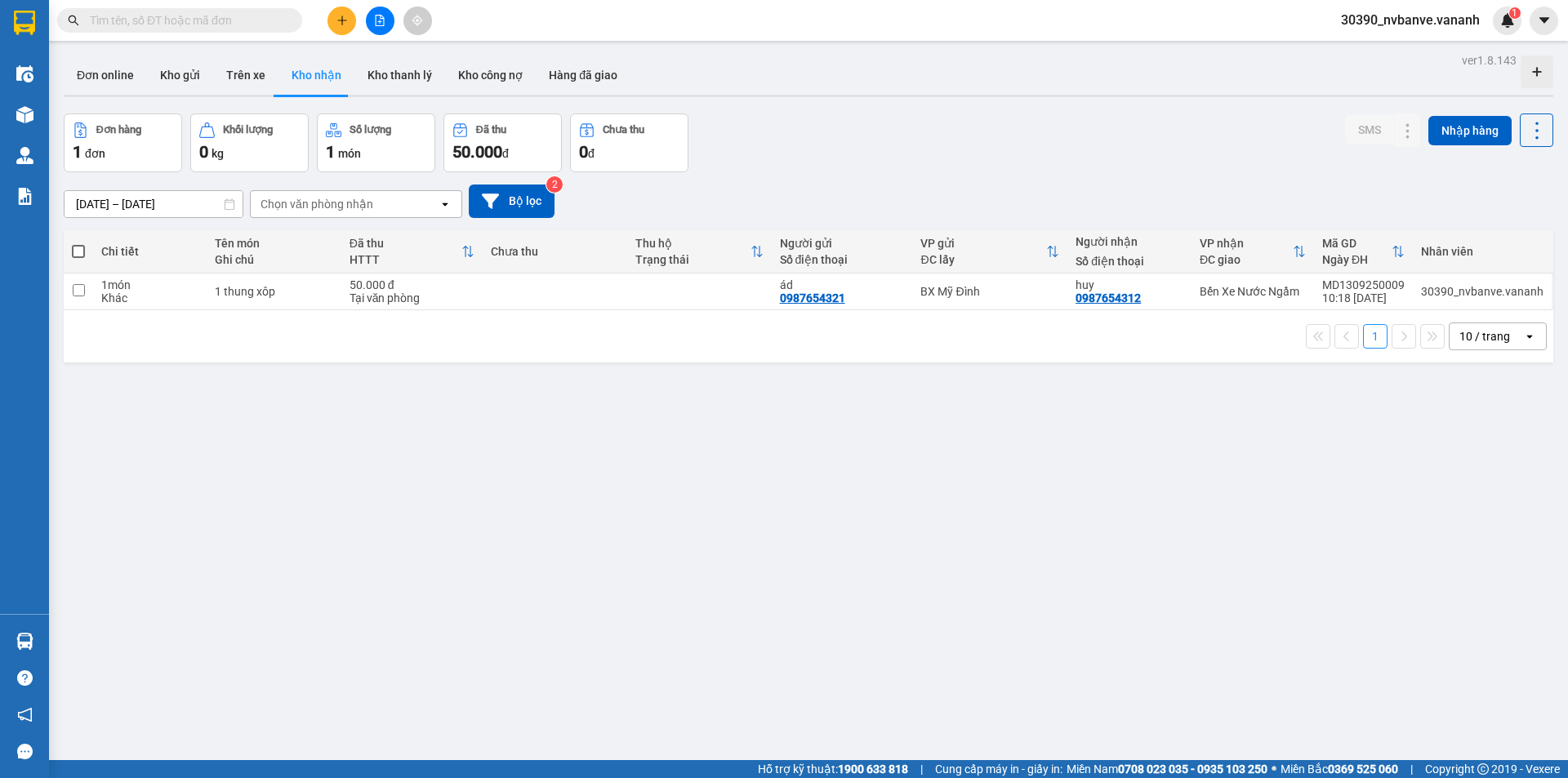
click at [196, 20] on input "text" at bounding box center [186, 21] width 193 height 18
click at [196, 25] on input "text" at bounding box center [186, 21] width 193 height 18
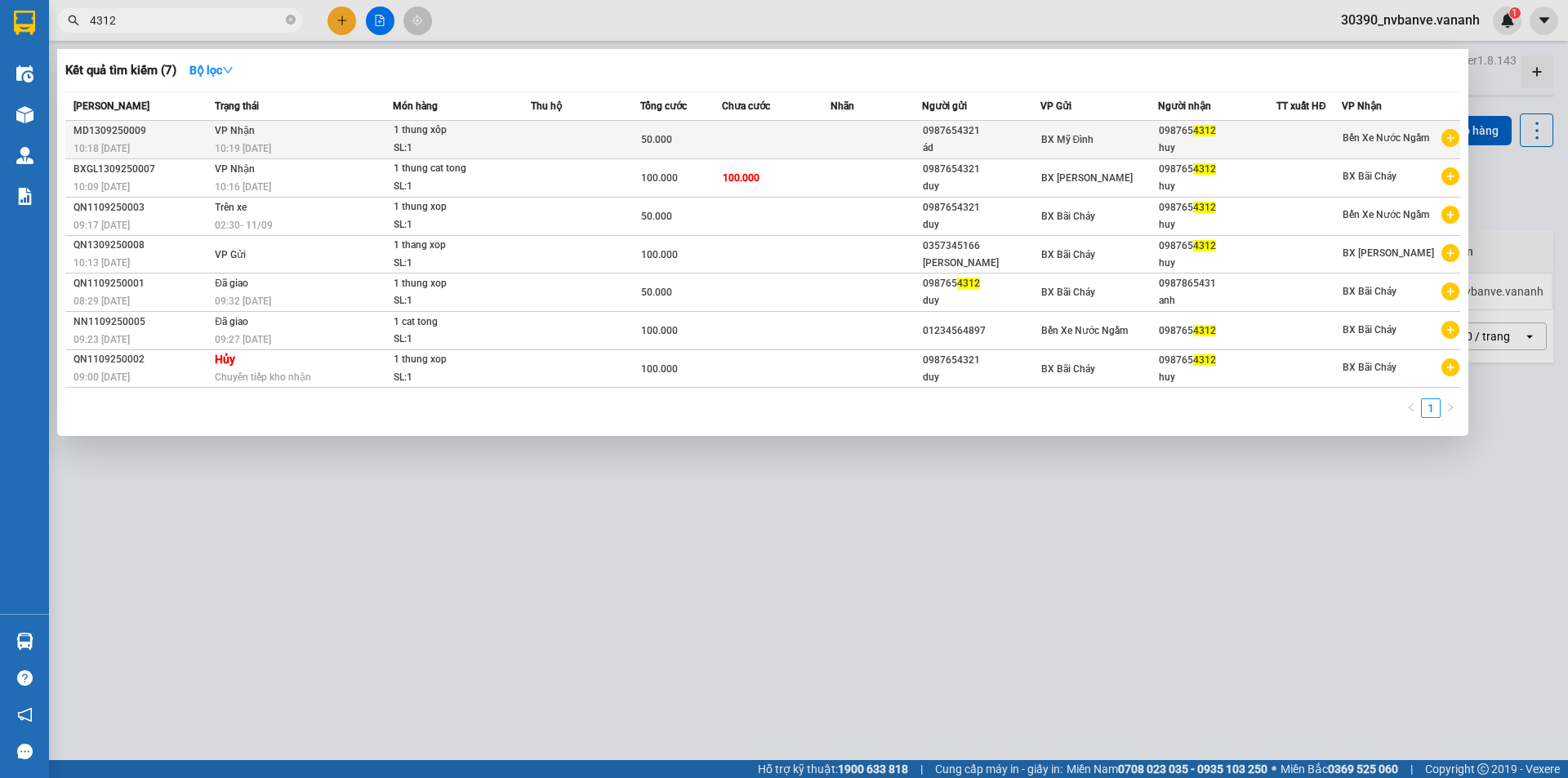
type input "4312"
click at [477, 133] on div "1 thung xôp" at bounding box center [455, 130] width 122 height 18
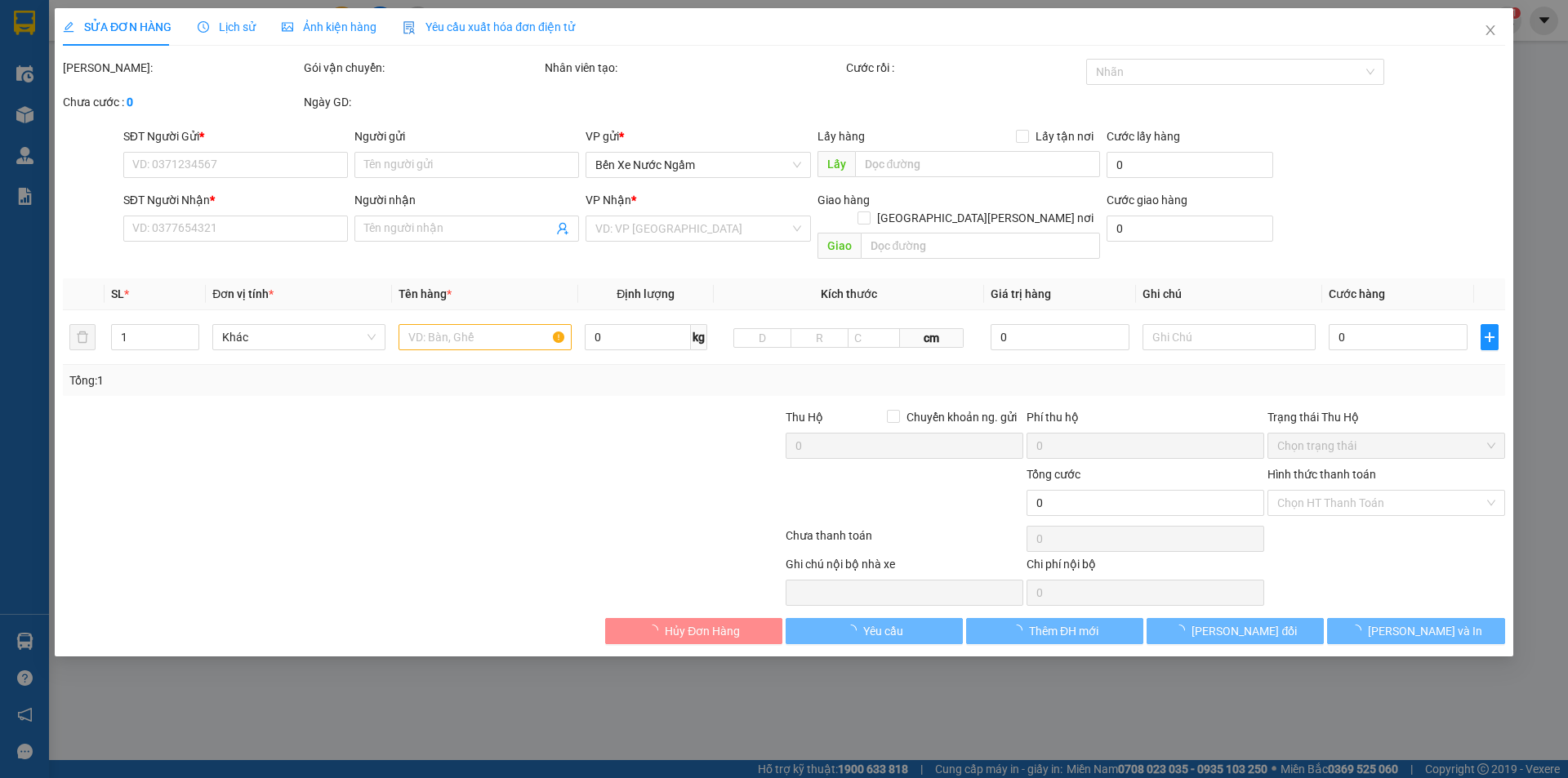
type input "0987654321"
type input "ád"
type input "0987654312"
type input "huy"
type input "50.000"
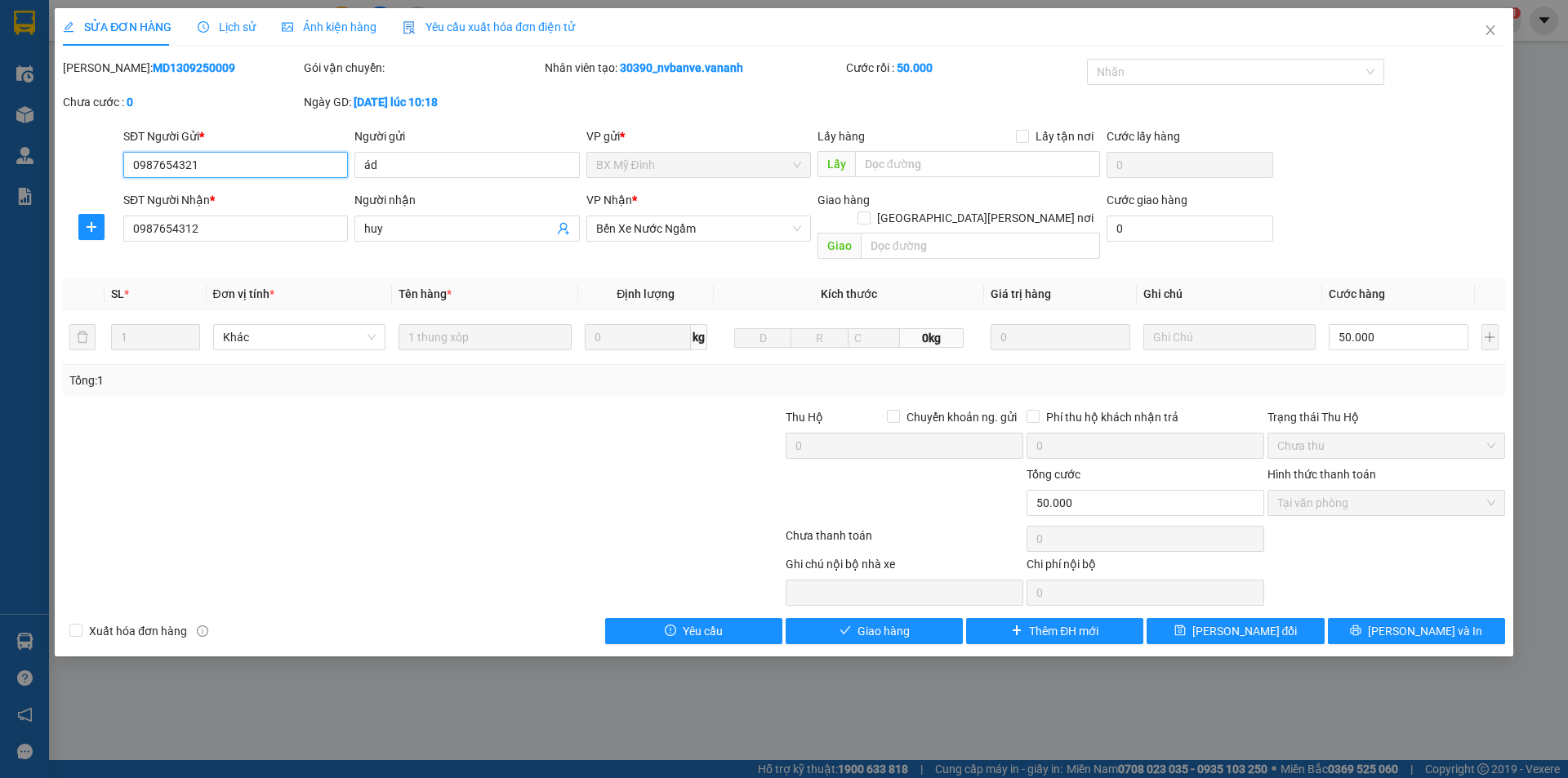
click at [1423, 491] on span "Tại văn phòng" at bounding box center [1385, 502] width 218 height 24
click at [883, 622] on span "Giao hàng" at bounding box center [883, 630] width 52 height 18
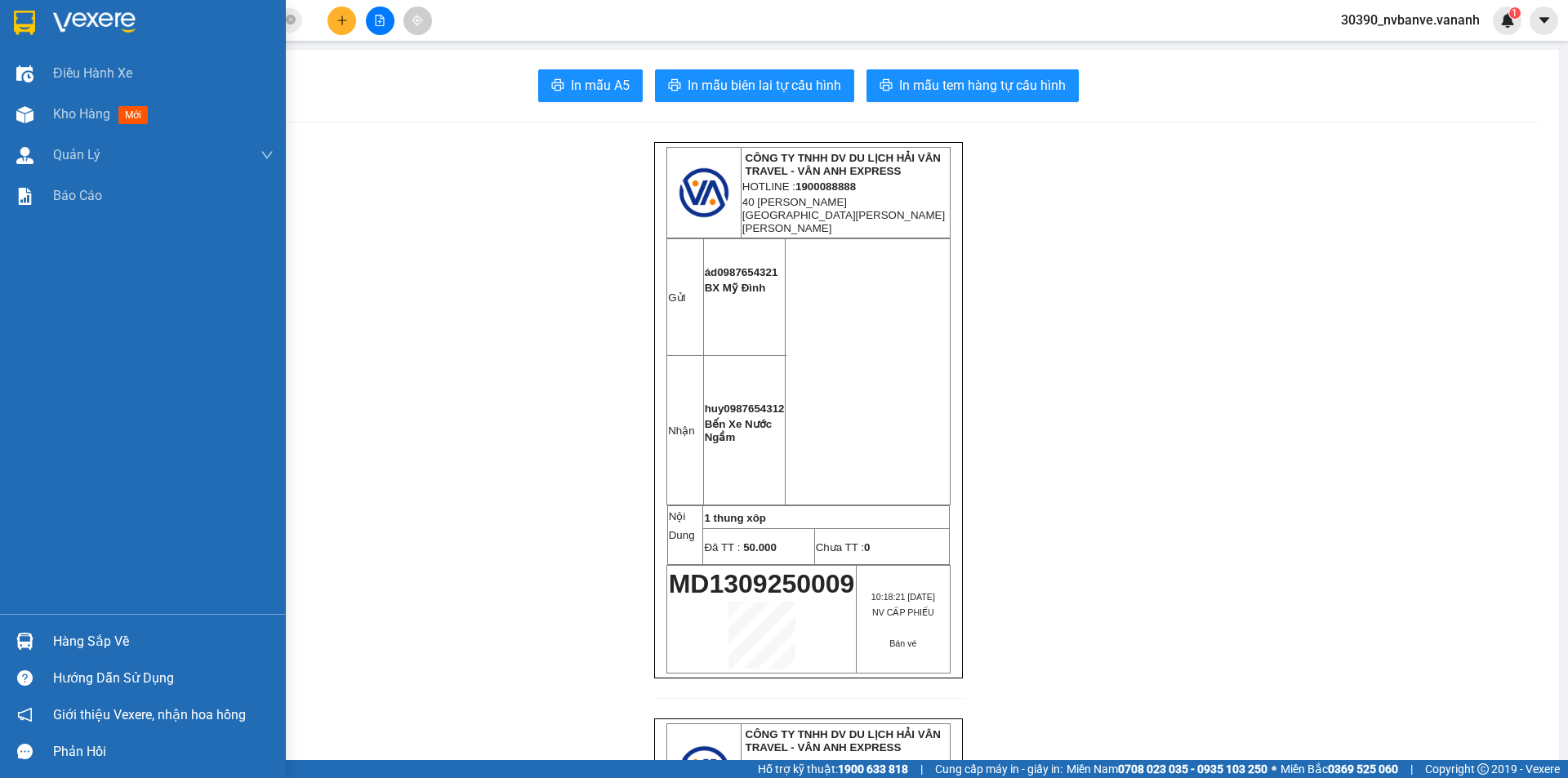
click at [22, 19] on img at bounding box center [24, 22] width 22 height 24
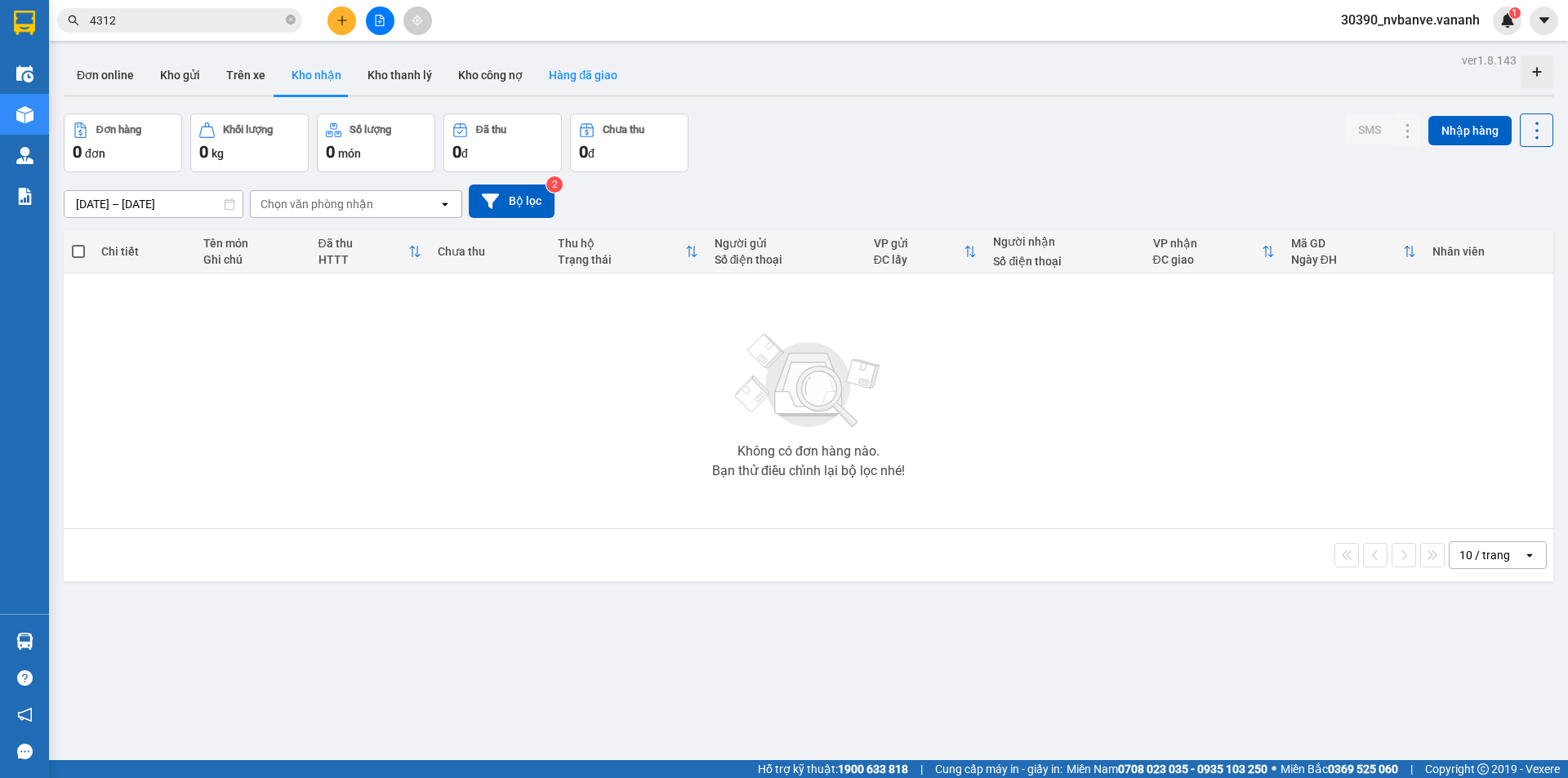
click at [593, 75] on button "Hàng đã giao" at bounding box center [583, 75] width 95 height 39
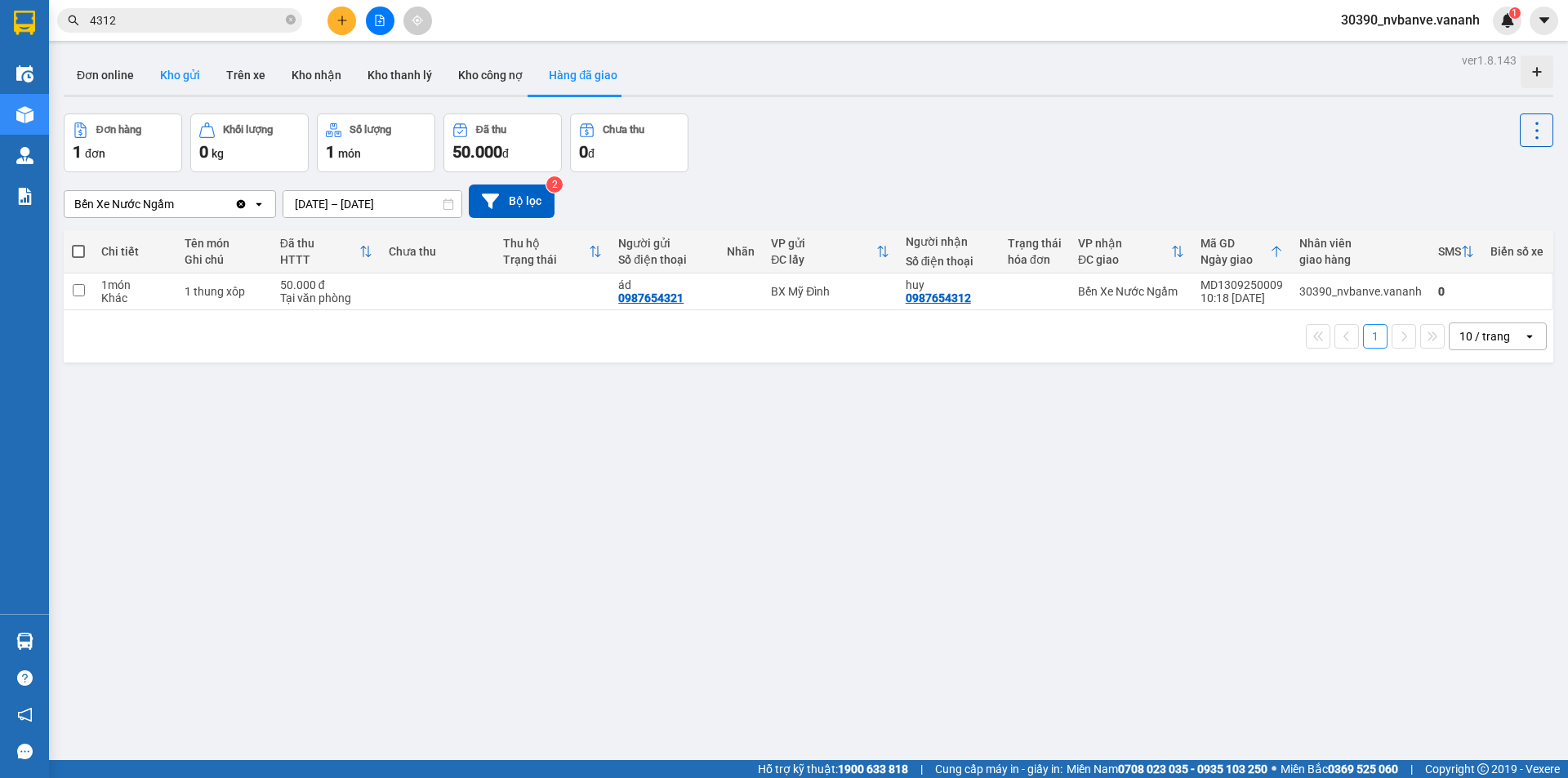
click at [187, 72] on button "Kho gửi" at bounding box center [180, 75] width 66 height 39
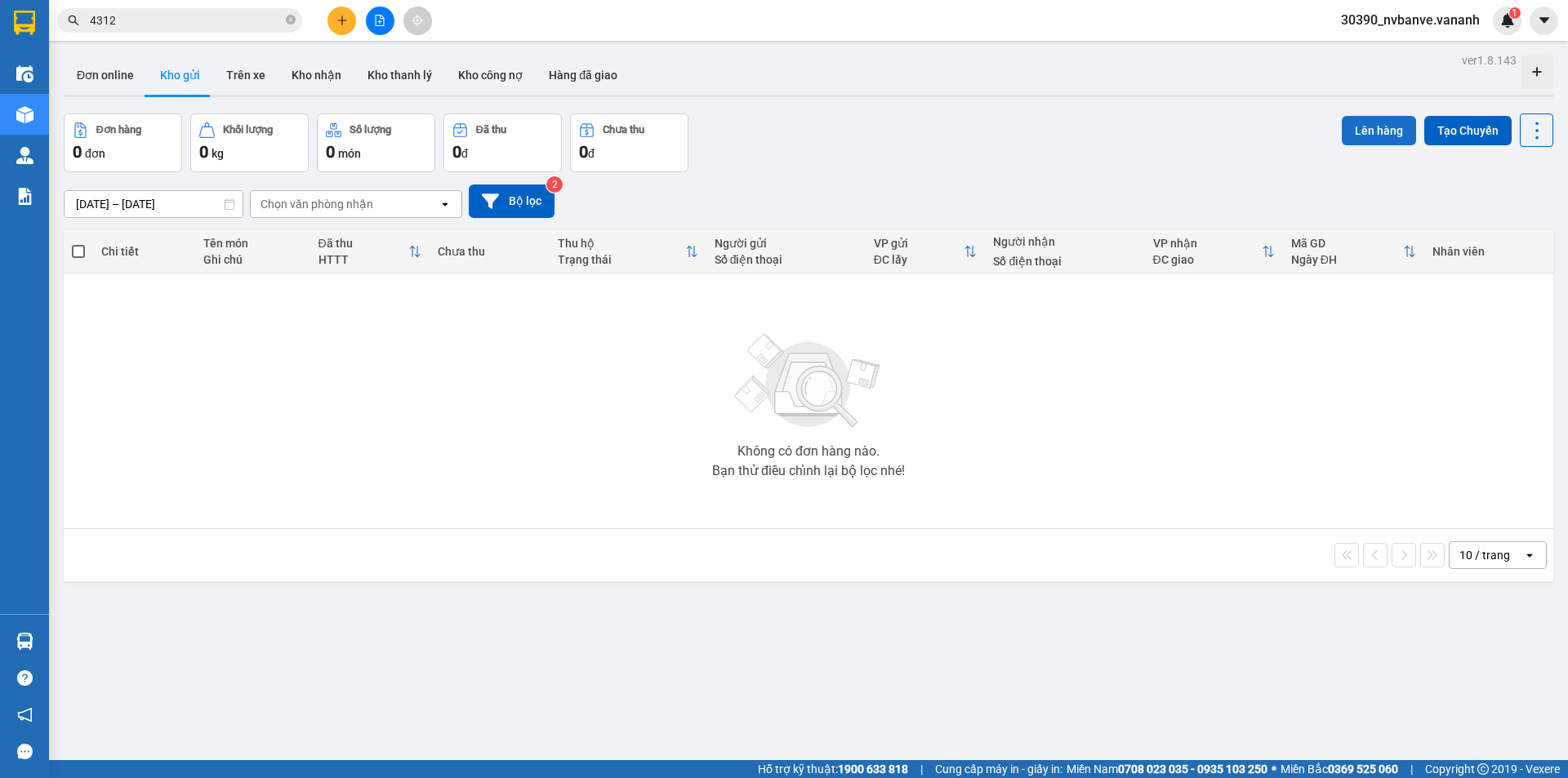
click at [1350, 122] on button "Lên hàng" at bounding box center [1378, 131] width 74 height 29
click at [252, 77] on button "Trên xe" at bounding box center [245, 75] width 65 height 39
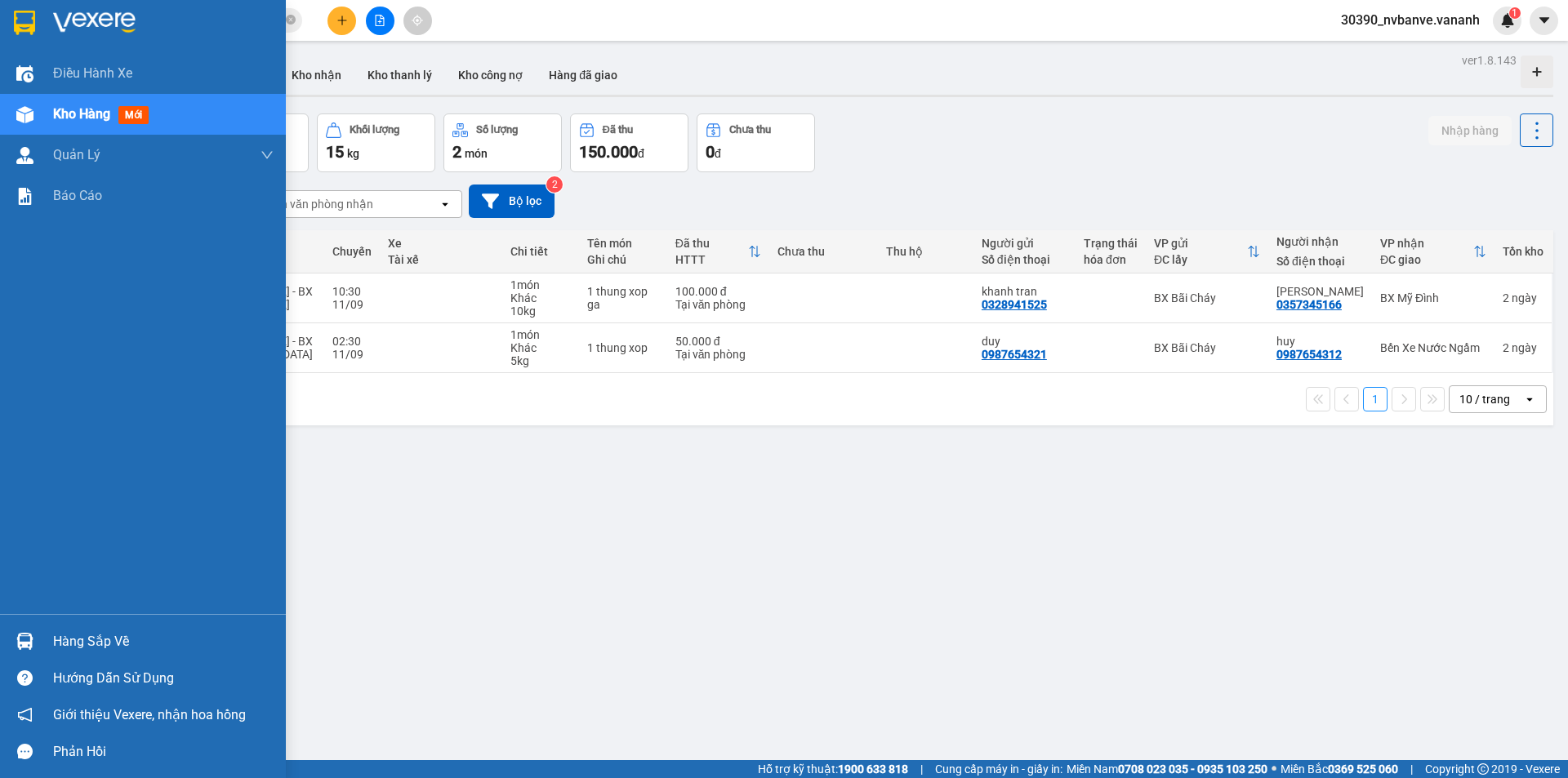
click at [25, 633] on img at bounding box center [25, 641] width 18 height 18
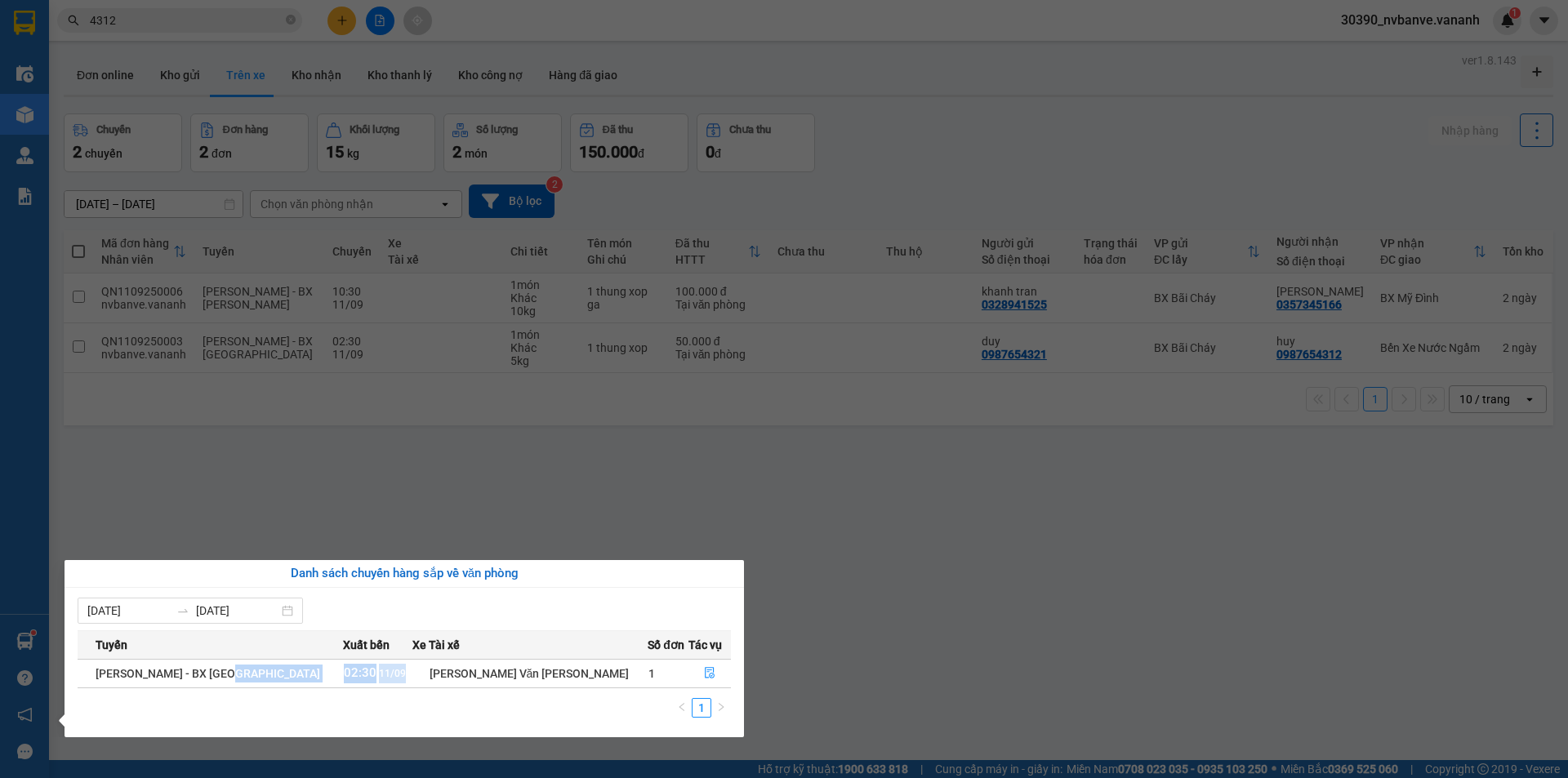
drag, startPoint x: 316, startPoint y: 674, endPoint x: 383, endPoint y: 671, distance: 67.1
click at [383, 671] on tr "[PERSON_NAME] - BX [GEOGRAPHIC_DATA] 02:30 [DATE] [PERSON_NAME] Văn [PERSON_NAM…" at bounding box center [404, 672] width 653 height 28
click at [539, 601] on div "[DATE] [DATE]" at bounding box center [404, 610] width 653 height 26
click at [705, 671] on icon "file-done" at bounding box center [710, 673] width 10 height 12
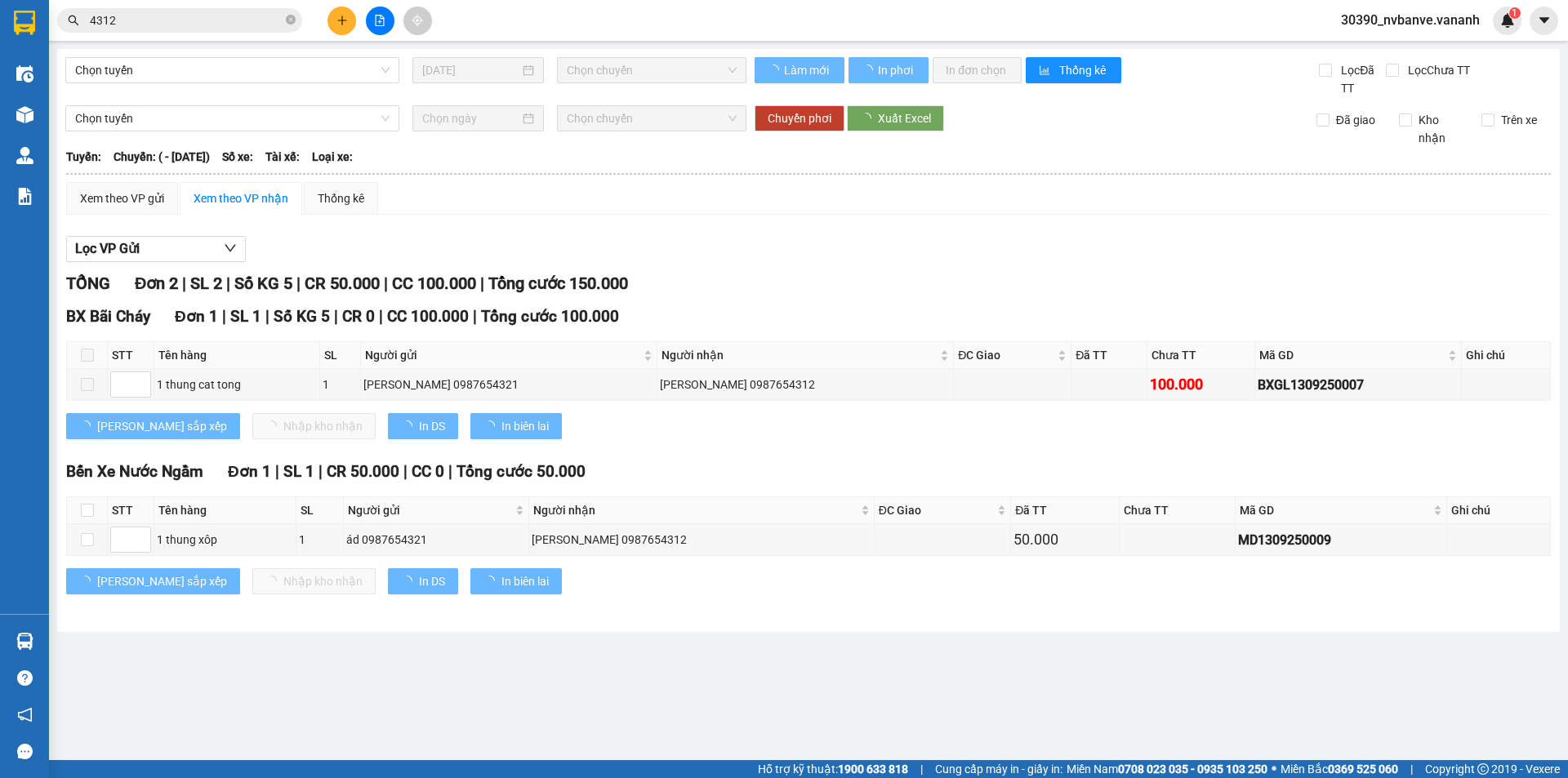
type input "[DATE]"
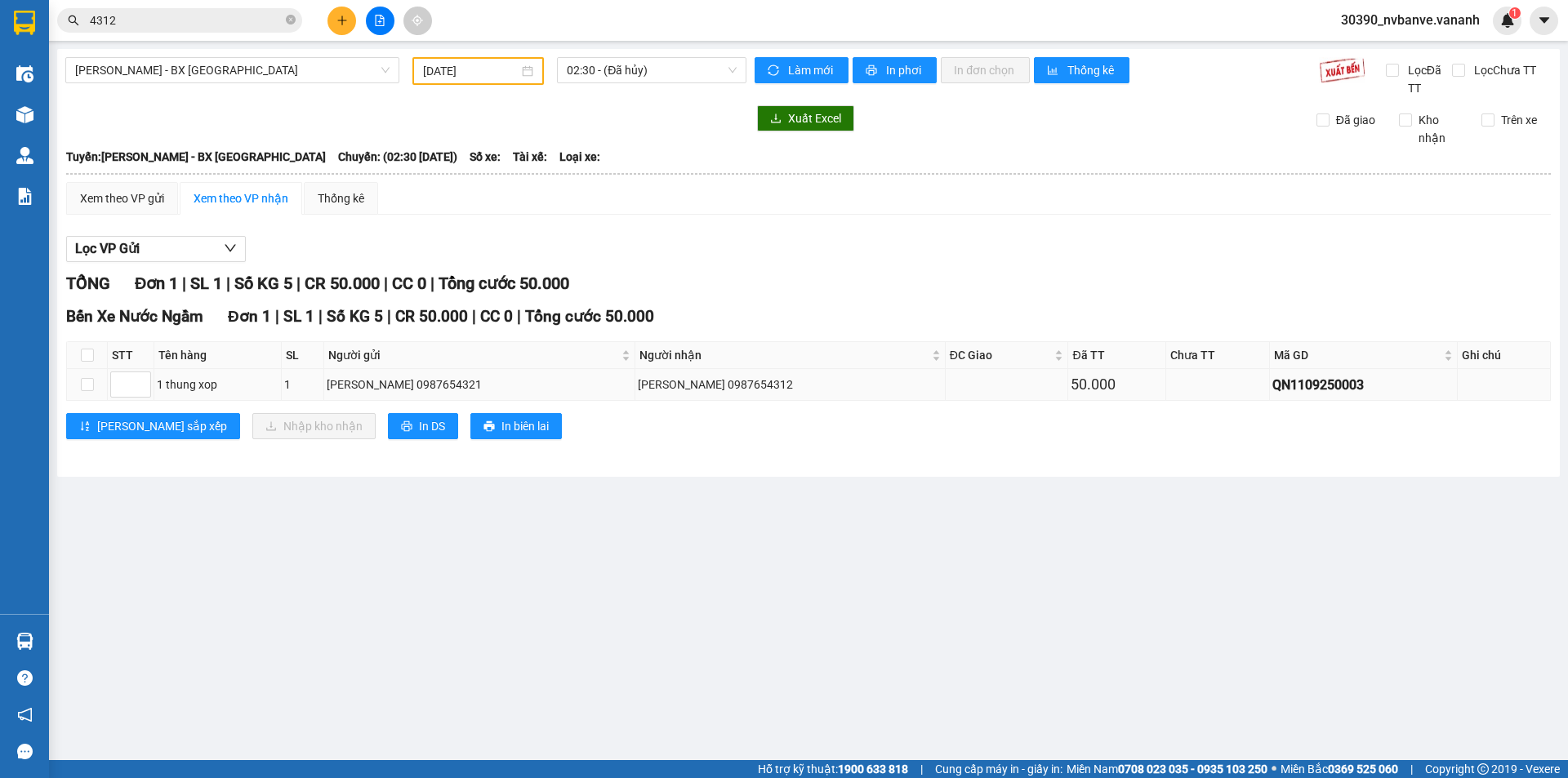
click at [97, 384] on td at bounding box center [87, 385] width 41 height 32
click at [95, 387] on td at bounding box center [87, 385] width 41 height 32
click at [88, 386] on input "checkbox" at bounding box center [87, 384] width 13 height 13
checkbox input "true"
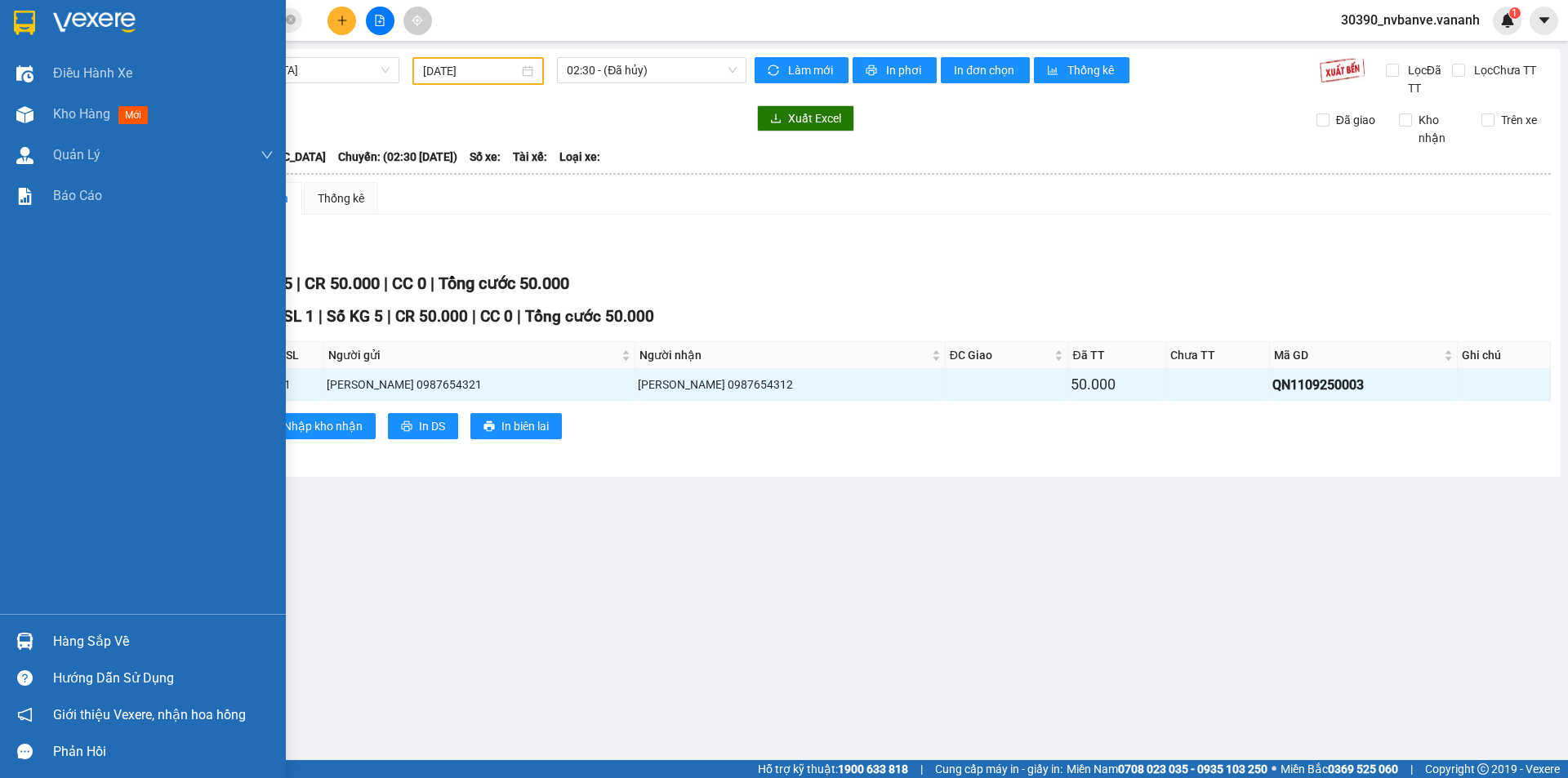
click at [32, 16] on img at bounding box center [24, 22] width 22 height 24
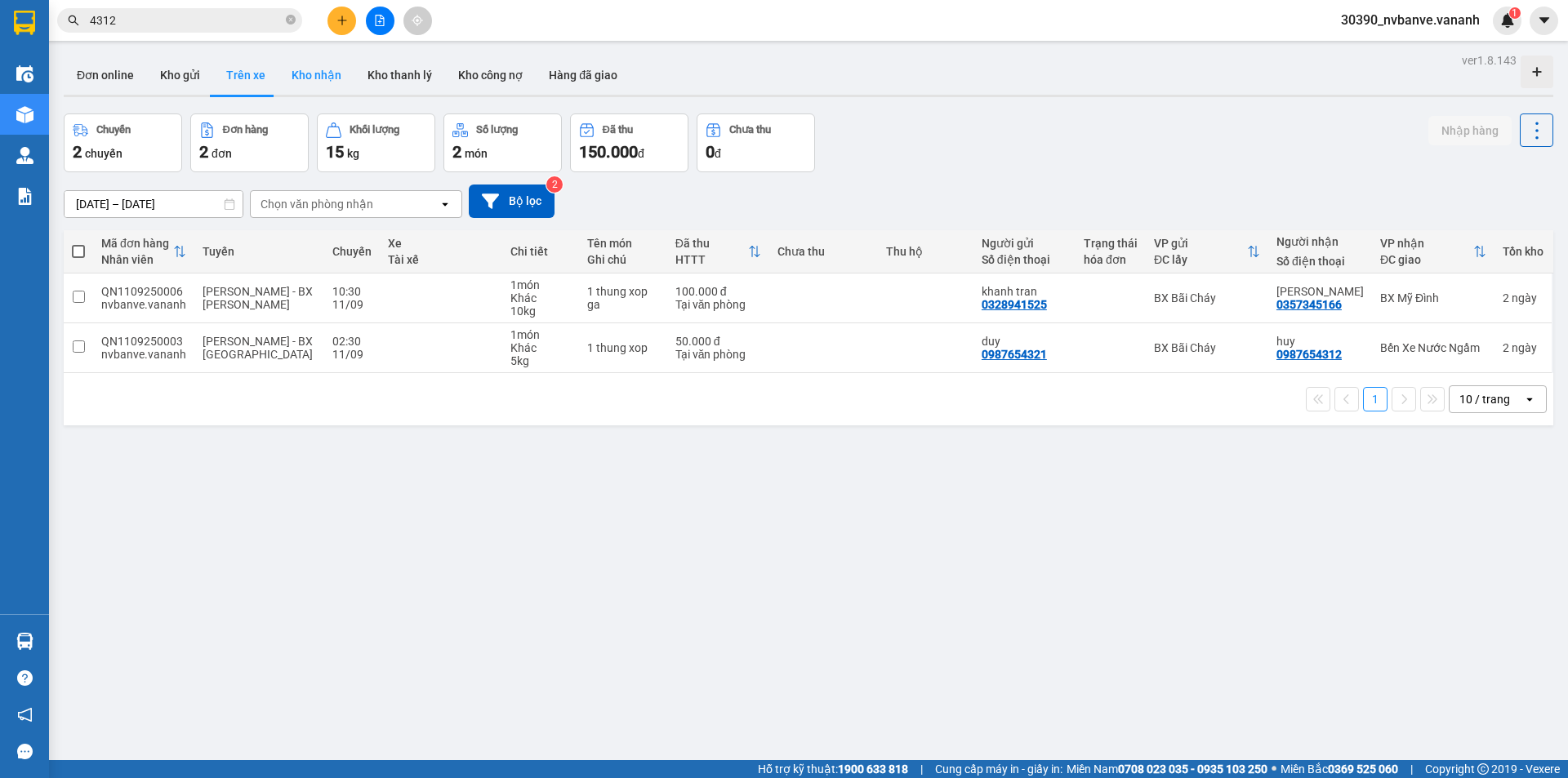
click at [299, 74] on button "Kho nhận" at bounding box center [317, 75] width 76 height 39
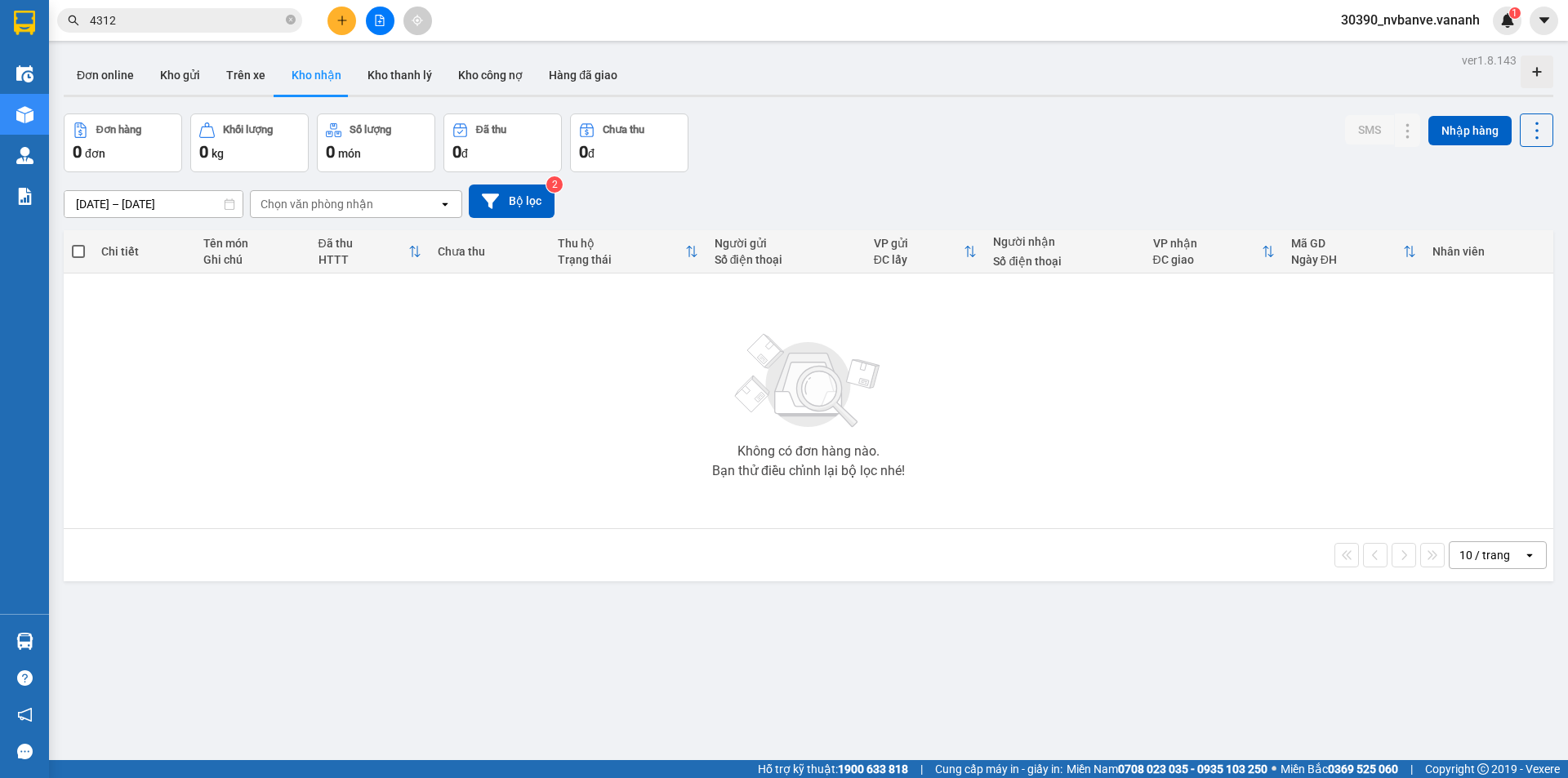
click at [187, 22] on input "4312" at bounding box center [186, 21] width 193 height 18
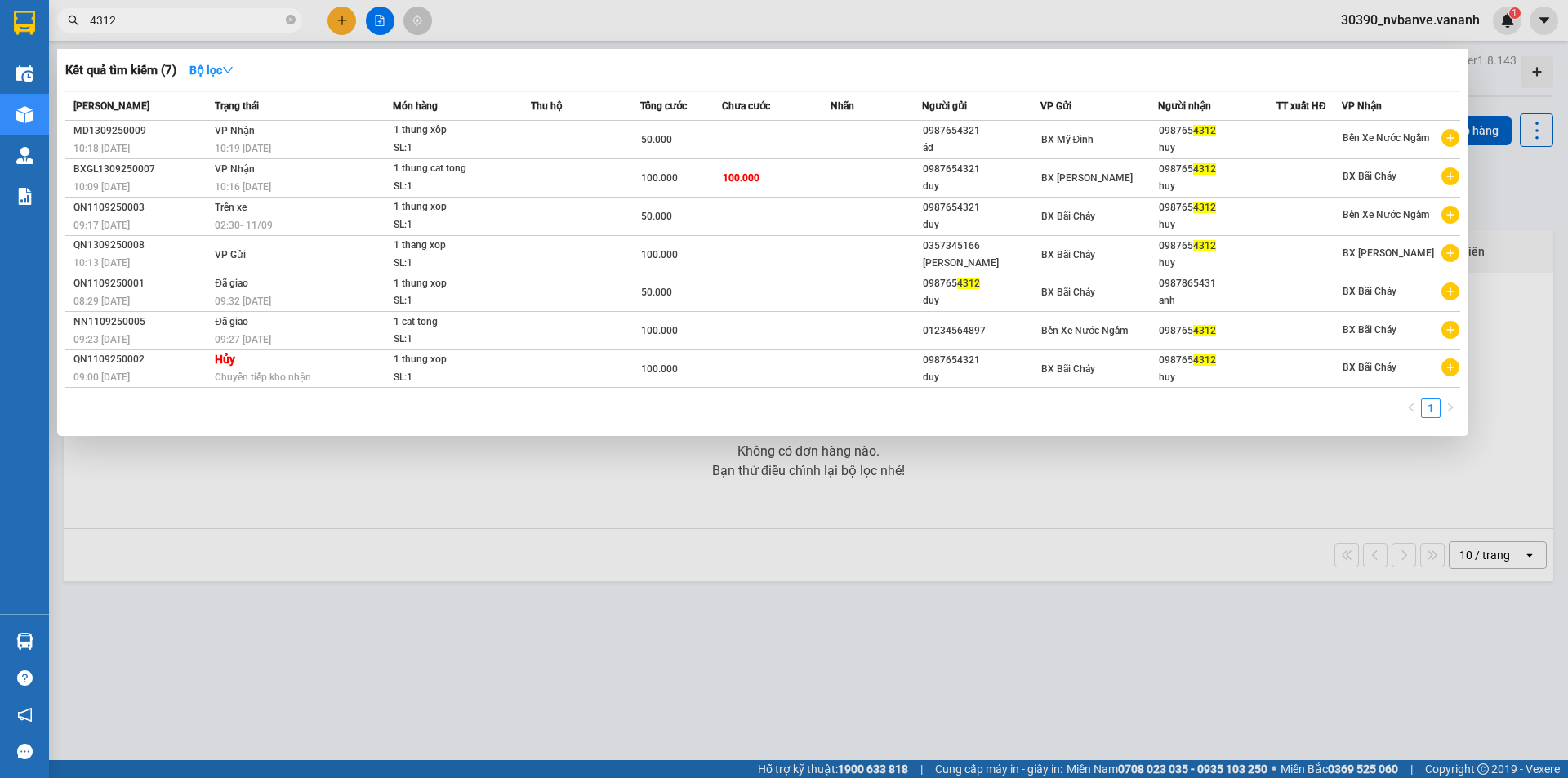
click at [187, 22] on input "4312" at bounding box center [186, 21] width 193 height 18
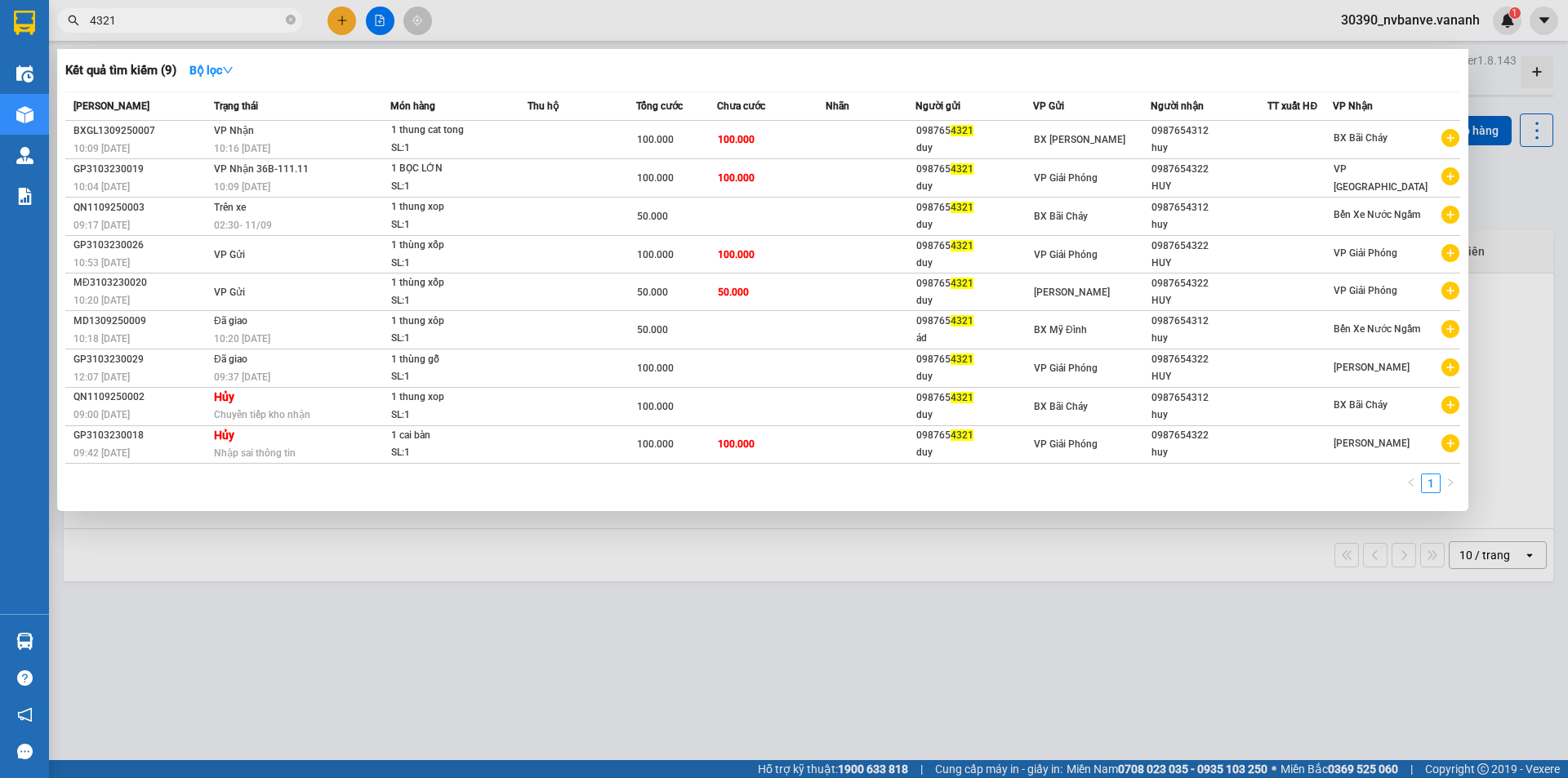
click at [146, 22] on input "4321" at bounding box center [186, 21] width 193 height 18
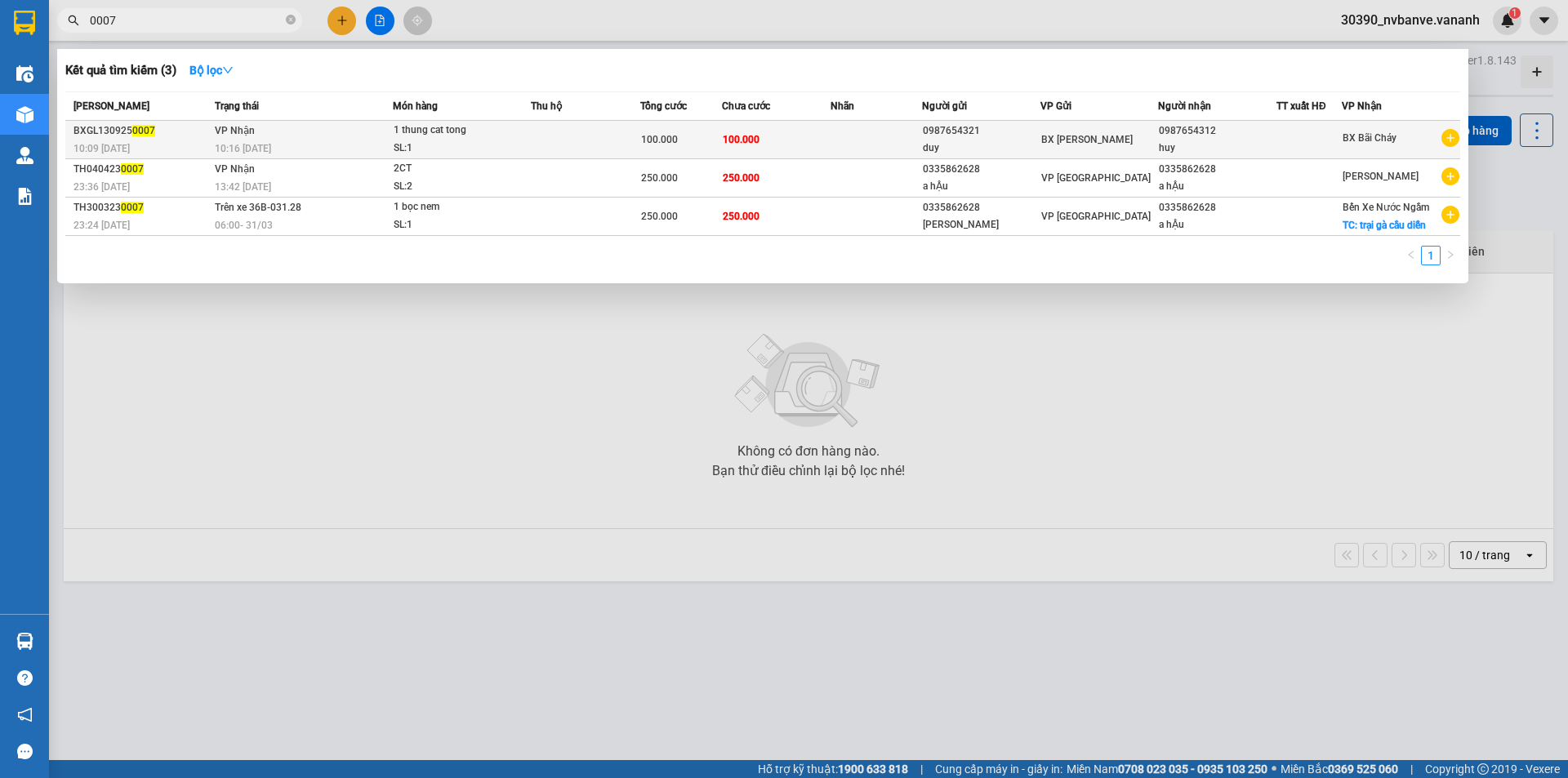
type input "0007"
click at [449, 141] on div "SL: 1" at bounding box center [455, 149] width 122 height 18
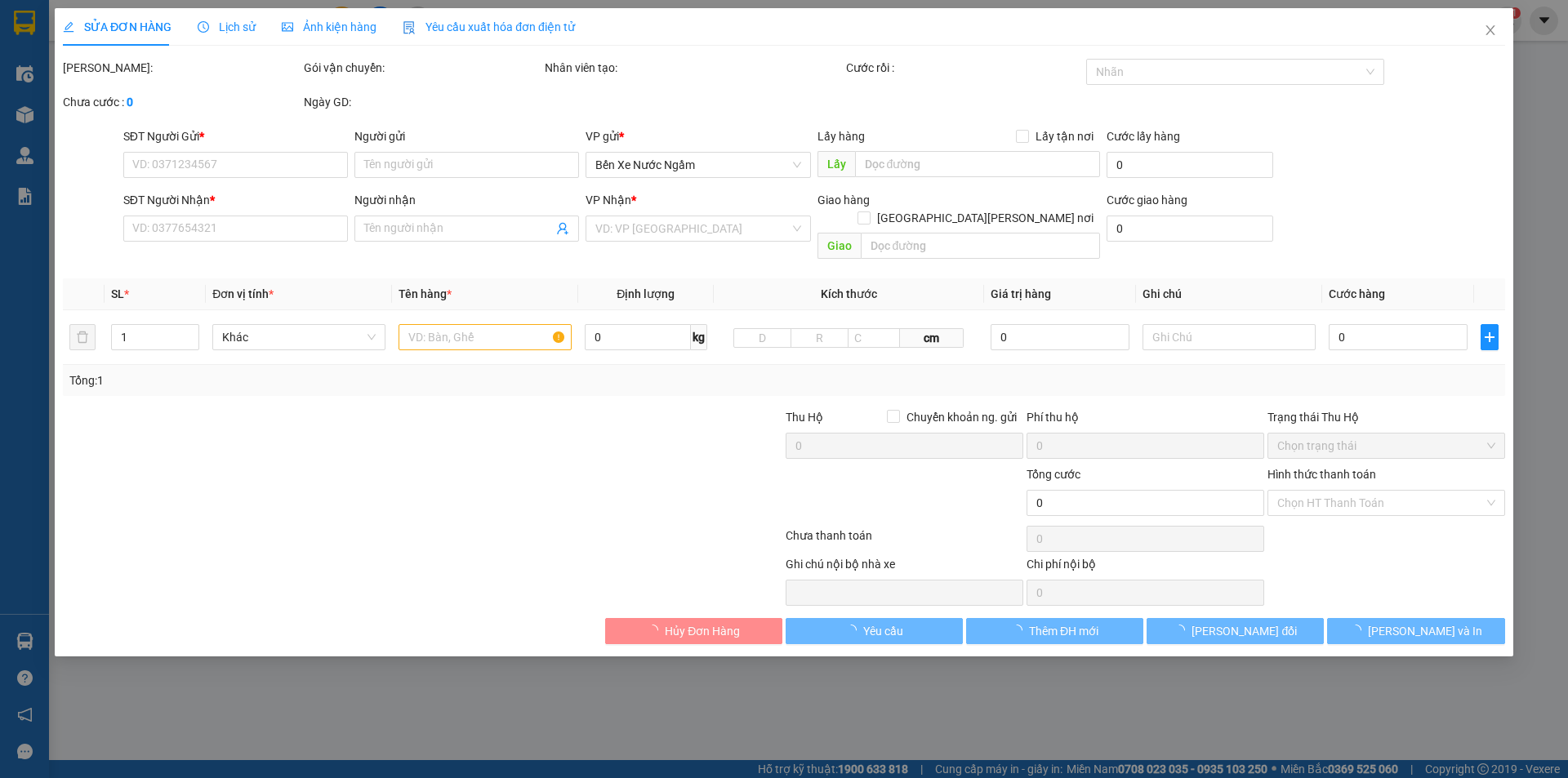
type input "0987654321"
type input "duy"
type input "0987654312"
type input "huy"
type input "100.000"
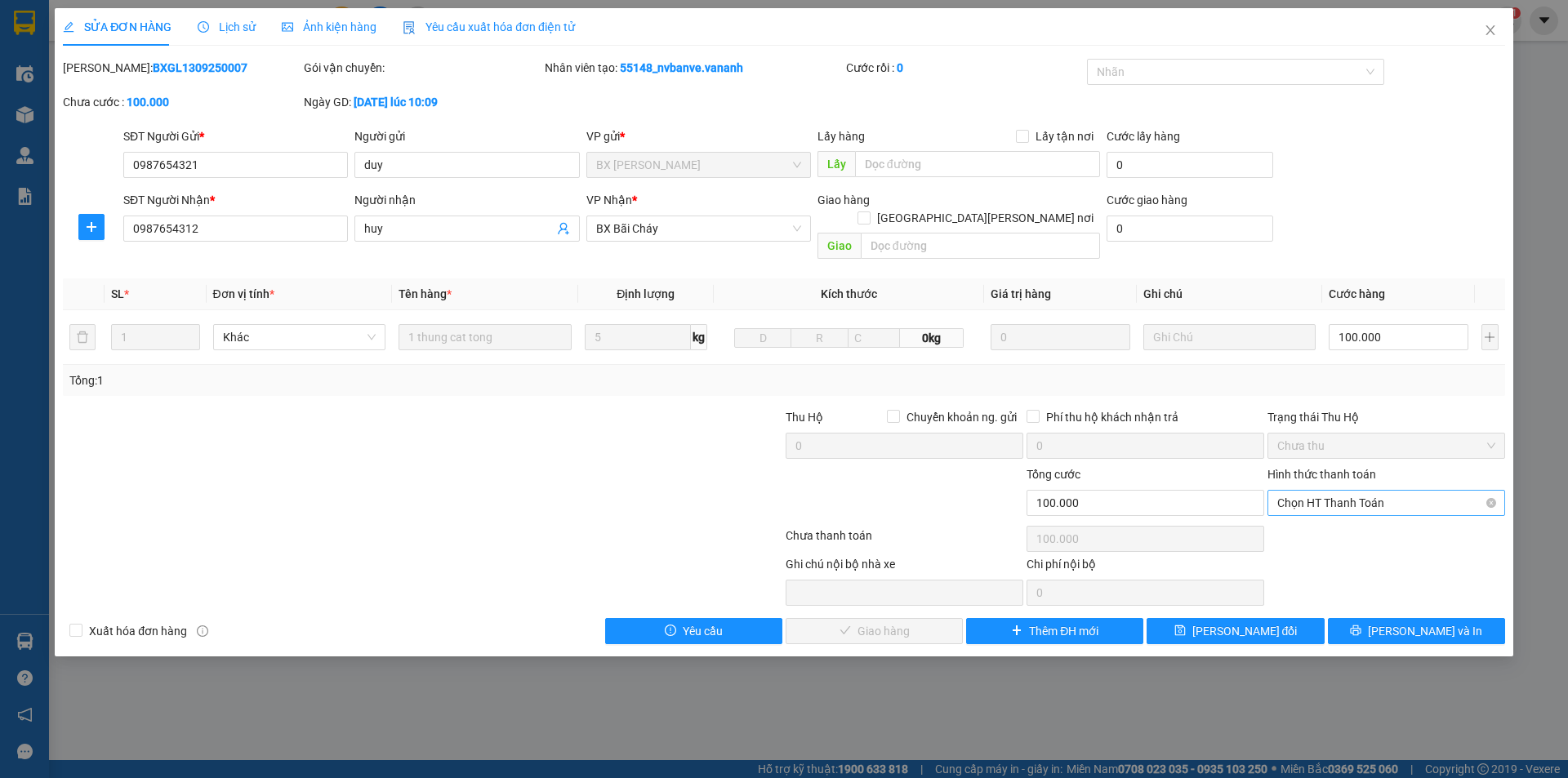
click at [1410, 491] on span "Chọn HT Thanh Toán" at bounding box center [1385, 502] width 218 height 24
click at [1349, 516] on div "Tại văn phòng" at bounding box center [1385, 517] width 218 height 18
type input "0"
click at [1338, 492] on span "Tại văn phòng" at bounding box center [1385, 502] width 218 height 24
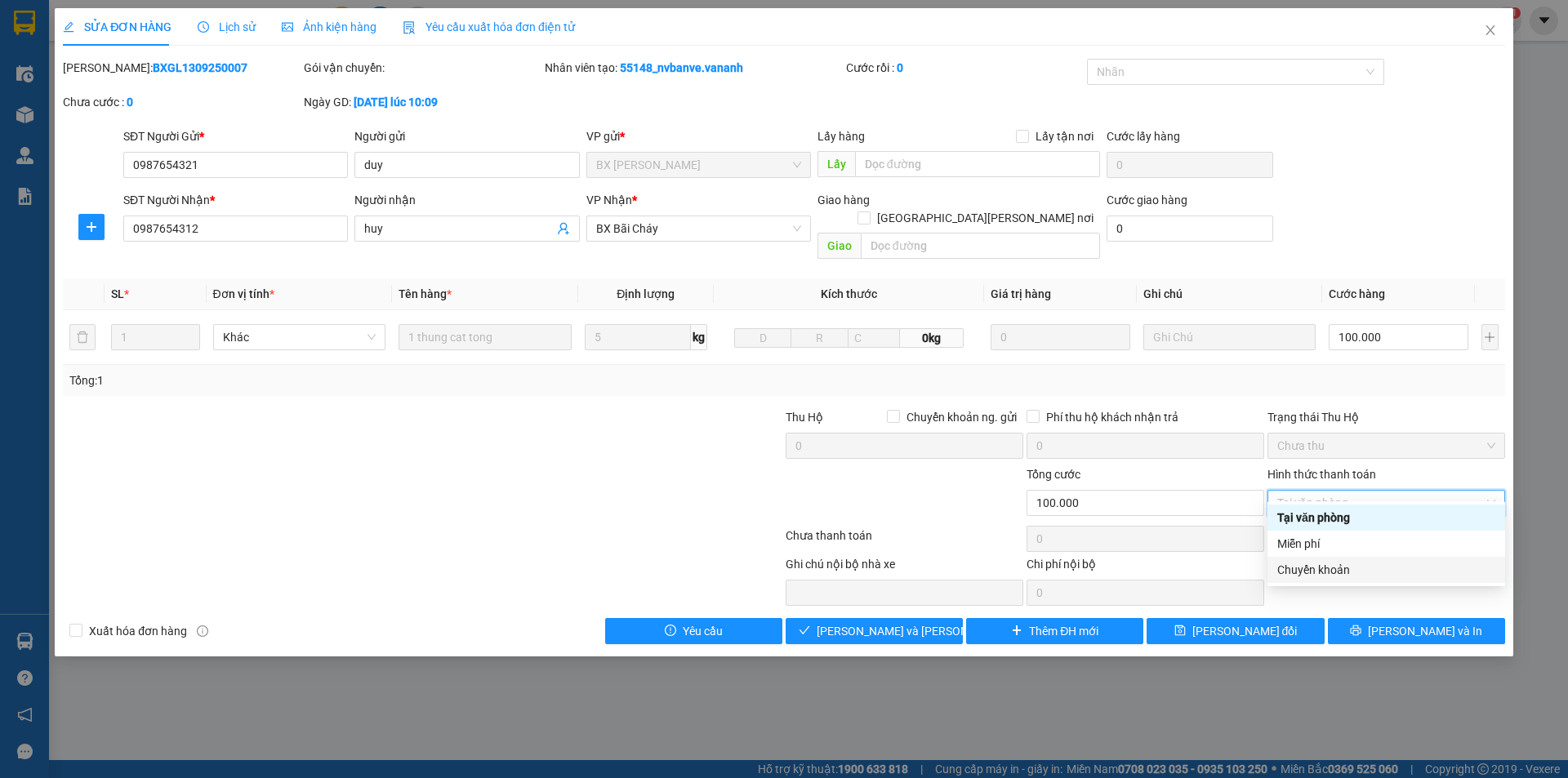
click at [1310, 568] on div "Chuyển khoản" at bounding box center [1385, 570] width 218 height 18
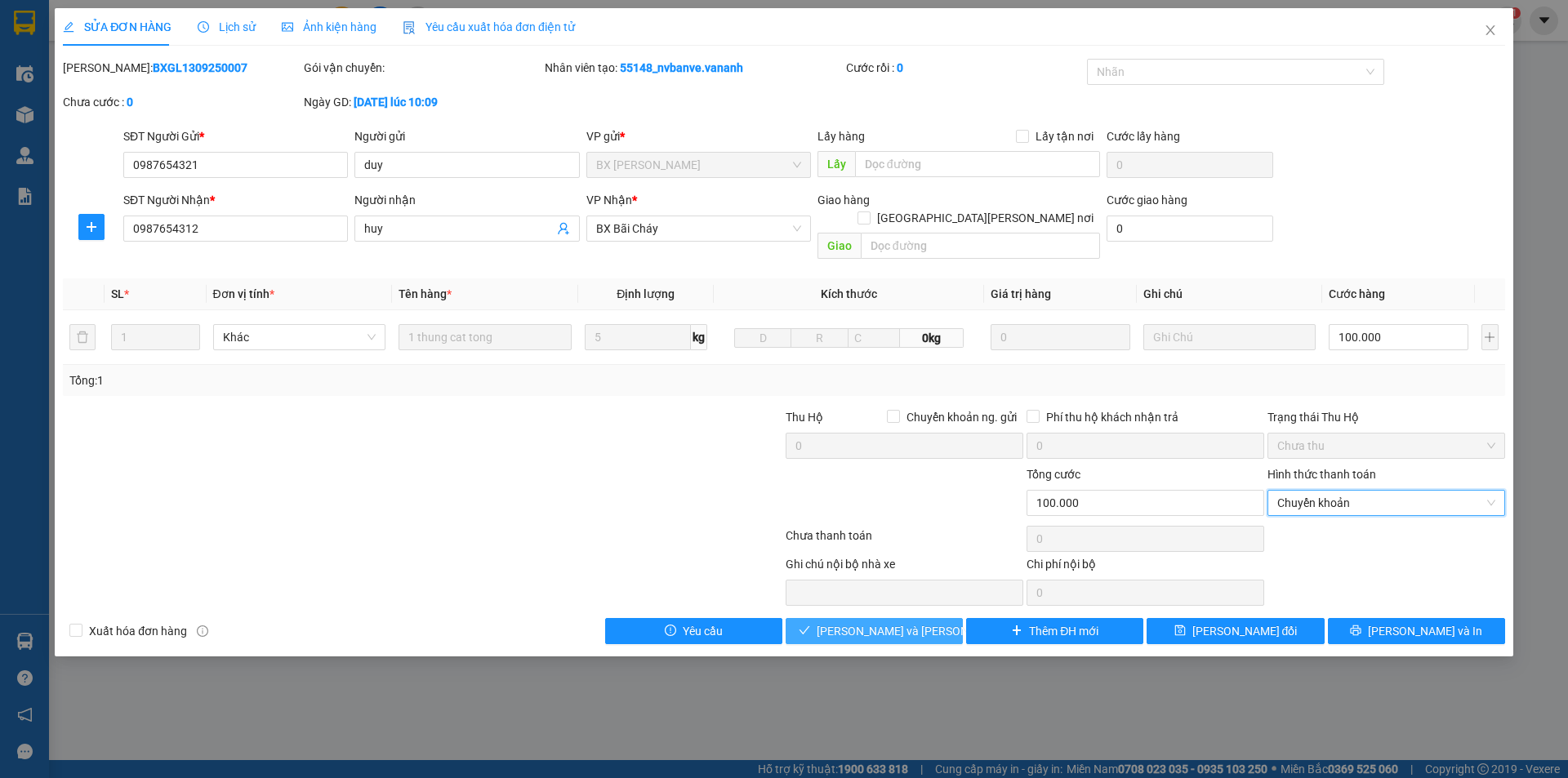
click at [886, 622] on span "[PERSON_NAME] và [PERSON_NAME] hàng" at bounding box center [927, 630] width 221 height 18
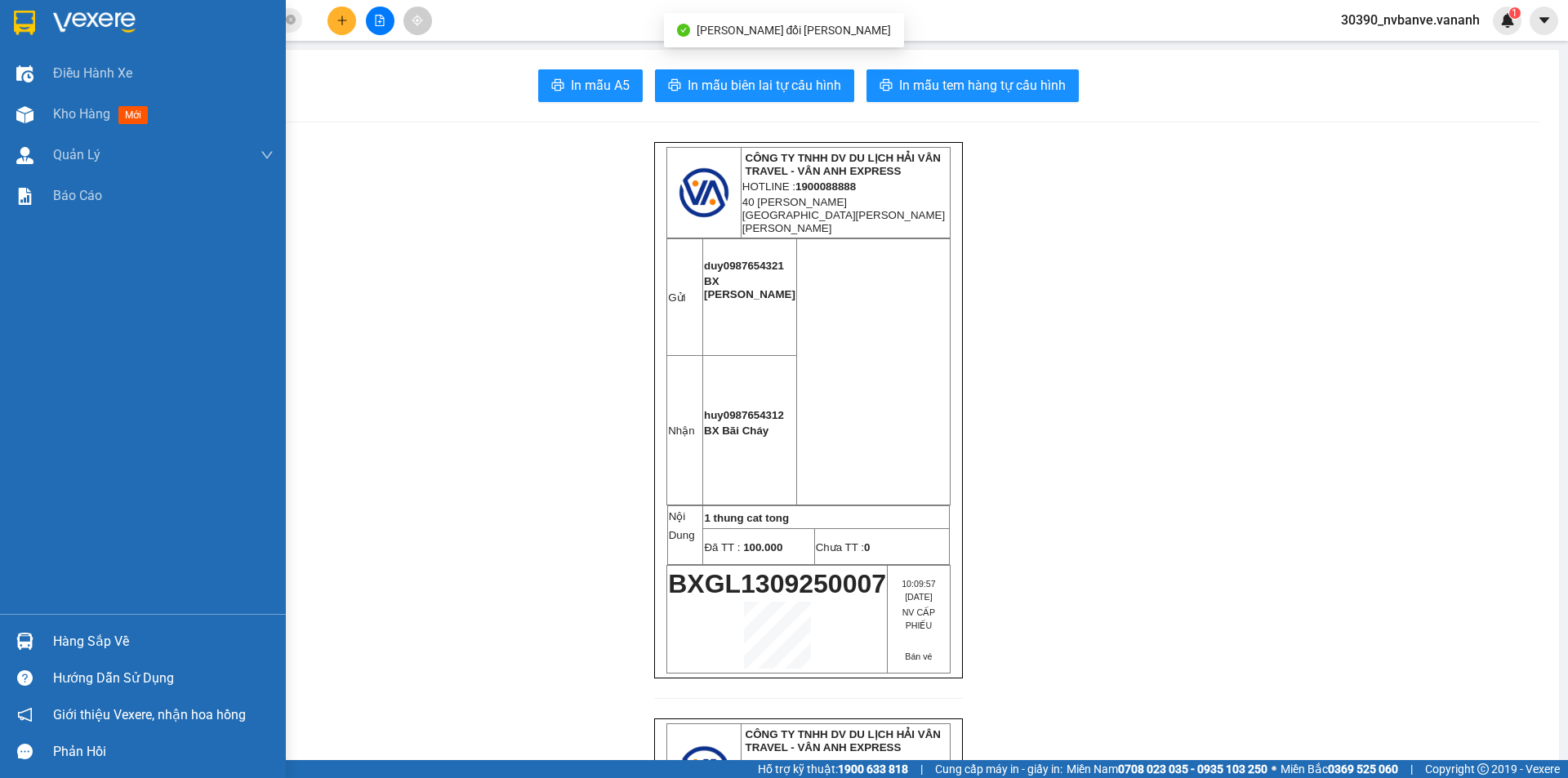
click at [37, 15] on div at bounding box center [24, 22] width 28 height 28
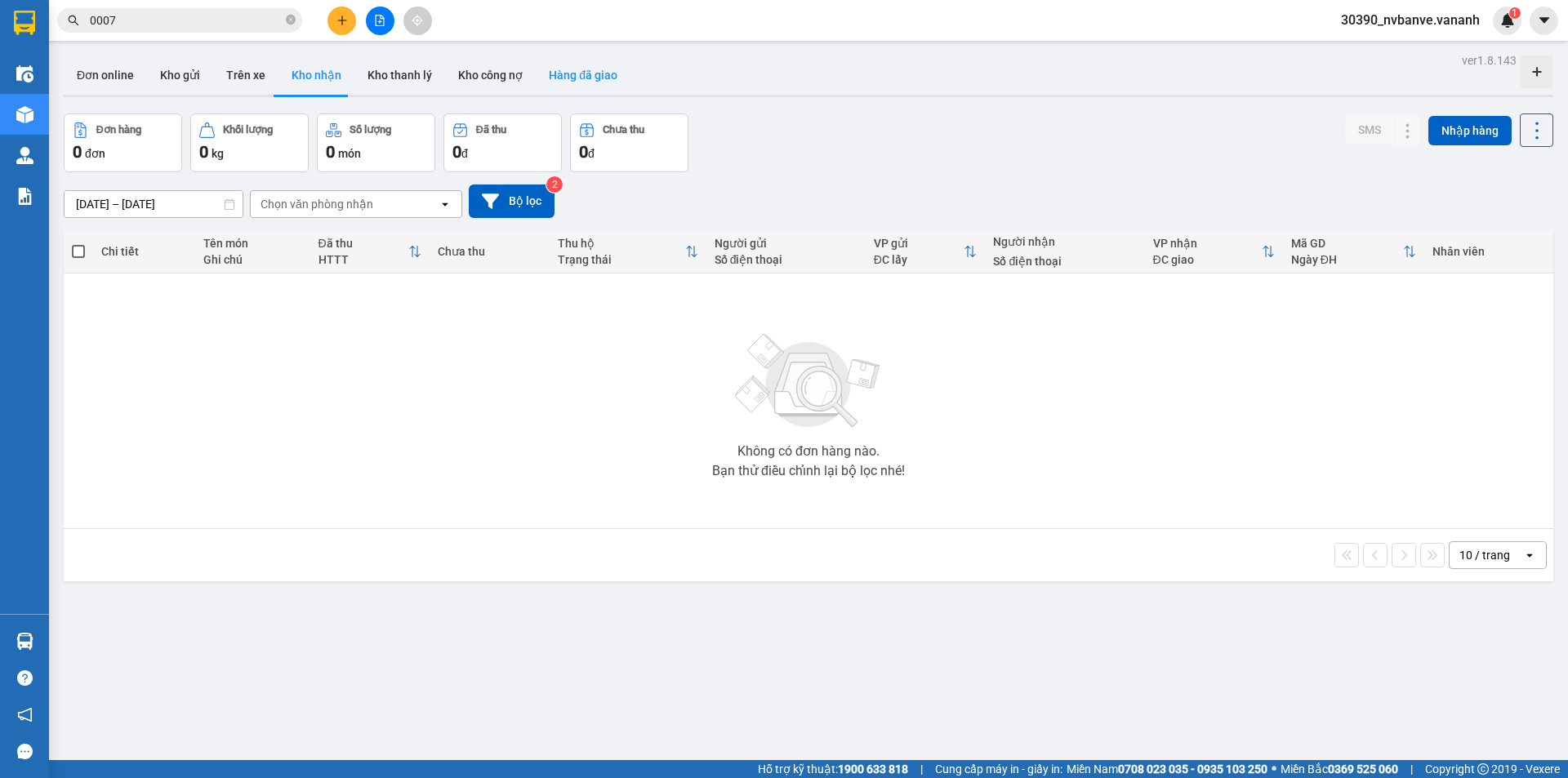
click at [593, 81] on button "Hàng đã giao" at bounding box center [583, 75] width 95 height 39
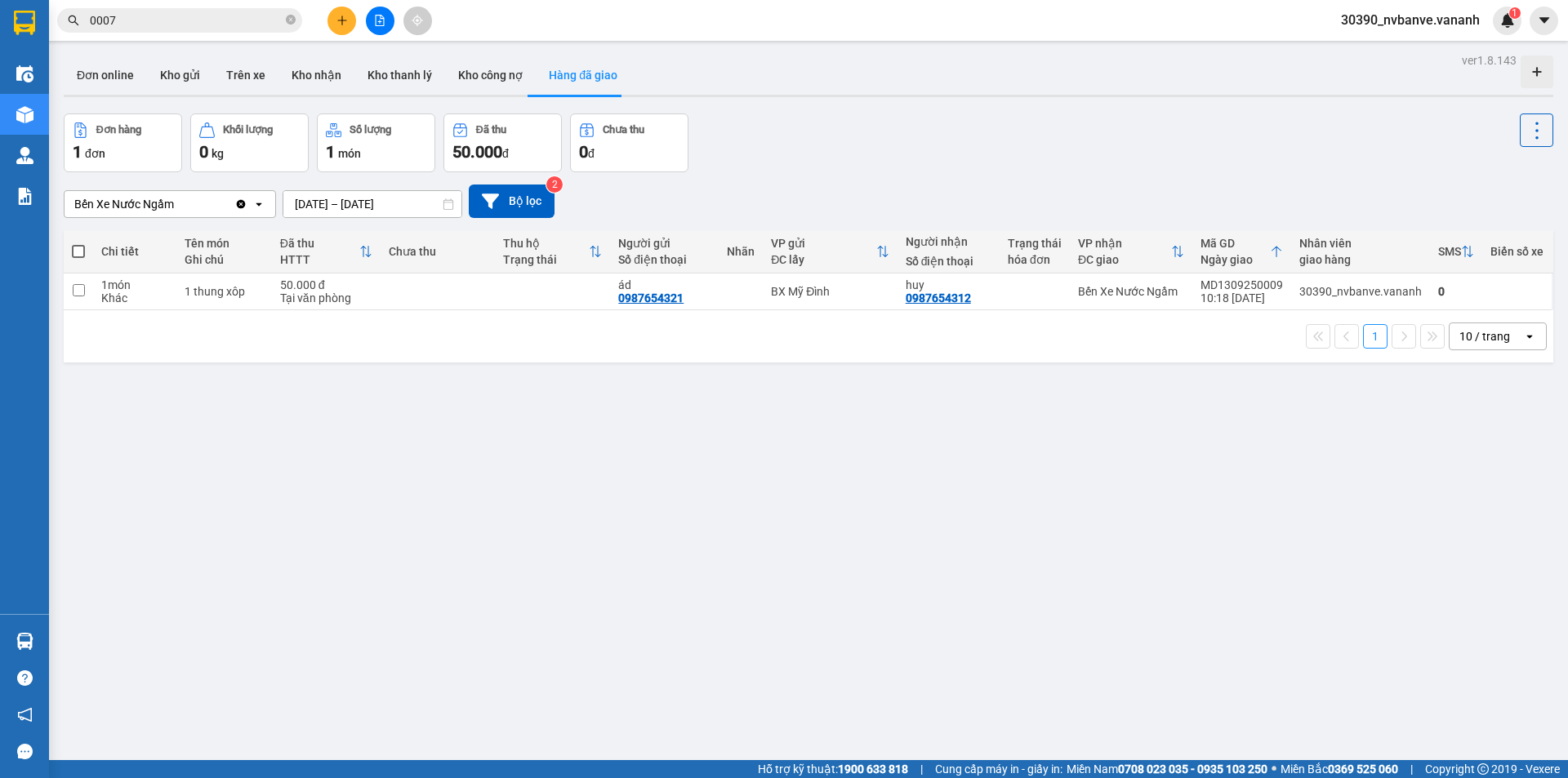
click at [240, 205] on icon "Clear value" at bounding box center [240, 203] width 9 height 9
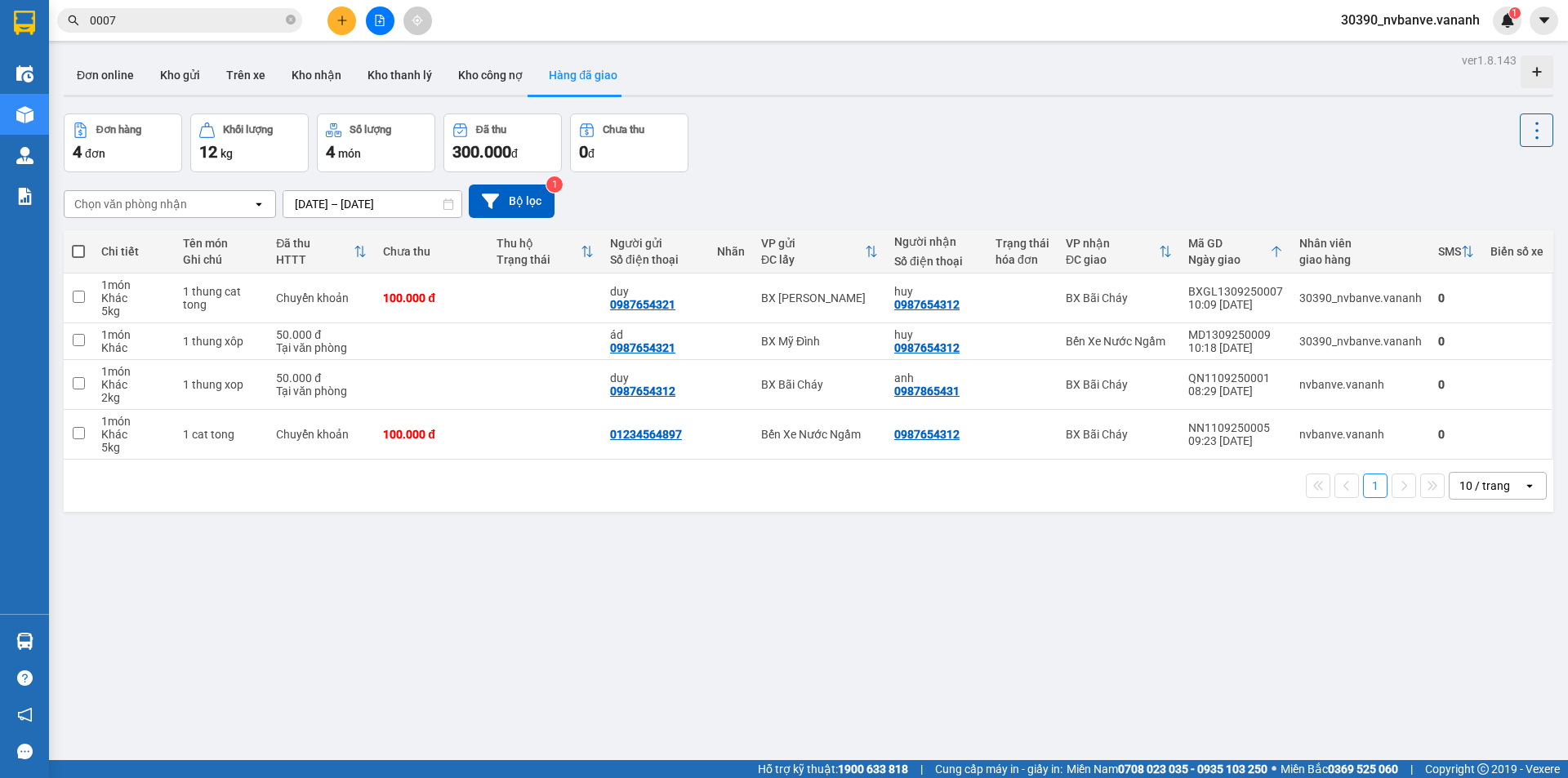
click at [204, 206] on div "Chọn văn phòng nhận" at bounding box center [158, 203] width 188 height 26
click at [790, 194] on div "Chọn văn [PERSON_NAME] open [DATE] – [DATE] Press the down arrow key to interac…" at bounding box center [807, 201] width 1489 height 33
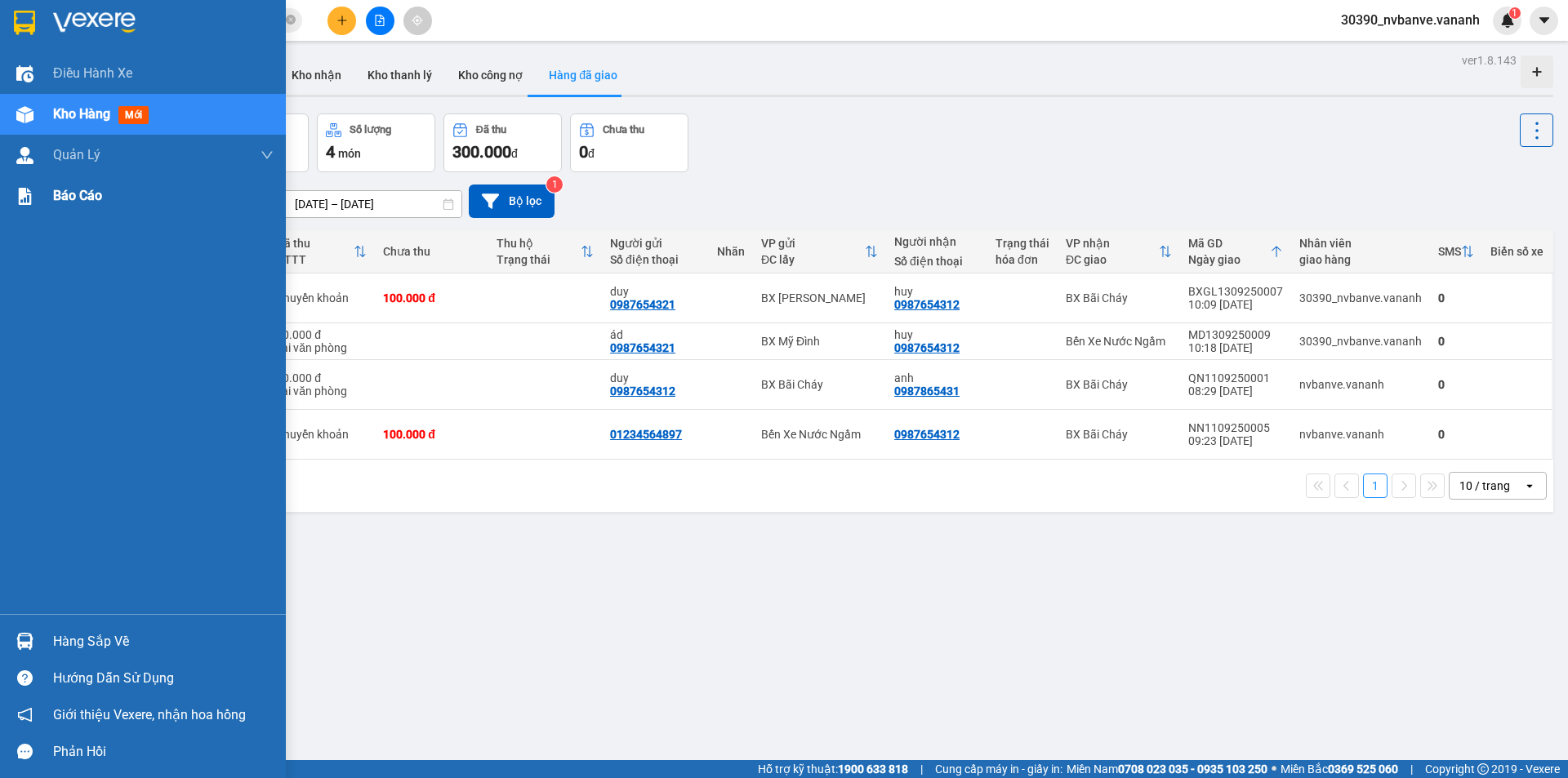
click at [87, 189] on span "Báo cáo" at bounding box center [77, 195] width 49 height 21
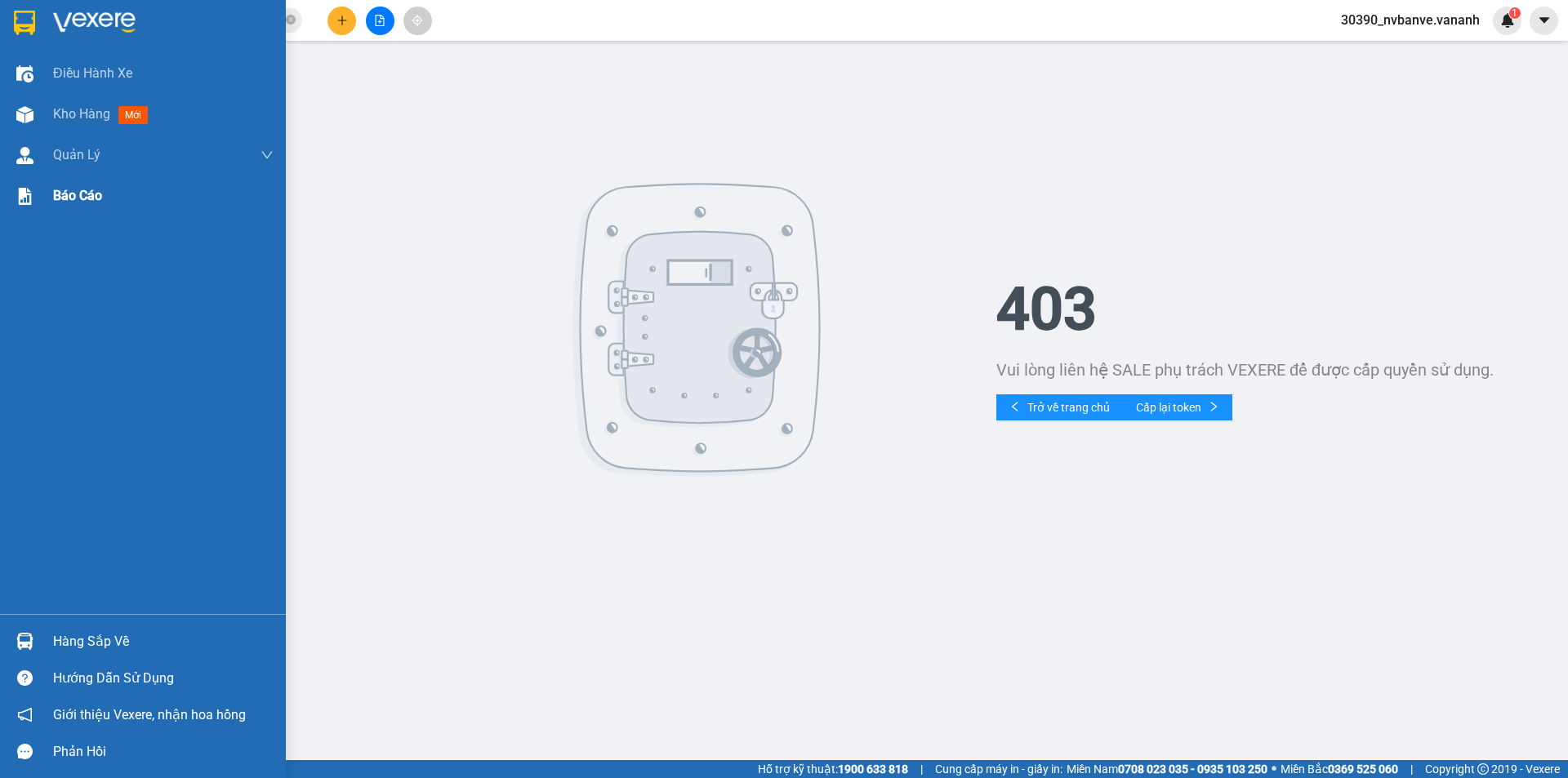
click at [37, 193] on div at bounding box center [24, 195] width 28 height 28
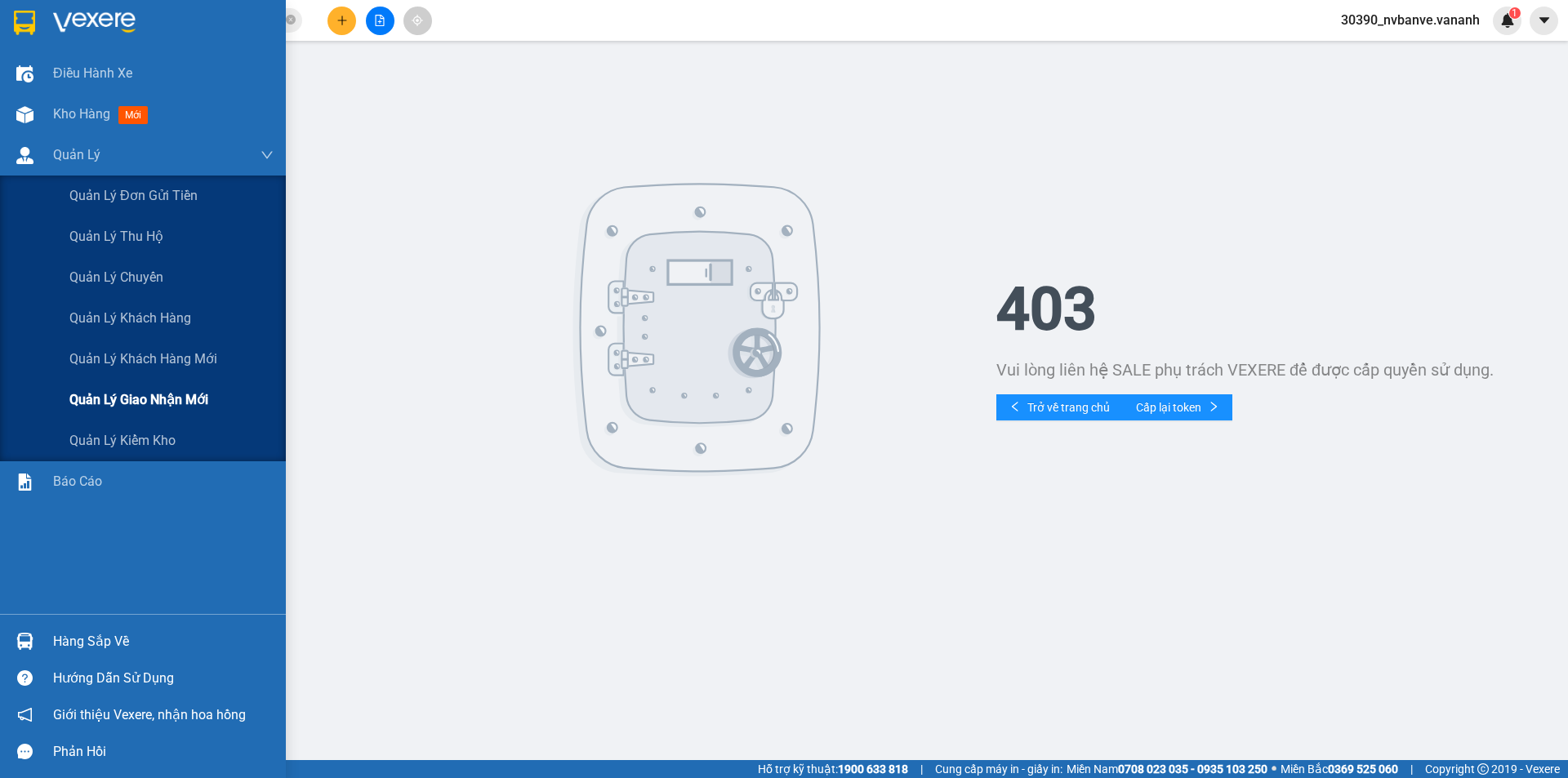
click at [215, 406] on div "Quản lý giao nhận mới" at bounding box center [171, 400] width 204 height 41
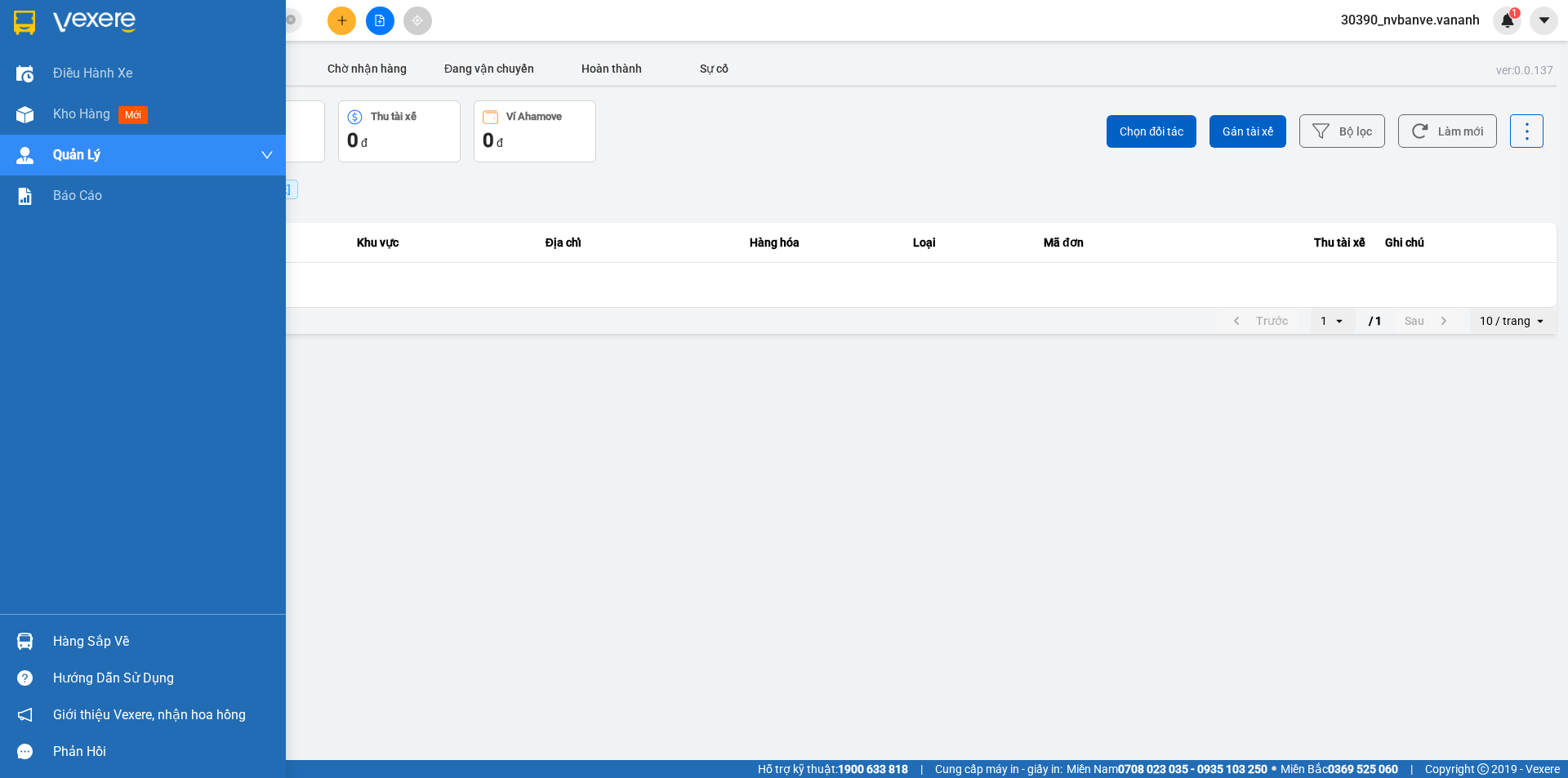
click at [33, 13] on img at bounding box center [24, 22] width 22 height 24
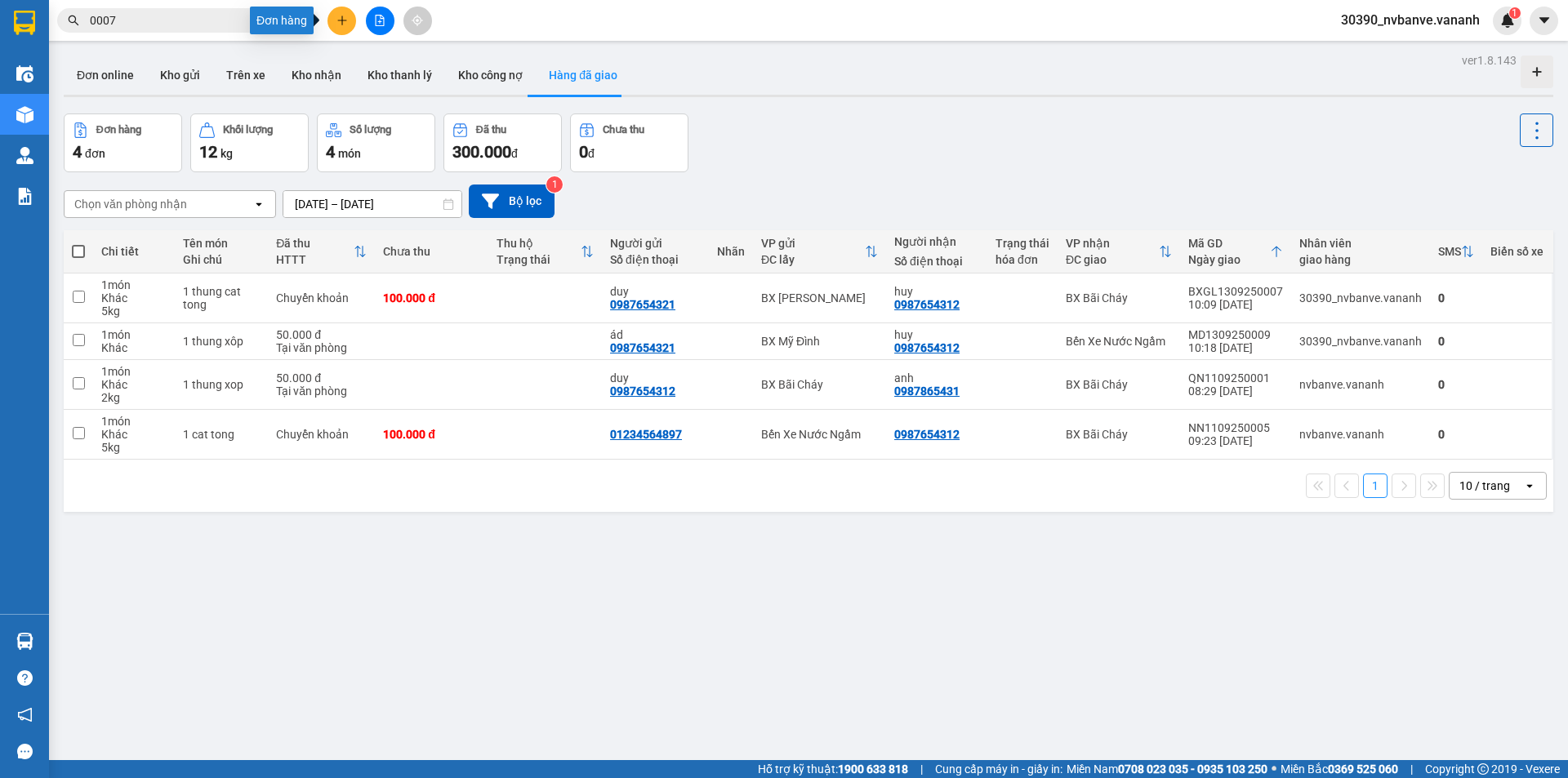
click at [344, 12] on button at bounding box center [341, 21] width 28 height 28
click at [393, 63] on div "Tạo đơn hàng" at bounding box center [406, 61] width 71 height 18
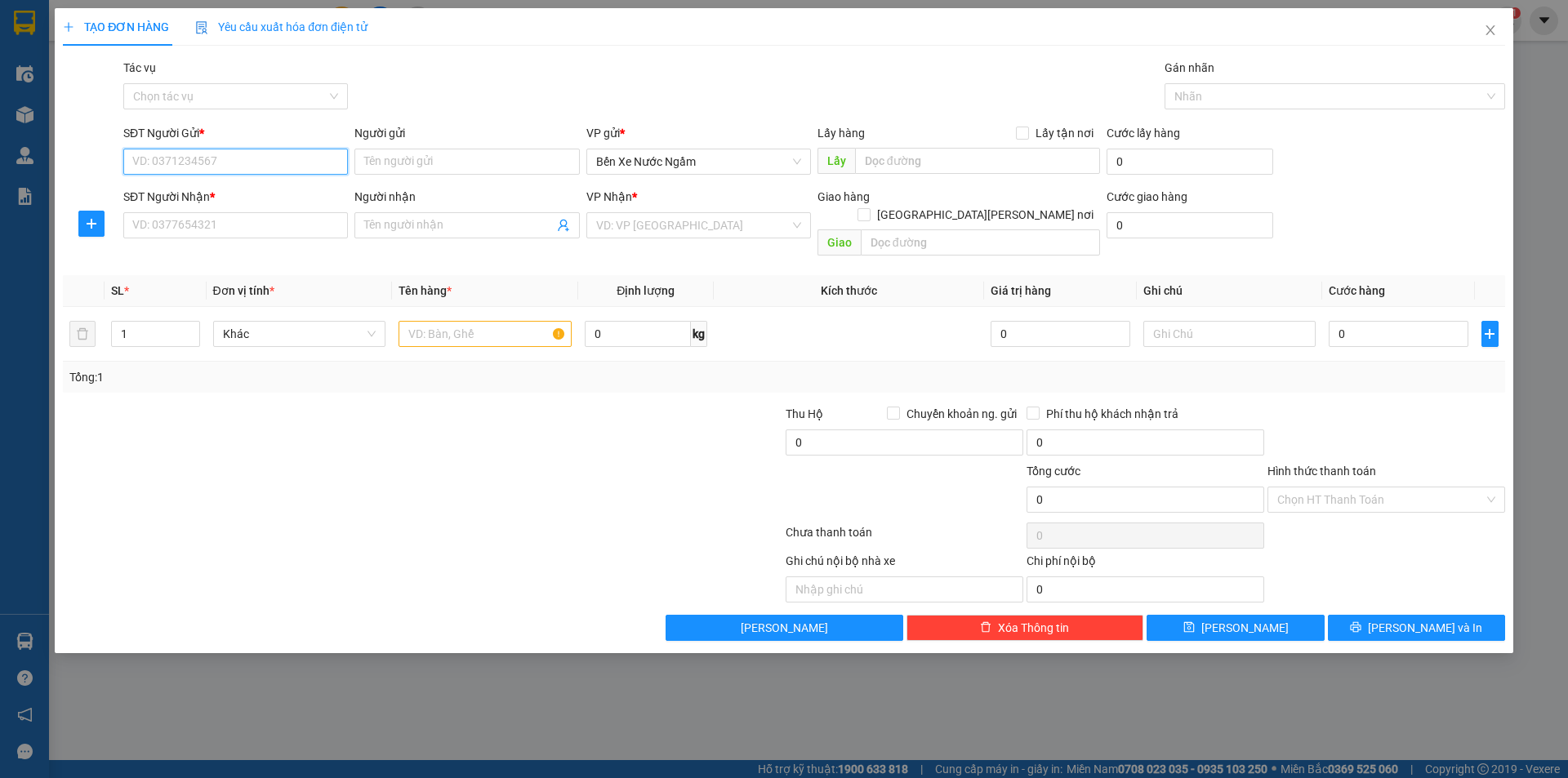
click at [284, 166] on input "SĐT Người Gửi *" at bounding box center [236, 161] width 225 height 26
type input "09787645231"
click at [444, 153] on input "Người gửi" at bounding box center [466, 161] width 225 height 26
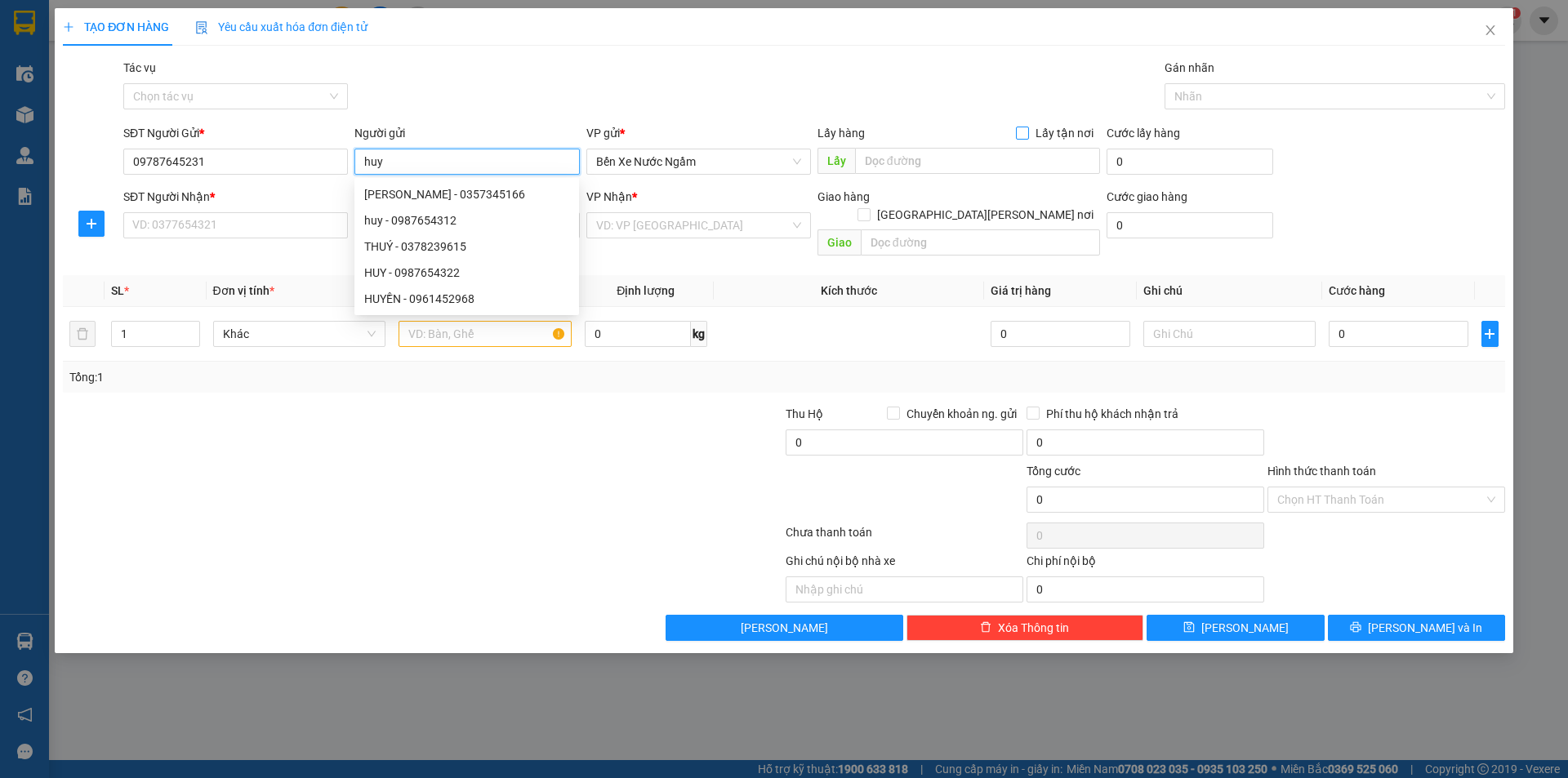
type input "huy"
click at [1036, 126] on span "Lấy tận nơi" at bounding box center [1064, 133] width 71 height 18
click at [1027, 126] on input "Lấy tận nơi" at bounding box center [1022, 132] width 12 height 12
checkbox input "true"
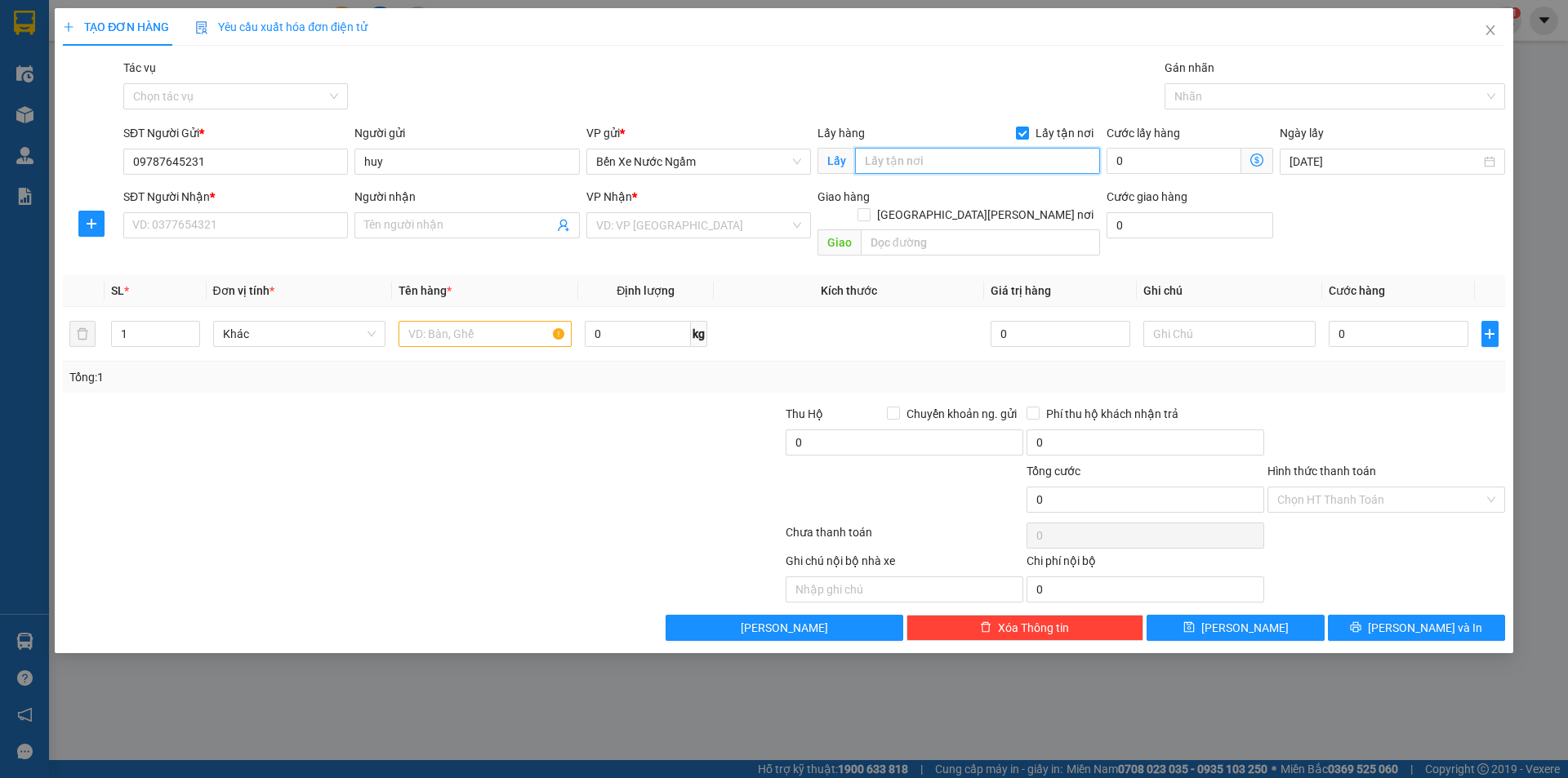
click at [1024, 163] on input "text" at bounding box center [977, 160] width 245 height 26
type input "[STREET_ADDRESS][PERSON_NAME]"
click at [1259, 161] on icon "dollar-circle" at bounding box center [1256, 159] width 13 height 13
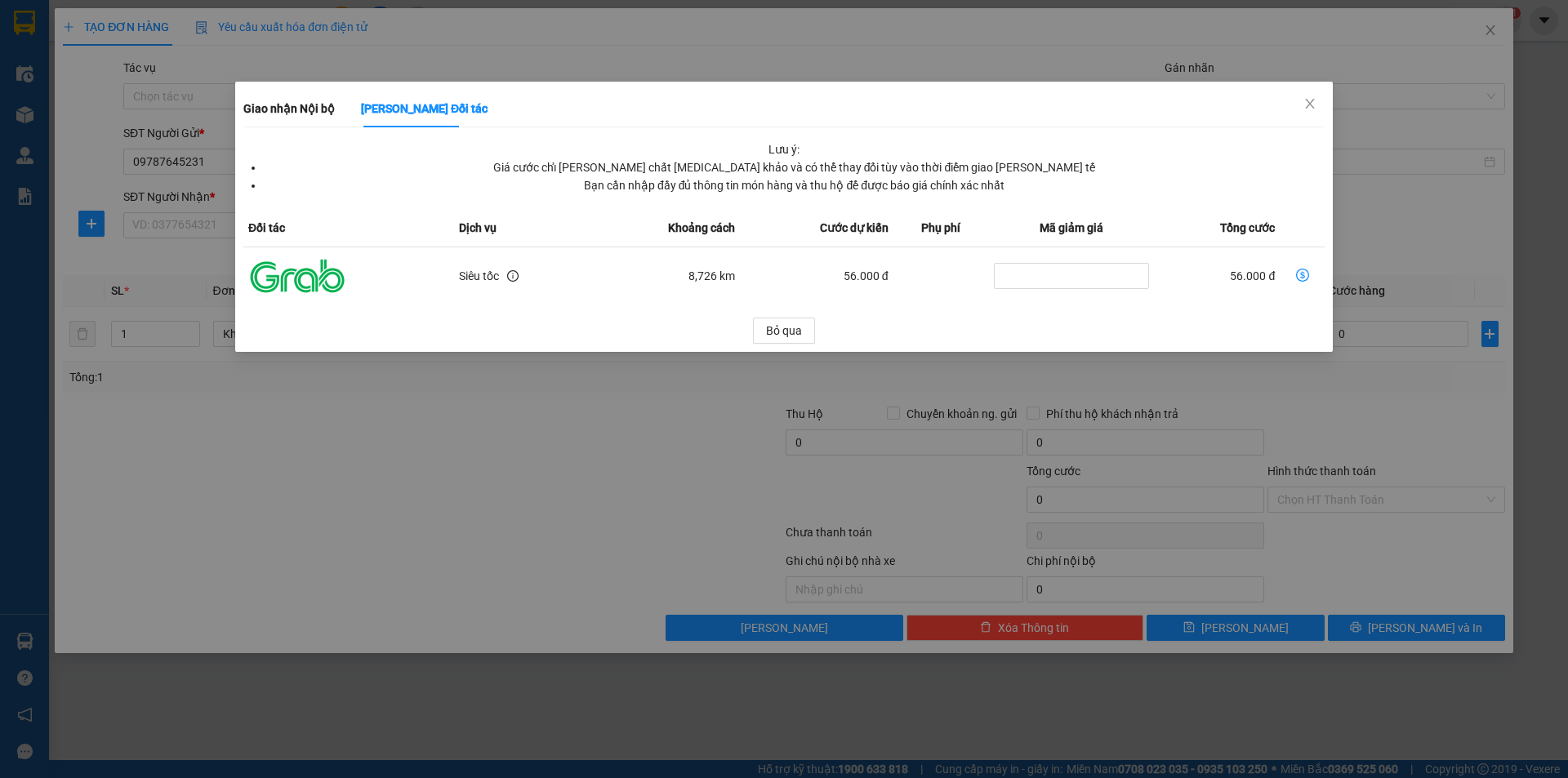
click at [1298, 272] on icon "dollar-circle" at bounding box center [1301, 275] width 13 height 13
type input "56.000"
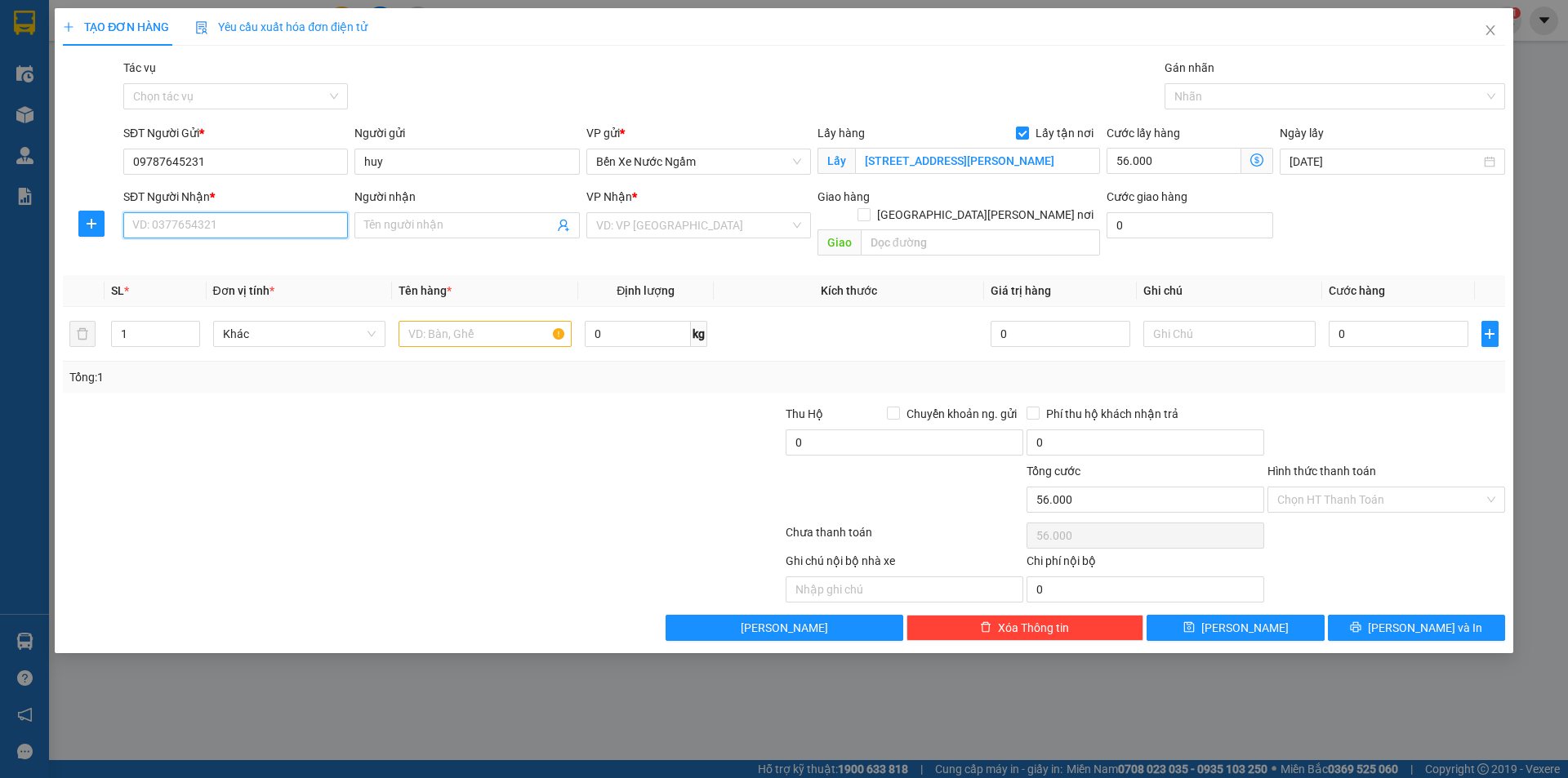
click at [283, 230] on input "SĐT Người Nhận *" at bounding box center [236, 225] width 225 height 26
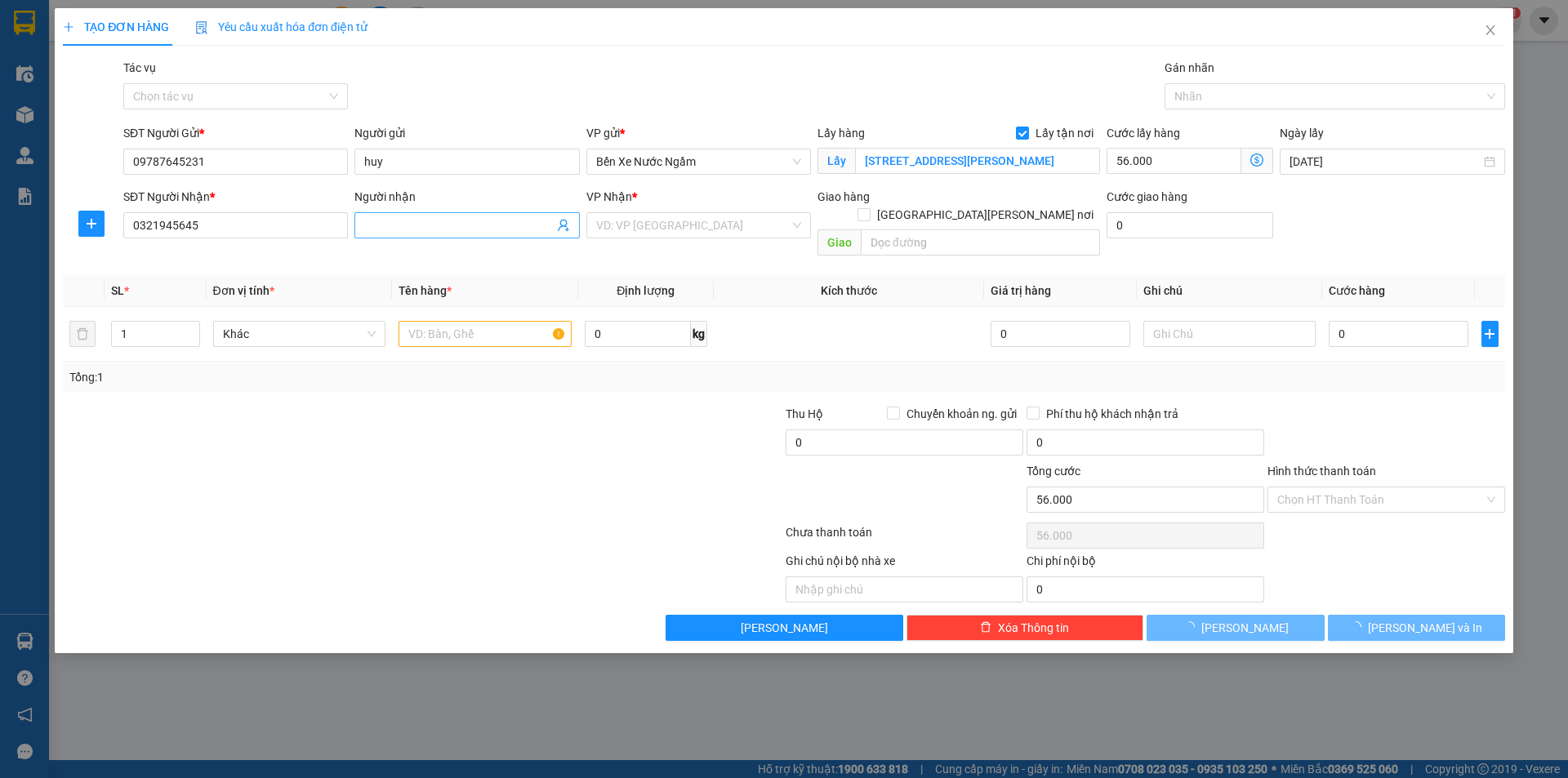
click at [393, 221] on input "Người nhận" at bounding box center [458, 225] width 189 height 18
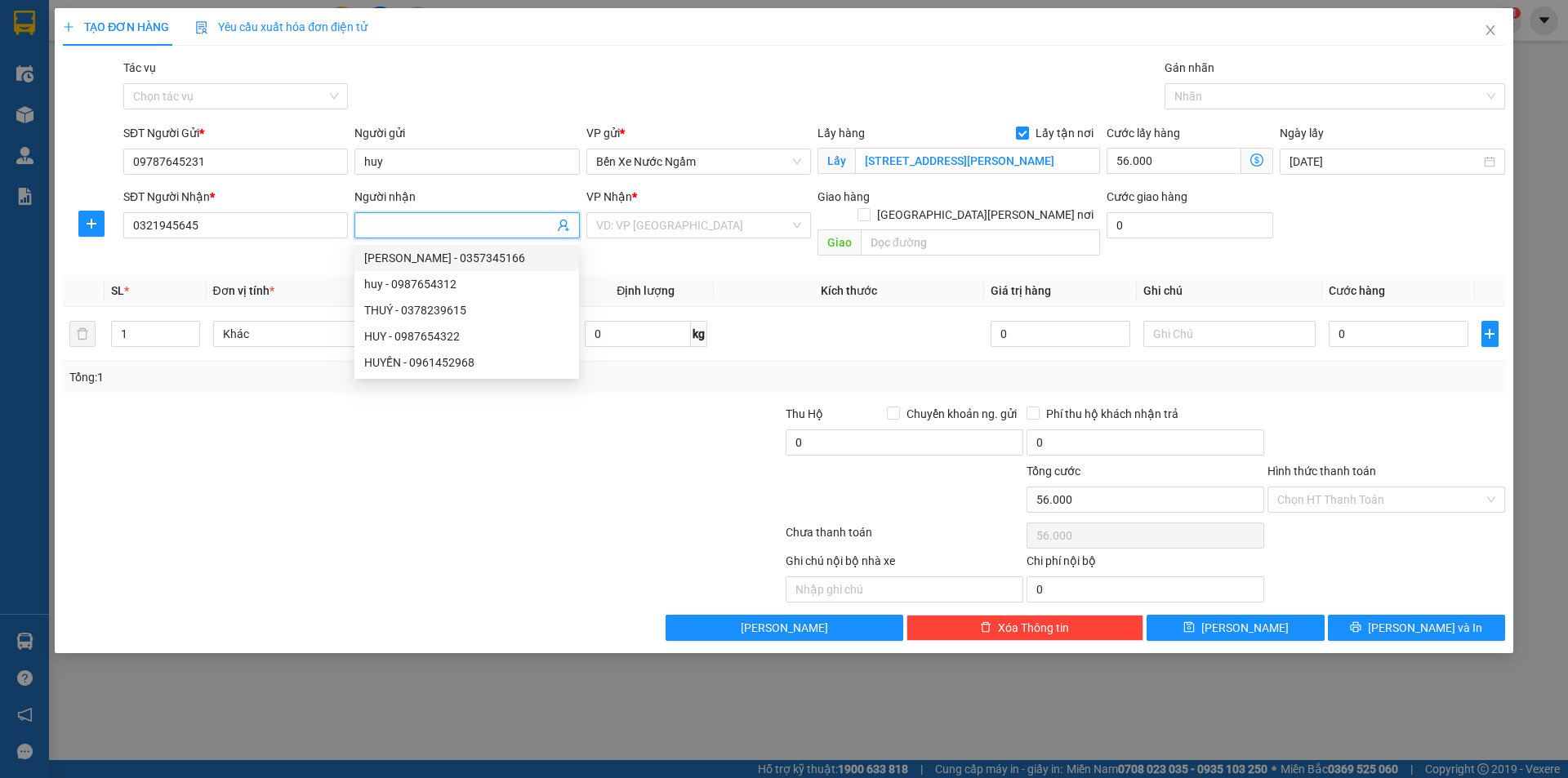
click at [494, 270] on div "[PERSON_NAME] - 0357345166" at bounding box center [466, 258] width 225 height 26
type input "0357345166"
type input "[PERSON_NAME]"
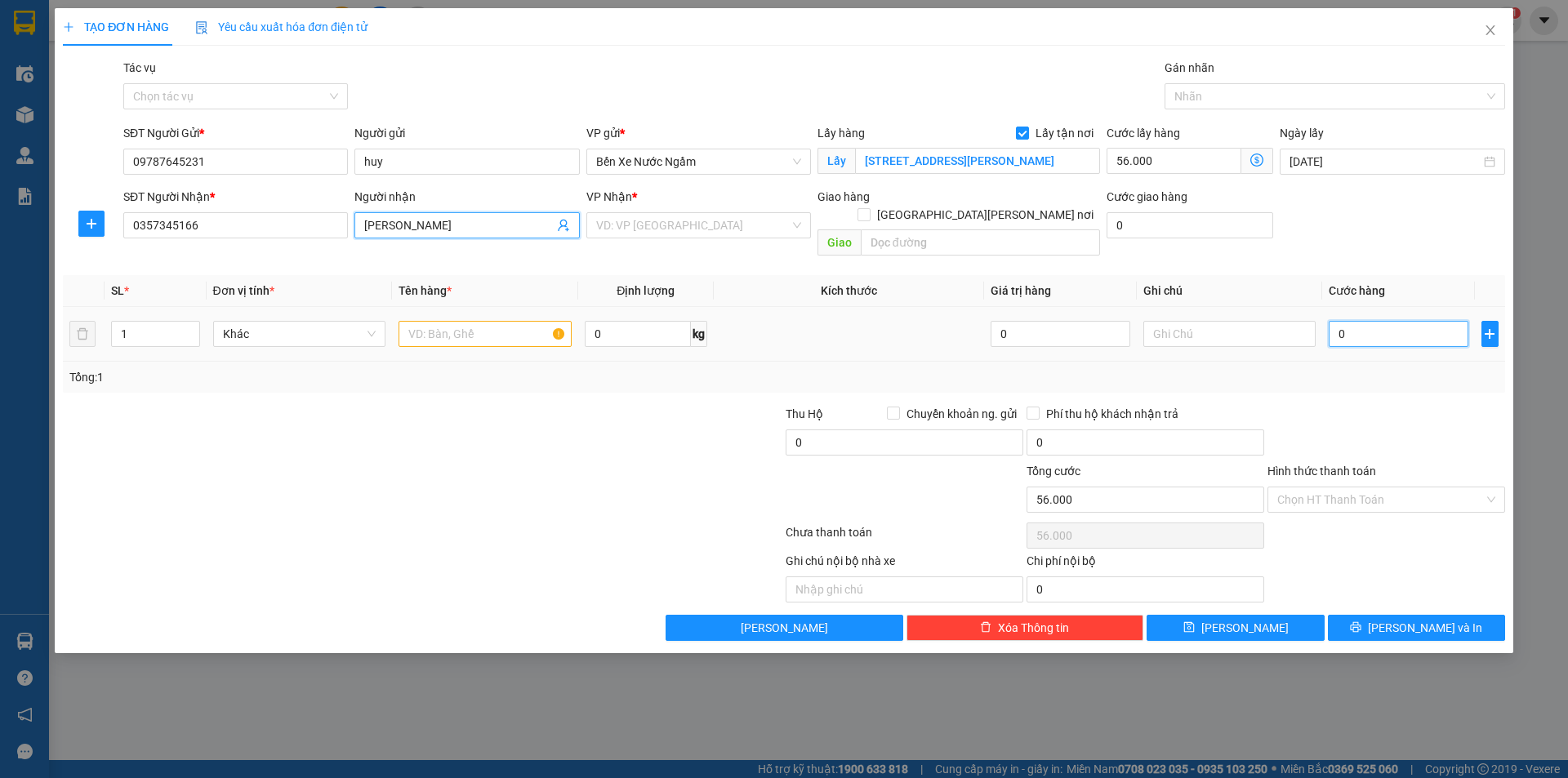
click at [1397, 321] on input "0" at bounding box center [1398, 333] width 139 height 26
type input "54"
type input "56.054"
type input "540"
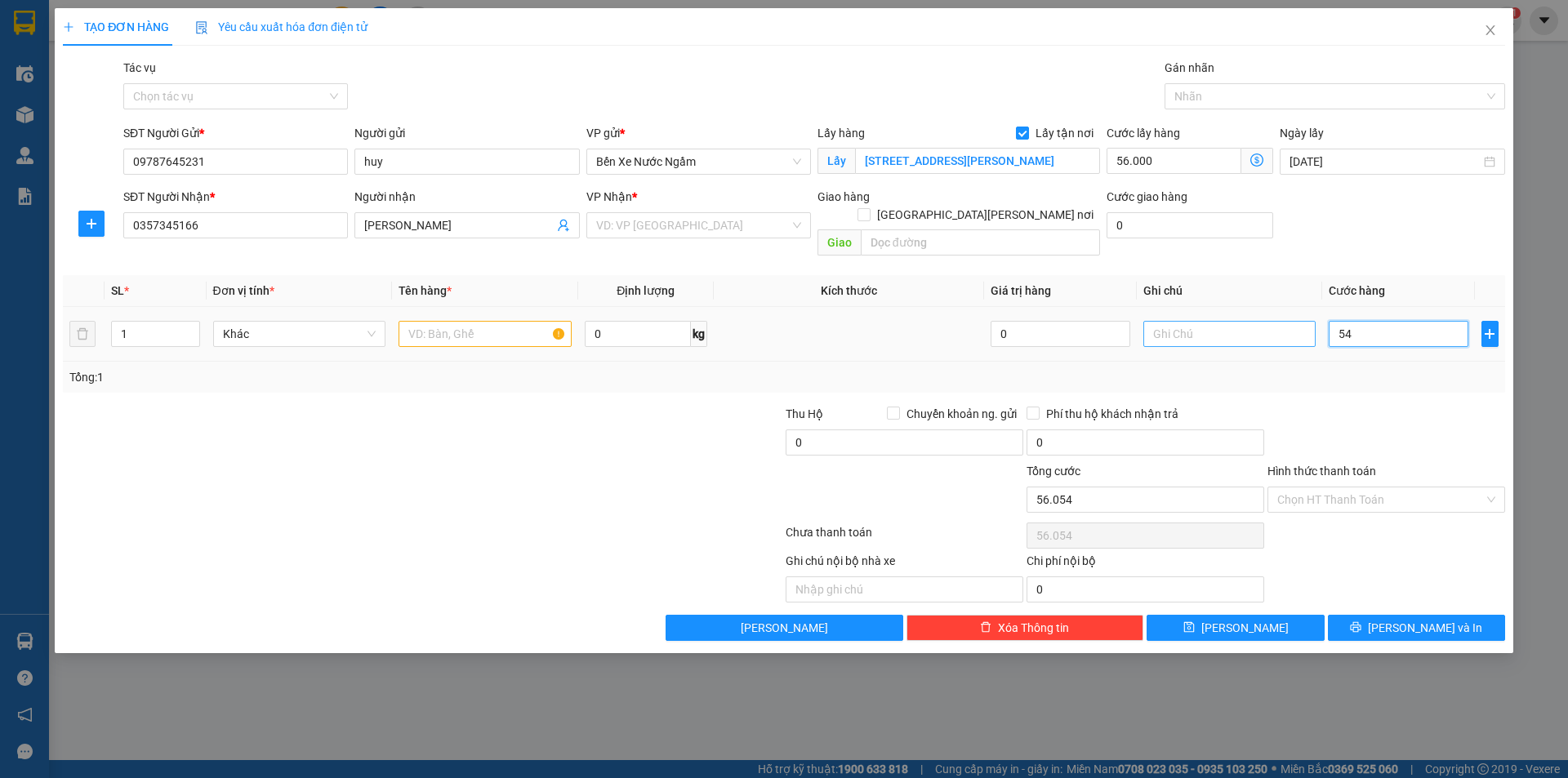
type input "56.540"
type input "54"
type input "56.054"
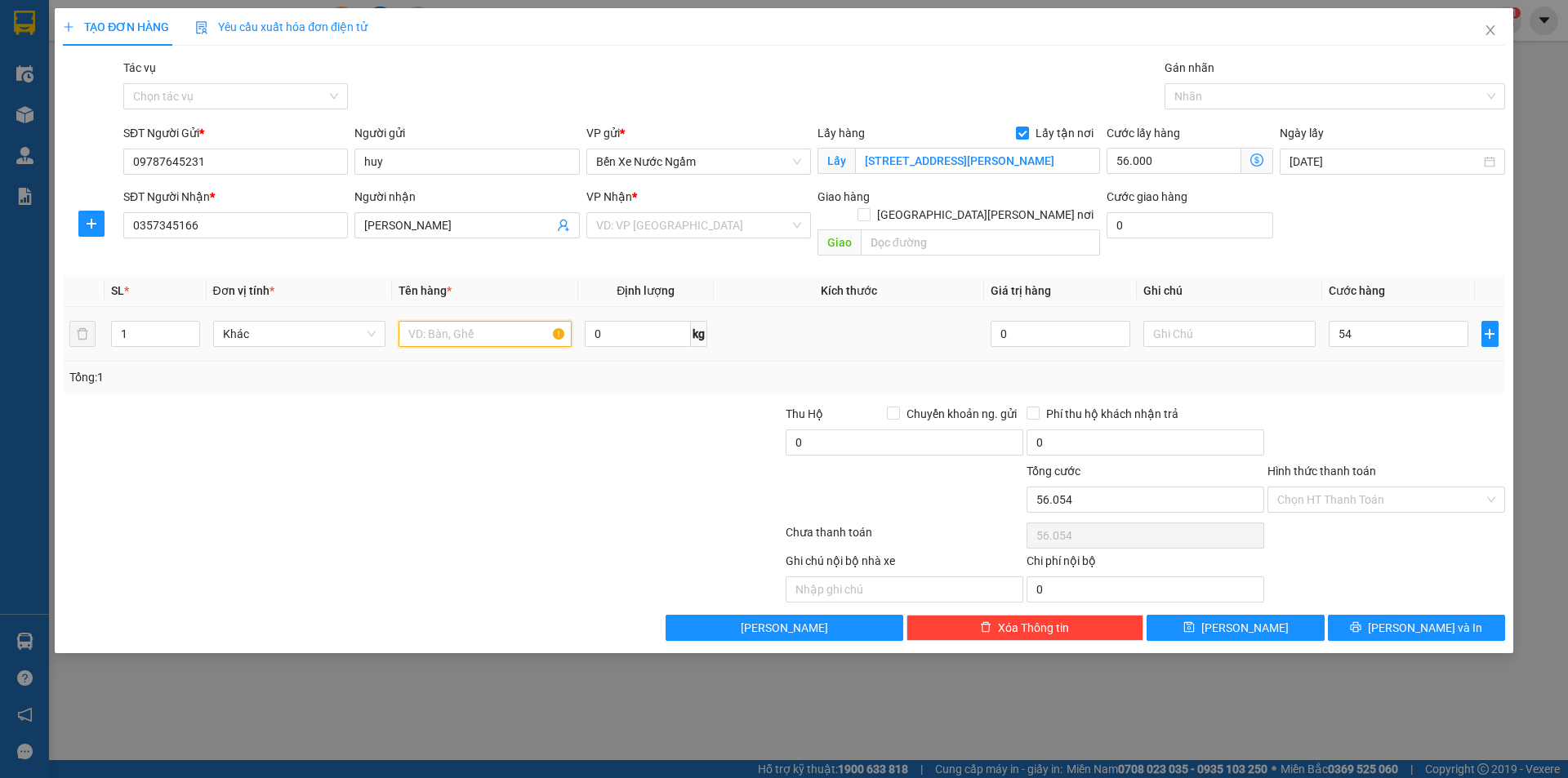
type input "54.000"
type input "110.000"
click at [503, 321] on input "text" at bounding box center [485, 333] width 173 height 26
type input "1 thung xop"
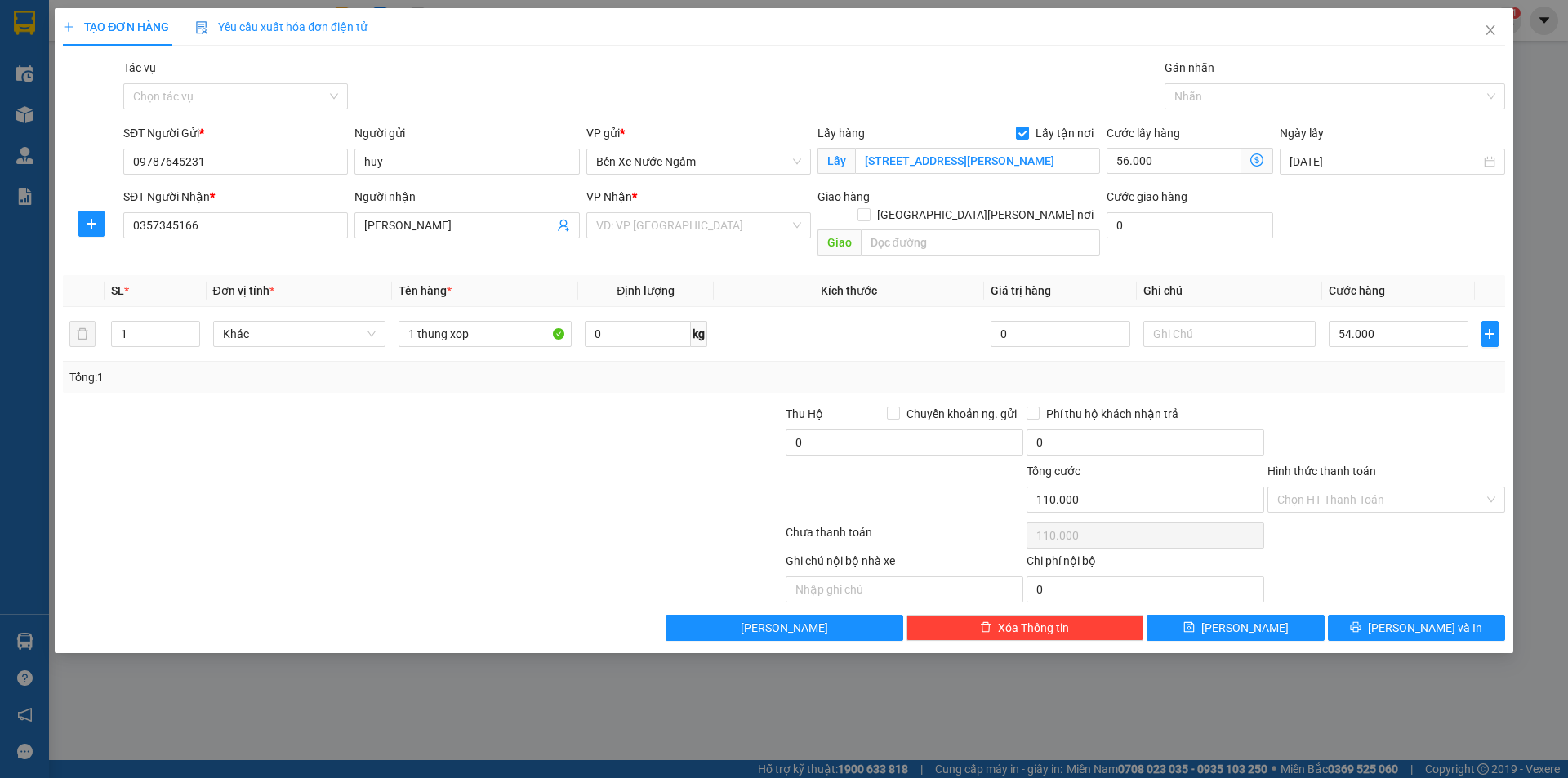
click at [919, 466] on div at bounding box center [904, 491] width 240 height 57
click at [1411, 619] on span "[PERSON_NAME] và In" at bounding box center [1424, 627] width 114 height 18
click at [689, 215] on input "search" at bounding box center [693, 225] width 194 height 24
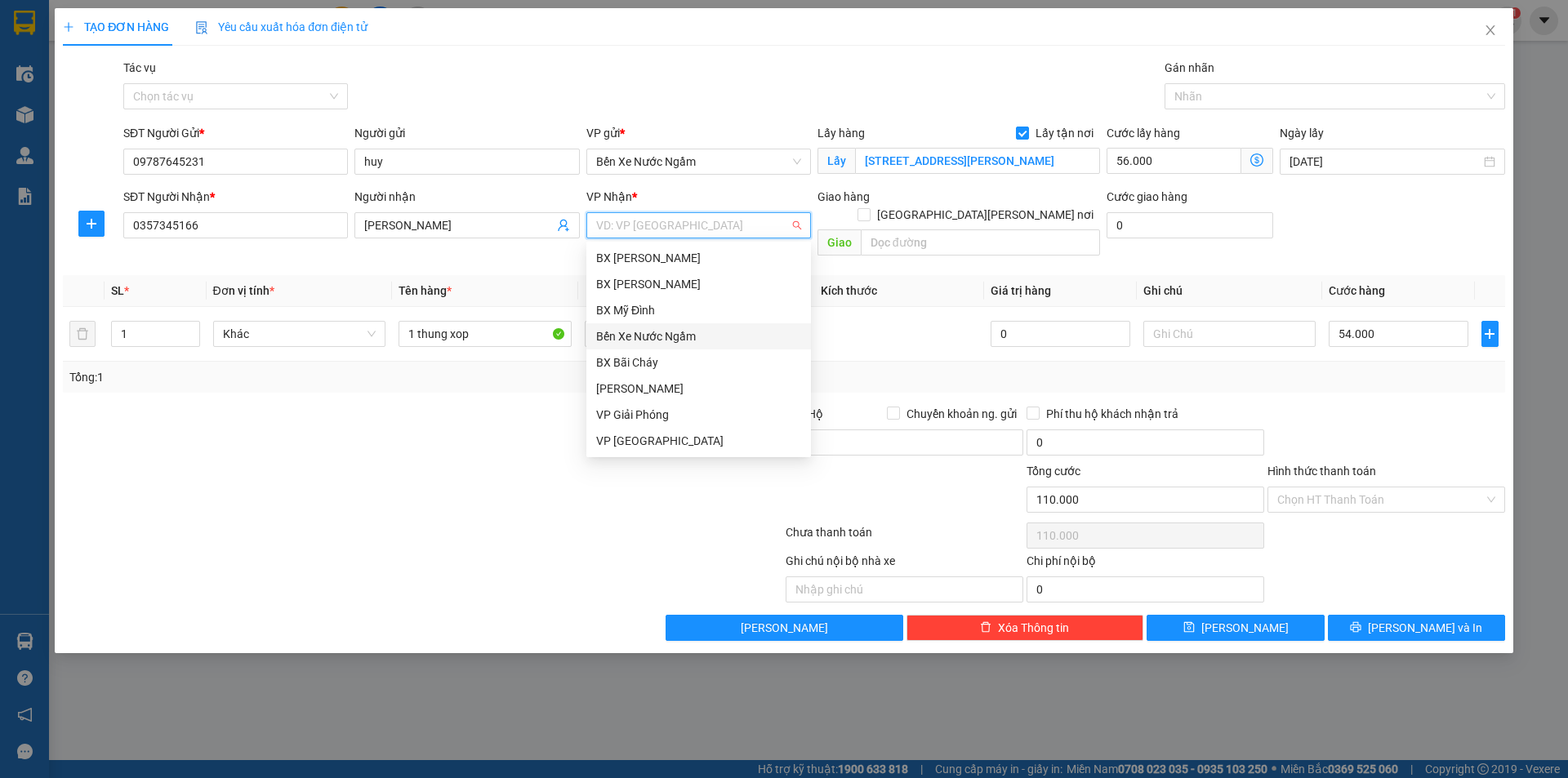
click at [693, 332] on div "Bến Xe Nước Ngầm" at bounding box center [699, 336] width 205 height 18
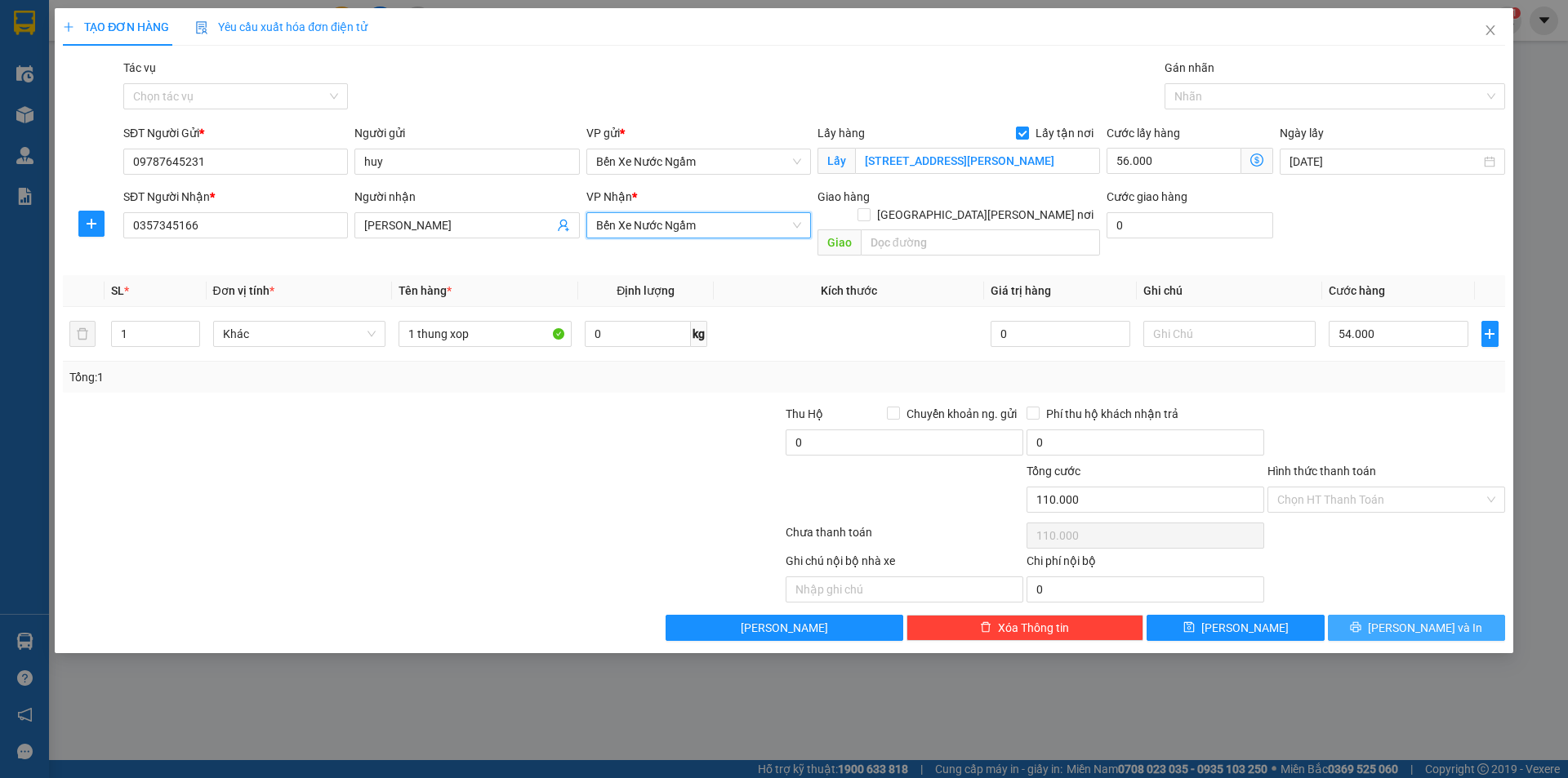
click at [1451, 615] on button "[PERSON_NAME] và In" at bounding box center [1416, 627] width 177 height 26
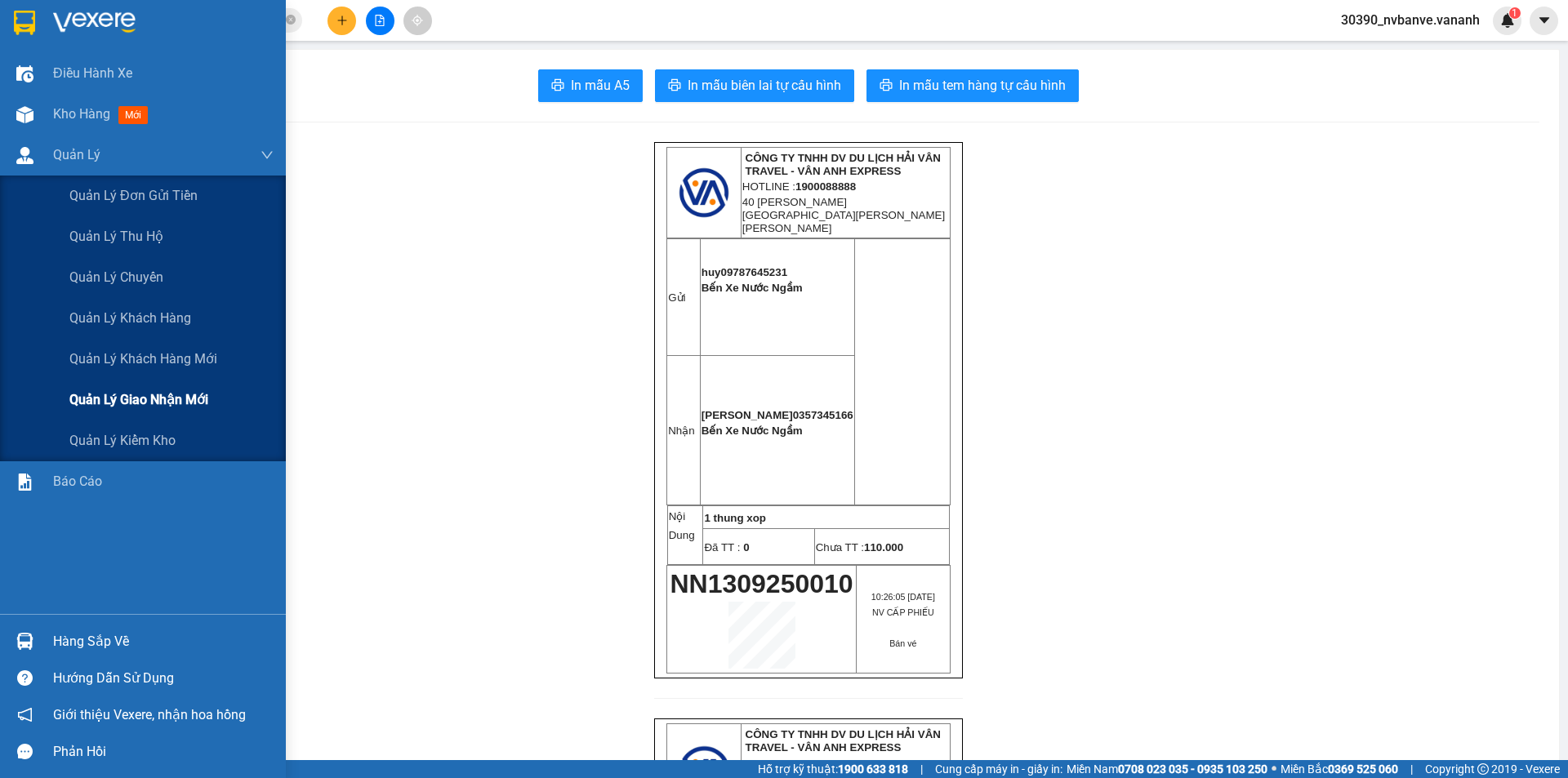
click at [195, 402] on span "Quản lý giao nhận mới" at bounding box center [139, 399] width 139 height 21
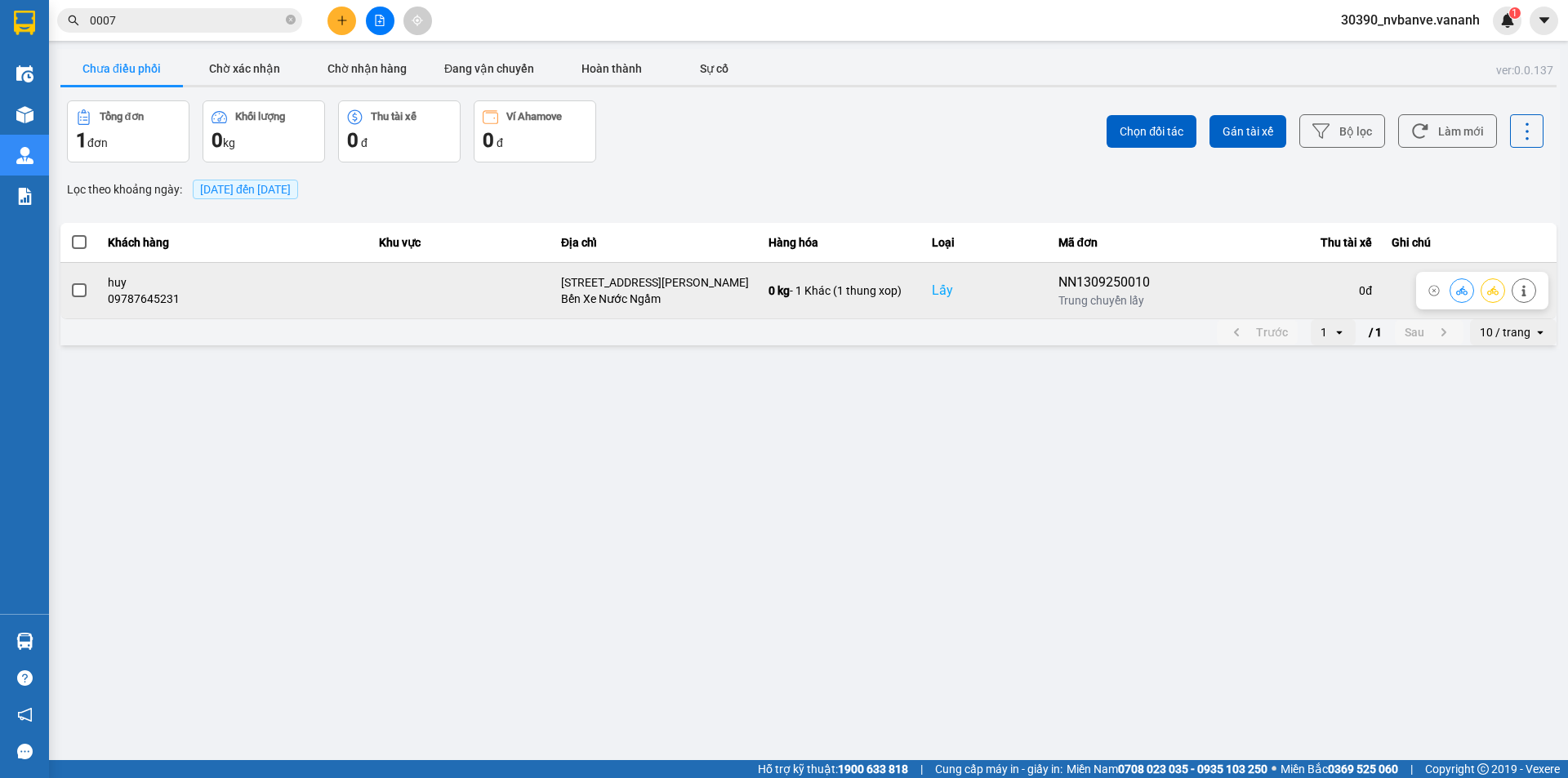
click at [78, 287] on span at bounding box center [78, 290] width 15 height 15
click at [70, 281] on input "checkbox" at bounding box center [70, 281] width 0 height 0
click at [78, 286] on span at bounding box center [78, 290] width 15 height 15
click at [70, 281] on input "checkbox" at bounding box center [70, 281] width 0 height 0
click at [1464, 289] on icon at bounding box center [1461, 290] width 12 height 12
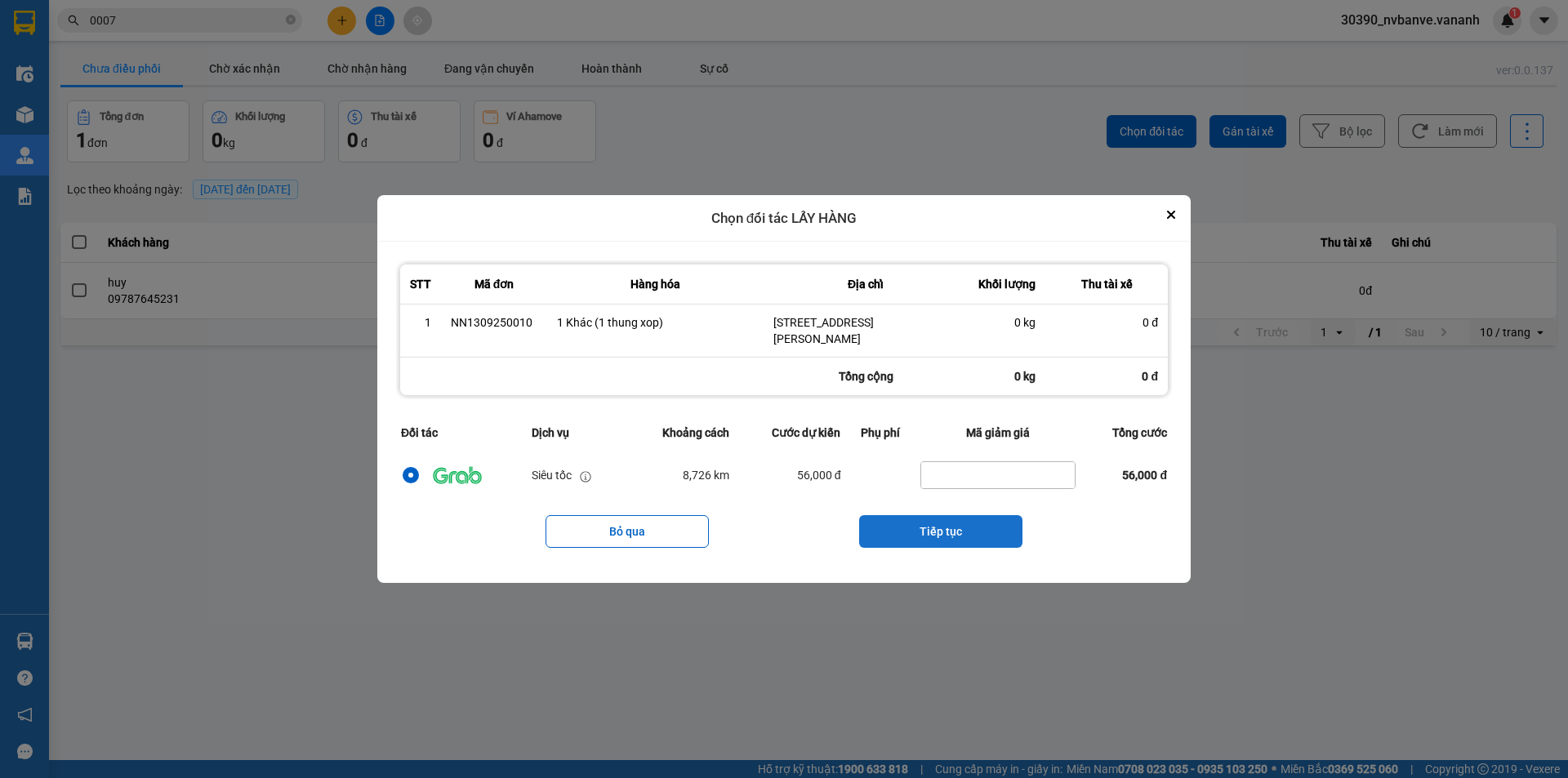
click at [943, 526] on button "Tiếp tục" at bounding box center [940, 531] width 163 height 32
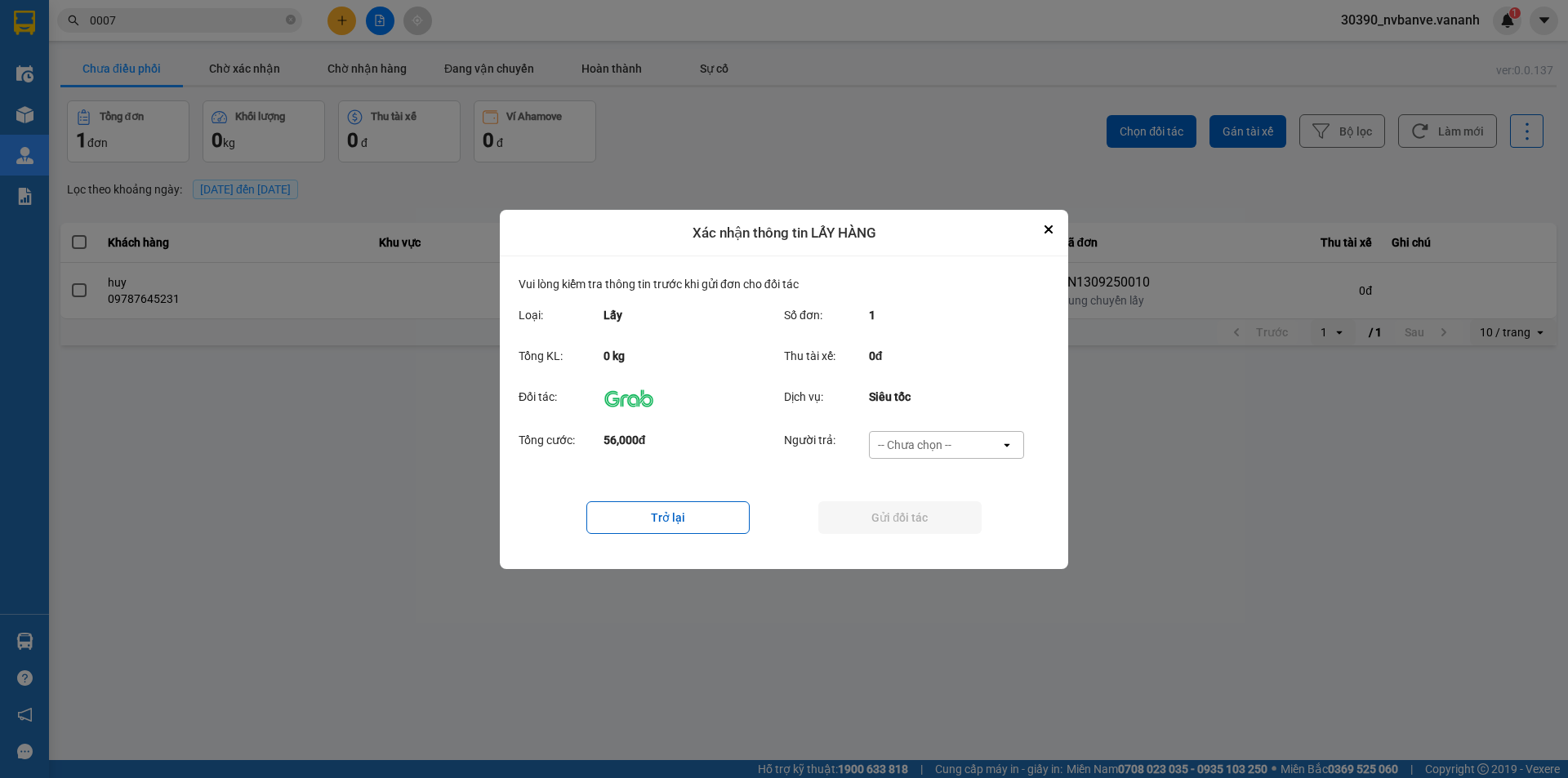
click at [916, 448] on div "-- Chưa chọn --" at bounding box center [914, 445] width 73 height 17
click at [942, 488] on div "Khách hàng" at bounding box center [945, 479] width 155 height 29
click at [879, 518] on button "Gửi đối tác" at bounding box center [899, 517] width 163 height 32
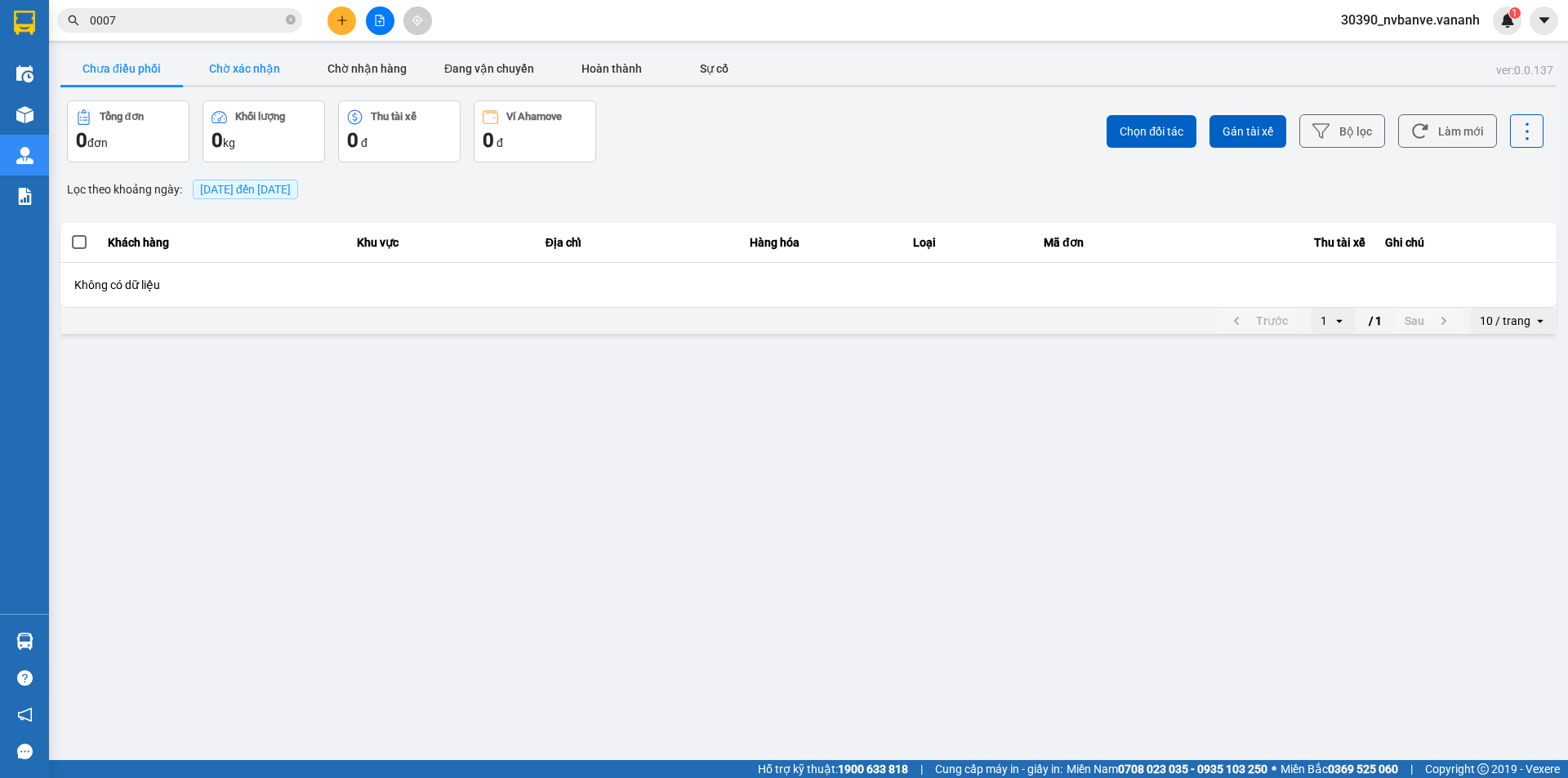
click at [271, 66] on button "Chờ xác nhận" at bounding box center [243, 67] width 122 height 32
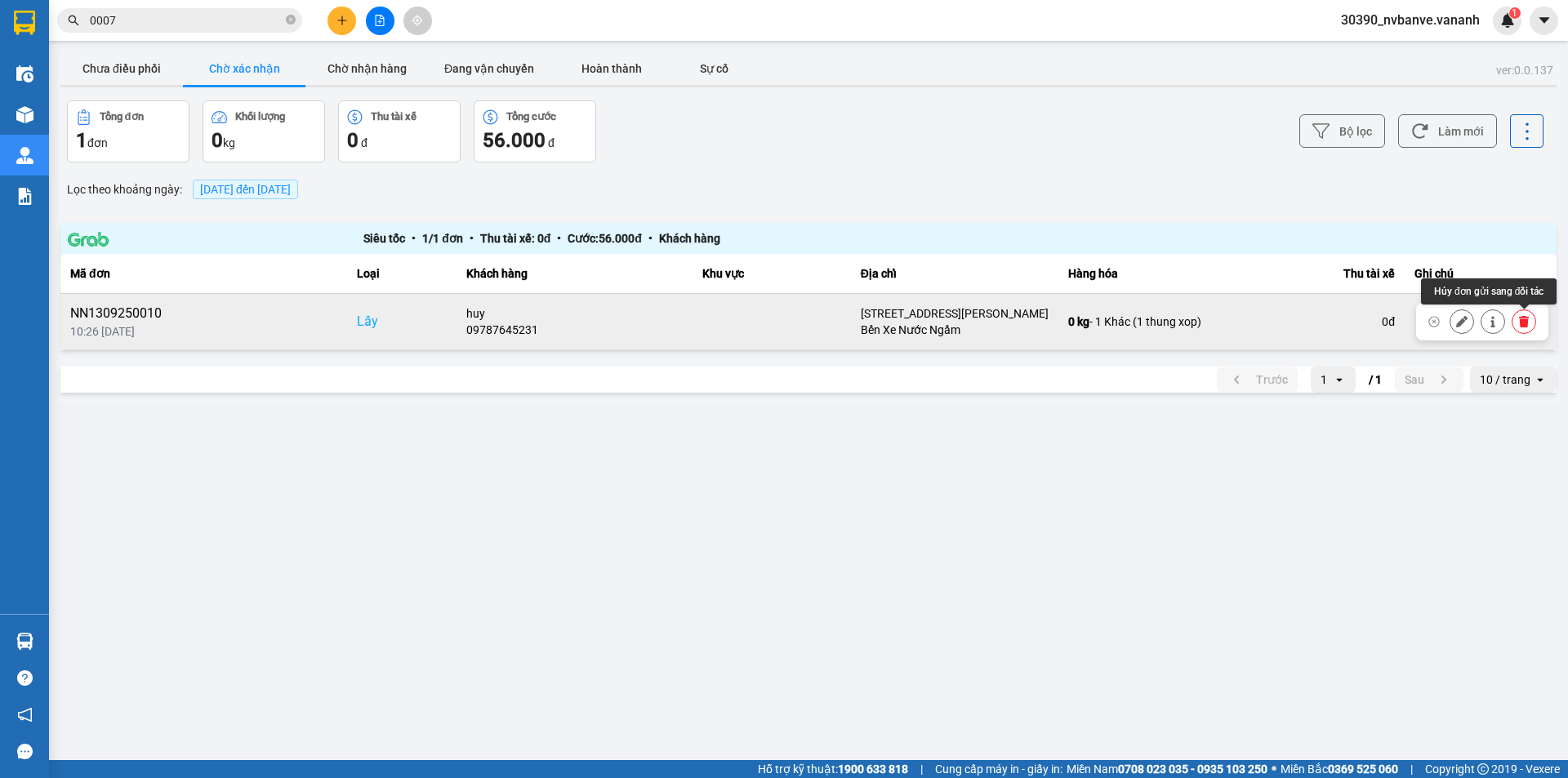
click at [1528, 321] on icon at bounding box center [1523, 322] width 10 height 12
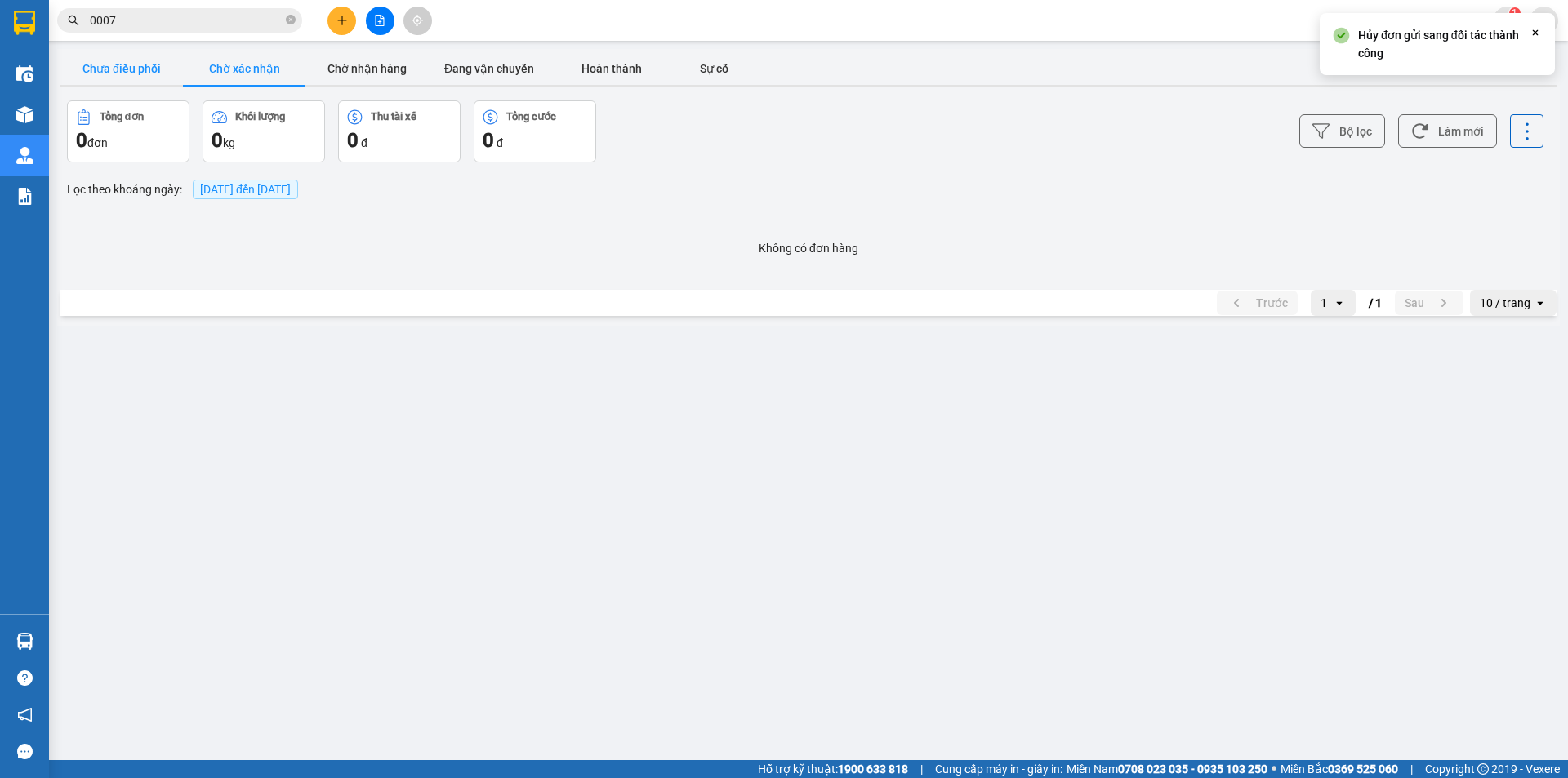
click at [116, 68] on button "Chưa điều phối" at bounding box center [121, 67] width 122 height 32
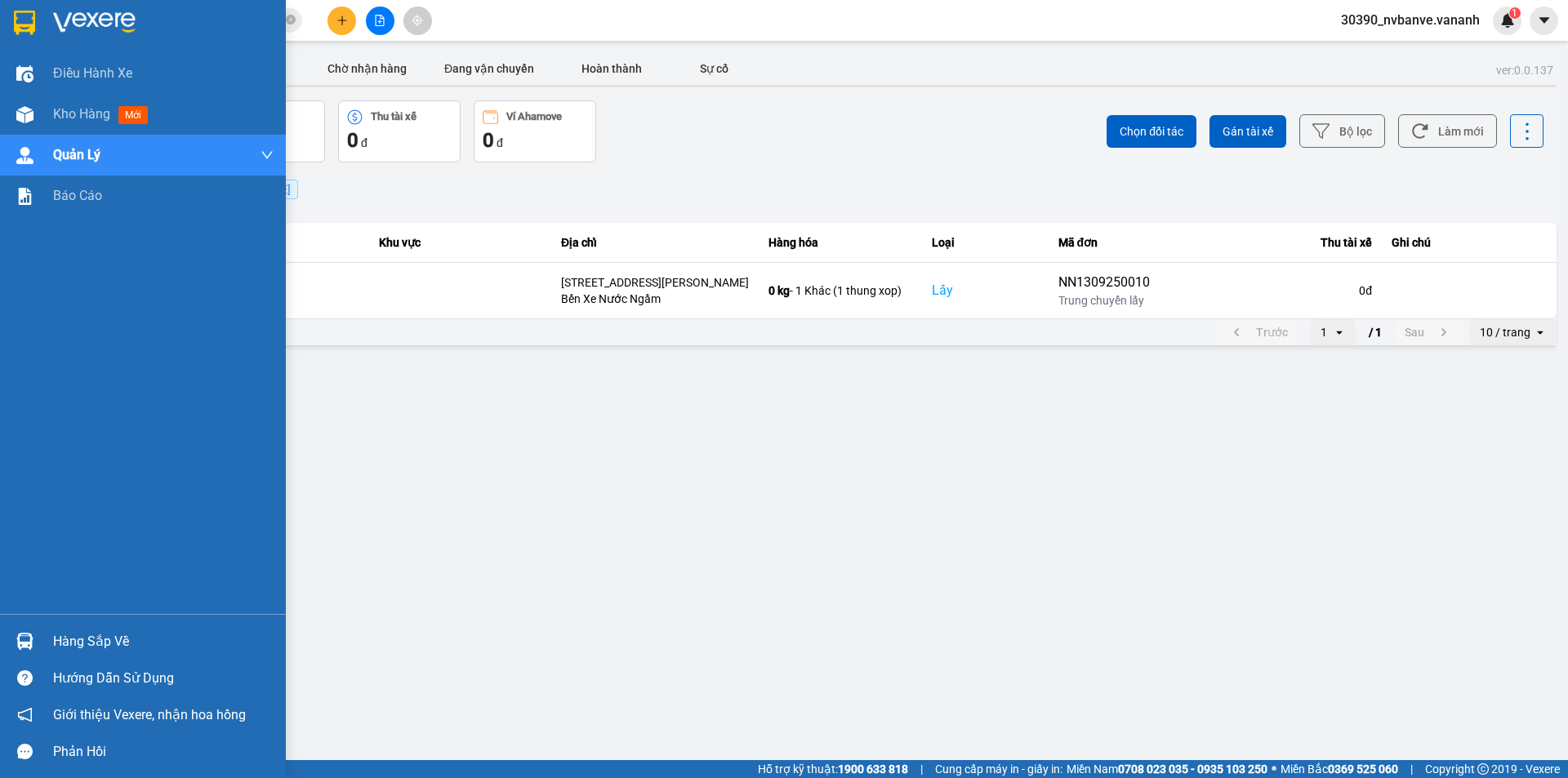
click at [79, 21] on img at bounding box center [94, 22] width 82 height 24
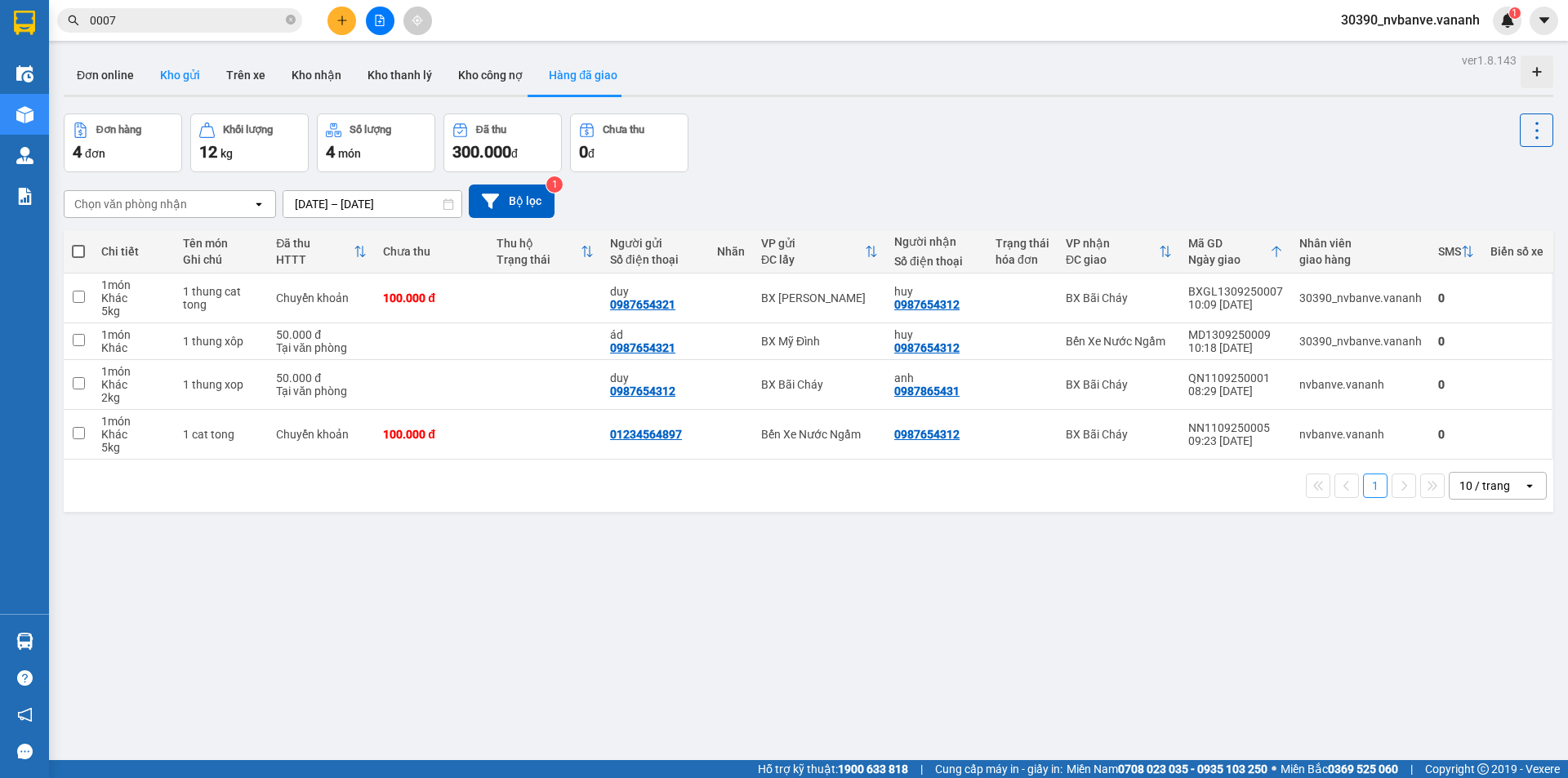
click at [186, 75] on button "Kho gửi" at bounding box center [180, 75] width 66 height 39
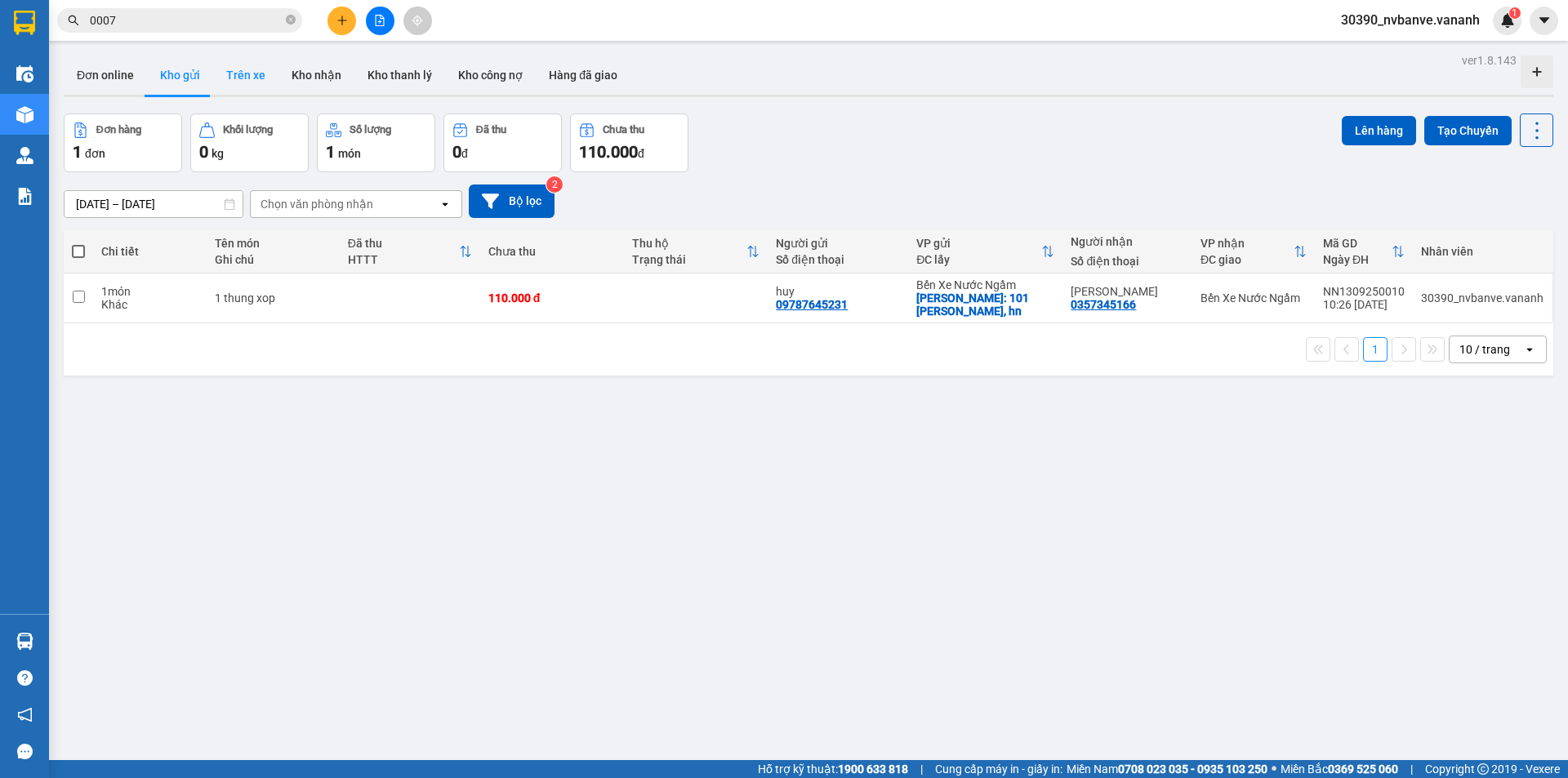
click at [247, 68] on button "Trên xe" at bounding box center [245, 75] width 65 height 39
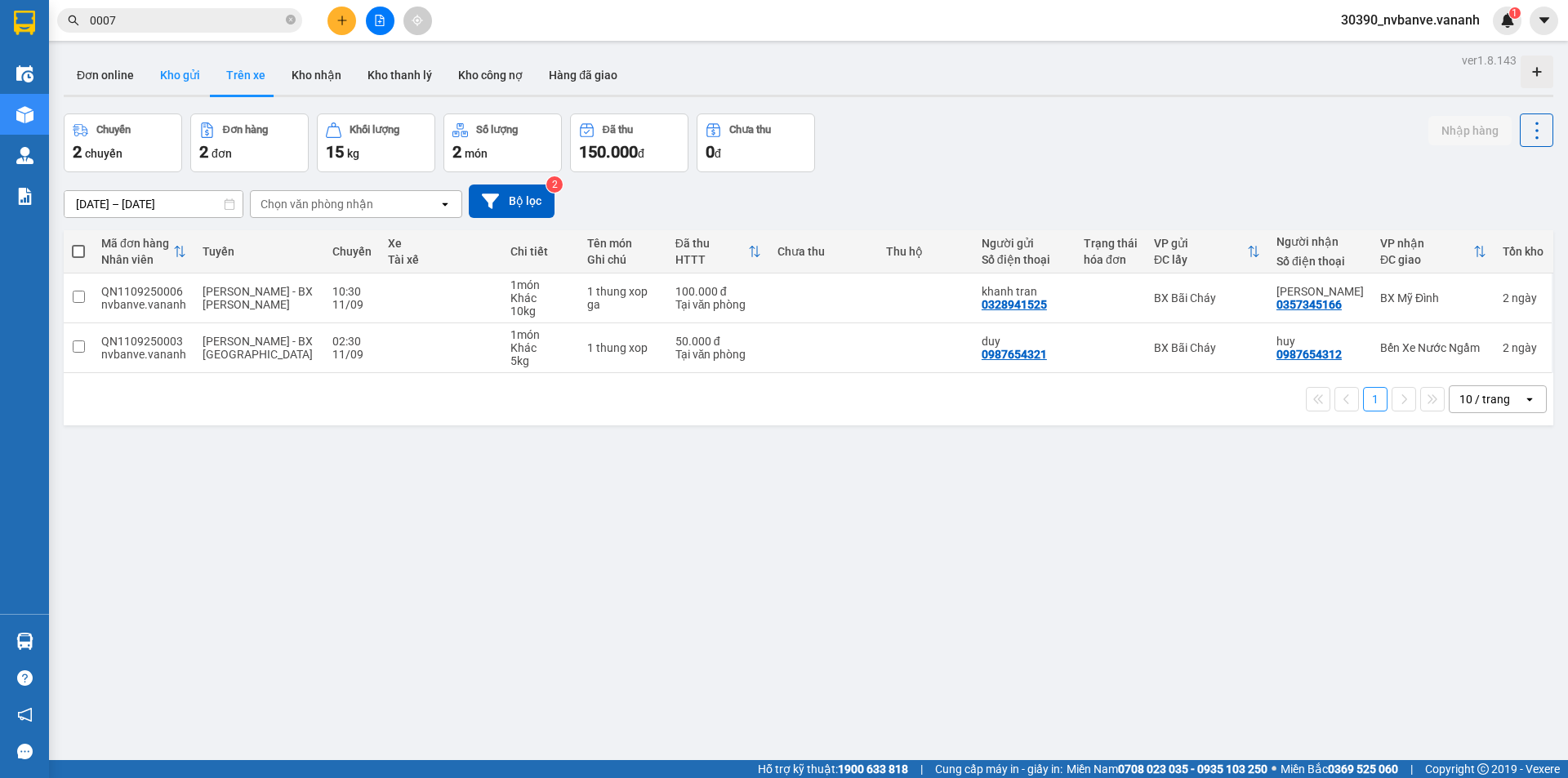
click at [201, 79] on button "Kho gửi" at bounding box center [180, 75] width 66 height 39
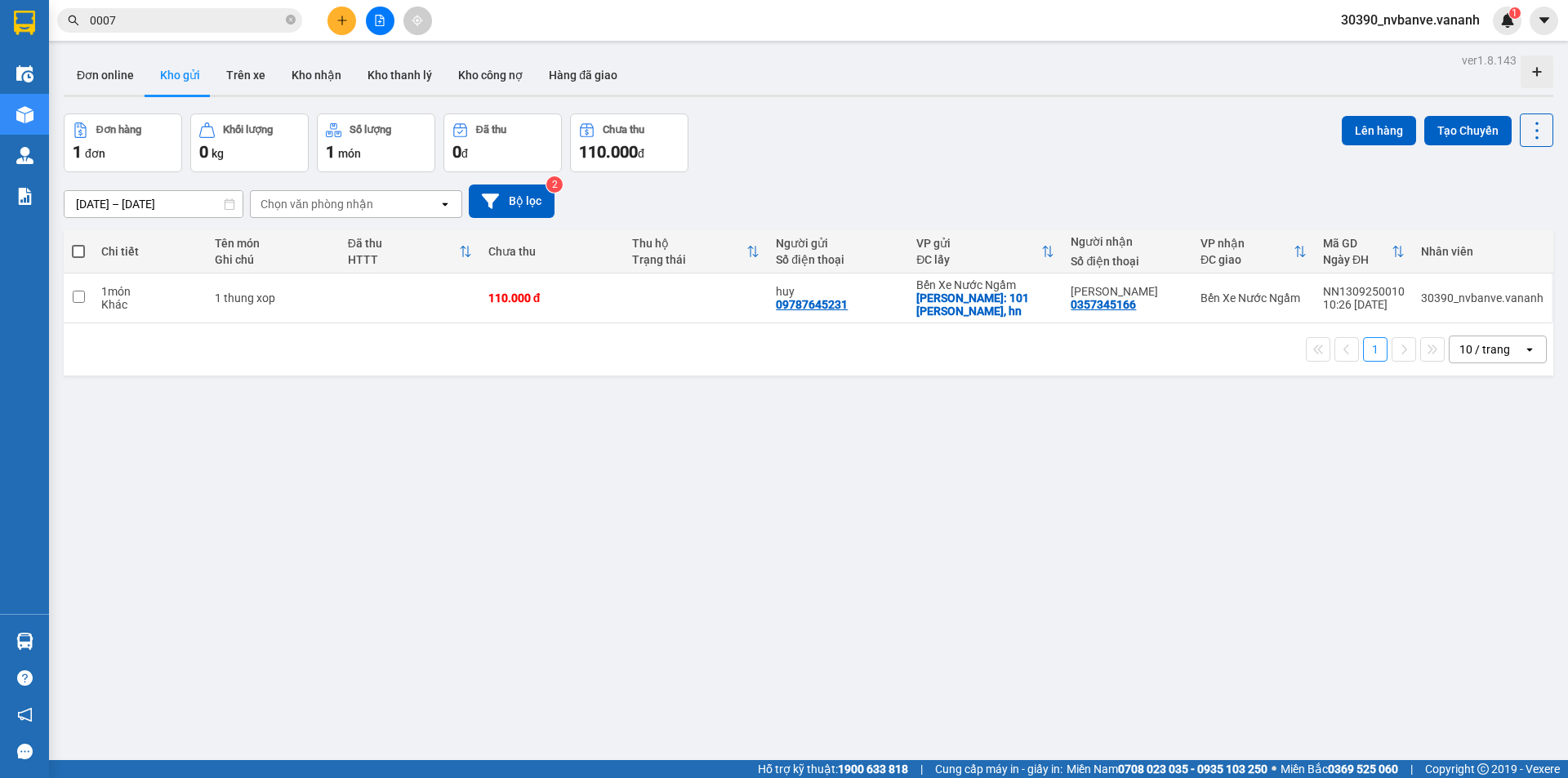
click at [1153, 416] on div "ver 1.8.143 Đơn online Kho gửi Trên xe Kho [PERSON_NAME] [PERSON_NAME] [PERSON_…" at bounding box center [807, 438] width 1503 height 778
click at [386, 14] on button at bounding box center [379, 21] width 28 height 28
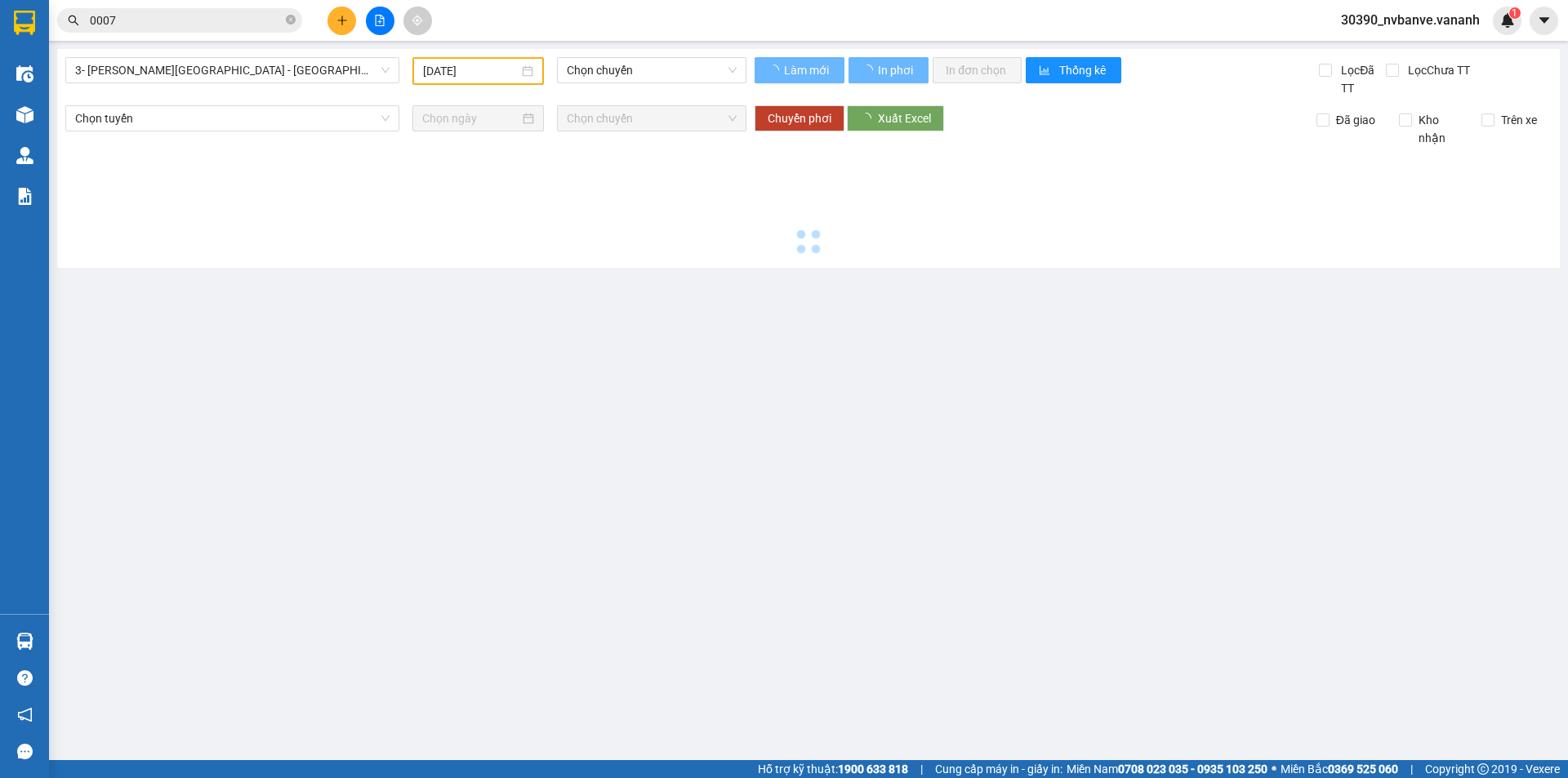
type input "[DATE]"
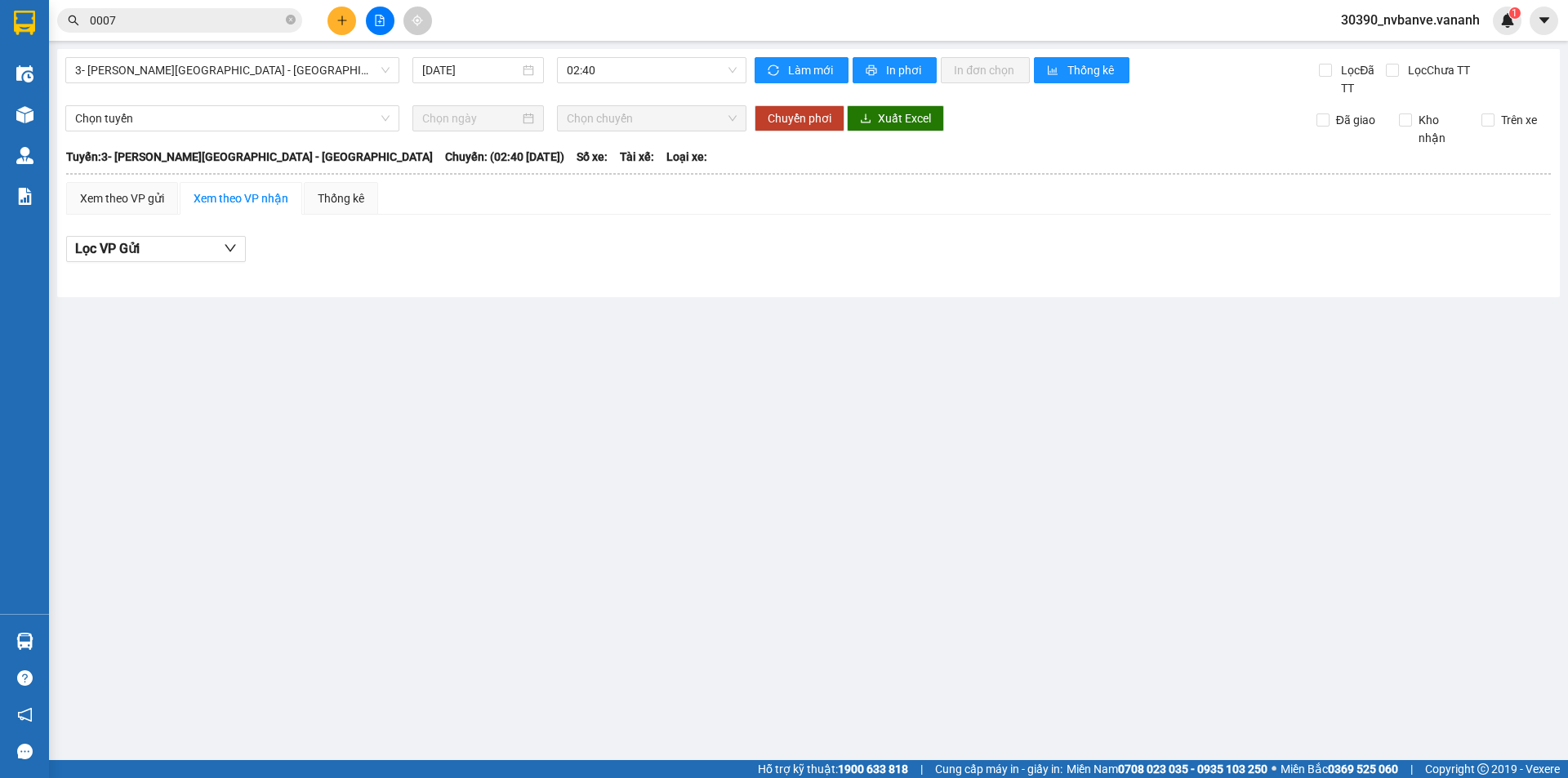
click at [636, 22] on div "Kết quả [PERSON_NAME] ( 3 ) Bộ lọc Mã ĐH Trạng thái Món hàng Thu hộ Tổng [PERSO…" at bounding box center [784, 21] width 1568 height 41
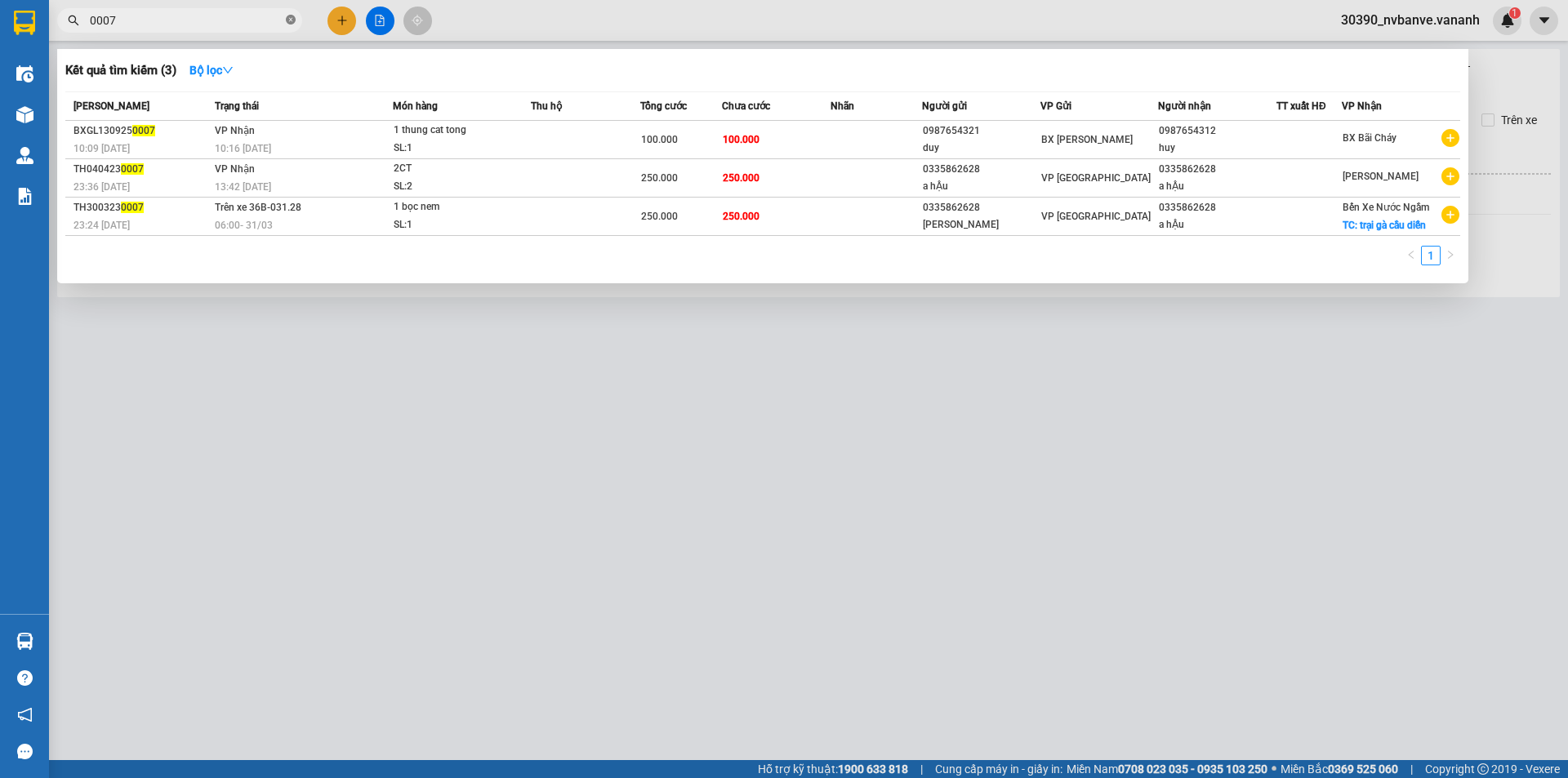
click at [285, 20] on icon "close-circle" at bounding box center [290, 20] width 10 height 10
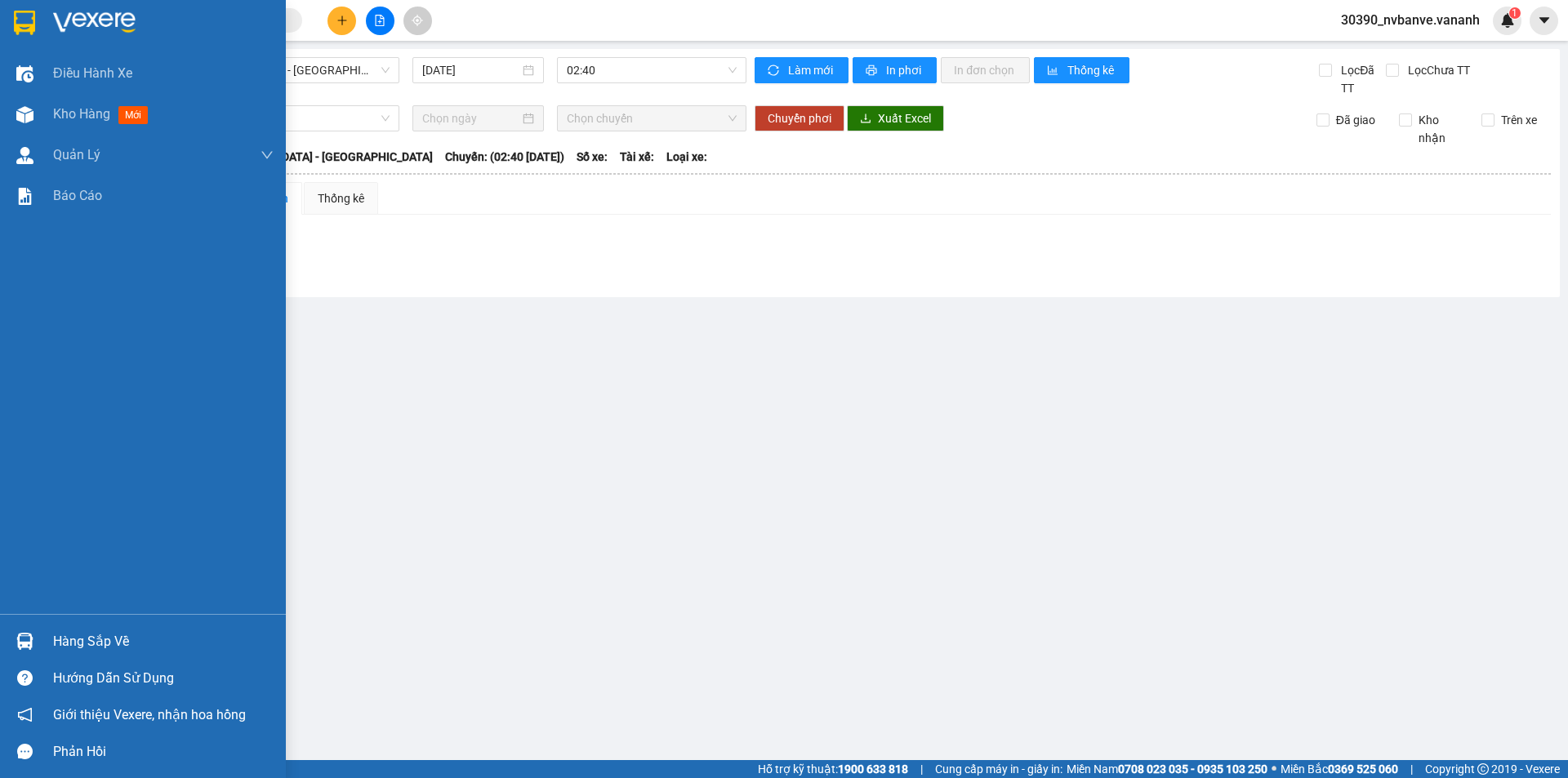
click at [31, 22] on img at bounding box center [24, 22] width 22 height 24
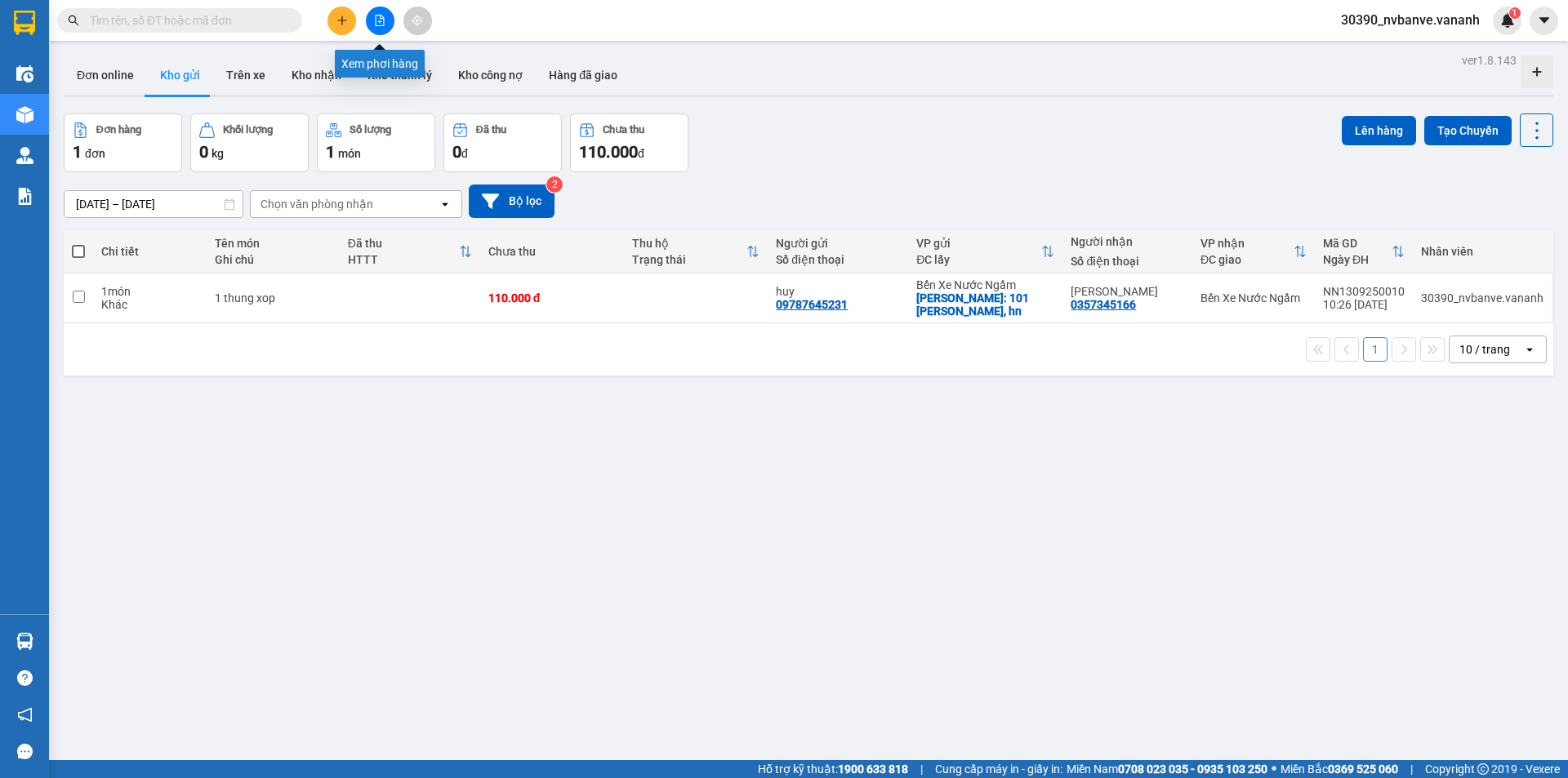
click at [382, 23] on icon "file-add" at bounding box center [380, 21] width 12 height 12
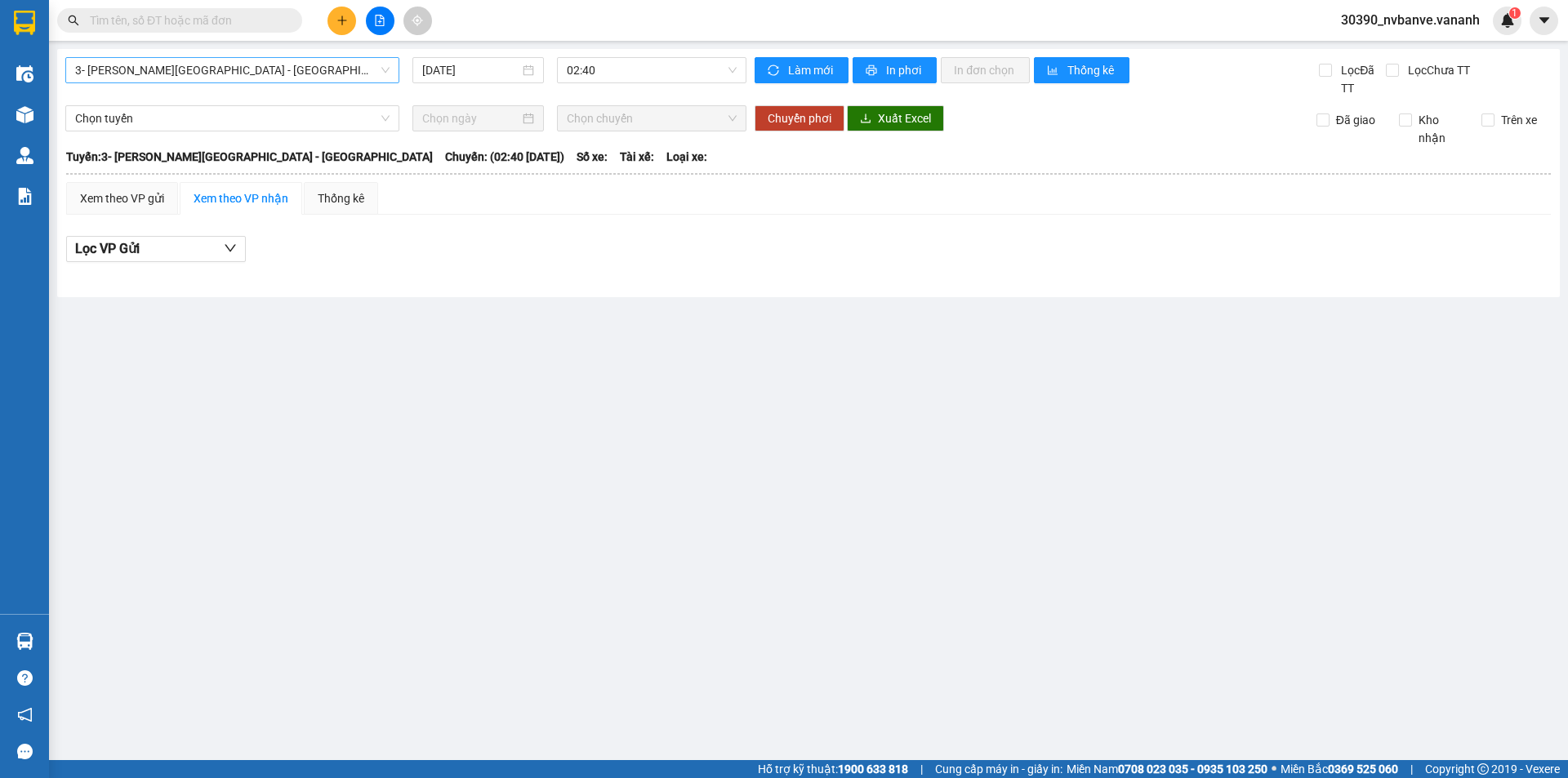
click at [297, 80] on span "3- [PERSON_NAME][GEOGRAPHIC_DATA] - [GEOGRAPHIC_DATA]" at bounding box center [233, 69] width 315 height 24
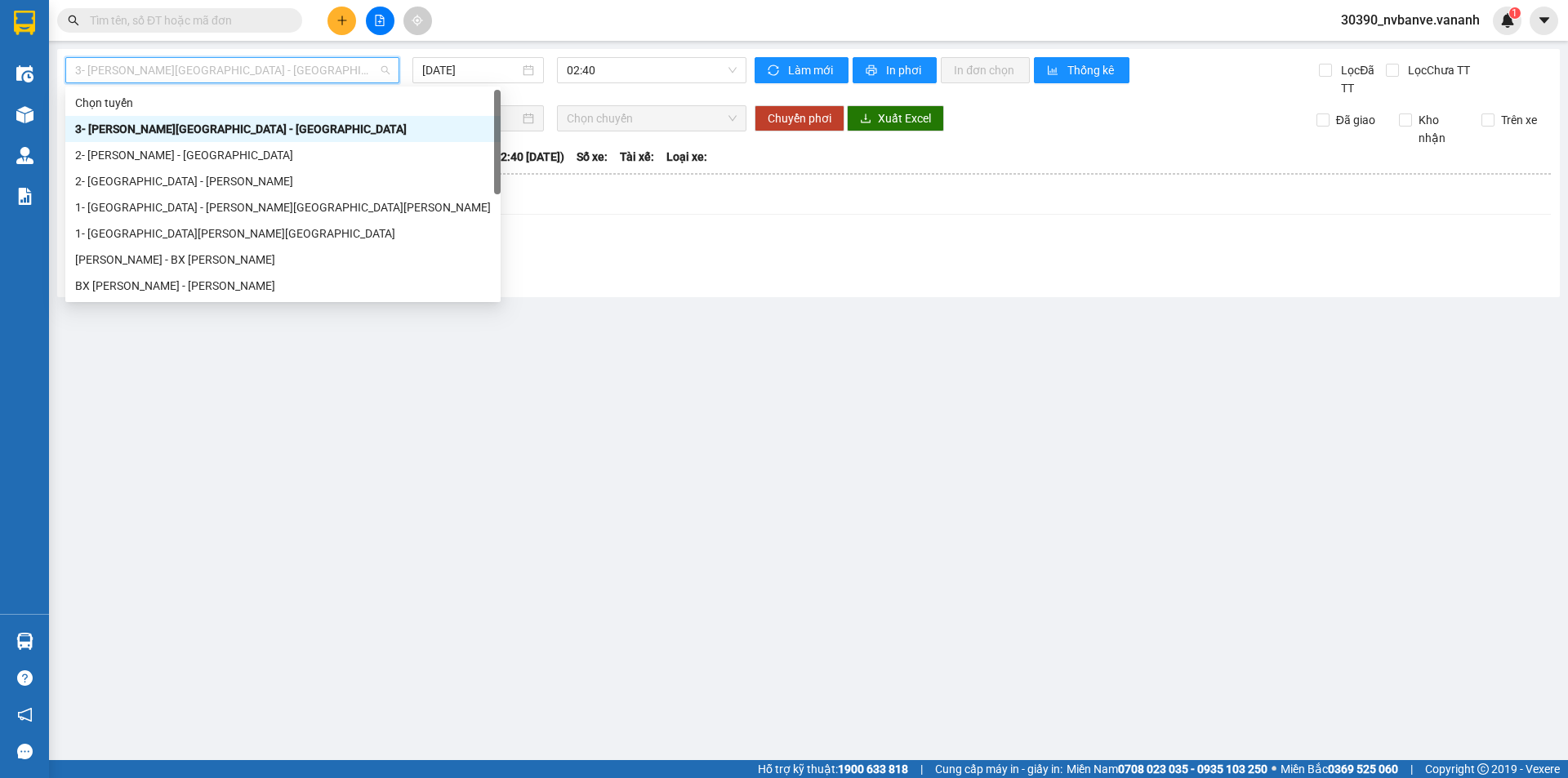
click at [295, 76] on span "3- [PERSON_NAME][GEOGRAPHIC_DATA] - [GEOGRAPHIC_DATA]" at bounding box center [233, 69] width 315 height 24
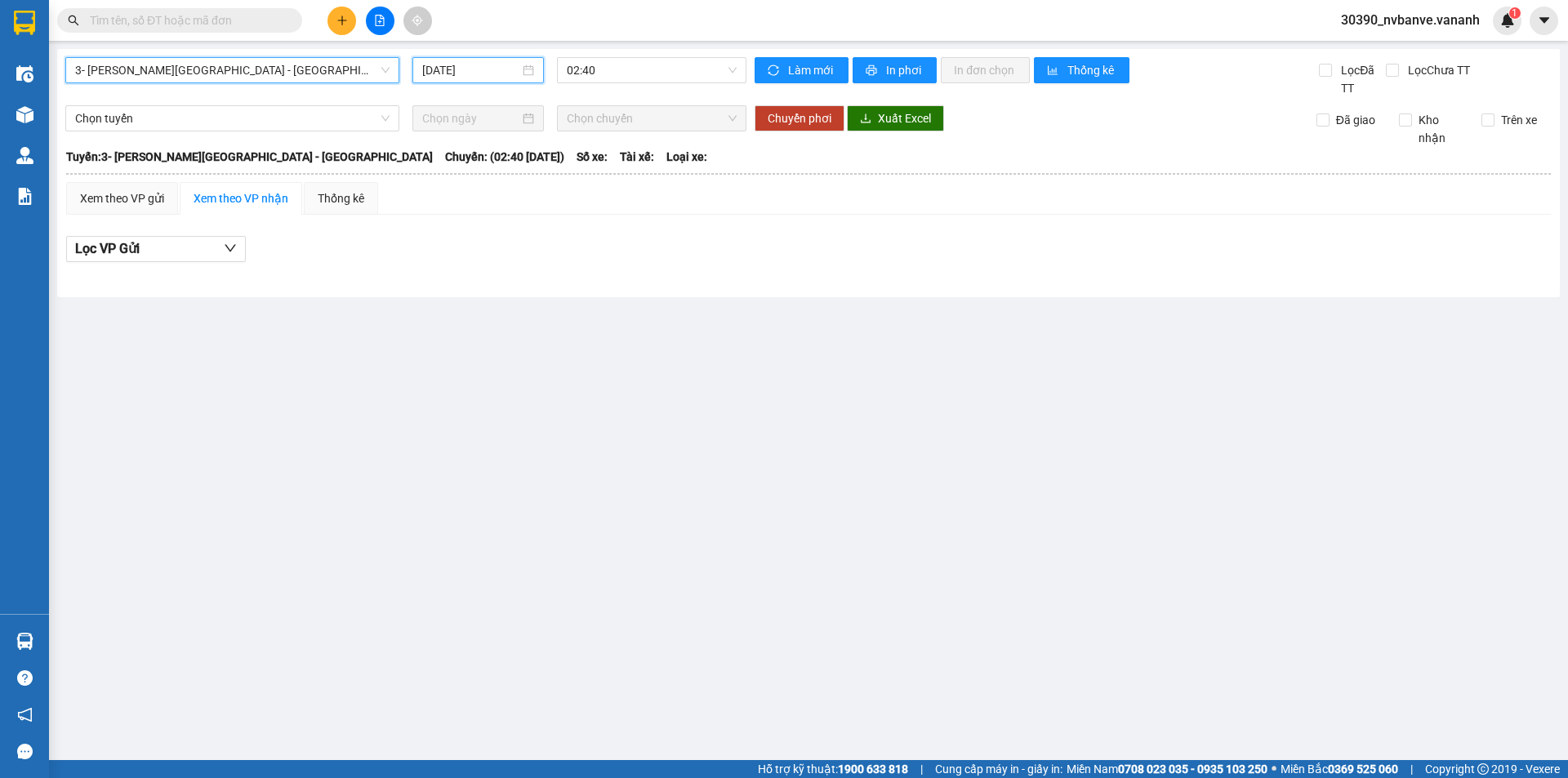
click at [452, 65] on input "[DATE]" at bounding box center [470, 70] width 97 height 18
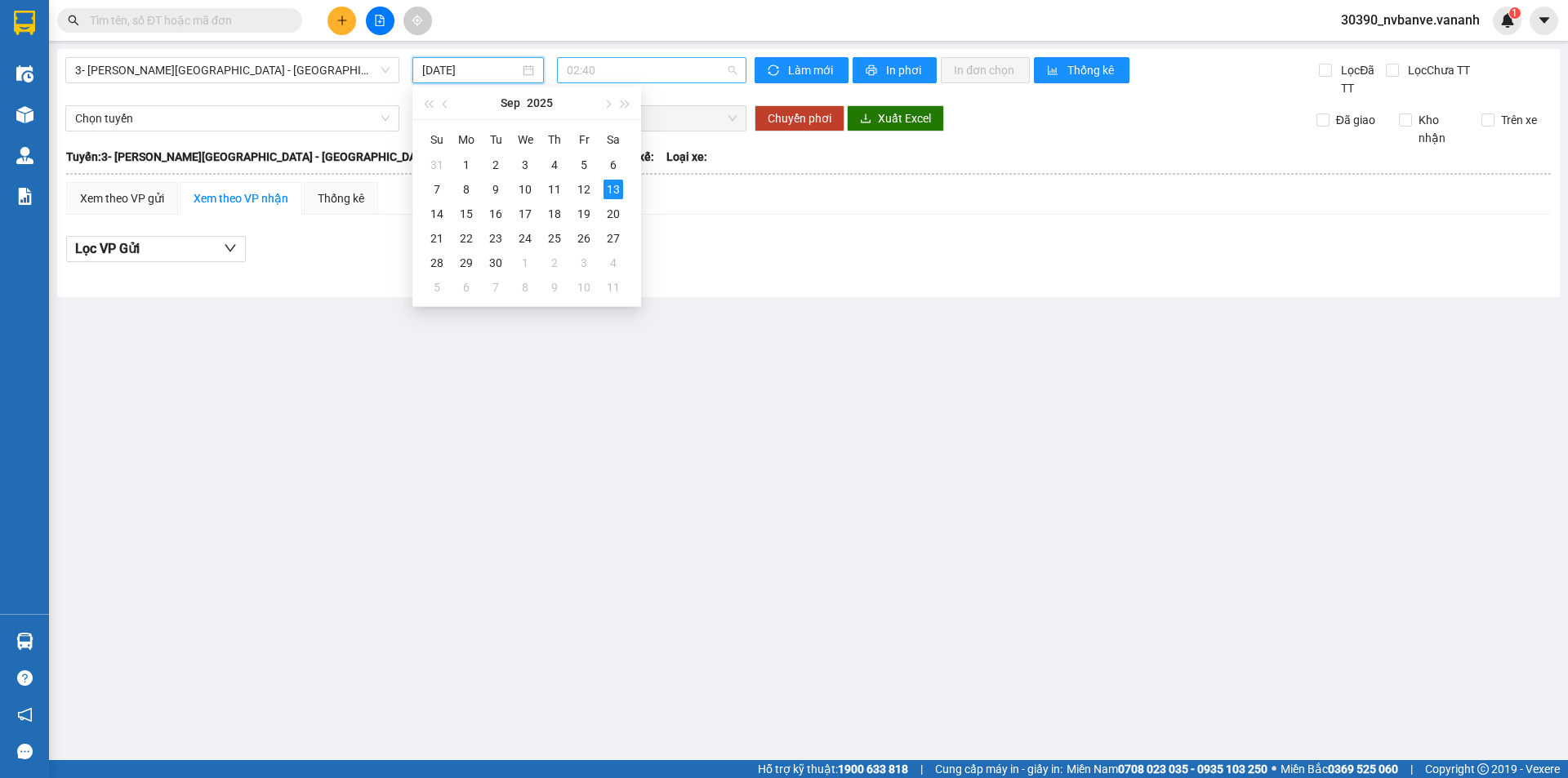
click at [632, 64] on span "02:40" at bounding box center [652, 69] width 170 height 24
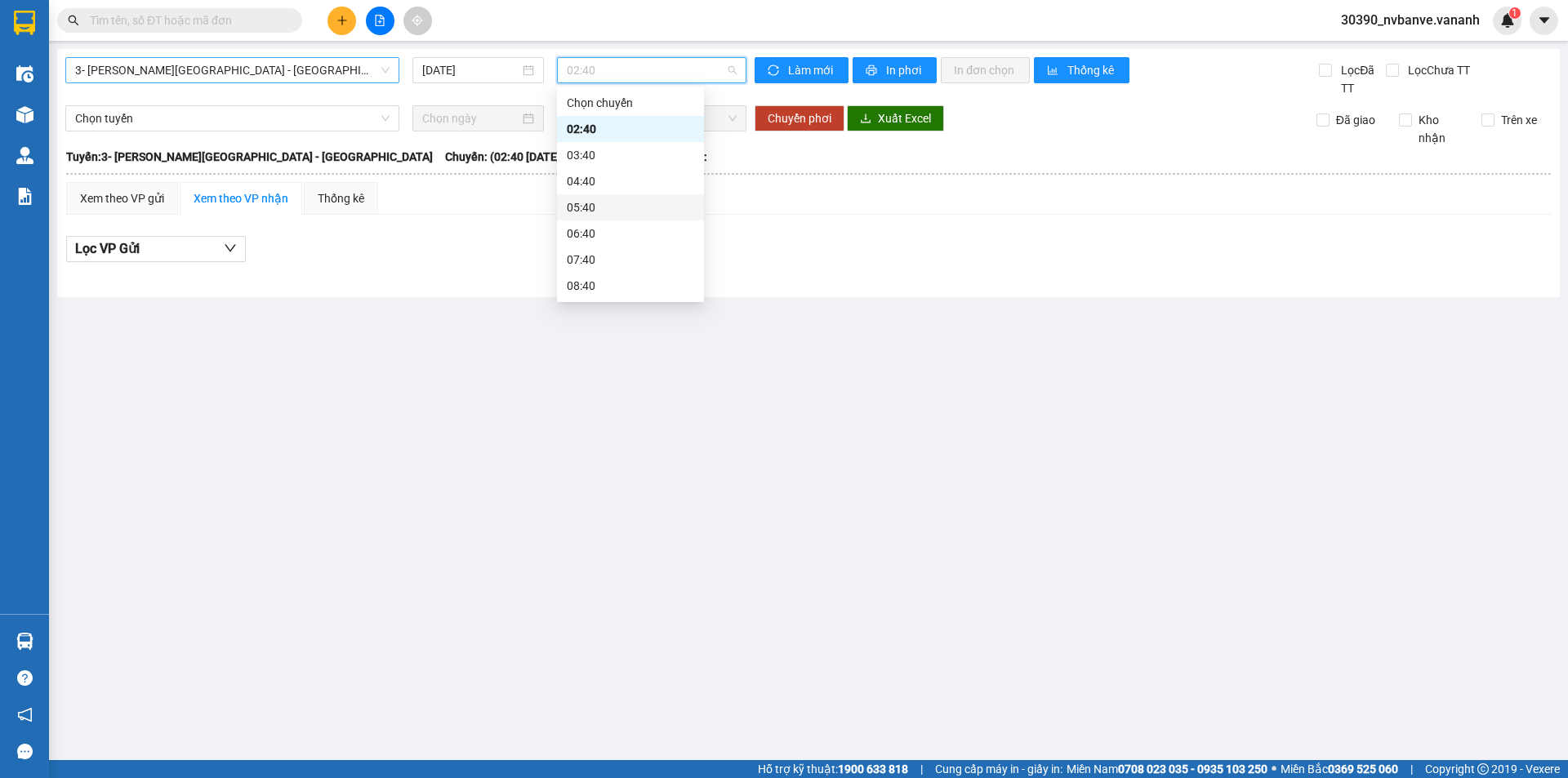
click at [236, 78] on span "3- [PERSON_NAME][GEOGRAPHIC_DATA] - [GEOGRAPHIC_DATA]" at bounding box center [233, 69] width 315 height 24
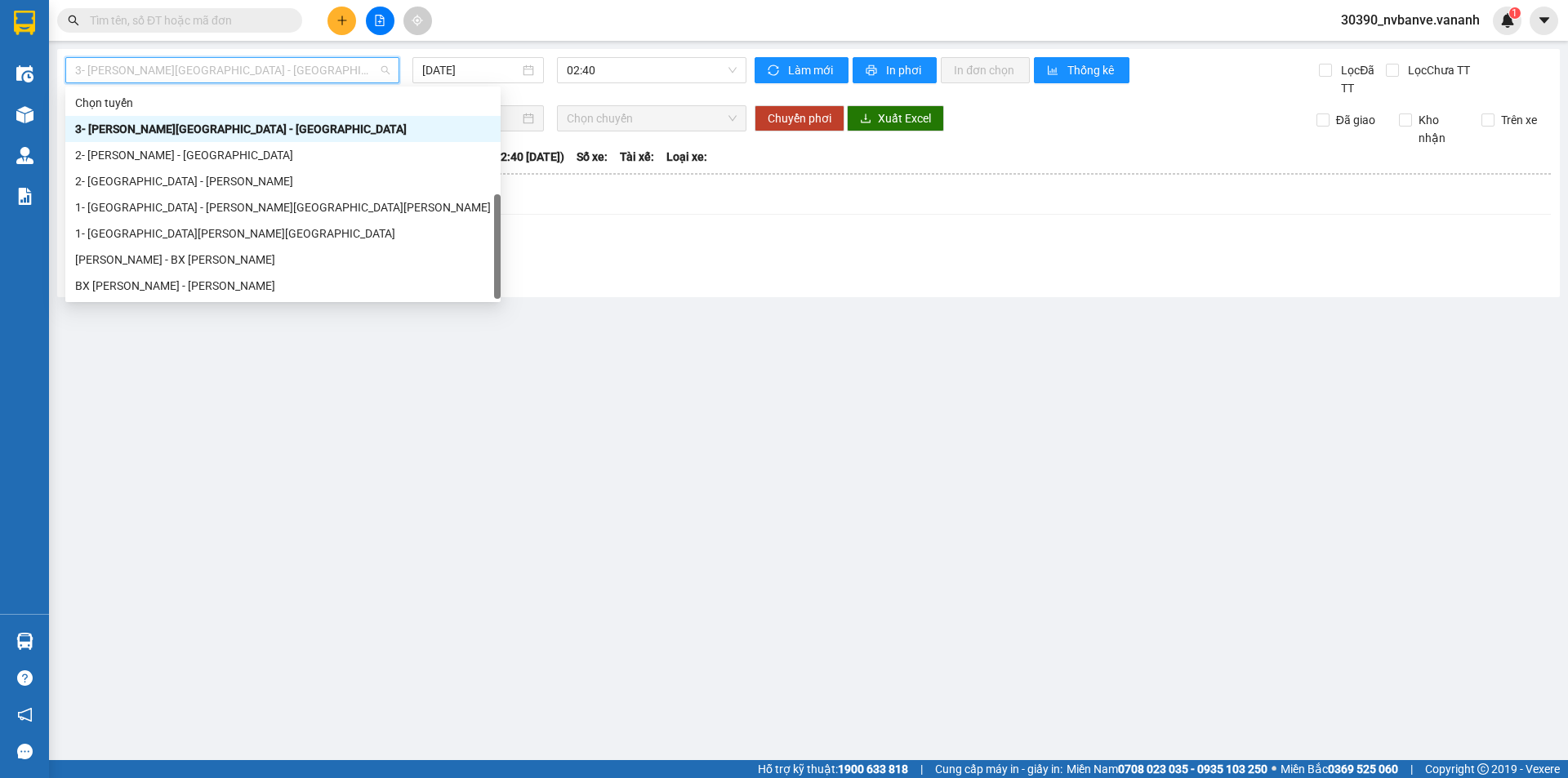
scroll to position [52, 0]
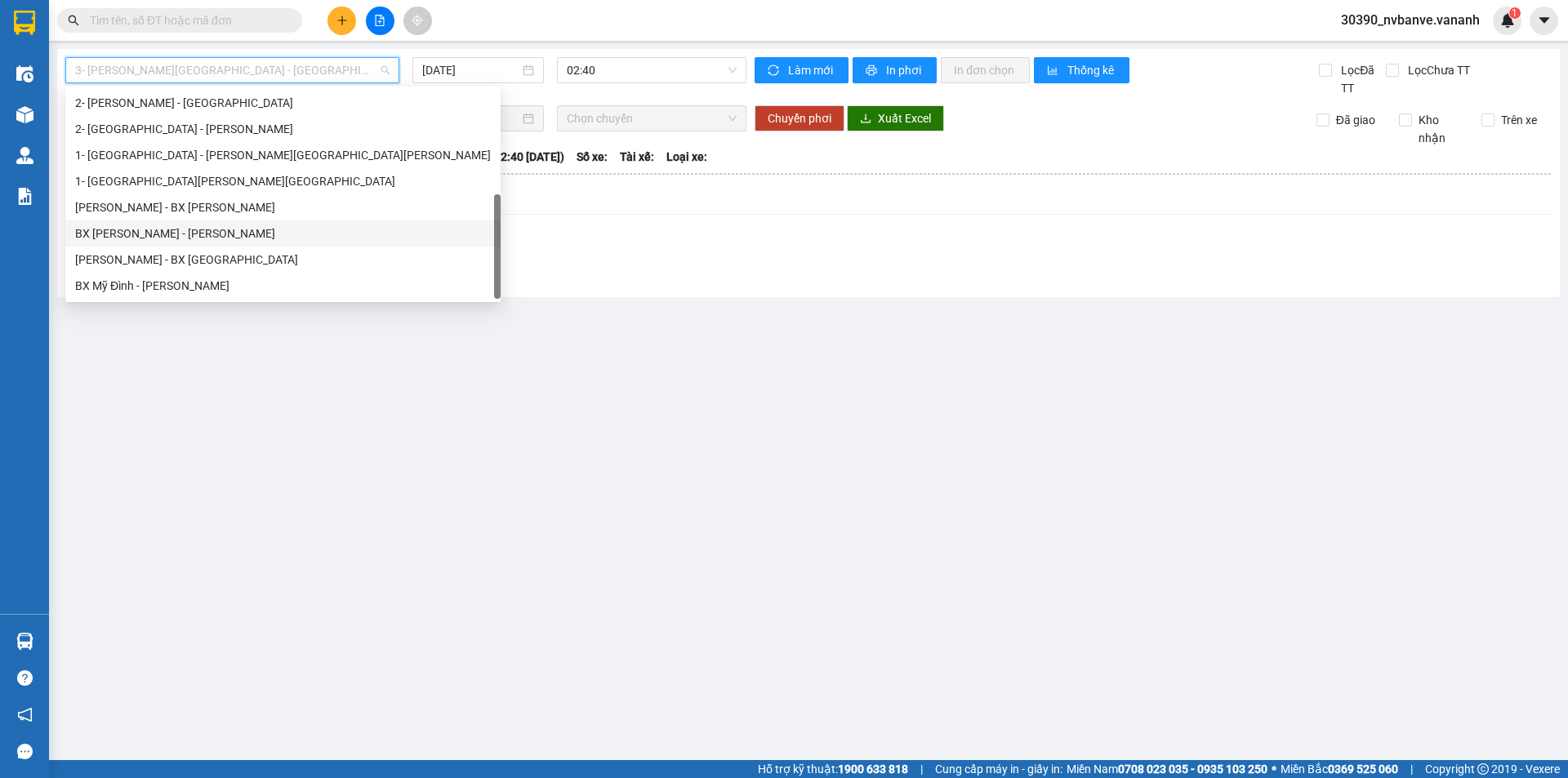
click at [187, 235] on div "BX [PERSON_NAME] - [PERSON_NAME]" at bounding box center [283, 234] width 415 height 18
type input "[DATE]"
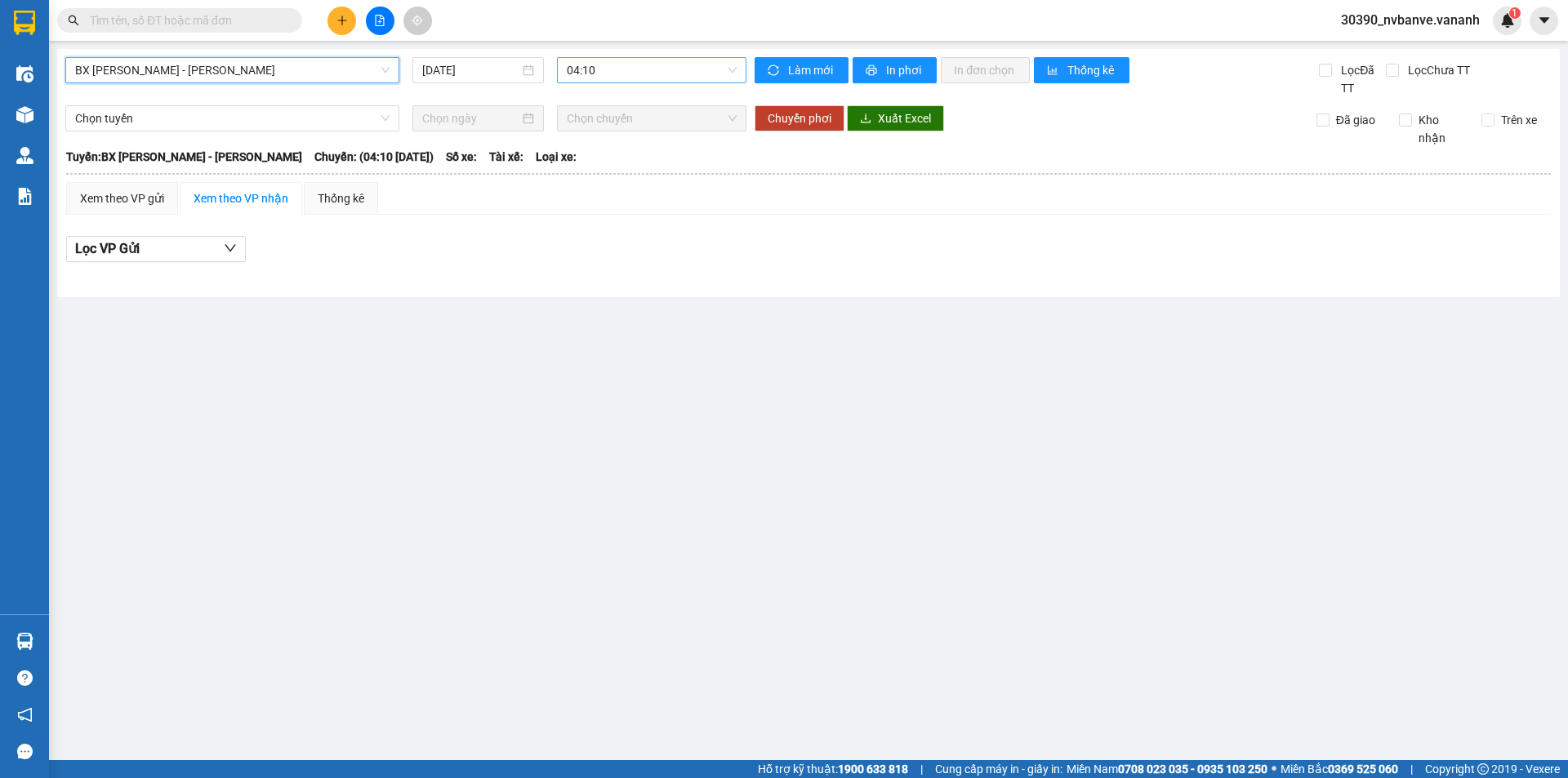
click at [629, 71] on span "04:10" at bounding box center [652, 69] width 170 height 24
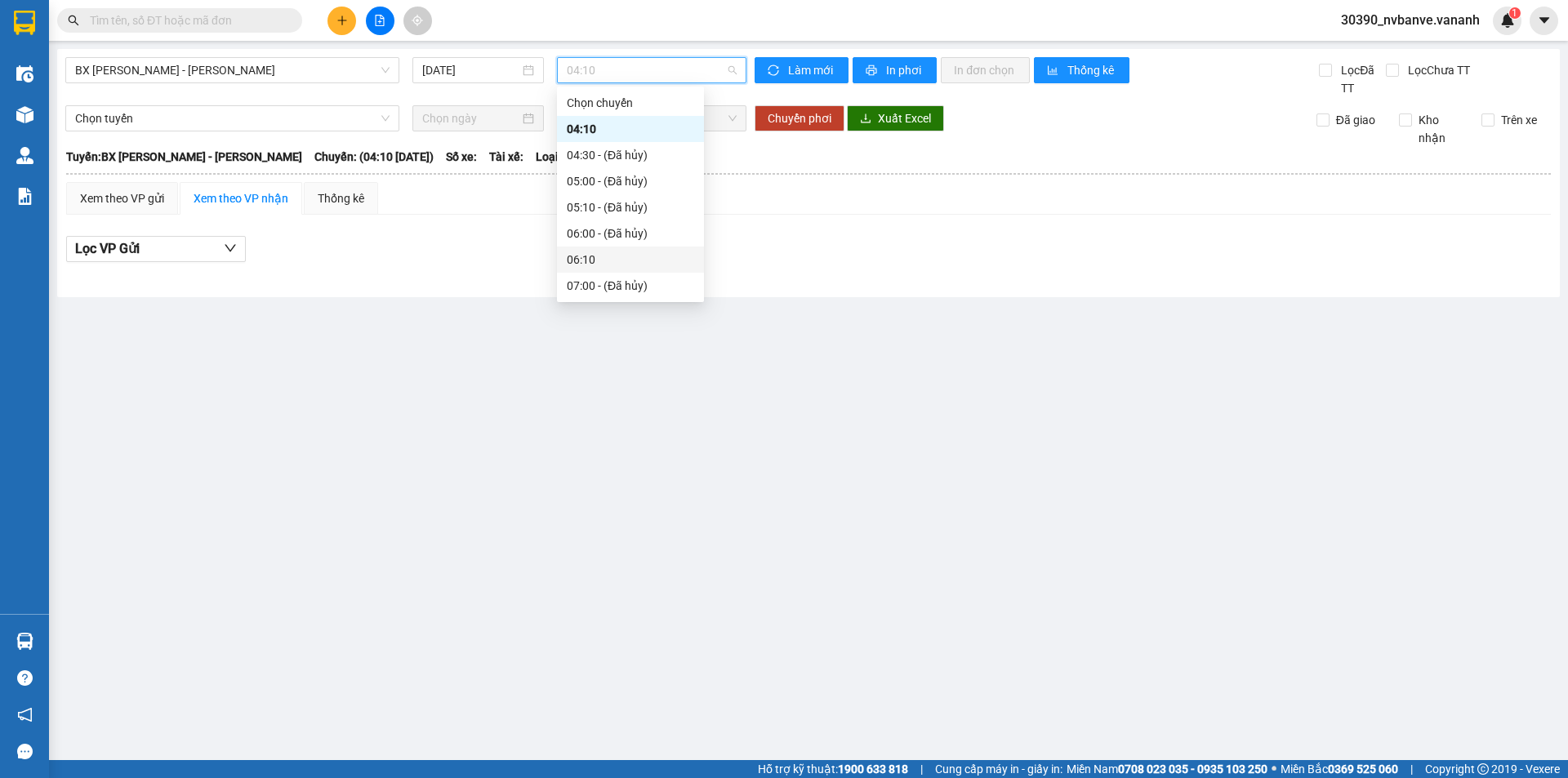
click at [637, 255] on div "06:10" at bounding box center [631, 259] width 127 height 18
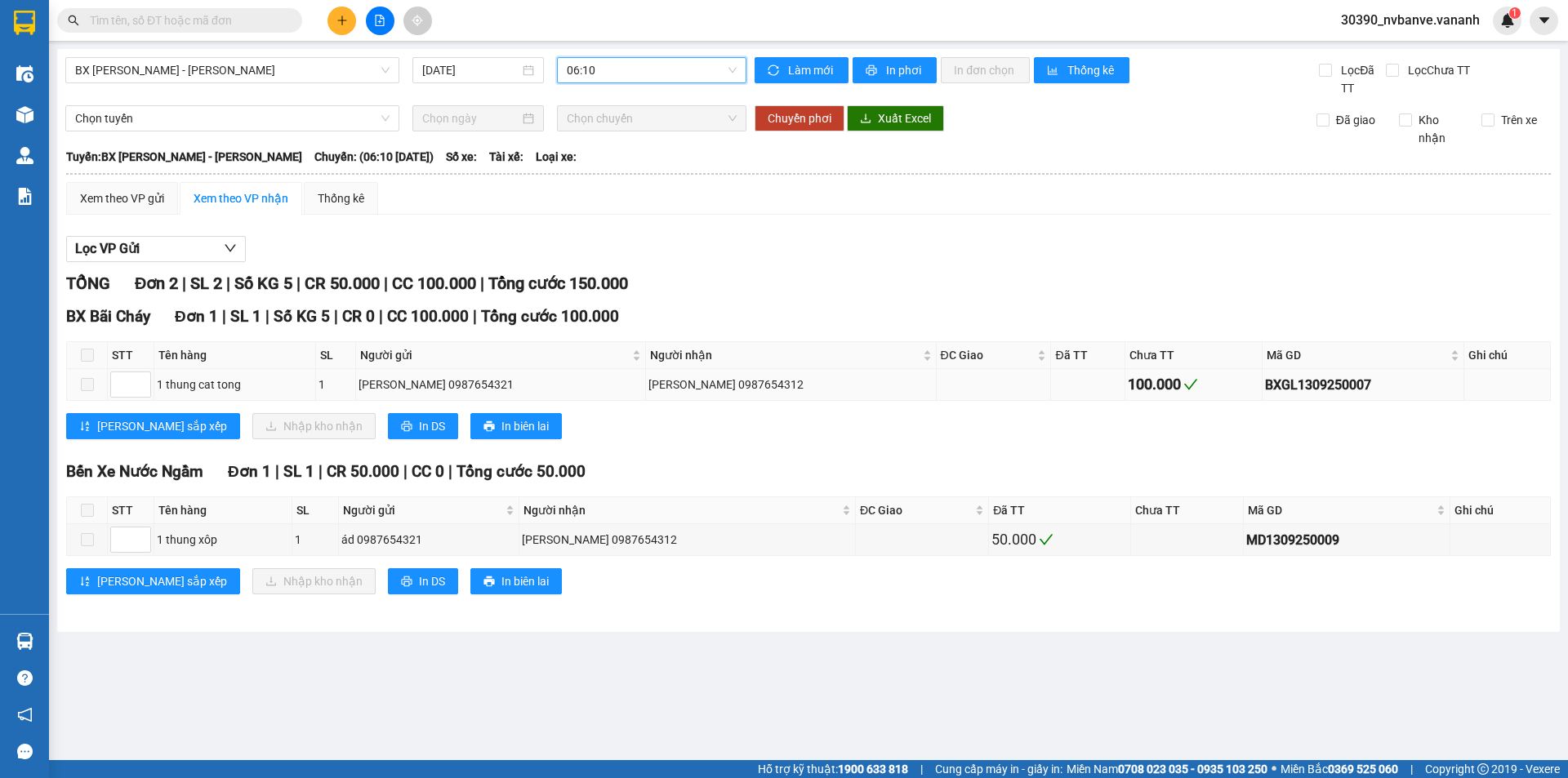
click at [90, 381] on span at bounding box center [87, 384] width 13 height 13
click at [90, 514] on span at bounding box center [87, 509] width 13 height 13
click at [225, 122] on span "Chọn tuyến" at bounding box center [233, 118] width 315 height 24
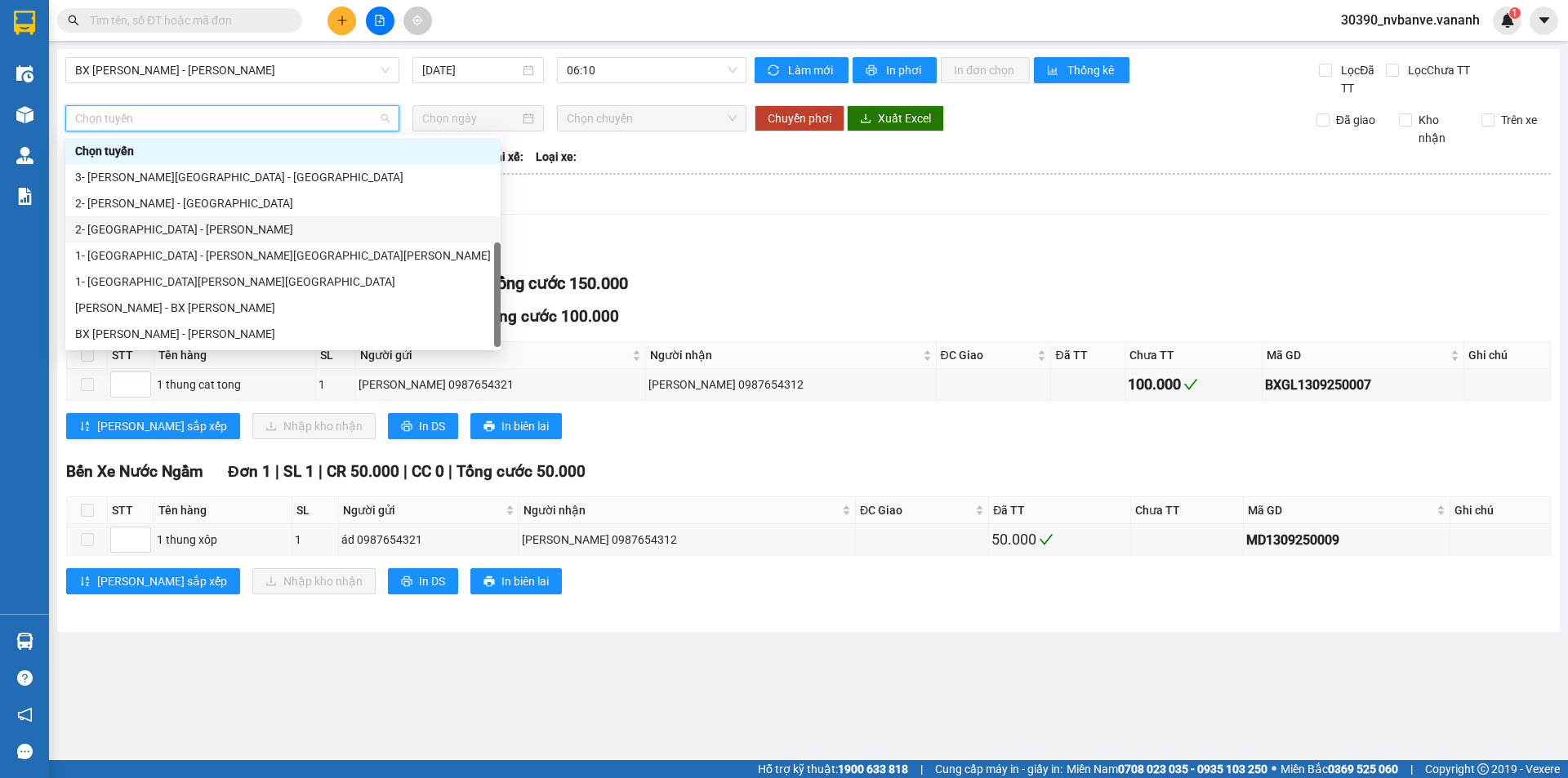
scroll to position [52, 0]
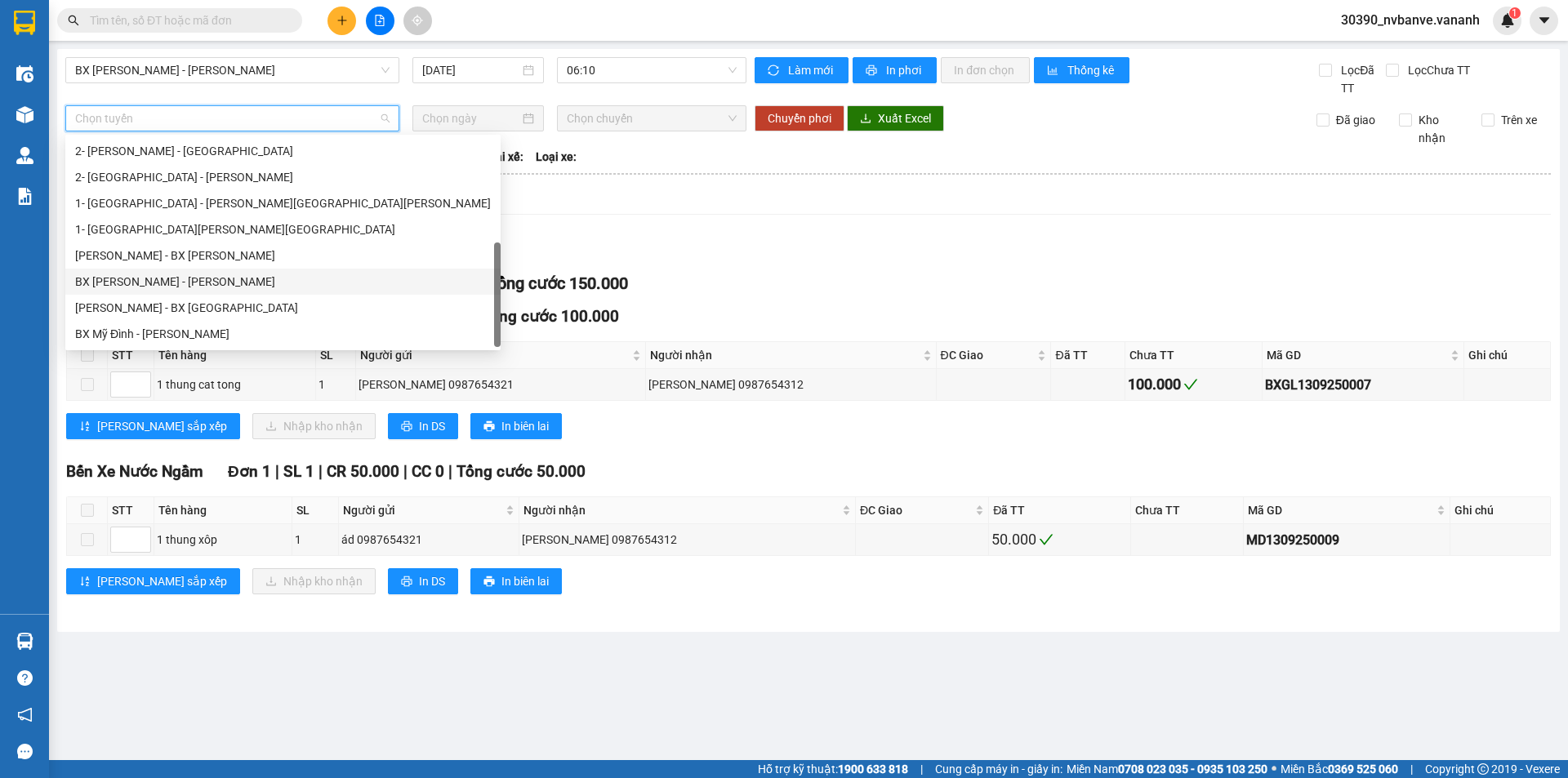
click at [208, 279] on div "BX [PERSON_NAME] - [PERSON_NAME]" at bounding box center [283, 281] width 415 height 18
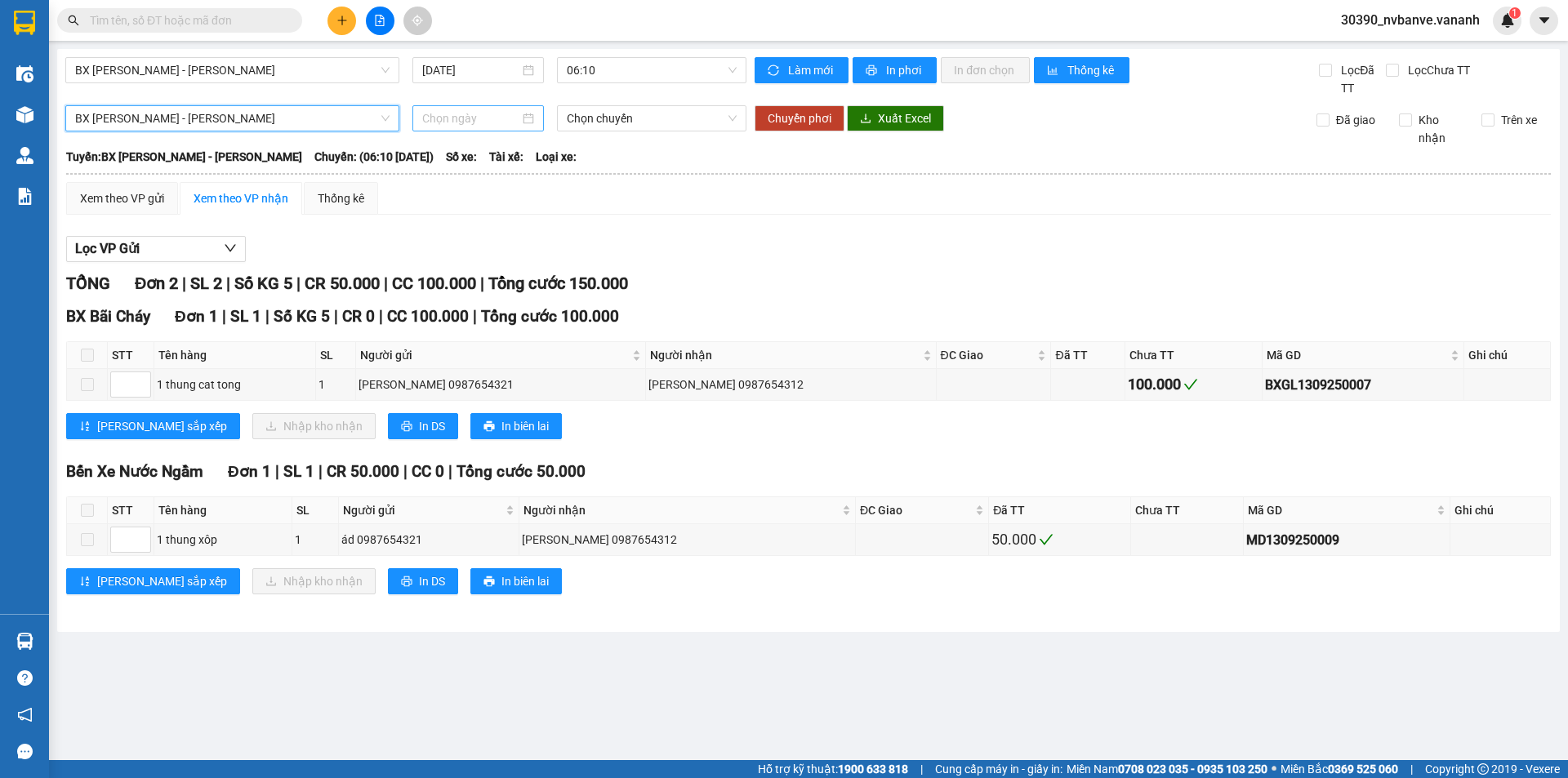
drag, startPoint x: 454, startPoint y: 108, endPoint x: 456, endPoint y: 120, distance: 12.2
click at [454, 110] on div at bounding box center [478, 118] width 131 height 26
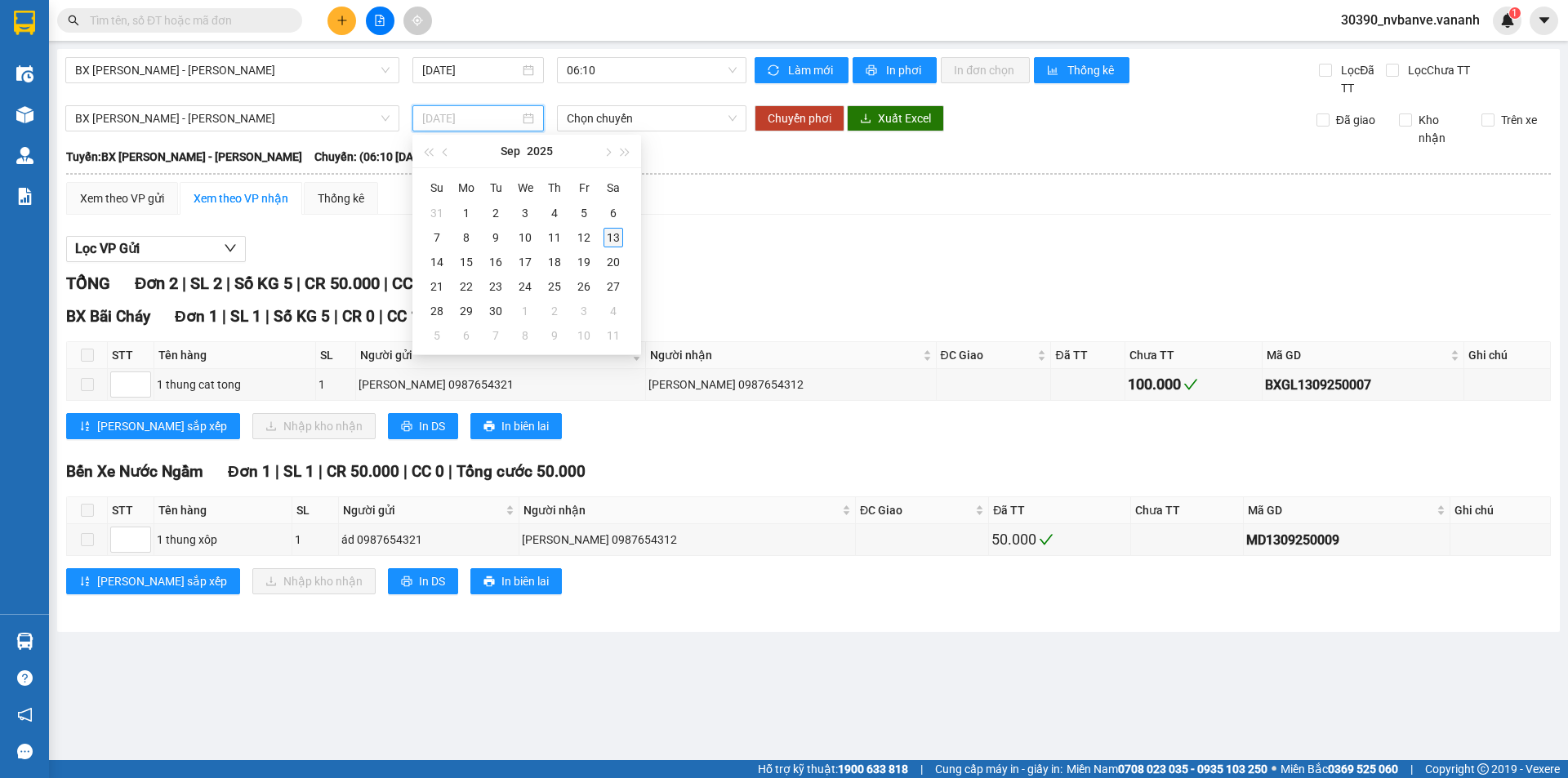
type input "[DATE]"
click at [610, 230] on div "13" at bounding box center [613, 238] width 20 height 20
type input "[DATE]"
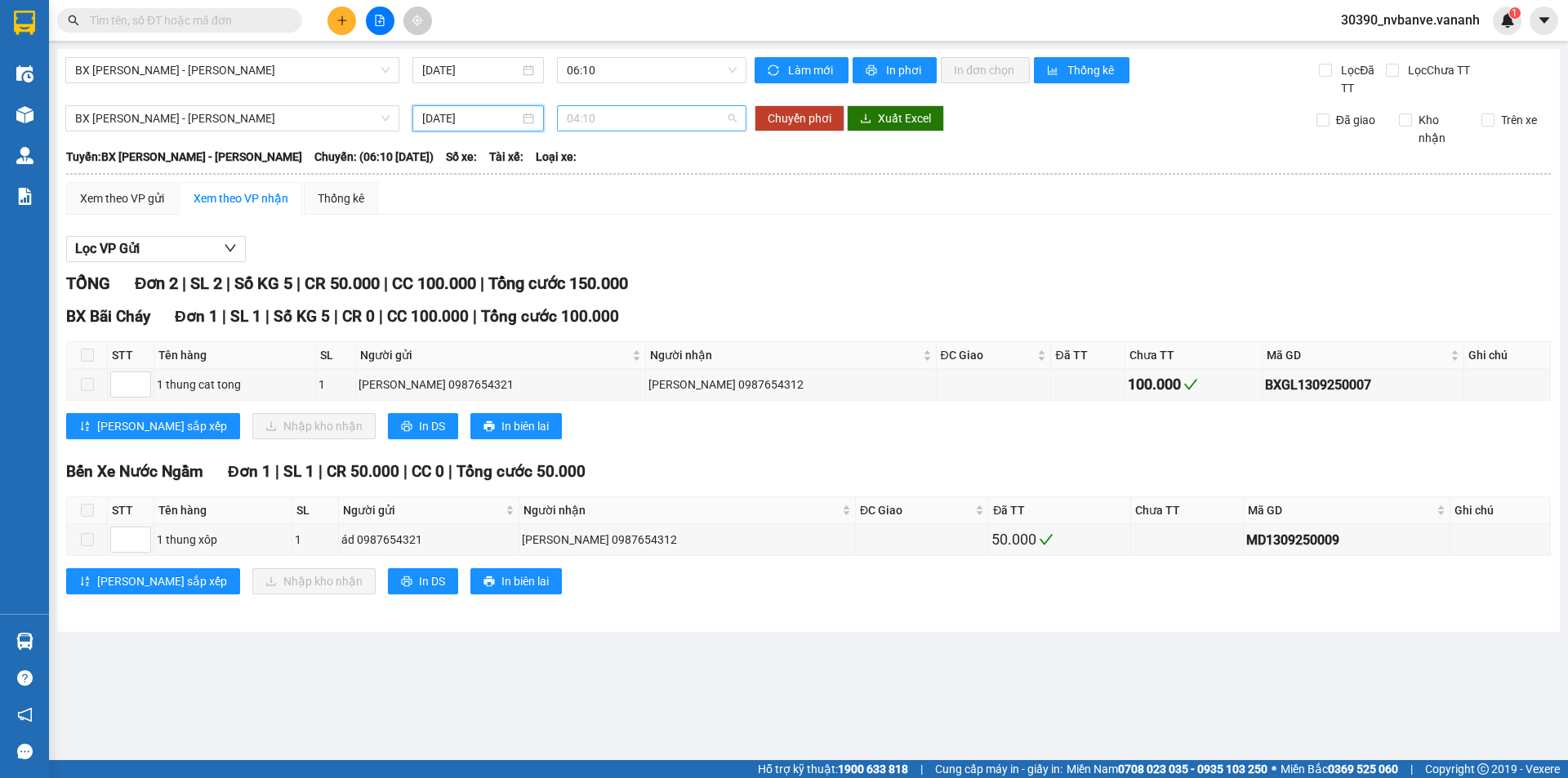
click at [670, 119] on span "04:10" at bounding box center [652, 118] width 170 height 24
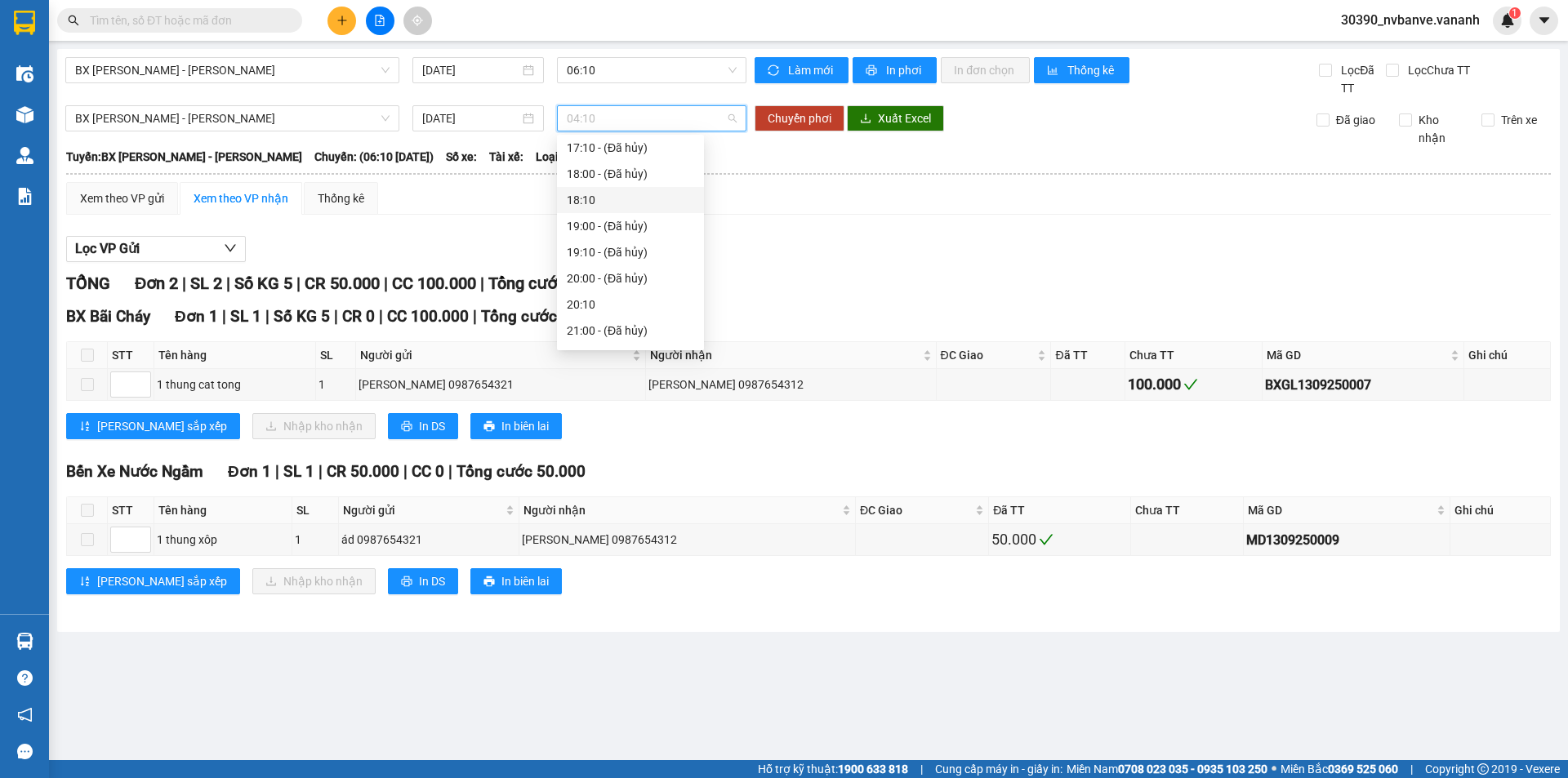
click at [627, 199] on div "18:10" at bounding box center [631, 199] width 127 height 18
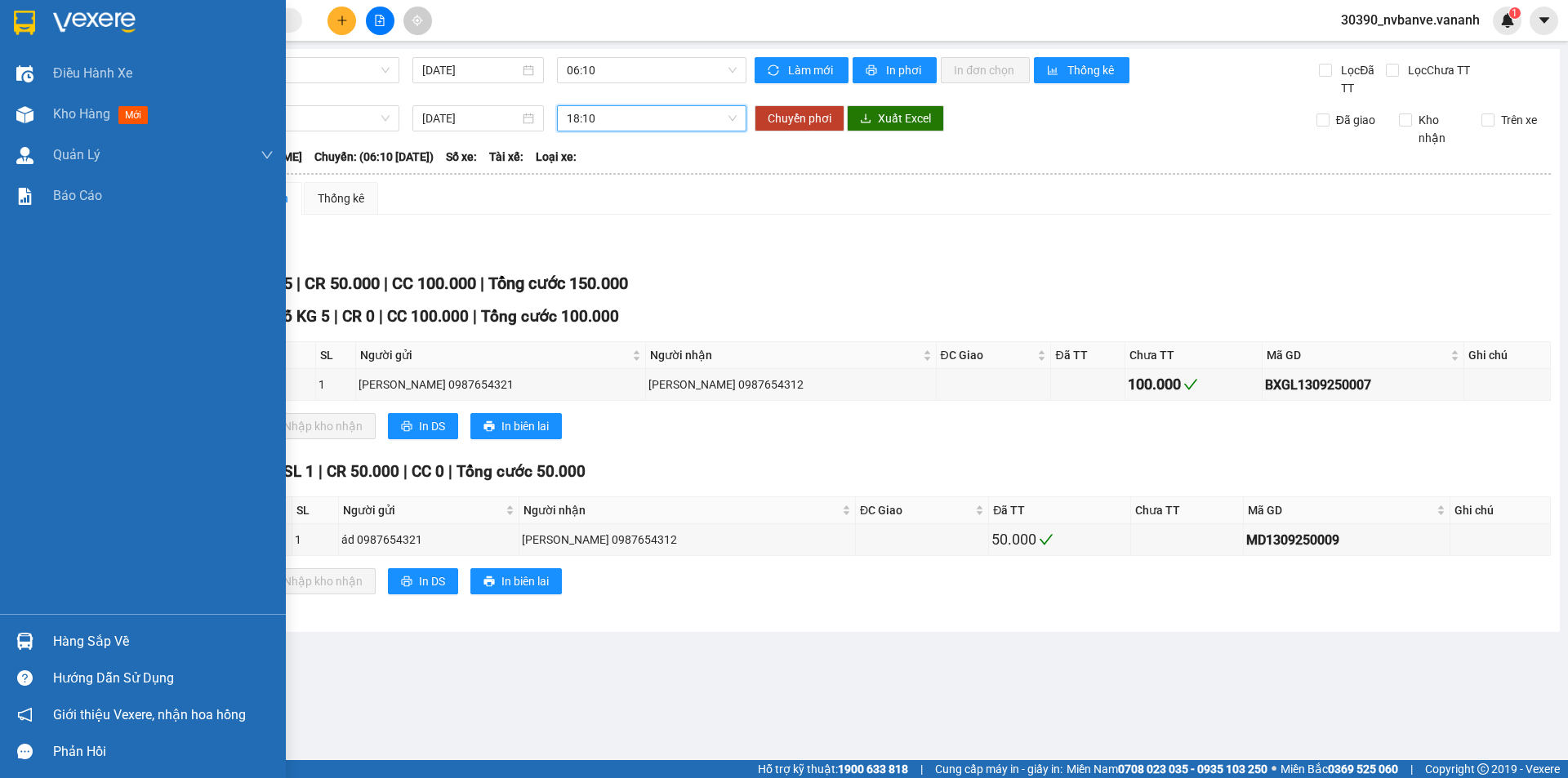
click at [58, 24] on img at bounding box center [94, 22] width 82 height 24
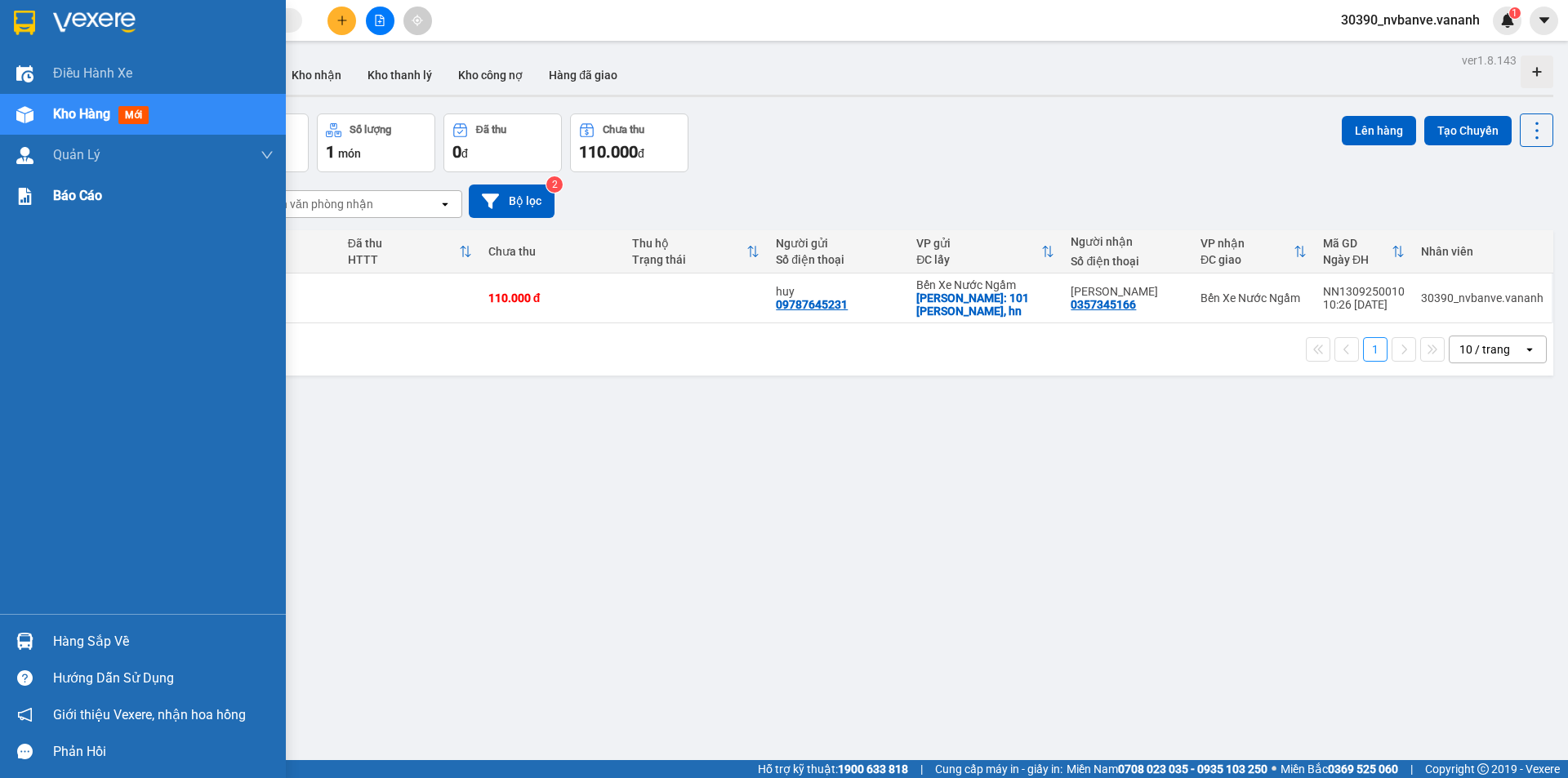
click at [32, 199] on img at bounding box center [25, 196] width 18 height 18
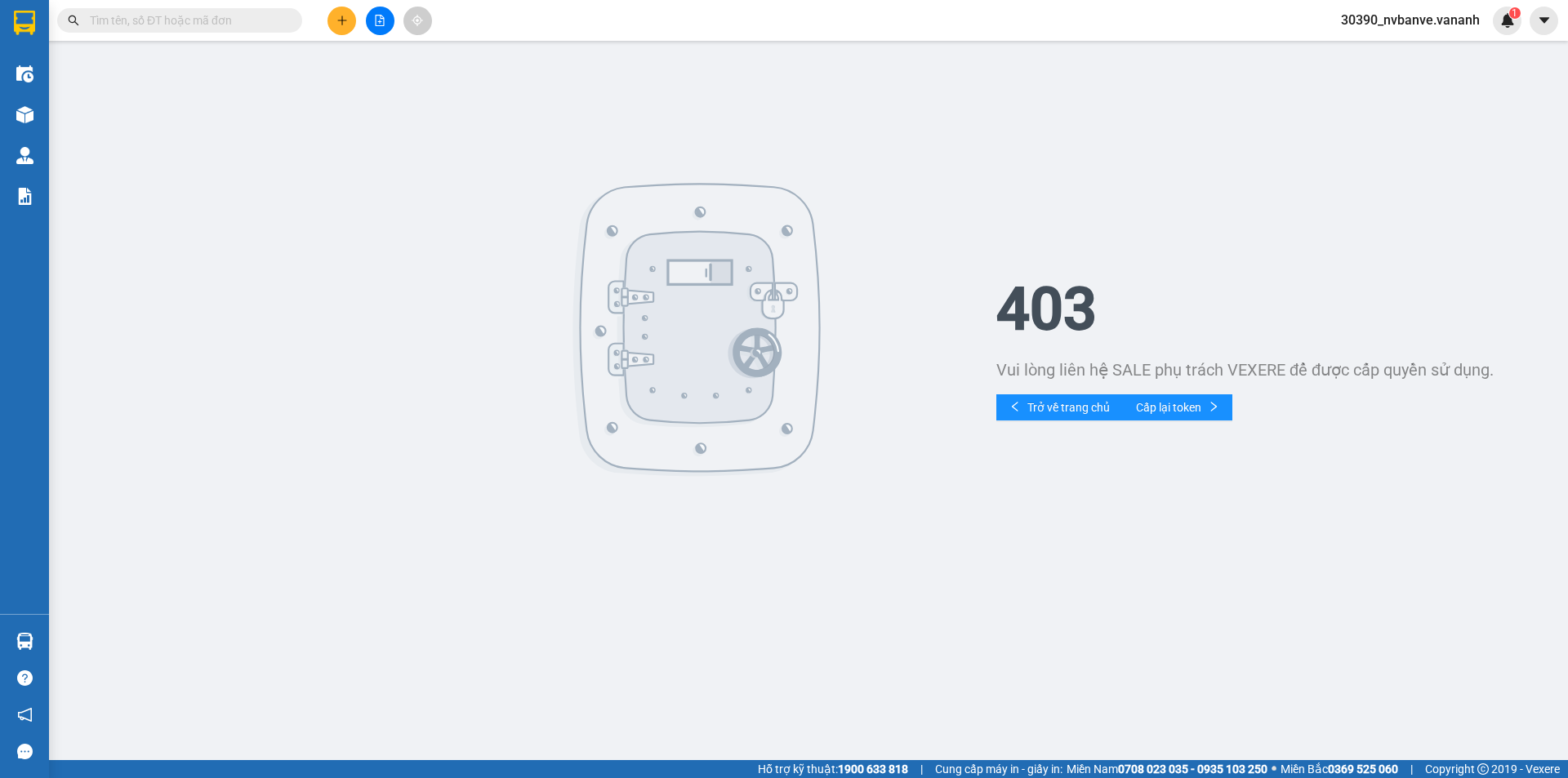
click at [71, 25] on icon "search" at bounding box center [73, 21] width 12 height 12
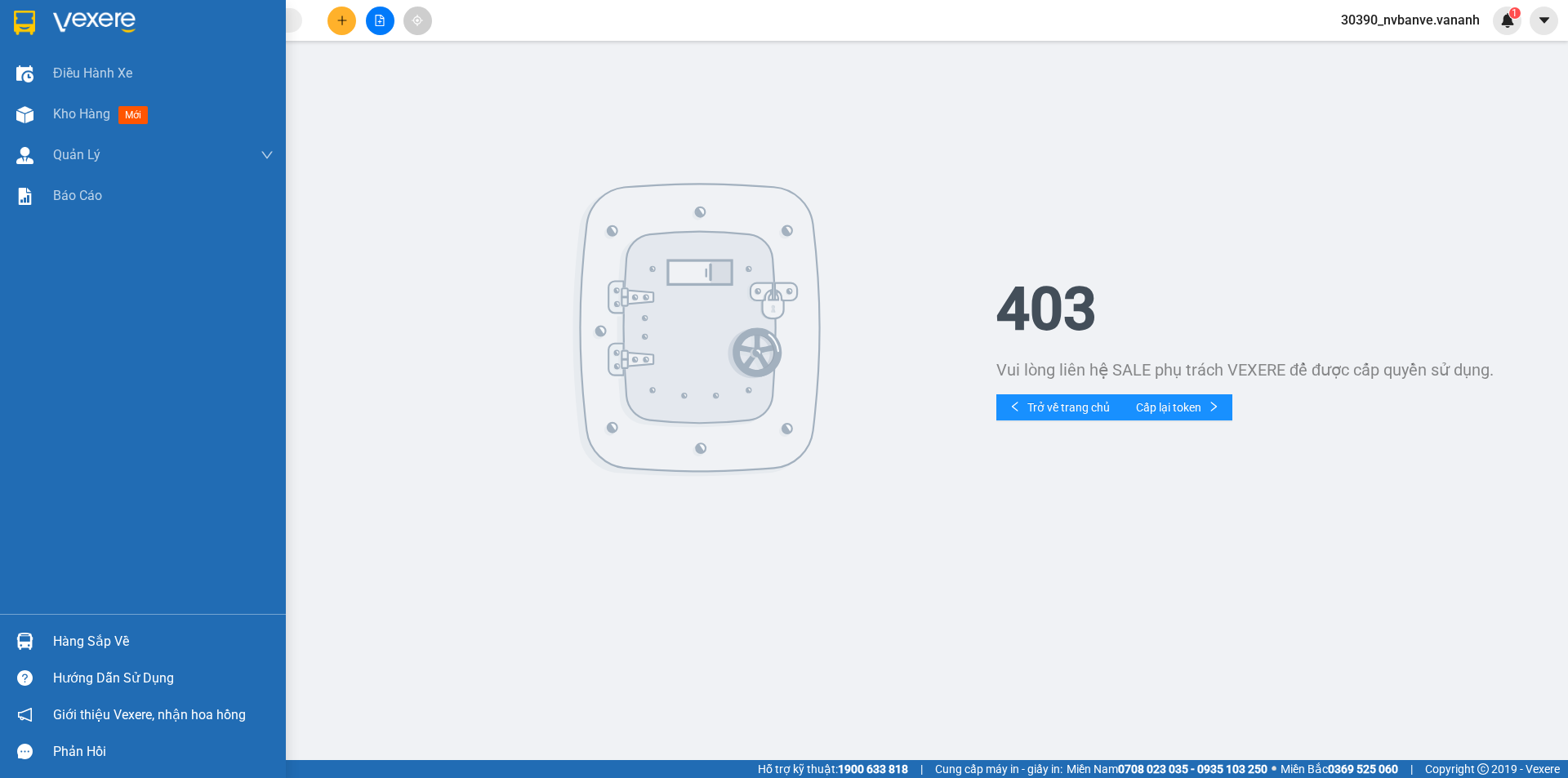
click at [39, 18] on div at bounding box center [143, 26] width 285 height 53
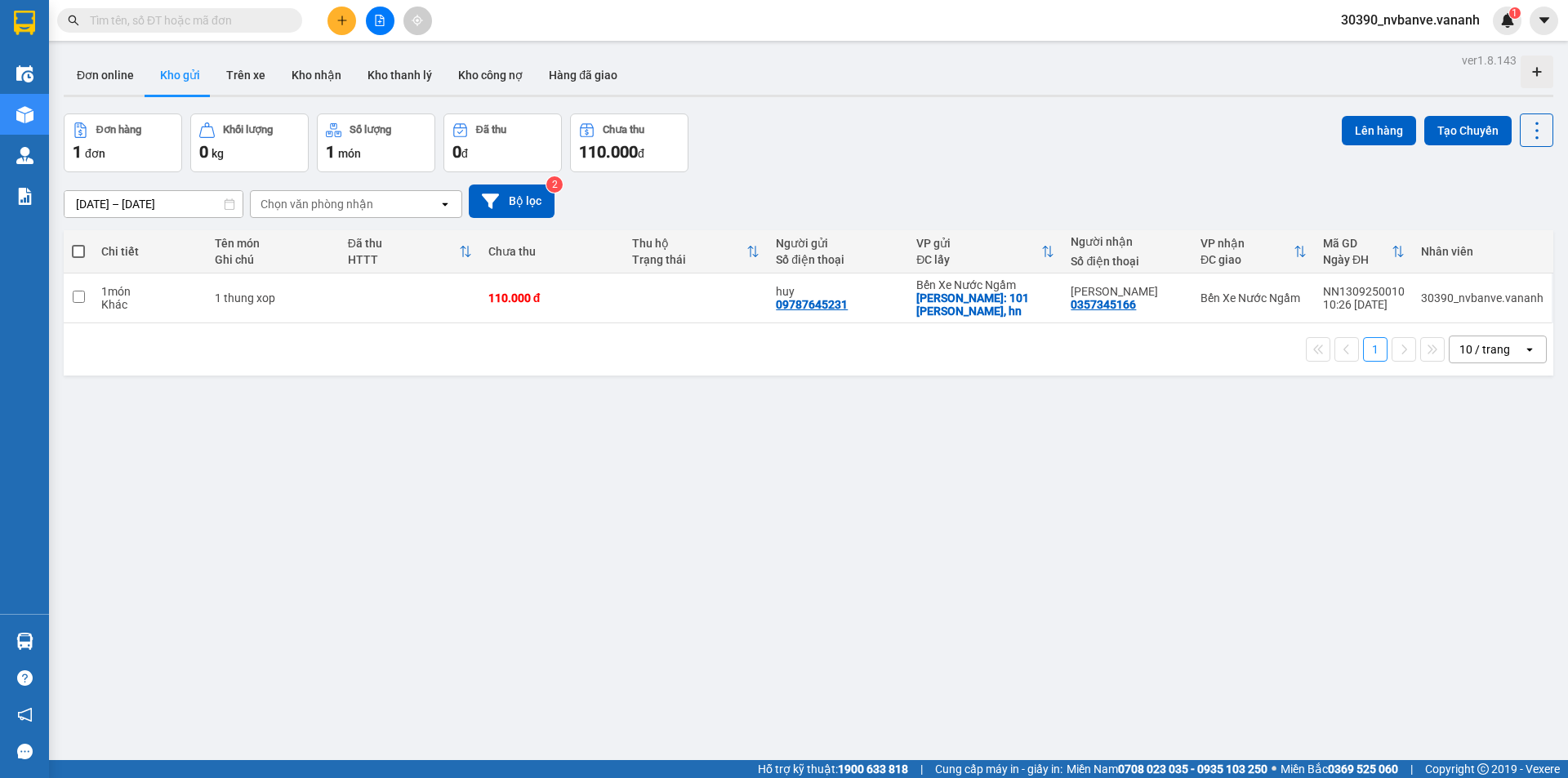
click at [467, 238] on div "Đã thu HTTT" at bounding box center [410, 251] width 124 height 32
